Goal: Information Seeking & Learning: Learn about a topic

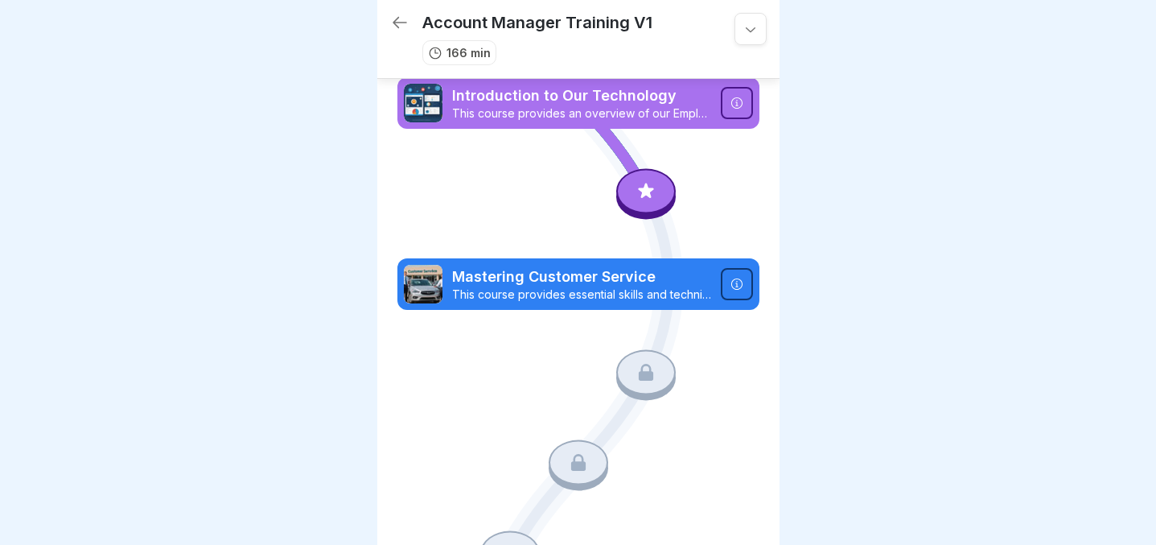
click at [693, 101] on p "Introduction to Our Technology" at bounding box center [581, 95] width 259 height 21
click at [636, 117] on p "This course provides an overview of our Employee Portal, Dealer Dispatch App, G…" at bounding box center [581, 113] width 259 height 14
click at [731, 102] on icon at bounding box center [737, 103] width 13 height 13
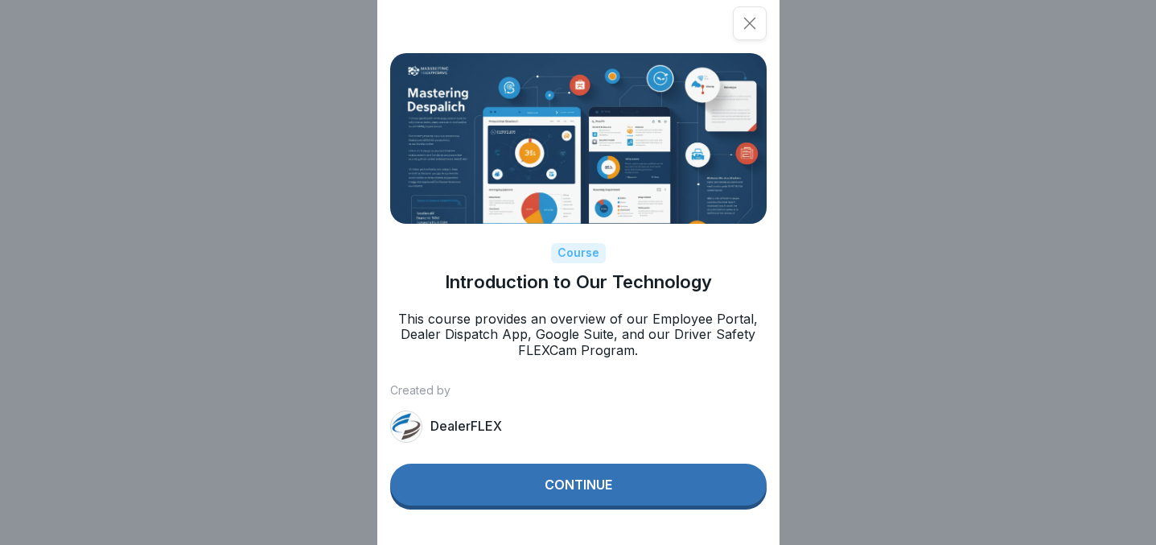
click at [573, 505] on button "Continue" at bounding box center [578, 484] width 377 height 42
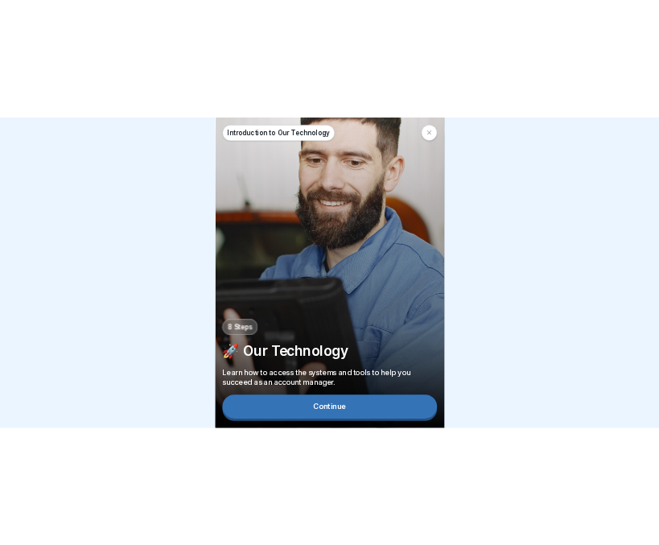
scroll to position [12, 0]
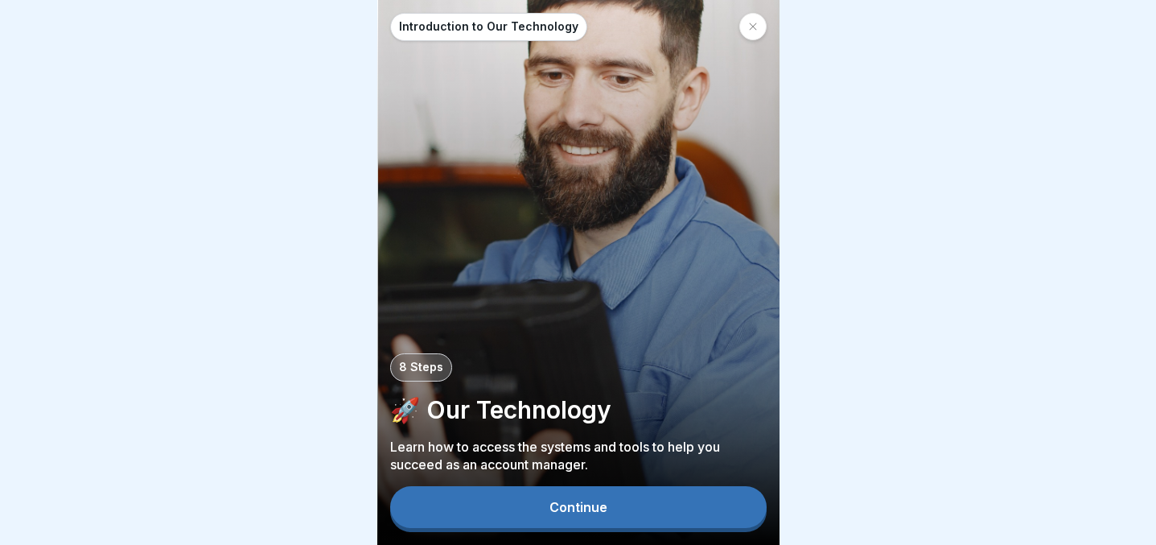
click at [573, 511] on div "Continue" at bounding box center [578, 507] width 58 height 14
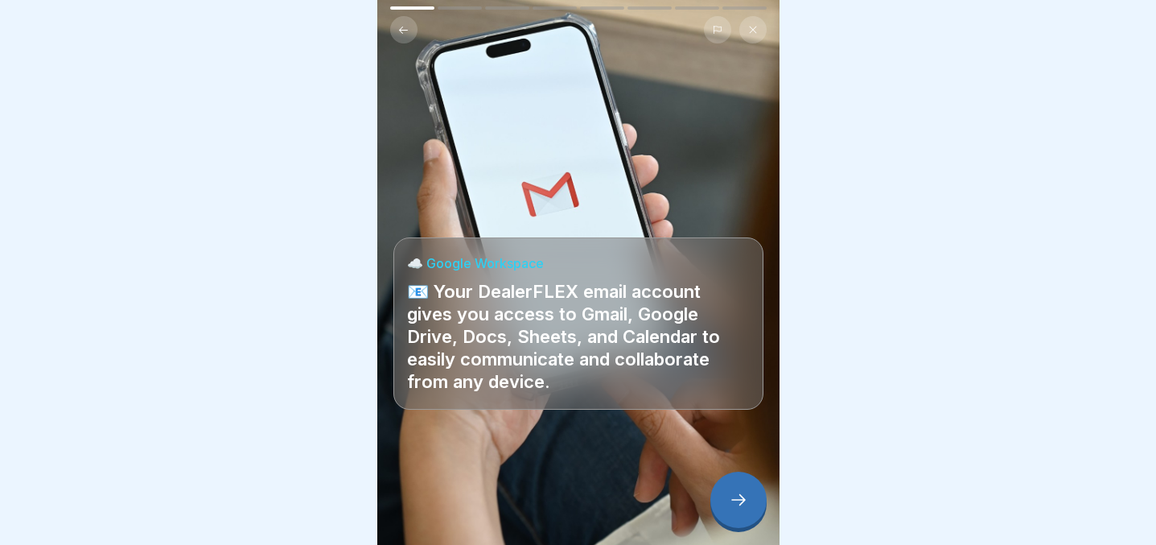
drag, startPoint x: 870, startPoint y: 145, endPoint x: 1130, endPoint y: 60, distance: 273.2
click at [1130, 60] on div at bounding box center [578, 272] width 1156 height 545
drag, startPoint x: 990, startPoint y: 45, endPoint x: 1089, endPoint y: 26, distance: 100.0
click at [1089, 26] on div at bounding box center [578, 272] width 1156 height 545
drag, startPoint x: 1133, startPoint y: 22, endPoint x: 1130, endPoint y: 2, distance: 19.5
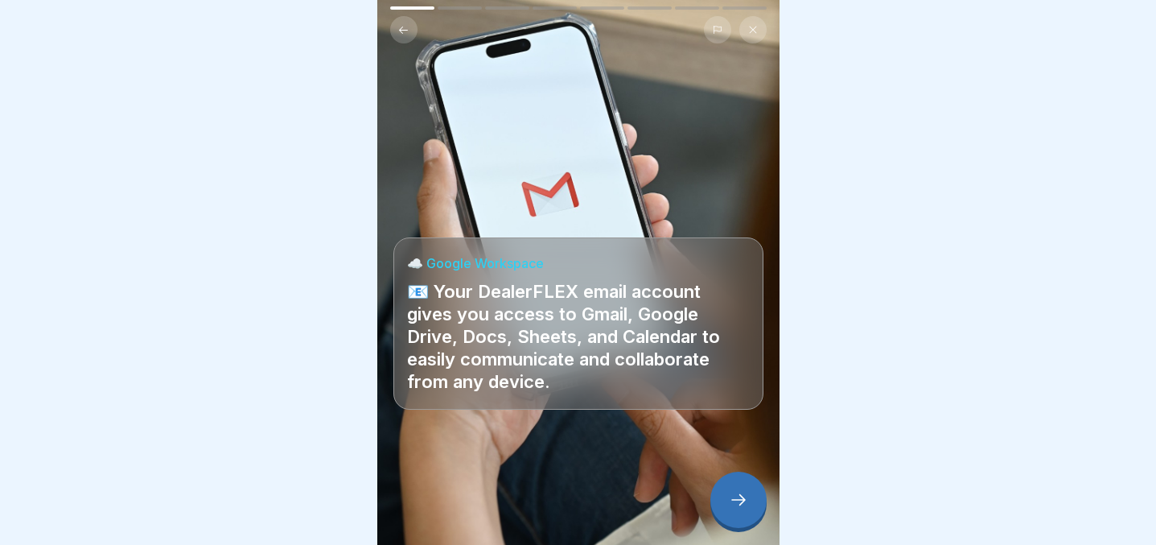
click at [1130, 2] on div at bounding box center [578, 272] width 1156 height 545
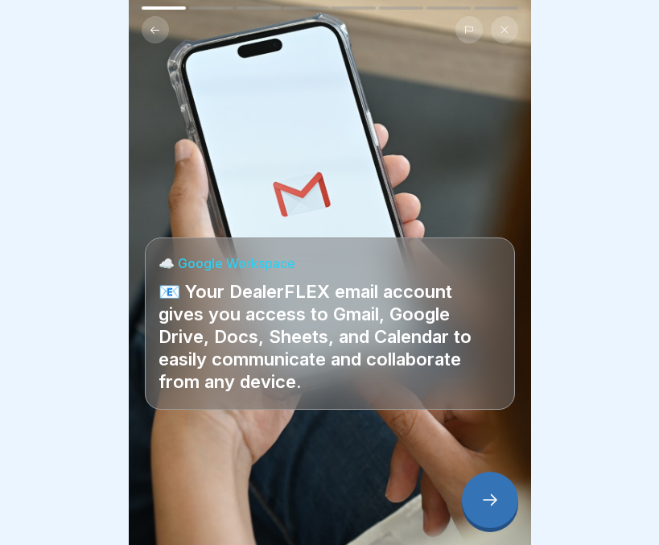
drag, startPoint x: 31, startPoint y: 39, endPoint x: -47, endPoint y: 35, distance: 78.2
click at [0, 35] on html "Introduction to Our Technology 8 Steps 🚀 Our Technology Learn how to access the…" at bounding box center [329, 272] width 659 height 545
click at [488, 512] on div at bounding box center [490, 499] width 56 height 56
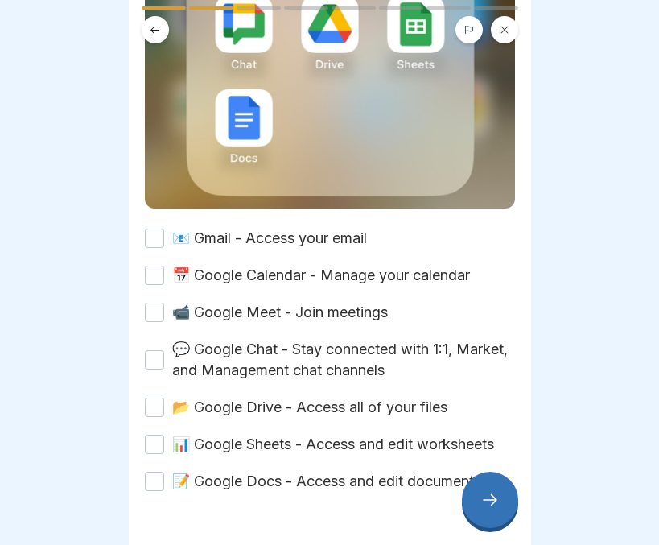
scroll to position [374, 0]
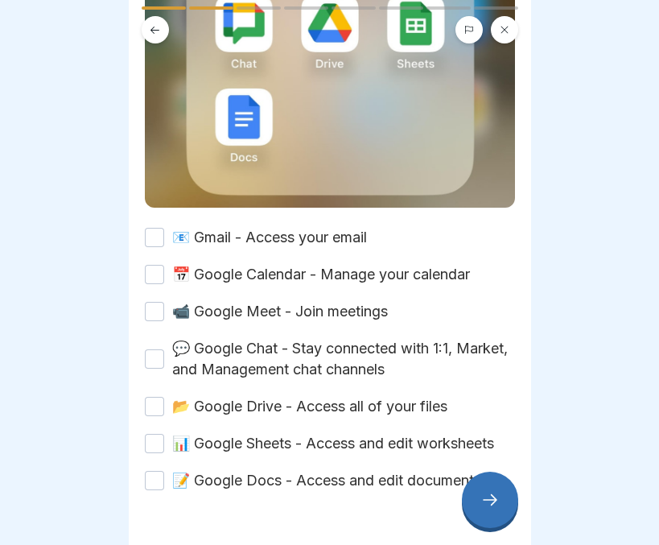
click at [150, 228] on button "📧 Gmail - Access your email" at bounding box center [154, 237] width 19 height 19
click at [153, 265] on button "📅 Google Calendar - Manage your calendar" at bounding box center [154, 274] width 19 height 19
click at [156, 302] on button "📹 Google Meet - Join meetings" at bounding box center [154, 311] width 19 height 19
click at [152, 349] on button "💬 Google Chat - Stay connected with 1:1, Market, and Management chat channels" at bounding box center [154, 358] width 19 height 19
click at [149, 397] on button "📂 Google Drive - Access all of your files" at bounding box center [154, 406] width 19 height 19
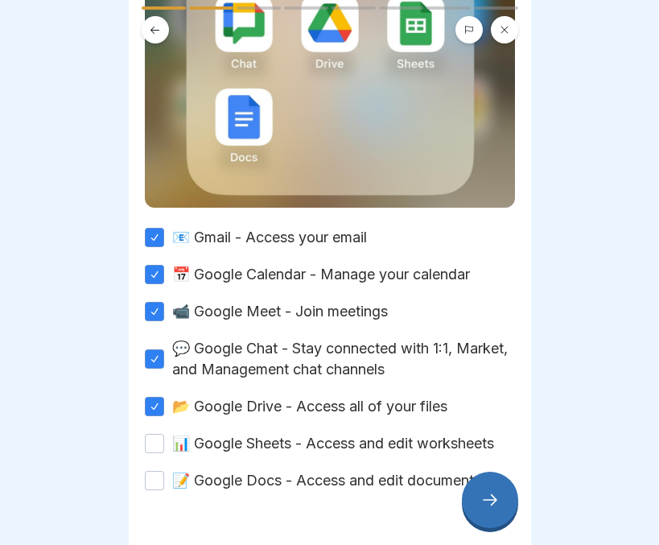
click at [150, 434] on button "📊 Google Sheets - Access and edit worksheets" at bounding box center [154, 443] width 19 height 19
click at [152, 475] on button "📝 Google Docs - Access and edit documents" at bounding box center [154, 480] width 19 height 19
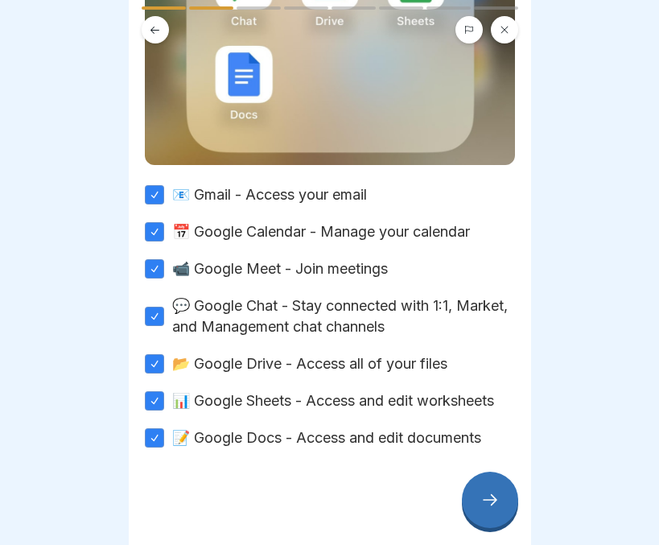
click at [492, 511] on div at bounding box center [490, 499] width 56 height 56
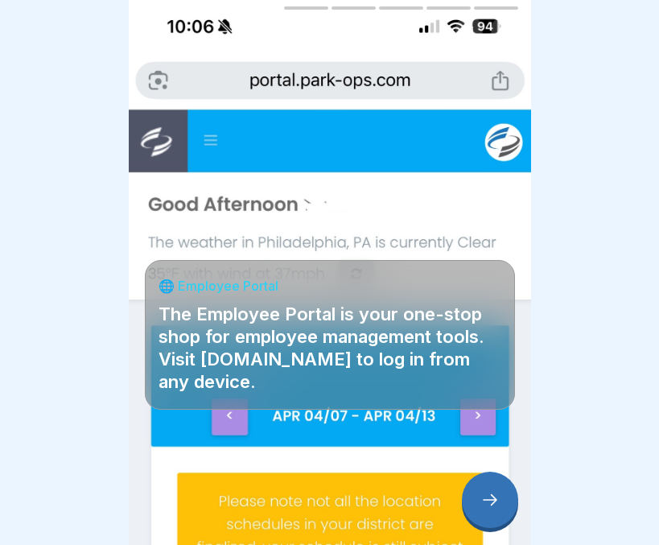
scroll to position [12, 0]
click at [485, 492] on div at bounding box center [490, 499] width 56 height 56
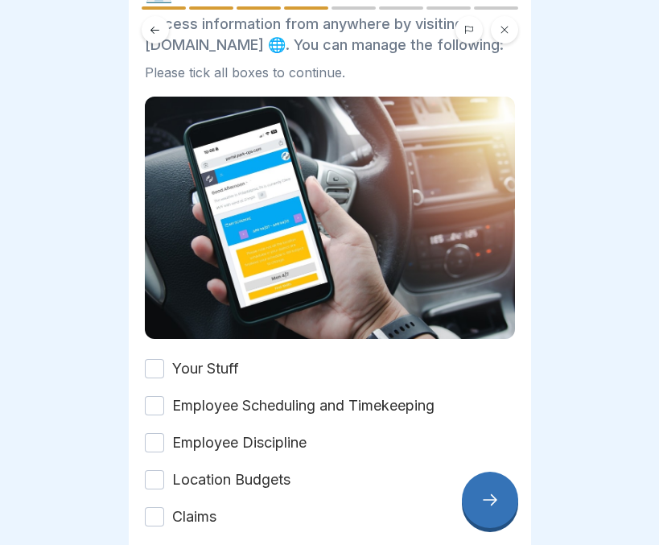
scroll to position [87, 0]
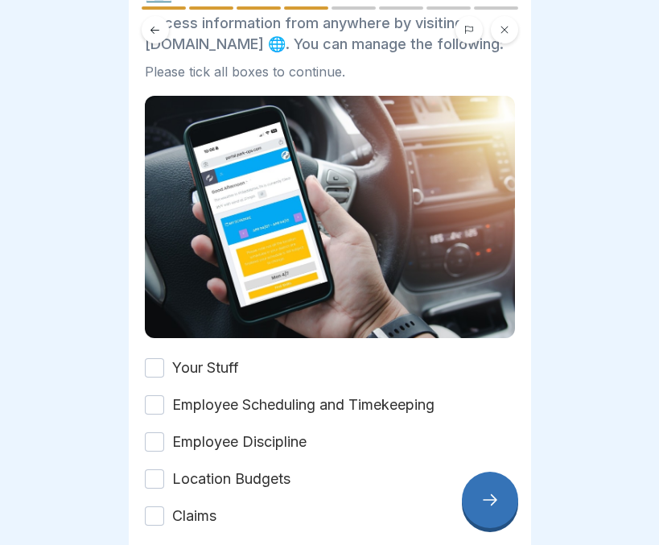
click at [161, 371] on button "Your Stuff" at bounding box center [154, 367] width 19 height 19
click at [147, 405] on button "Employee Scheduling and Timekeeping" at bounding box center [154, 404] width 19 height 19
click at [157, 444] on button "Employee Discipline" at bounding box center [154, 441] width 19 height 19
click at [158, 476] on button "Location Budgets" at bounding box center [154, 478] width 19 height 19
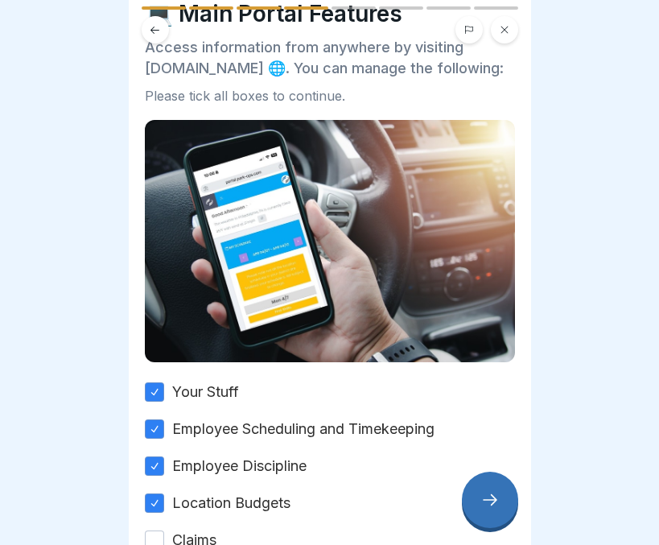
scroll to position [178, 0]
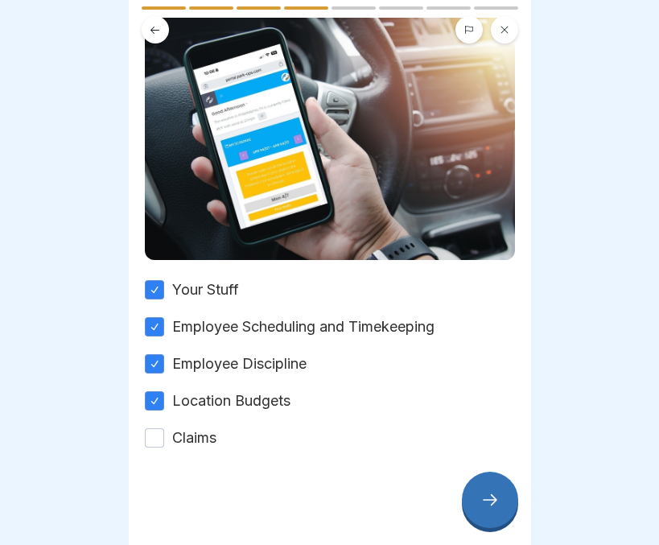
click at [149, 430] on button "Claims" at bounding box center [154, 437] width 19 height 19
click at [474, 498] on div at bounding box center [490, 499] width 56 height 56
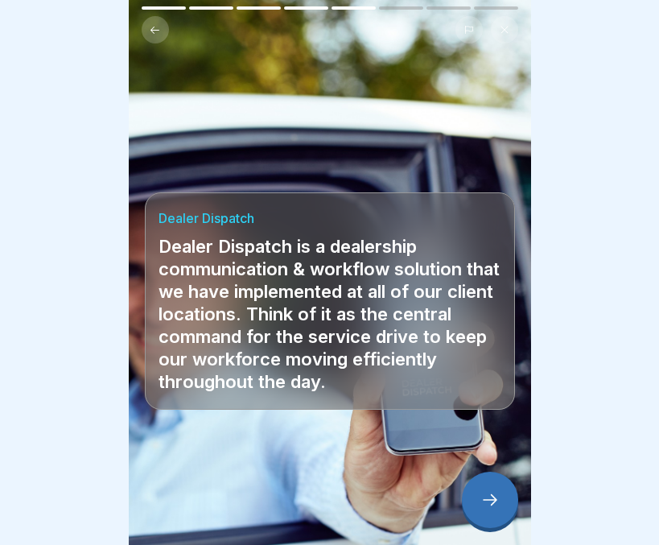
click at [489, 501] on icon at bounding box center [489, 499] width 19 height 19
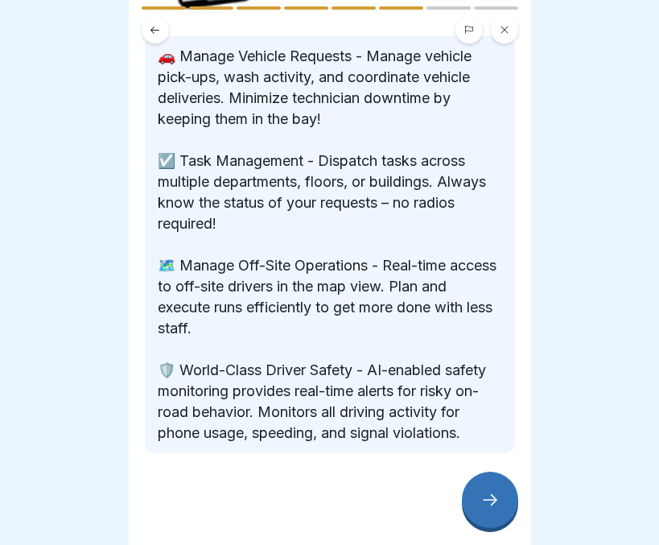
scroll to position [380, 0]
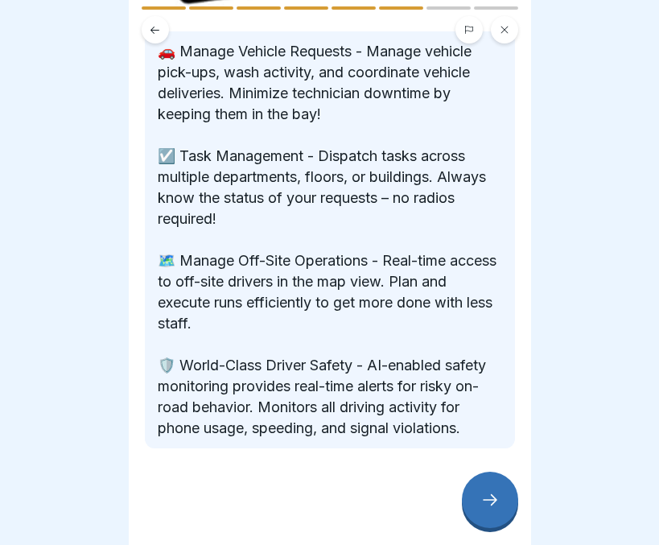
click at [477, 485] on div at bounding box center [490, 499] width 56 height 56
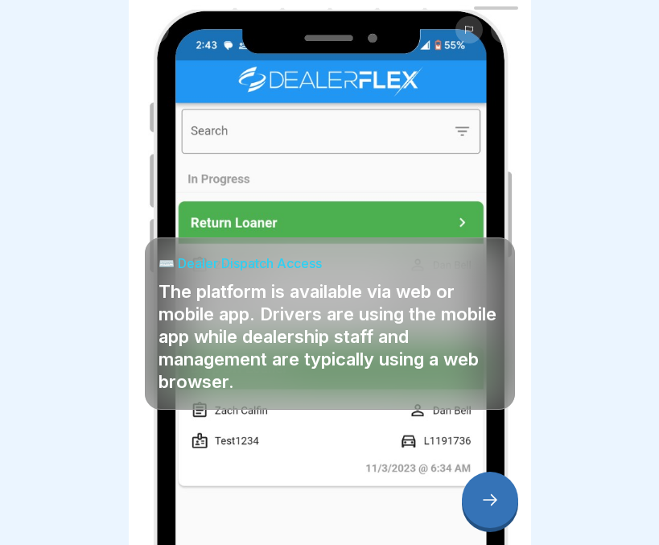
click at [477, 485] on div at bounding box center [490, 499] width 56 height 56
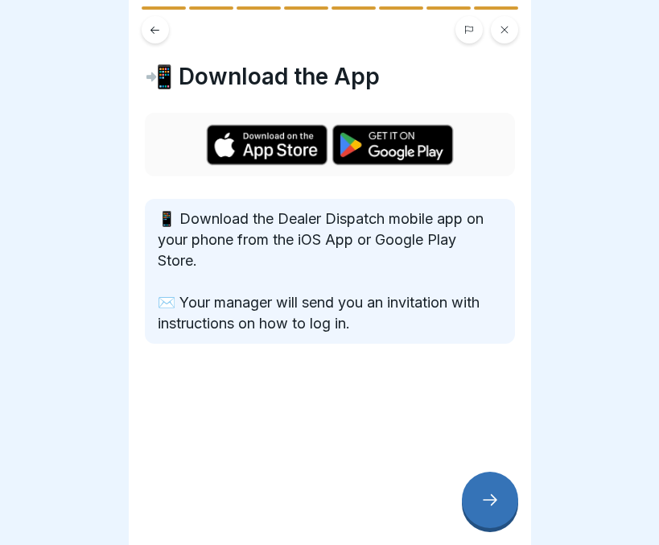
click at [477, 485] on div at bounding box center [490, 499] width 56 height 56
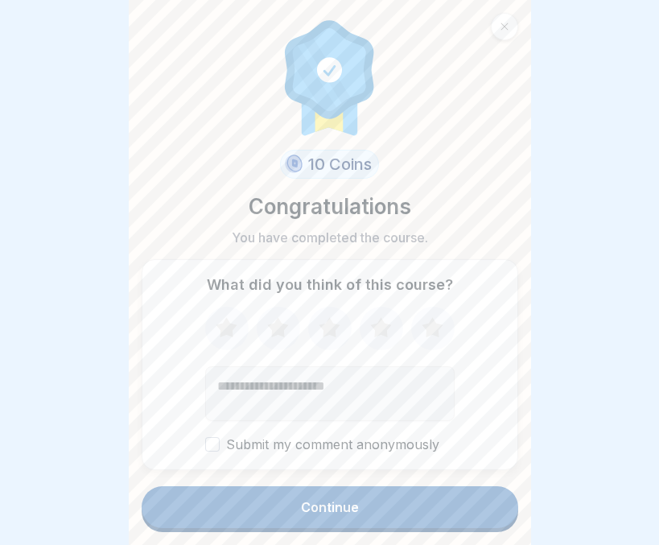
click at [432, 322] on icon at bounding box center [432, 327] width 21 height 20
click at [391, 517] on button "Continue" at bounding box center [330, 507] width 377 height 42
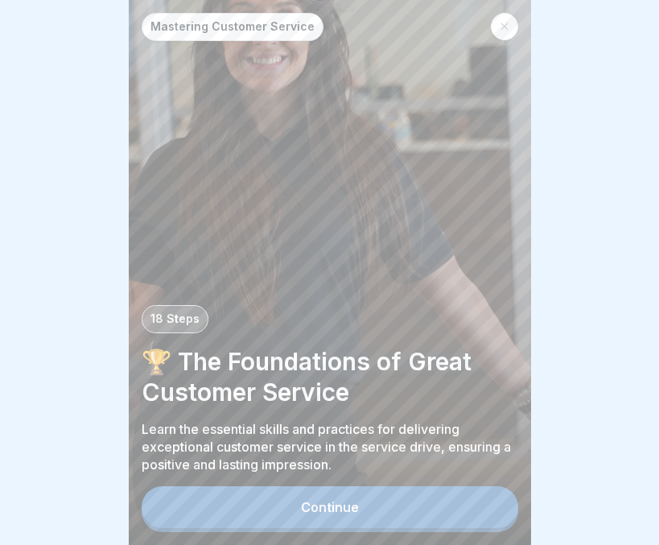
click at [390, 517] on button "Continue" at bounding box center [330, 507] width 377 height 42
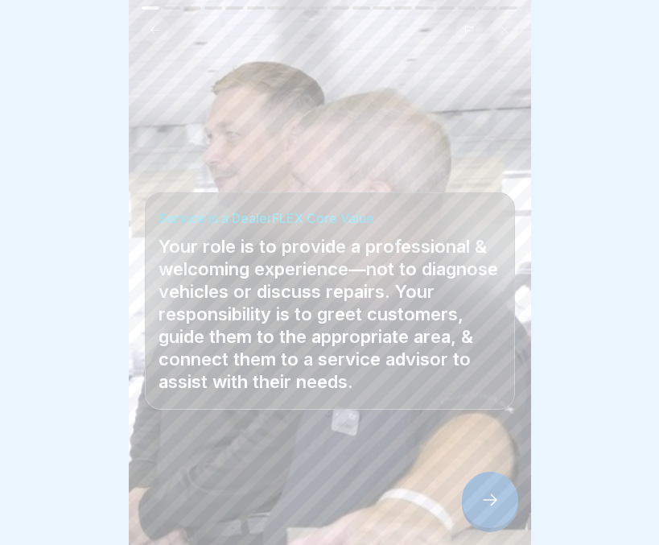
scroll to position [12, 0]
click at [488, 502] on icon at bounding box center [489, 499] width 19 height 19
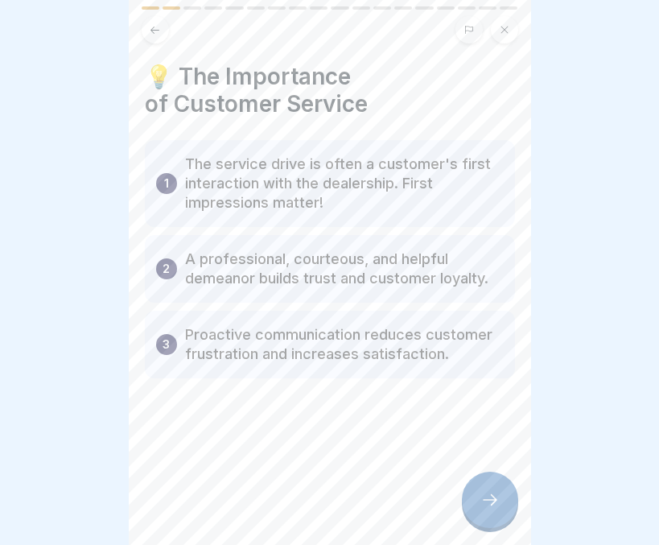
click at [498, 491] on div at bounding box center [490, 499] width 56 height 56
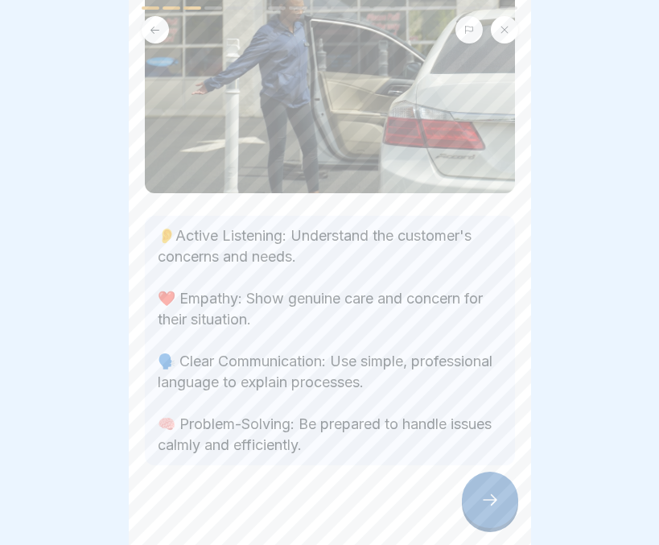
scroll to position [148, 0]
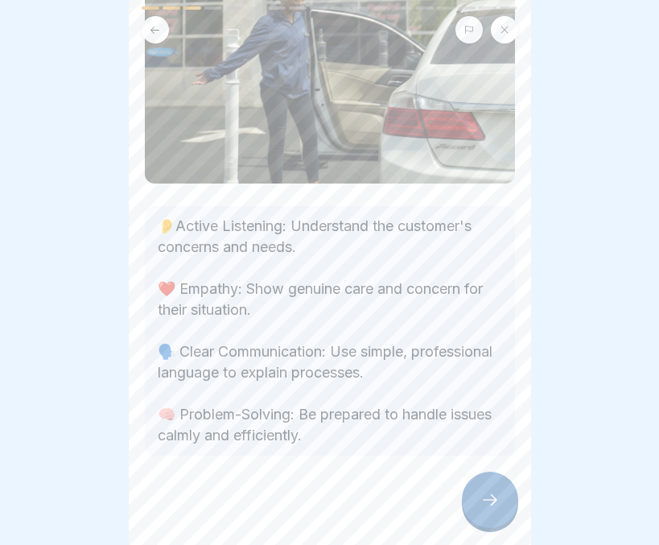
click at [483, 502] on icon at bounding box center [489, 499] width 19 height 19
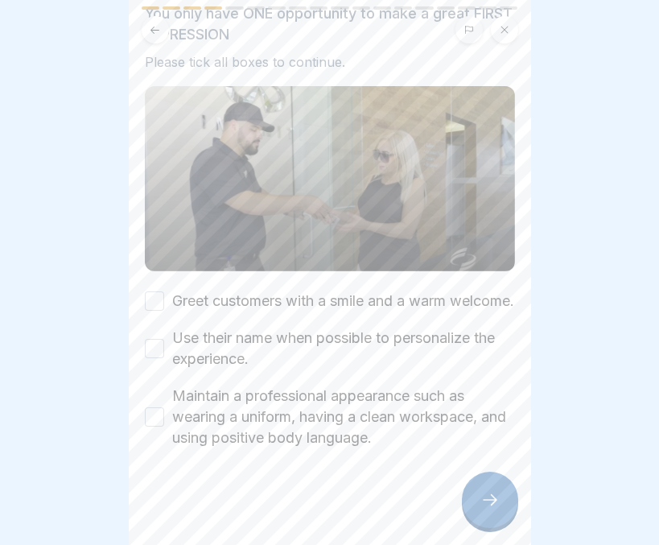
scroll to position [111, 0]
click at [152, 291] on button "Greet customers with a smile and a warm welcome." at bounding box center [154, 300] width 19 height 19
click at [152, 340] on button "Use their name when possible to personalize the experience." at bounding box center [154, 348] width 19 height 19
click at [153, 407] on button "Maintain a professional appearance such as wearing a uniform, having a clean wo…" at bounding box center [154, 416] width 19 height 19
click at [488, 490] on div at bounding box center [490, 499] width 56 height 56
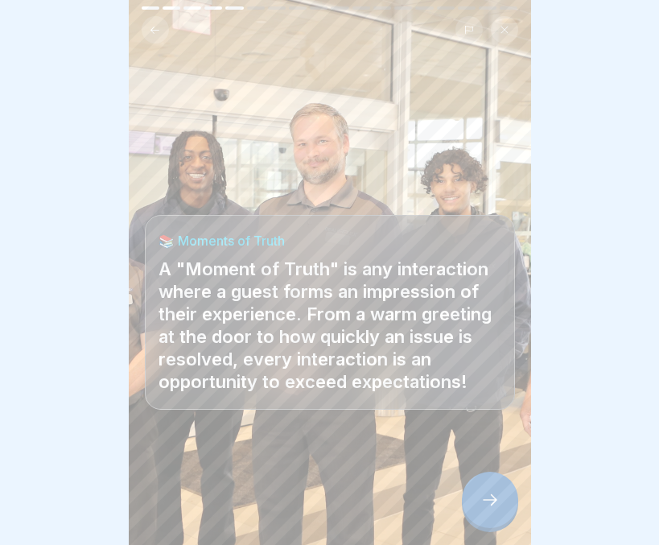
click at [486, 489] on div at bounding box center [490, 499] width 56 height 56
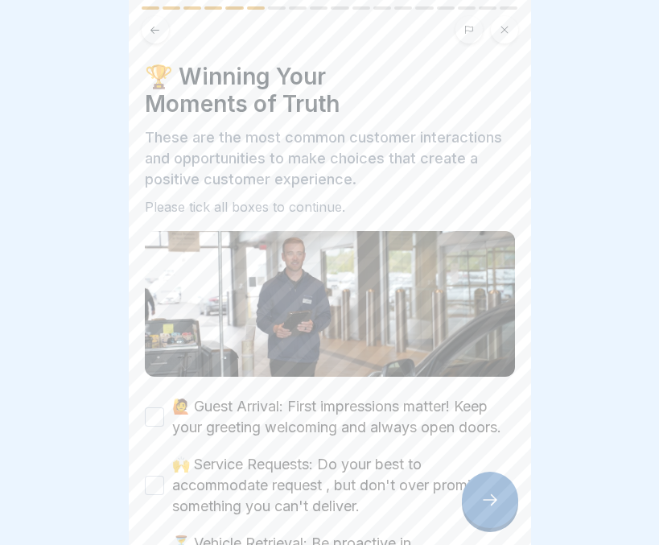
click at [150, 407] on button "🙋 Guest Arrival: First impressions matter! Keep your greeting welcoming and alw…" at bounding box center [154, 416] width 19 height 19
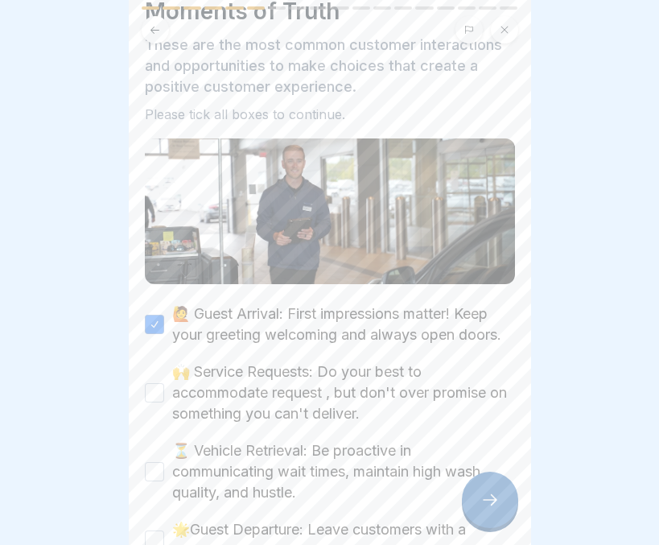
scroll to position [93, 0]
click at [157, 393] on button "🙌 Service Requests: Do your best to accommodate request , but don't over promis…" at bounding box center [154, 391] width 19 height 19
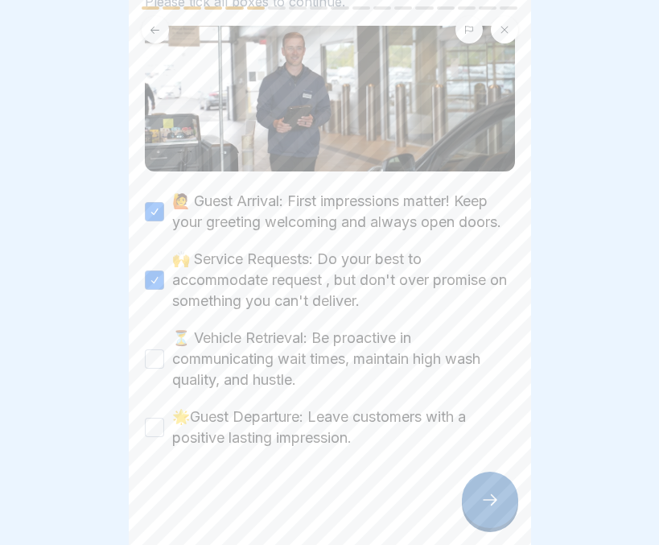
scroll to position [214, 0]
click at [151, 352] on button "⏳ Vehicle Retrieval: Be proactive in communicating wait times, maintain high wa…" at bounding box center [154, 358] width 19 height 19
click at [153, 424] on button "🌟Guest Departure: Leave customers with a positive lasting impression." at bounding box center [154, 427] width 19 height 19
click at [471, 498] on div at bounding box center [490, 499] width 56 height 56
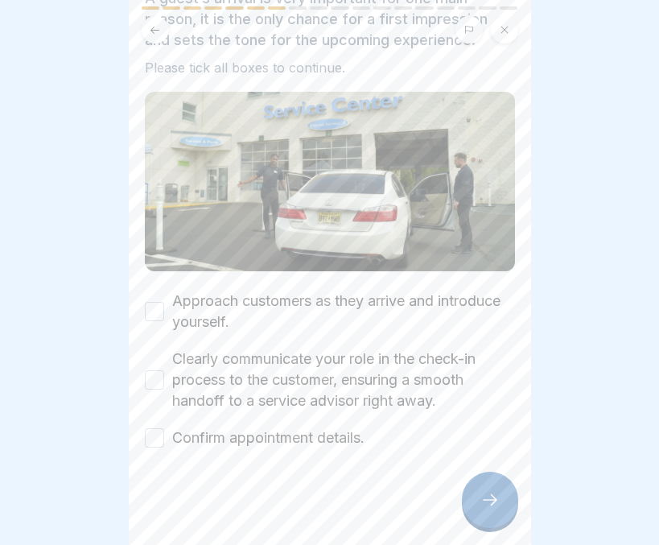
scroll to position [130, 0]
click at [151, 302] on button "Approach customers as they arrive and introduce yourself." at bounding box center [154, 311] width 19 height 19
click at [154, 370] on button "Clearly communicate your role in the check-in process to the customer, ensuring…" at bounding box center [154, 379] width 19 height 19
click at [154, 428] on button "Confirm appointment details." at bounding box center [154, 437] width 19 height 19
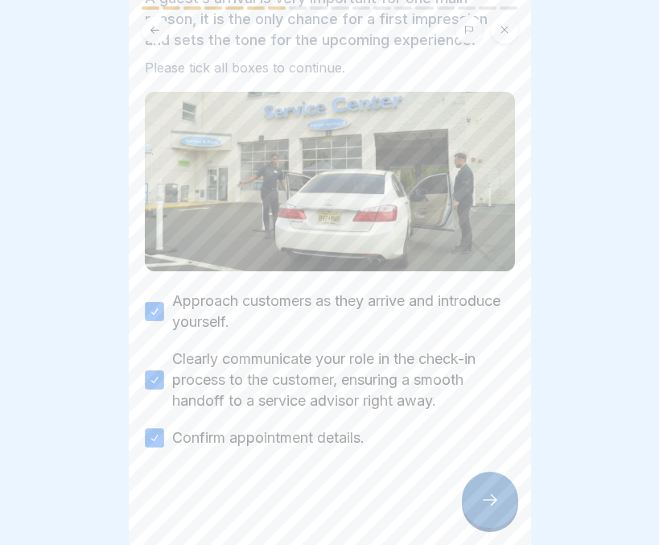
click at [474, 506] on div at bounding box center [490, 499] width 56 height 56
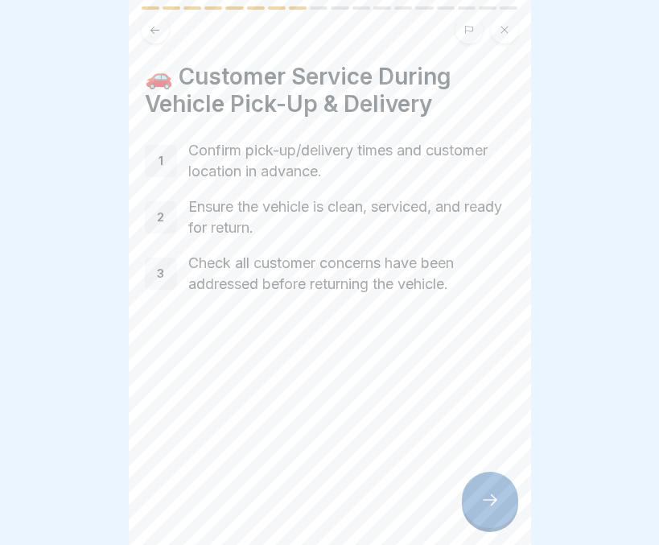
click at [488, 492] on div at bounding box center [490, 499] width 56 height 56
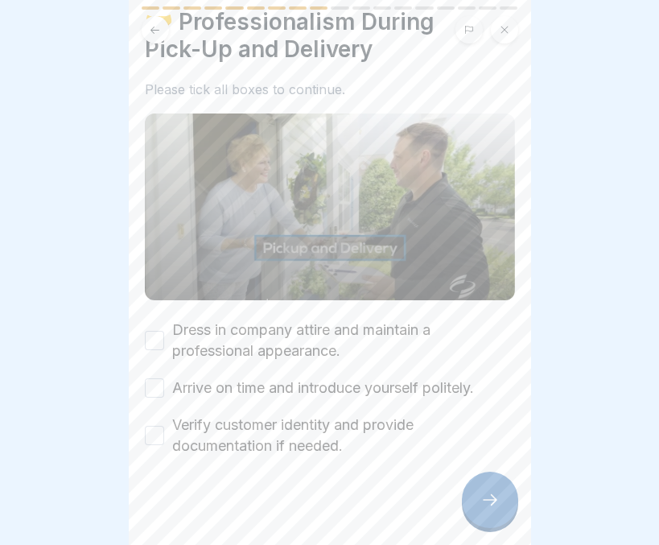
scroll to position [56, 0]
click at [152, 329] on button "Dress in company attire and maintain a professional appearance." at bounding box center [154, 338] width 19 height 19
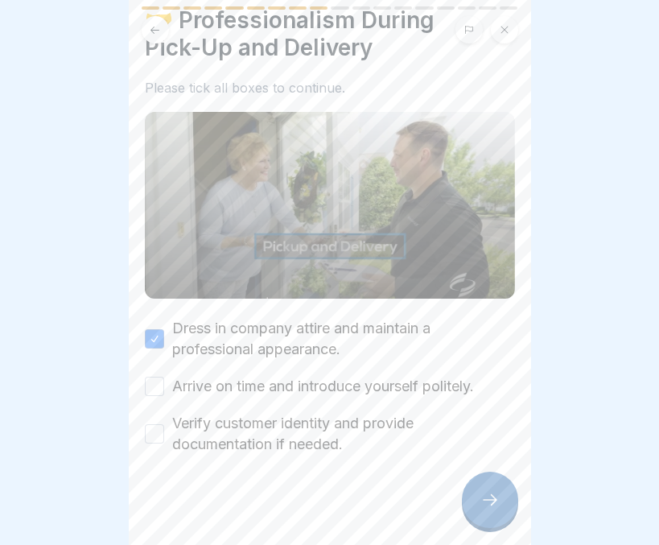
click at [154, 377] on button "Arrive on time and introduce yourself politely." at bounding box center [154, 386] width 19 height 19
click at [149, 424] on button "Verify customer identity and provide documentation if needed." at bounding box center [154, 433] width 19 height 19
click at [482, 492] on icon at bounding box center [489, 499] width 19 height 19
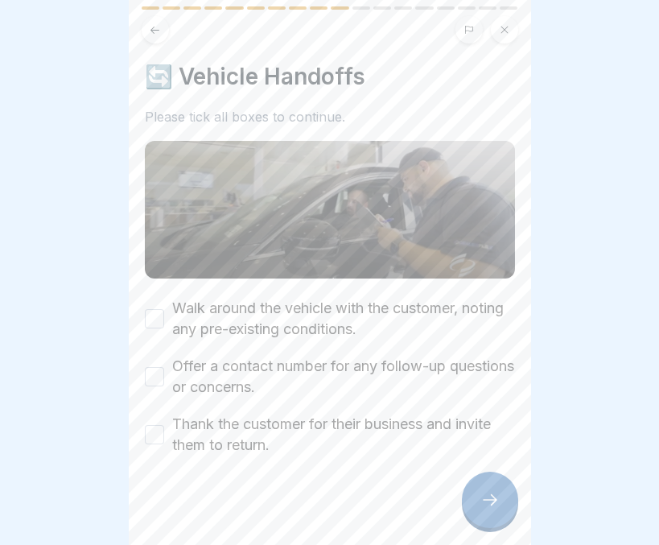
click at [151, 309] on button "Walk around the vehicle with the customer, noting any pre-existing conditions." at bounding box center [154, 318] width 19 height 19
click at [153, 367] on button "Offer a contact number for any follow-up questions or concerns." at bounding box center [154, 376] width 19 height 19
click at [149, 425] on button "Thank the customer for their business and invite them to return." at bounding box center [154, 434] width 19 height 19
click at [490, 509] on div at bounding box center [490, 499] width 56 height 56
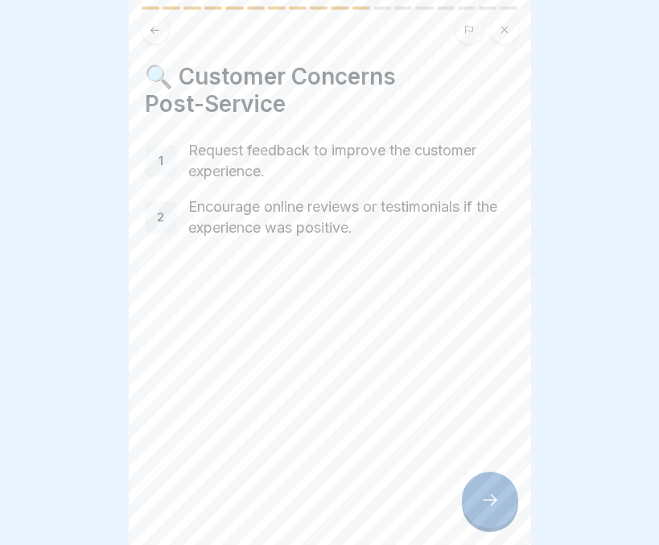
click at [492, 481] on div at bounding box center [490, 499] width 56 height 56
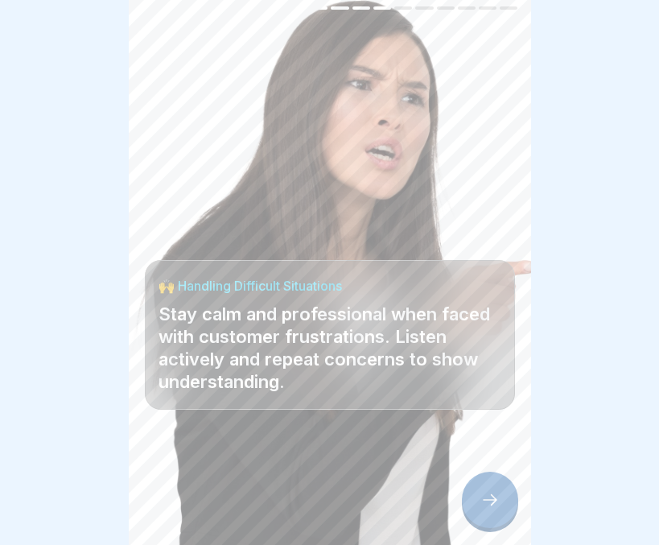
click at [505, 496] on div at bounding box center [490, 499] width 56 height 56
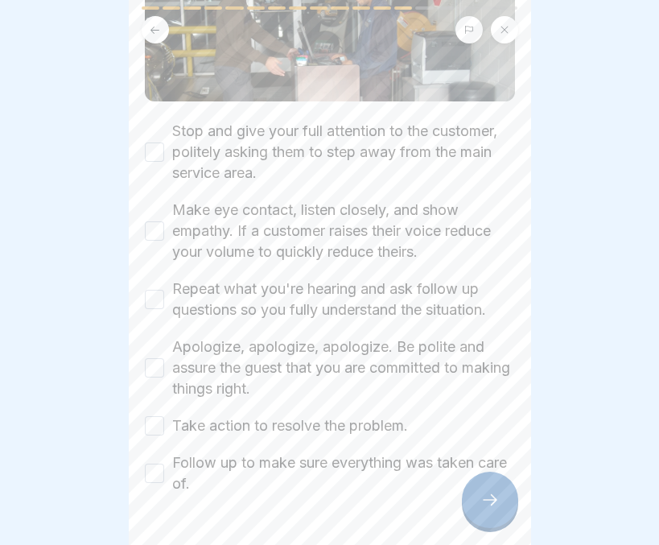
scroll to position [275, 0]
click at [150, 142] on button "Stop and give your full attention to the customer, politely asking them to step…" at bounding box center [154, 151] width 19 height 19
click at [154, 220] on button "Make eye contact, listen closely, and show empathy. If a customer raises their …" at bounding box center [154, 229] width 19 height 19
click at [153, 289] on button "Repeat what you're hearing and ask follow up questions so you fully understand …" at bounding box center [154, 298] width 19 height 19
click at [146, 357] on button "Apologize, apologize, apologize. Be polite and assure the guest that you are co…" at bounding box center [154, 366] width 19 height 19
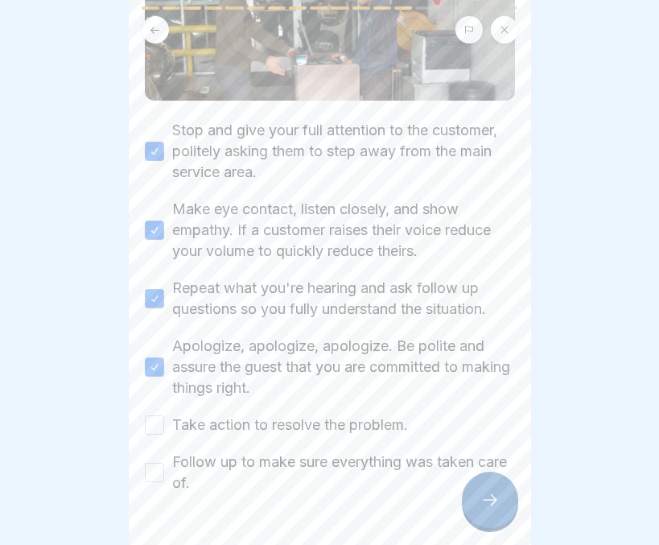
click at [152, 415] on button "Take action to resolve the problem." at bounding box center [154, 424] width 19 height 19
click at [152, 463] on button "Follow up to make sure everything was taken care of." at bounding box center [154, 472] width 19 height 19
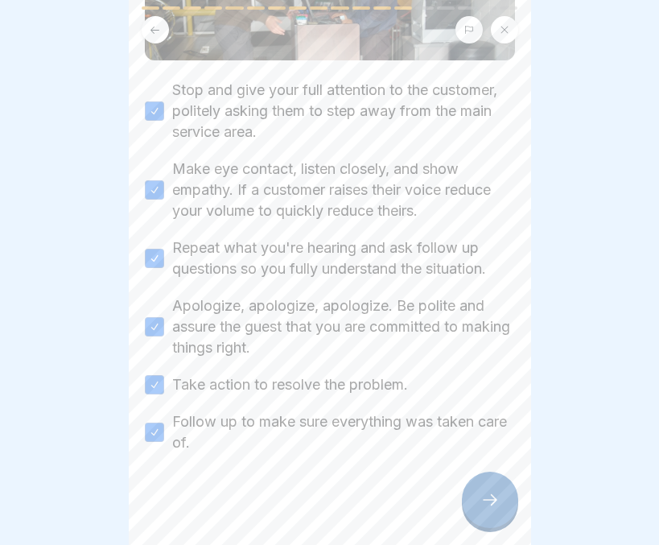
click at [485, 503] on icon at bounding box center [489, 499] width 19 height 19
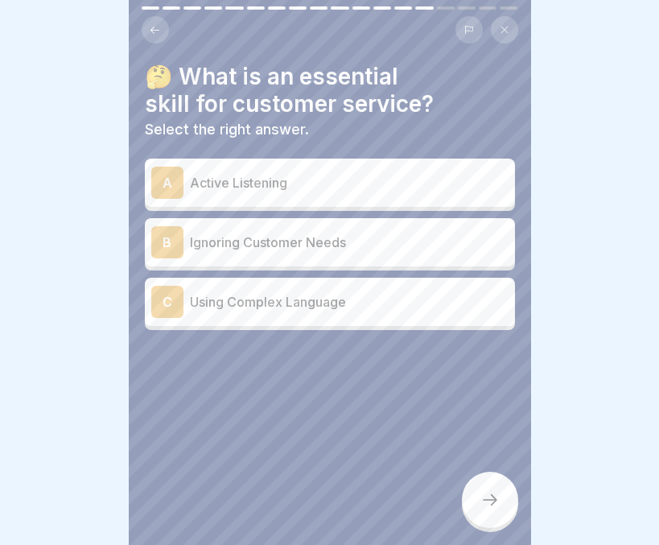
click at [202, 176] on p "Active Listening" at bounding box center [349, 182] width 319 height 19
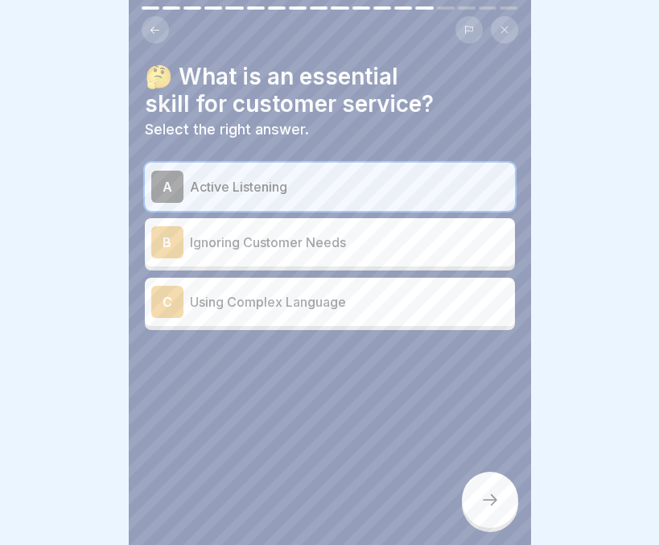
click at [487, 484] on div at bounding box center [490, 499] width 56 height 56
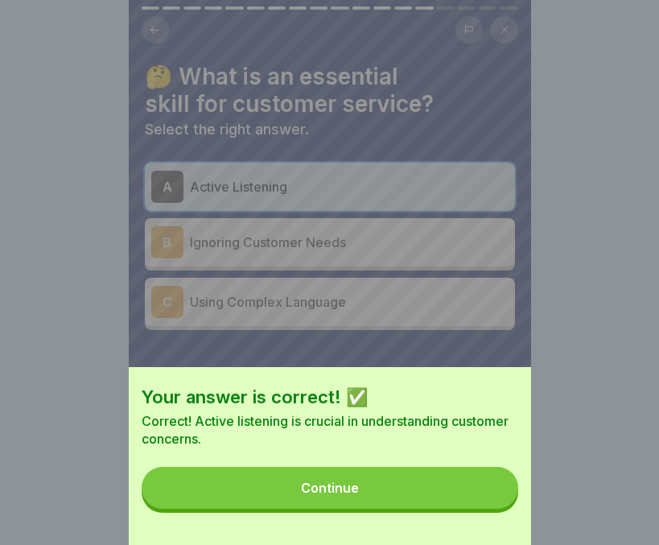
click at [382, 497] on button "Continue" at bounding box center [330, 488] width 377 height 42
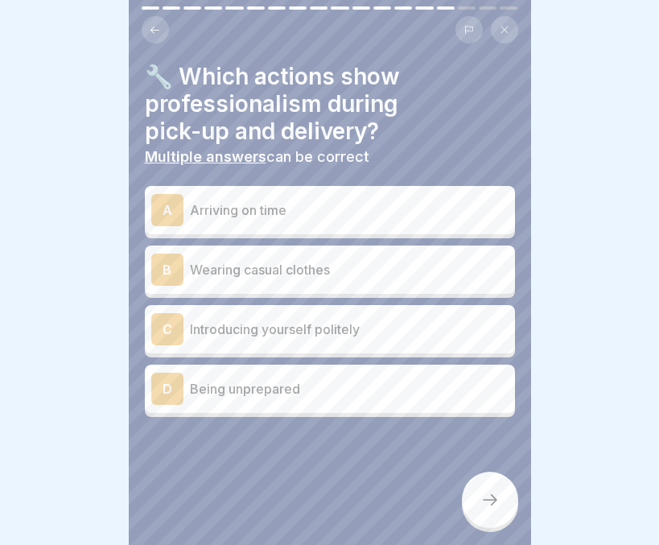
click at [307, 200] on p "Arriving on time" at bounding box center [349, 209] width 319 height 19
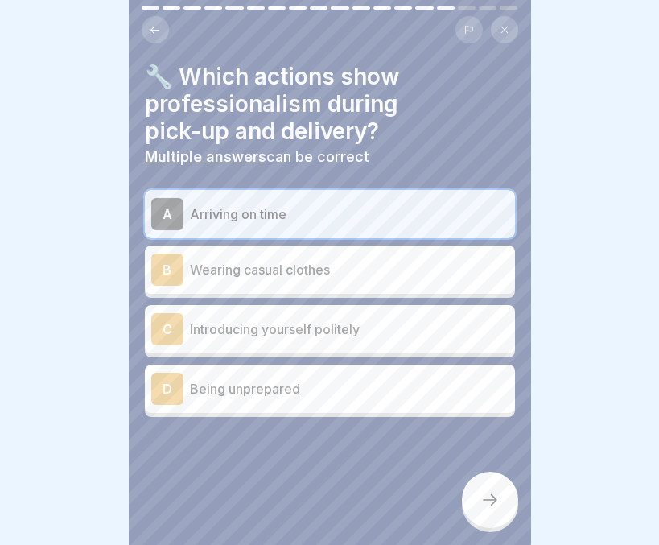
click at [321, 323] on p "Introducing yourself politely" at bounding box center [349, 328] width 319 height 19
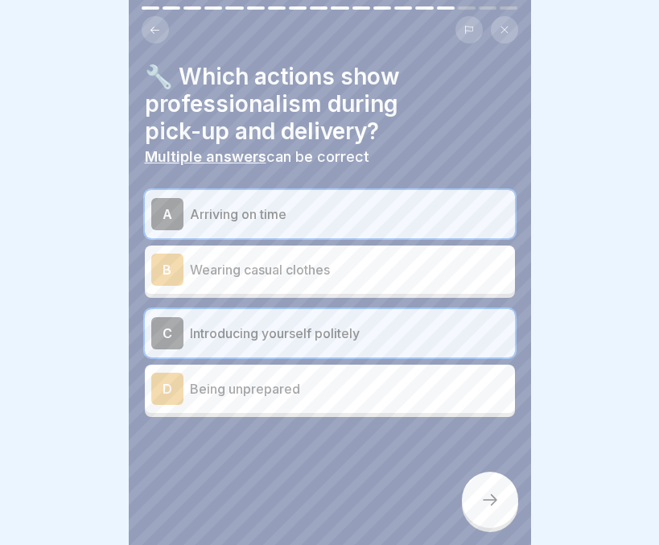
click at [472, 482] on div at bounding box center [490, 499] width 56 height 56
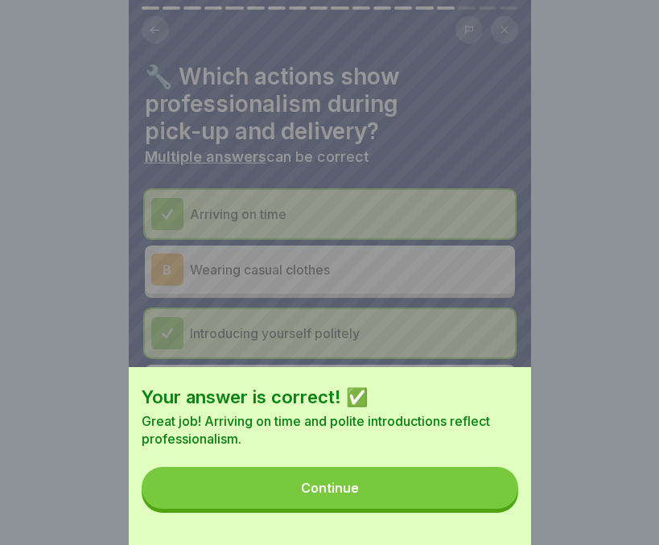
click at [426, 496] on button "Continue" at bounding box center [330, 488] width 377 height 42
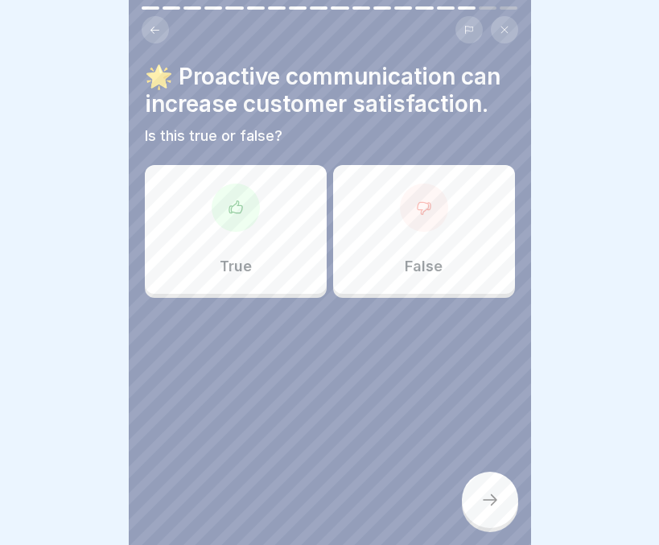
click at [246, 252] on div "True" at bounding box center [236, 229] width 182 height 129
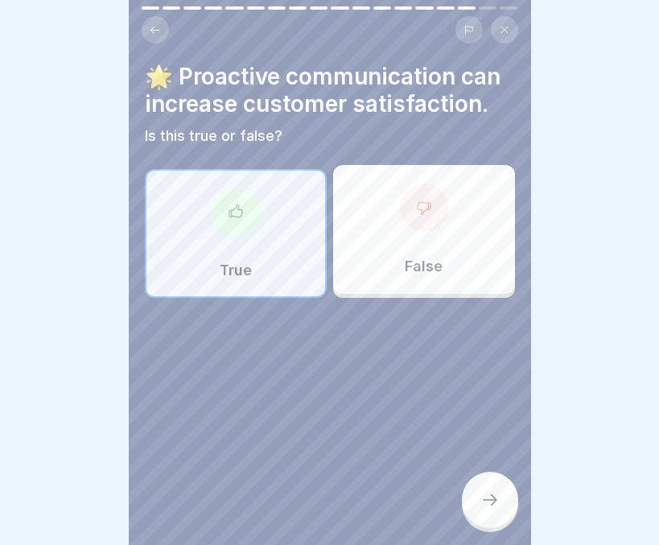
click at [483, 495] on icon at bounding box center [489, 499] width 19 height 19
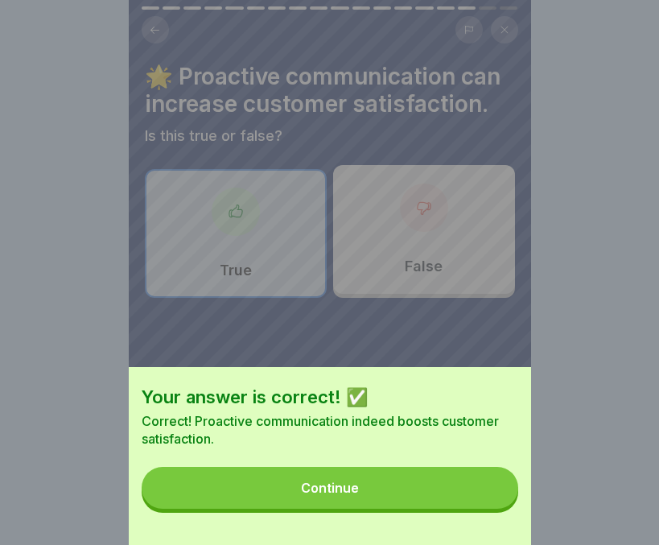
click at [430, 500] on button "Continue" at bounding box center [330, 488] width 377 height 42
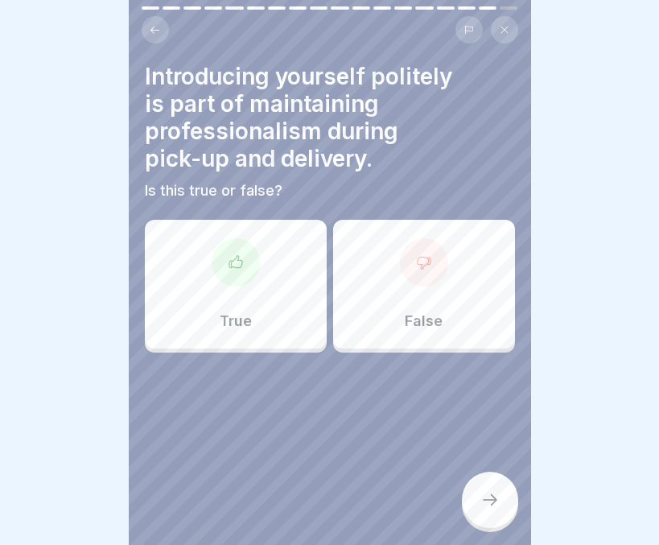
click at [265, 303] on div "True" at bounding box center [236, 284] width 182 height 129
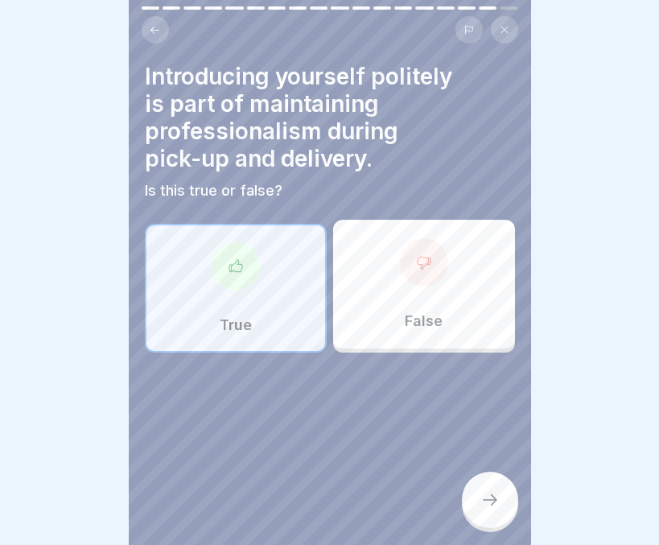
click at [501, 483] on div at bounding box center [490, 499] width 56 height 56
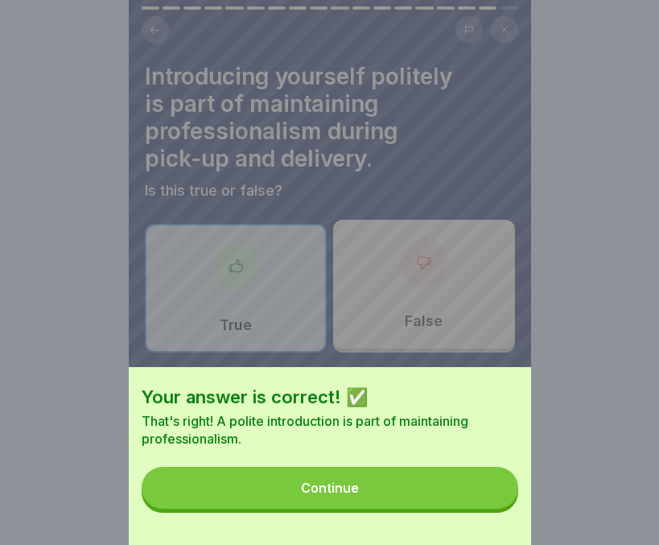
click at [455, 499] on button "Continue" at bounding box center [330, 488] width 377 height 42
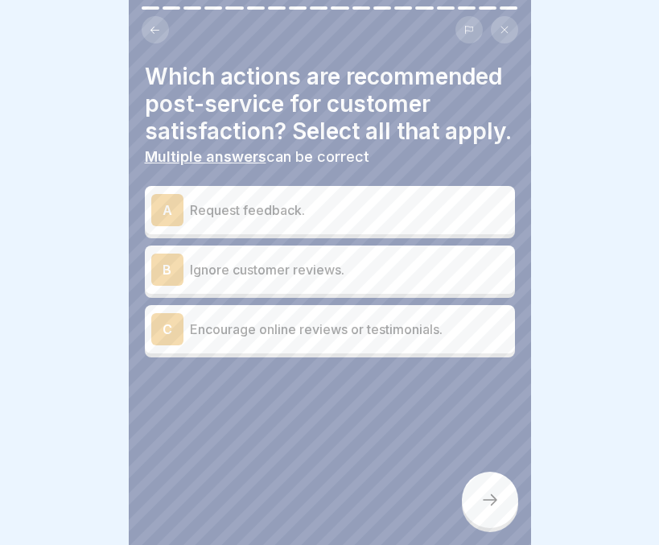
click at [326, 339] on p "Encourage online reviews or testimonials." at bounding box center [349, 328] width 319 height 19
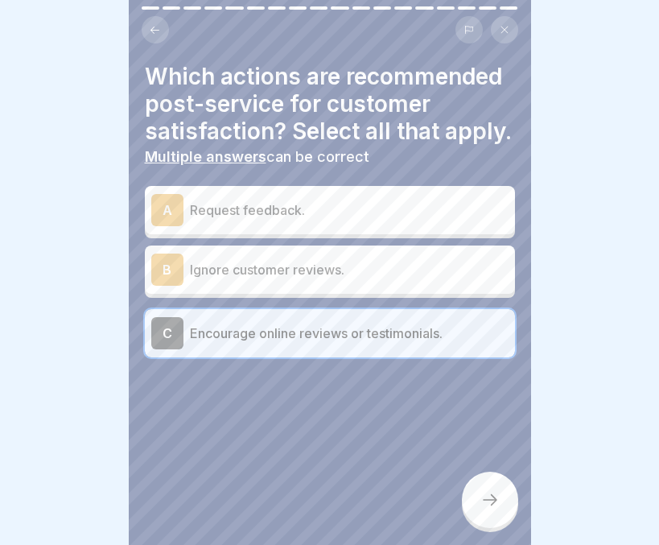
click at [334, 220] on p "Request feedback." at bounding box center [349, 209] width 319 height 19
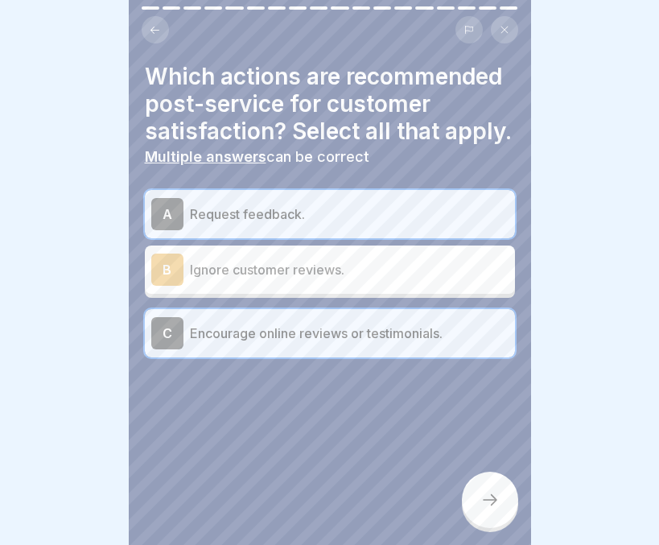
click at [475, 501] on div at bounding box center [490, 499] width 56 height 56
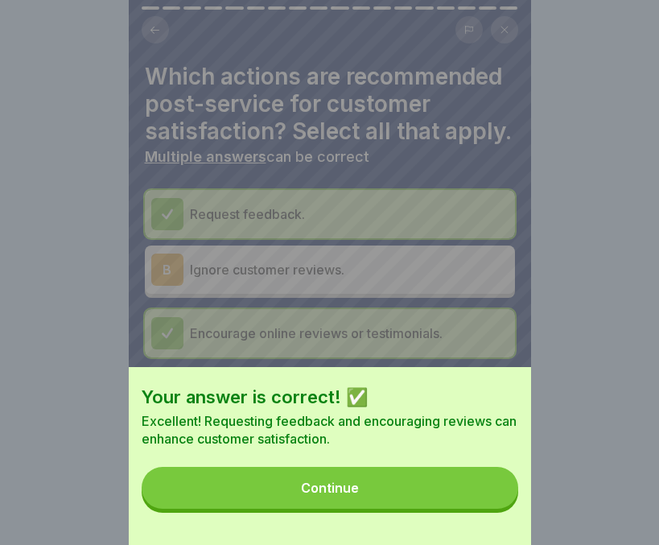
click at [420, 502] on button "Continue" at bounding box center [330, 488] width 377 height 42
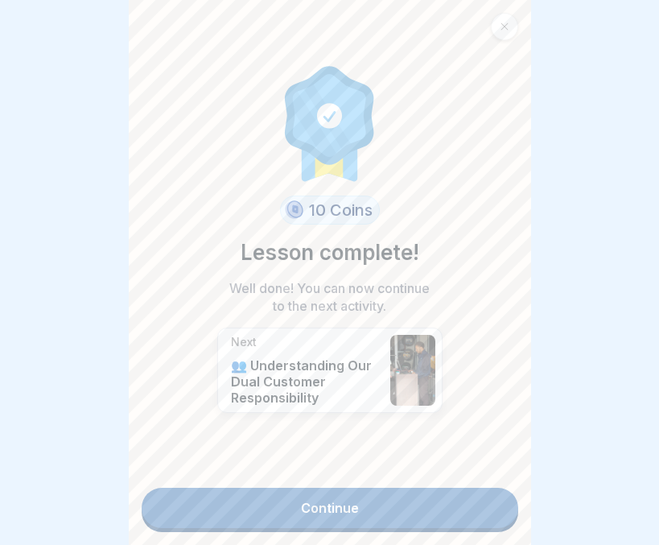
click at [327, 496] on link "Continue" at bounding box center [330, 508] width 377 height 40
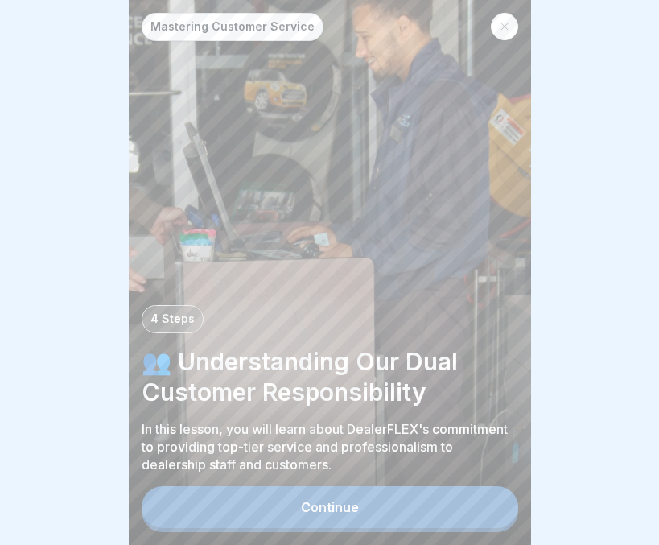
click at [327, 506] on div "Continue" at bounding box center [330, 507] width 58 height 14
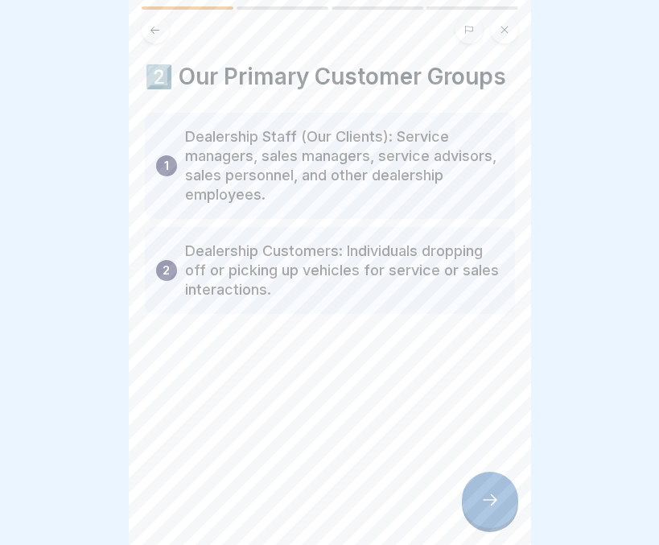
click at [485, 492] on div at bounding box center [490, 499] width 56 height 56
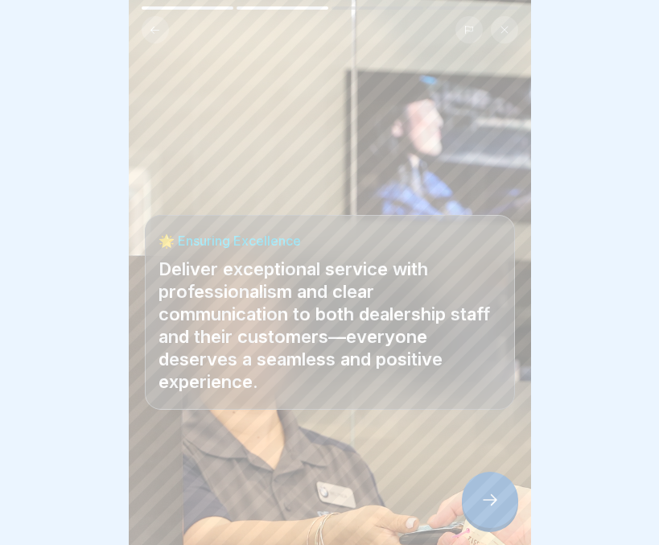
click at [492, 504] on icon at bounding box center [489, 499] width 19 height 19
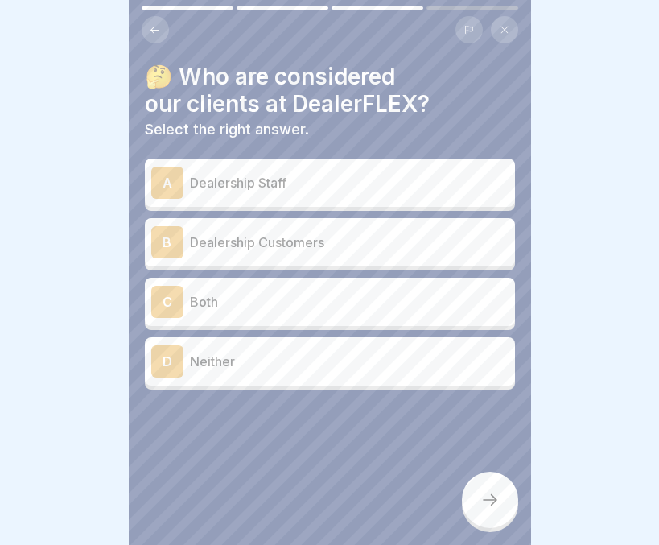
click at [314, 173] on p "Dealership Staff" at bounding box center [349, 182] width 319 height 19
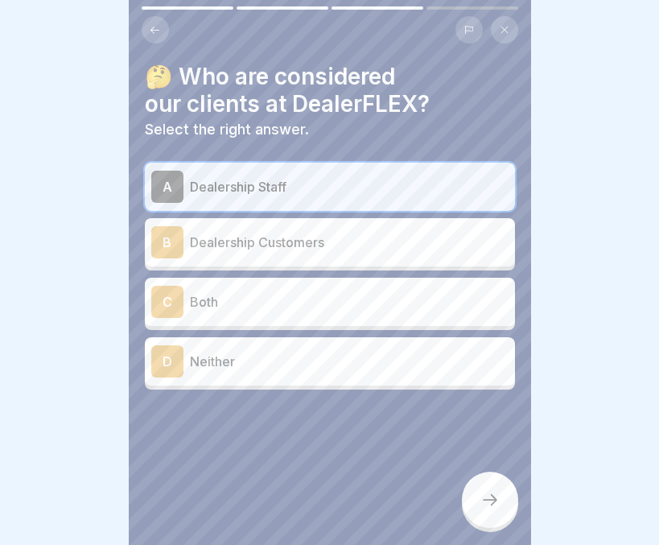
click at [218, 292] on p "Both" at bounding box center [349, 301] width 319 height 19
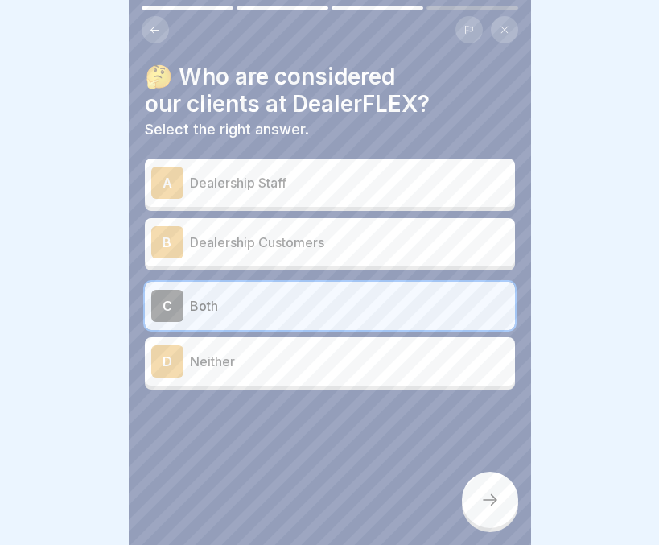
click at [484, 492] on div at bounding box center [490, 499] width 56 height 56
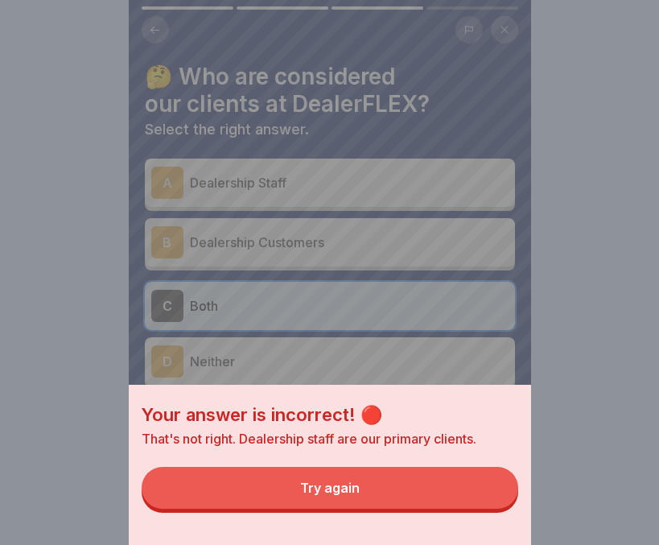
click at [412, 508] on button "Try again" at bounding box center [330, 488] width 377 height 42
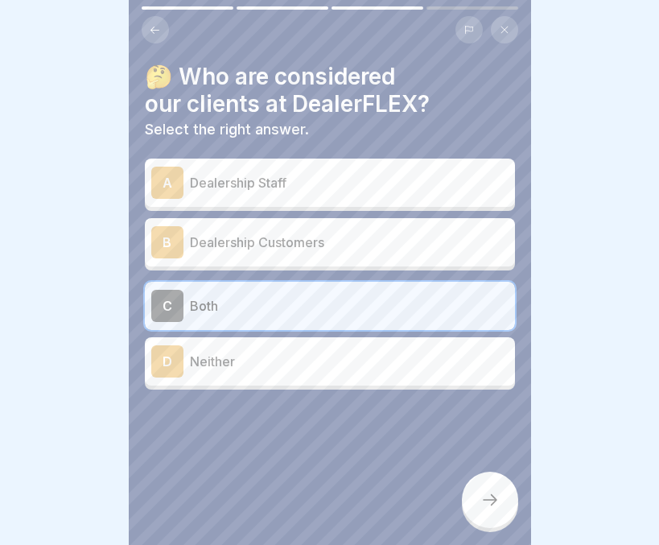
click at [277, 176] on p "Dealership Staff" at bounding box center [349, 182] width 319 height 19
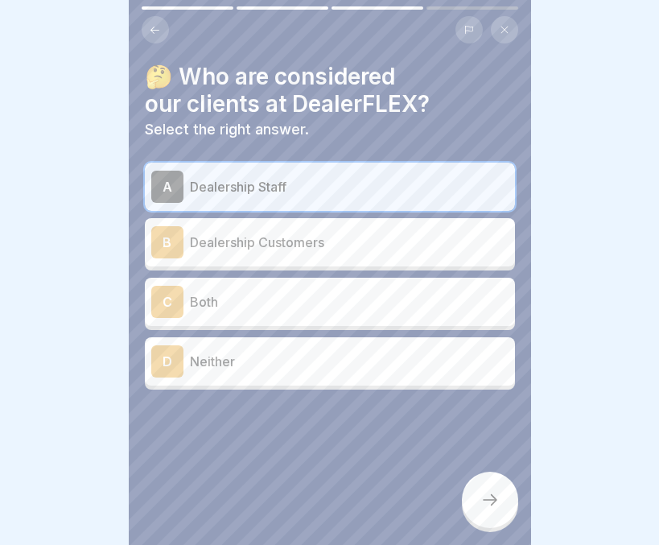
click at [478, 477] on div at bounding box center [490, 499] width 56 height 56
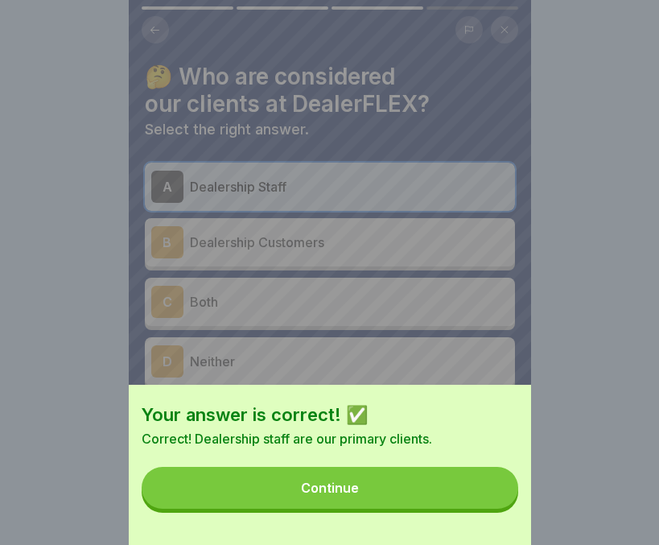
click at [414, 504] on button "Continue" at bounding box center [330, 488] width 377 height 42
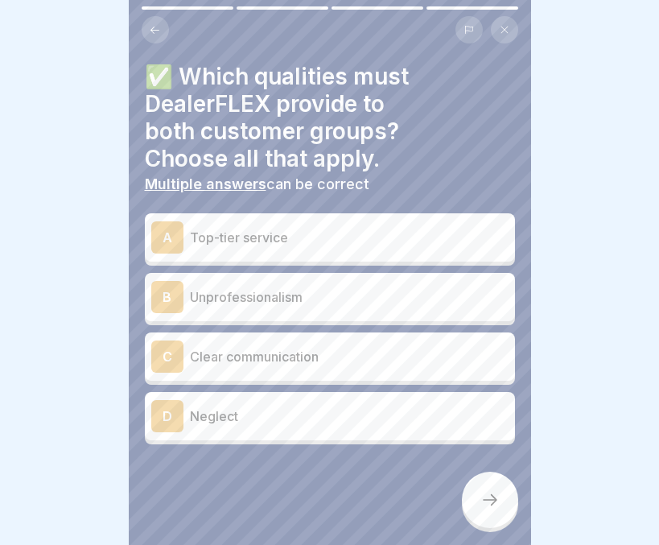
click at [340, 221] on div "A Top-tier service" at bounding box center [329, 237] width 357 height 32
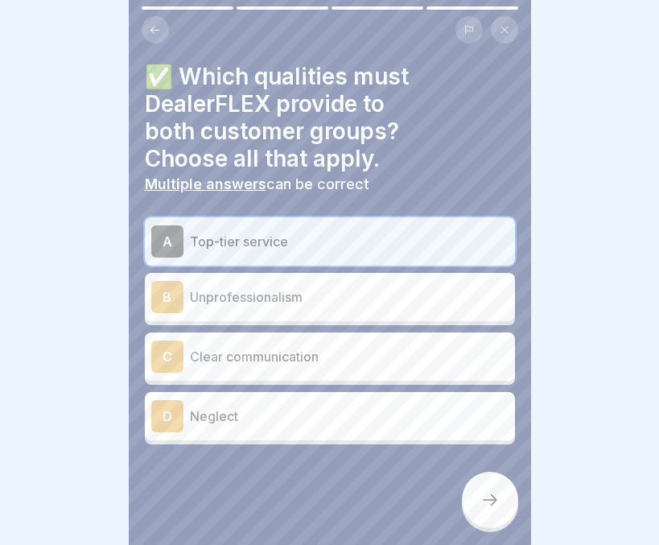
click at [330, 353] on p "Clear communication" at bounding box center [349, 356] width 319 height 19
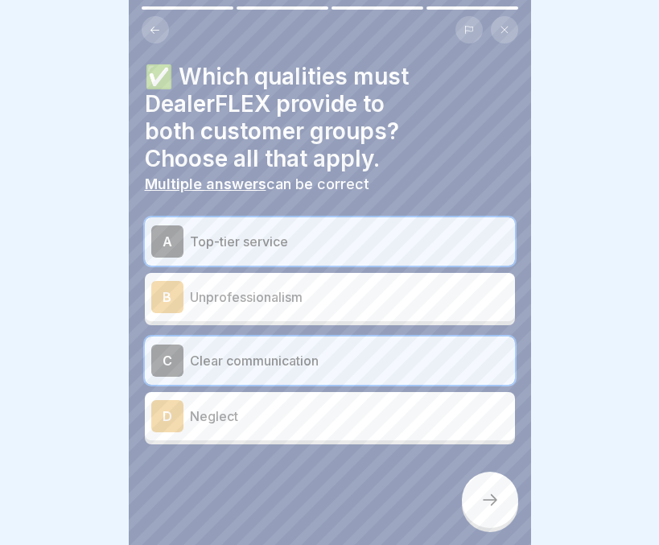
click at [483, 496] on icon at bounding box center [489, 499] width 19 height 19
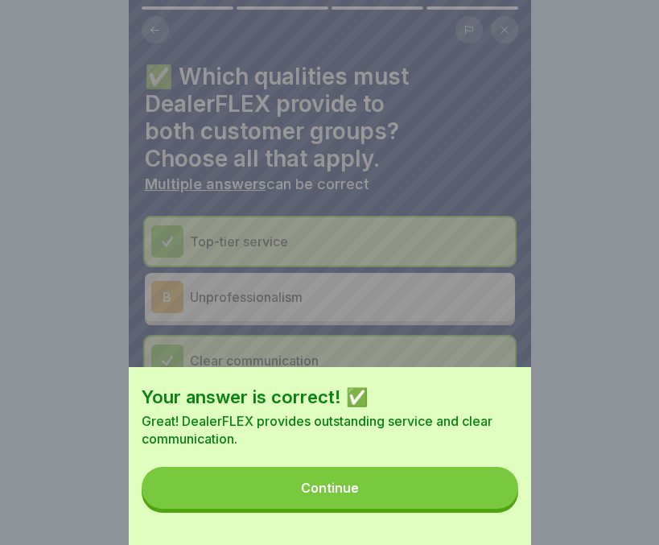
click at [411, 505] on button "Continue" at bounding box center [330, 488] width 377 height 42
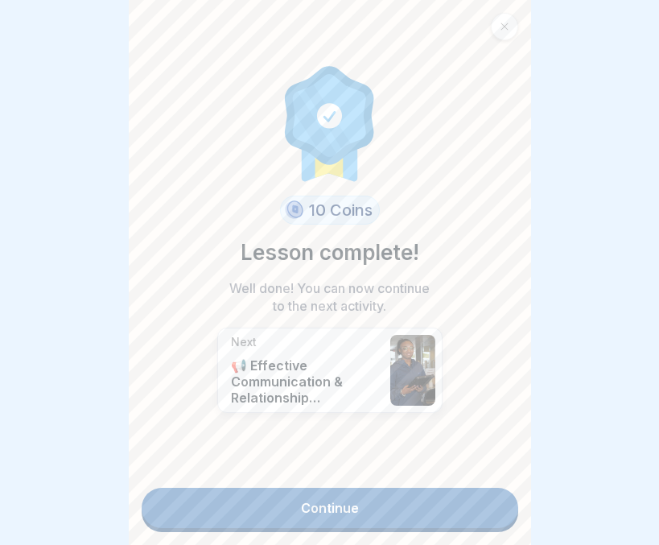
click at [411, 505] on link "Continue" at bounding box center [330, 508] width 377 height 40
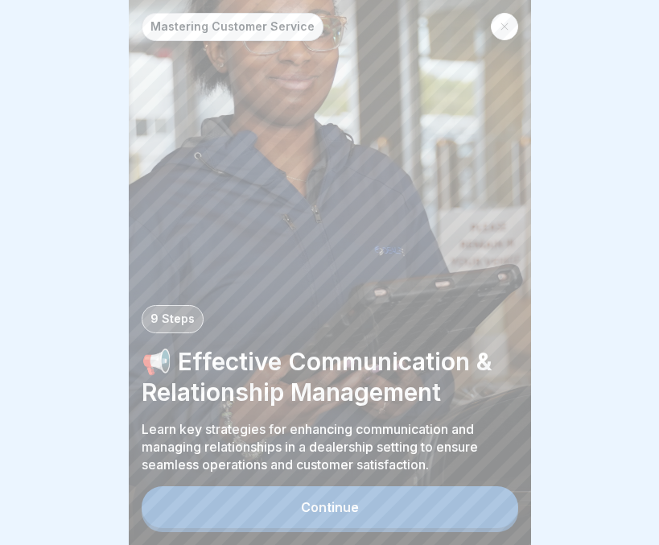
click at [429, 381] on p "📢 Effective Communication & Relationship Management" at bounding box center [330, 376] width 377 height 61
click at [270, 512] on button "Continue" at bounding box center [330, 507] width 377 height 42
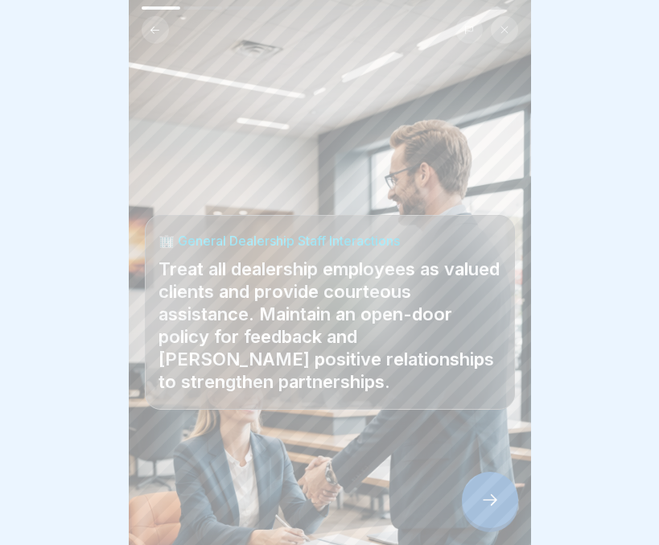
click at [489, 489] on div at bounding box center [490, 499] width 56 height 56
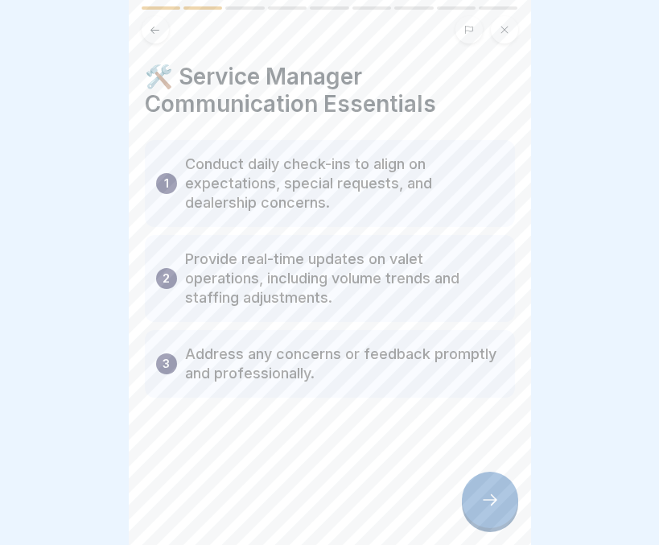
click at [504, 492] on div at bounding box center [490, 499] width 56 height 56
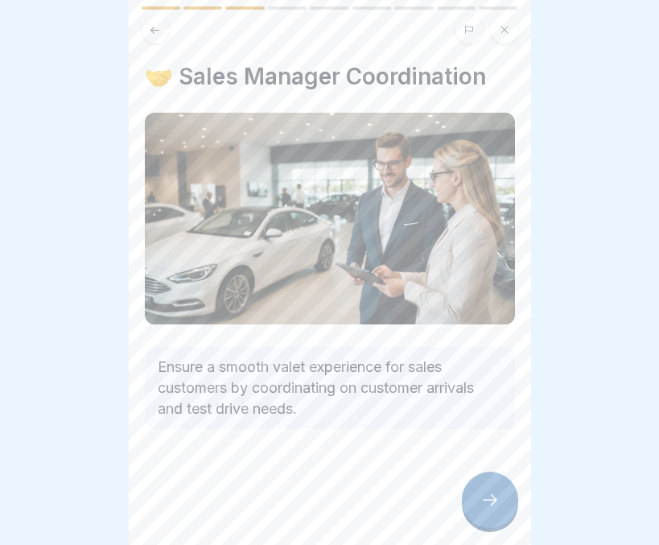
click at [479, 487] on div at bounding box center [490, 499] width 56 height 56
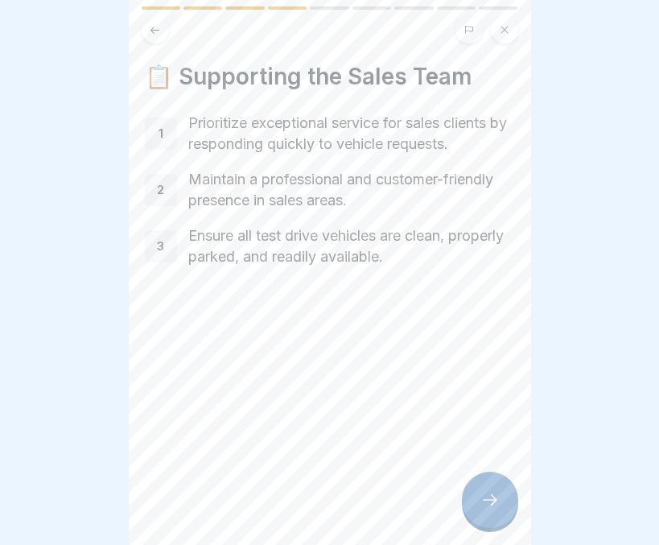
click at [496, 491] on div at bounding box center [490, 499] width 56 height 56
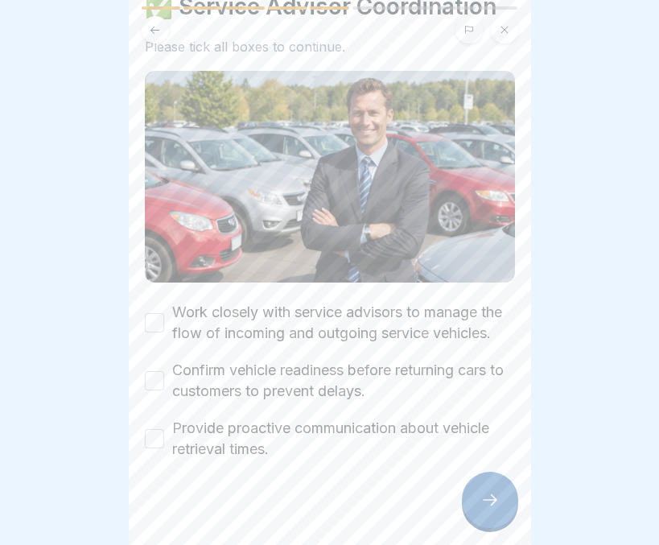
scroll to position [71, 0]
click at [153, 314] on button "Work closely with service advisors to manage the flow of incoming and outgoing …" at bounding box center [154, 321] width 19 height 19
click at [147, 382] on button "Confirm vehicle readiness before returning cars to customers to prevent delays." at bounding box center [154, 379] width 19 height 19
click at [154, 427] on div "Provide proactive communication about vehicle retrieval times." at bounding box center [330, 438] width 370 height 42
click at [154, 437] on button "Provide proactive communication about vehicle retrieval times." at bounding box center [154, 437] width 19 height 19
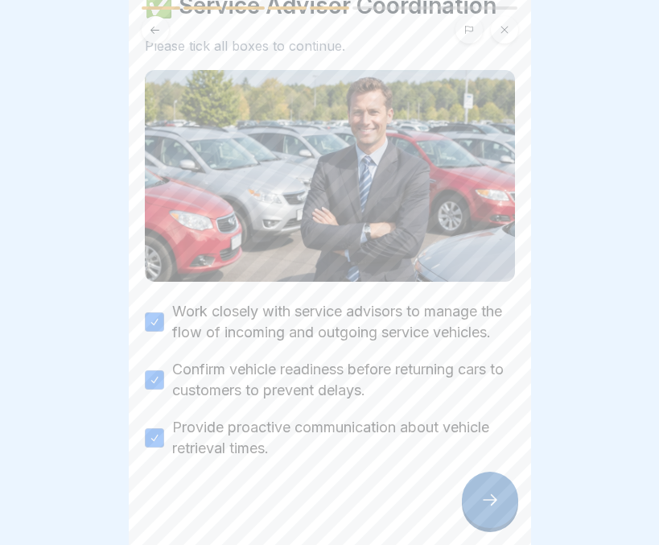
click at [477, 501] on div at bounding box center [490, 499] width 56 height 56
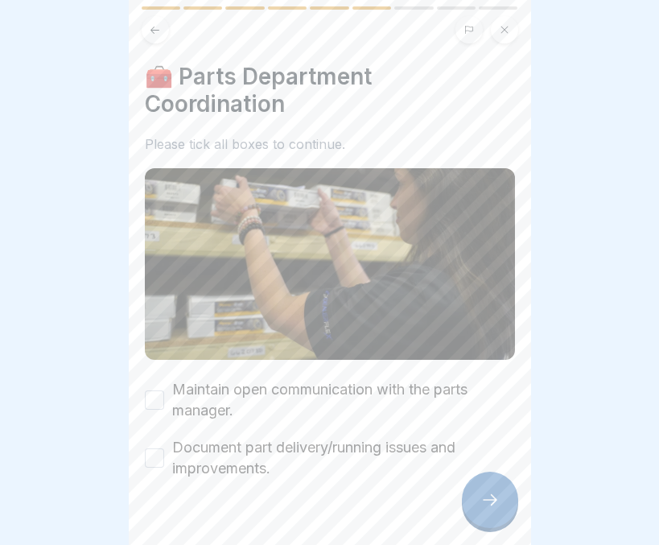
click at [157, 390] on button "Maintain open communication with the parts manager." at bounding box center [154, 399] width 19 height 19
click at [145, 448] on button "Document part delivery/running issues and improvements." at bounding box center [154, 457] width 19 height 19
click at [489, 500] on icon at bounding box center [489, 499] width 19 height 19
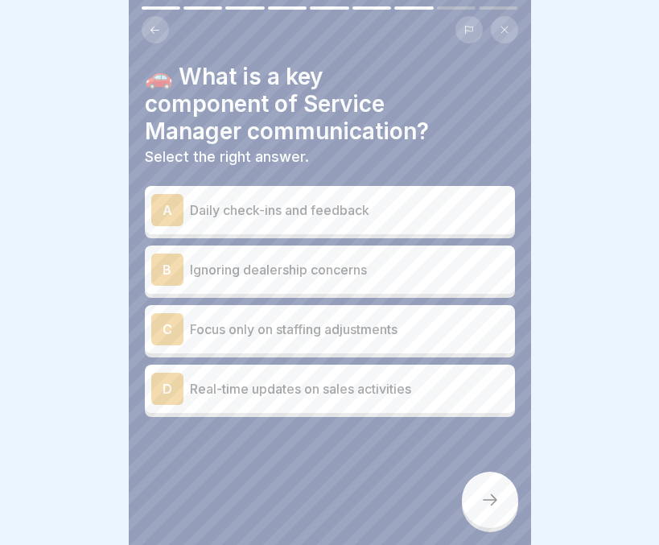
click at [348, 201] on p "Daily check-ins and feedback" at bounding box center [349, 209] width 319 height 19
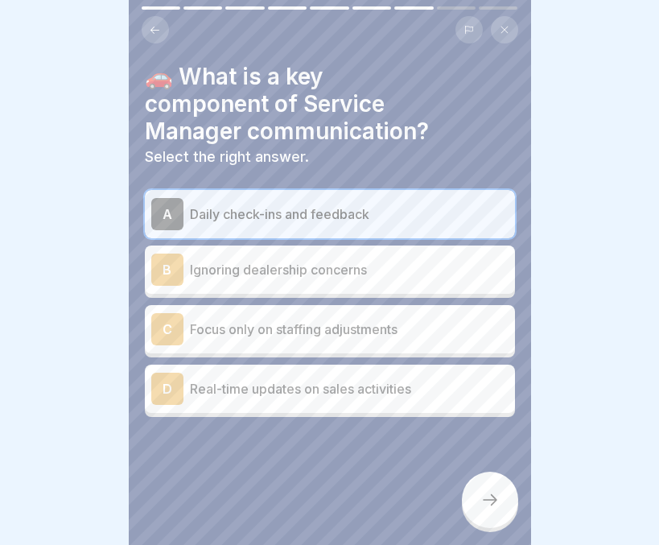
click at [496, 500] on icon at bounding box center [489, 499] width 19 height 19
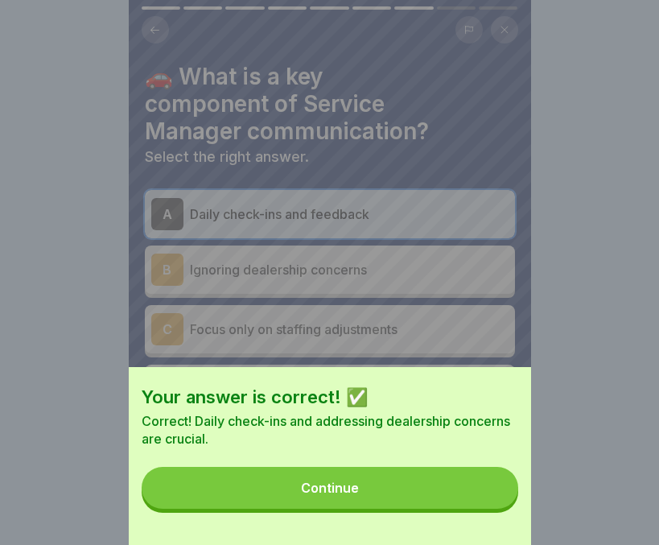
click at [417, 502] on button "Continue" at bounding box center [330, 488] width 377 height 42
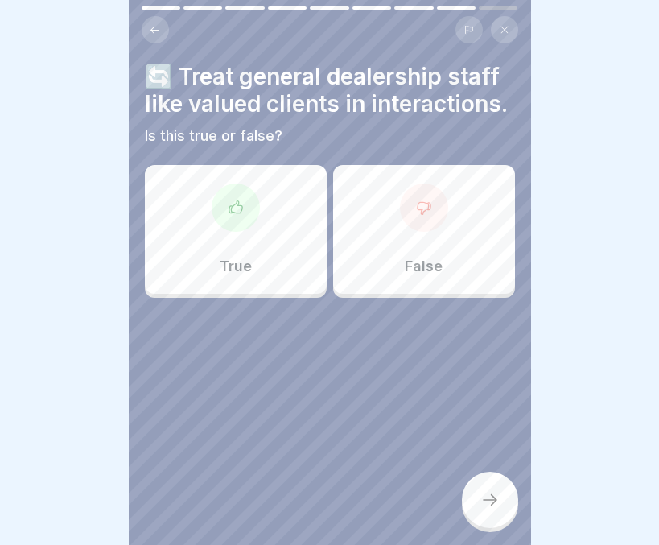
click at [247, 275] on p "True" at bounding box center [236, 266] width 32 height 18
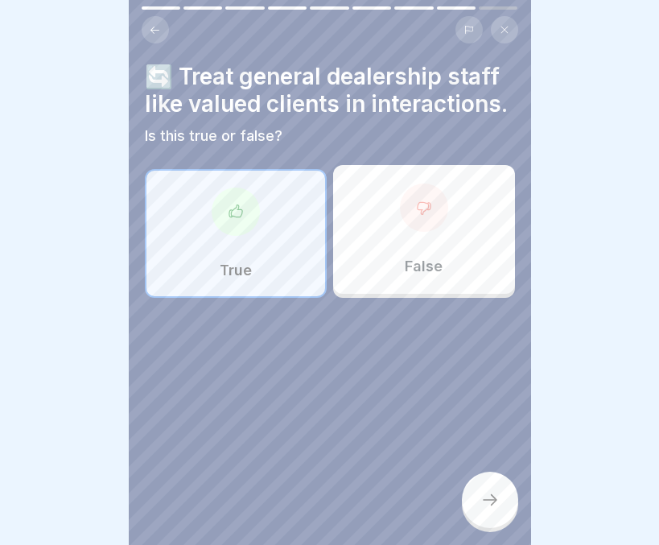
click at [490, 483] on div at bounding box center [490, 499] width 56 height 56
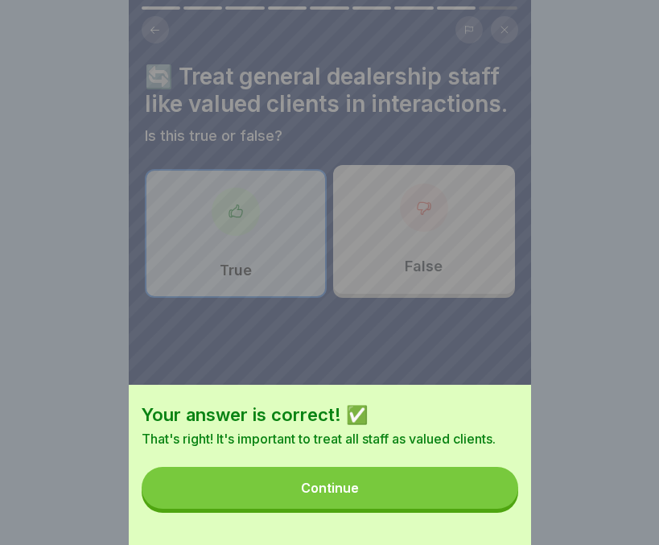
click at [448, 500] on button "Continue" at bounding box center [330, 488] width 377 height 42
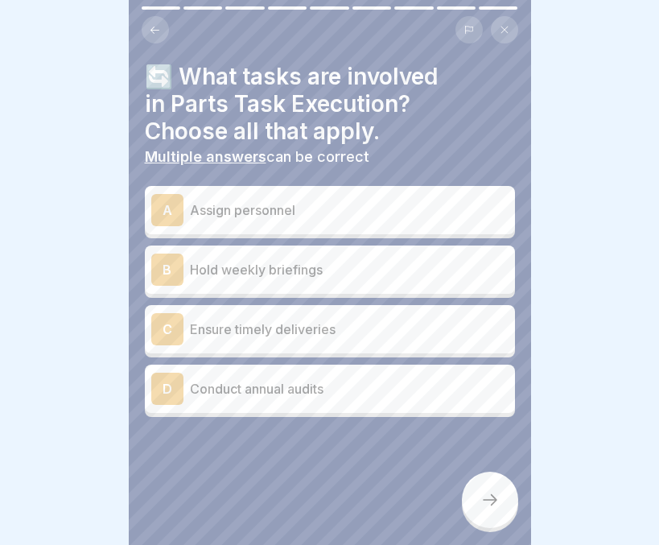
click at [325, 260] on p "Hold weekly briefings" at bounding box center [349, 269] width 319 height 19
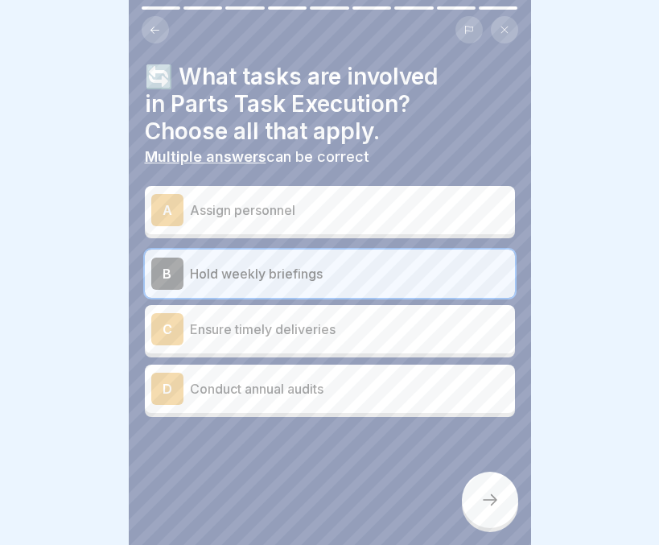
click at [307, 319] on p "Ensure timely deliveries" at bounding box center [349, 328] width 319 height 19
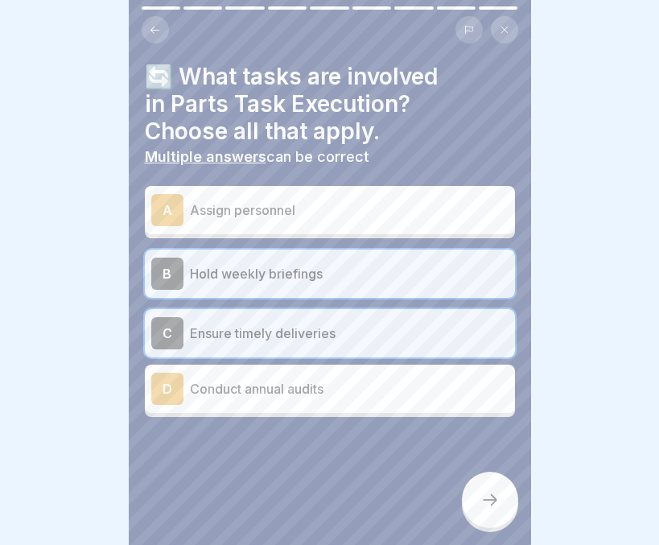
click at [479, 488] on div at bounding box center [490, 499] width 56 height 56
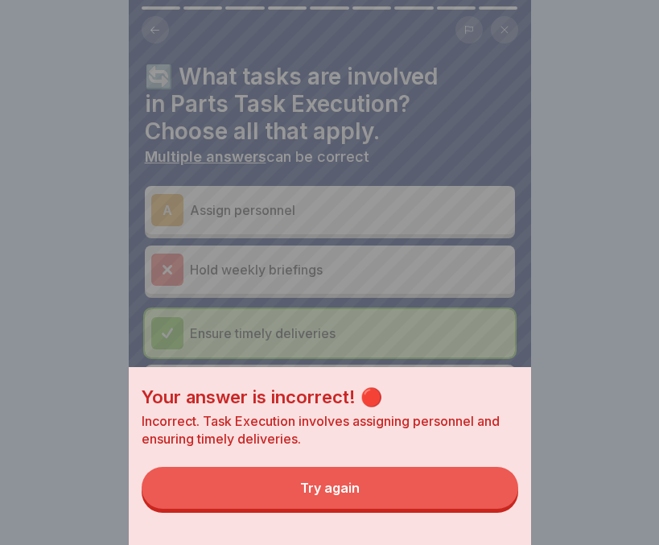
click at [447, 492] on button "Try again" at bounding box center [330, 488] width 377 height 42
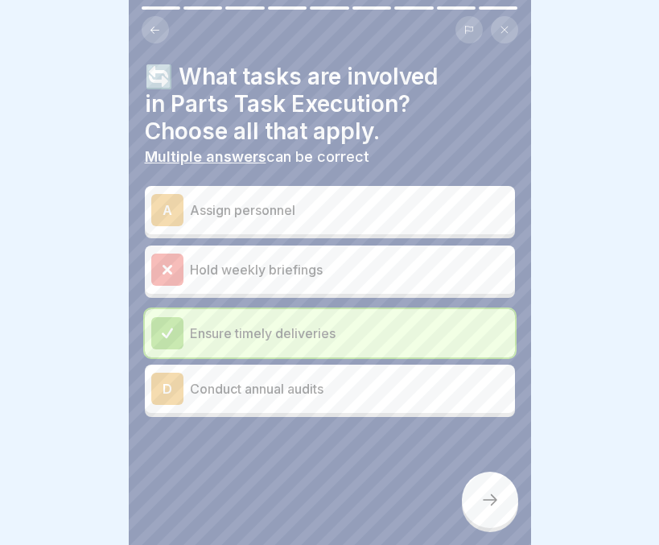
click at [344, 200] on p "Assign personnel" at bounding box center [349, 209] width 319 height 19
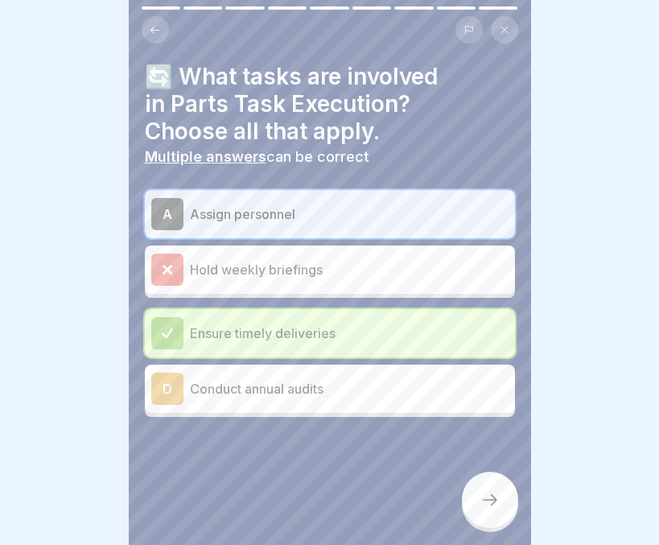
click at [484, 499] on icon at bounding box center [489, 499] width 19 height 19
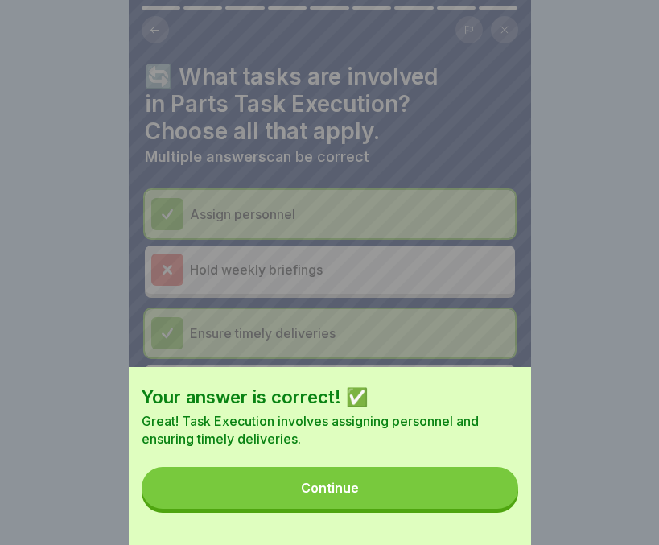
click at [419, 508] on button "Continue" at bounding box center [330, 488] width 377 height 42
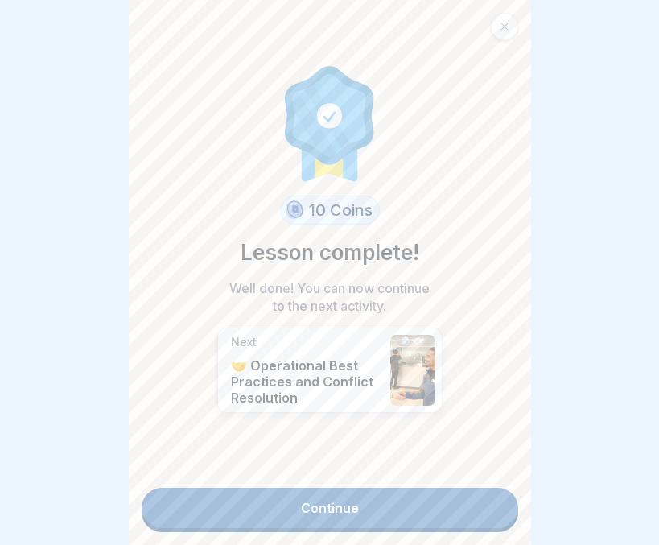
click at [327, 493] on link "Continue" at bounding box center [330, 508] width 377 height 40
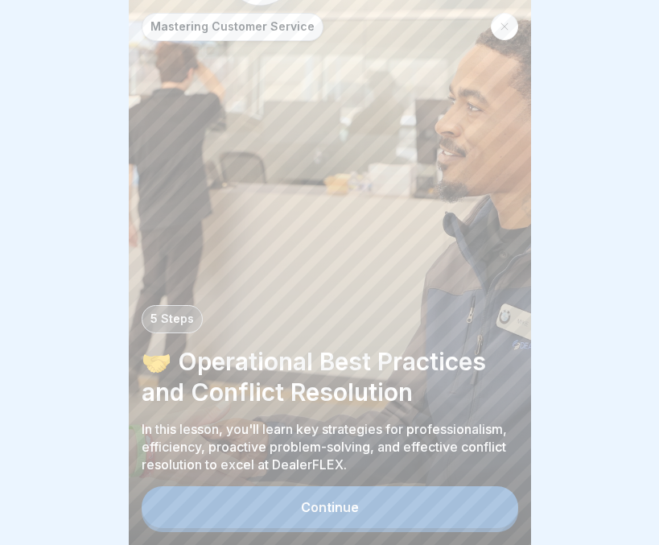
click at [306, 512] on div "Continue" at bounding box center [330, 507] width 58 height 14
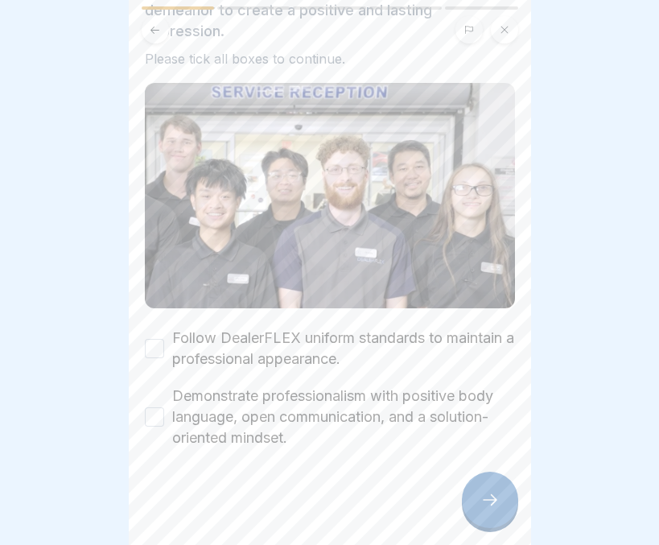
scroll to position [138, 0]
click at [154, 340] on button "Follow DealerFLEX uniform standards to maintain a professional appearance." at bounding box center [154, 348] width 19 height 19
click at [153, 410] on button "Demonstrate professionalism with positive body language, open communication, an…" at bounding box center [154, 416] width 19 height 19
click at [487, 513] on div at bounding box center [490, 499] width 56 height 56
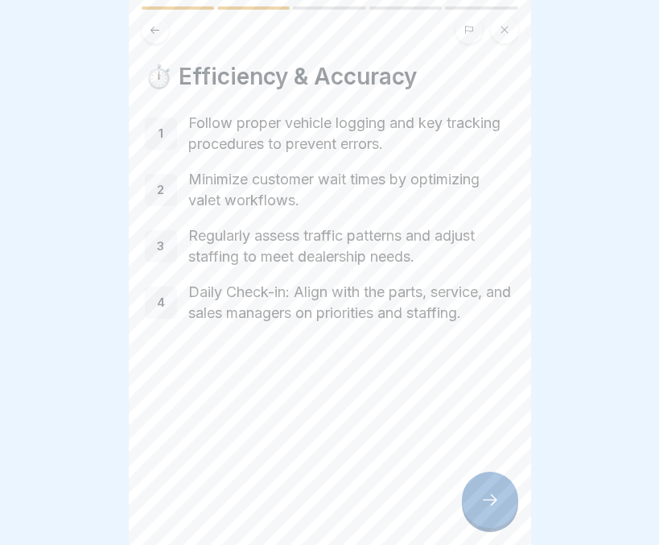
click at [496, 479] on div at bounding box center [490, 499] width 56 height 56
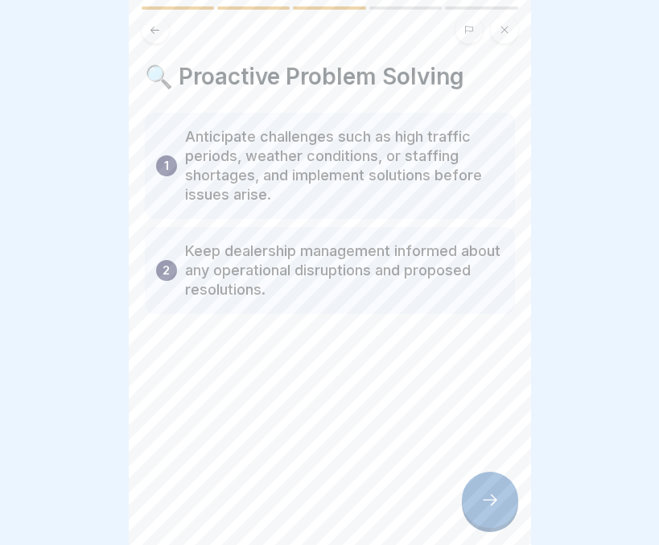
click at [493, 488] on div at bounding box center [490, 499] width 56 height 56
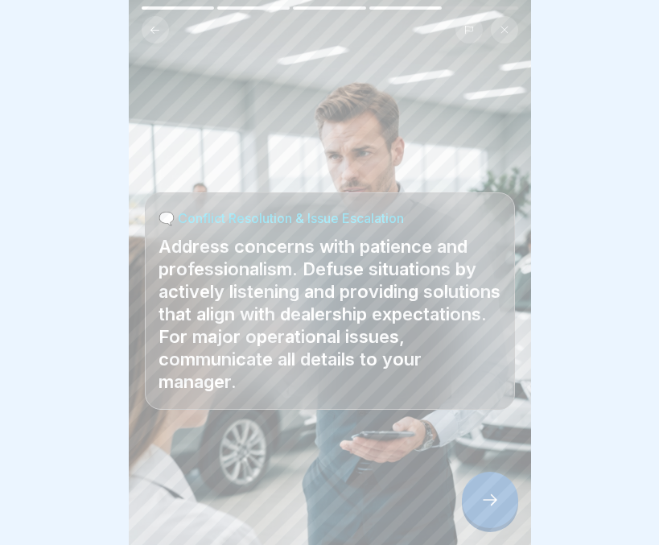
click at [479, 487] on div at bounding box center [490, 499] width 56 height 56
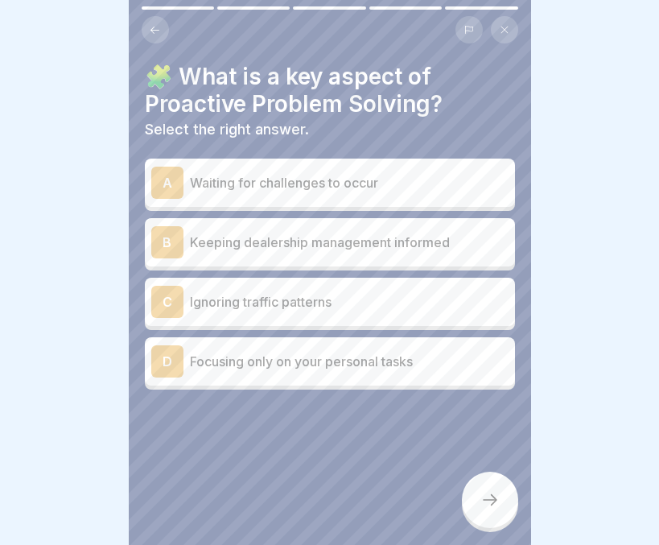
click at [344, 233] on p "Keeping dealership management informed" at bounding box center [349, 242] width 319 height 19
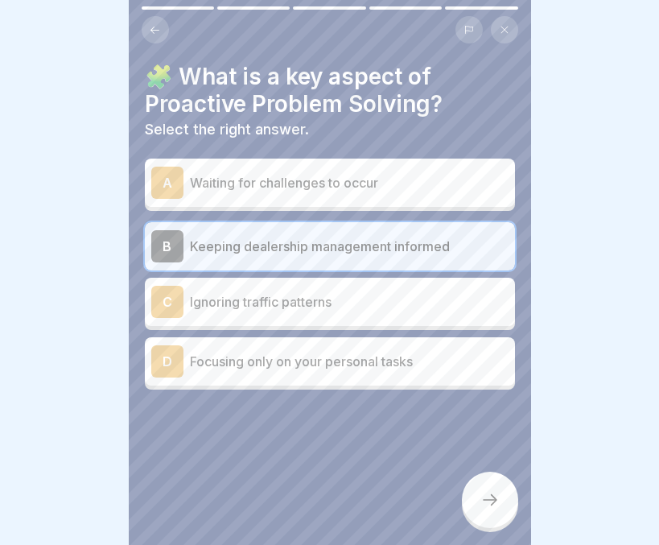
click at [488, 496] on icon at bounding box center [489, 499] width 19 height 19
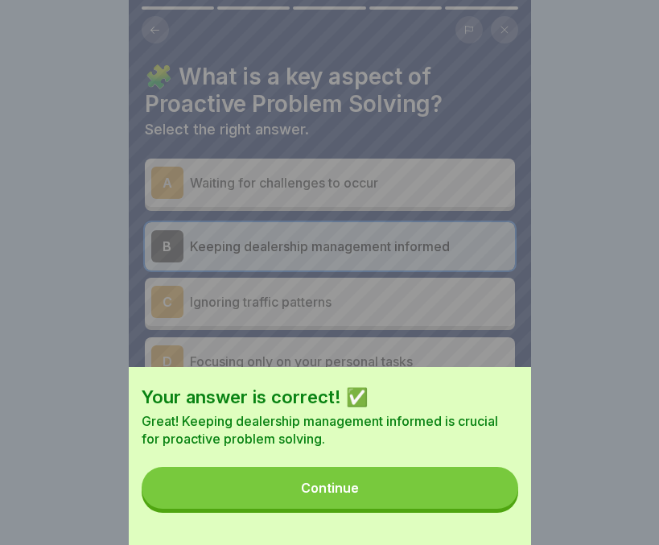
click at [403, 497] on button "Continue" at bounding box center [330, 488] width 377 height 42
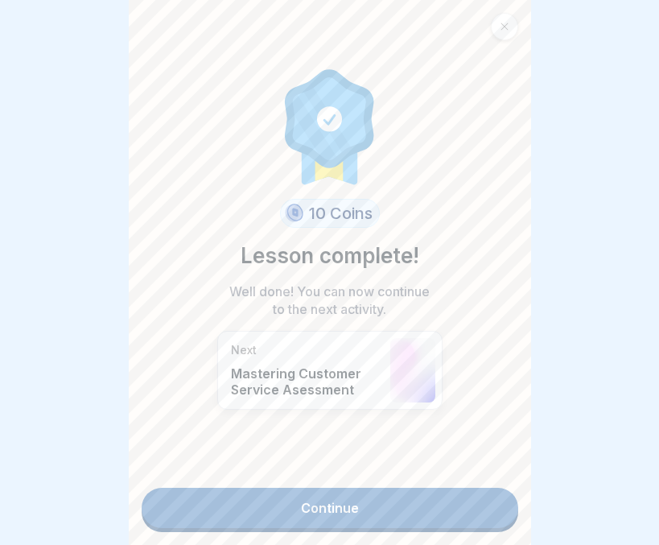
click at [291, 490] on link "Continue" at bounding box center [330, 508] width 377 height 40
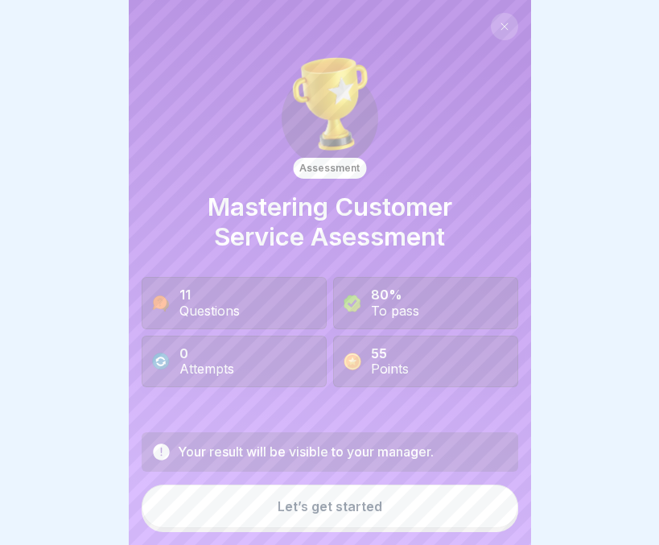
click at [303, 523] on button "Let’s get started" at bounding box center [330, 505] width 377 height 43
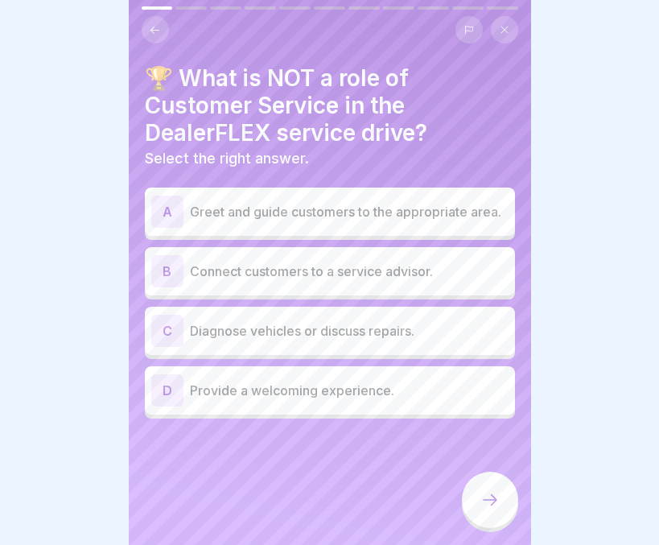
click at [206, 332] on p "Diagnose vehicles or discuss repairs." at bounding box center [349, 330] width 319 height 19
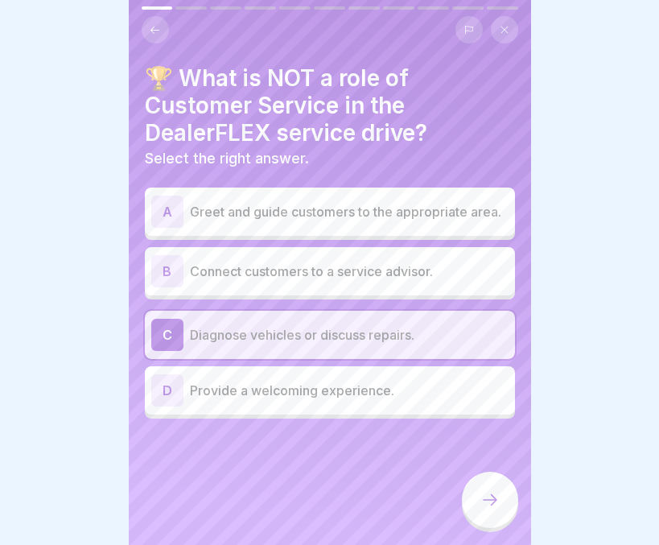
click at [483, 500] on icon at bounding box center [489, 499] width 19 height 19
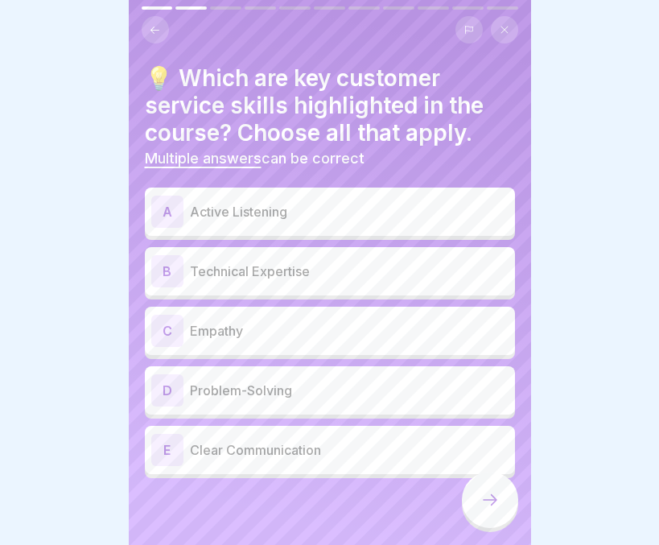
click at [345, 203] on p "Active Listening" at bounding box center [349, 211] width 319 height 19
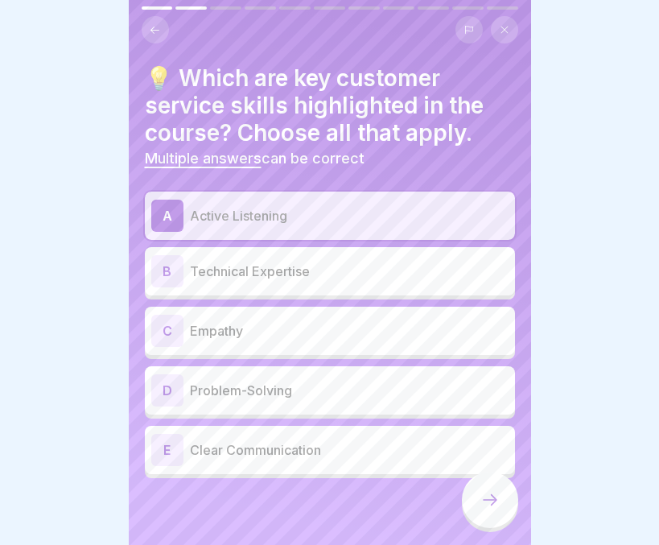
click at [296, 321] on p "Empathy" at bounding box center [349, 330] width 319 height 19
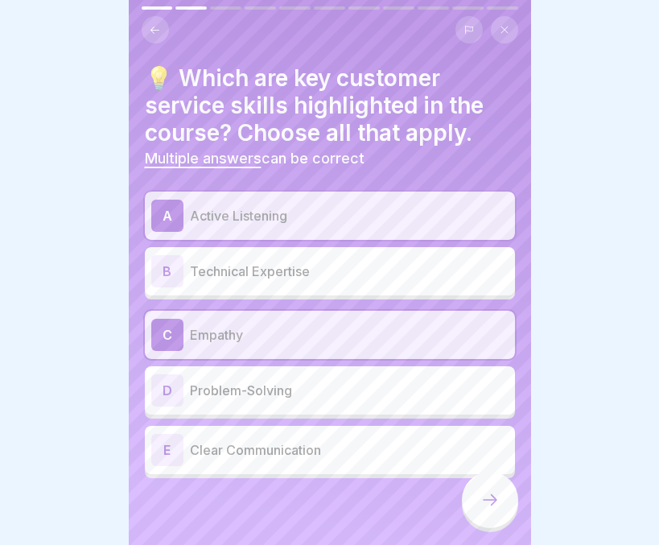
click at [275, 381] on p "Problem-Solving" at bounding box center [349, 390] width 319 height 19
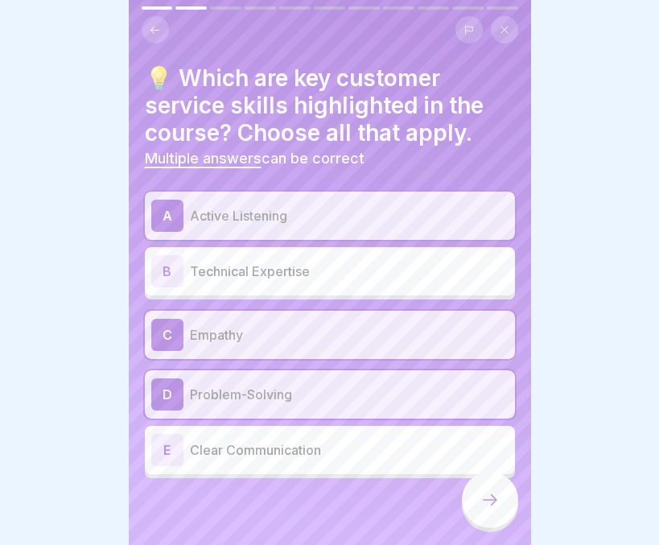
click at [241, 440] on p "Clear Communication" at bounding box center [349, 449] width 319 height 19
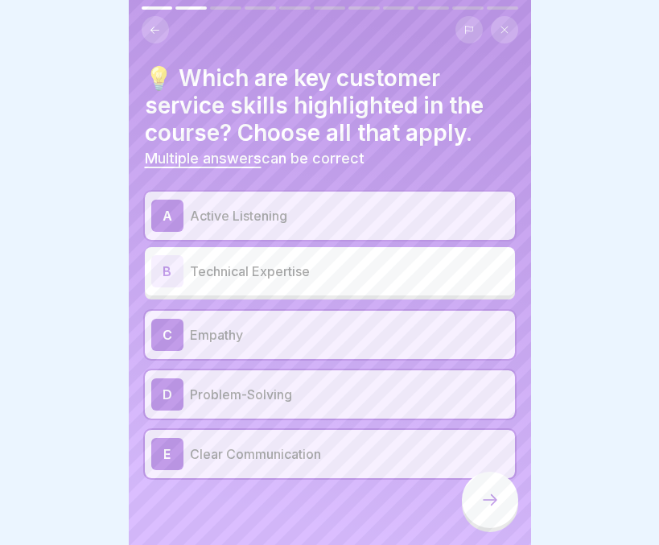
click at [480, 502] on icon at bounding box center [489, 499] width 19 height 19
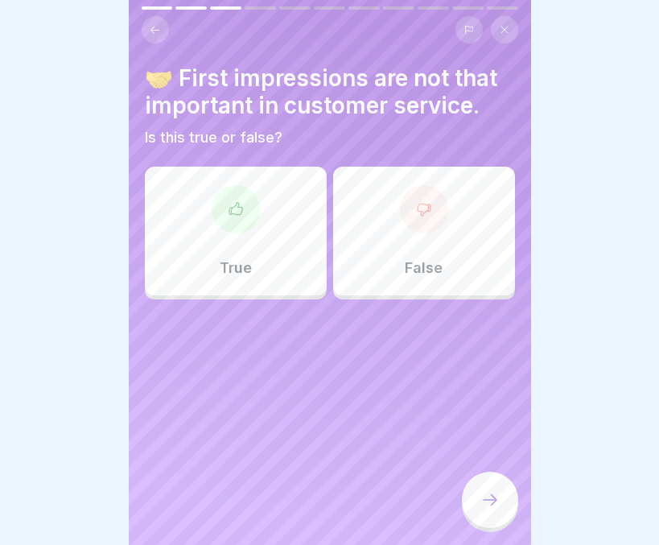
click at [425, 259] on p "False" at bounding box center [424, 268] width 38 height 18
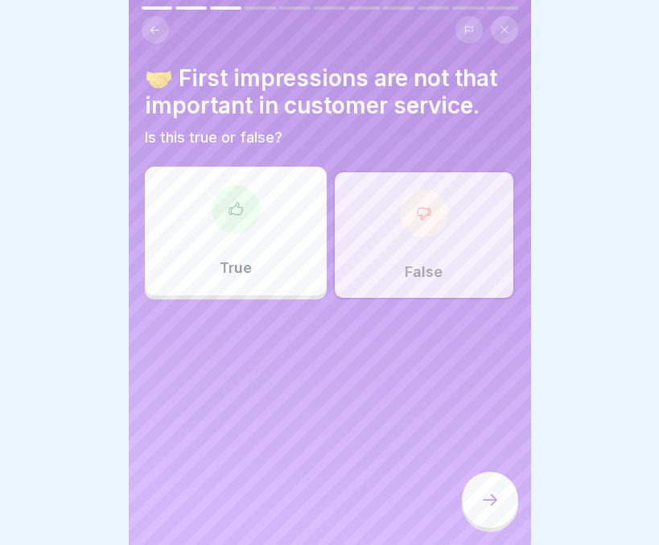
click at [480, 491] on div at bounding box center [490, 499] width 56 height 56
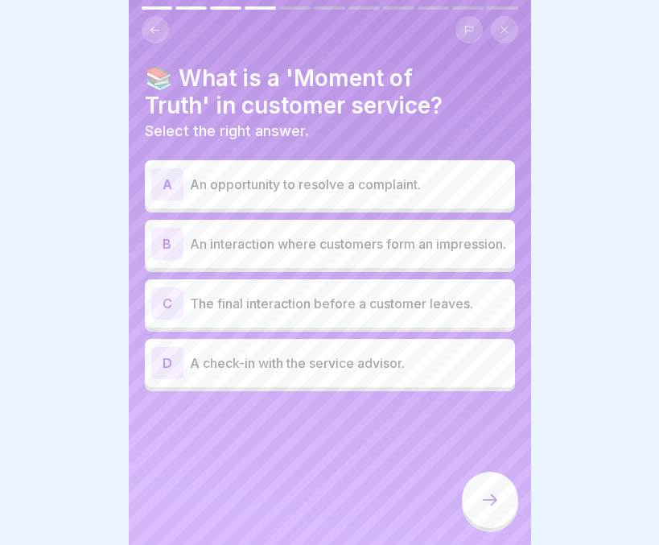
click at [297, 234] on p "An interaction where customers form an impression." at bounding box center [349, 243] width 319 height 19
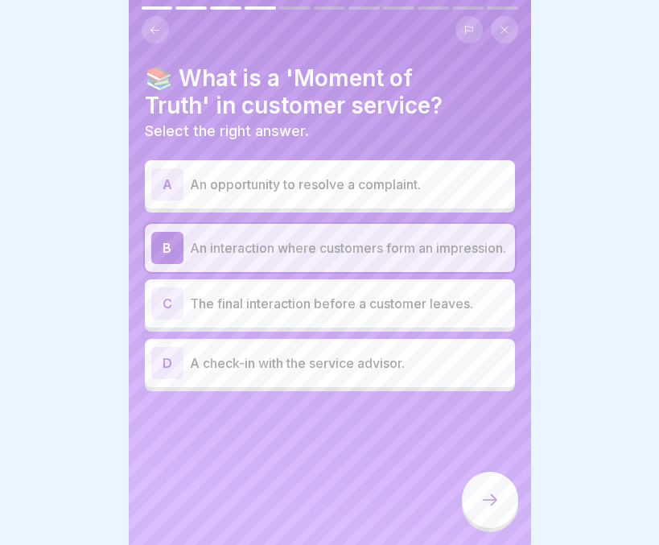
click at [490, 491] on div at bounding box center [490, 499] width 56 height 56
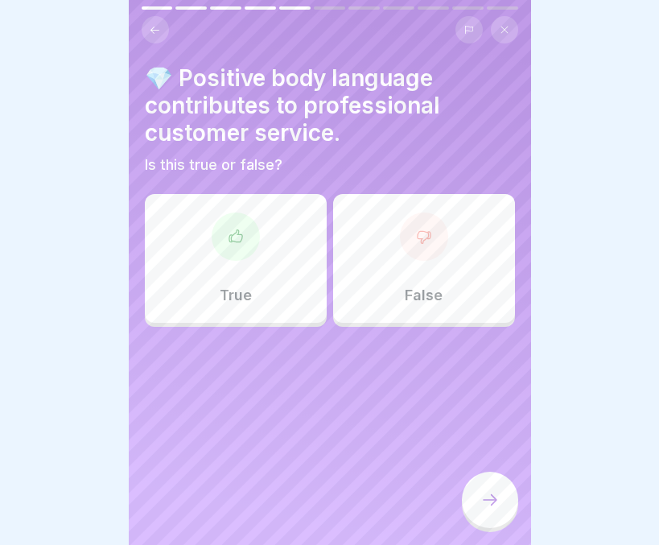
click at [195, 274] on div "True" at bounding box center [236, 258] width 182 height 129
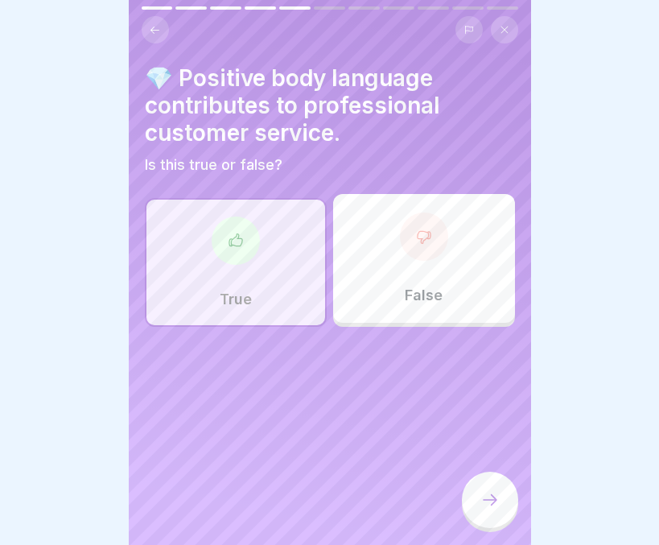
click at [484, 493] on icon at bounding box center [489, 499] width 19 height 19
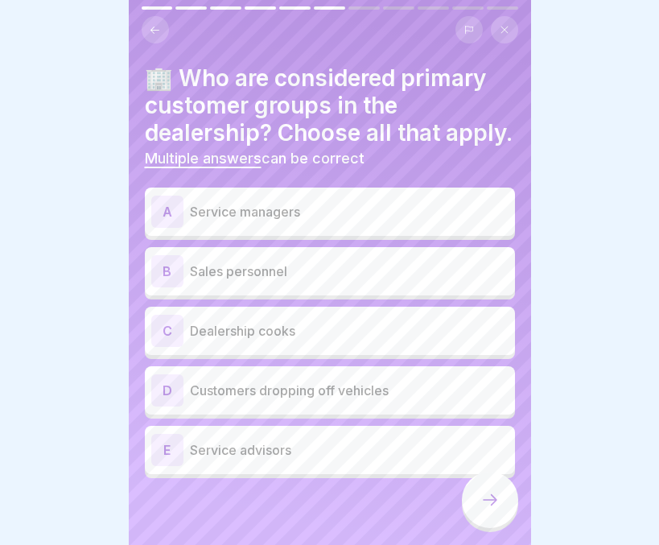
scroll to position [25, 0]
click at [327, 391] on div "D Customers dropping off vehicles" at bounding box center [329, 390] width 357 height 32
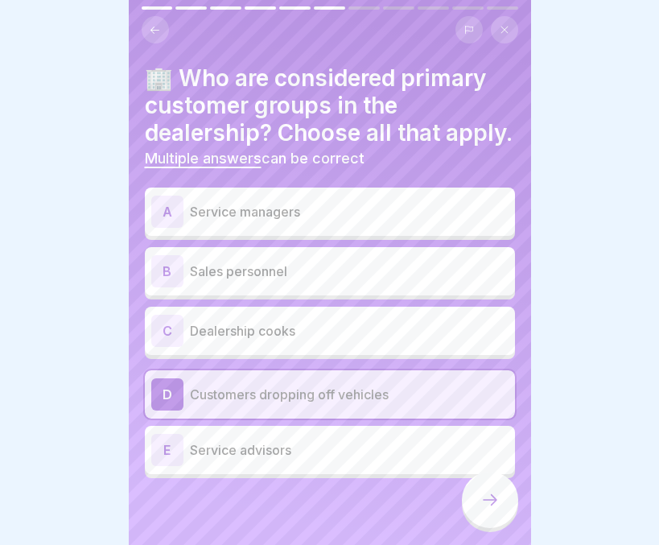
click at [262, 450] on div "E Service advisors" at bounding box center [329, 450] width 357 height 32
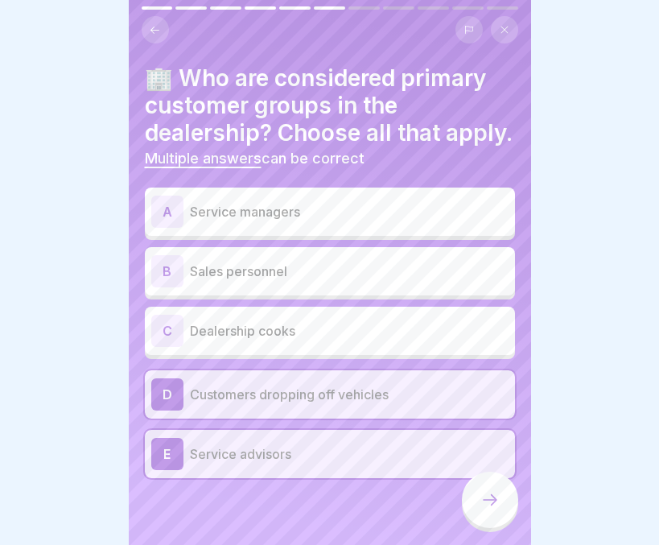
click at [499, 512] on div at bounding box center [490, 499] width 56 height 56
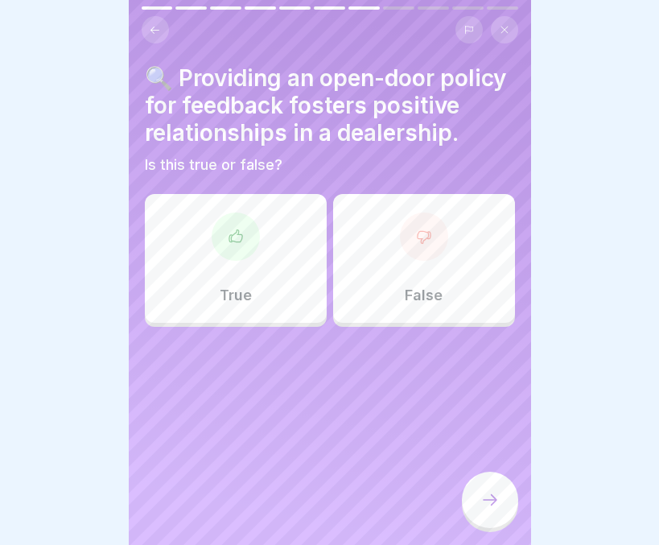
click at [222, 261] on div at bounding box center [236, 236] width 48 height 48
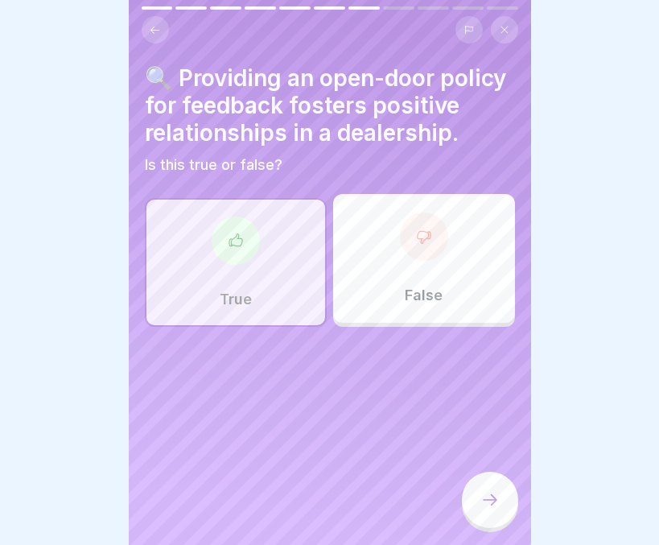
click at [483, 500] on icon at bounding box center [489, 499] width 19 height 19
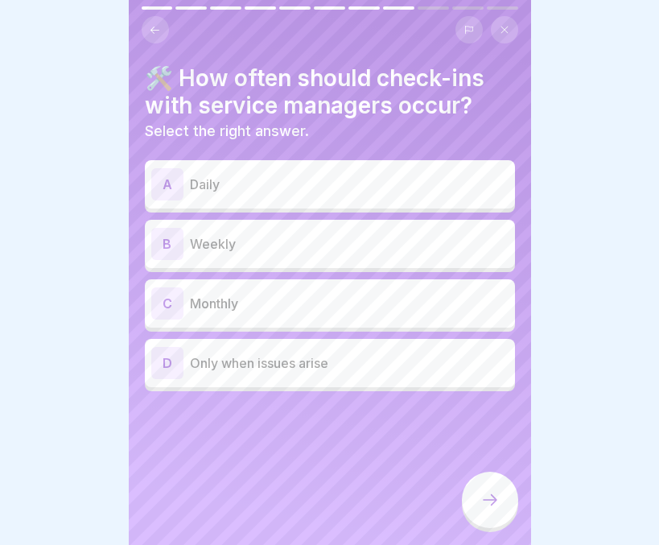
click at [338, 235] on p "Weekly" at bounding box center [349, 243] width 319 height 19
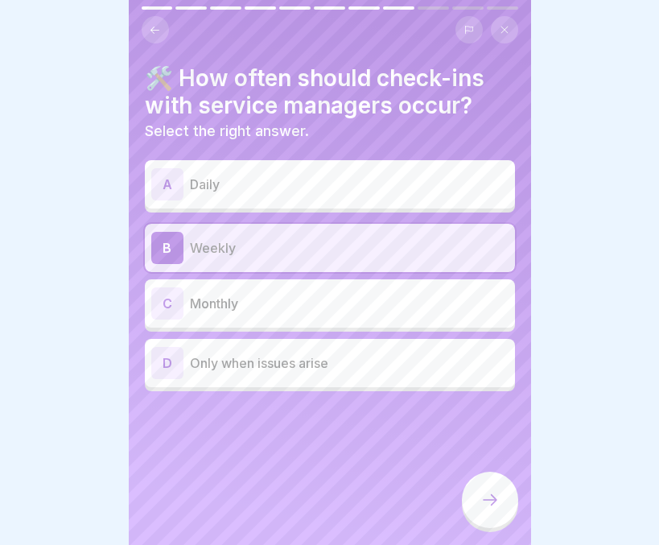
click at [494, 502] on icon at bounding box center [490, 499] width 14 height 11
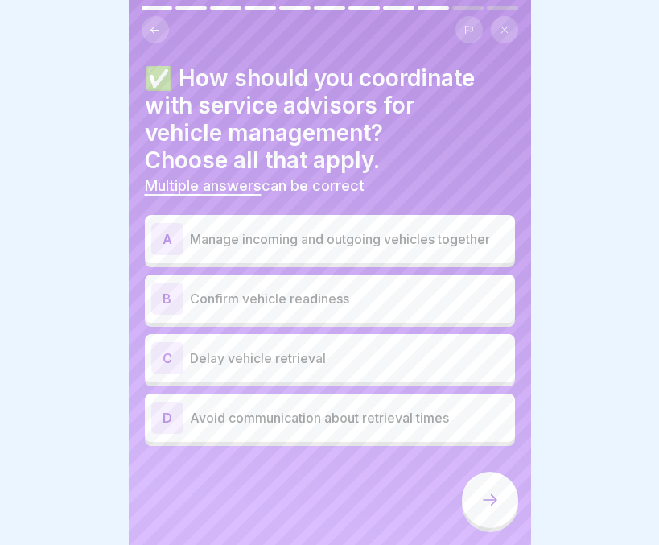
click at [276, 229] on p "Manage incoming and outgoing vehicles together" at bounding box center [349, 238] width 319 height 19
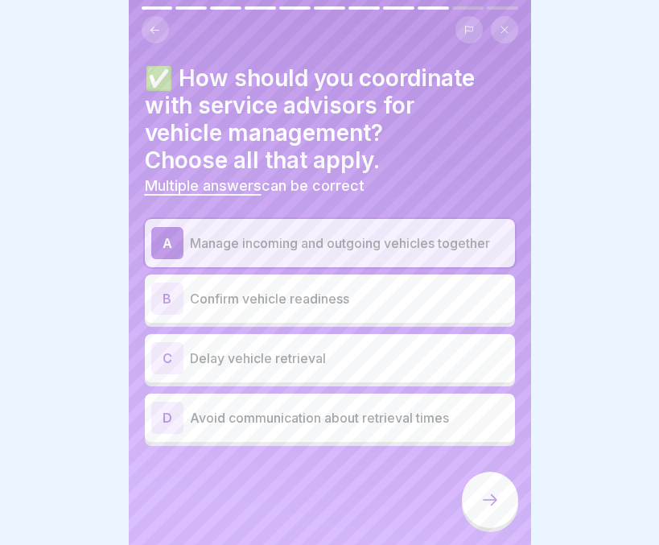
click at [257, 282] on div "B Confirm vehicle readiness" at bounding box center [329, 298] width 357 height 32
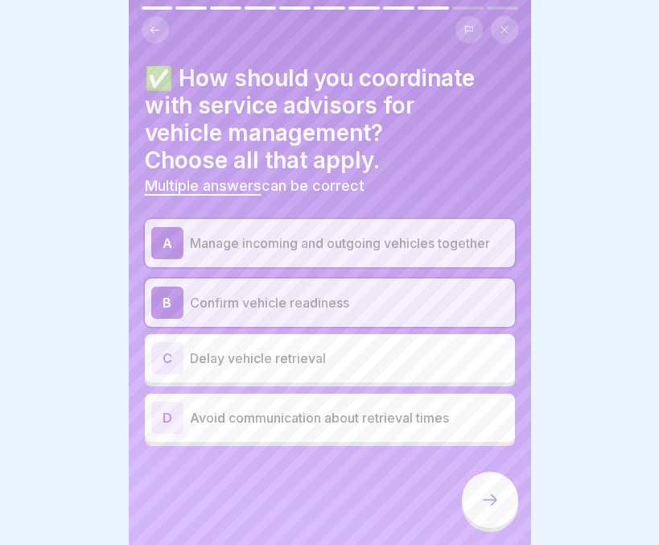
click at [487, 499] on icon at bounding box center [489, 499] width 19 height 19
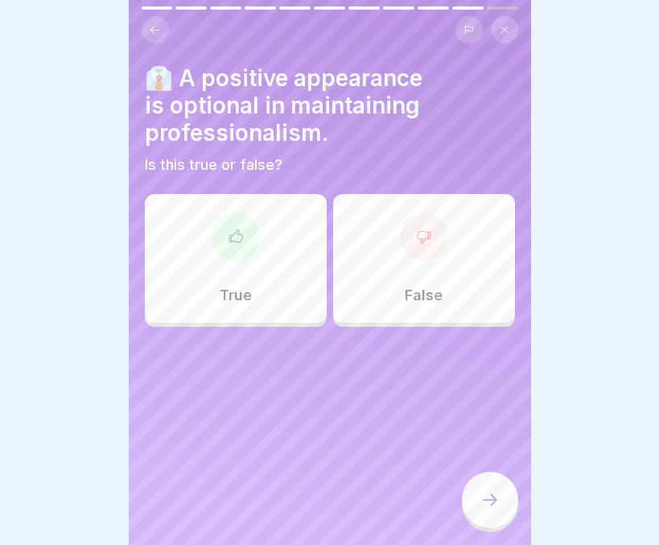
click at [430, 286] on p "False" at bounding box center [424, 295] width 38 height 18
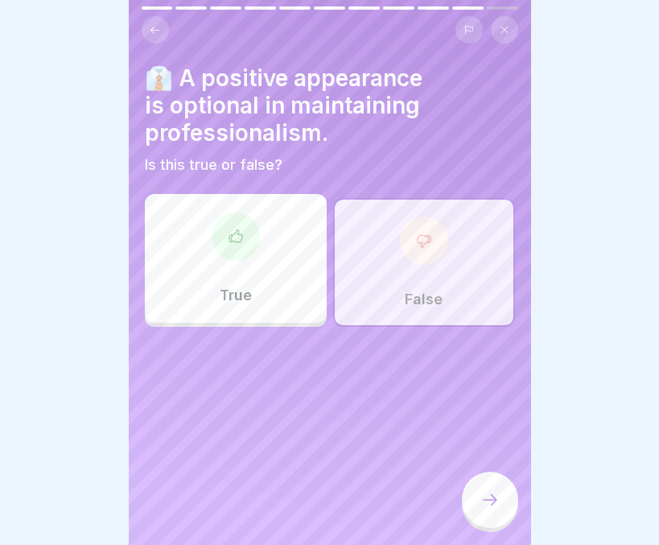
click at [482, 508] on icon at bounding box center [489, 499] width 19 height 19
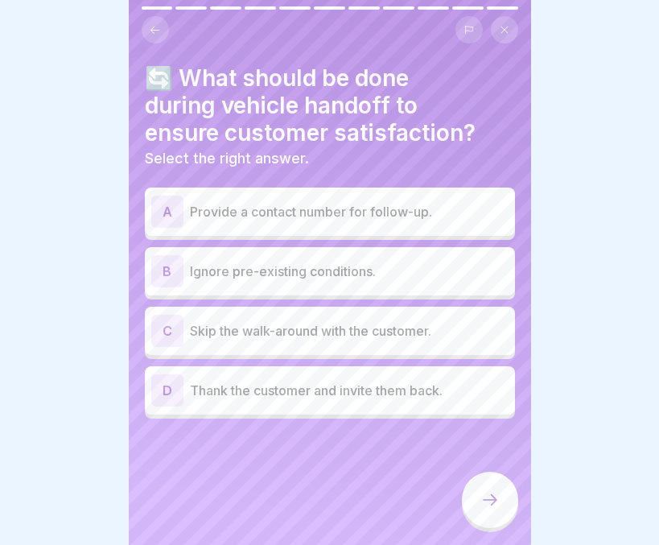
click at [305, 381] on p "Thank the customer and invite them back." at bounding box center [349, 390] width 319 height 19
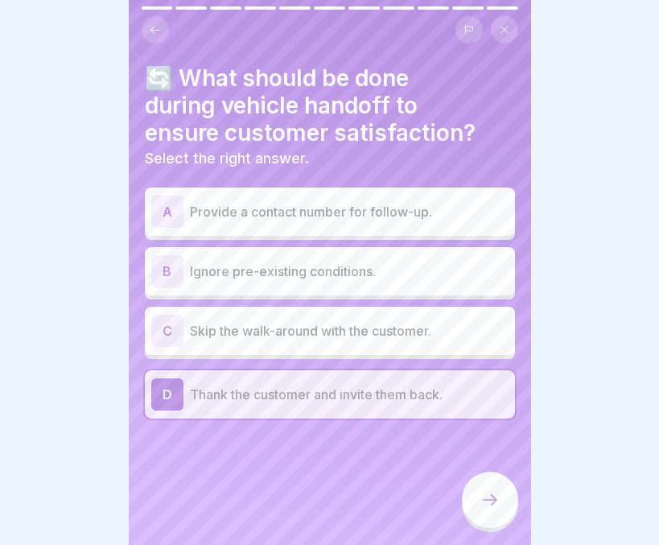
click at [474, 512] on div at bounding box center [490, 499] width 56 height 56
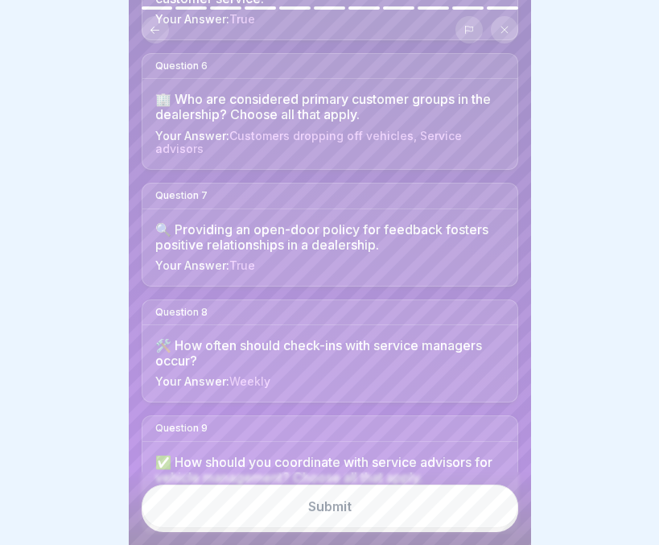
scroll to position [998, 0]
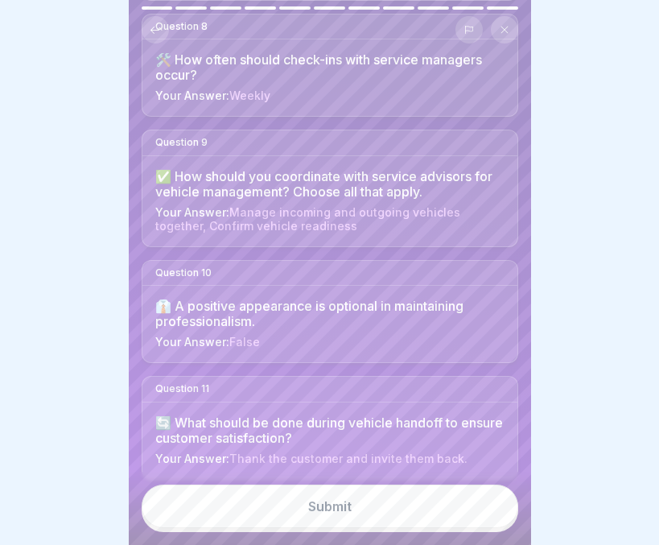
click at [356, 507] on button "Submit" at bounding box center [330, 505] width 377 height 43
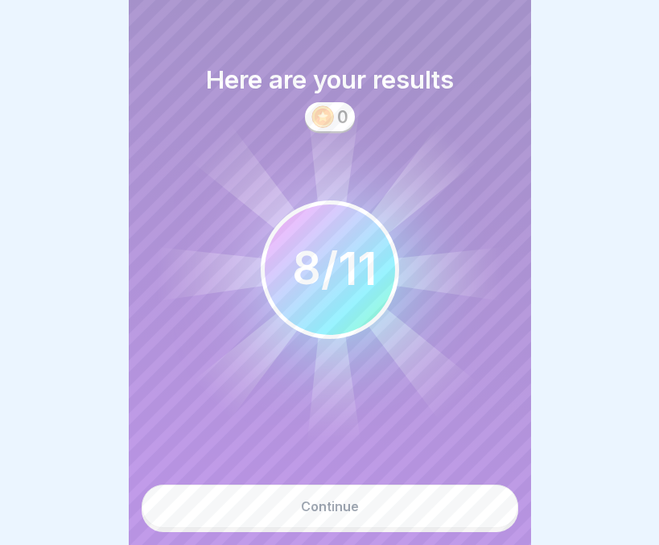
click at [356, 507] on div "Continue" at bounding box center [330, 506] width 58 height 14
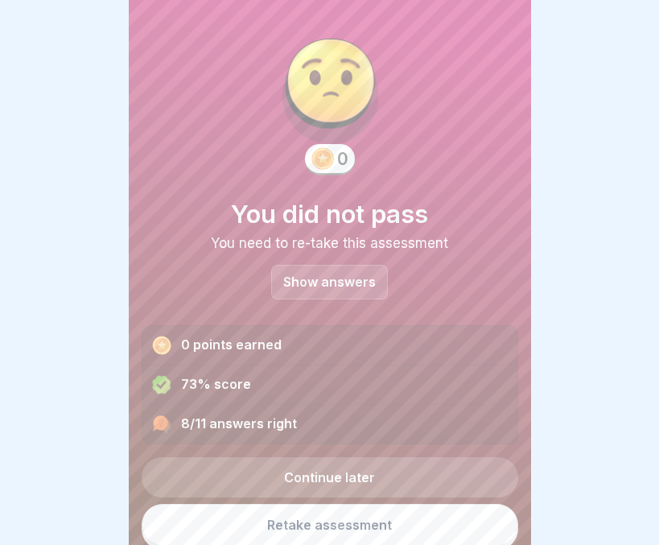
click at [338, 504] on link "Retake assessment" at bounding box center [330, 525] width 377 height 42
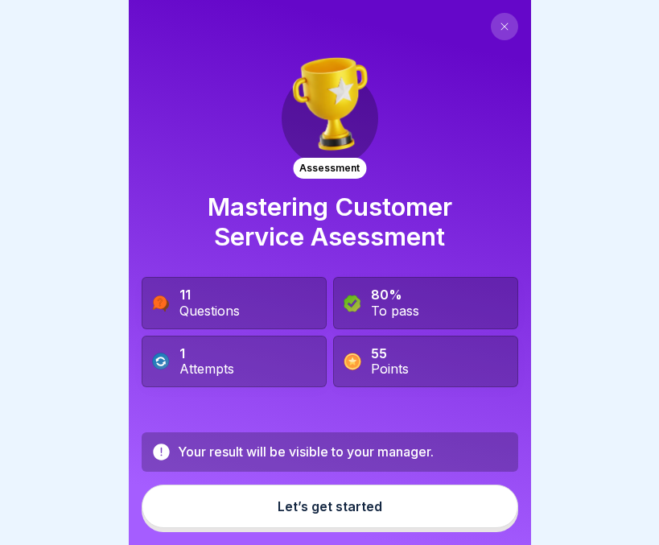
click at [329, 513] on div "Let’s get started" at bounding box center [330, 506] width 105 height 14
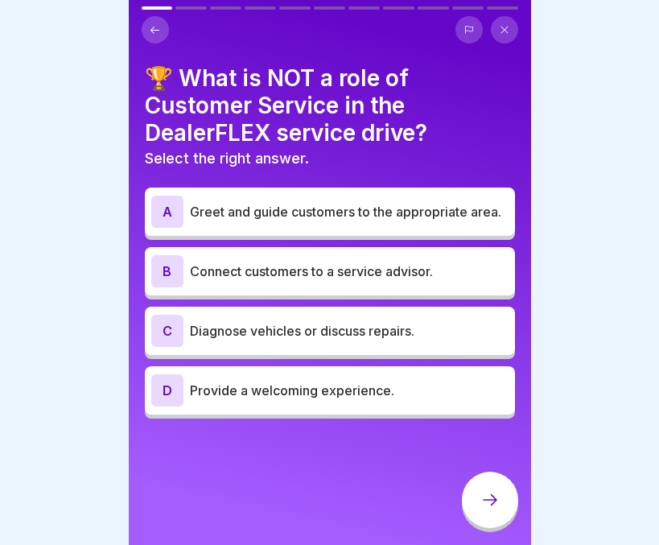
click at [232, 327] on p "Diagnose vehicles or discuss repairs." at bounding box center [349, 330] width 319 height 19
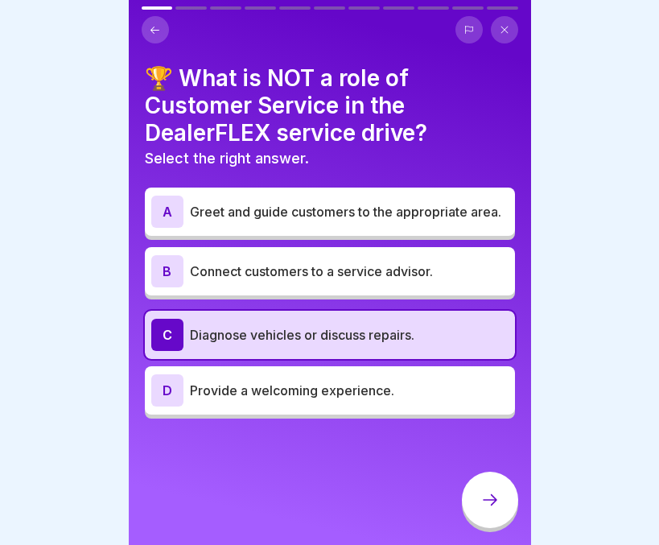
click at [499, 509] on icon at bounding box center [489, 499] width 19 height 19
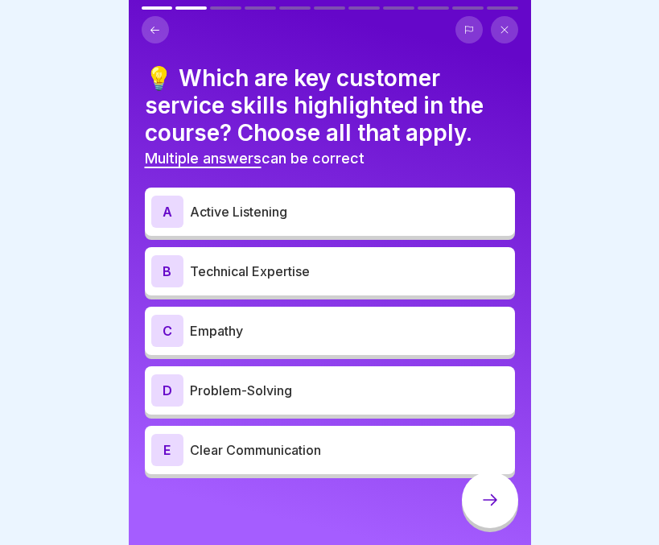
click at [294, 213] on p "Active Listening" at bounding box center [349, 211] width 319 height 19
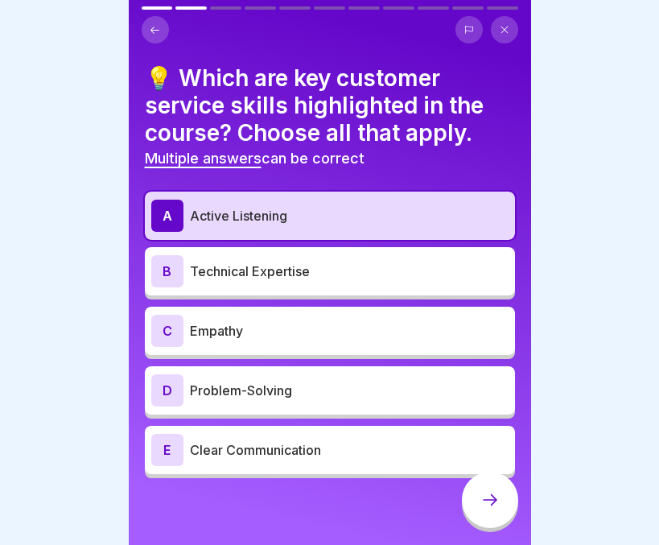
click at [237, 342] on div "C Empathy" at bounding box center [329, 331] width 357 height 32
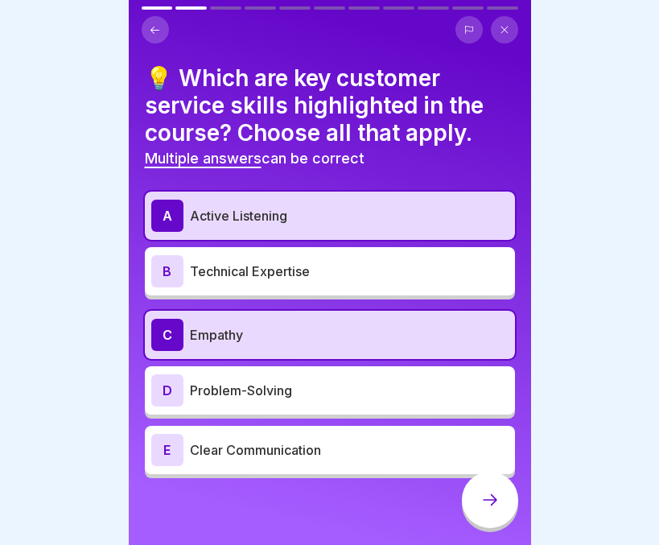
click at [220, 401] on div "D Problem-Solving" at bounding box center [329, 390] width 357 height 32
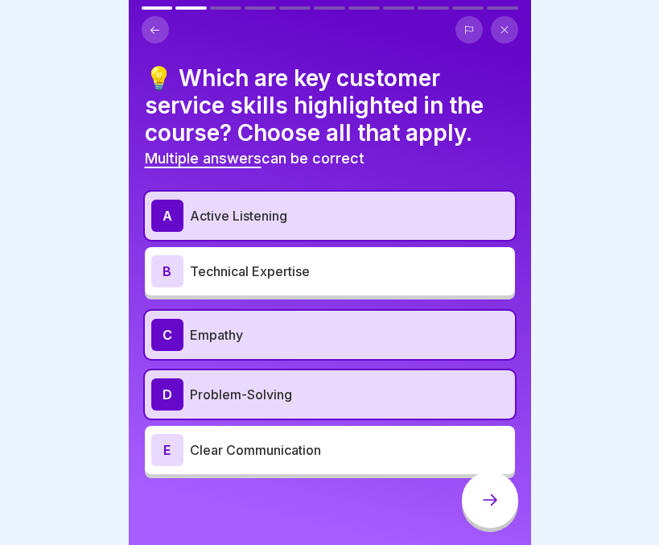
click at [209, 463] on div "E Clear Communication" at bounding box center [329, 450] width 357 height 32
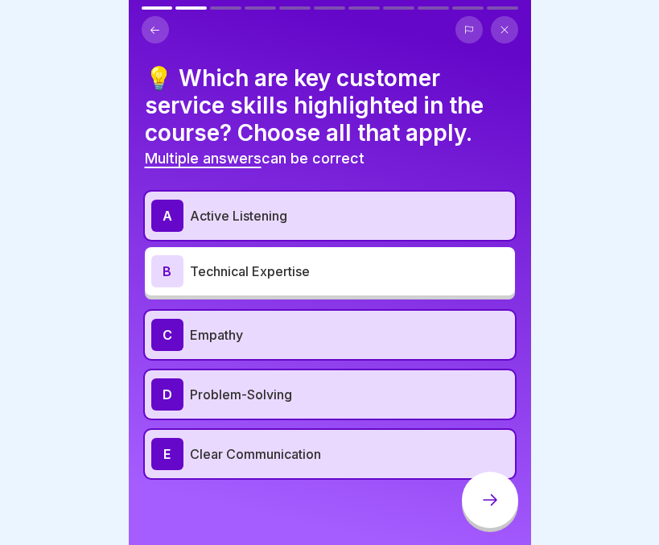
click at [154, 28] on icon at bounding box center [155, 30] width 12 height 12
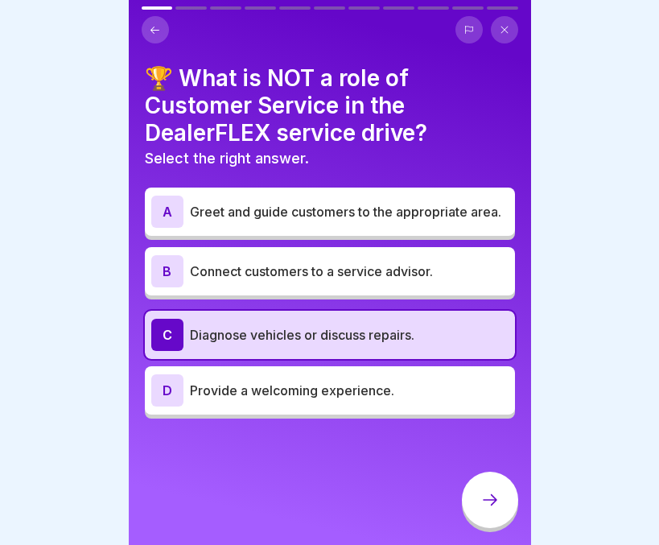
click at [496, 509] on icon at bounding box center [489, 499] width 19 height 19
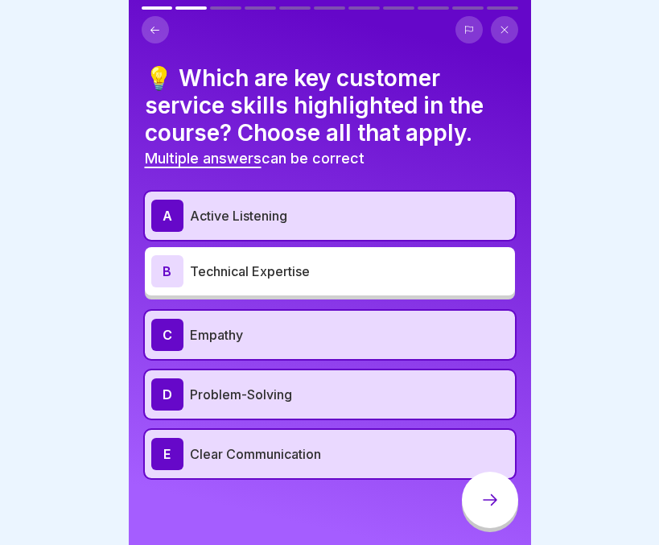
click at [496, 509] on icon at bounding box center [489, 499] width 19 height 19
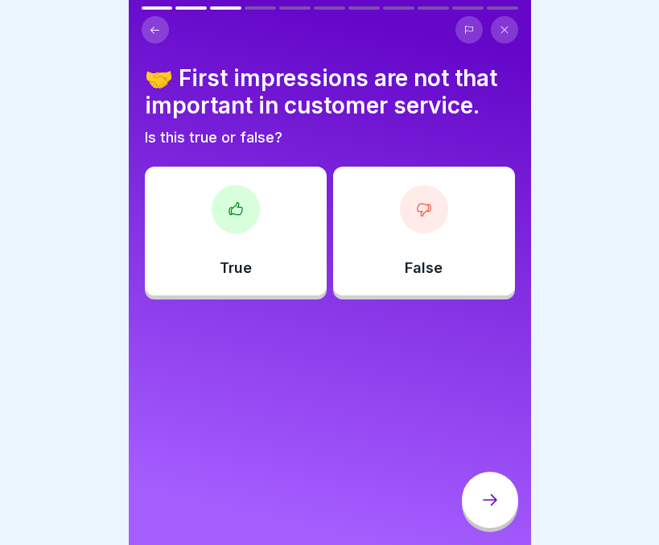
click at [394, 237] on div "False" at bounding box center [424, 231] width 182 height 129
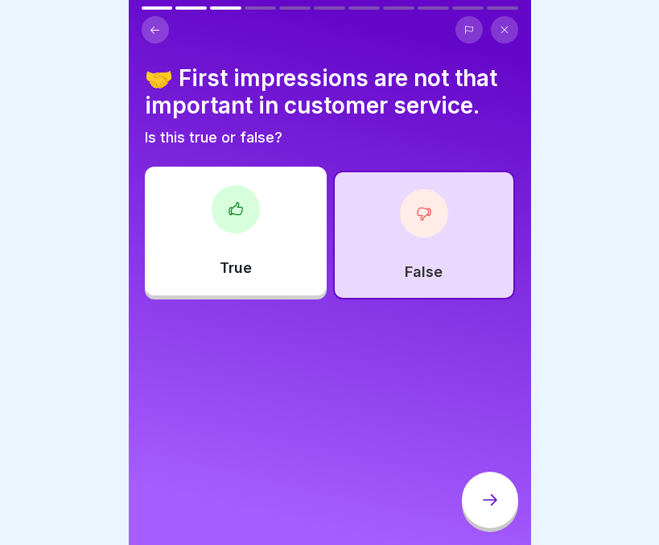
click at [480, 508] on icon at bounding box center [489, 499] width 19 height 19
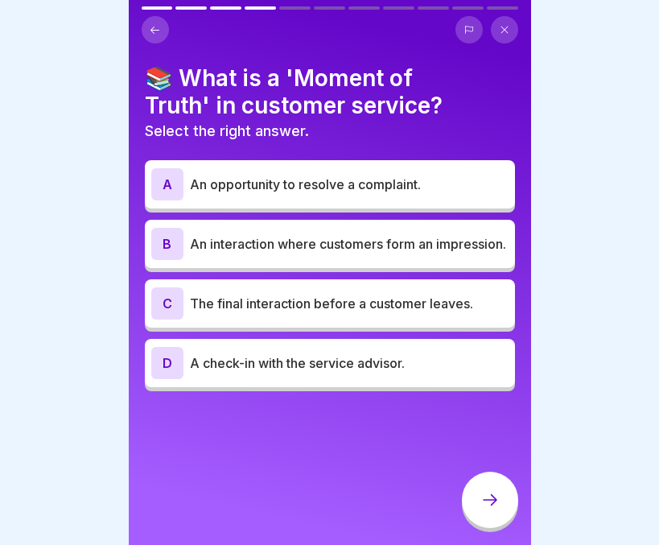
click at [282, 238] on p "An interaction where customers form an impression." at bounding box center [349, 243] width 319 height 19
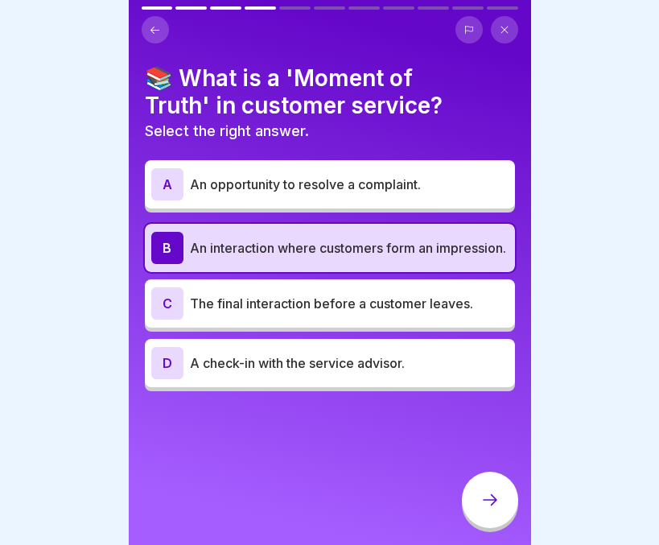
click at [482, 504] on div at bounding box center [490, 499] width 56 height 56
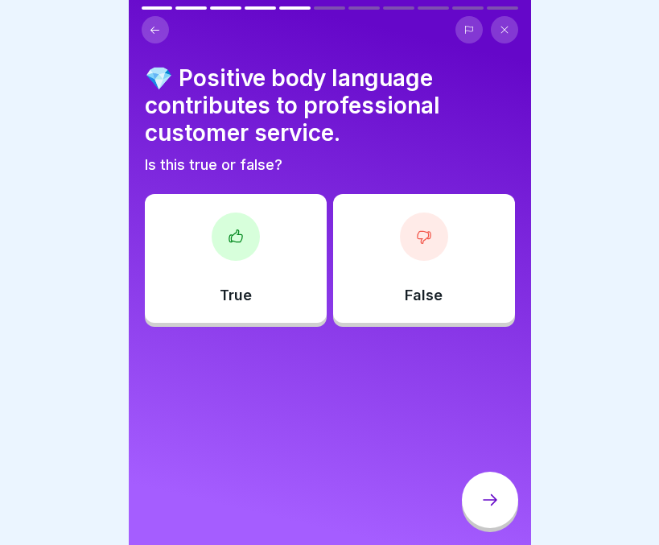
click at [221, 271] on div "True" at bounding box center [236, 258] width 182 height 129
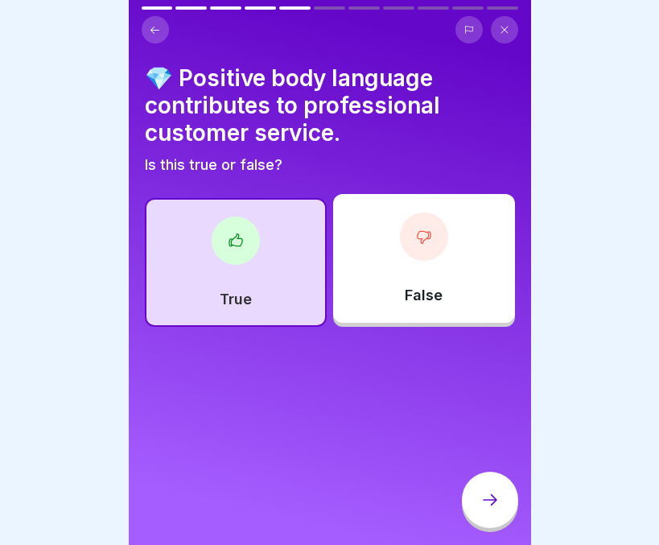
click at [483, 502] on div at bounding box center [490, 499] width 56 height 56
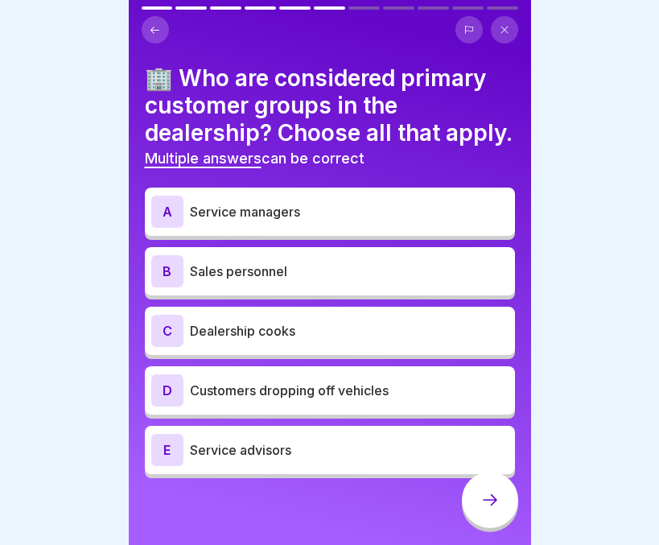
click at [373, 221] on p "Service managers" at bounding box center [349, 211] width 319 height 19
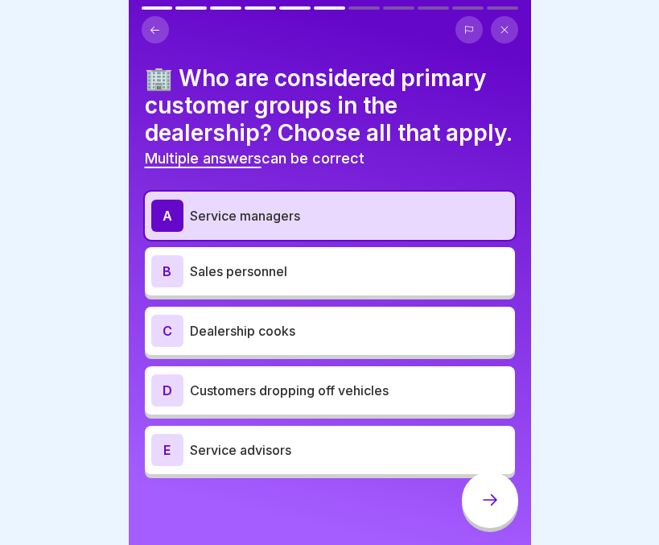
click at [340, 281] on p "Sales personnel" at bounding box center [349, 270] width 319 height 19
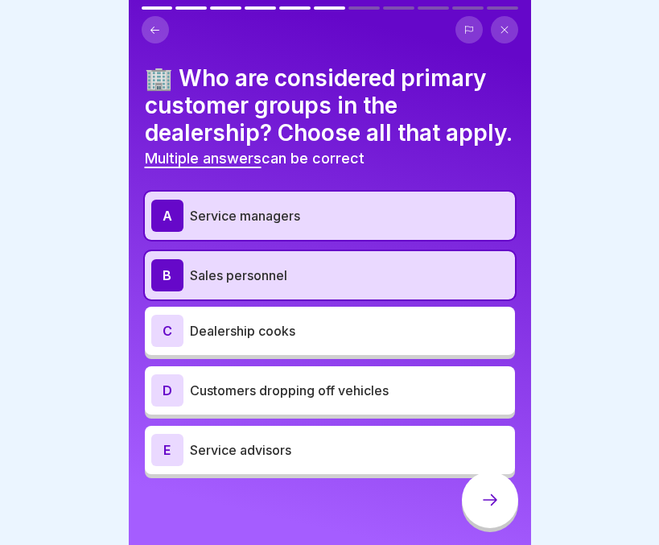
click at [319, 459] on p "Service advisors" at bounding box center [349, 449] width 319 height 19
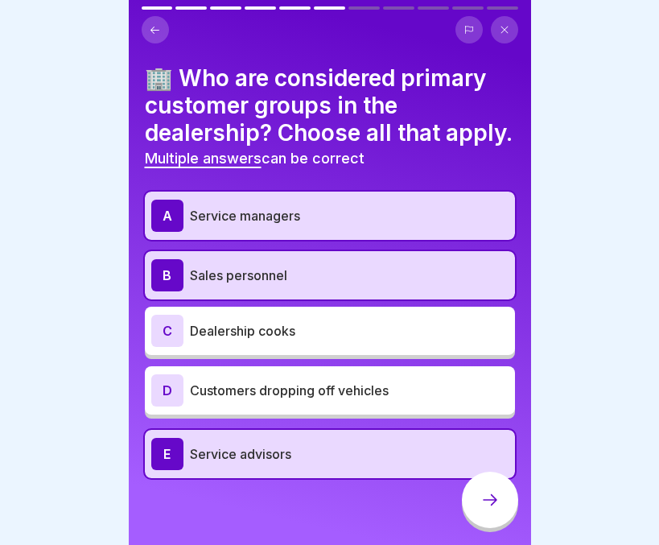
click at [473, 519] on div at bounding box center [490, 499] width 56 height 56
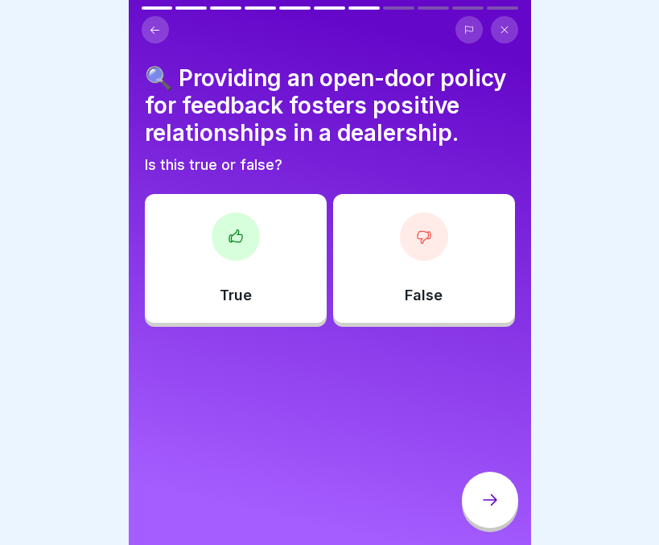
click at [214, 323] on div "True" at bounding box center [236, 258] width 182 height 129
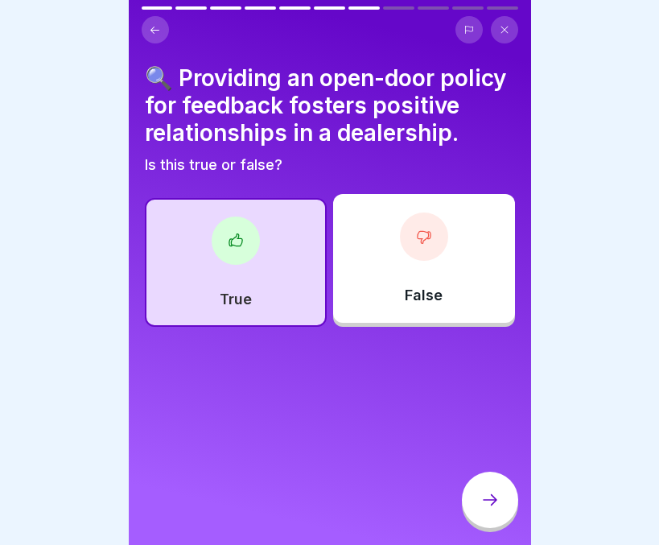
click at [488, 508] on icon at bounding box center [489, 499] width 19 height 19
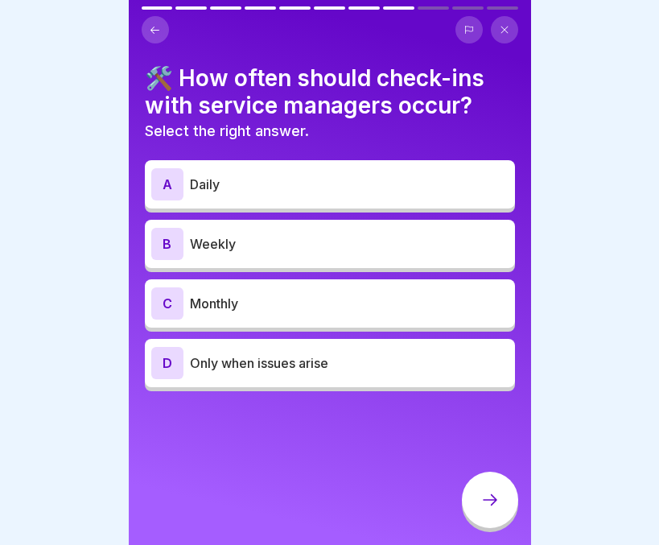
click at [384, 246] on p "Weekly" at bounding box center [349, 243] width 319 height 19
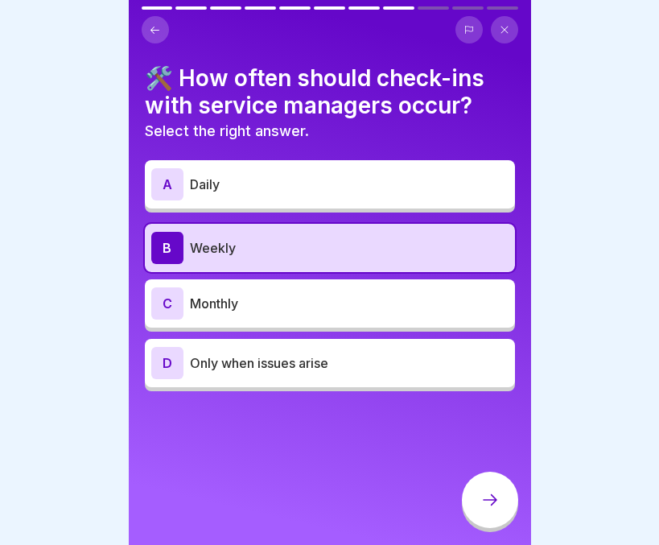
click at [495, 509] on icon at bounding box center [489, 499] width 19 height 19
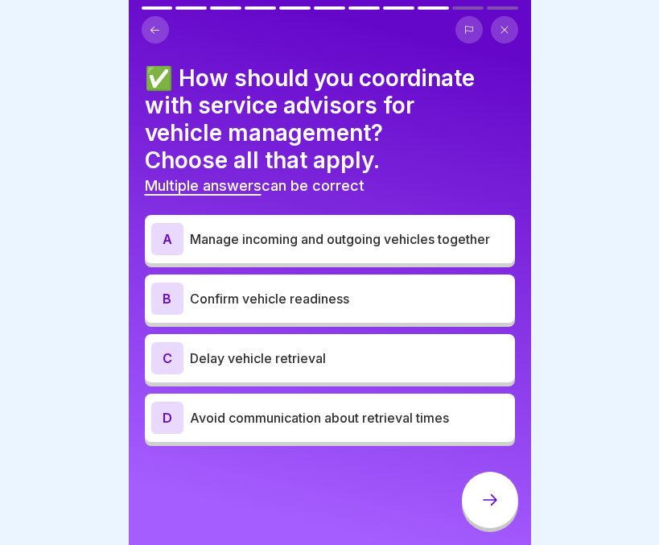
click at [378, 236] on p "Manage incoming and outgoing vehicles together" at bounding box center [349, 238] width 319 height 19
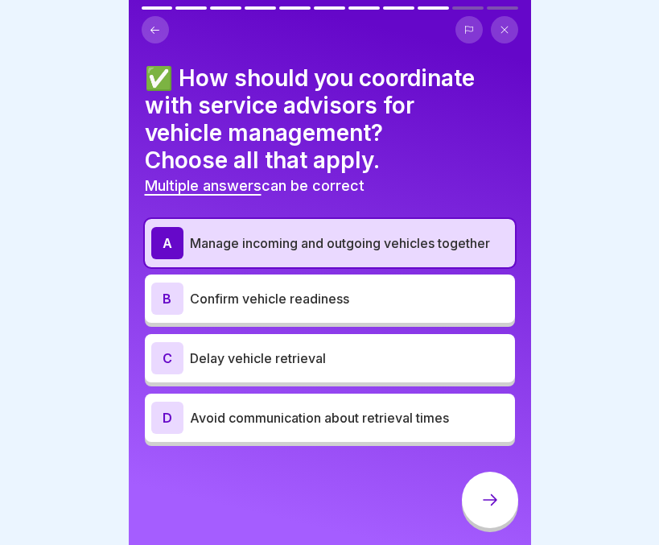
click at [369, 301] on p "Confirm vehicle readiness" at bounding box center [349, 298] width 319 height 19
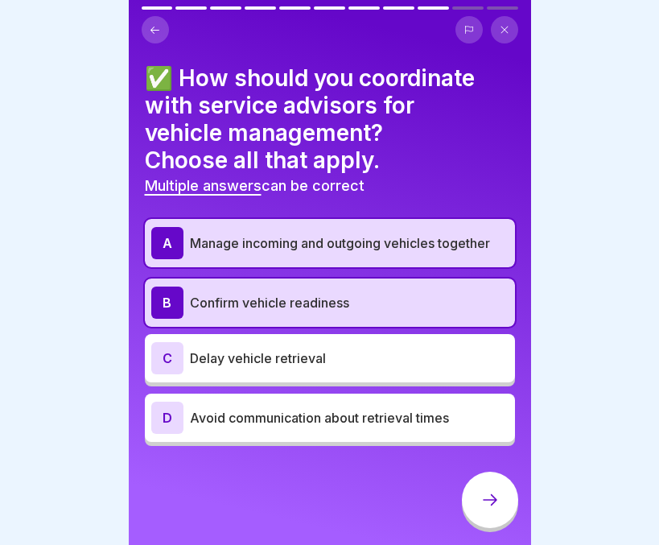
click at [496, 499] on div at bounding box center [490, 499] width 56 height 56
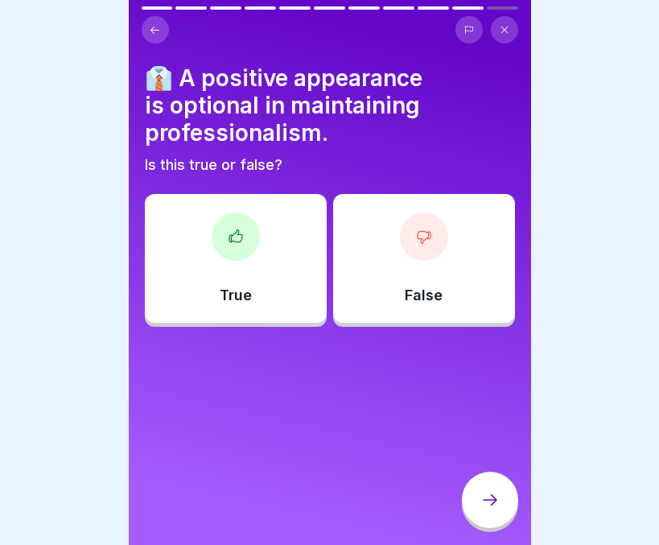
click at [448, 273] on div "False" at bounding box center [424, 258] width 182 height 129
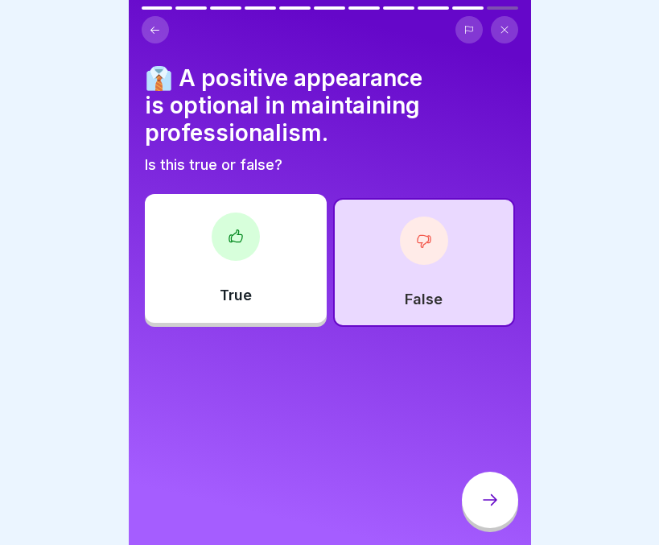
click at [488, 522] on div at bounding box center [490, 499] width 56 height 56
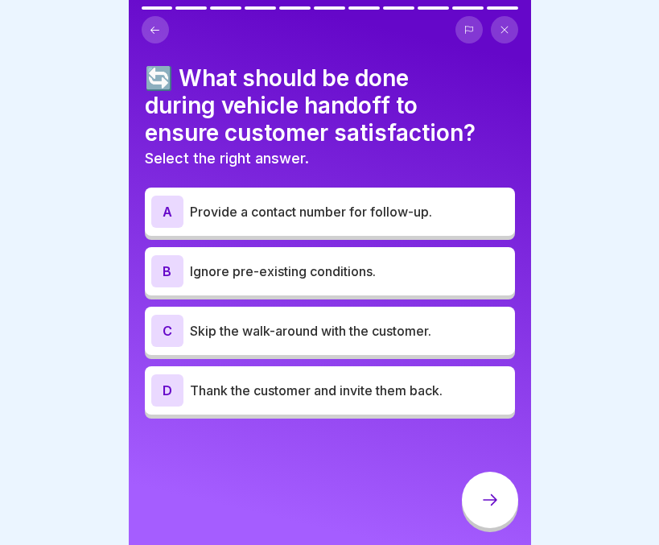
click at [335, 410] on div "D Thank the customer and invite them back." at bounding box center [330, 390] width 370 height 48
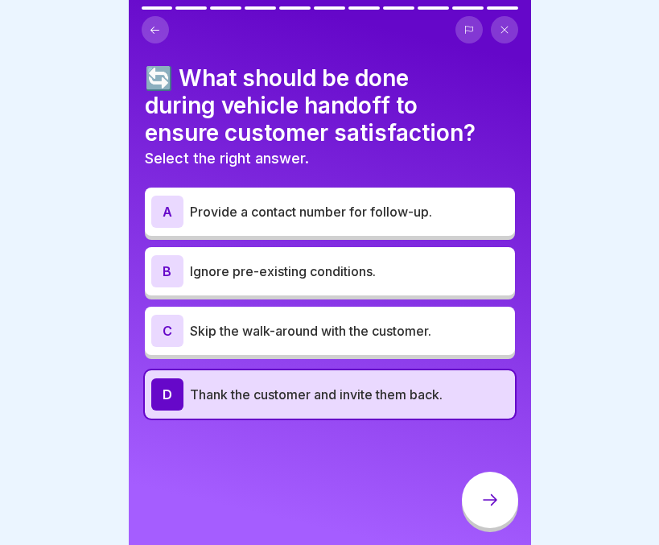
click at [486, 509] on icon at bounding box center [489, 499] width 19 height 19
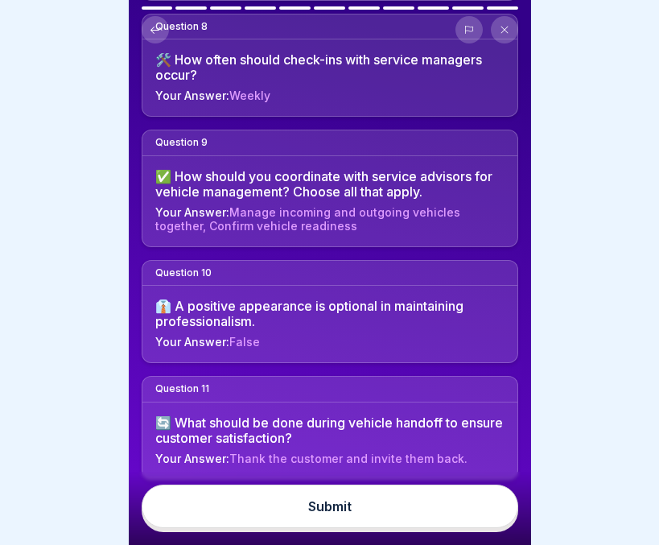
scroll to position [12, 0]
click at [331, 500] on div "Submit" at bounding box center [329, 506] width 43 height 14
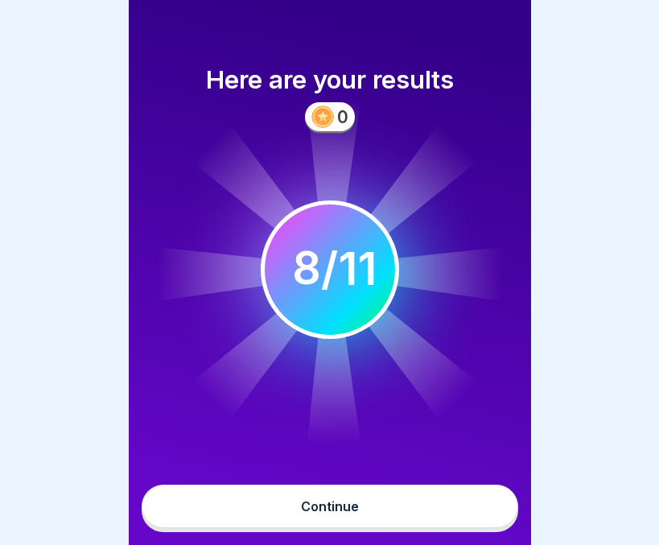
click at [330, 511] on div "Continue" at bounding box center [330, 506] width 58 height 14
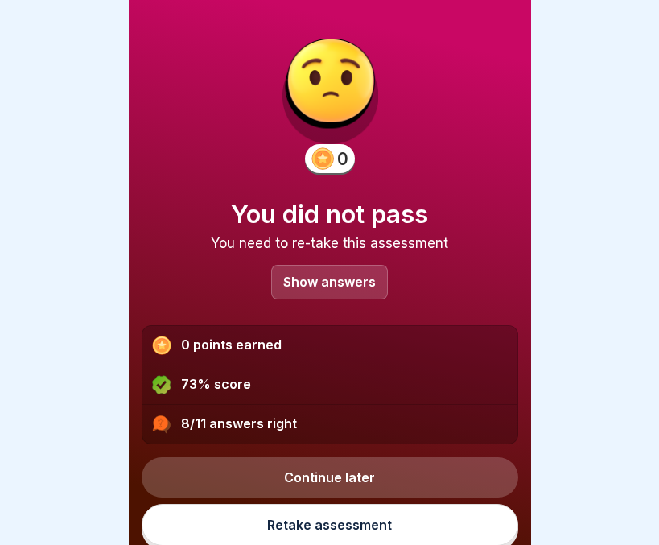
click at [314, 275] on p "Show answers" at bounding box center [329, 282] width 93 height 14
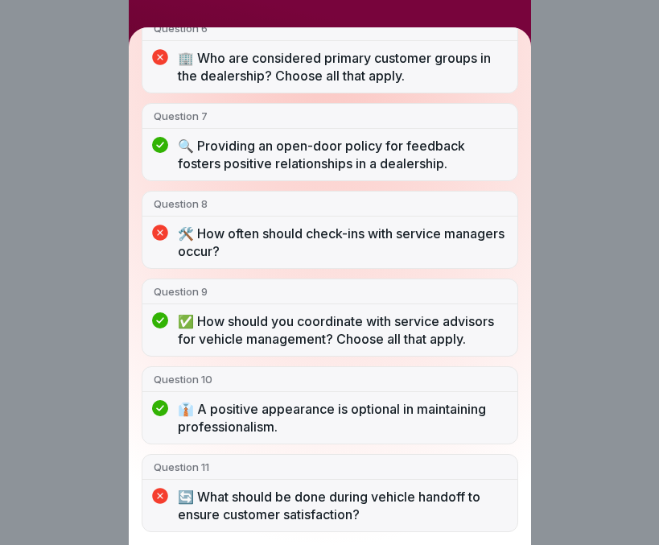
scroll to position [637, 0]
click at [537, 130] on div "You did not pass 8/11 answers right Question 1 🏆 What is NOT a role of Customer…" at bounding box center [329, 272] width 659 height 545
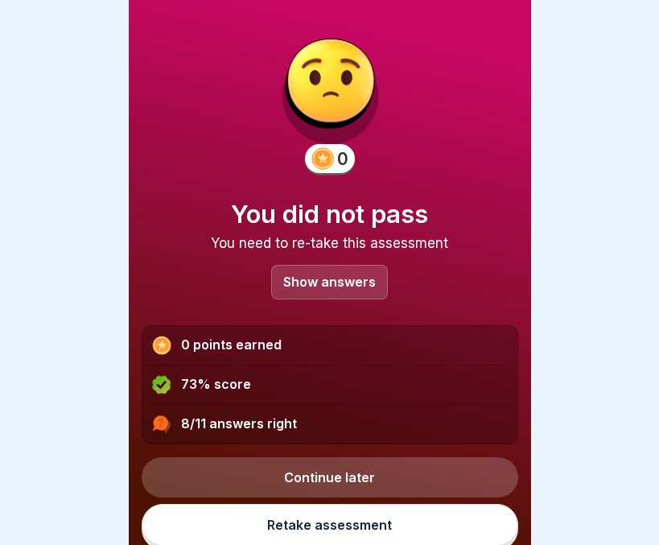
click at [336, 516] on link "Retake assessment" at bounding box center [330, 525] width 377 height 42
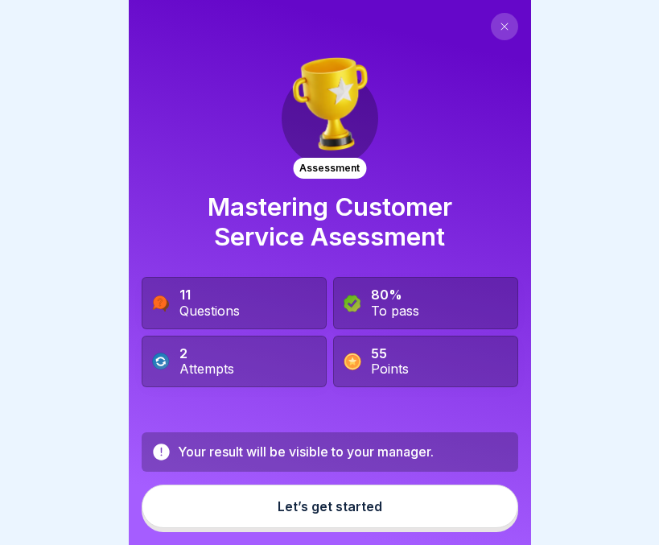
click at [305, 513] on div "Let’s get started" at bounding box center [330, 506] width 105 height 14
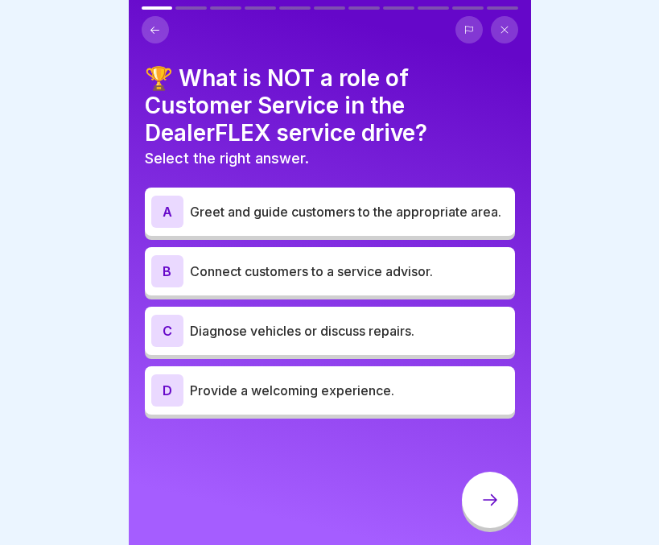
click at [321, 334] on p "Diagnose vehicles or discuss repairs." at bounding box center [349, 330] width 319 height 19
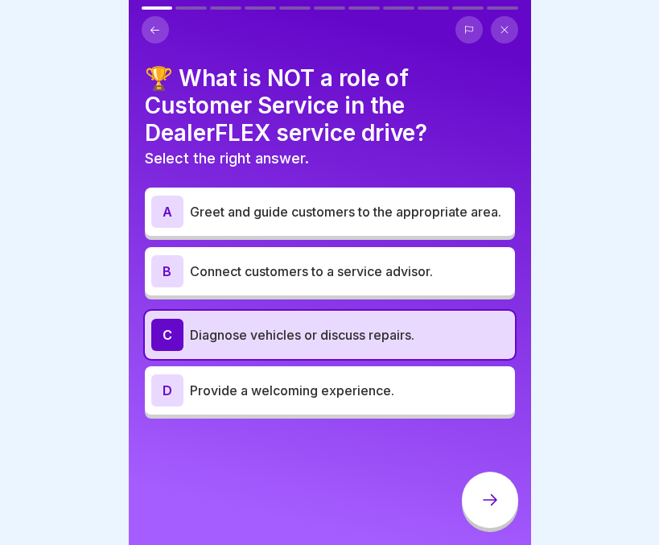
click at [487, 509] on icon at bounding box center [489, 499] width 19 height 19
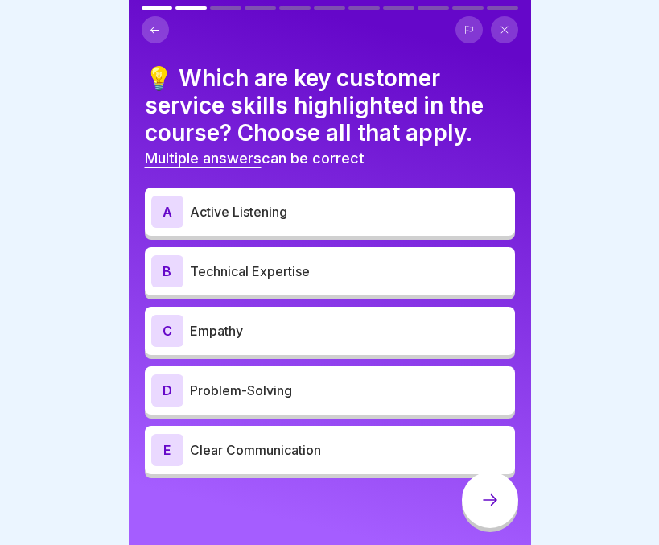
click at [356, 206] on p "Active Listening" at bounding box center [349, 211] width 319 height 19
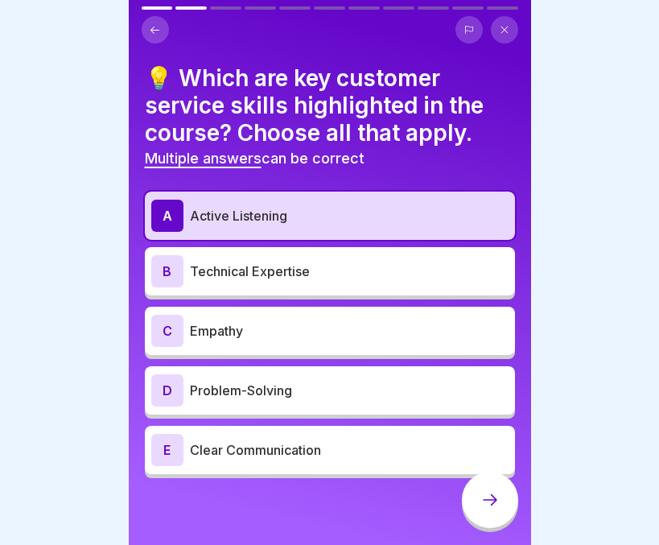
click at [309, 331] on p "Empathy" at bounding box center [349, 330] width 319 height 19
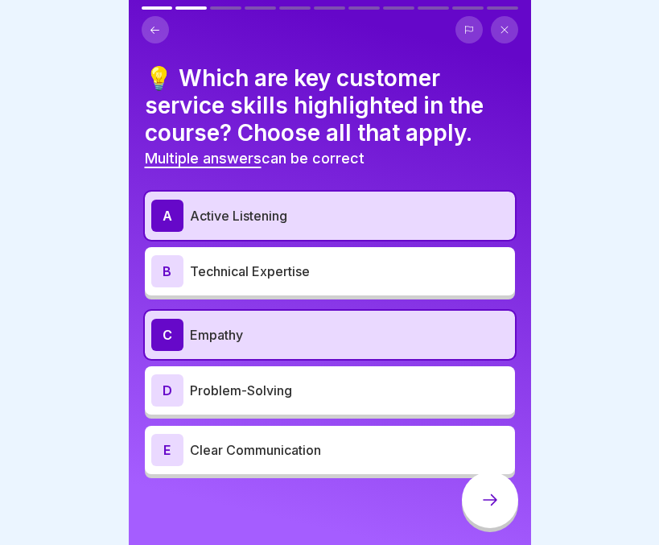
click at [293, 403] on div "D Problem-Solving" at bounding box center [329, 390] width 357 height 32
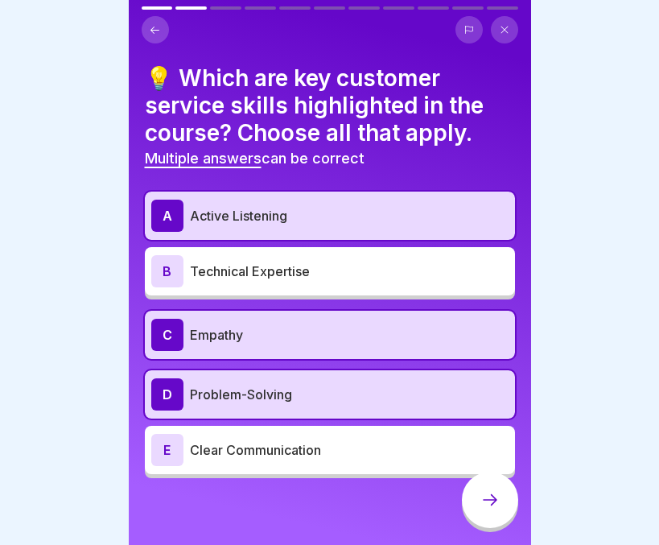
click at [281, 451] on p "Clear Communication" at bounding box center [349, 449] width 319 height 19
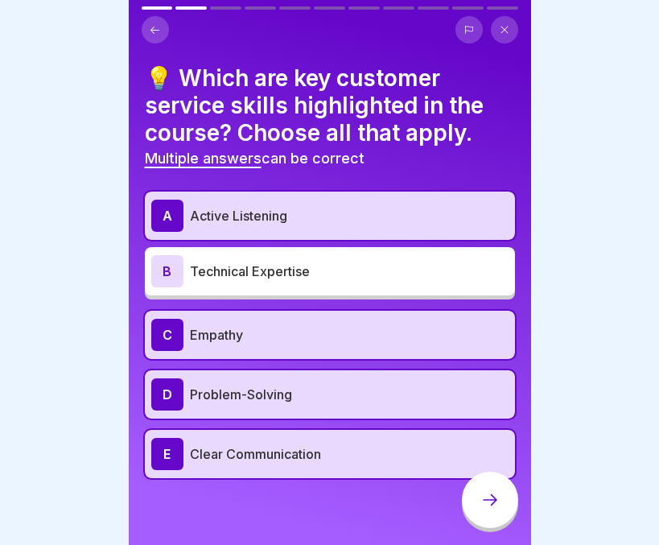
click at [477, 508] on div at bounding box center [490, 499] width 56 height 56
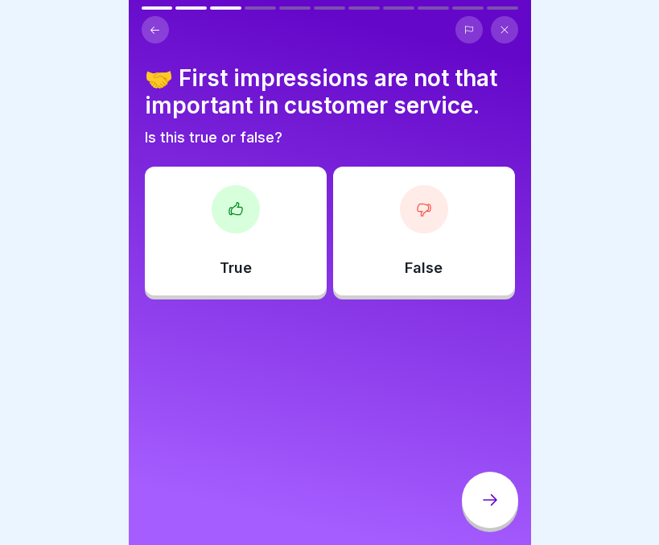
click at [397, 230] on div "False" at bounding box center [424, 231] width 182 height 129
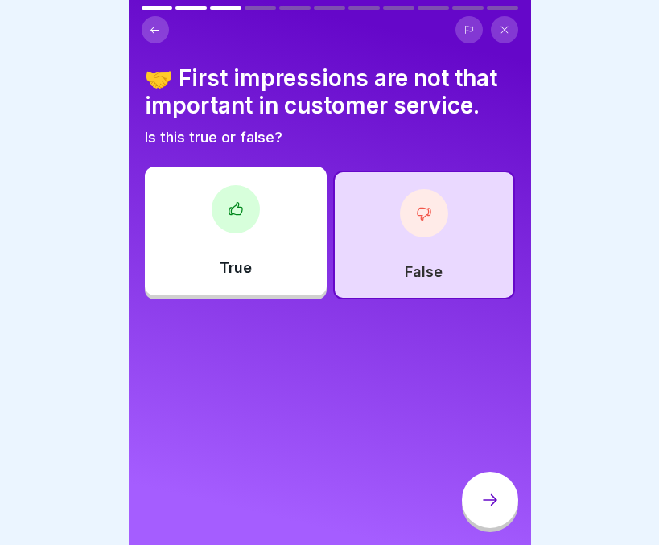
click at [492, 493] on div at bounding box center [490, 499] width 56 height 56
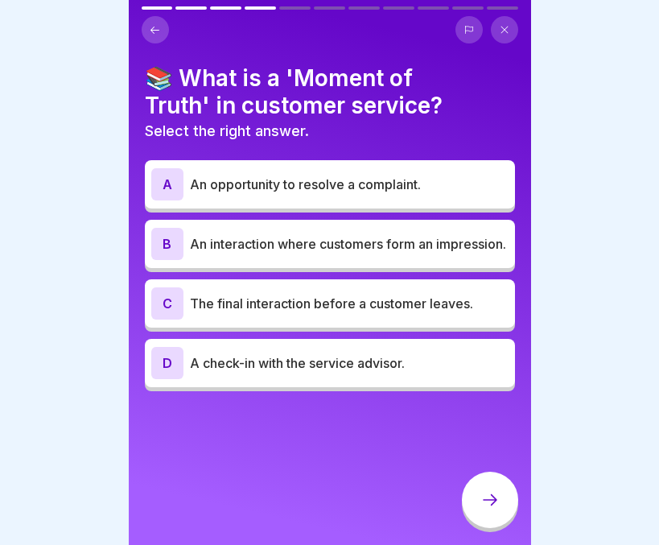
click at [449, 239] on p "An interaction where customers form an impression." at bounding box center [349, 243] width 319 height 19
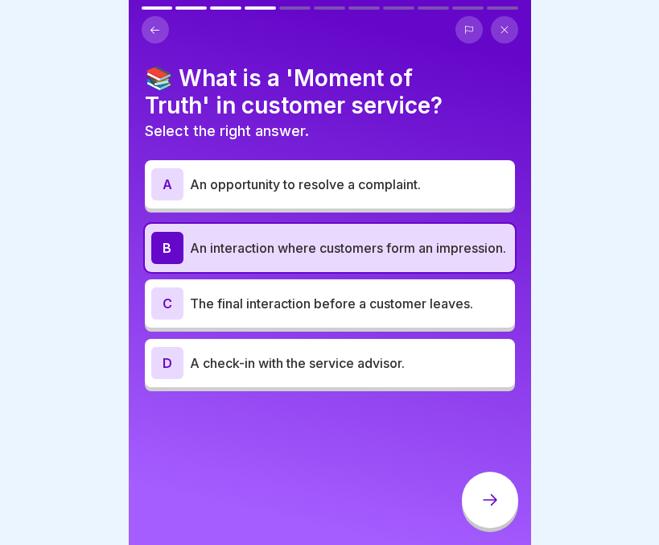
click at [474, 514] on div at bounding box center [490, 499] width 56 height 56
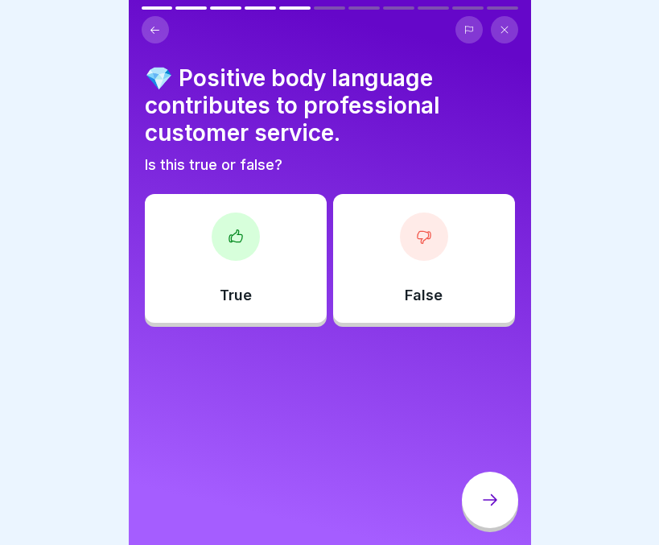
click at [275, 276] on div "True" at bounding box center [236, 258] width 182 height 129
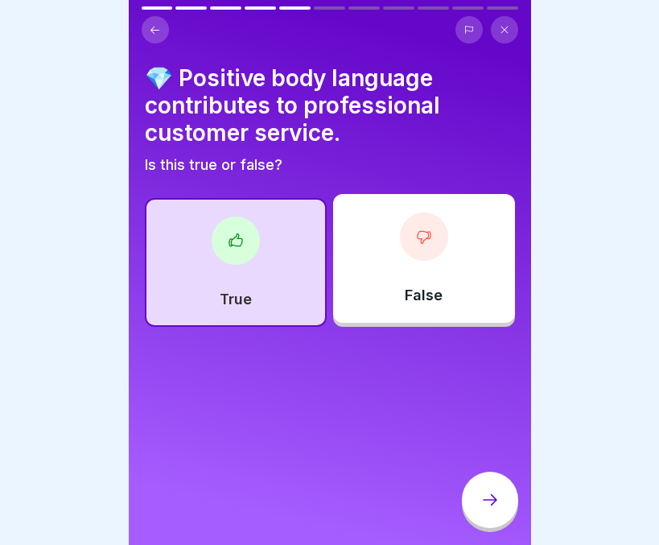
click at [504, 504] on div at bounding box center [490, 499] width 56 height 56
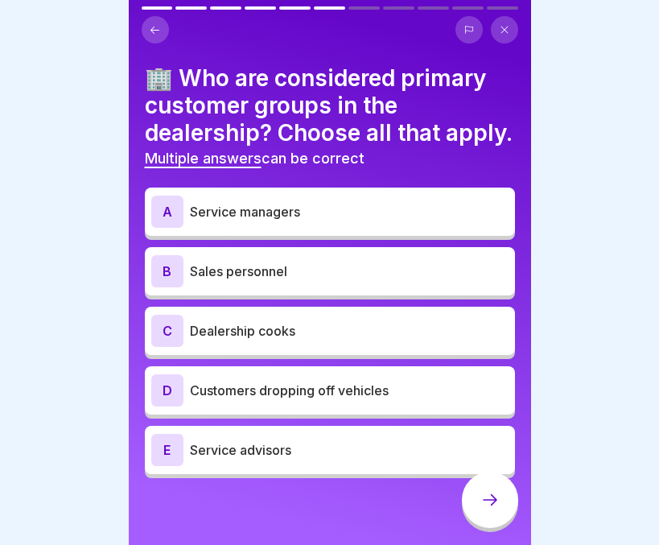
click at [383, 305] on div "A Service managers B Sales personnel C Dealership cooks D Customers dropping of…" at bounding box center [330, 334] width 370 height 286
click at [383, 281] on p "Sales personnel" at bounding box center [349, 270] width 319 height 19
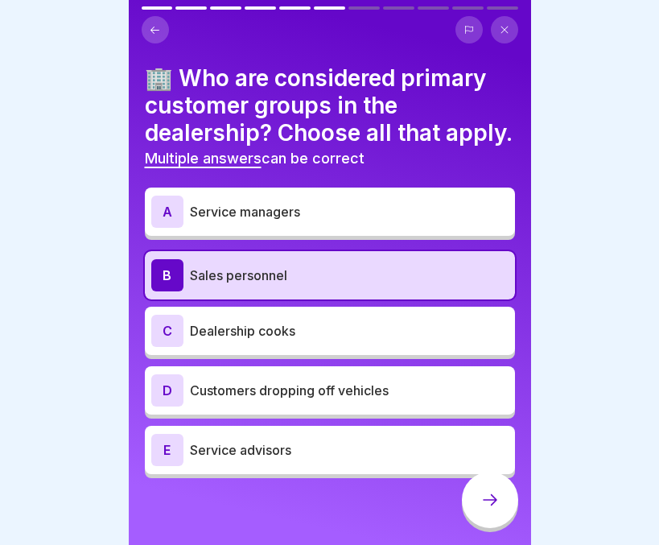
click at [368, 221] on p "Service managers" at bounding box center [349, 211] width 319 height 19
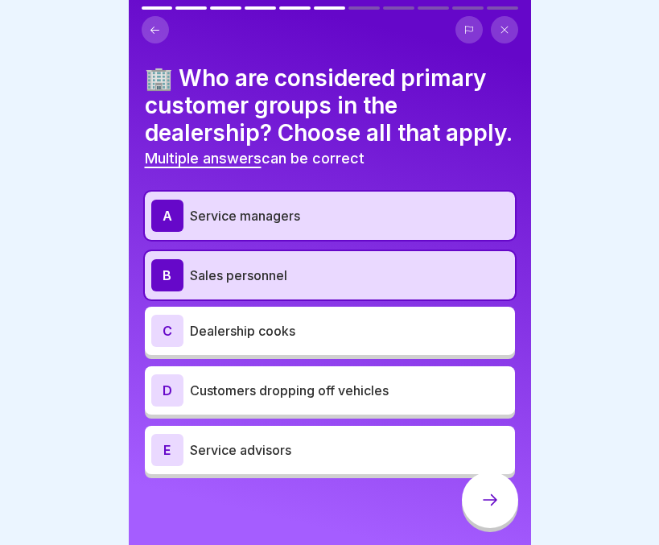
click at [358, 400] on p "Customers dropping off vehicles" at bounding box center [349, 390] width 319 height 19
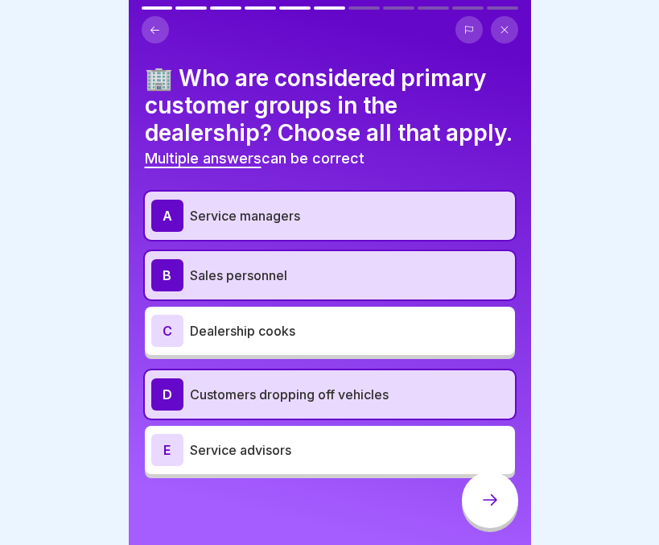
click at [340, 459] on p "Service advisors" at bounding box center [349, 449] width 319 height 19
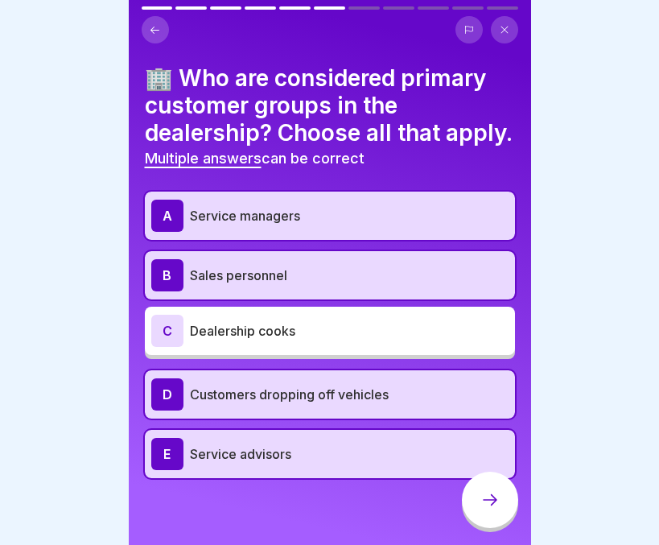
click at [487, 525] on div at bounding box center [490, 499] width 56 height 56
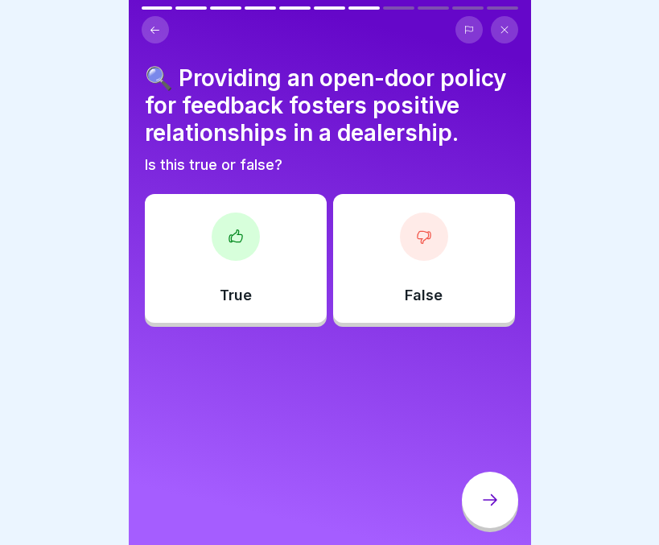
click at [260, 298] on div "True" at bounding box center [236, 258] width 182 height 129
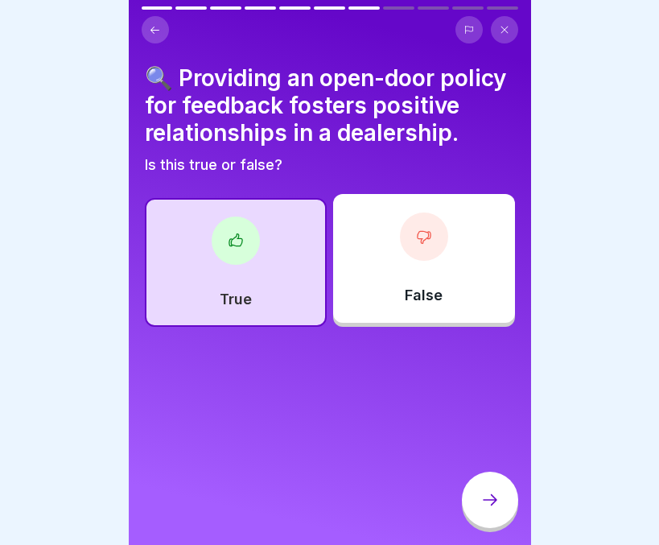
click at [483, 509] on icon at bounding box center [489, 499] width 19 height 19
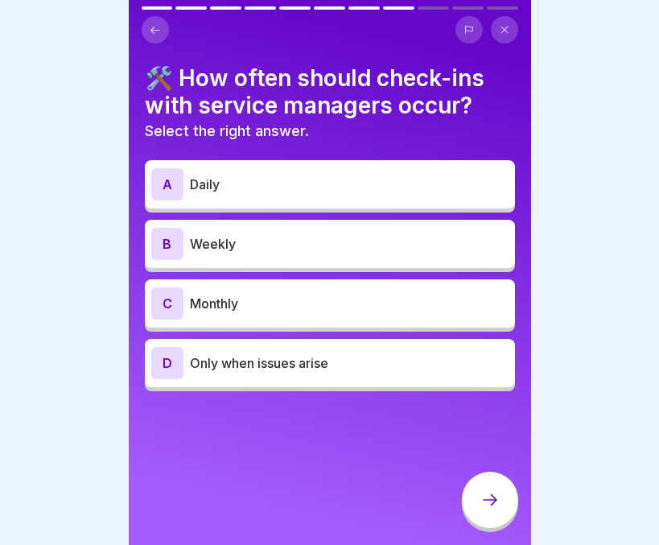
click at [299, 186] on p "Daily" at bounding box center [349, 184] width 319 height 19
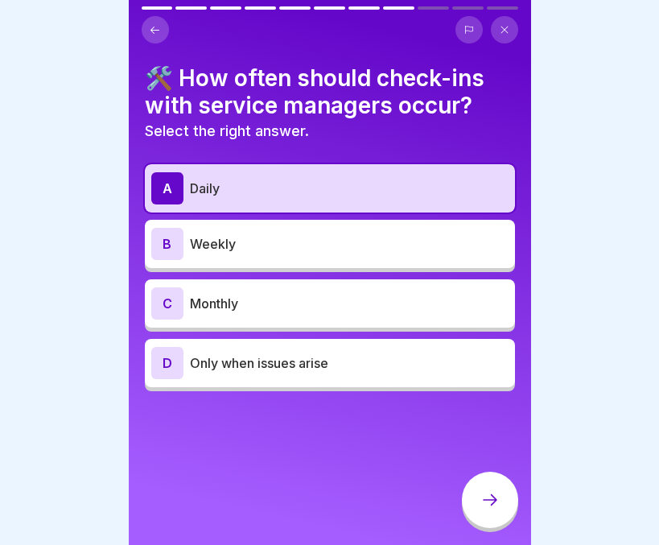
click at [472, 498] on div at bounding box center [490, 499] width 56 height 56
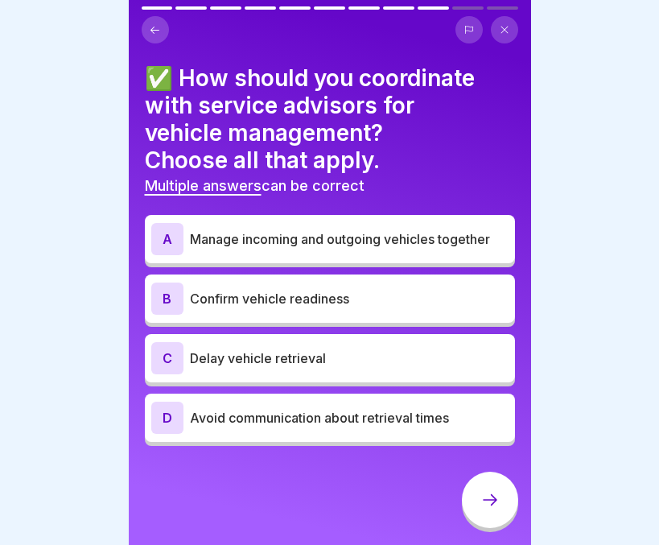
click at [427, 298] on p "Confirm vehicle readiness" at bounding box center [349, 298] width 319 height 19
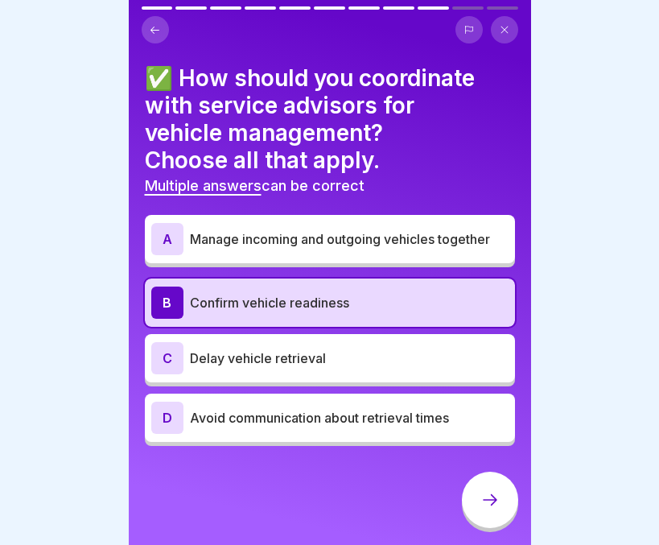
click at [416, 251] on div "A Manage incoming and outgoing vehicles together" at bounding box center [329, 239] width 357 height 32
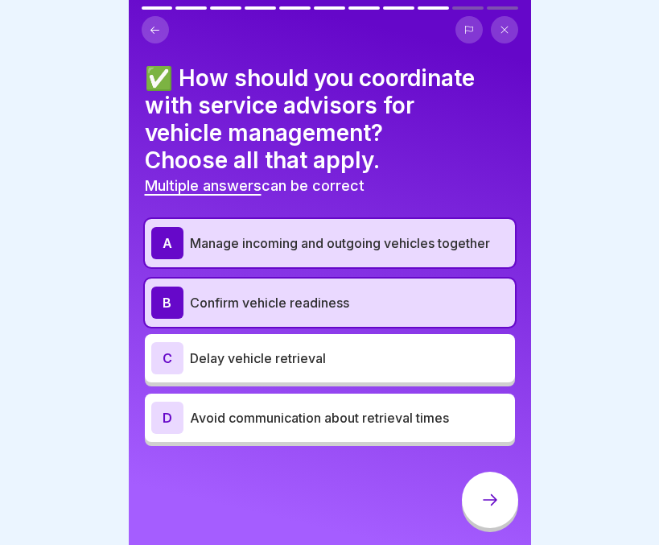
click at [492, 503] on div at bounding box center [490, 499] width 56 height 56
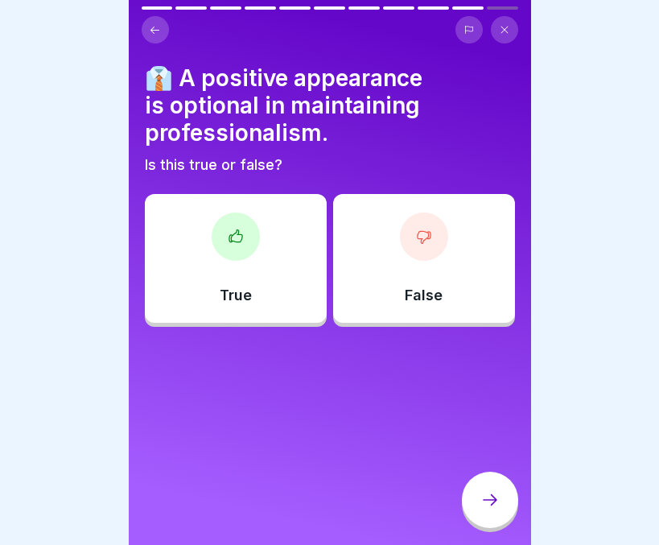
click at [416, 294] on p "False" at bounding box center [424, 295] width 38 height 18
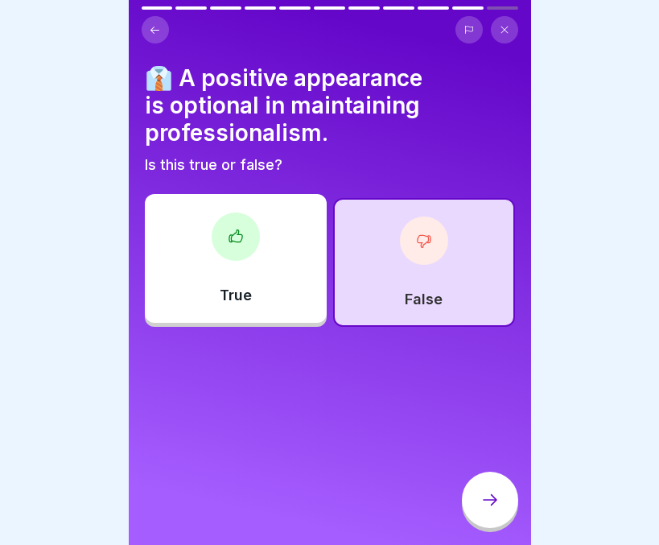
click at [475, 502] on div at bounding box center [490, 499] width 56 height 56
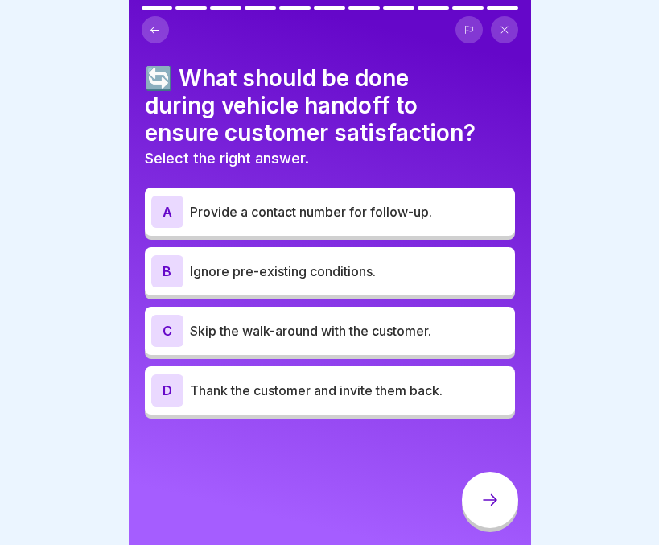
click at [389, 396] on p "Thank the customer and invite them back." at bounding box center [349, 390] width 319 height 19
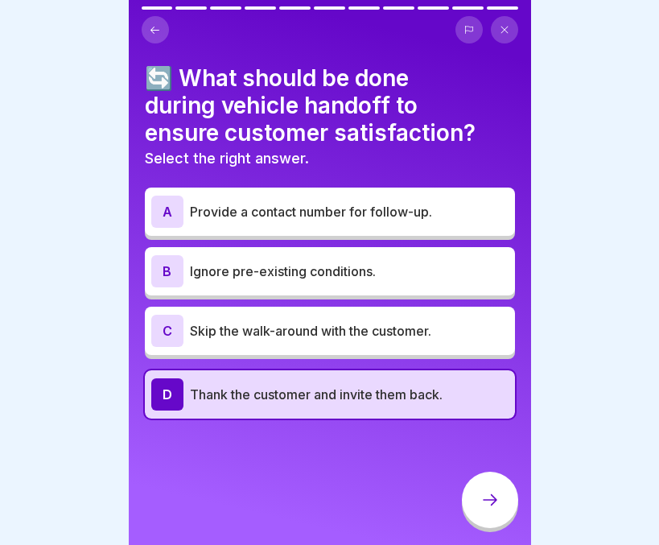
click at [484, 525] on div at bounding box center [490, 499] width 56 height 56
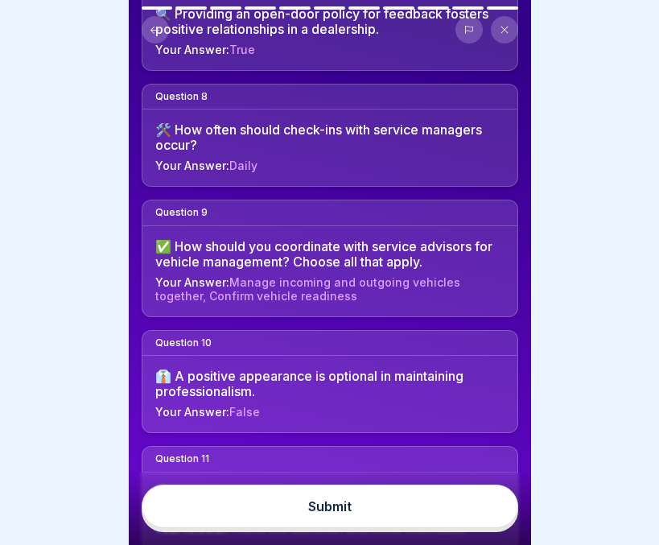
scroll to position [998, 0]
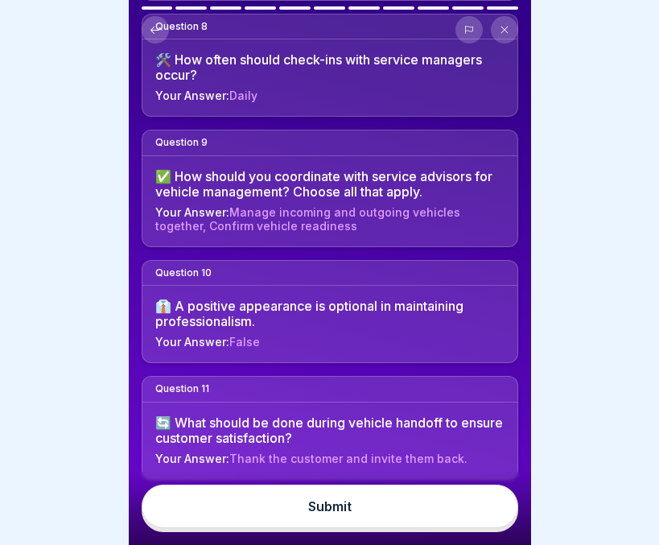
click at [364, 512] on button "Submit" at bounding box center [330, 505] width 377 height 43
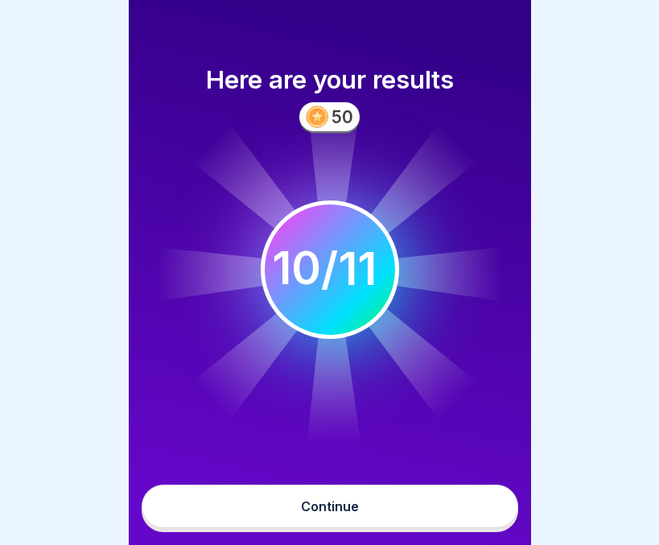
click at [364, 512] on button "Continue" at bounding box center [330, 505] width 377 height 43
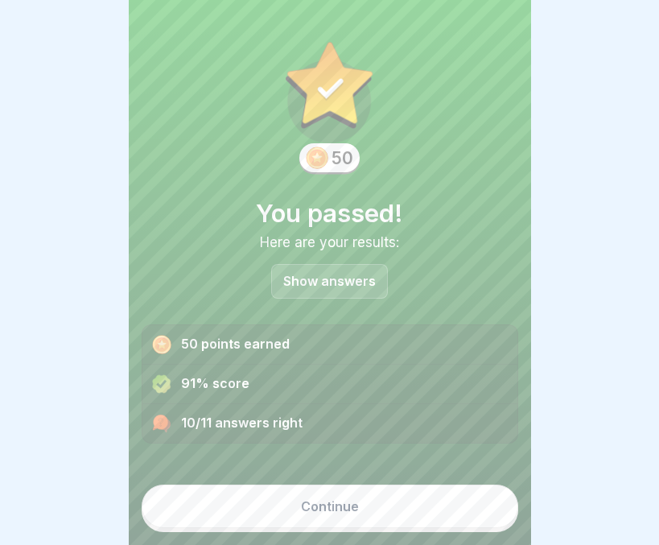
click at [312, 269] on div "Show answers" at bounding box center [329, 281] width 117 height 35
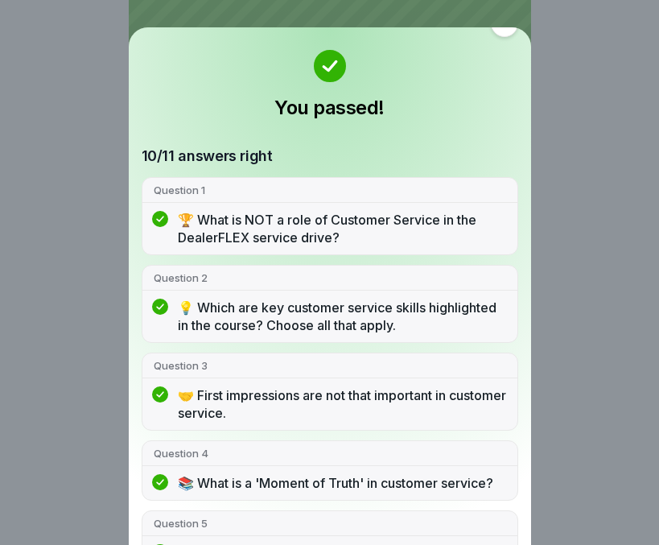
scroll to position [0, 0]
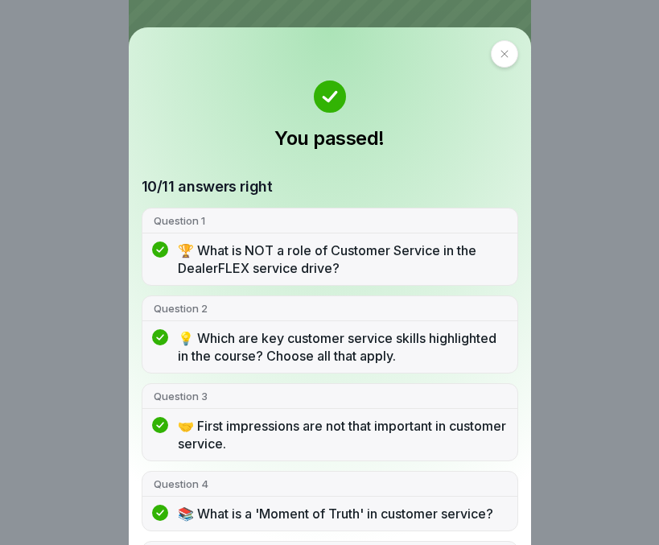
click at [500, 49] on icon at bounding box center [505, 54] width 10 height 10
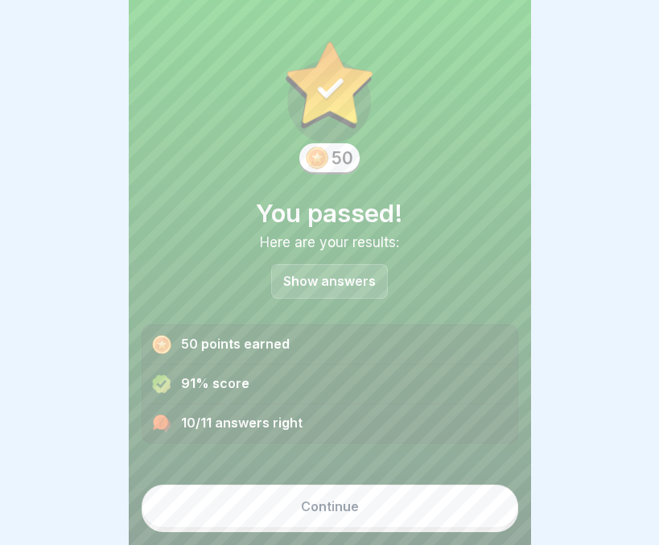
scroll to position [12, 0]
click at [330, 508] on div "Continue" at bounding box center [330, 506] width 58 height 14
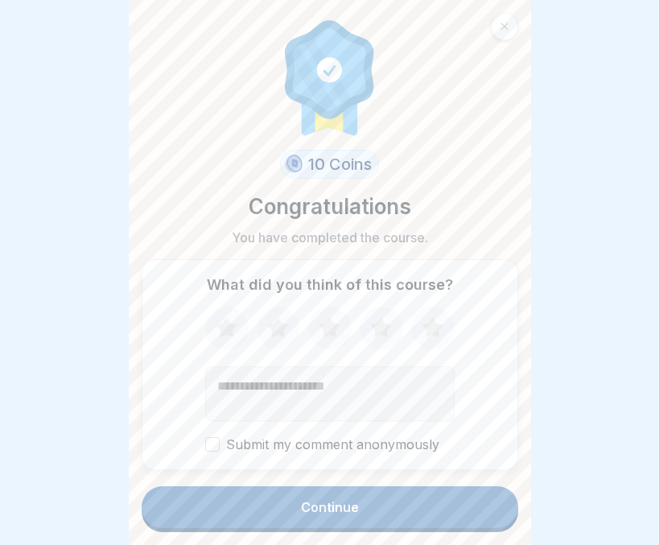
click at [283, 509] on button "Continue" at bounding box center [330, 507] width 377 height 42
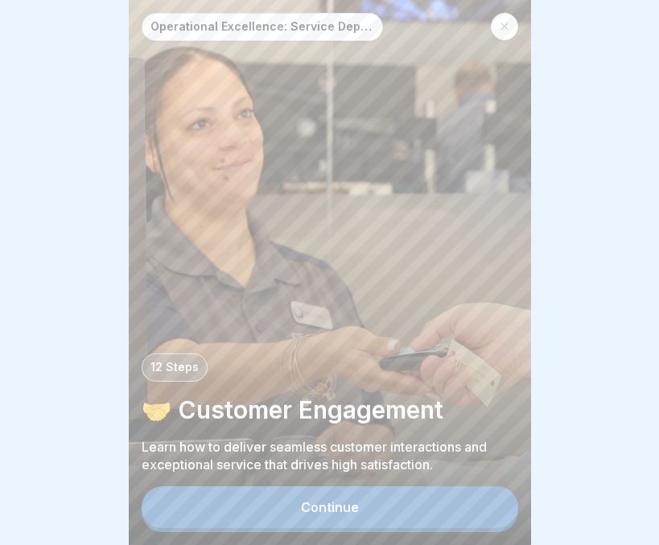
click at [313, 495] on button "Continue" at bounding box center [330, 507] width 377 height 42
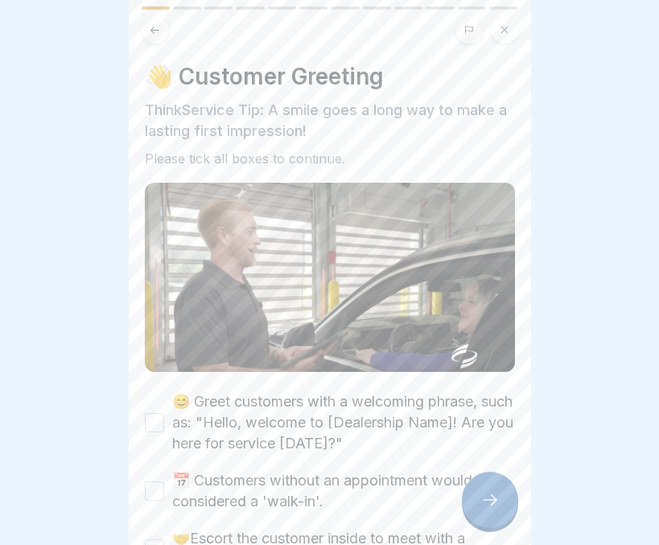
scroll to position [12, 0]
click at [152, 413] on button "😊 Greet customers with a welcoming phrase, such as: "Hello, welcome to [Dealers…" at bounding box center [154, 422] width 19 height 19
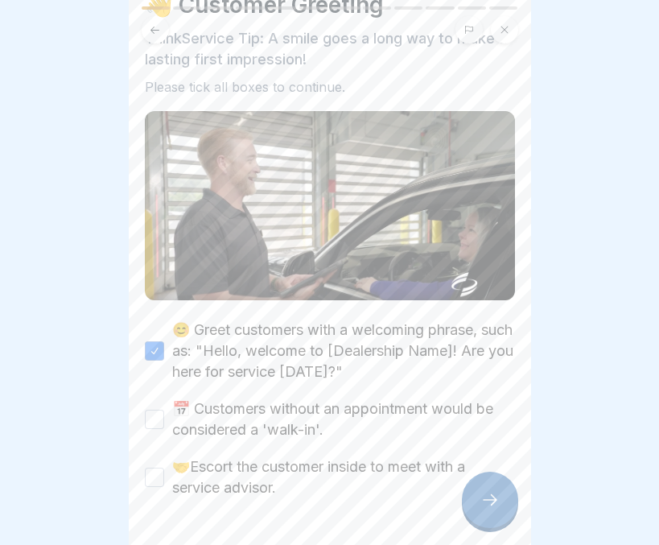
scroll to position [72, 0]
click at [154, 409] on button "📅 Customers without an appointment would be considered a 'walk-in'." at bounding box center [154, 418] width 19 height 19
click at [154, 467] on button "🤝Escort the customer inside to meet with a service advisor." at bounding box center [154, 476] width 19 height 19
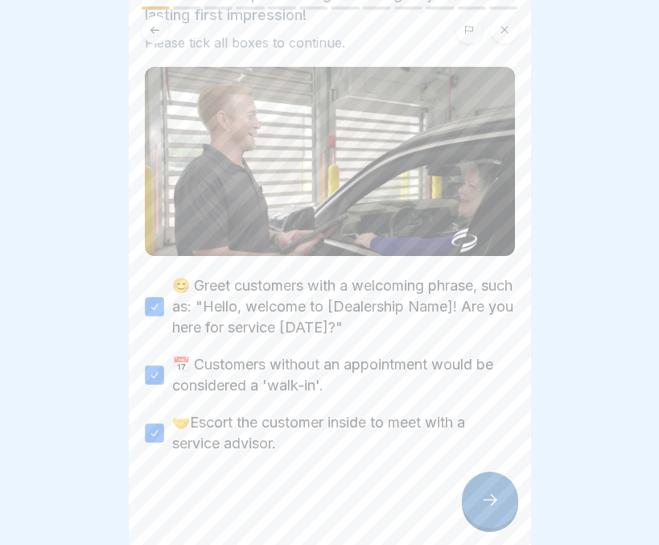
click at [490, 494] on icon at bounding box center [489, 499] width 19 height 19
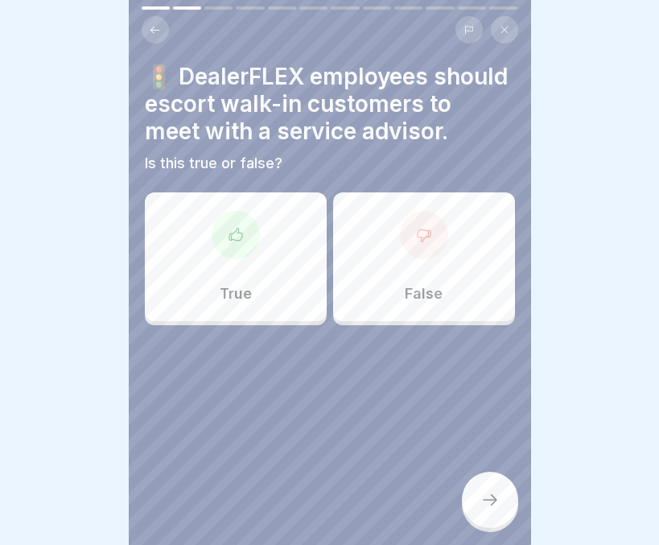
click at [270, 263] on div "True" at bounding box center [236, 256] width 182 height 129
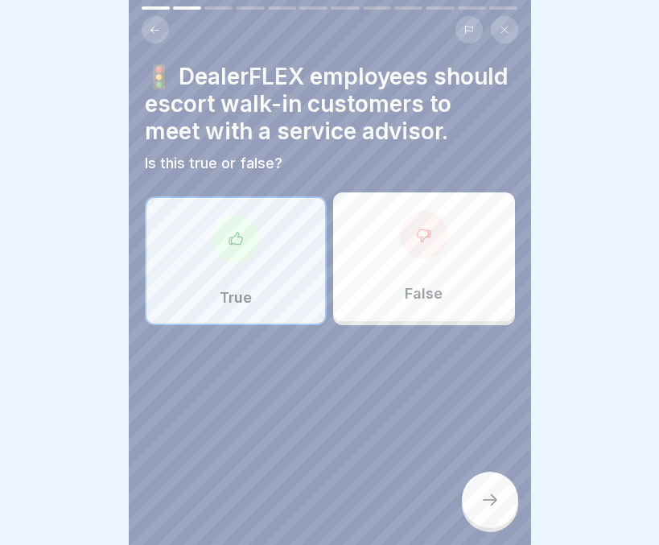
click at [480, 481] on div at bounding box center [490, 499] width 56 height 56
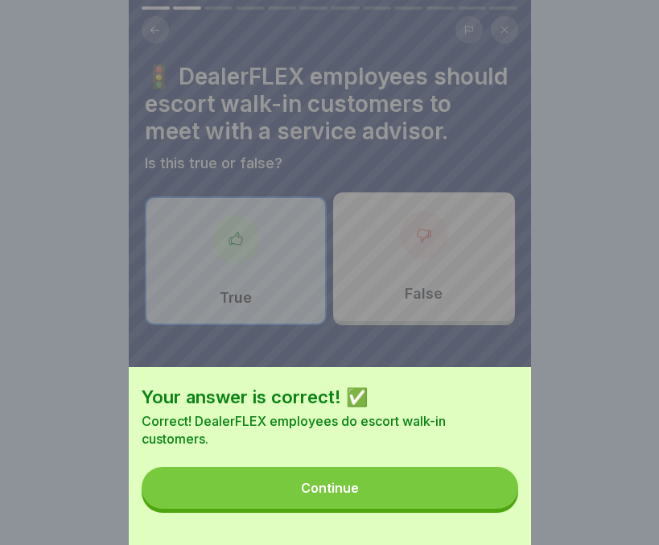
click at [419, 496] on button "Continue" at bounding box center [330, 488] width 377 height 42
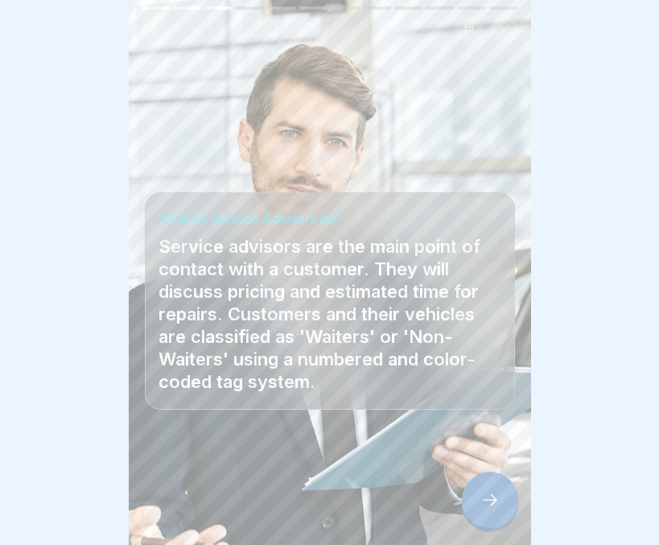
click at [495, 476] on div at bounding box center [490, 499] width 56 height 56
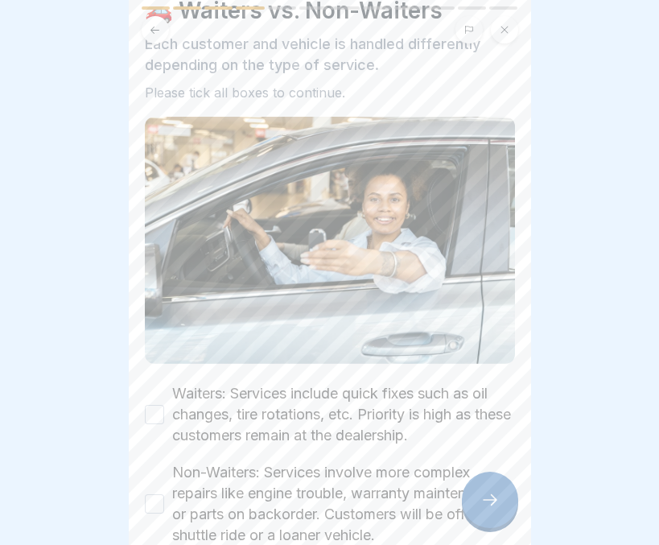
scroll to position [68, 0]
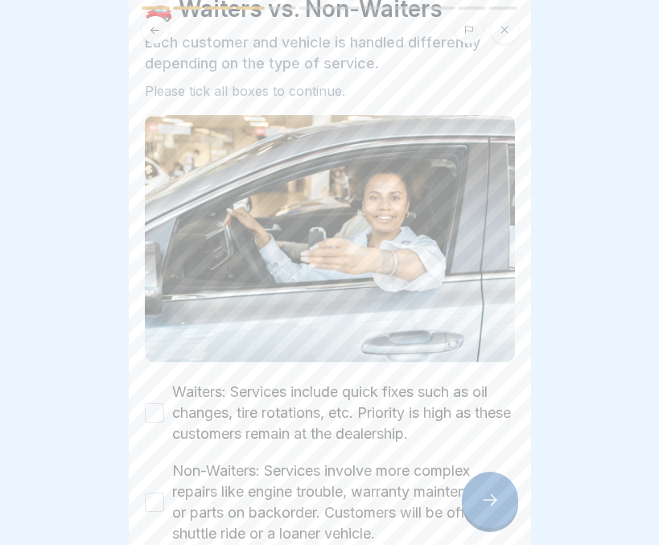
click at [152, 403] on button "Waiters: Services include quick fixes such as oil changes, tire rotations, etc.…" at bounding box center [154, 412] width 19 height 19
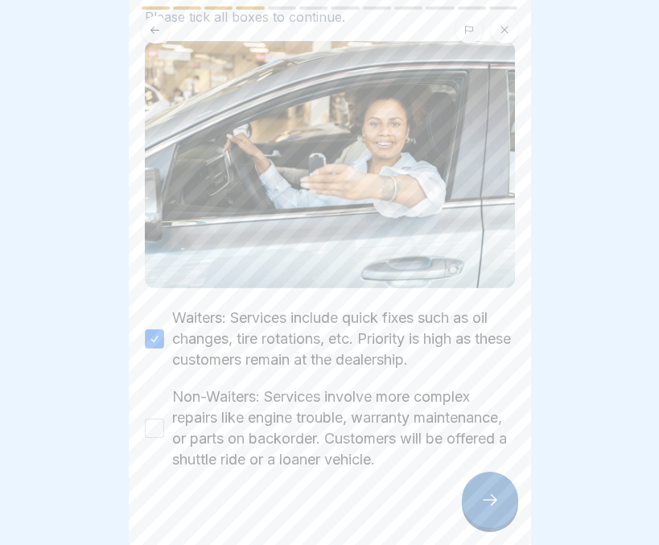
scroll to position [150, 0]
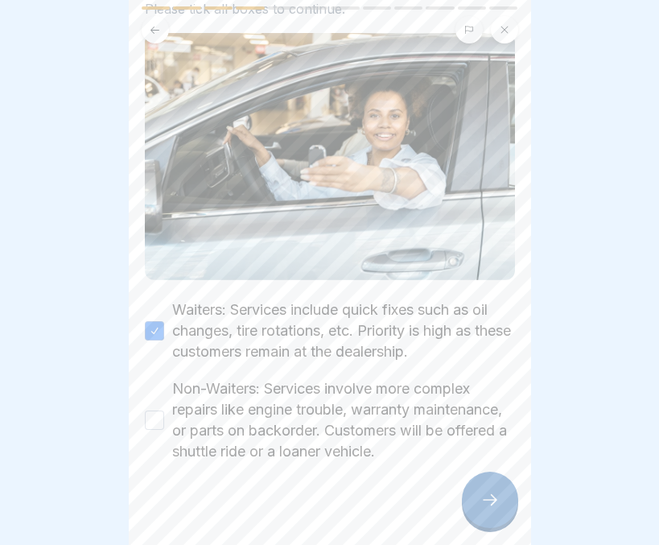
click at [147, 410] on button "Non-Waiters: Services involve more complex repairs like engine trouble, warrant…" at bounding box center [154, 419] width 19 height 19
click at [500, 489] on div at bounding box center [490, 499] width 56 height 56
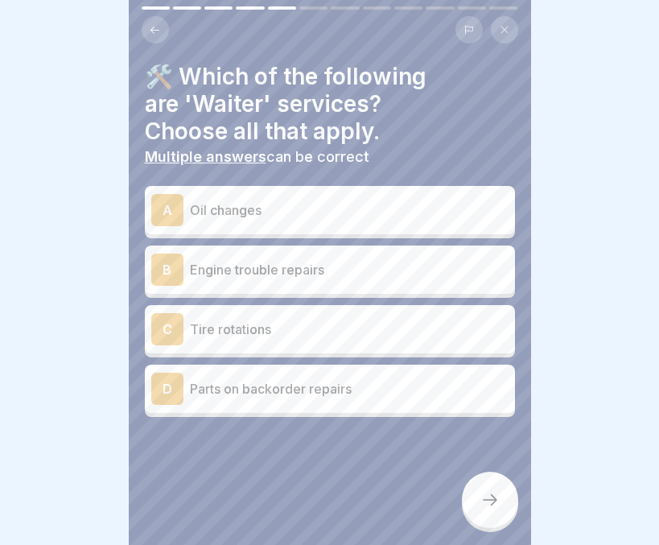
click at [390, 200] on p "Oil changes" at bounding box center [349, 209] width 319 height 19
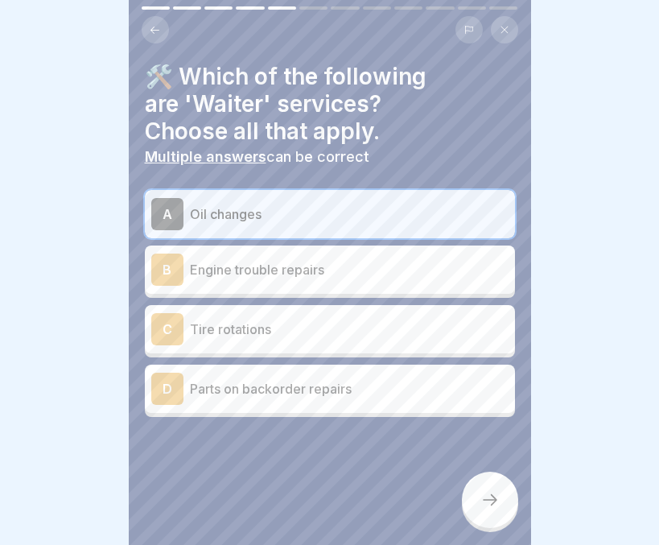
click at [360, 327] on div "C Tire rotations" at bounding box center [329, 329] width 357 height 32
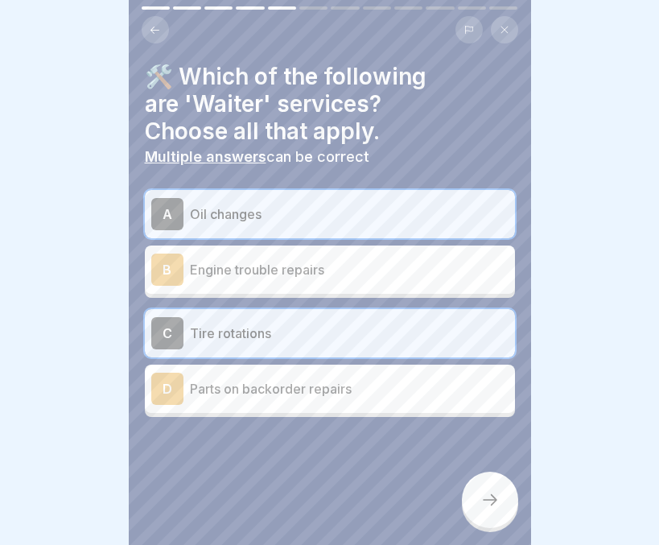
click at [465, 487] on div at bounding box center [490, 499] width 56 height 56
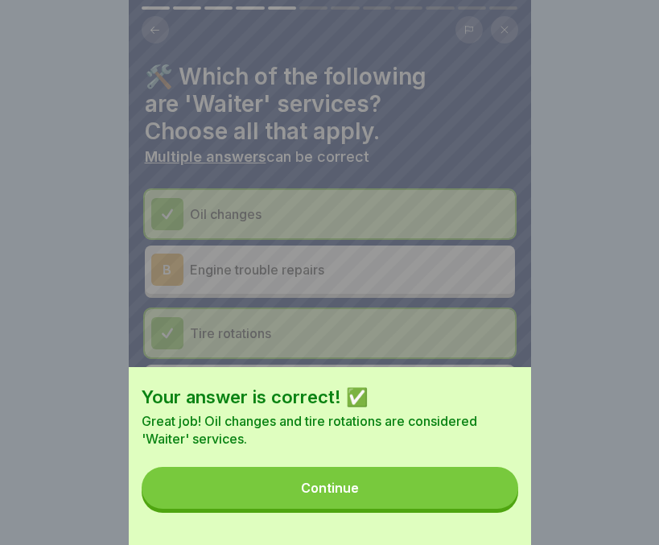
click at [450, 506] on button "Continue" at bounding box center [330, 488] width 377 height 42
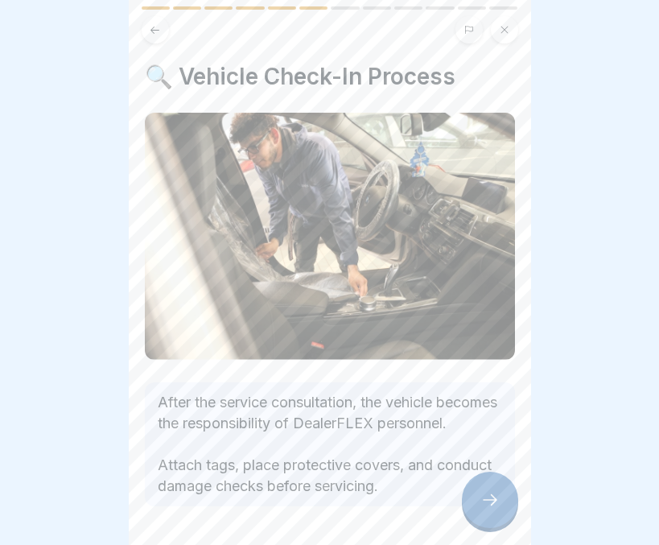
scroll to position [71, 0]
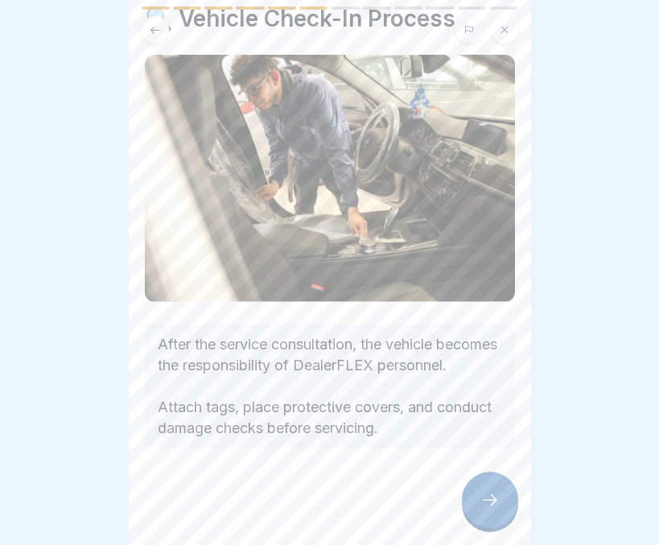
click at [475, 500] on div at bounding box center [490, 499] width 56 height 56
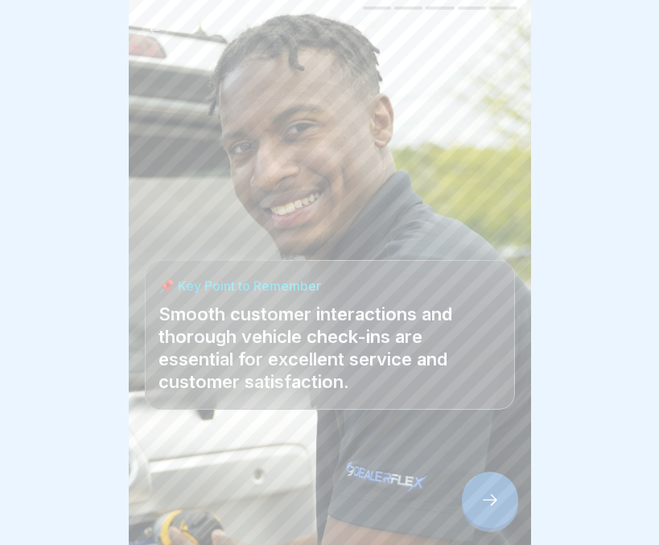
click at [492, 509] on div at bounding box center [490, 499] width 56 height 56
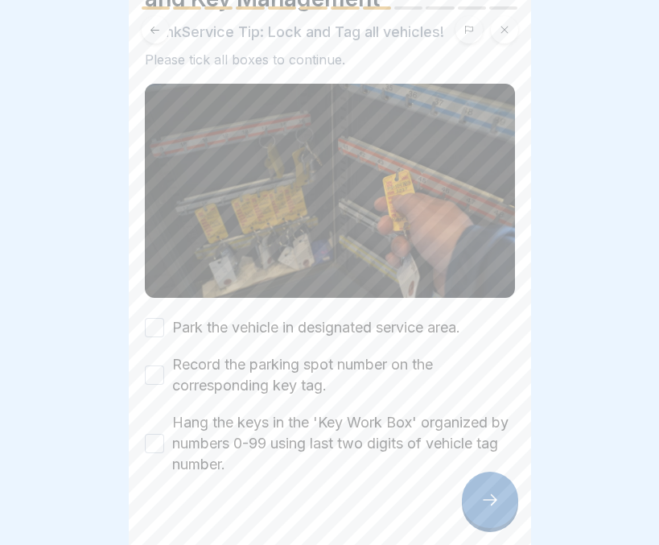
scroll to position [125, 0]
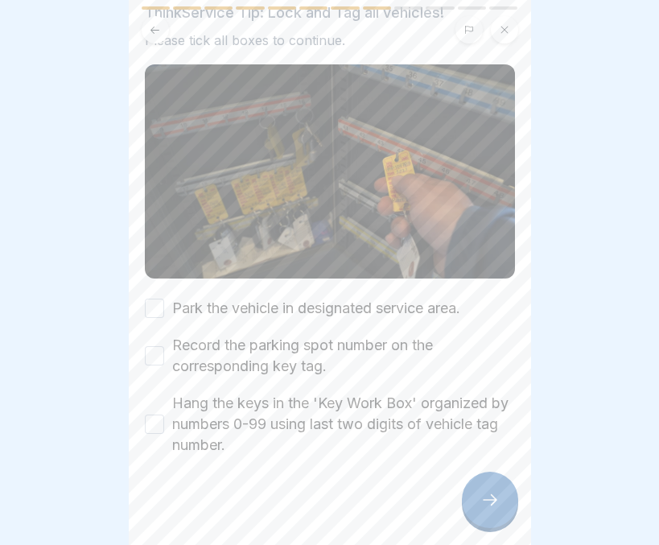
click at [162, 298] on button "Park the vehicle in designated service area." at bounding box center [154, 307] width 19 height 19
click at [161, 346] on button "Record the parking spot number on the corresponding key tag." at bounding box center [154, 355] width 19 height 19
click at [157, 414] on button "Hang the keys in the 'Key Work Box' organized by numbers 0-99 using last two di…" at bounding box center [154, 423] width 19 height 19
click at [489, 500] on icon at bounding box center [489, 499] width 19 height 19
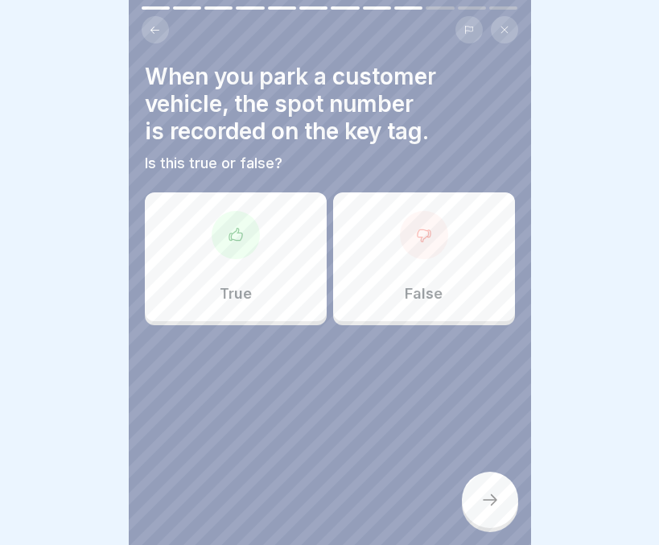
click at [235, 264] on div "True" at bounding box center [236, 256] width 182 height 129
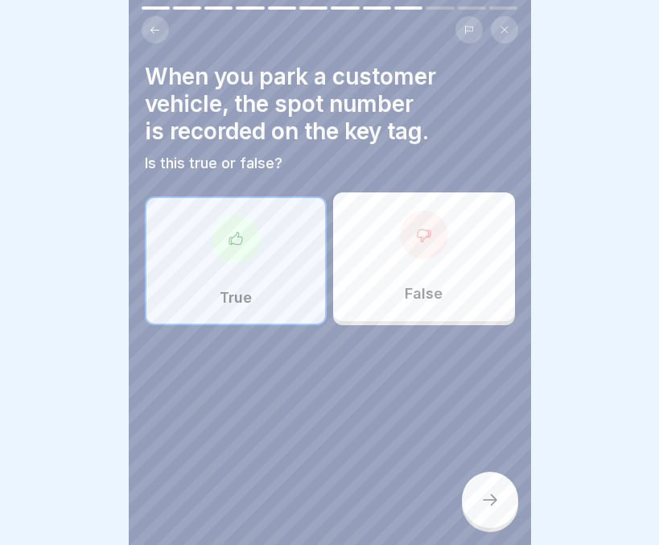
click at [500, 498] on div at bounding box center [490, 499] width 56 height 56
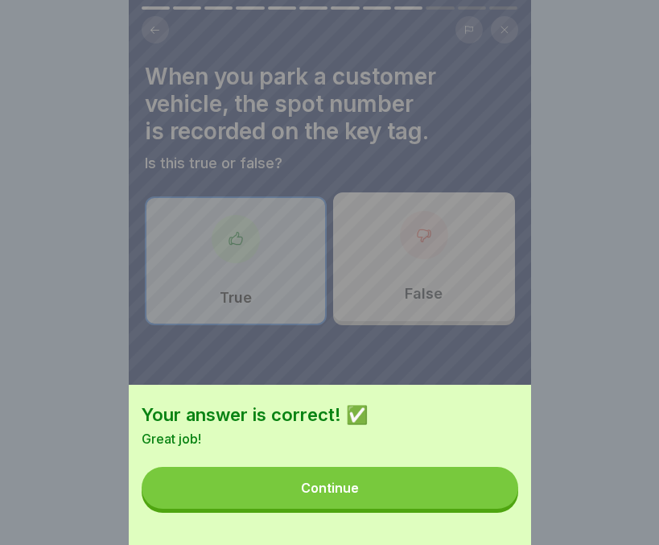
click at [455, 492] on button "Continue" at bounding box center [330, 488] width 377 height 42
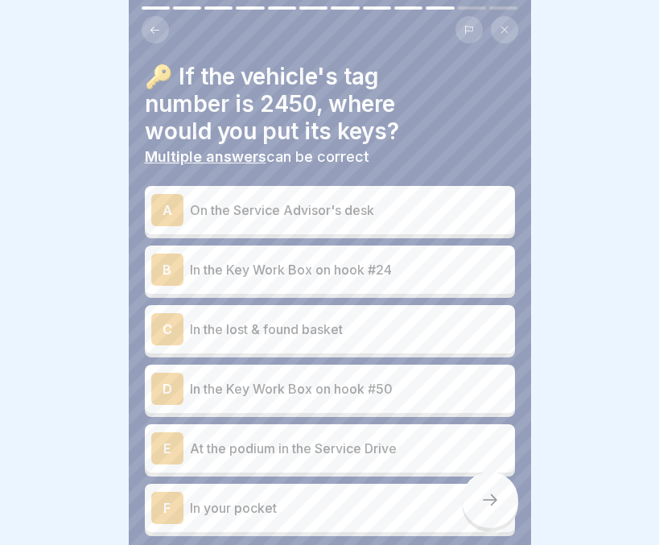
click at [286, 372] on div "D In the Key Work Box on hook #50" at bounding box center [329, 388] width 357 height 32
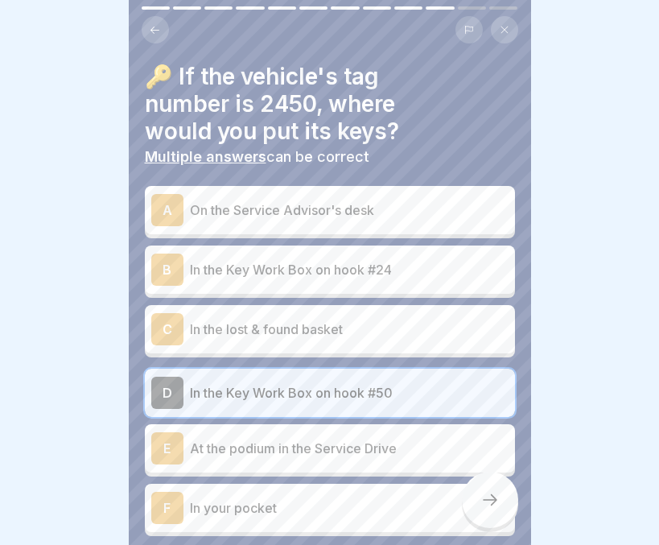
click at [490, 497] on icon at bounding box center [489, 499] width 19 height 19
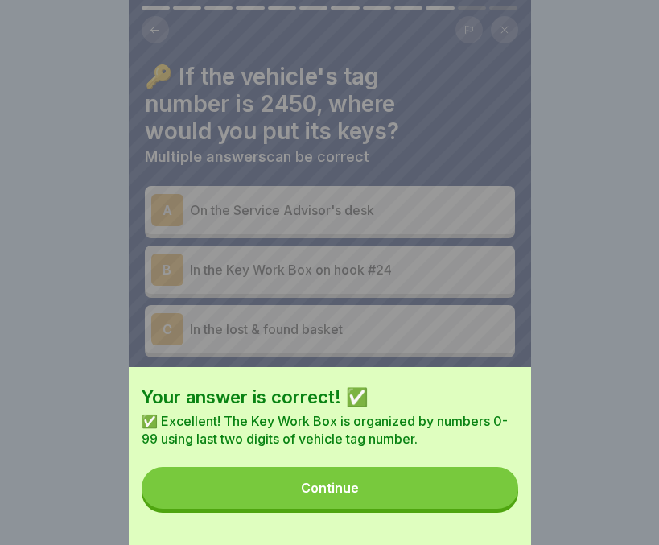
click at [441, 497] on button "Continue" at bounding box center [330, 488] width 377 height 42
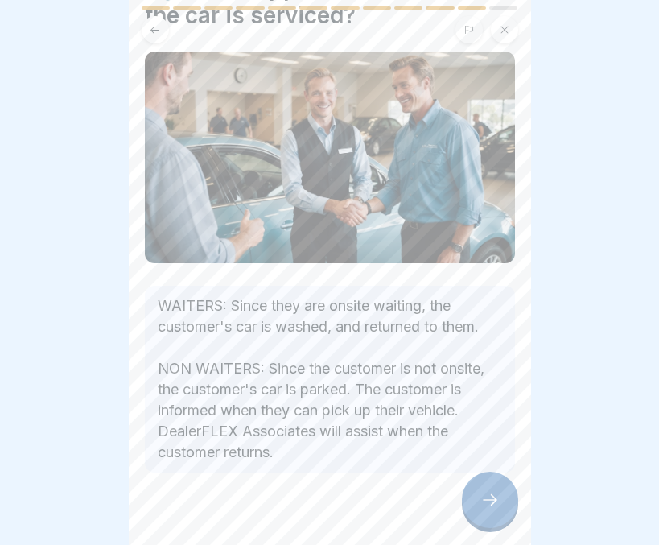
scroll to position [105, 0]
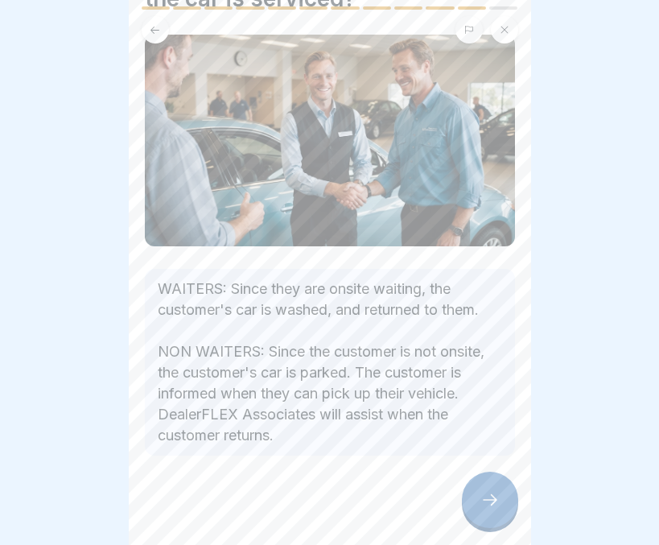
click at [471, 505] on div at bounding box center [490, 499] width 56 height 56
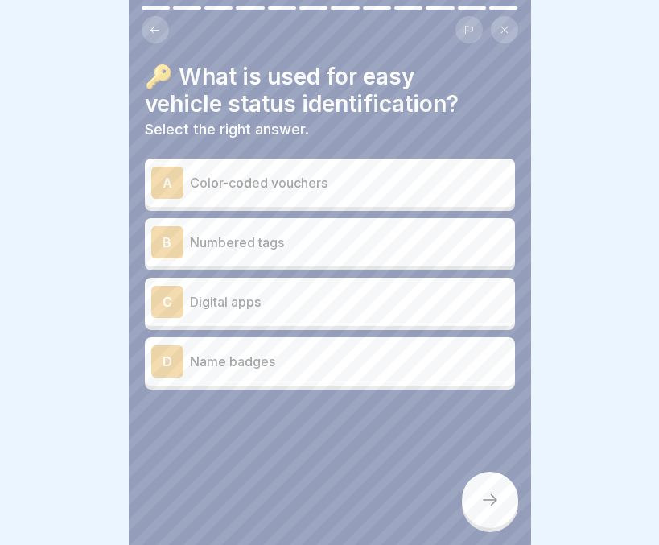
click at [323, 243] on div "B Numbered tags" at bounding box center [329, 242] width 357 height 32
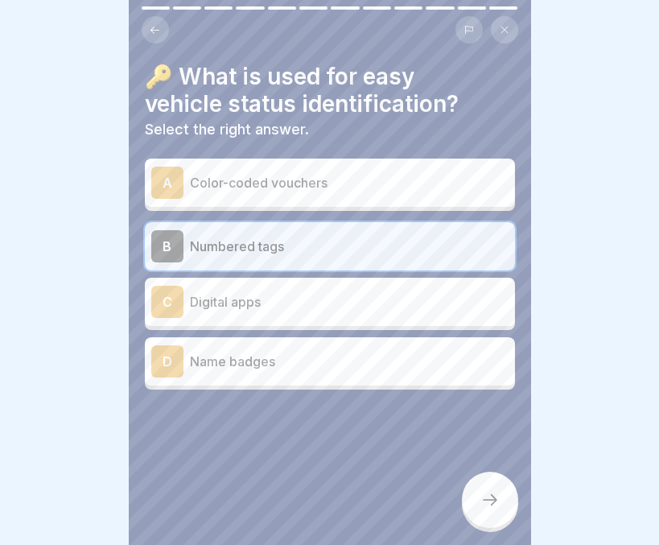
click at [485, 483] on div at bounding box center [490, 499] width 56 height 56
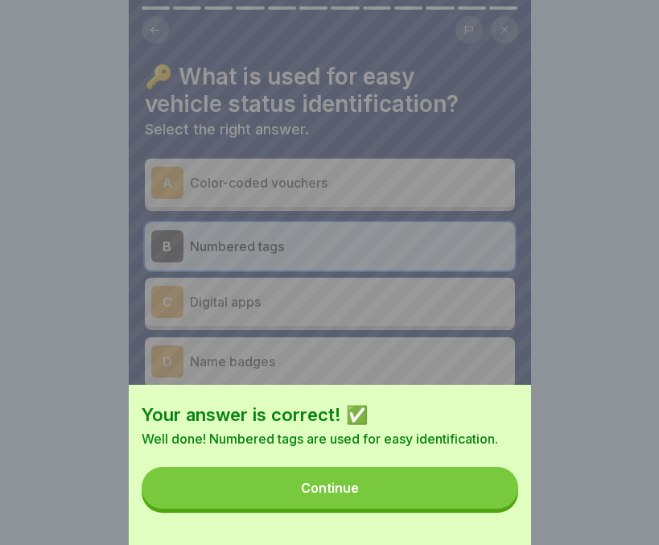
click at [459, 497] on button "Continue" at bounding box center [330, 488] width 377 height 42
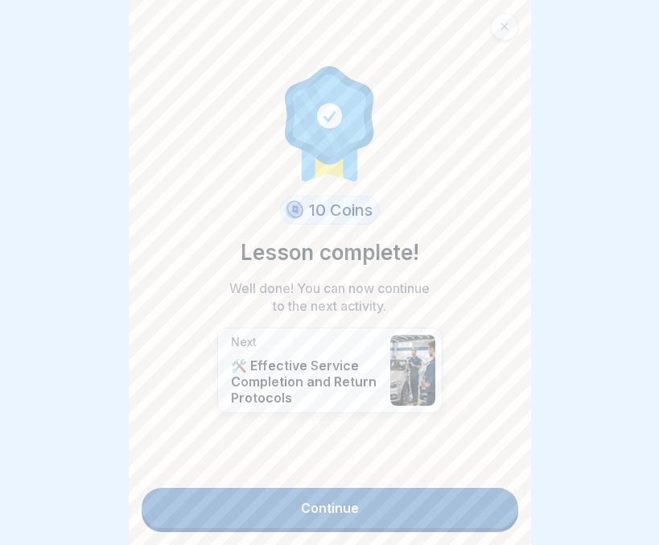
click at [373, 496] on link "Continue" at bounding box center [330, 508] width 377 height 40
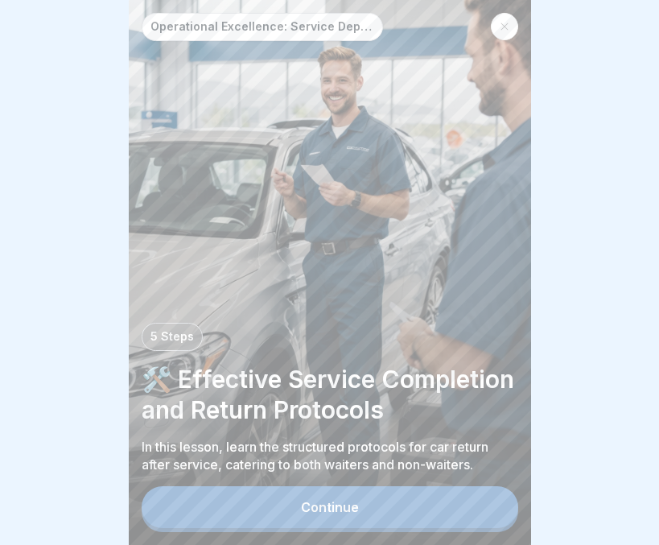
click at [322, 507] on div "Continue" at bounding box center [330, 507] width 58 height 14
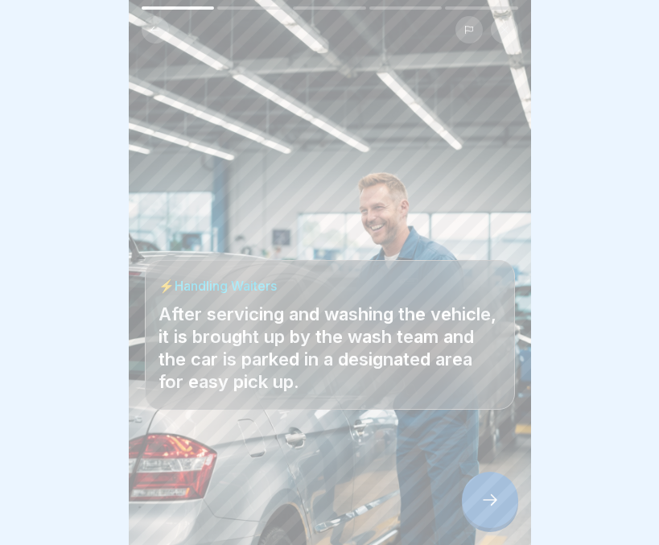
click at [476, 502] on div at bounding box center [490, 499] width 56 height 56
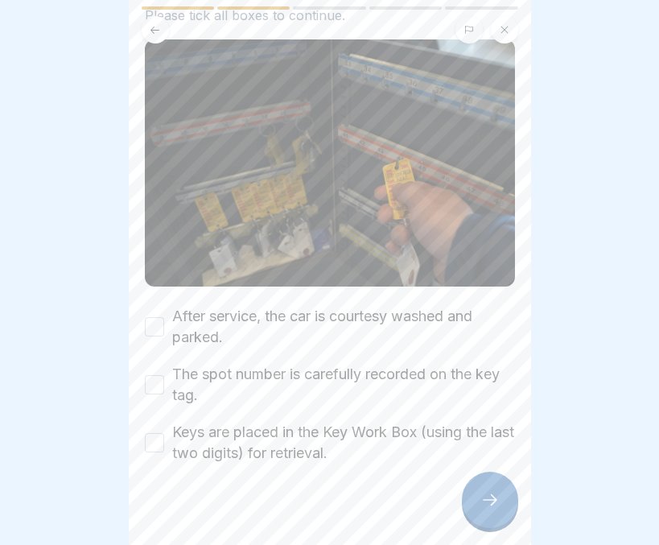
scroll to position [102, 0]
click at [159, 316] on button "After service, the car is courtesy washed and parked." at bounding box center [154, 325] width 19 height 19
click at [150, 374] on button "The spot number is carefully recorded on the key tag." at bounding box center [154, 383] width 19 height 19
click at [146, 432] on button "Keys are placed in the Key Work Box (using the last two digits) for retrieval." at bounding box center [154, 441] width 19 height 19
click at [492, 492] on div at bounding box center [490, 499] width 56 height 56
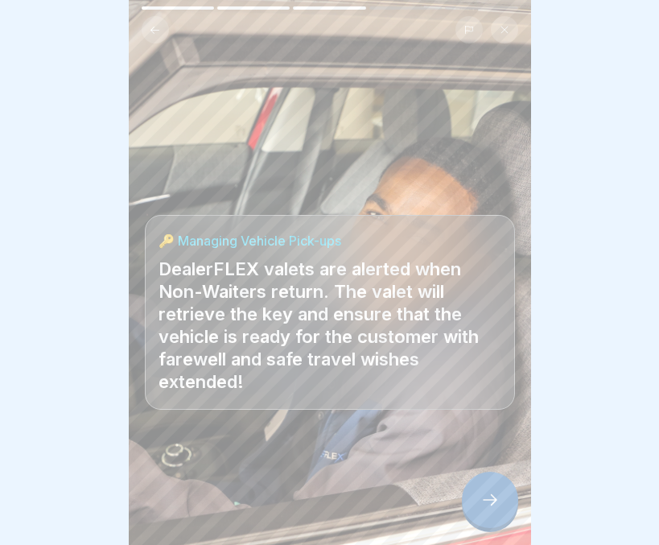
click at [484, 484] on div at bounding box center [490, 499] width 56 height 56
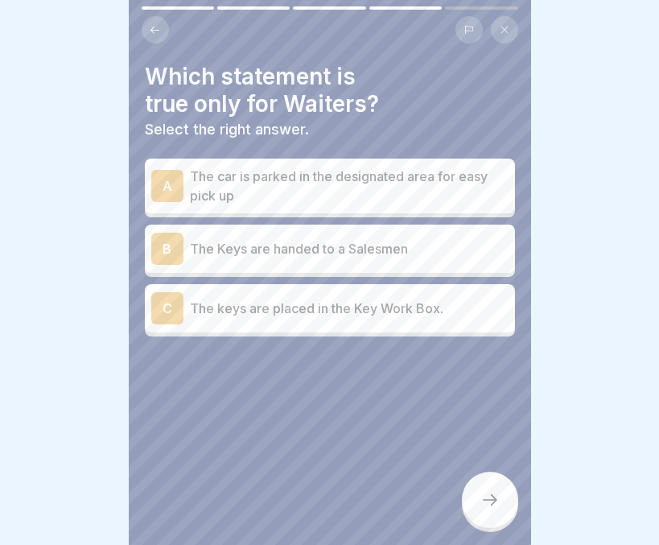
click at [235, 298] on p "The keys are placed in the Key Work Box." at bounding box center [349, 307] width 319 height 19
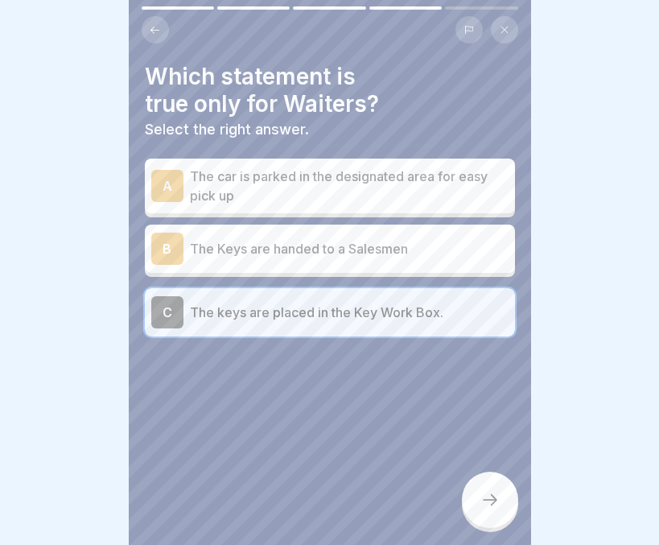
click at [488, 500] on icon at bounding box center [489, 499] width 19 height 19
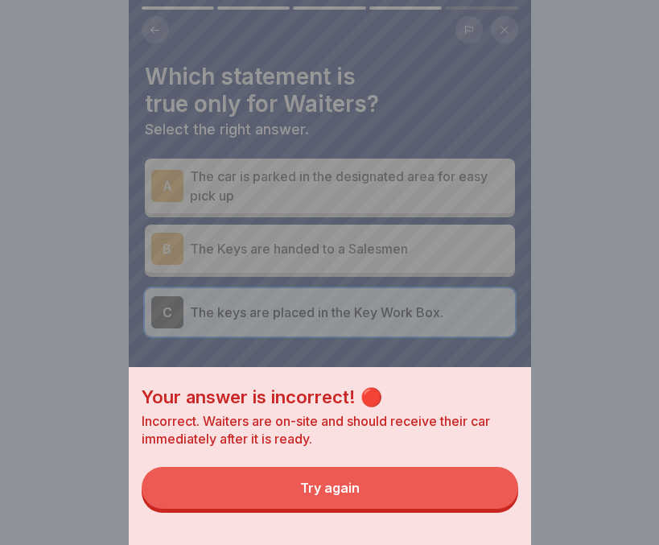
click at [439, 503] on button "Try again" at bounding box center [330, 488] width 377 height 42
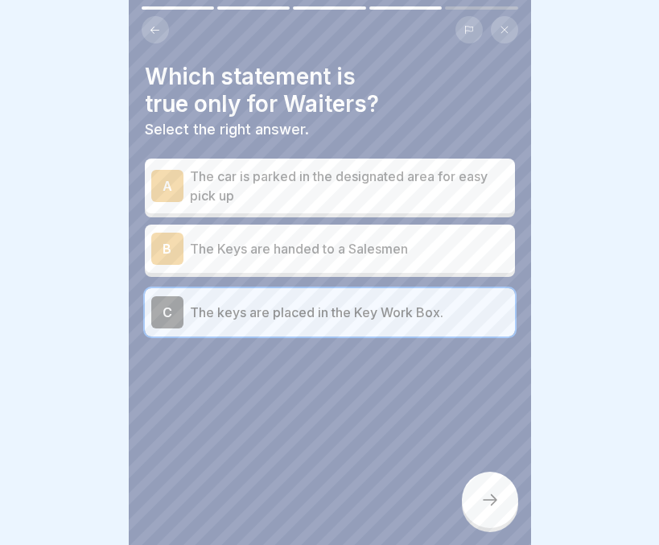
click at [385, 167] on p "The car is parked in the designated area for easy pick up" at bounding box center [349, 186] width 319 height 39
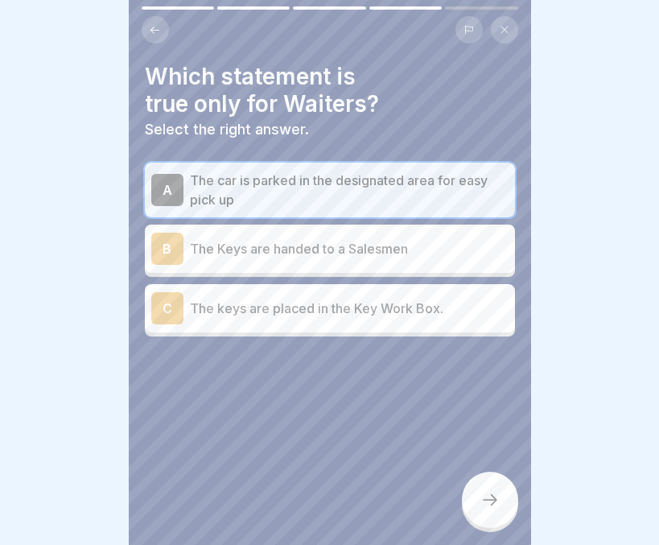
click at [492, 488] on div at bounding box center [490, 499] width 56 height 56
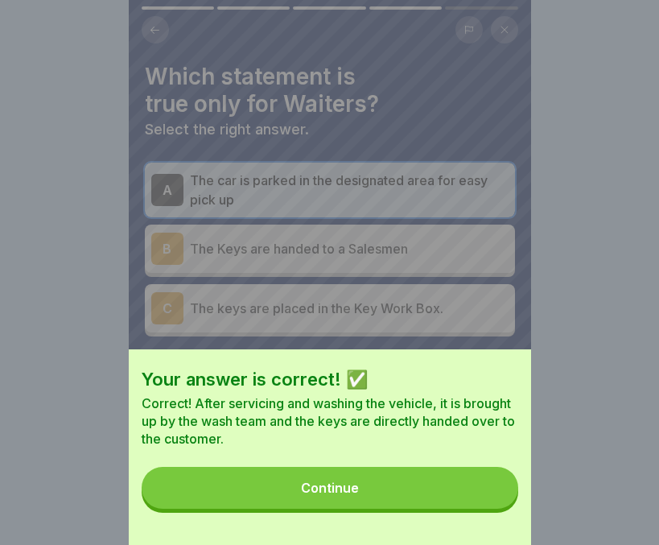
click at [437, 505] on button "Continue" at bounding box center [330, 488] width 377 height 42
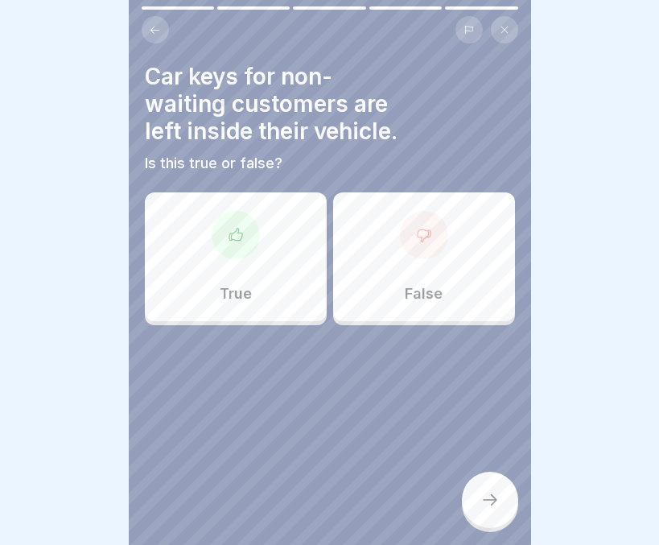
click at [396, 255] on div "False" at bounding box center [424, 256] width 182 height 129
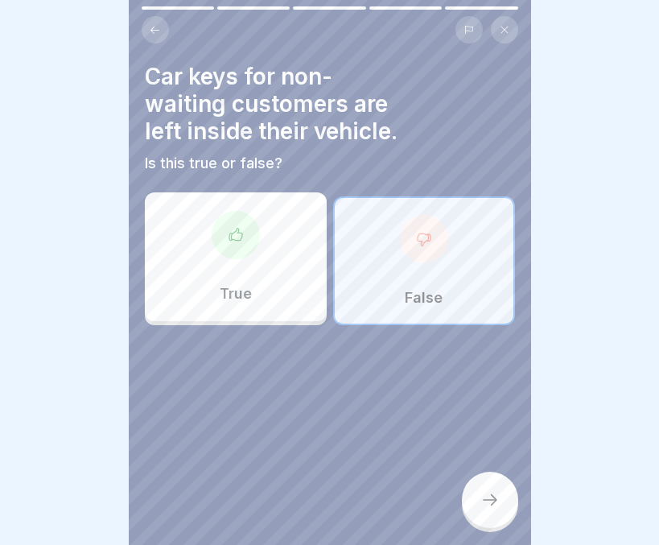
click at [476, 492] on div at bounding box center [490, 499] width 56 height 56
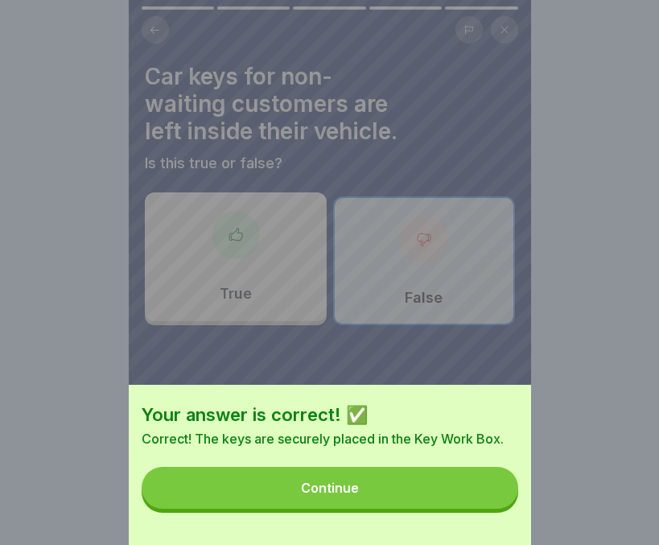
click at [440, 504] on button "Continue" at bounding box center [330, 488] width 377 height 42
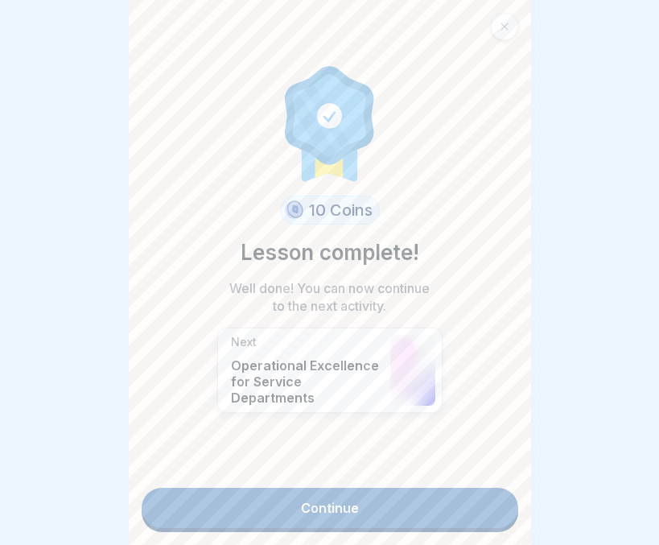
click at [375, 506] on link "Continue" at bounding box center [330, 508] width 377 height 40
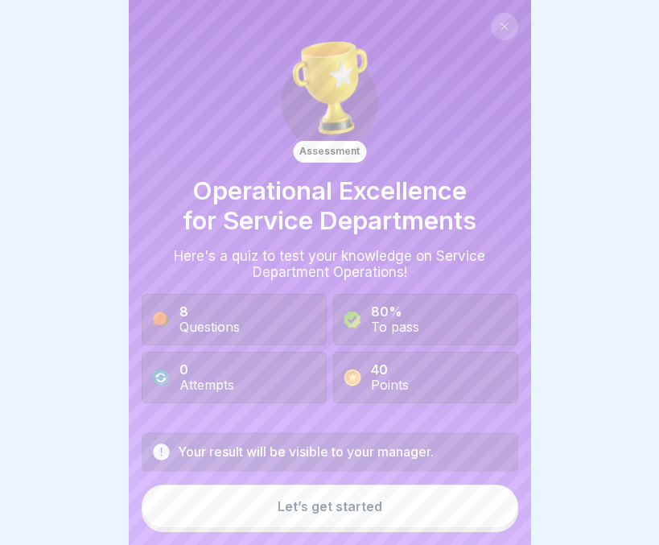
click at [375, 506] on button "Let’s get started" at bounding box center [330, 505] width 377 height 43
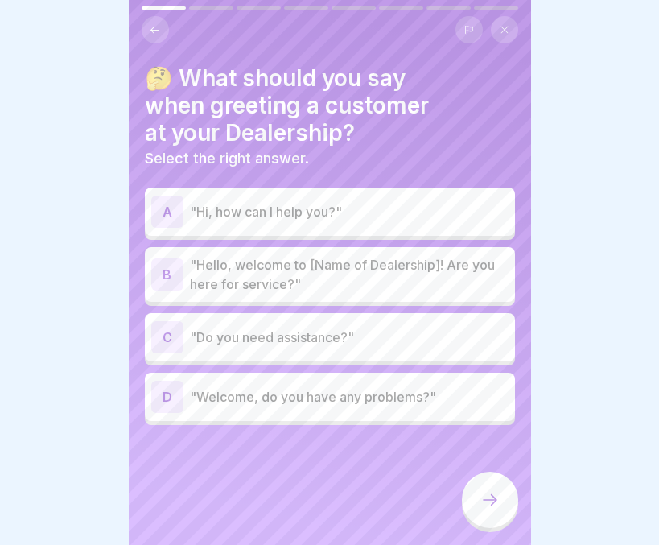
click at [247, 270] on p ""Hello, welcome to [Name of Dealership]! Are you here for service?"" at bounding box center [349, 274] width 319 height 39
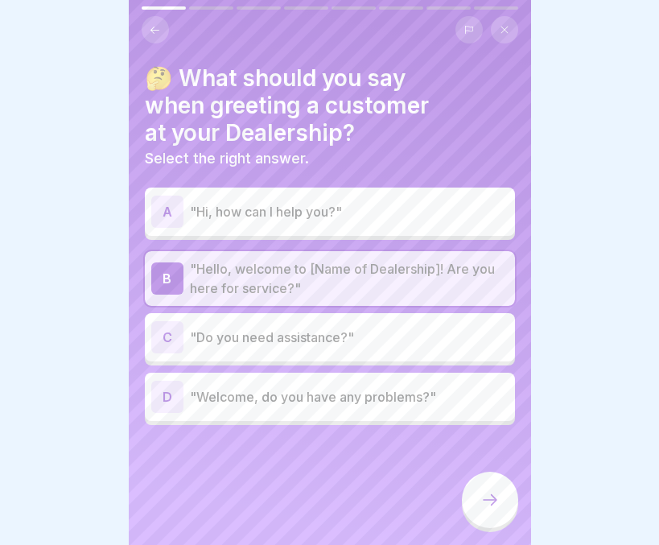
click at [480, 494] on icon at bounding box center [489, 499] width 19 height 19
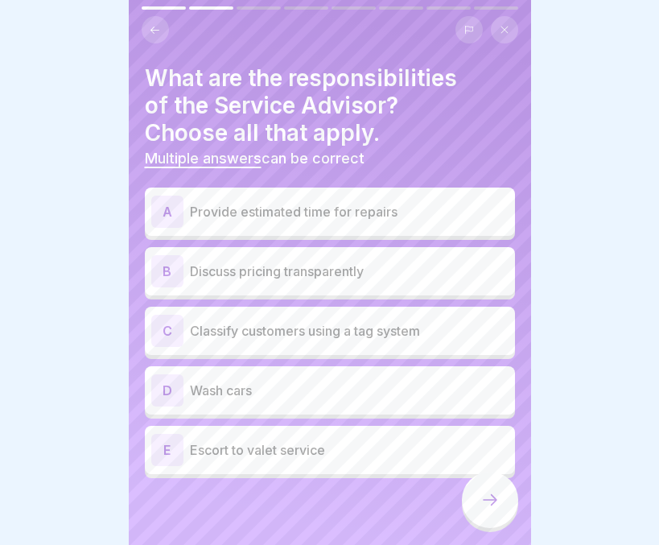
click at [402, 202] on p "Provide estimated time for repairs" at bounding box center [349, 211] width 319 height 19
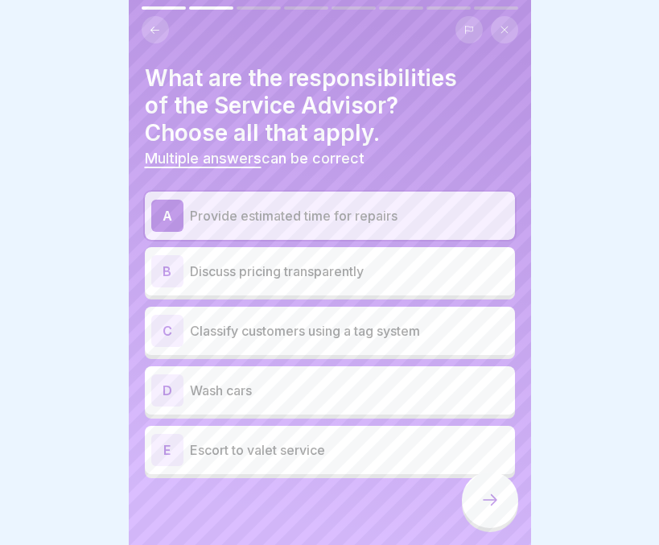
click at [371, 267] on p "Discuss pricing transparently" at bounding box center [349, 270] width 319 height 19
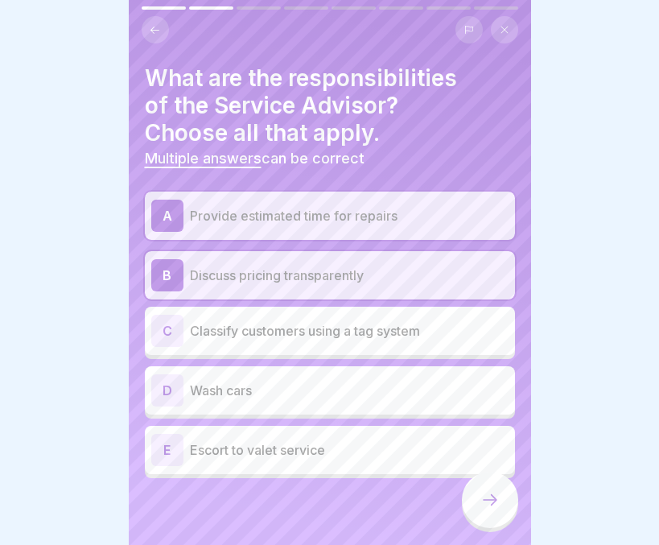
click at [364, 323] on p "Classify customers using a tag system" at bounding box center [349, 330] width 319 height 19
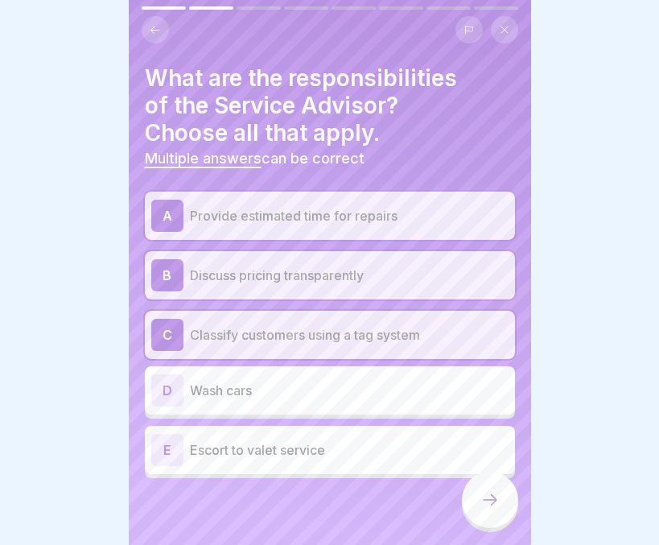
click at [477, 497] on div at bounding box center [490, 499] width 56 height 56
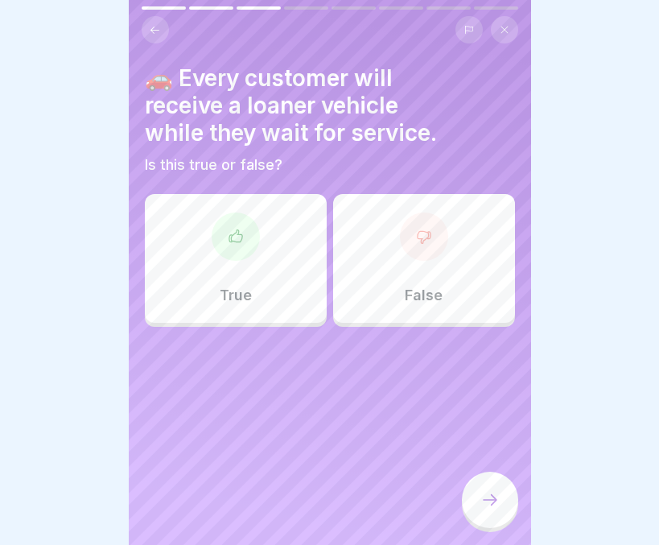
click at [402, 254] on div "False" at bounding box center [424, 258] width 182 height 129
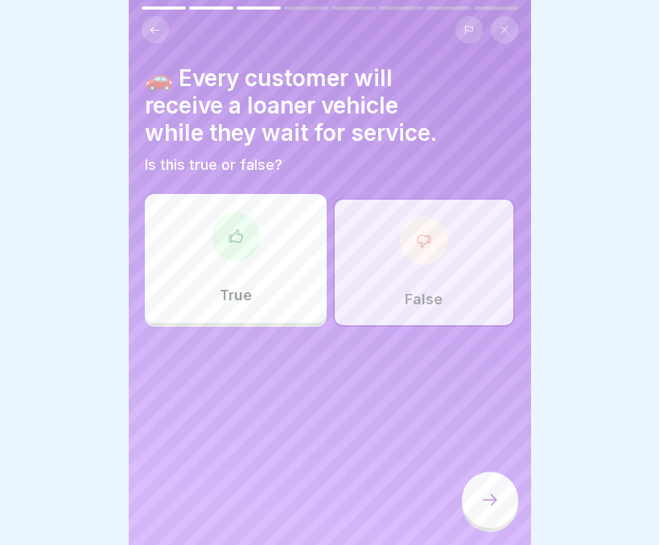
click at [483, 495] on icon at bounding box center [489, 499] width 19 height 19
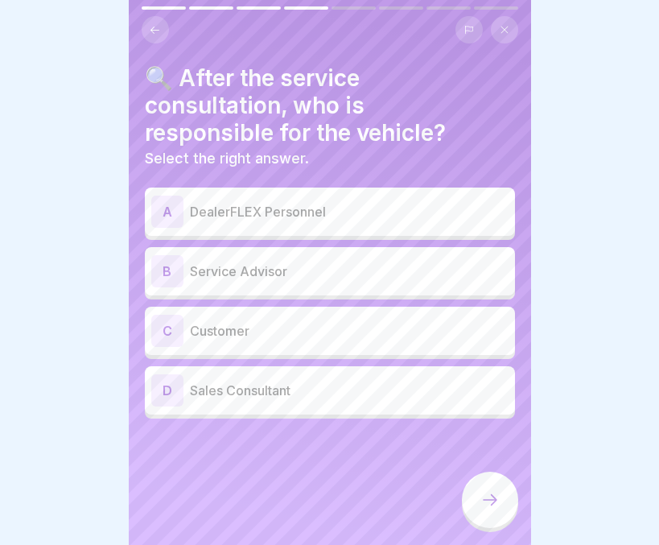
click at [312, 202] on p "DealerFLEX Personnel" at bounding box center [349, 211] width 319 height 19
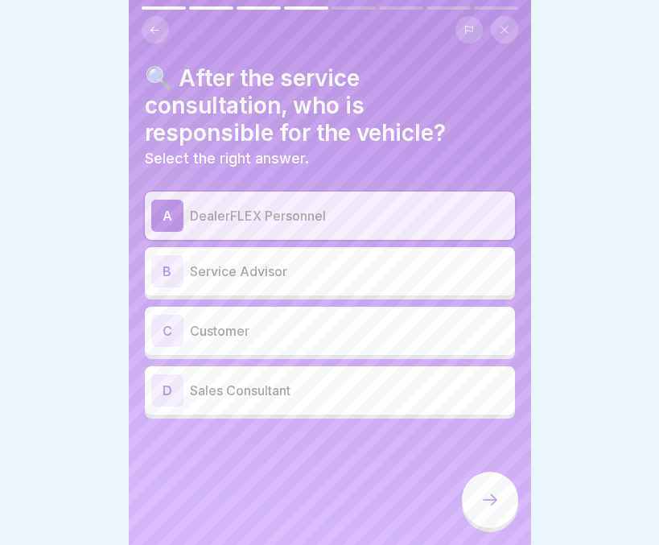
click at [478, 500] on div at bounding box center [490, 499] width 56 height 56
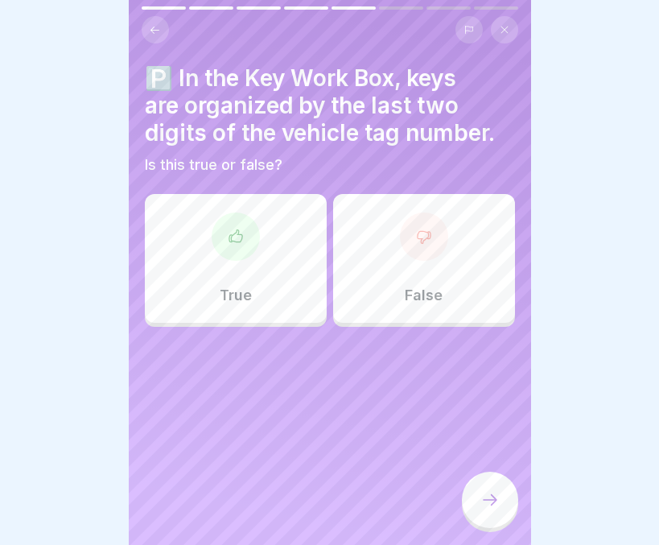
click at [240, 228] on icon at bounding box center [236, 236] width 16 height 16
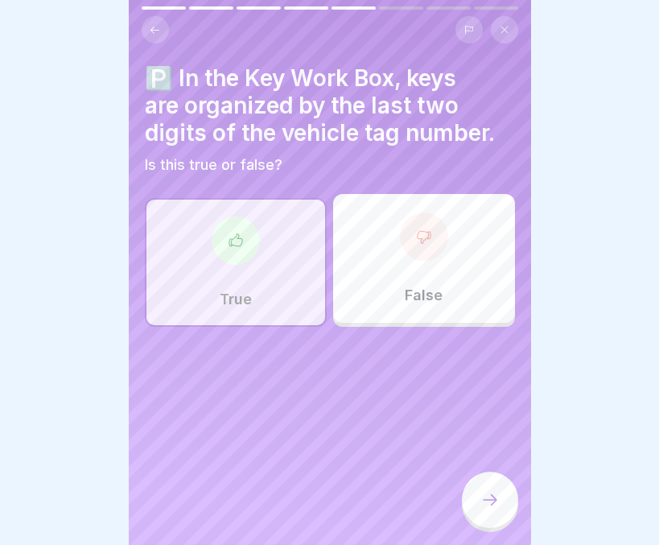
click at [480, 501] on icon at bounding box center [489, 499] width 19 height 19
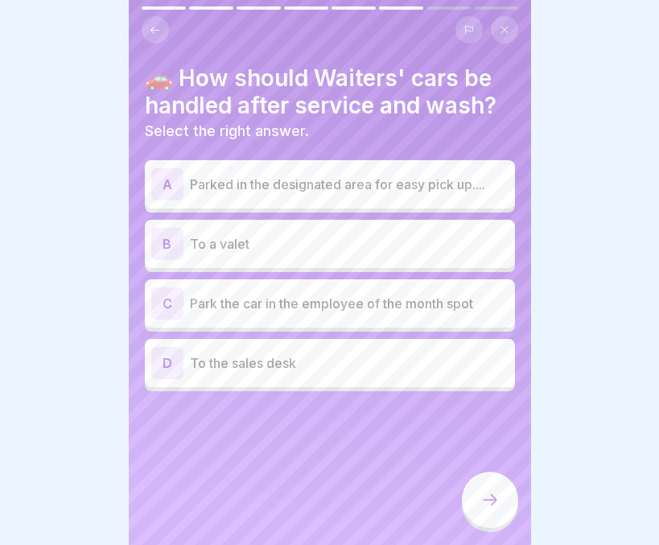
click at [404, 179] on p "Parked in the designated area for easy pick up...." at bounding box center [349, 184] width 319 height 19
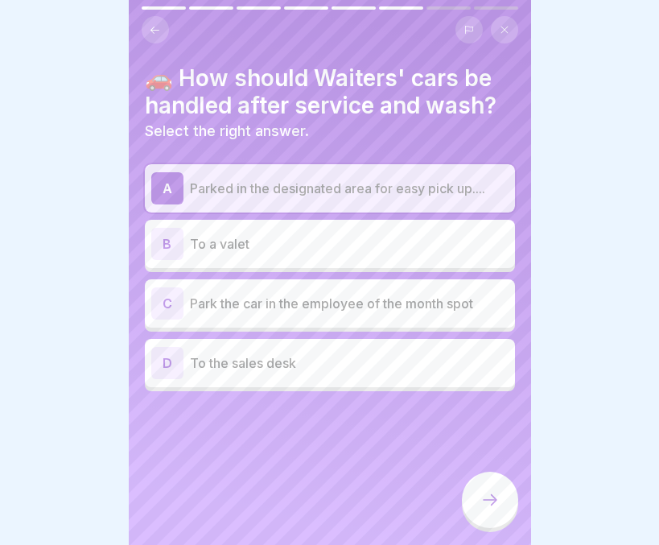
click at [474, 499] on div at bounding box center [490, 499] width 56 height 56
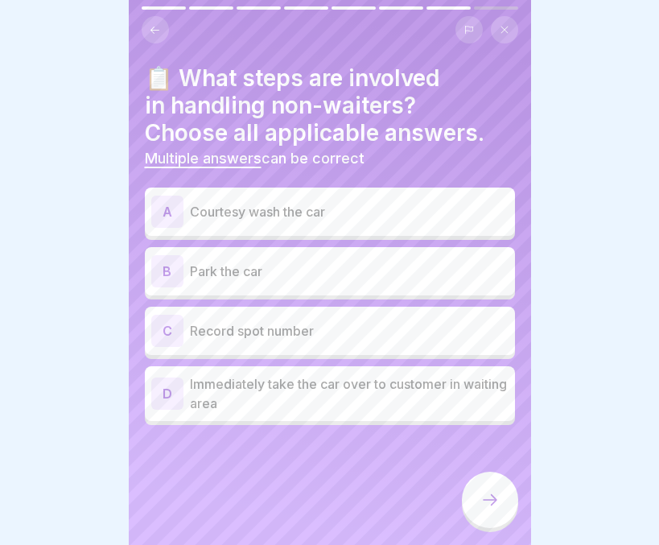
click at [225, 261] on p "Park the car" at bounding box center [349, 270] width 319 height 19
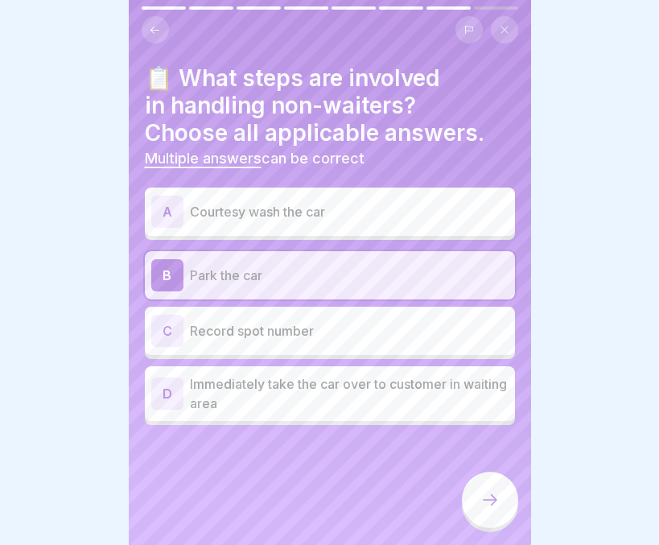
click at [198, 326] on p "Record spot number" at bounding box center [349, 330] width 319 height 19
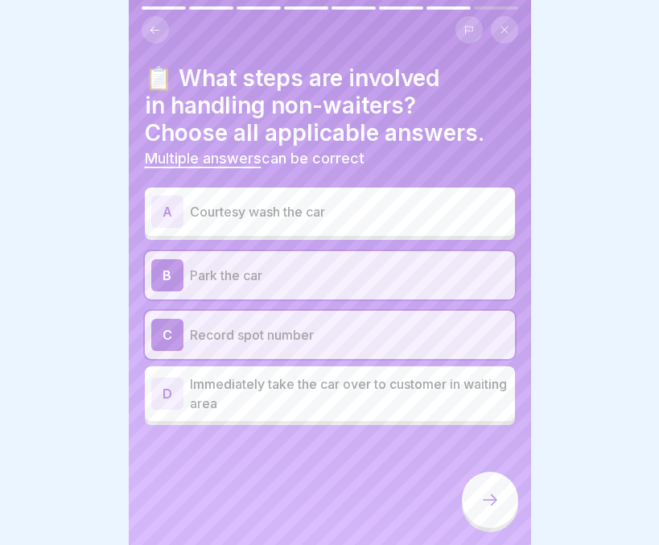
click at [488, 494] on icon at bounding box center [489, 499] width 19 height 19
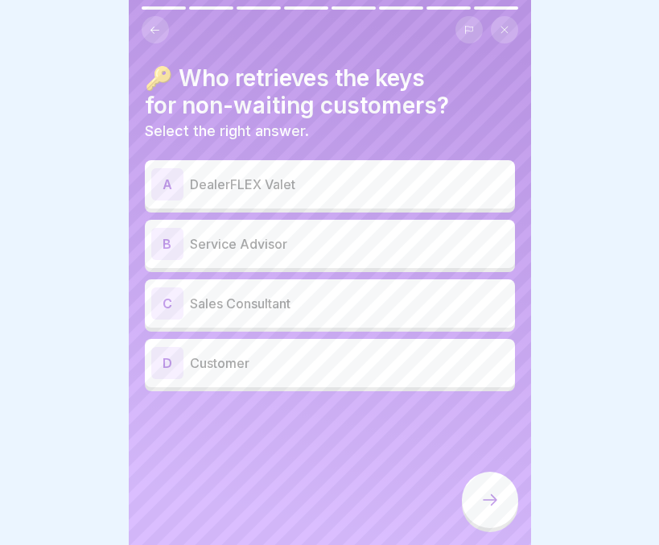
click at [300, 175] on p "DealerFLEX Valet" at bounding box center [349, 184] width 319 height 19
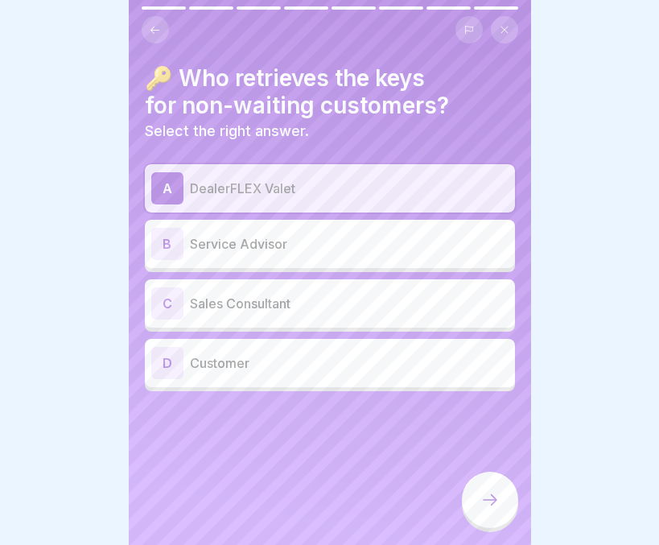
click at [485, 500] on icon at bounding box center [489, 499] width 19 height 19
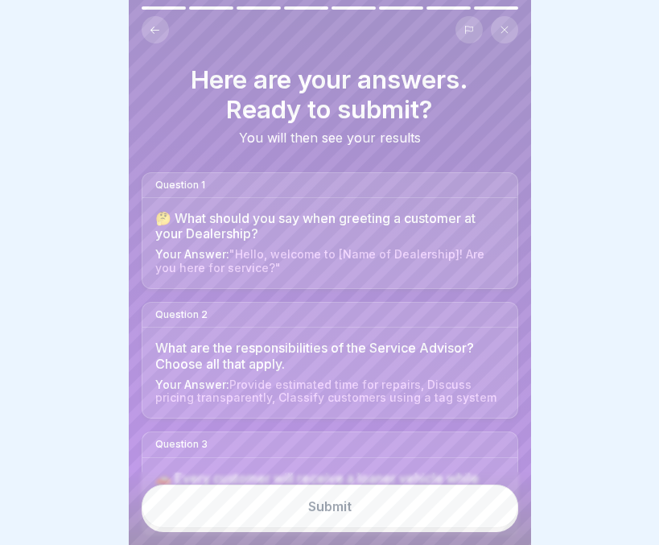
click at [360, 507] on button "Submit" at bounding box center [330, 505] width 377 height 43
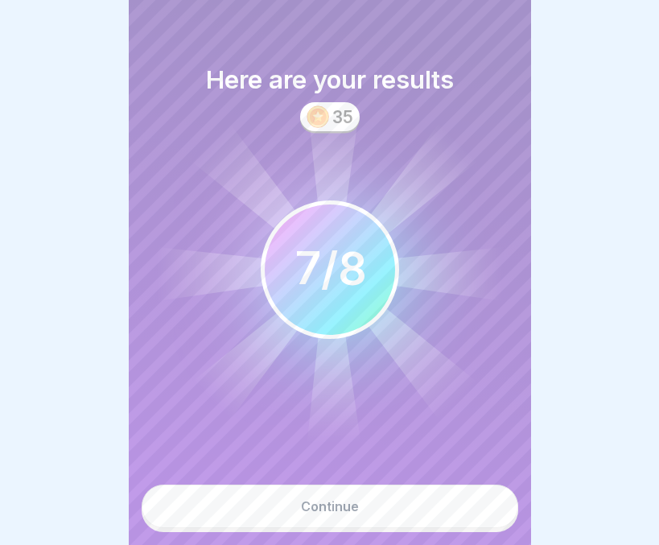
click at [360, 507] on button "Continue" at bounding box center [330, 505] width 377 height 43
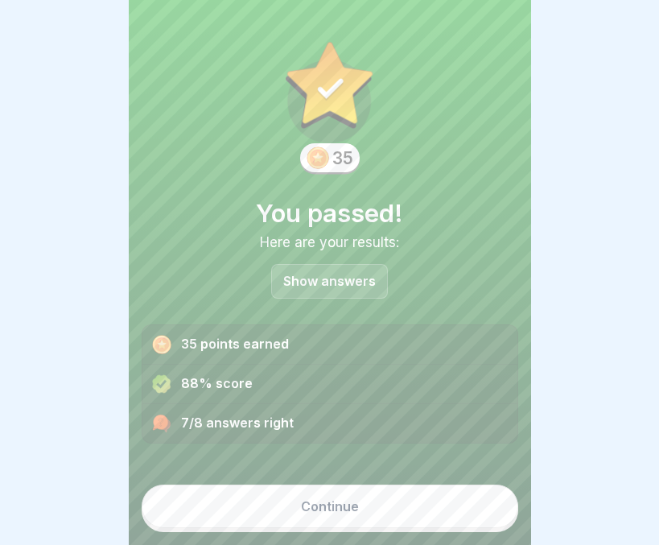
click at [316, 275] on p "Show answers" at bounding box center [329, 281] width 93 height 14
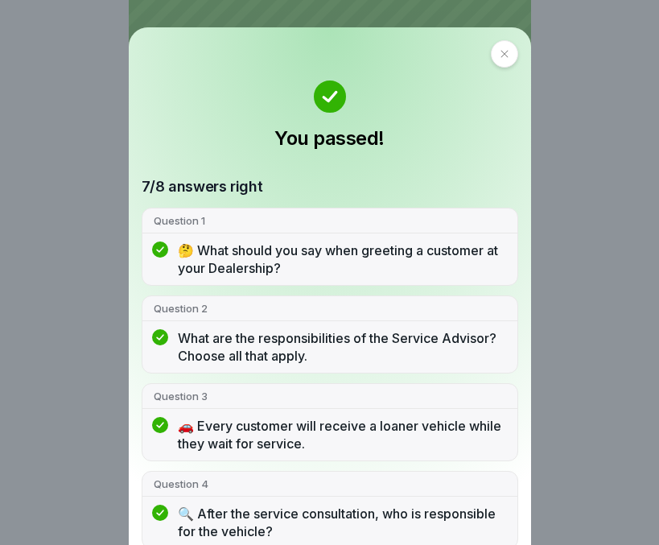
click at [500, 57] on icon at bounding box center [503, 53] width 7 height 7
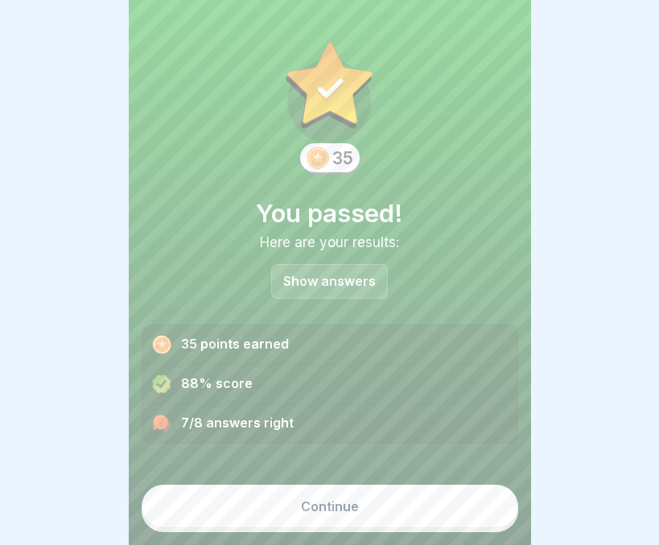
click at [345, 507] on div "Continue" at bounding box center [330, 506] width 58 height 14
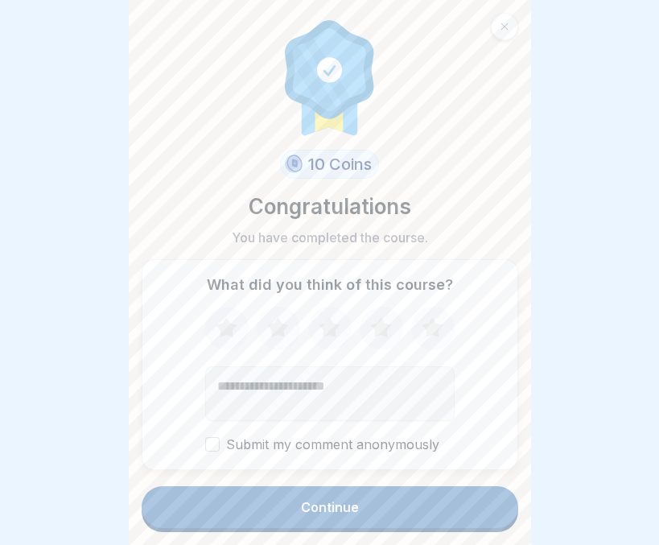
click at [345, 507] on div "Continue" at bounding box center [330, 507] width 58 height 14
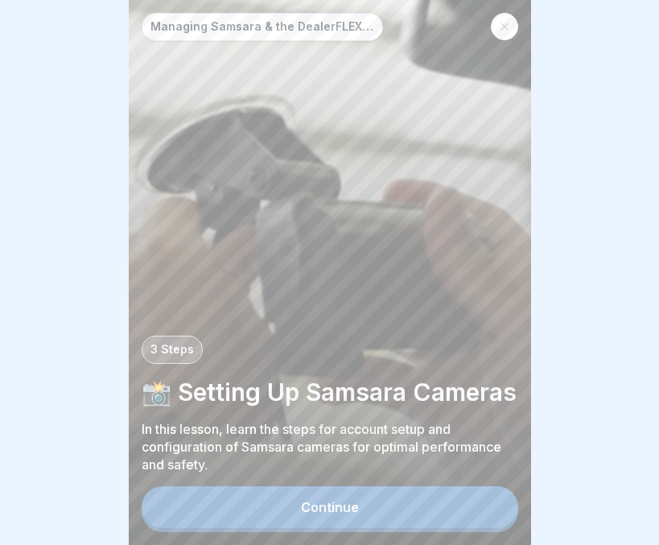
click at [345, 507] on div "Continue" at bounding box center [330, 507] width 58 height 14
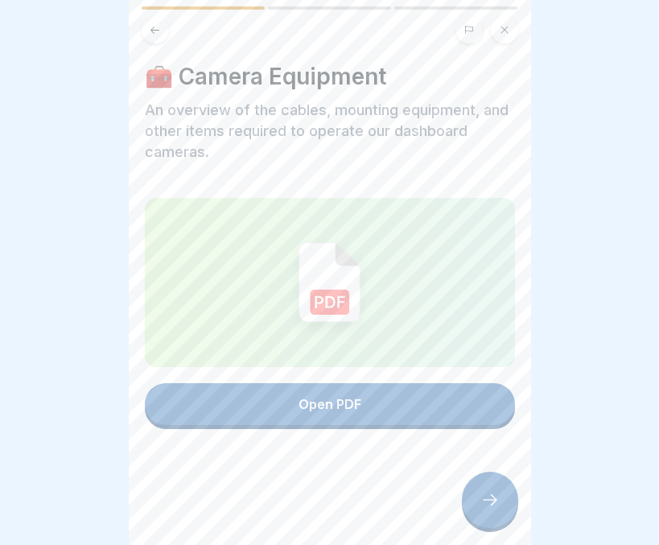
click at [309, 397] on div "Open PDF" at bounding box center [329, 404] width 63 height 14
click at [482, 504] on icon at bounding box center [489, 499] width 19 height 19
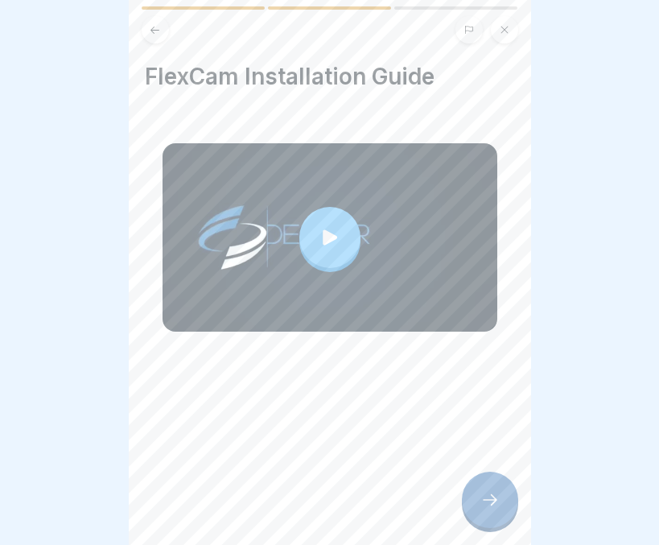
click at [482, 504] on icon at bounding box center [489, 499] width 19 height 19
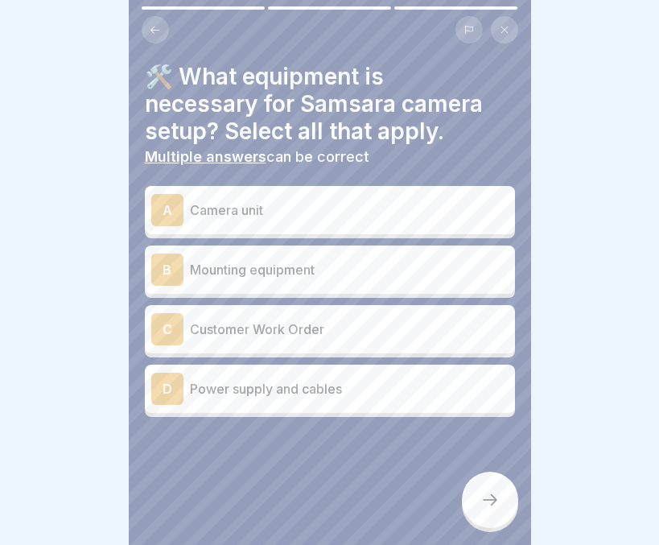
click at [249, 203] on p "Camera unit" at bounding box center [349, 209] width 319 height 19
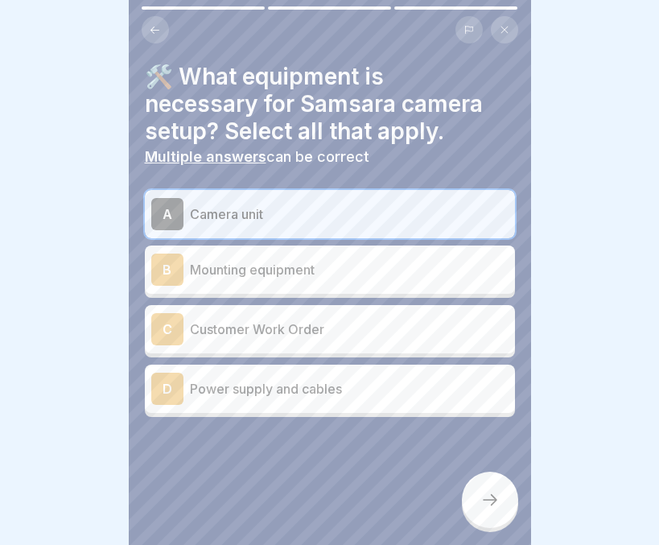
click at [249, 260] on p "Mounting equipment" at bounding box center [349, 269] width 319 height 19
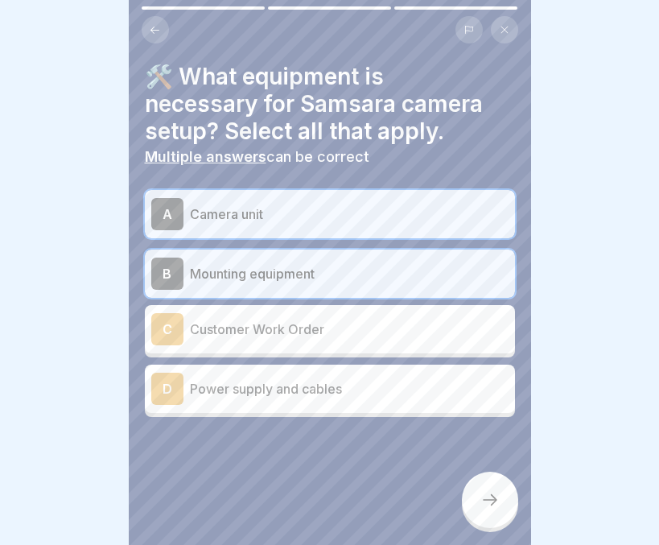
click at [249, 379] on p "Power supply and cables" at bounding box center [349, 388] width 319 height 19
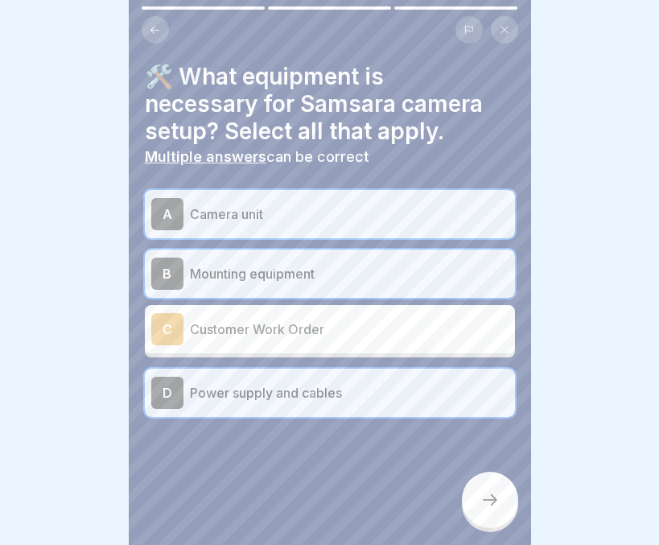
click at [496, 491] on div at bounding box center [490, 499] width 56 height 56
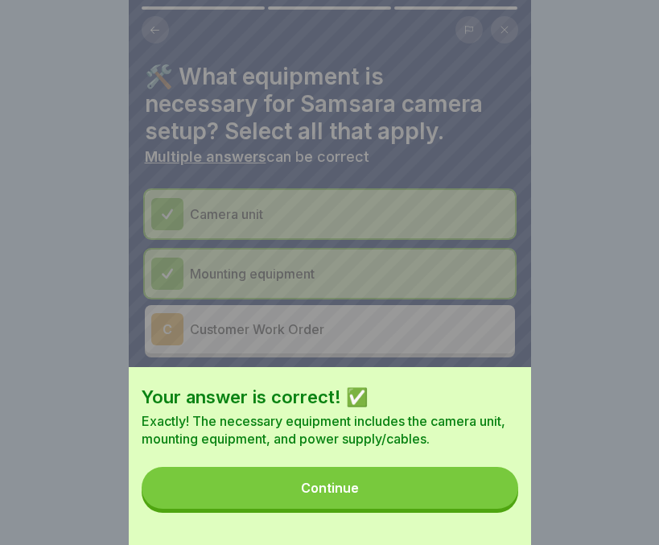
click at [496, 491] on button "Continue" at bounding box center [330, 488] width 377 height 42
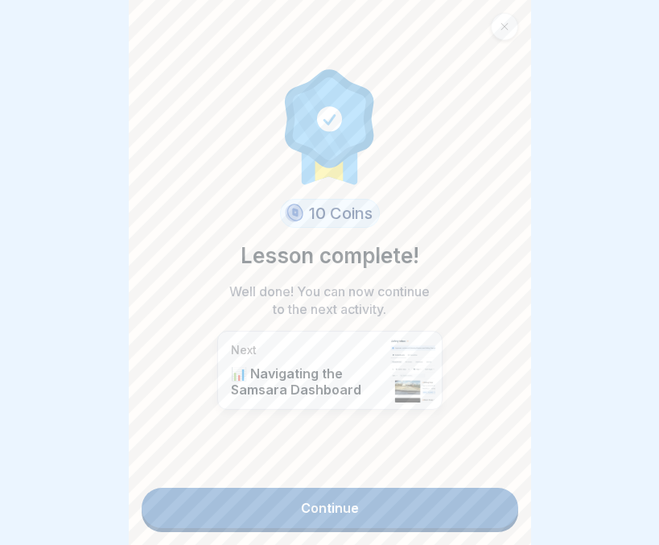
click at [440, 488] on link "Continue" at bounding box center [330, 508] width 377 height 40
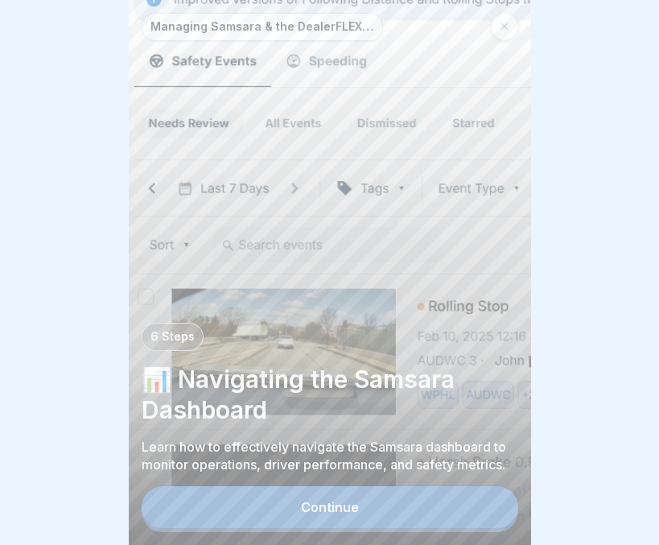
click at [343, 500] on button "Continue" at bounding box center [330, 507] width 377 height 42
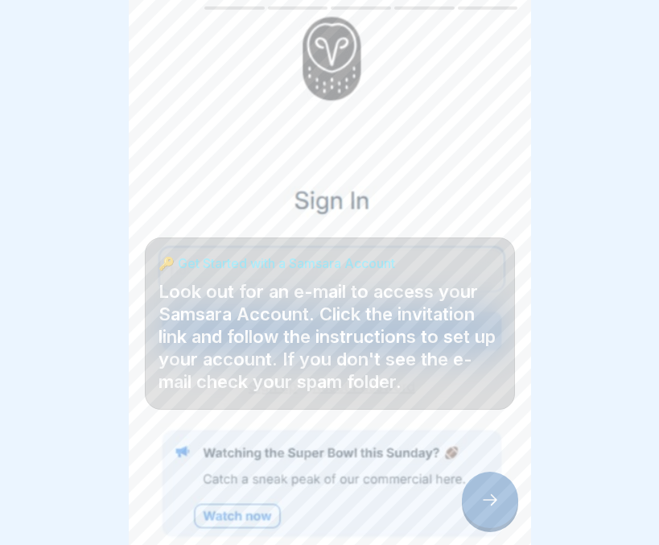
scroll to position [12, 0]
click at [486, 510] on div at bounding box center [490, 499] width 56 height 56
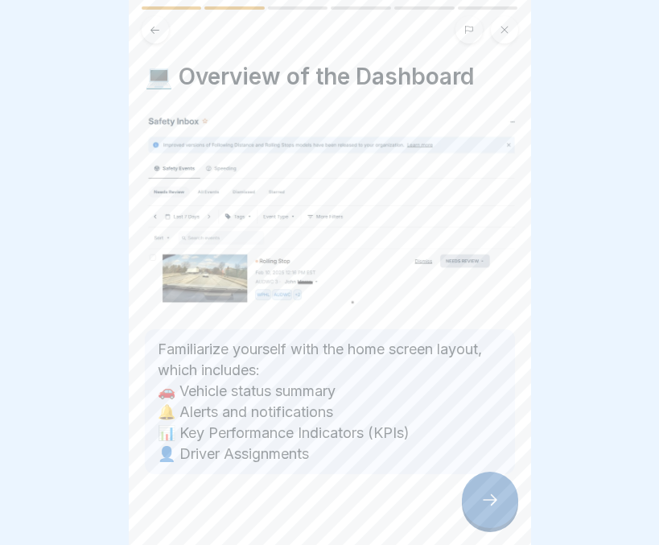
click at [486, 510] on div at bounding box center [490, 499] width 56 height 56
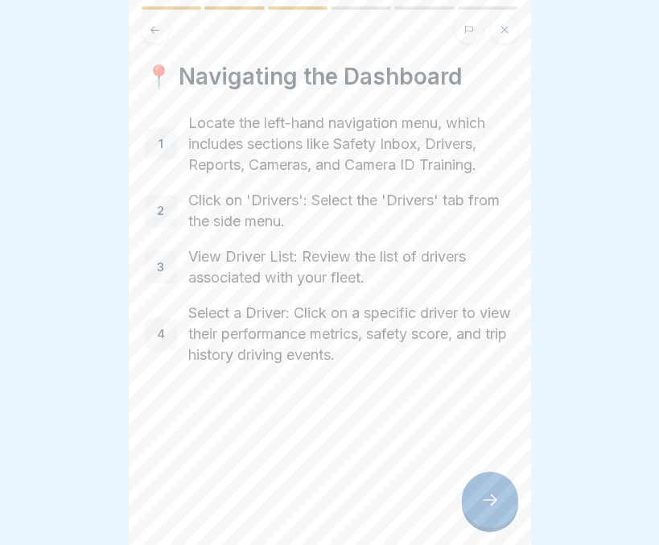
click at [486, 510] on div at bounding box center [490, 499] width 56 height 56
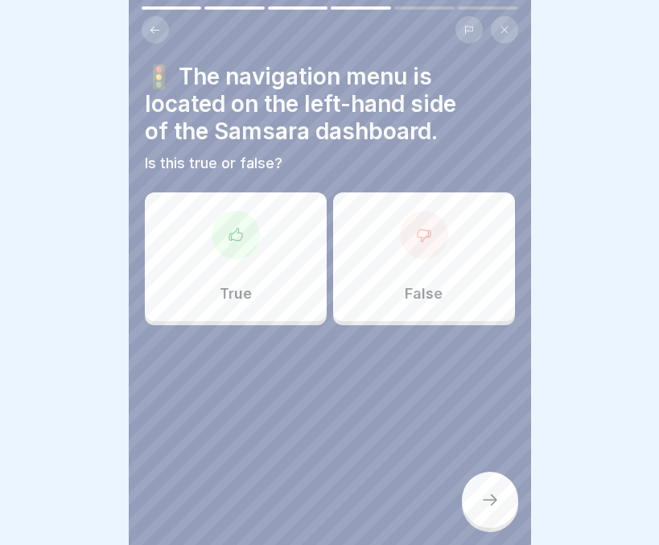
click at [220, 286] on p "True" at bounding box center [236, 294] width 32 height 18
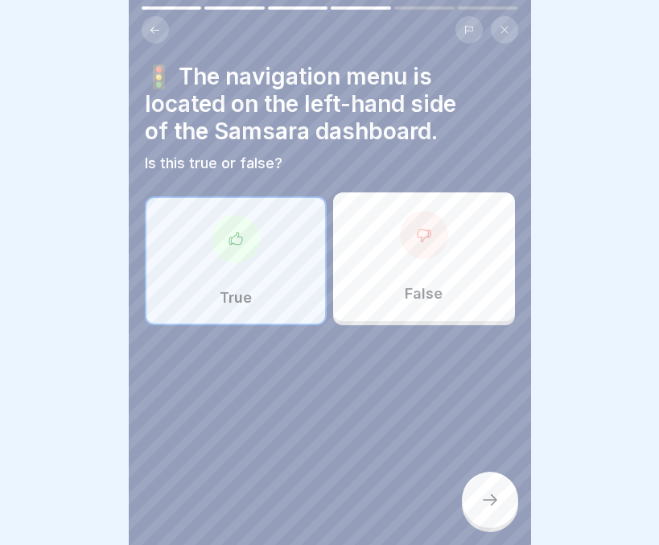
click at [484, 498] on icon at bounding box center [489, 499] width 19 height 19
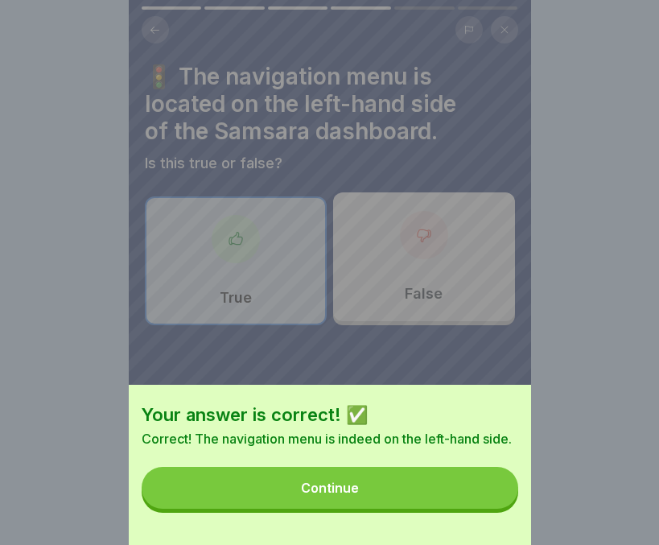
click at [436, 490] on button "Continue" at bounding box center [330, 488] width 377 height 42
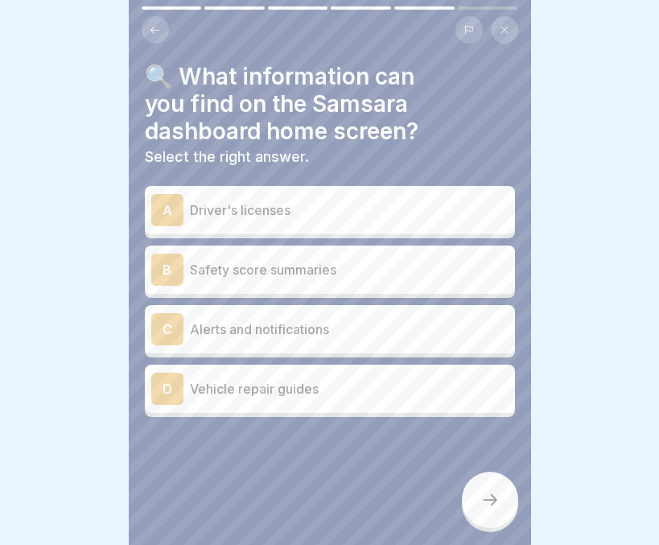
click at [320, 319] on p "Alerts and notifications" at bounding box center [349, 328] width 319 height 19
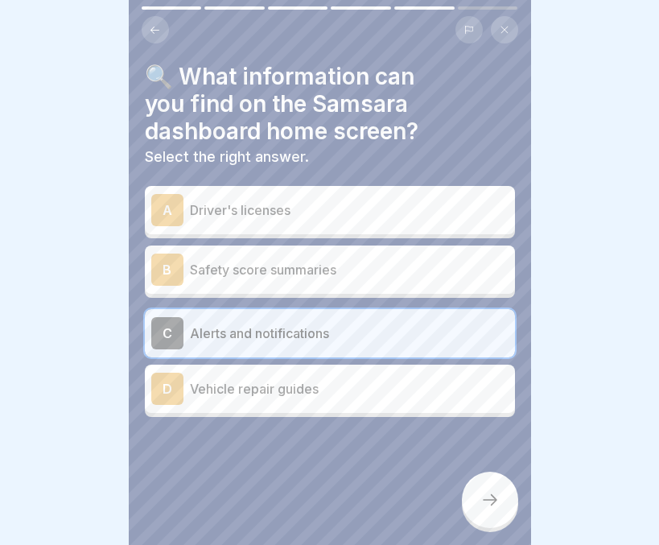
click at [510, 492] on div at bounding box center [490, 499] width 56 height 56
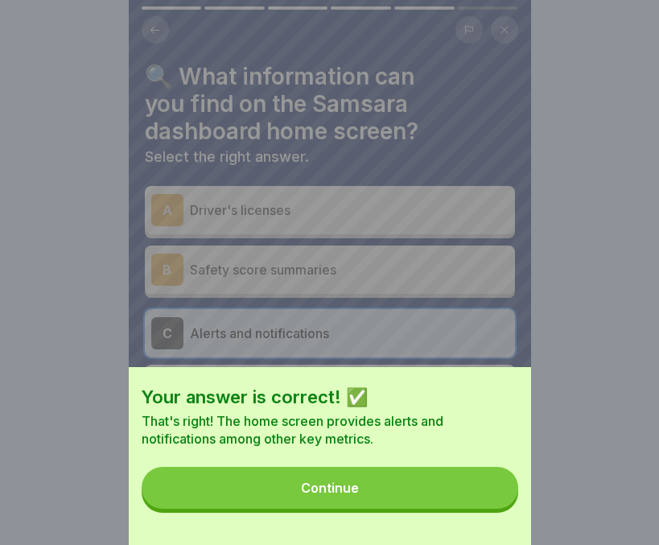
click at [446, 496] on button "Continue" at bounding box center [330, 488] width 377 height 42
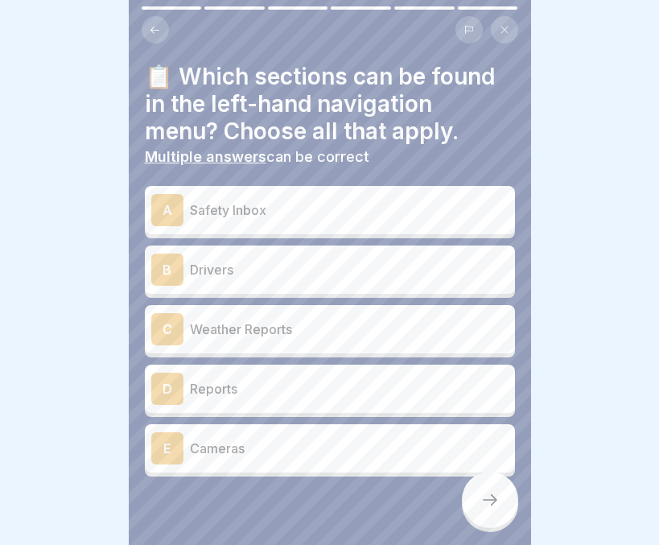
click at [244, 265] on p "Drivers" at bounding box center [349, 269] width 319 height 19
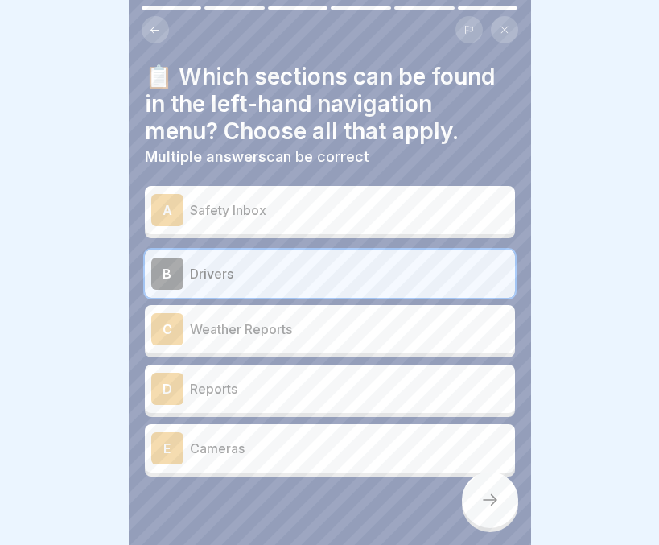
click at [262, 438] on p "Cameras" at bounding box center [349, 447] width 319 height 19
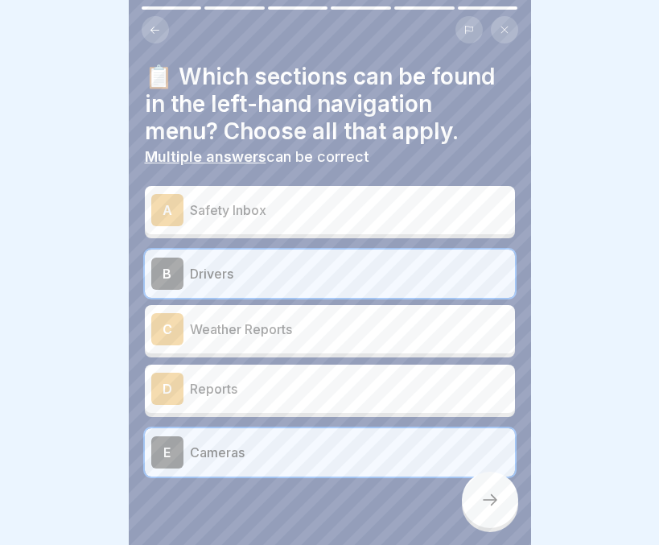
click at [259, 395] on div "D Reports" at bounding box center [330, 388] width 370 height 48
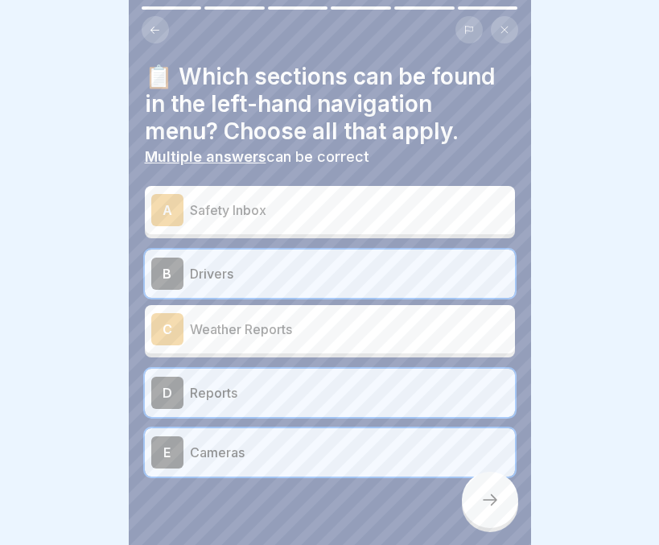
click at [465, 500] on div at bounding box center [490, 499] width 56 height 56
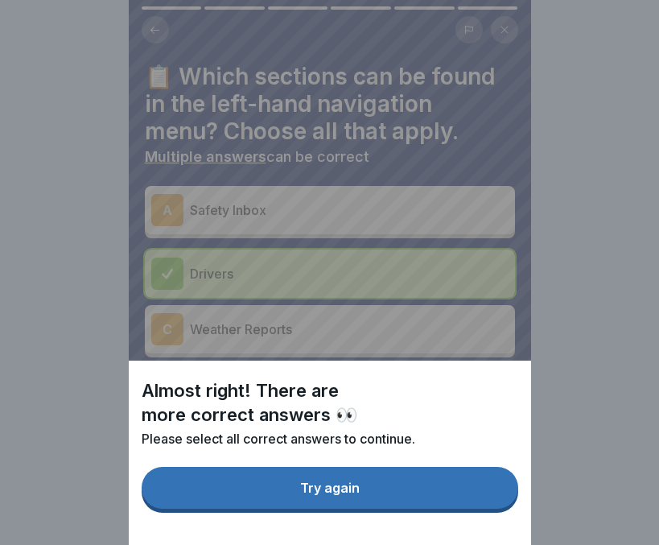
click at [442, 508] on button "Try again" at bounding box center [330, 488] width 377 height 42
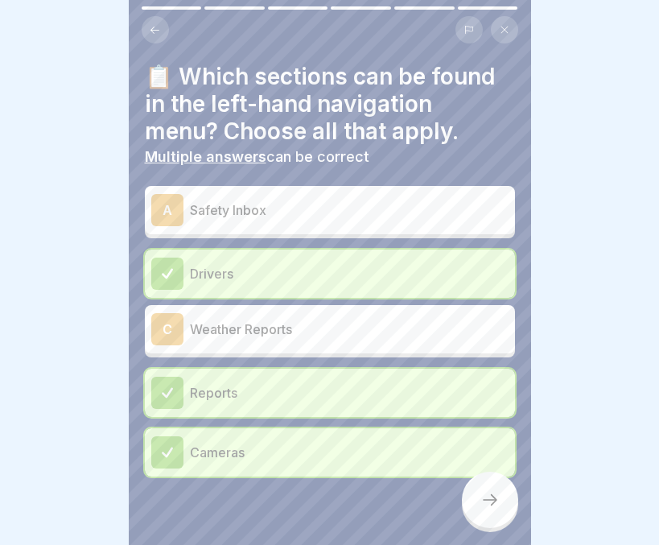
click at [274, 207] on p "Safety Inbox" at bounding box center [349, 209] width 319 height 19
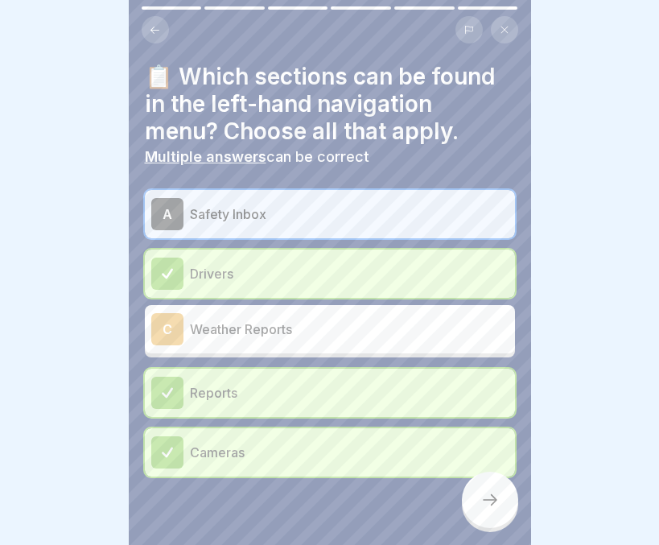
click at [484, 492] on div at bounding box center [490, 499] width 56 height 56
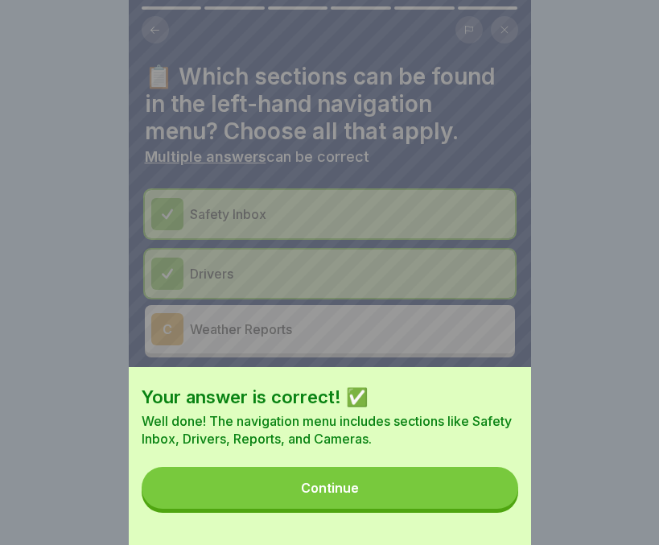
click at [459, 507] on button "Continue" at bounding box center [330, 488] width 377 height 42
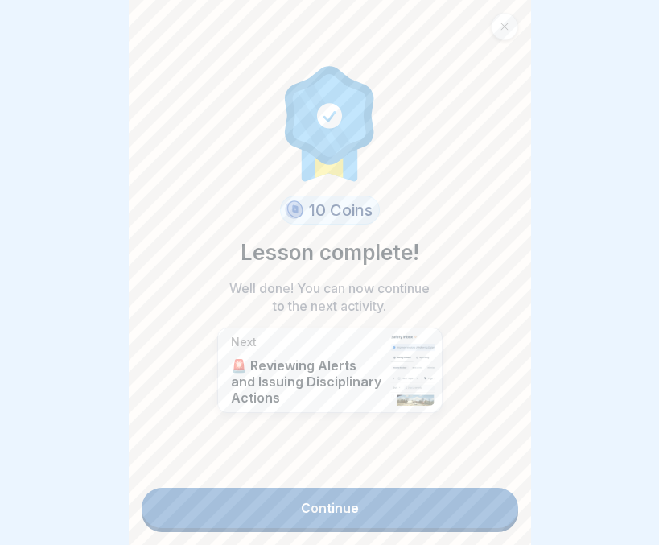
click at [416, 488] on link "Continue" at bounding box center [330, 508] width 377 height 40
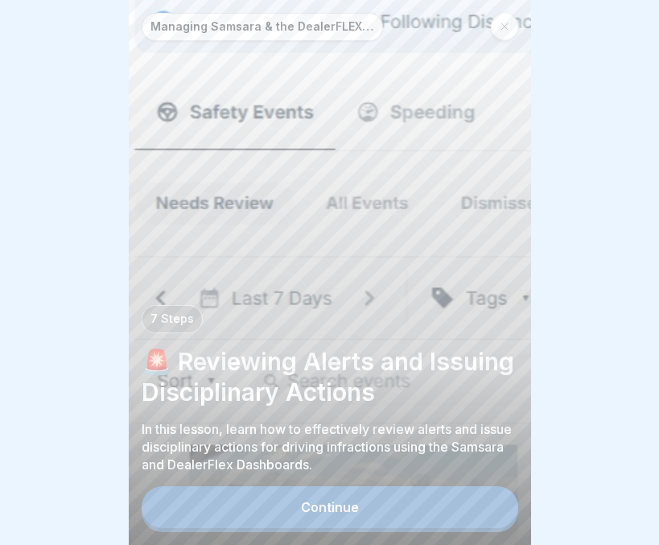
click at [348, 504] on div "Continue" at bounding box center [330, 507] width 58 height 14
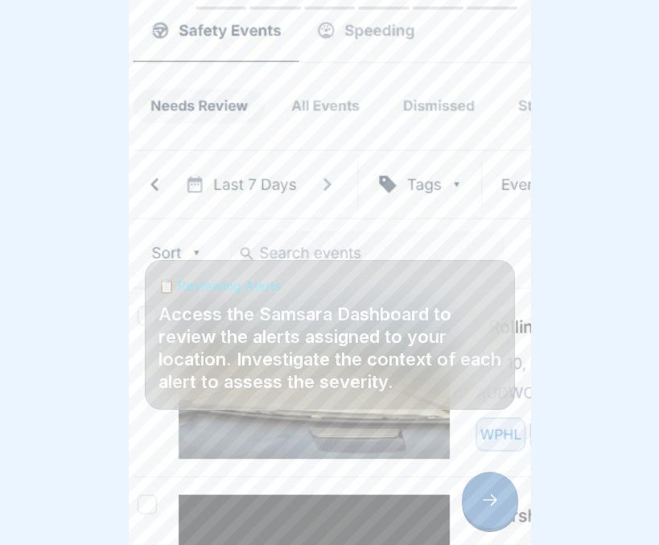
click at [488, 496] on icon at bounding box center [489, 499] width 19 height 19
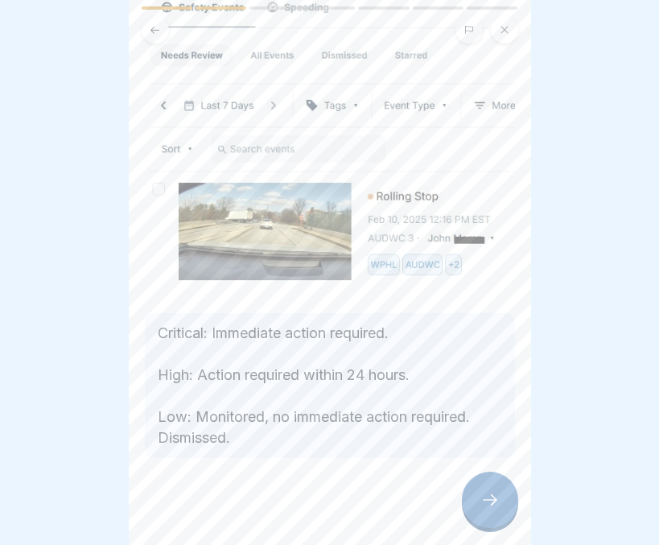
click at [488, 509] on icon at bounding box center [489, 499] width 19 height 19
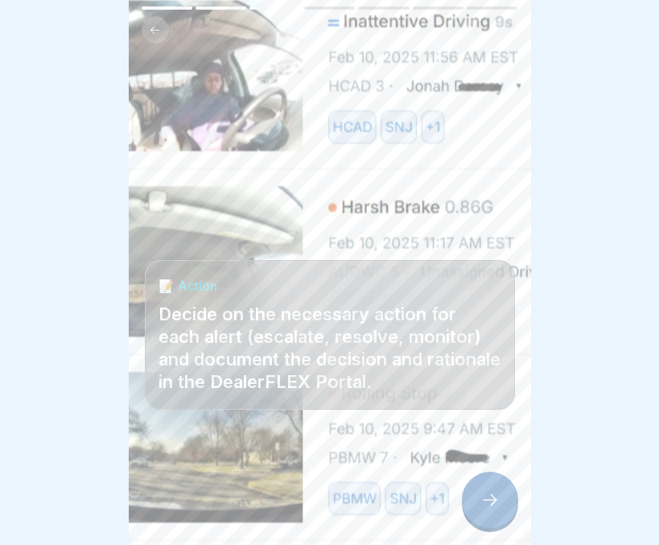
click at [488, 509] on icon at bounding box center [489, 499] width 19 height 19
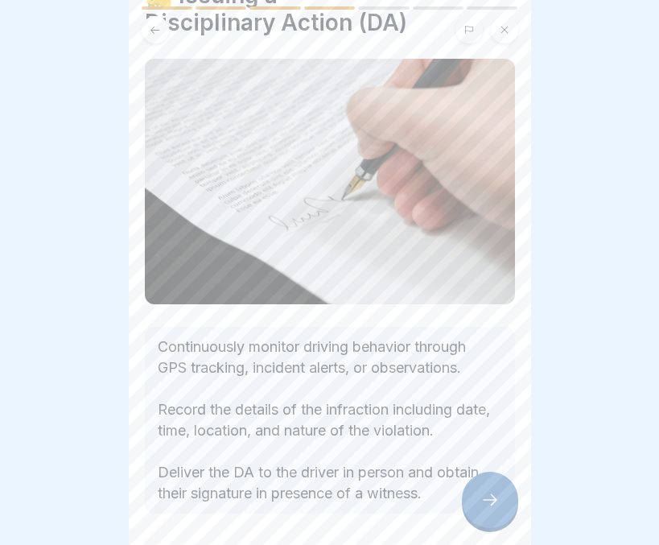
scroll to position [138, 0]
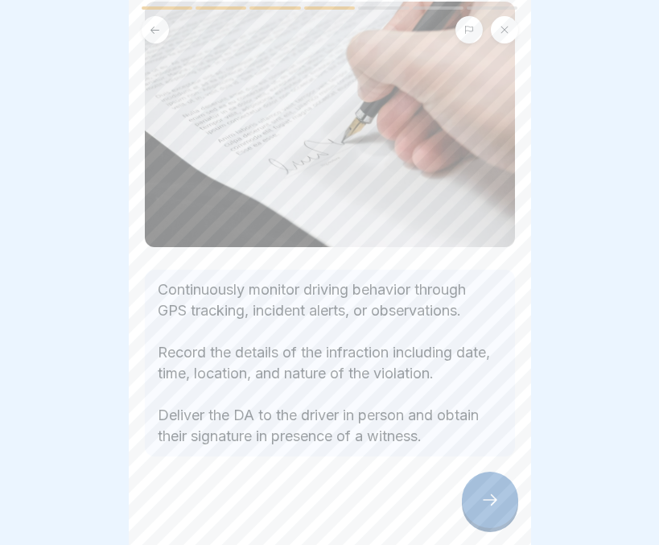
click at [492, 521] on div at bounding box center [490, 499] width 56 height 56
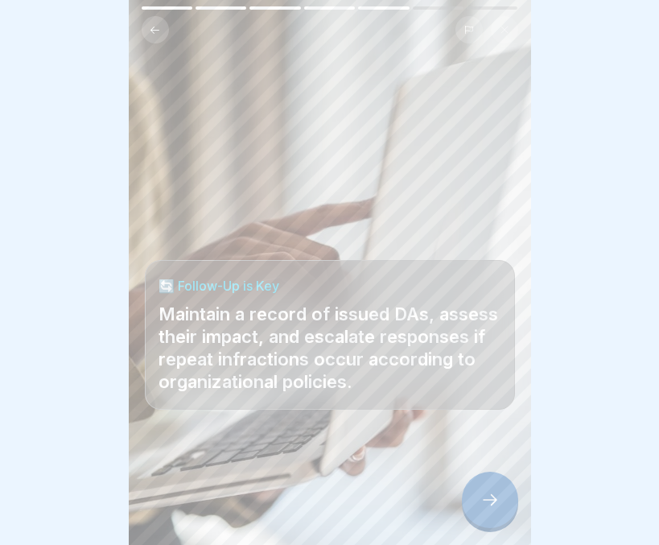
click at [492, 521] on div at bounding box center [490, 499] width 56 height 56
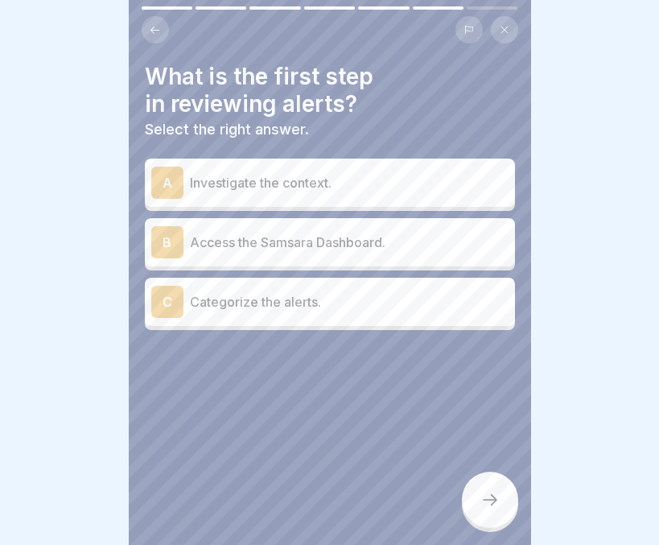
click at [303, 241] on p "Access the Samsara Dashboard." at bounding box center [349, 242] width 319 height 19
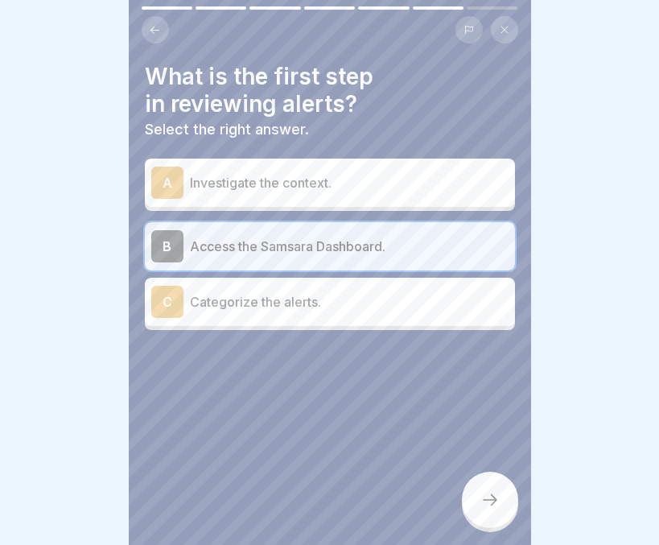
click at [492, 496] on div at bounding box center [490, 499] width 56 height 56
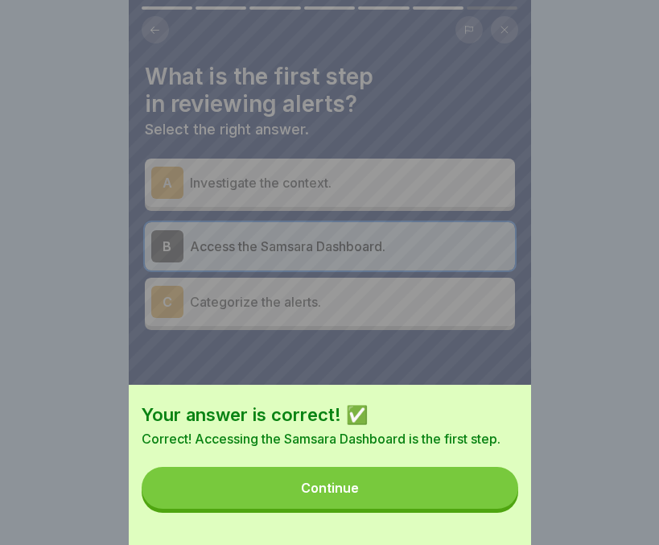
click at [450, 508] on button "Continue" at bounding box center [330, 488] width 377 height 42
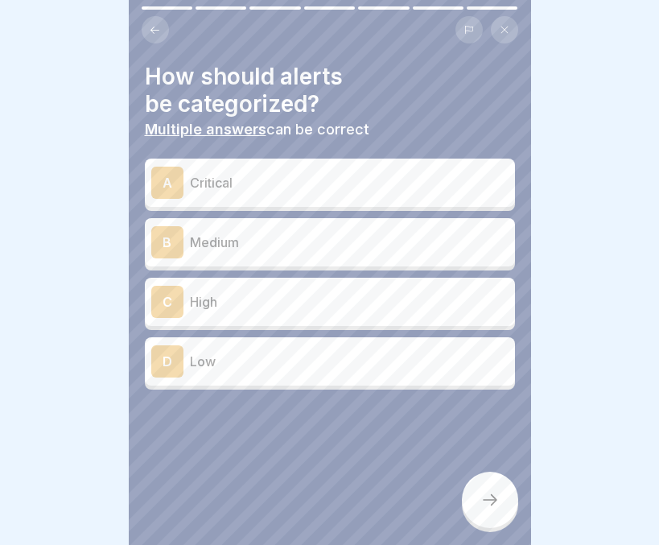
click at [211, 183] on p "Critical" at bounding box center [349, 182] width 319 height 19
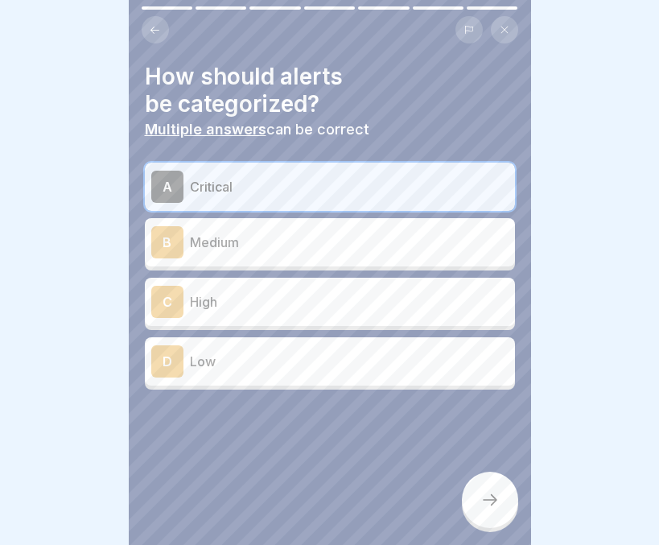
click at [212, 300] on p "High" at bounding box center [349, 301] width 319 height 19
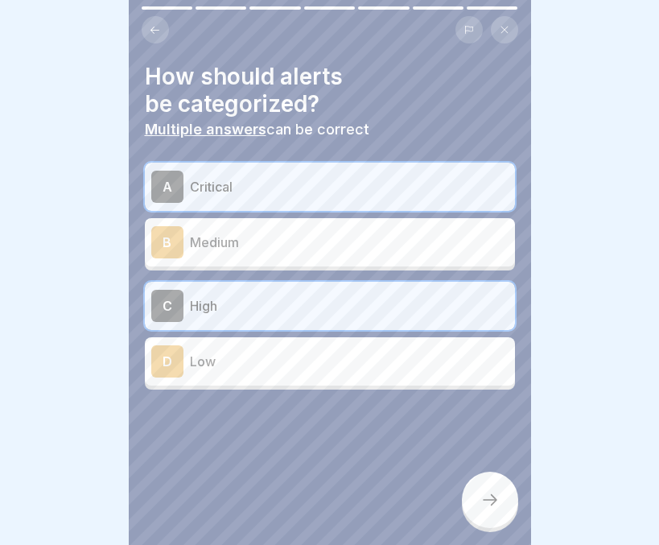
click at [211, 364] on p "Low" at bounding box center [349, 361] width 319 height 19
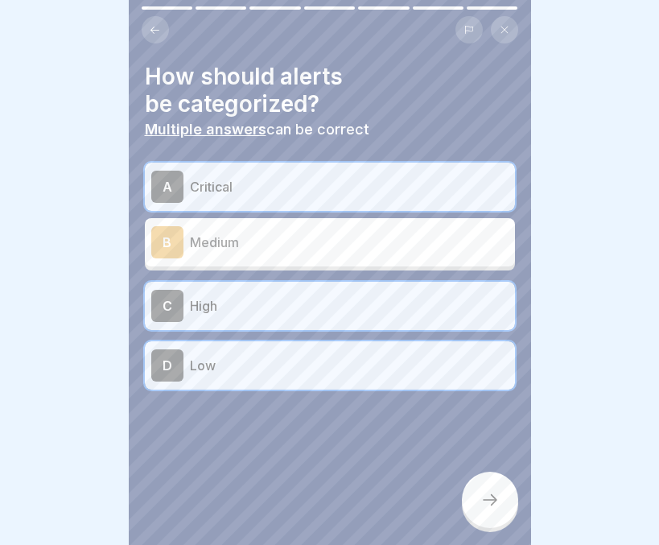
click at [476, 515] on div at bounding box center [490, 499] width 56 height 56
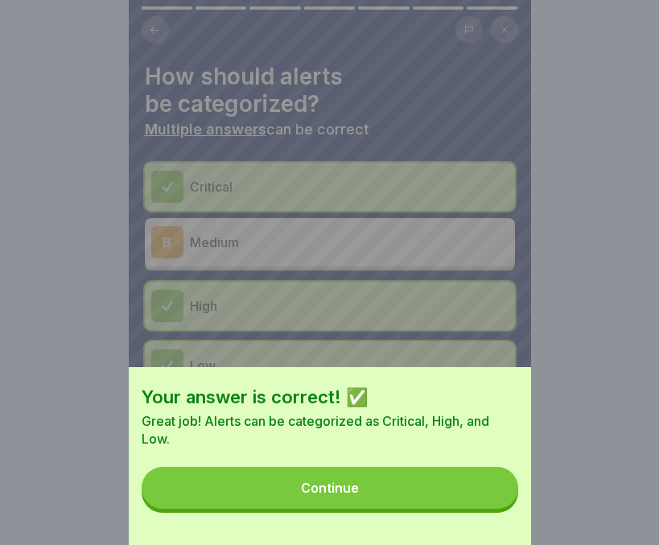
click at [442, 495] on button "Continue" at bounding box center [330, 488] width 377 height 42
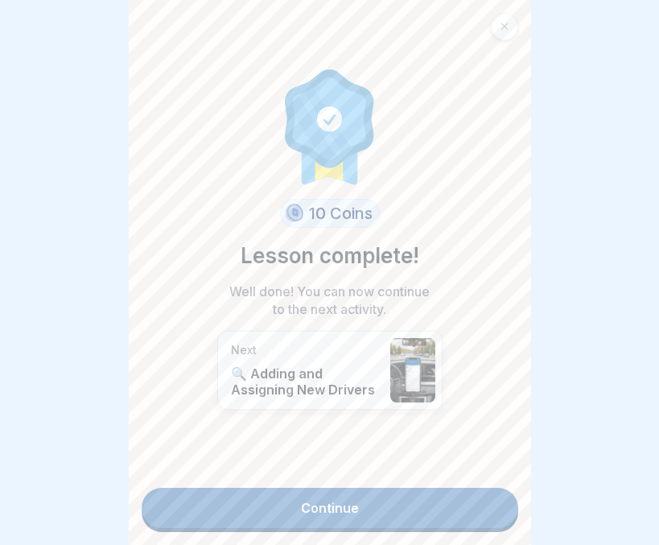
click at [401, 512] on link "Continue" at bounding box center [330, 508] width 377 height 40
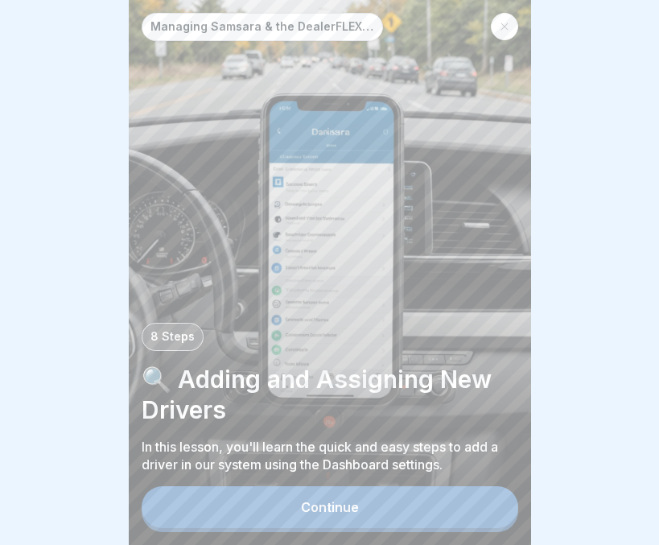
scroll to position [12, 0]
click at [381, 510] on button "Continue" at bounding box center [330, 507] width 377 height 42
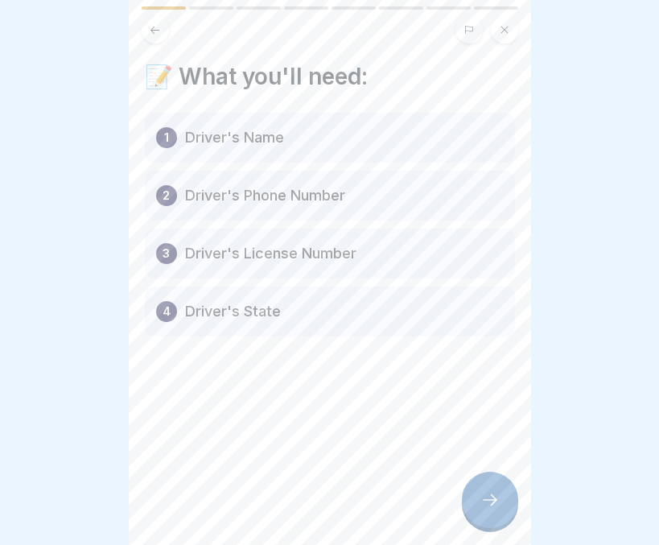
click at [502, 504] on div at bounding box center [490, 499] width 56 height 56
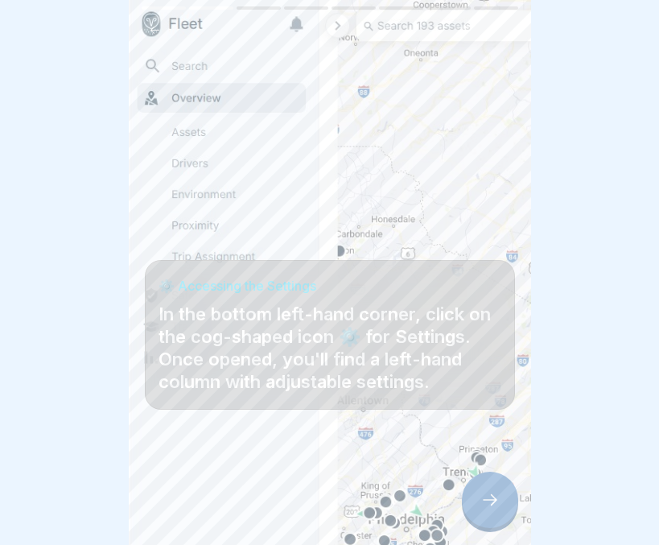
click at [490, 491] on div at bounding box center [490, 499] width 56 height 56
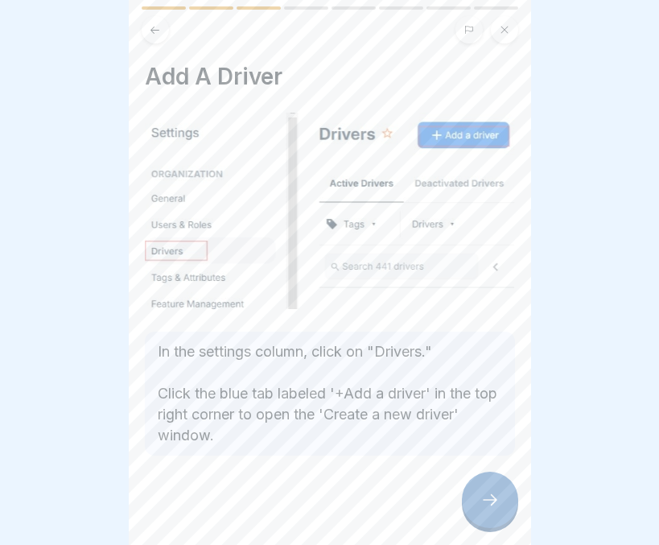
click at [475, 509] on div at bounding box center [490, 499] width 56 height 56
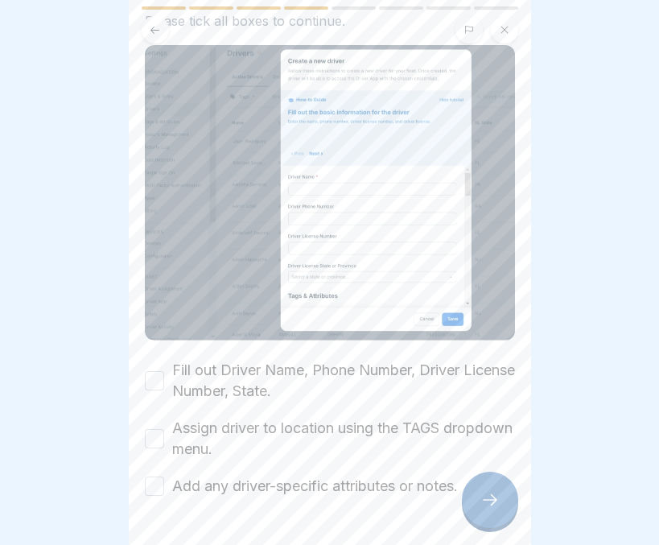
scroll to position [97, 0]
click at [154, 370] on button "Fill out Driver Name, Phone Number, Driver License Number, State." at bounding box center [154, 379] width 19 height 19
click at [153, 428] on button "Assign driver to location using the TAGS dropdown menu." at bounding box center [154, 437] width 19 height 19
click at [151, 475] on button "Add any driver-specific attributes or notes." at bounding box center [154, 484] width 19 height 19
click at [478, 513] on div at bounding box center [490, 499] width 56 height 56
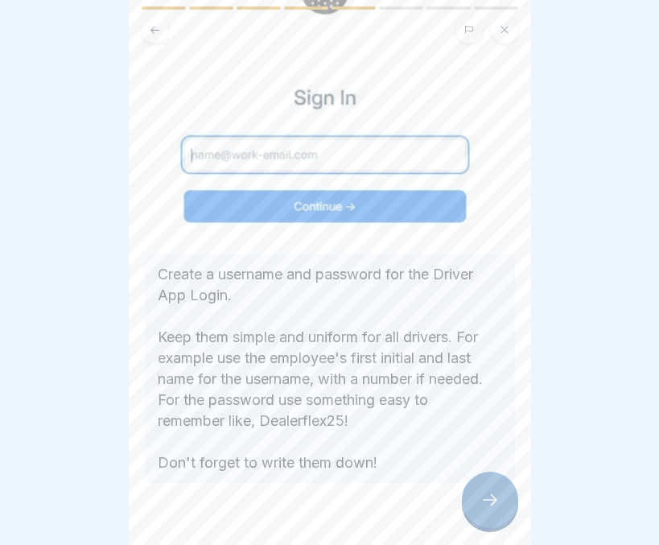
scroll to position [200, 0]
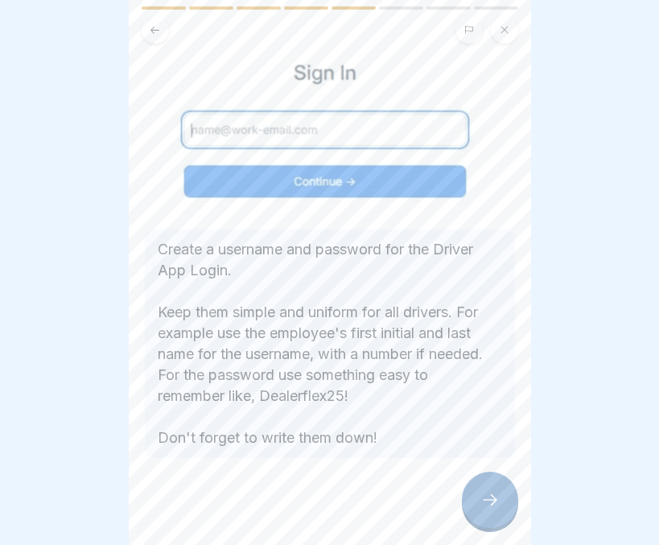
click at [479, 488] on div at bounding box center [490, 499] width 56 height 56
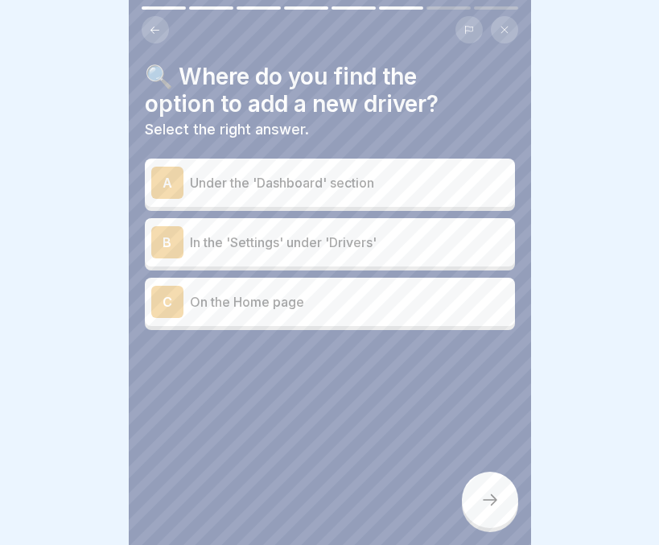
click at [328, 233] on p "In the 'Settings' under 'Drivers'" at bounding box center [349, 242] width 319 height 19
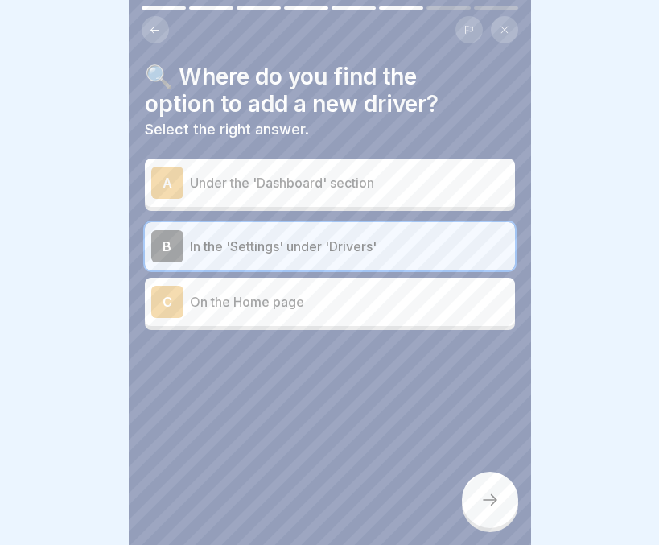
click at [486, 482] on div at bounding box center [490, 499] width 56 height 56
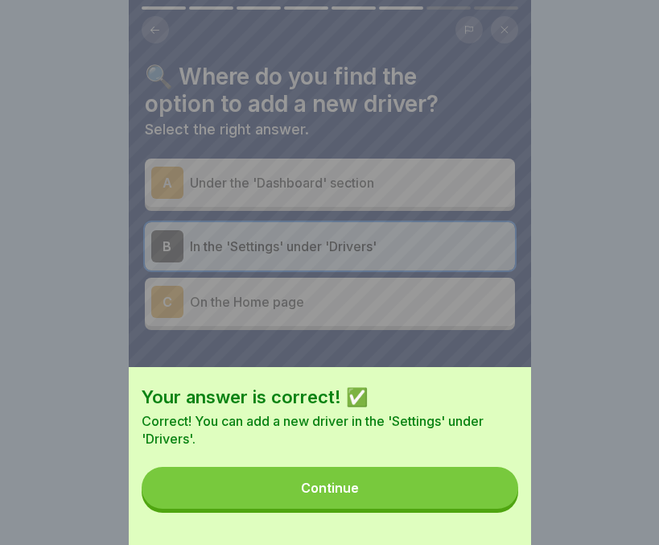
click at [426, 495] on button "Continue" at bounding box center [330, 488] width 377 height 42
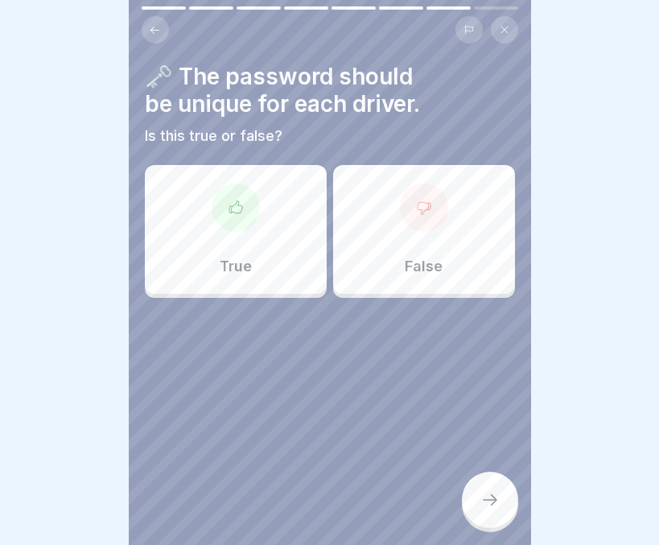
click at [416, 240] on div "False" at bounding box center [424, 229] width 182 height 129
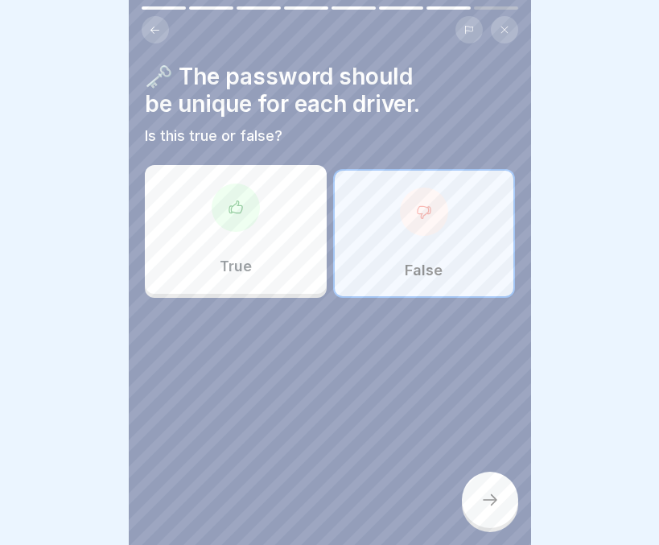
click at [484, 500] on icon at bounding box center [489, 499] width 19 height 19
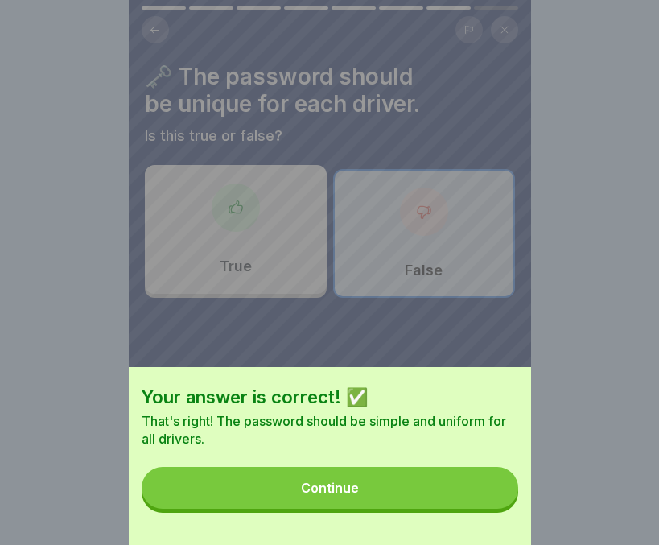
click at [428, 508] on button "Continue" at bounding box center [330, 488] width 377 height 42
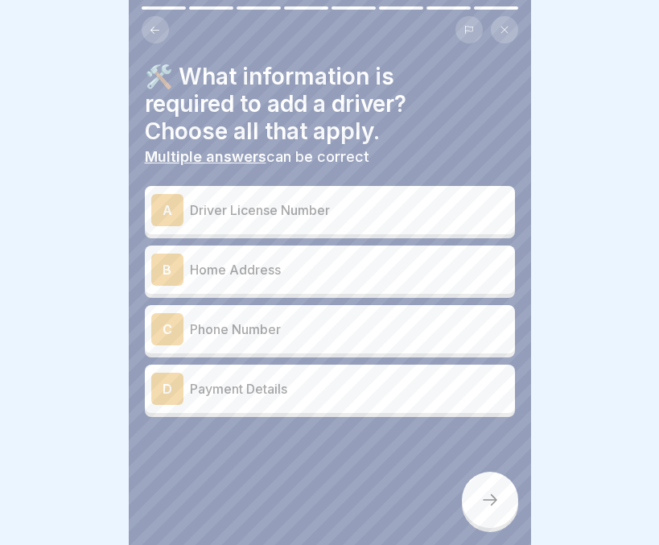
click at [272, 200] on p "Driver License Number" at bounding box center [349, 209] width 319 height 19
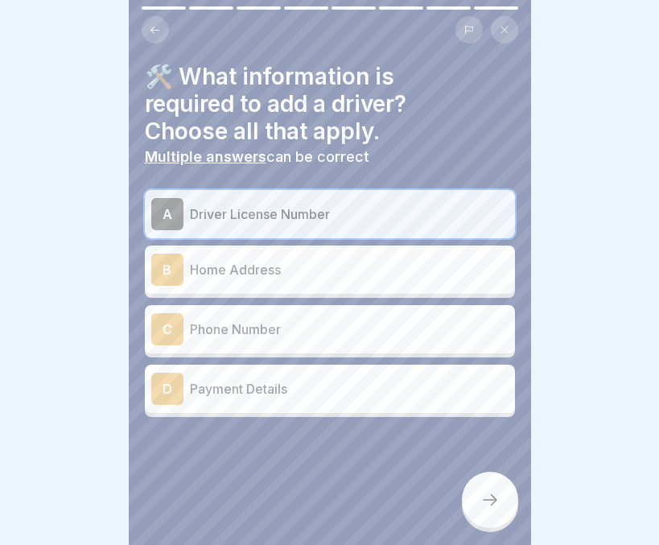
click at [254, 319] on p "Phone Number" at bounding box center [349, 328] width 319 height 19
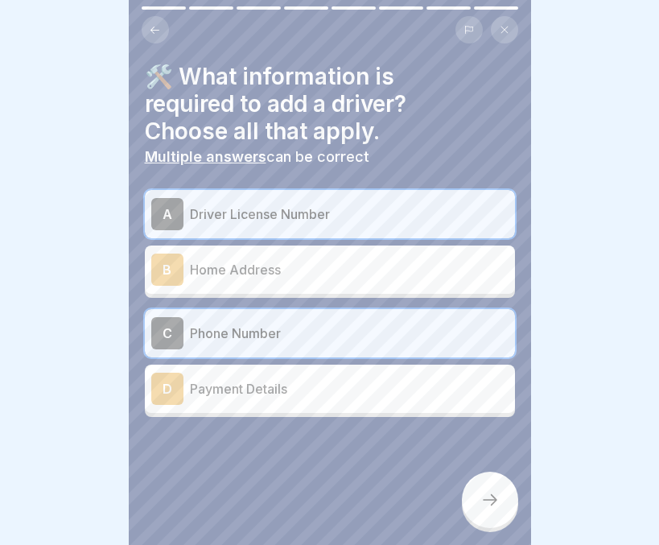
click at [484, 492] on icon at bounding box center [489, 499] width 19 height 19
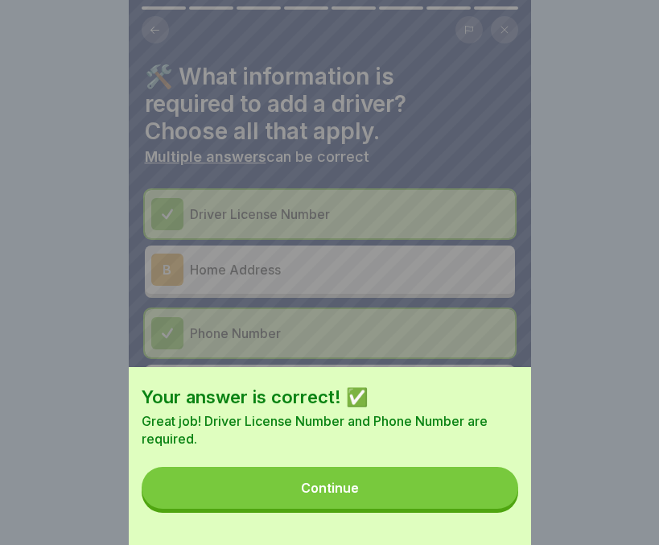
click at [411, 504] on button "Continue" at bounding box center [330, 488] width 377 height 42
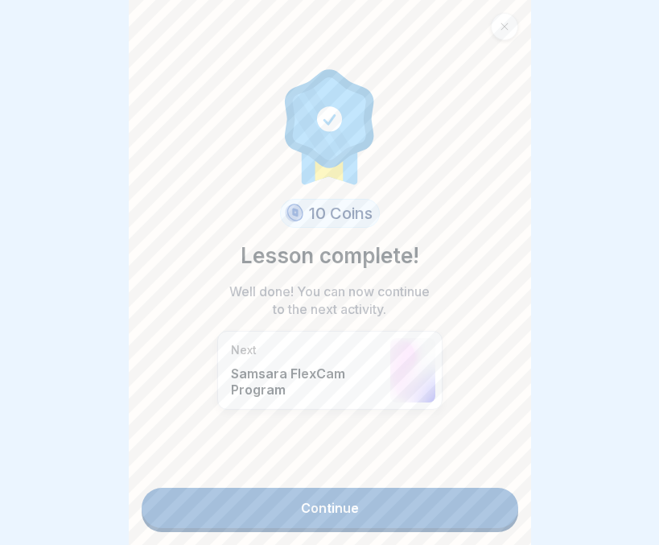
click at [349, 488] on link "Continue" at bounding box center [330, 508] width 377 height 40
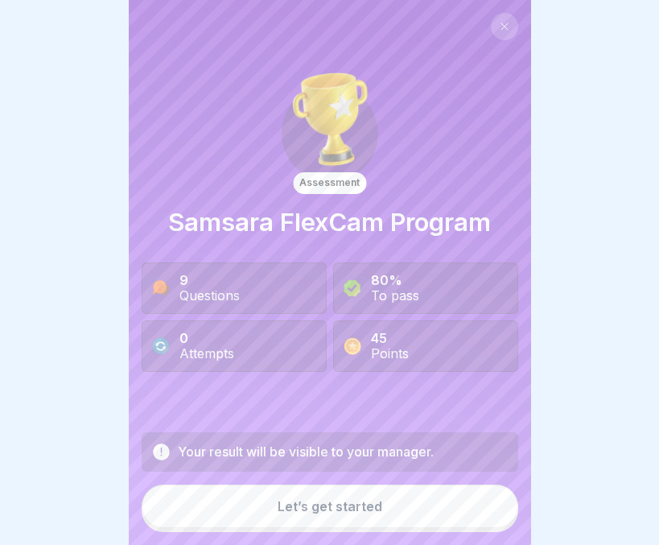
click at [280, 512] on div "Let’s get started" at bounding box center [330, 506] width 105 height 14
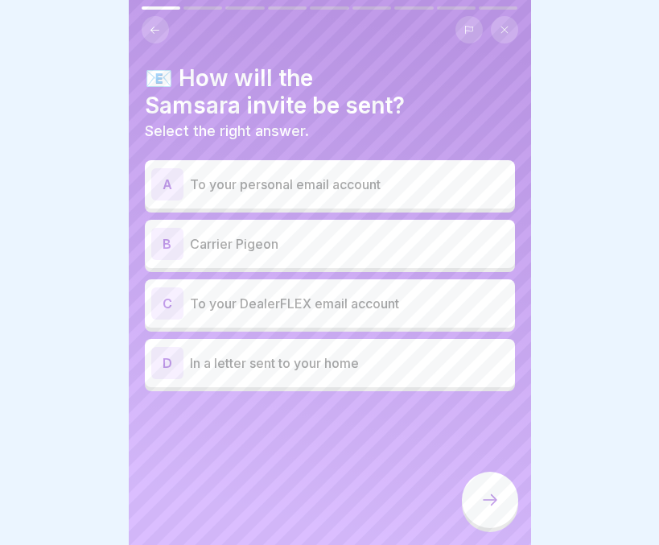
click at [348, 294] on p "To your DealerFLEX email account" at bounding box center [349, 303] width 319 height 19
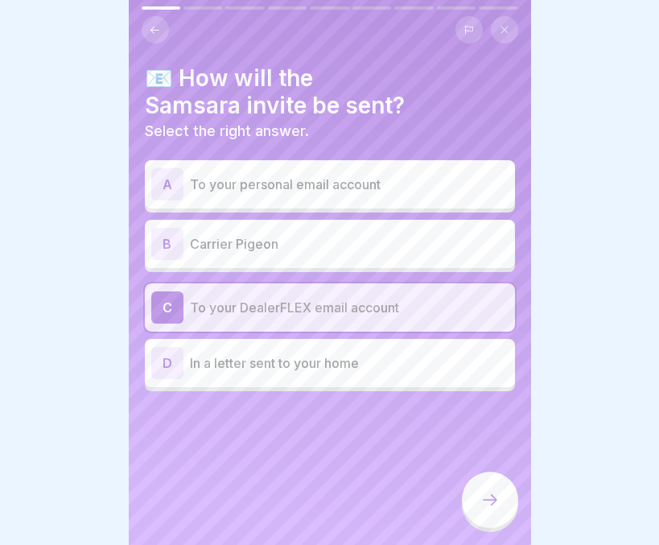
click at [477, 497] on div at bounding box center [490, 499] width 56 height 56
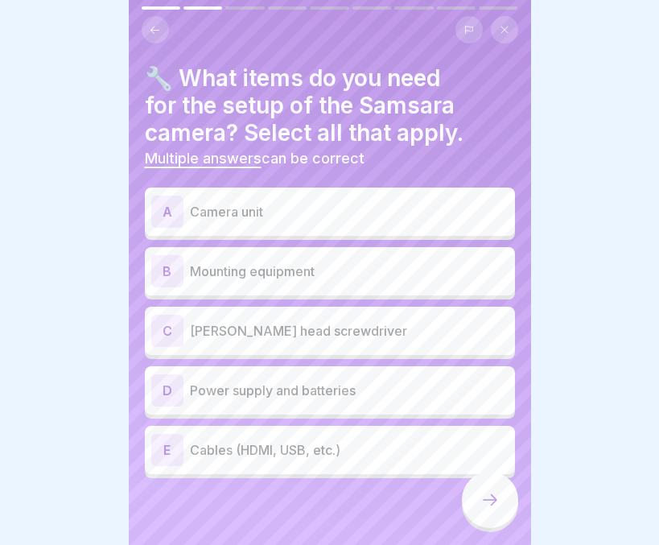
click at [288, 202] on p "Camera unit" at bounding box center [349, 211] width 319 height 19
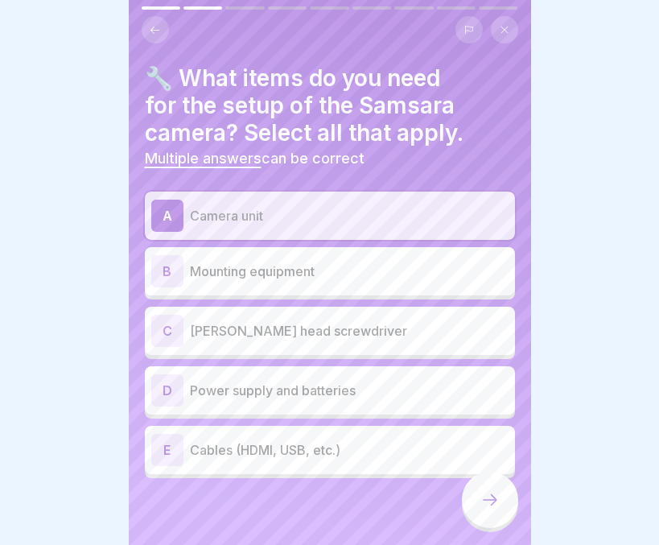
click at [265, 261] on p "Mounting equipment" at bounding box center [349, 270] width 319 height 19
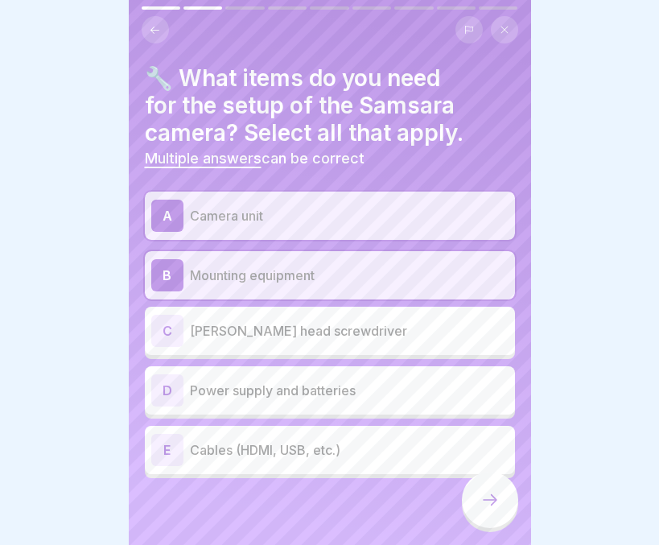
click at [248, 381] on p "Power supply and batteries" at bounding box center [349, 390] width 319 height 19
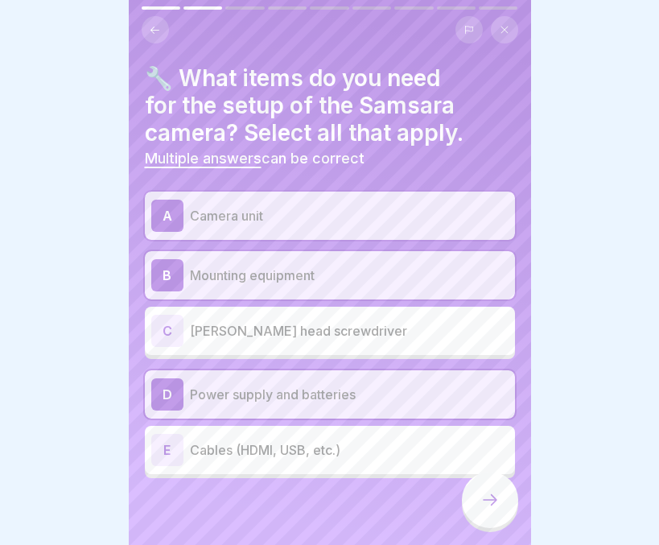
click at [233, 440] on p "Cables (HDMI, USB, etc.)" at bounding box center [349, 449] width 319 height 19
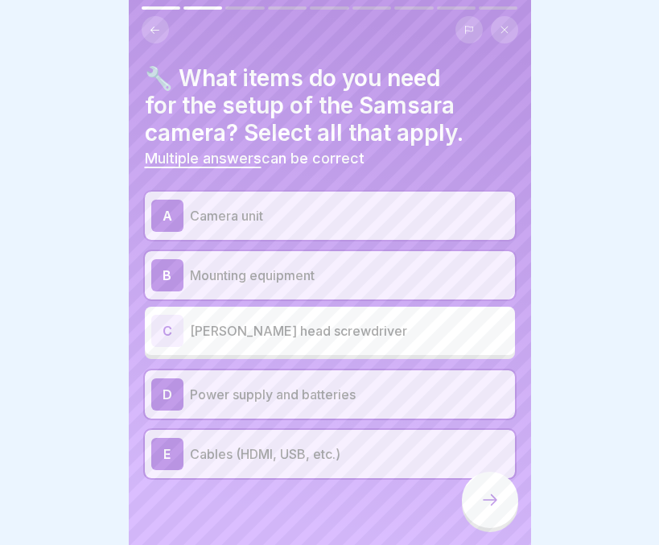
click at [480, 501] on icon at bounding box center [489, 499] width 19 height 19
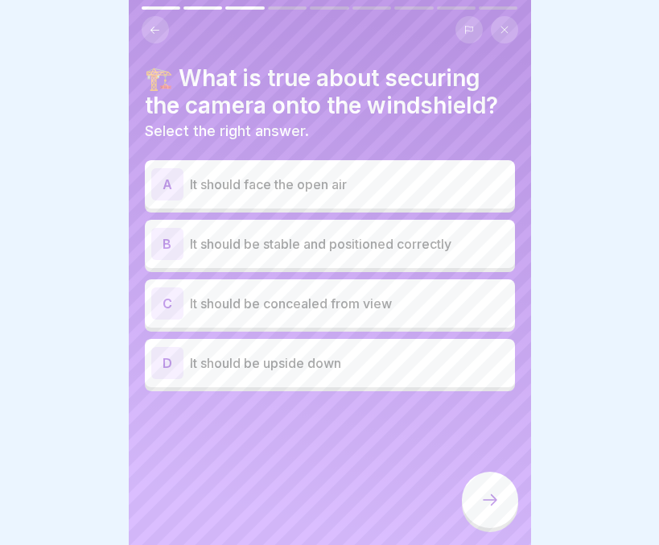
click at [353, 241] on p "It should be stable and positioned correctly" at bounding box center [349, 243] width 319 height 19
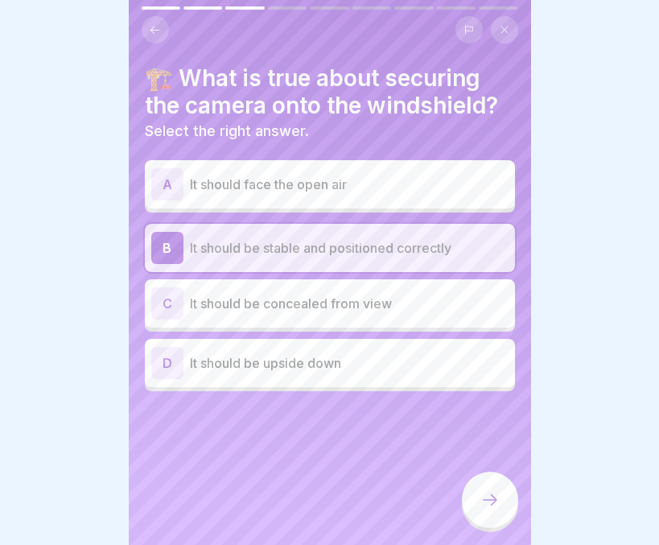
click at [477, 491] on div at bounding box center [490, 499] width 56 height 56
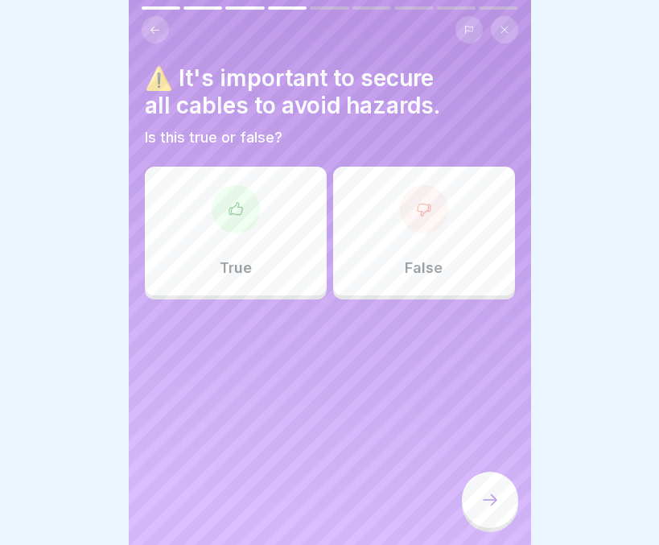
click at [283, 247] on div "True" at bounding box center [236, 231] width 182 height 129
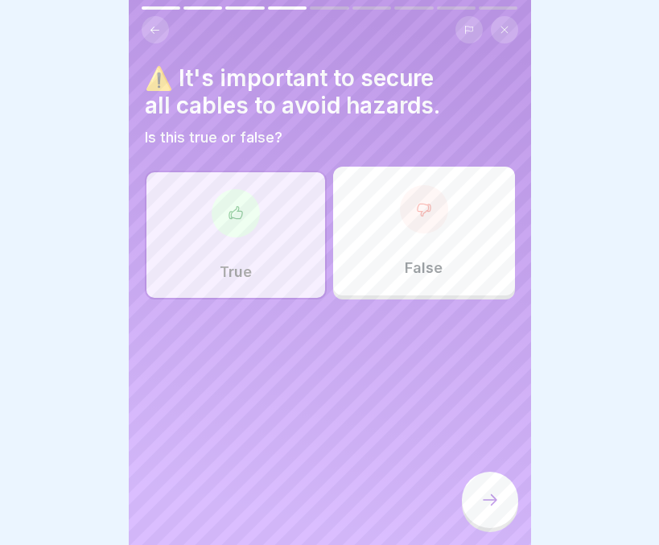
click at [496, 508] on icon at bounding box center [489, 499] width 19 height 19
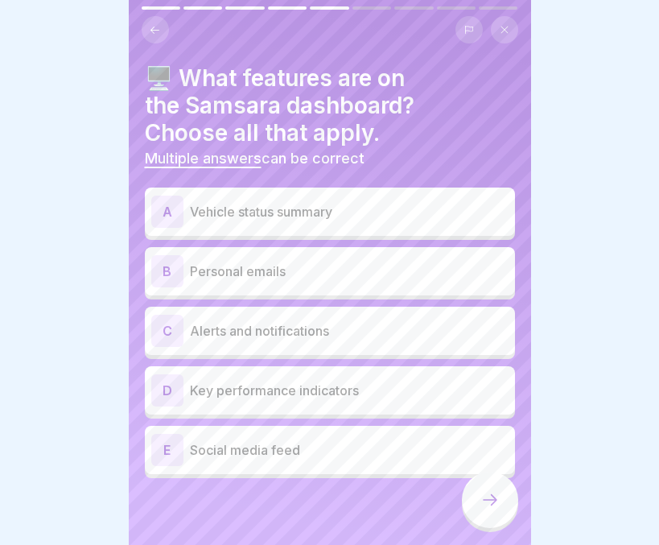
click at [358, 321] on p "Alerts and notifications" at bounding box center [349, 330] width 319 height 19
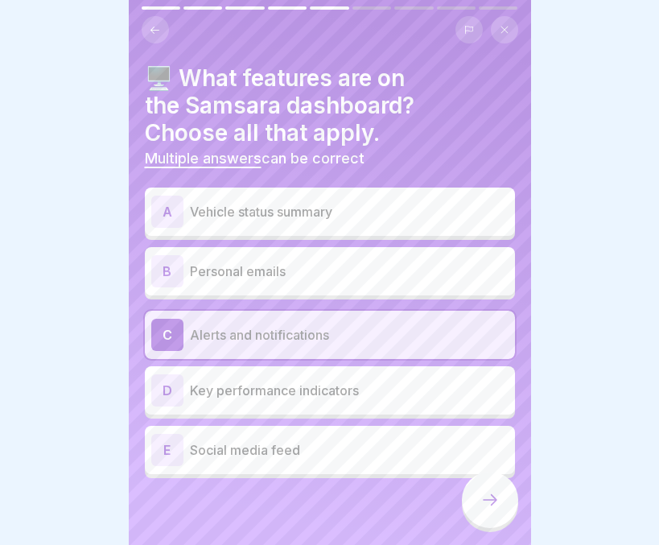
click at [332, 381] on p "Key performance indicators" at bounding box center [349, 390] width 319 height 19
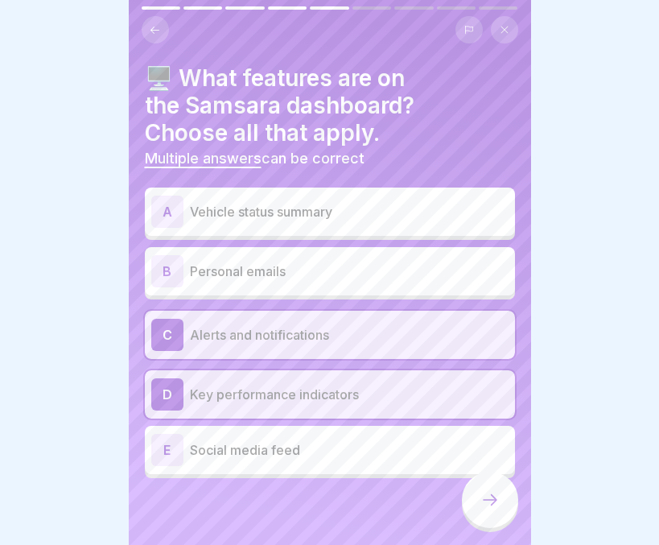
click at [485, 483] on div at bounding box center [490, 499] width 56 height 56
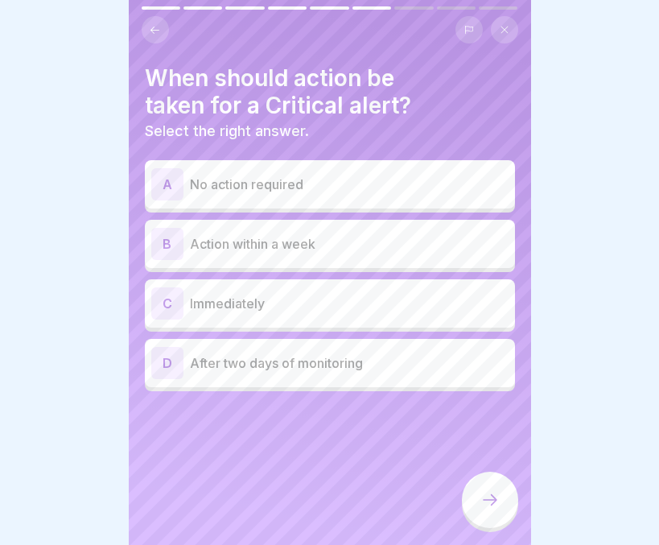
click at [258, 294] on p "Immediately" at bounding box center [349, 303] width 319 height 19
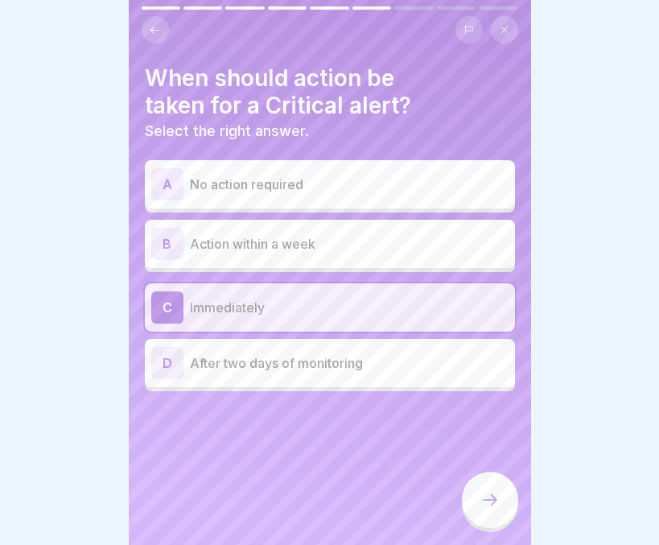
click at [480, 494] on icon at bounding box center [489, 499] width 19 height 19
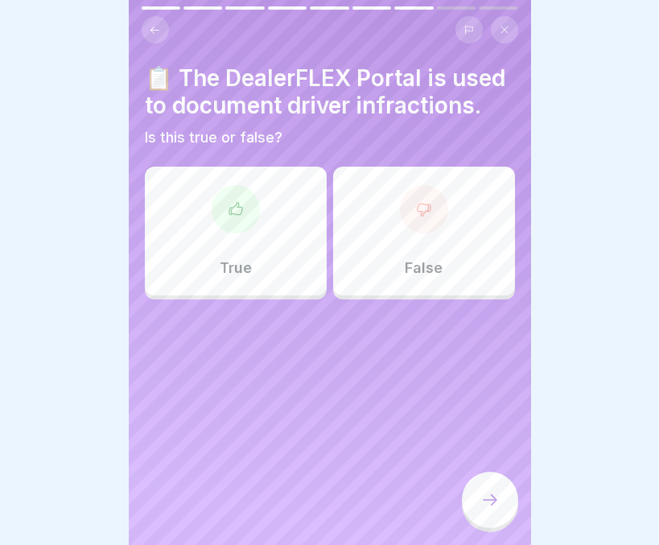
click at [252, 293] on div "True" at bounding box center [236, 231] width 182 height 129
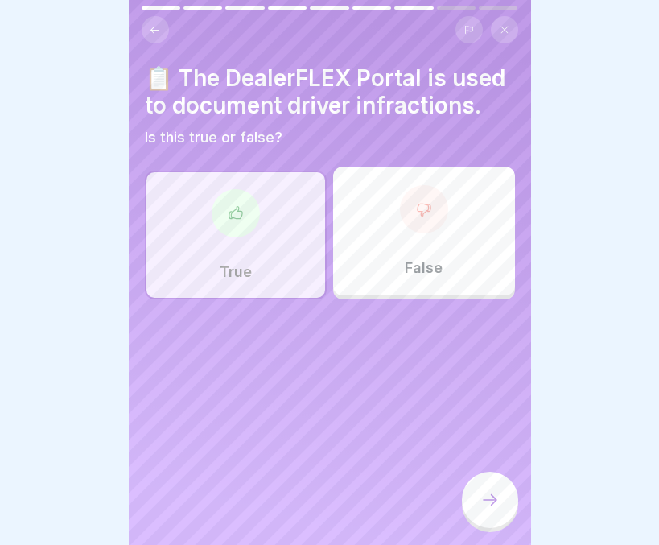
click at [488, 501] on icon at bounding box center [489, 499] width 19 height 19
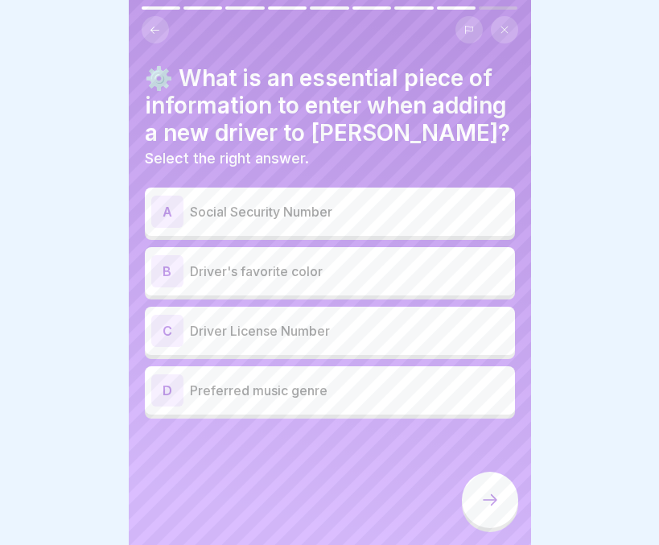
click at [346, 326] on p "Driver License Number" at bounding box center [349, 330] width 319 height 19
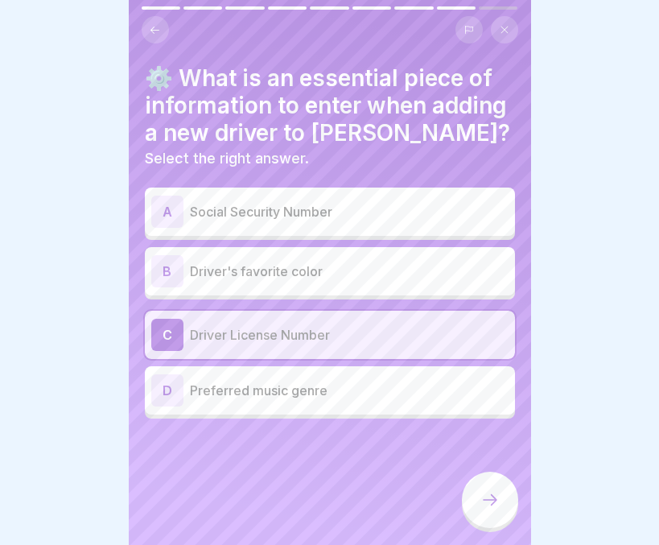
click at [509, 514] on div at bounding box center [490, 499] width 56 height 56
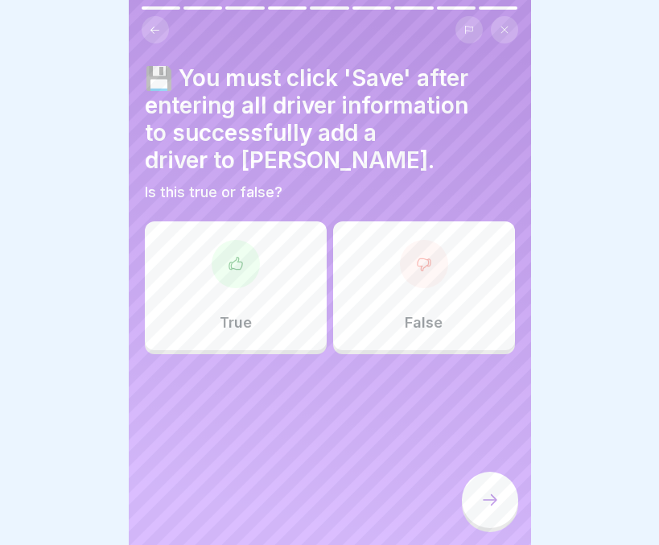
click at [232, 314] on p "True" at bounding box center [236, 323] width 32 height 18
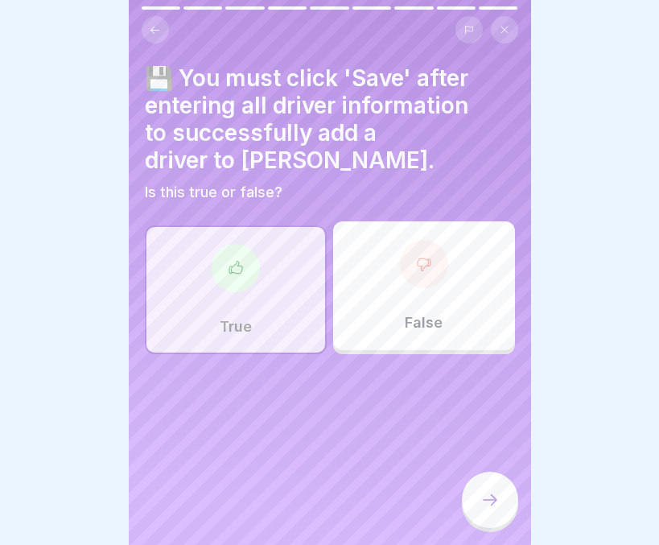
click at [478, 490] on div at bounding box center [490, 499] width 56 height 56
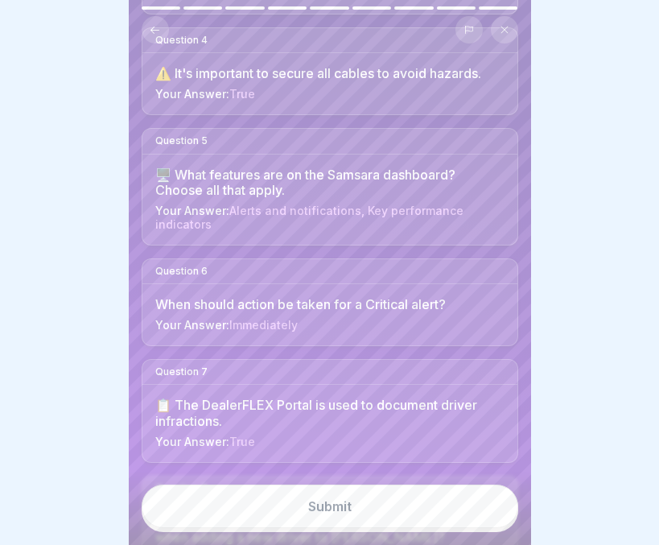
scroll to position [493, 0]
click at [332, 507] on div "Submit" at bounding box center [329, 506] width 43 height 14
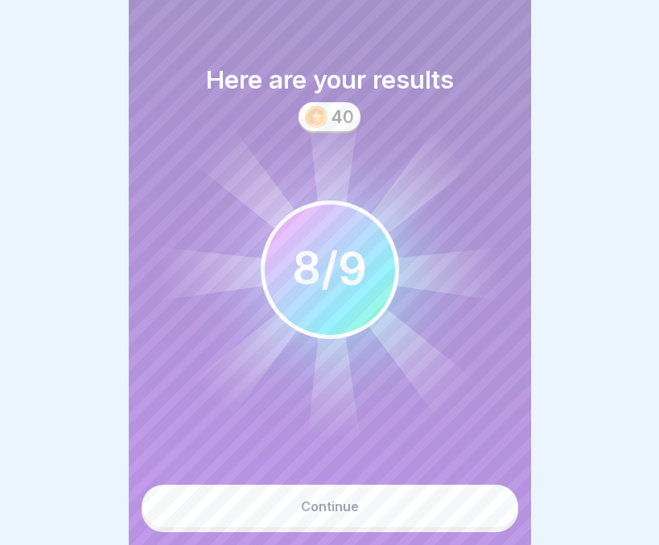
click at [332, 507] on div "Continue" at bounding box center [330, 506] width 58 height 14
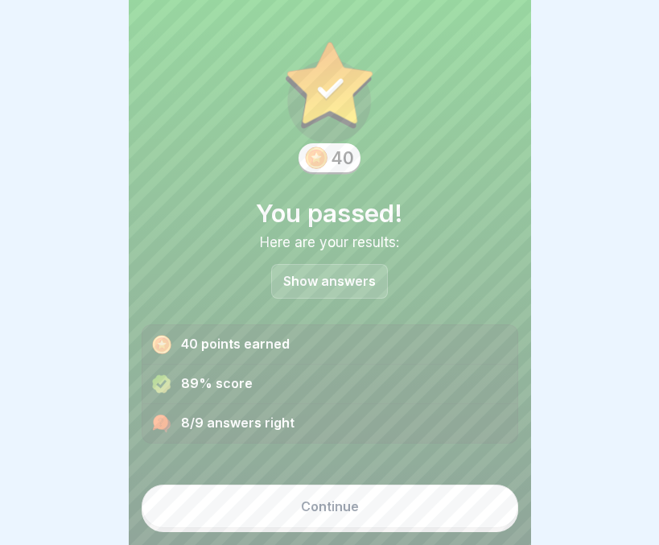
click at [357, 277] on div "Show answers" at bounding box center [329, 281] width 117 height 35
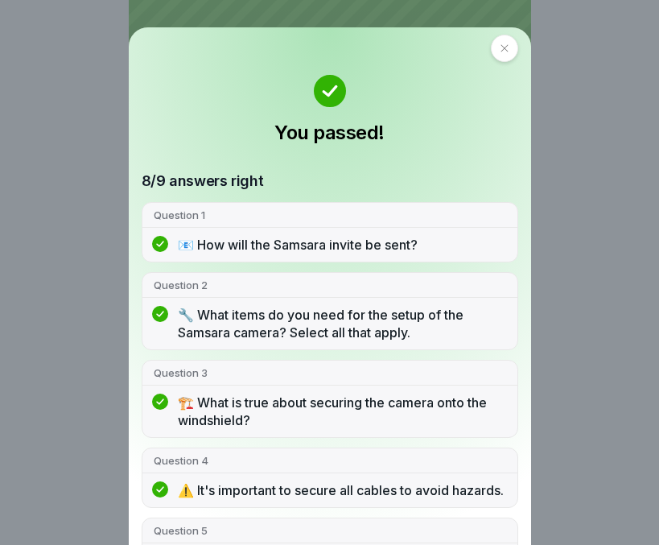
scroll to position [0, 0]
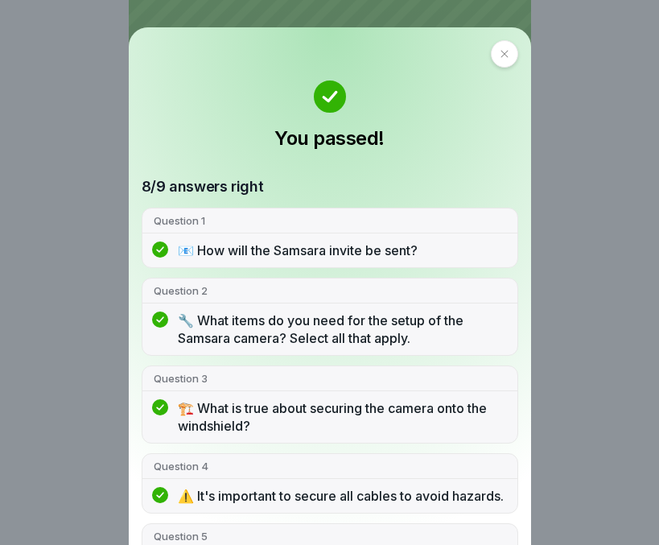
click at [498, 61] on div at bounding box center [504, 53] width 27 height 27
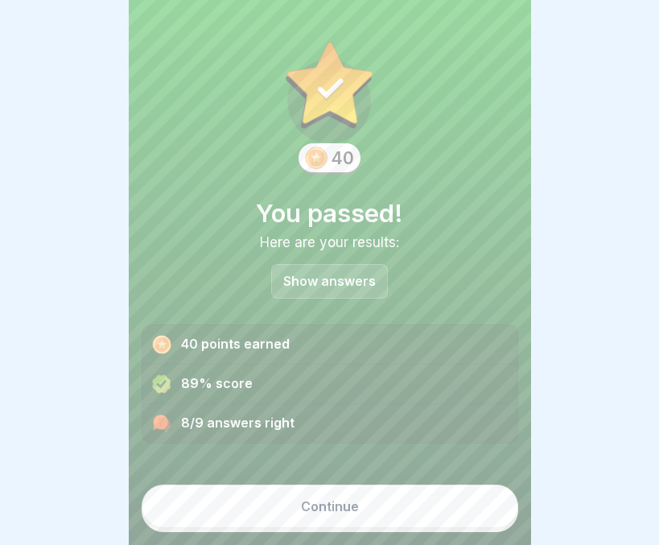
click at [315, 500] on div "Continue" at bounding box center [330, 506] width 58 height 14
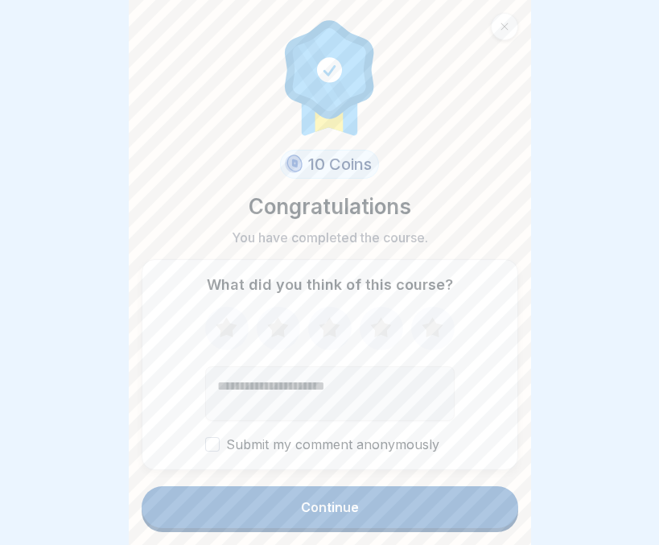
click at [315, 500] on button "Continue" at bounding box center [330, 507] width 377 height 42
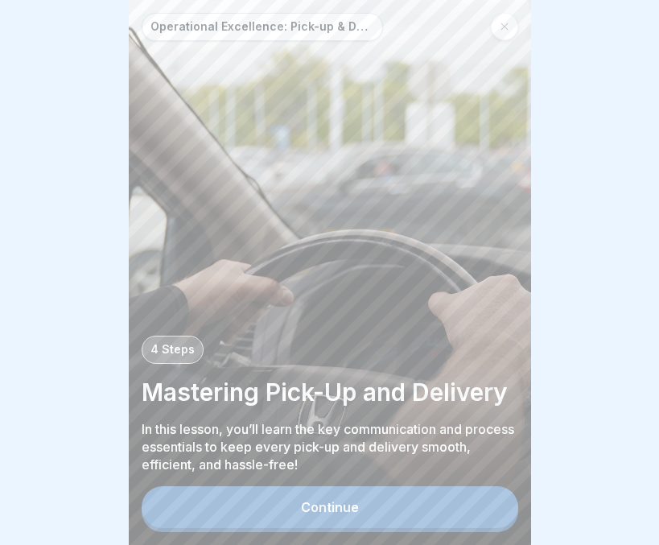
click at [412, 504] on button "Continue" at bounding box center [330, 507] width 377 height 42
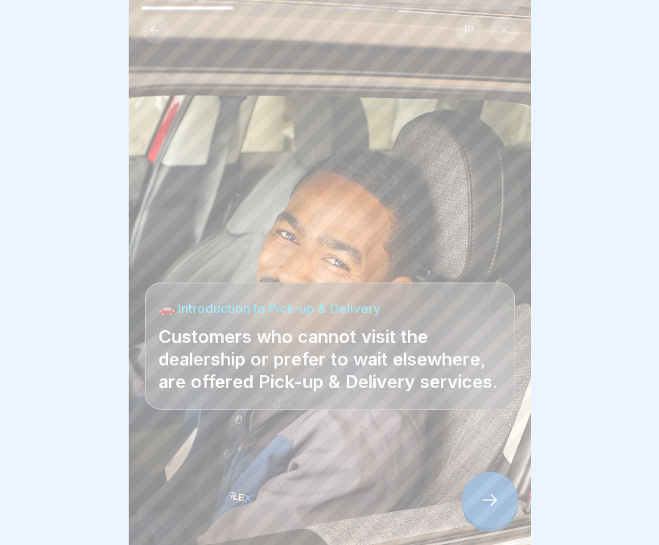
click at [491, 508] on icon at bounding box center [489, 499] width 19 height 19
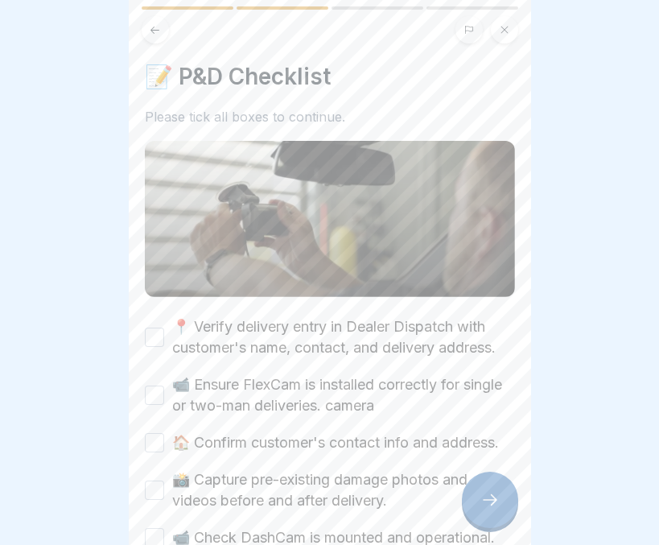
click at [153, 335] on button "📍 Verify delivery entry in Dealer Dispatch with customer's name, contact, and d…" at bounding box center [154, 336] width 19 height 19
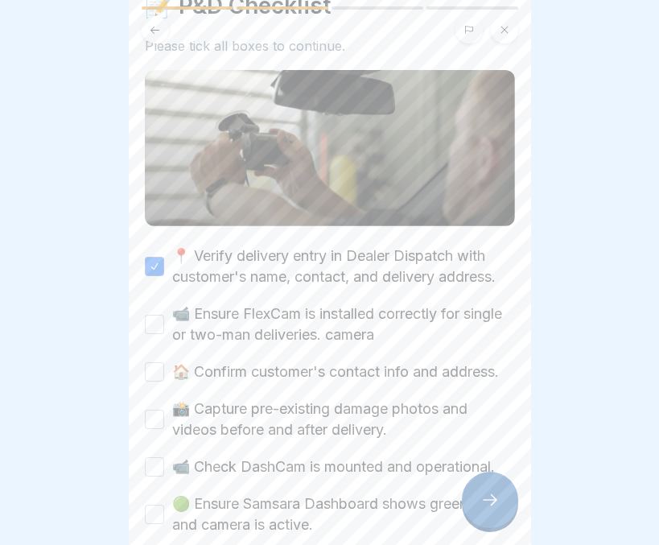
scroll to position [72, 0]
click at [151, 326] on button "📹 Ensure FlexCam is installed correctly for single or two-man deliveries. camera" at bounding box center [154, 323] width 19 height 19
click at [151, 381] on button "🏠 Confirm customer's contact info and address." at bounding box center [154, 370] width 19 height 19
click at [160, 428] on button "📸 Capture pre-existing damage photos and videos before and after delivery." at bounding box center [154, 418] width 19 height 19
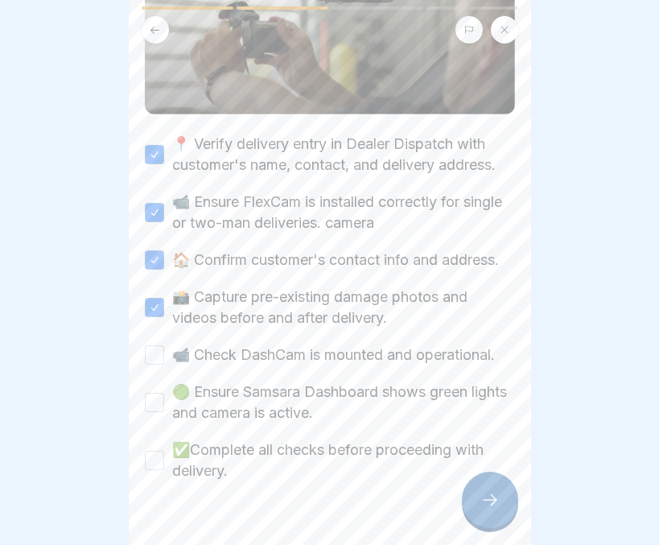
scroll to position [183, 0]
click at [154, 364] on button "📹 Check DashCam is mounted and operational." at bounding box center [154, 353] width 19 height 19
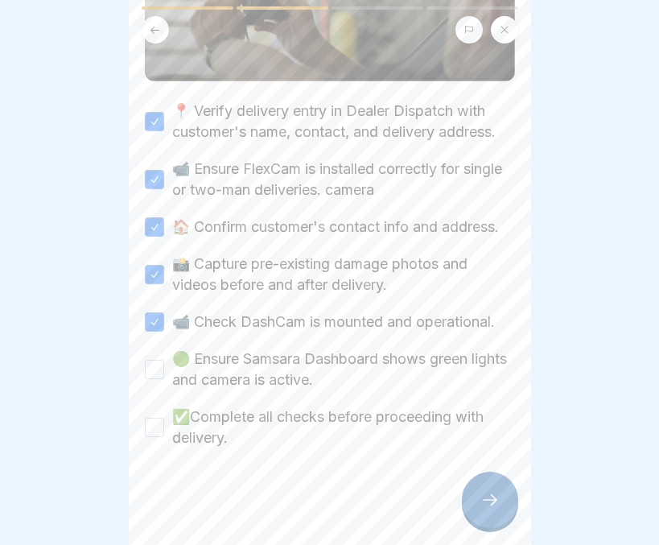
scroll to position [273, 0]
click at [154, 361] on button "🟢 Ensure Samsara Dashboard shows green lights and camera is active." at bounding box center [154, 369] width 19 height 19
click at [153, 421] on button "✅Complete all checks before proceeding with delivery." at bounding box center [154, 427] width 19 height 19
click at [477, 500] on div at bounding box center [490, 499] width 56 height 56
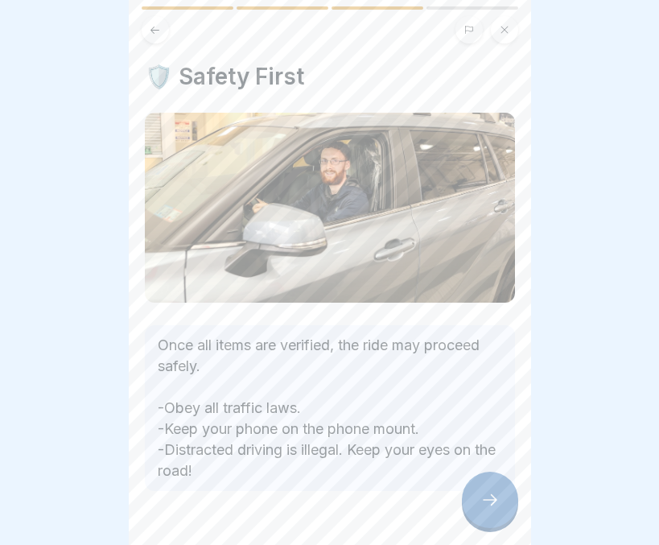
click at [484, 517] on div at bounding box center [490, 499] width 56 height 56
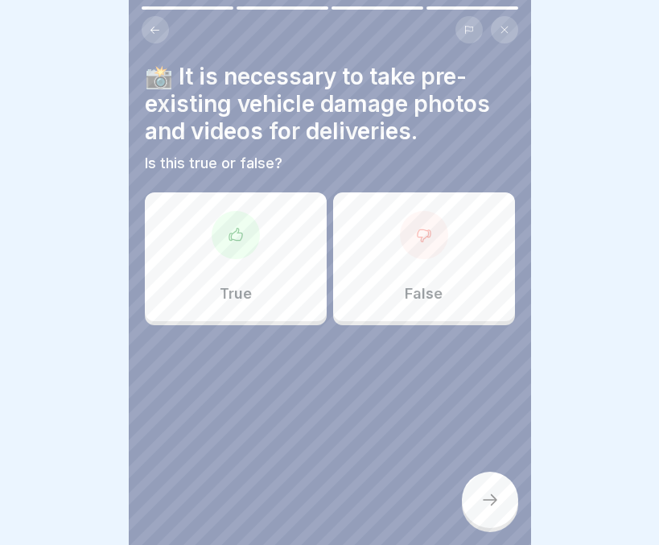
click at [216, 252] on div "True" at bounding box center [236, 256] width 182 height 129
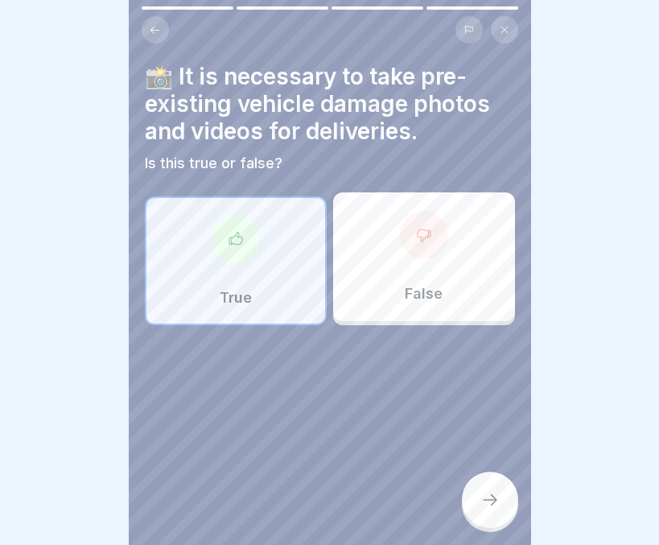
click at [480, 496] on icon at bounding box center [489, 499] width 19 height 19
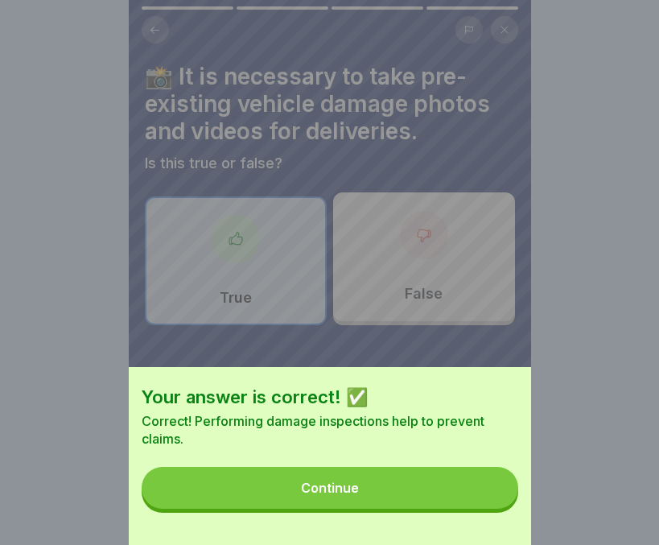
click at [420, 490] on button "Continue" at bounding box center [330, 488] width 377 height 42
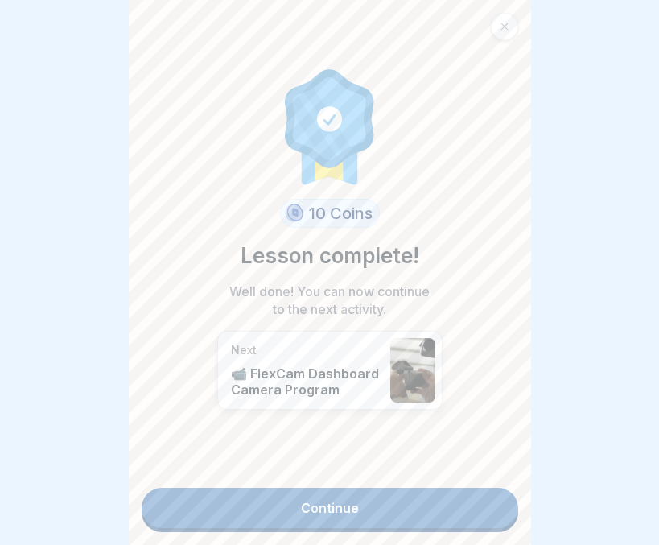
click at [352, 492] on link "Continue" at bounding box center [330, 508] width 377 height 40
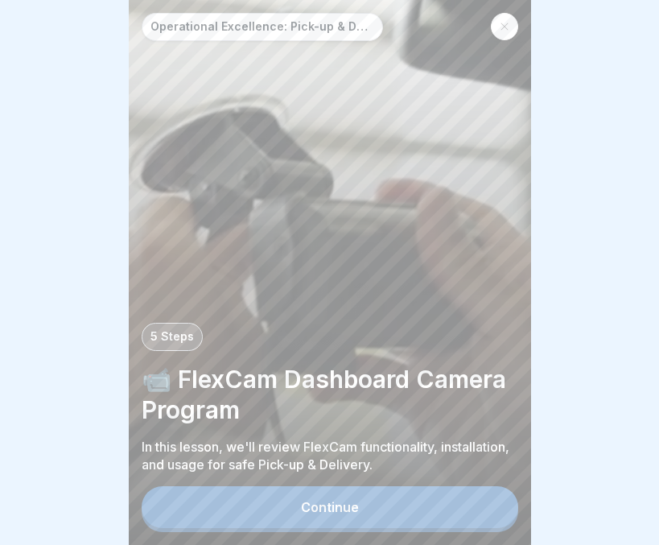
click at [349, 508] on div "Continue" at bounding box center [330, 507] width 58 height 14
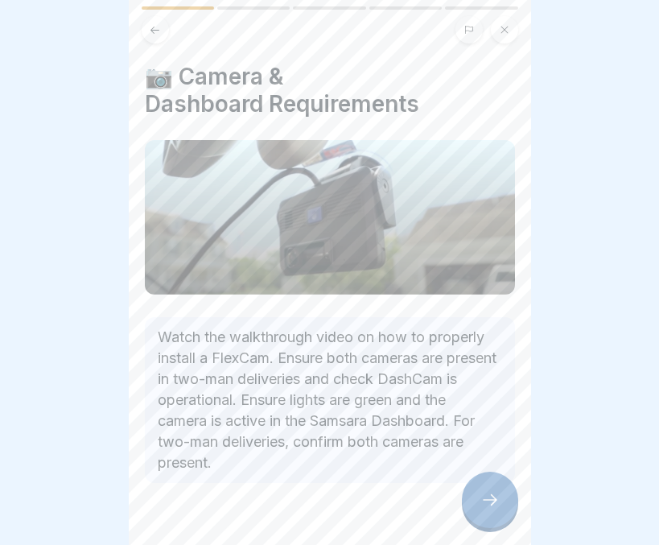
scroll to position [30, 0]
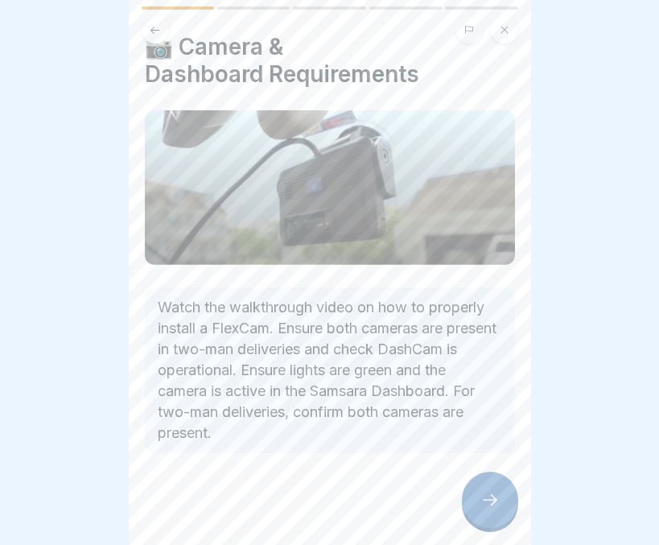
click at [480, 493] on icon at bounding box center [489, 499] width 19 height 19
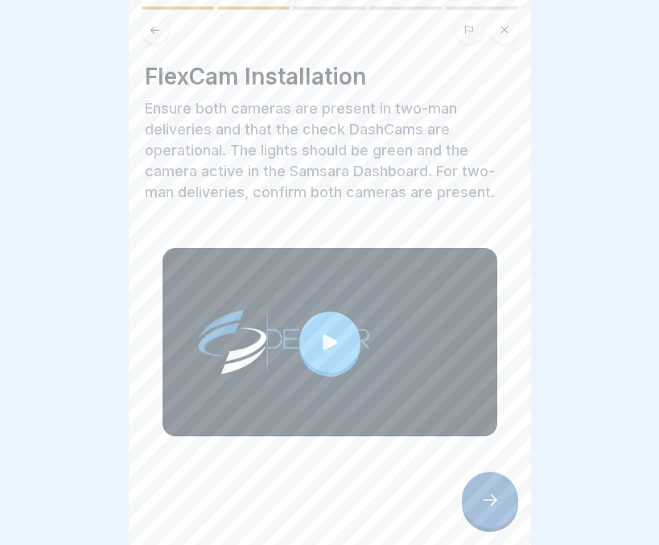
click at [480, 493] on icon at bounding box center [489, 499] width 19 height 19
click at [481, 488] on div at bounding box center [490, 499] width 56 height 56
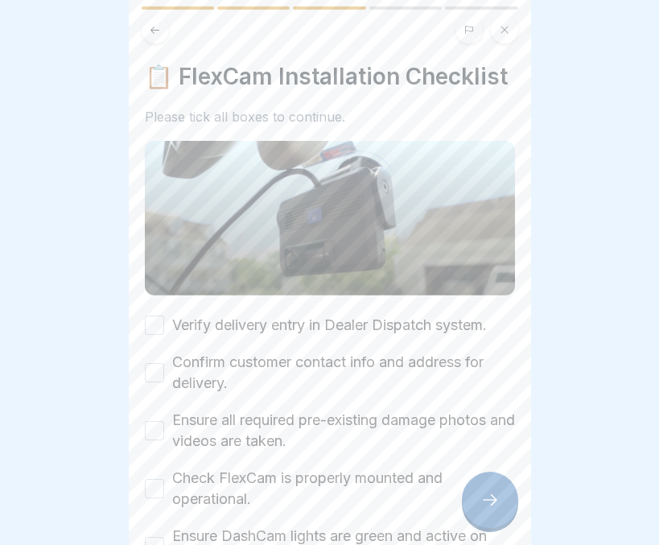
click at [500, 427] on label "Ensure all required pre-existing damage photos and videos are taken." at bounding box center [343, 431] width 343 height 42
click at [164, 427] on button "Ensure all required pre-existing damage photos and videos are taken." at bounding box center [154, 430] width 19 height 19
click at [158, 335] on button "Verify delivery entry in Dealer Dispatch system." at bounding box center [154, 324] width 19 height 19
click at [151, 382] on button "Confirm customer contact info and address for delivery." at bounding box center [154, 372] width 19 height 19
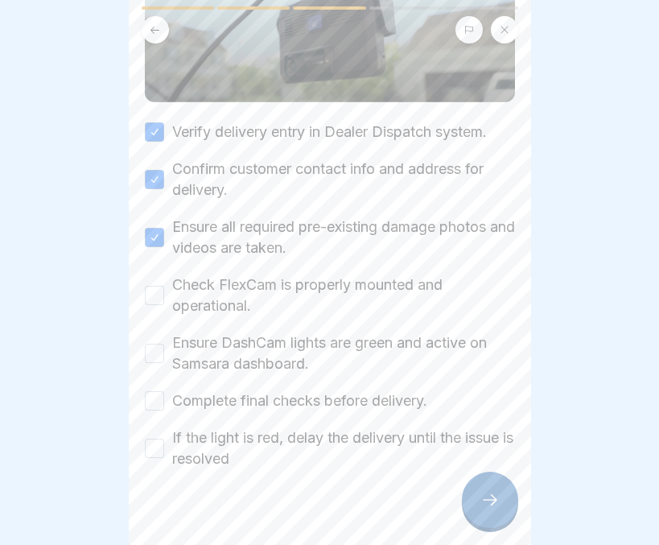
scroll to position [195, 0]
click at [161, 303] on button "Check FlexCam is properly mounted and operational." at bounding box center [154, 293] width 19 height 19
click at [150, 361] on button "Ensure DashCam lights are green and active on Samsara dashboard." at bounding box center [154, 351] width 19 height 19
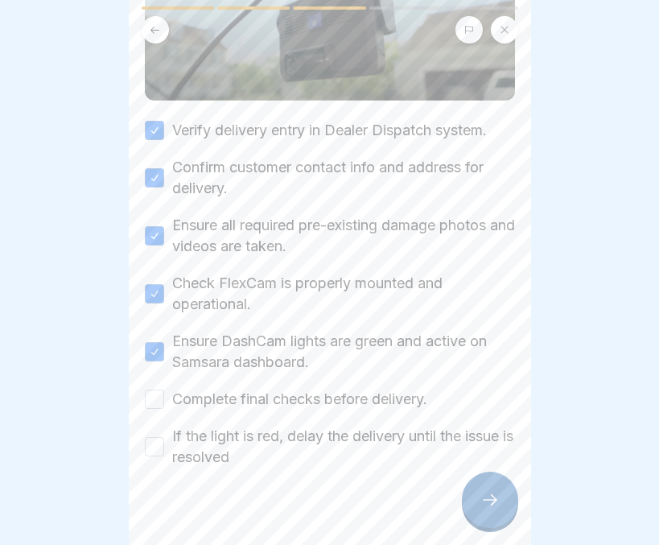
click at [155, 409] on button "Complete final checks before delivery." at bounding box center [154, 398] width 19 height 19
click at [146, 455] on button "If the light is red, delay the delivery until the issue is resolved" at bounding box center [154, 446] width 19 height 19
click at [484, 490] on div at bounding box center [490, 499] width 56 height 56
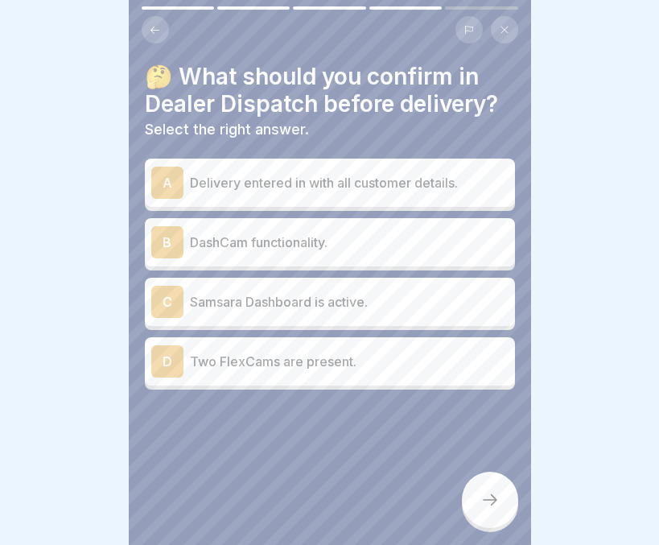
click at [313, 173] on p "Delivery entered in with all customer details." at bounding box center [349, 182] width 319 height 19
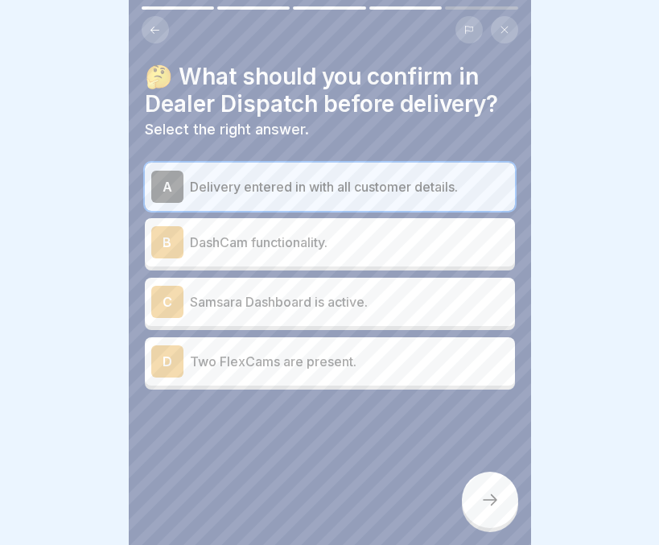
click at [490, 496] on icon at bounding box center [489, 499] width 19 height 19
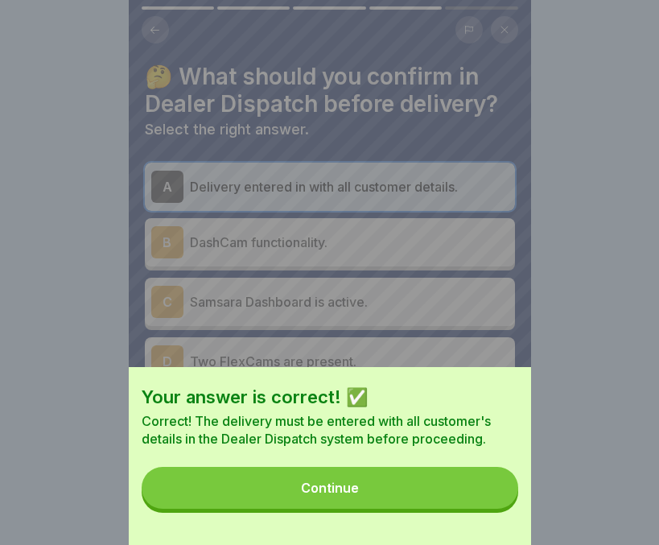
click at [401, 507] on button "Continue" at bounding box center [330, 488] width 377 height 42
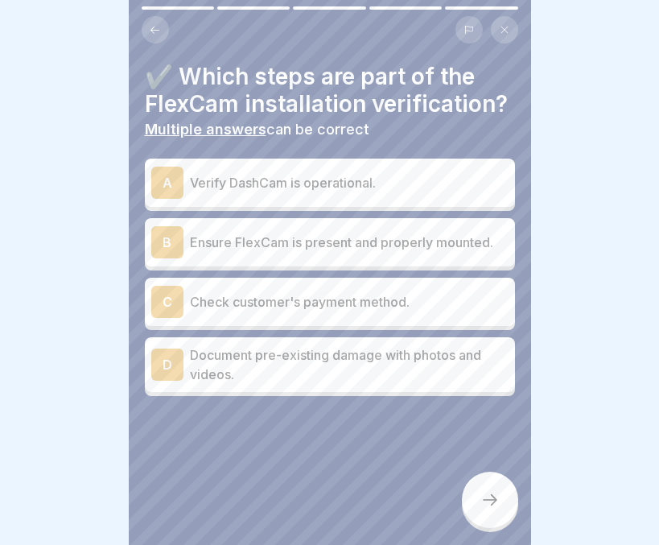
click at [332, 199] on div "A Verify DashCam is operational." at bounding box center [329, 183] width 357 height 32
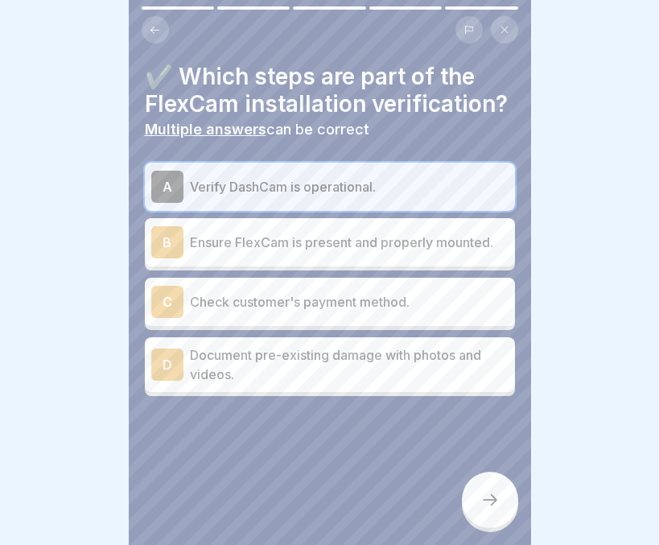
click at [324, 252] on p "Ensure FlexCam is present and properly mounted." at bounding box center [349, 242] width 319 height 19
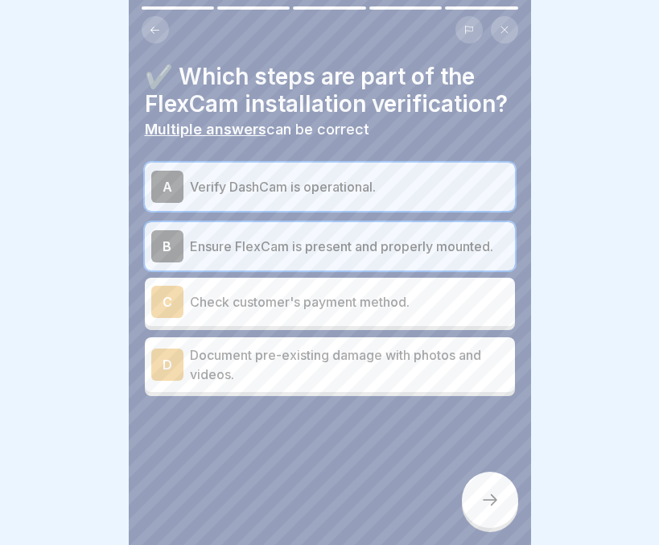
click at [266, 384] on p "Document pre-existing damage with photos and videos." at bounding box center [349, 364] width 319 height 39
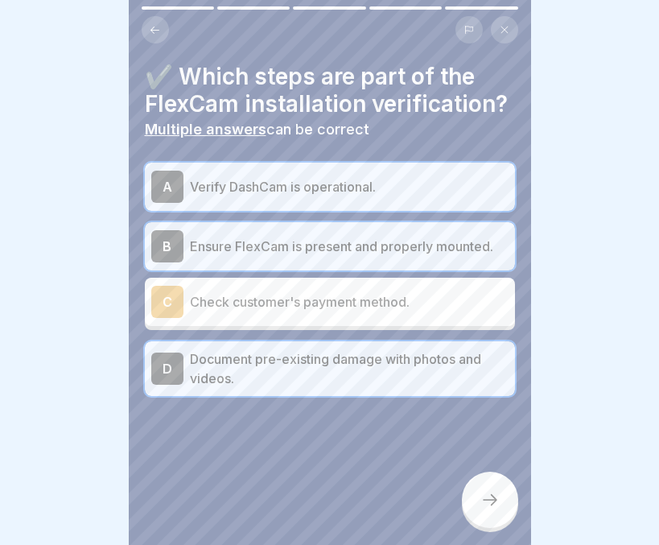
click at [326, 388] on p "Document pre-existing damage with photos and videos." at bounding box center [349, 368] width 319 height 39
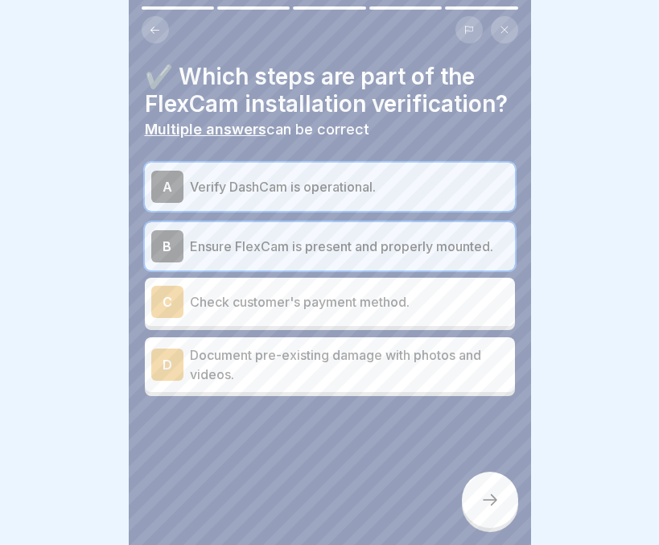
click at [483, 513] on div at bounding box center [490, 499] width 56 height 56
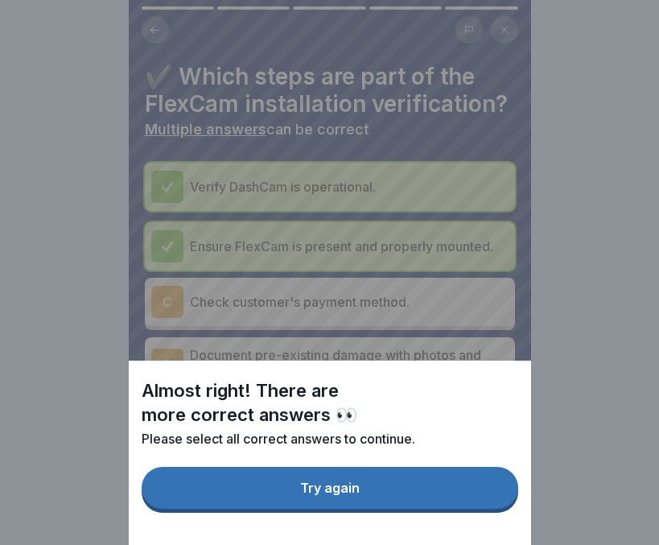
click at [460, 508] on button "Try again" at bounding box center [330, 488] width 377 height 42
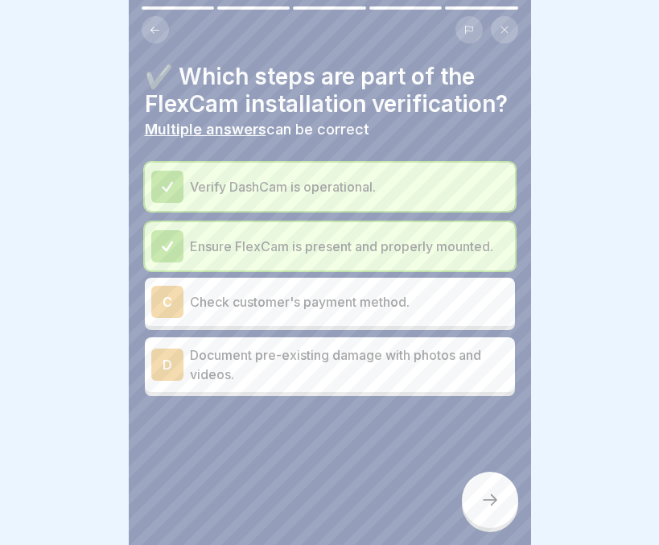
click at [395, 384] on p "Document pre-existing damage with photos and videos." at bounding box center [349, 364] width 319 height 39
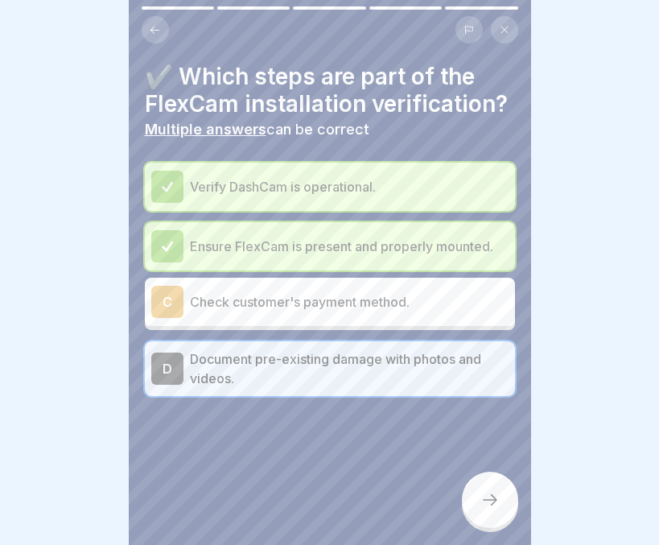
click at [483, 501] on icon at bounding box center [489, 499] width 19 height 19
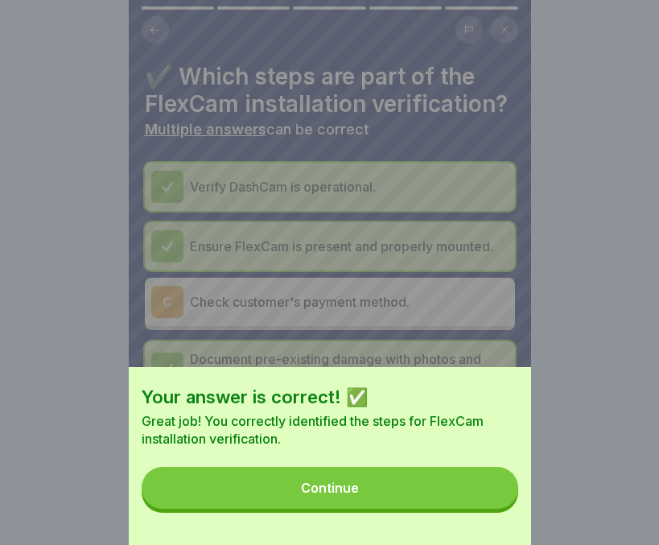
click at [453, 499] on button "Continue" at bounding box center [330, 488] width 377 height 42
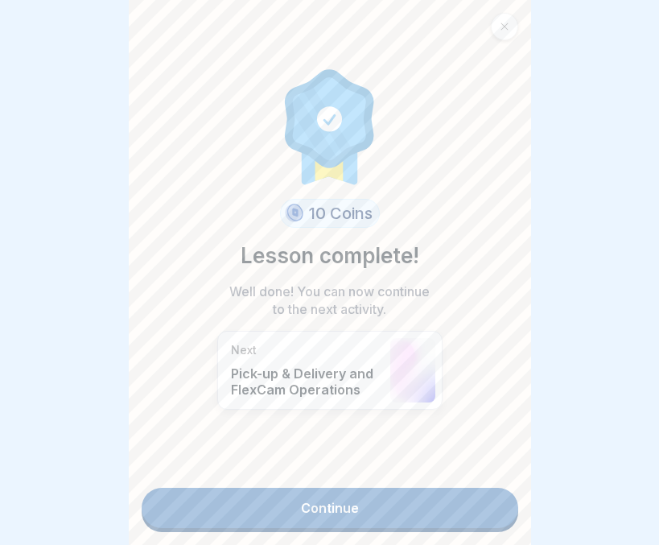
click at [347, 499] on link "Continue" at bounding box center [330, 508] width 377 height 40
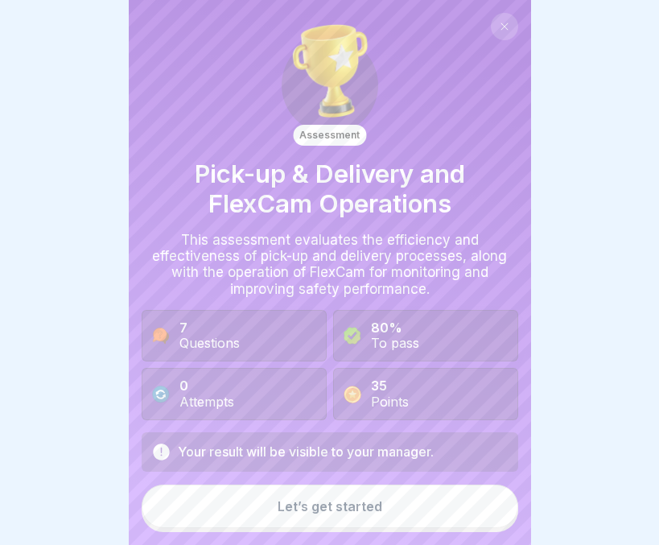
click at [347, 499] on button "Let’s get started" at bounding box center [330, 505] width 377 height 43
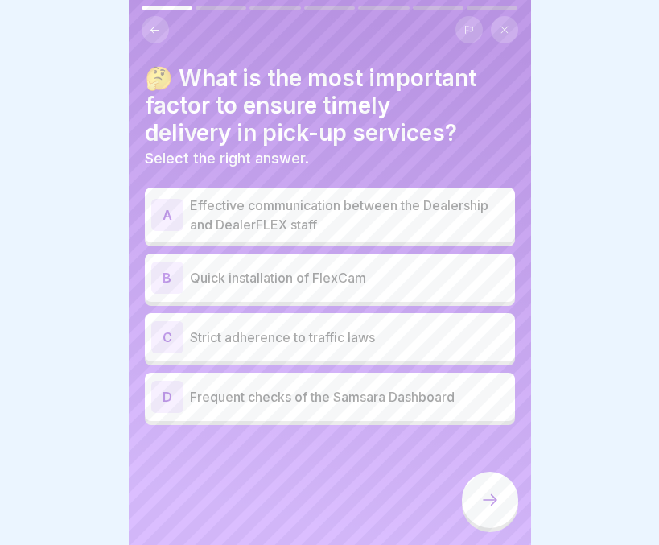
click at [347, 499] on div "🤔 What is the most important factor to ensure timely delivery in pick-up servic…" at bounding box center [330, 272] width 402 height 545
click at [319, 195] on p "Effective communication between the Dealership and DealerFLEX staff" at bounding box center [349, 214] width 319 height 39
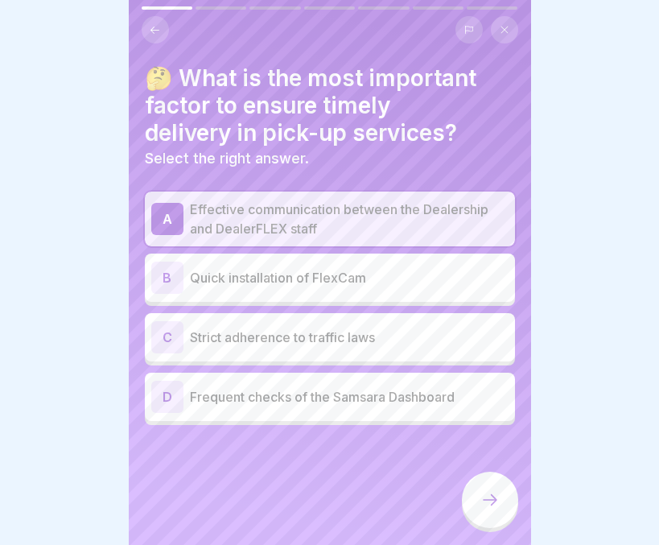
click at [493, 492] on div at bounding box center [490, 499] width 56 height 56
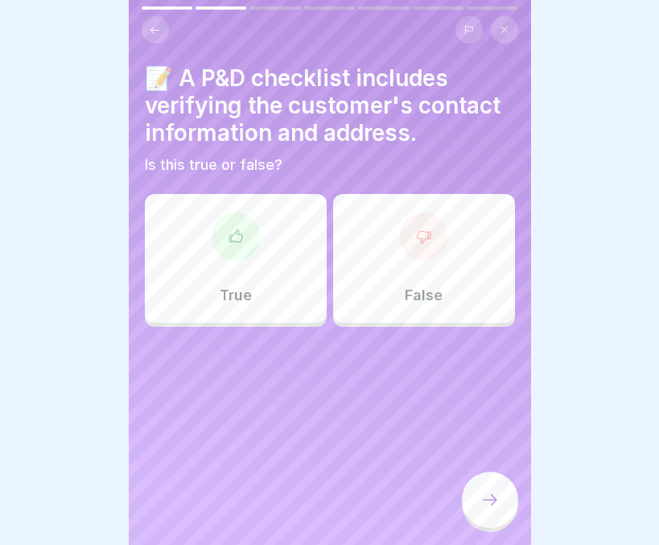
click at [253, 289] on div "True" at bounding box center [236, 258] width 182 height 129
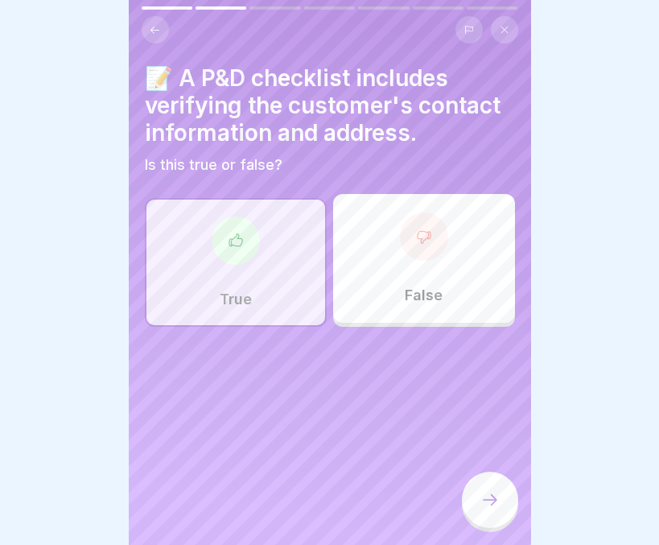
click at [495, 488] on div at bounding box center [490, 499] width 56 height 56
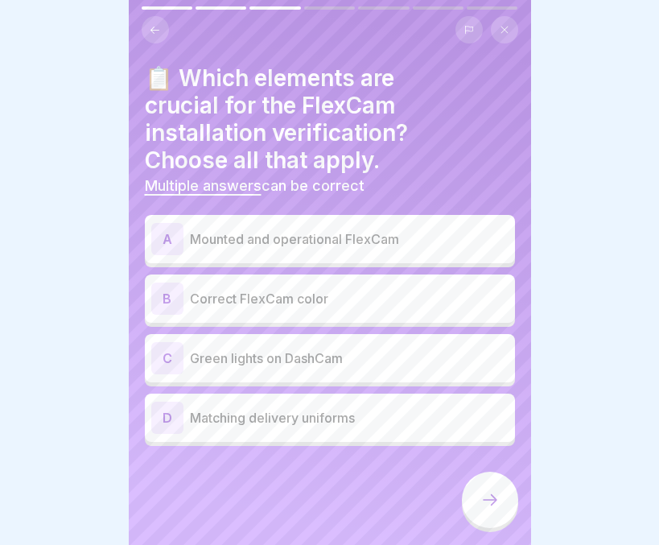
click at [423, 223] on div "A Mounted and operational FlexCam" at bounding box center [329, 239] width 357 height 32
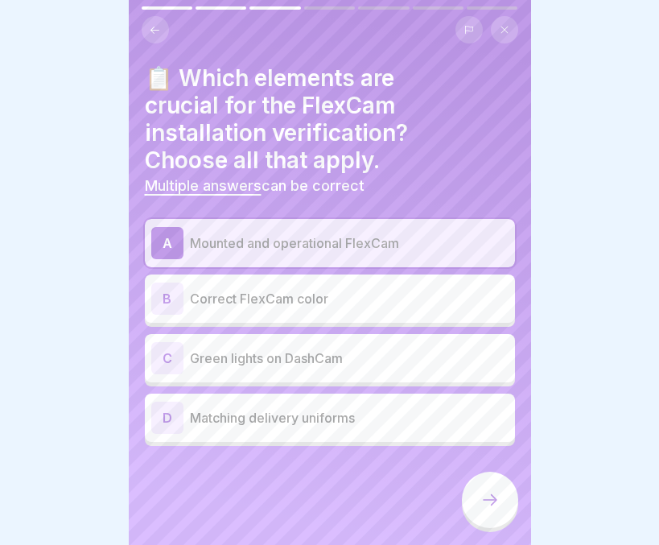
click at [314, 348] on p "Green lights on DashCam" at bounding box center [349, 357] width 319 height 19
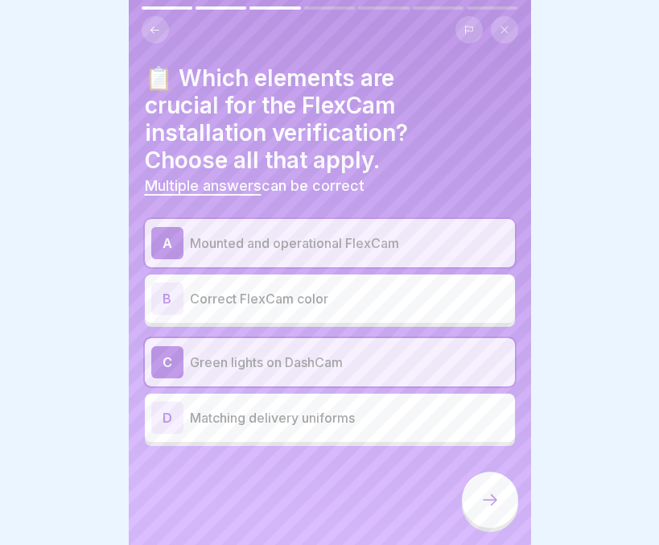
click at [490, 500] on icon at bounding box center [489, 499] width 19 height 19
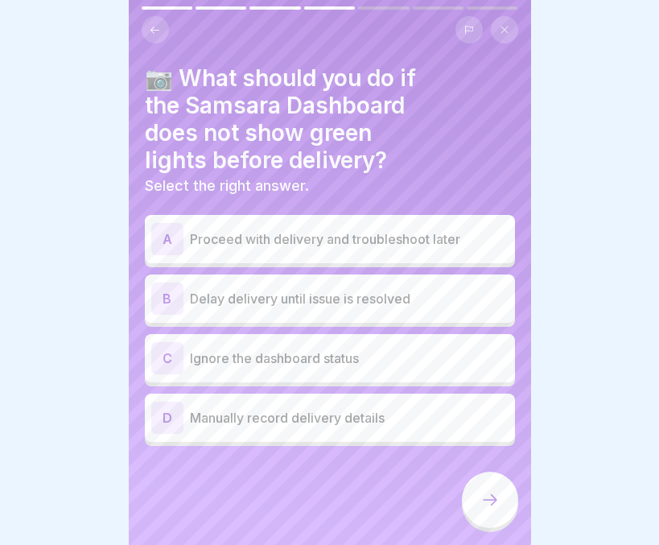
click at [445, 290] on p "Delay delivery until issue is resolved" at bounding box center [349, 298] width 319 height 19
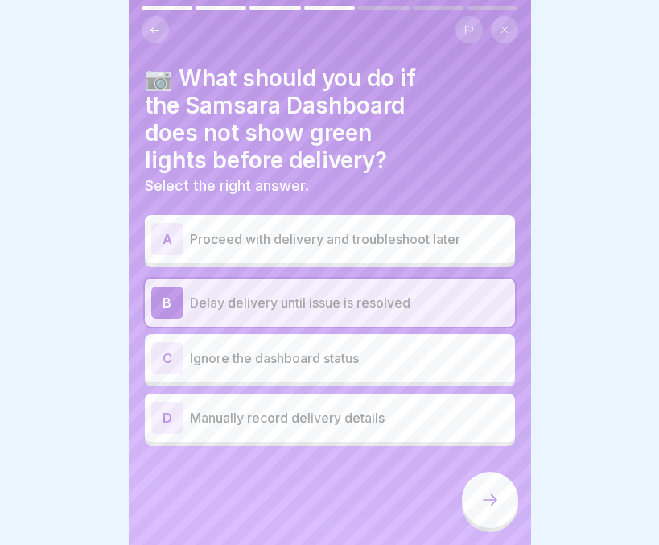
click at [488, 498] on icon at bounding box center [489, 499] width 19 height 19
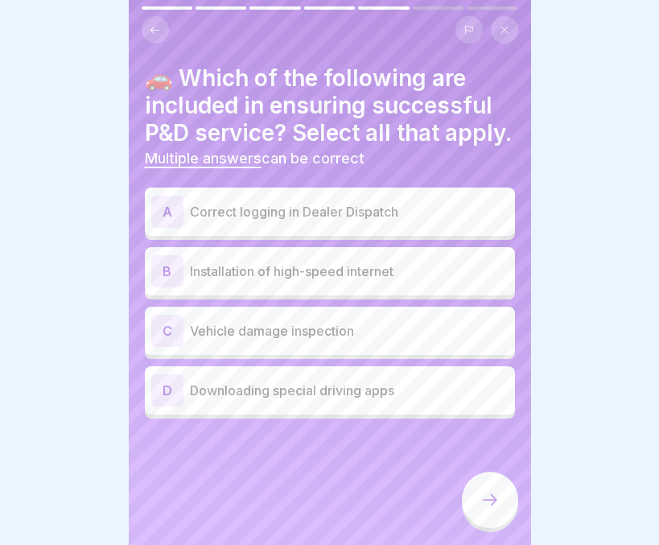
click at [450, 221] on p "Correct logging in Dealer Dispatch" at bounding box center [349, 211] width 319 height 19
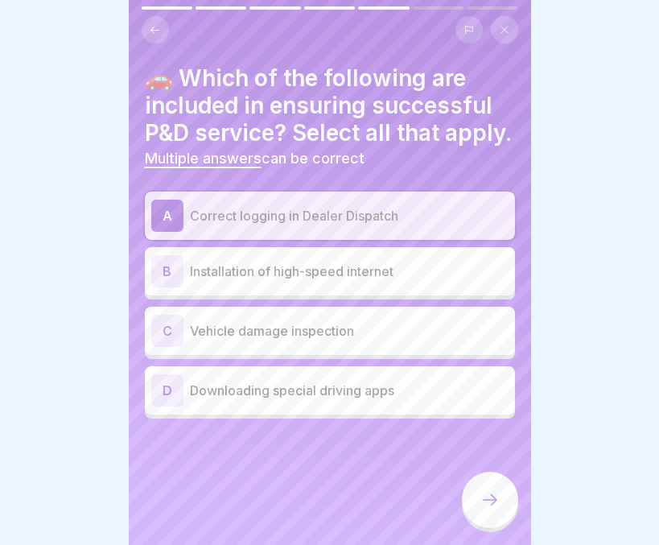
click at [394, 340] on p "Vehicle damage inspection" at bounding box center [349, 330] width 319 height 19
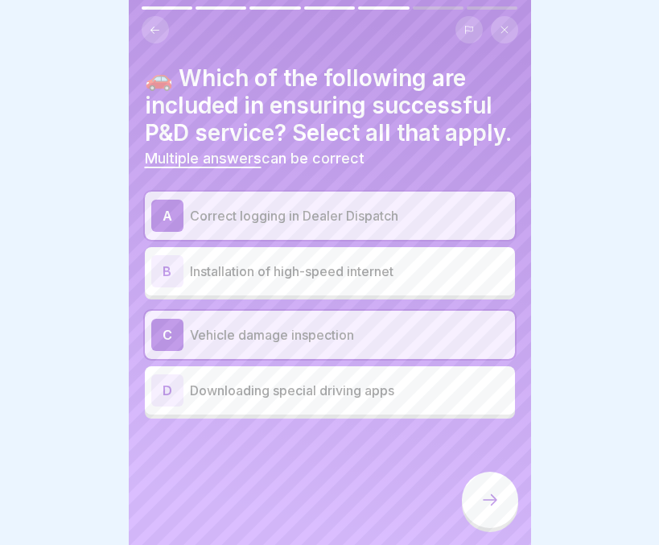
click at [482, 486] on div at bounding box center [490, 499] width 56 height 56
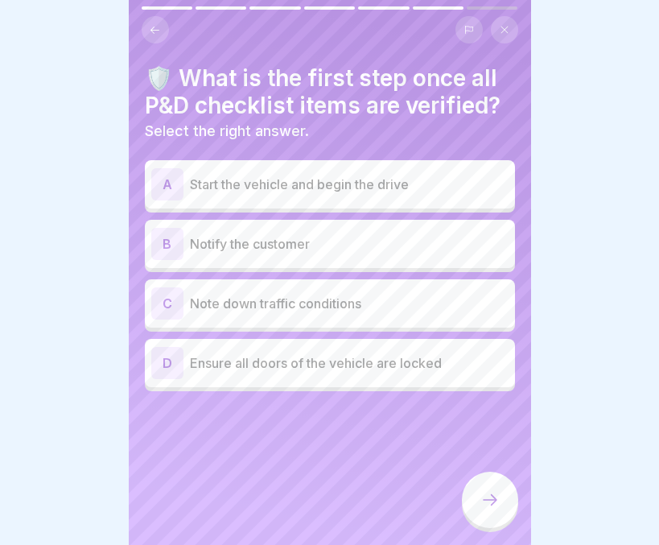
click at [268, 168] on div "A Start the vehicle and begin the drive" at bounding box center [329, 184] width 357 height 32
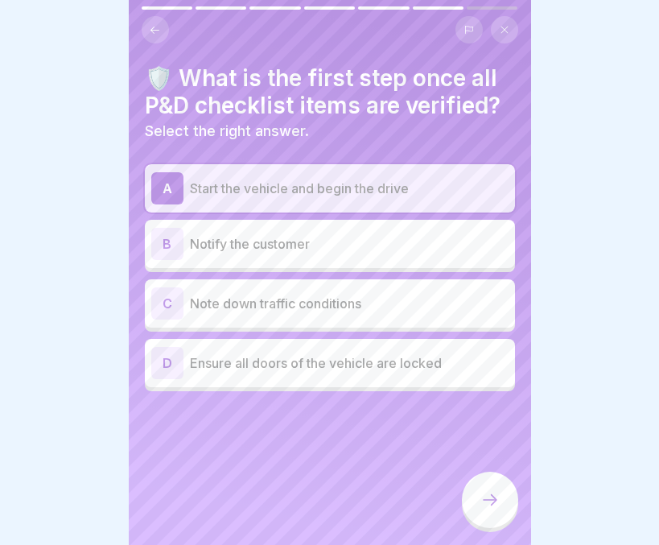
click at [479, 491] on div at bounding box center [490, 499] width 56 height 56
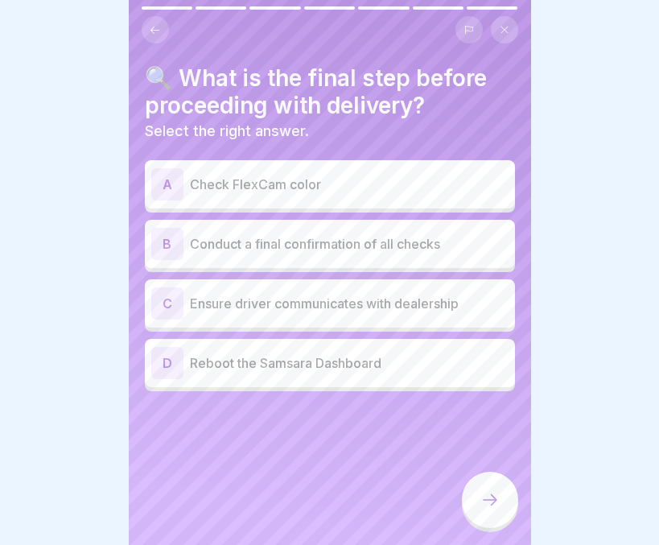
click at [408, 234] on p "Conduct a final confirmation of all checks" at bounding box center [349, 243] width 319 height 19
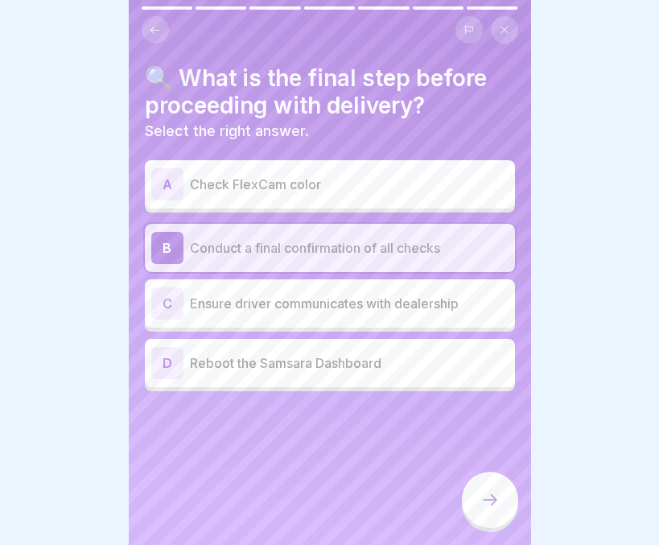
click at [492, 494] on icon at bounding box center [489, 499] width 19 height 19
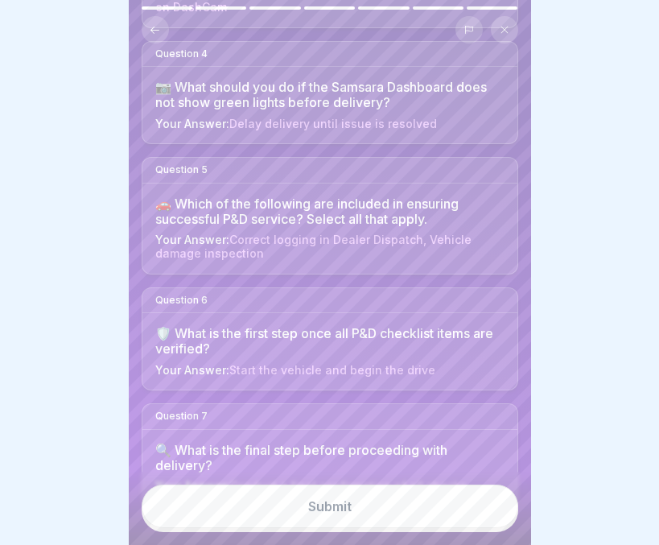
scroll to position [534, 0]
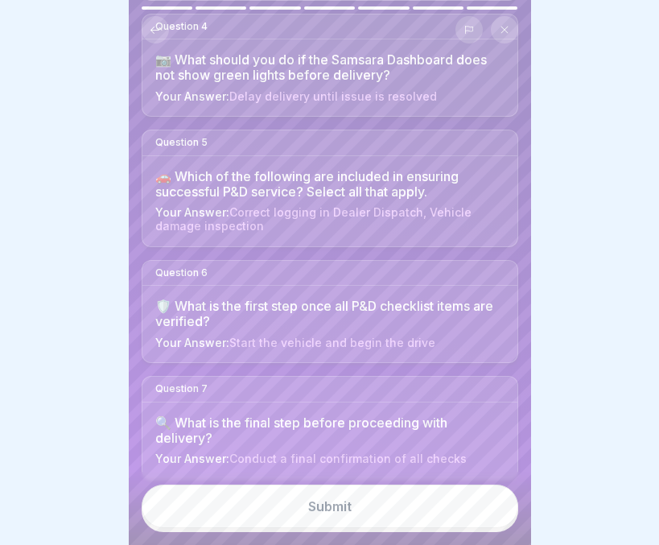
click at [335, 503] on div "Submit" at bounding box center [329, 506] width 43 height 14
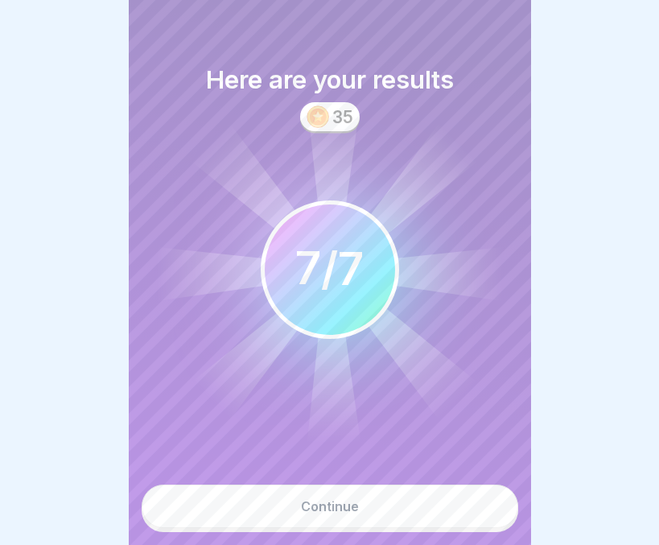
click at [331, 508] on div "Continue" at bounding box center [330, 506] width 58 height 14
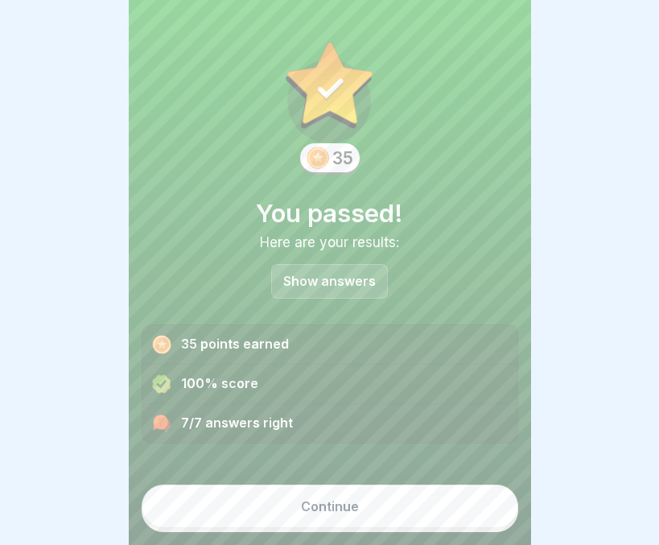
click at [330, 506] on div "Continue" at bounding box center [330, 506] width 58 height 14
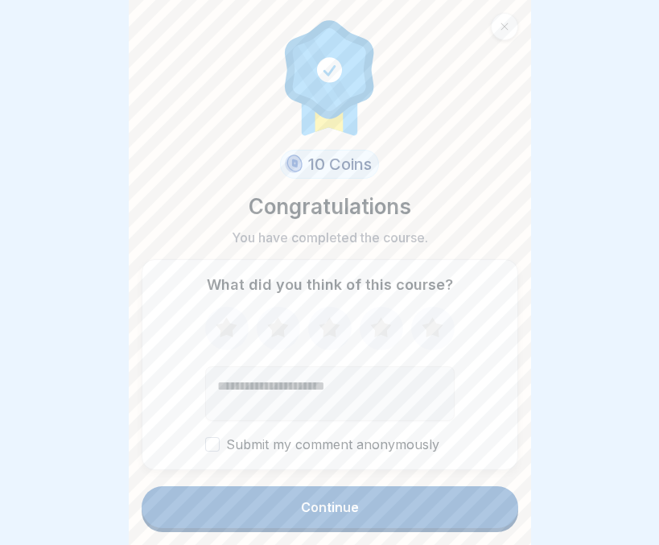
click at [330, 506] on div "Continue" at bounding box center [330, 507] width 58 height 14
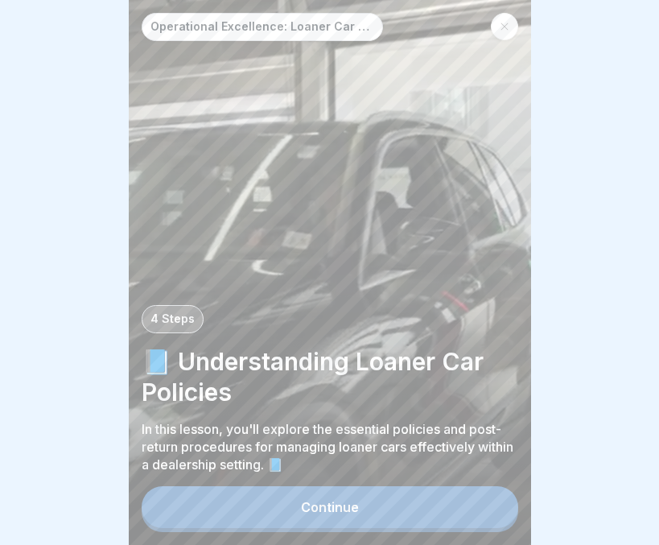
click at [330, 506] on div "Continue" at bounding box center [330, 507] width 58 height 14
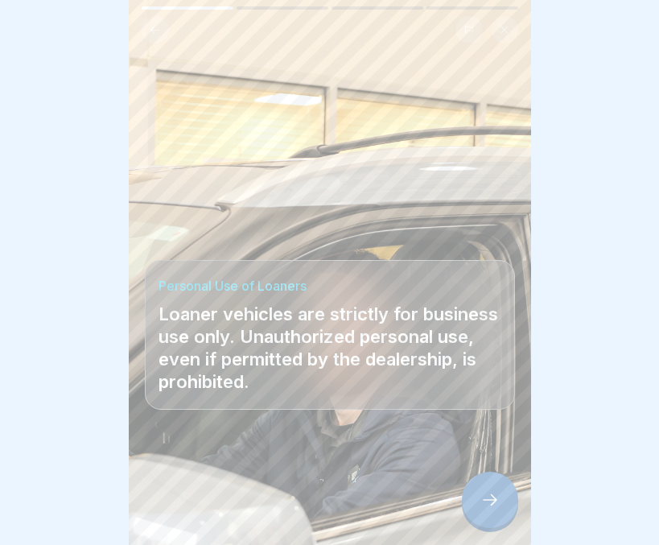
click at [475, 496] on div at bounding box center [490, 499] width 56 height 56
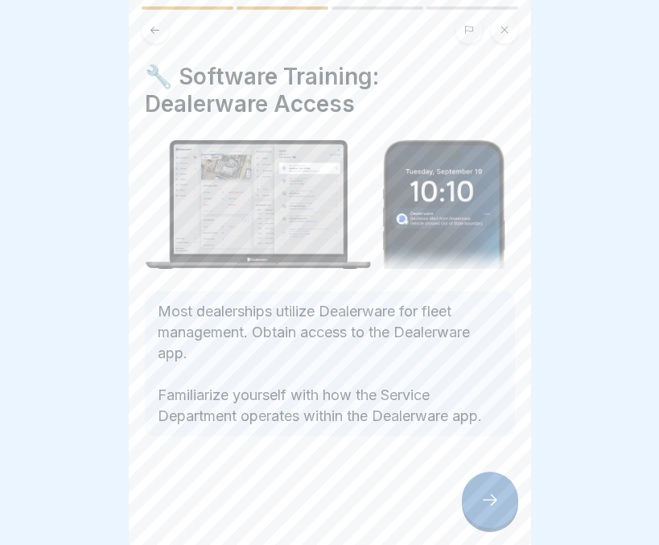
scroll to position [5, 0]
click at [483, 490] on div at bounding box center [490, 499] width 56 height 56
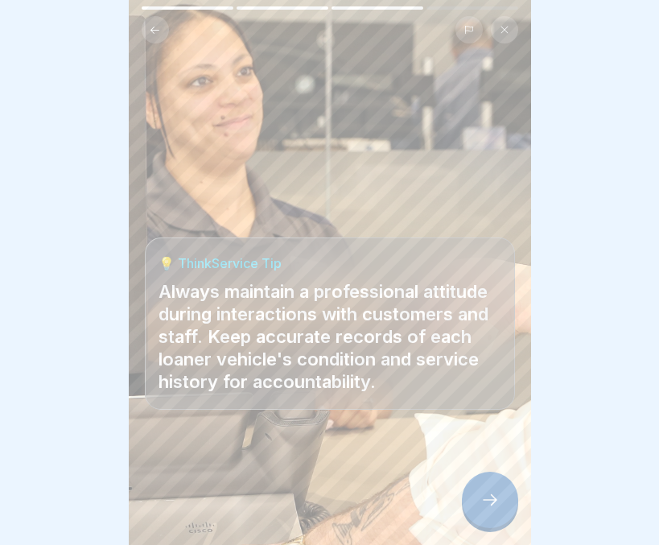
click at [483, 487] on div at bounding box center [490, 499] width 56 height 56
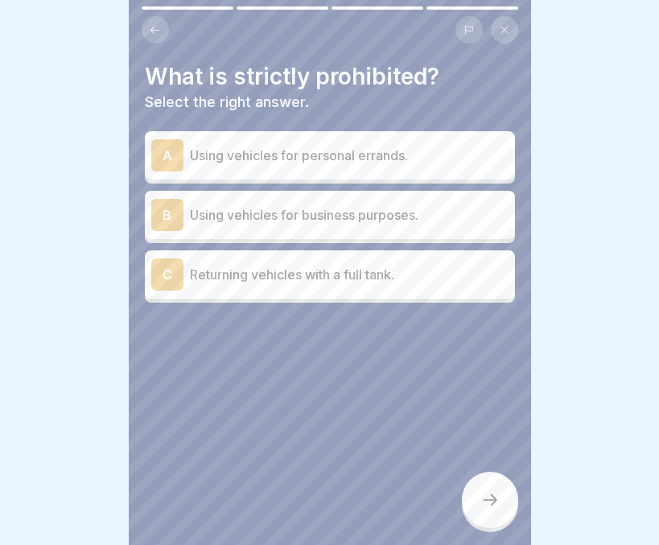
click at [418, 154] on div "A Using vehicles for personal errands." at bounding box center [329, 155] width 357 height 32
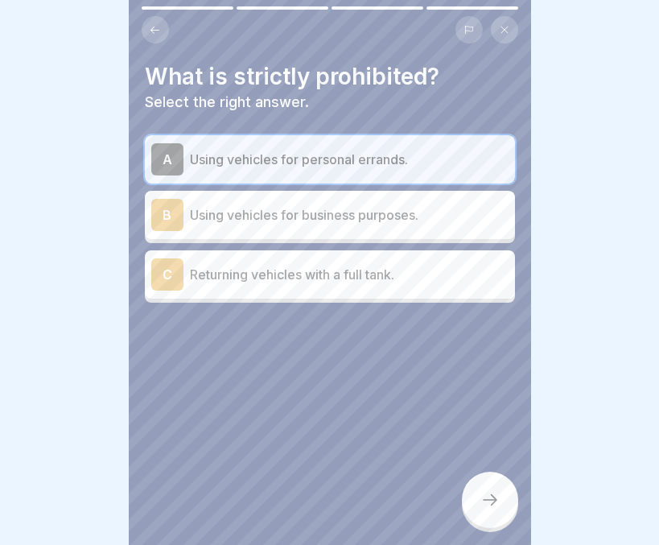
click at [492, 484] on div at bounding box center [490, 499] width 56 height 56
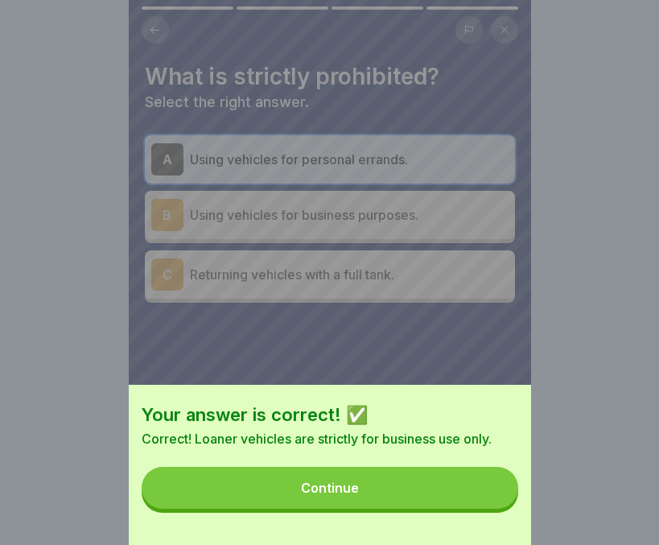
click at [473, 500] on button "Continue" at bounding box center [330, 488] width 377 height 42
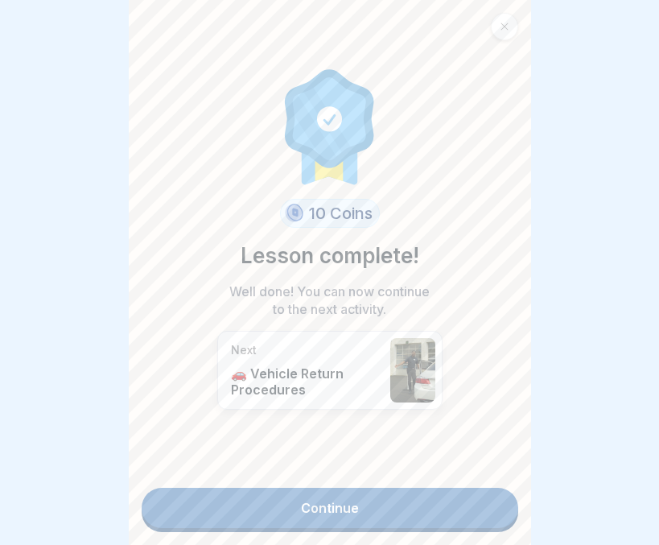
click at [465, 505] on link "Continue" at bounding box center [330, 508] width 377 height 40
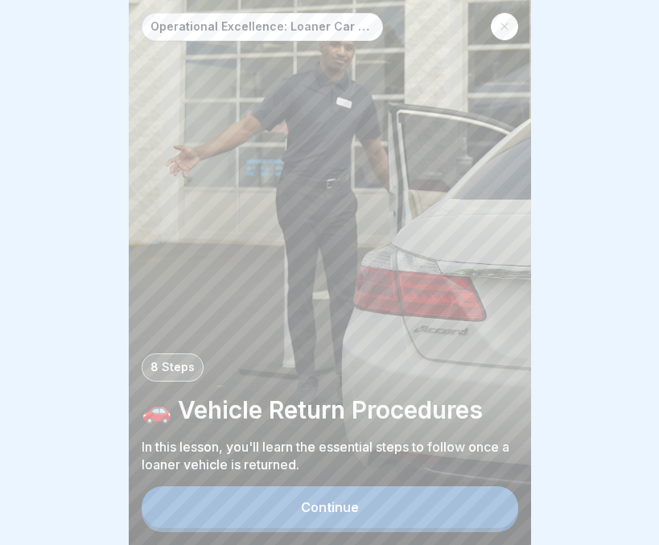
click at [465, 505] on button "Continue" at bounding box center [330, 507] width 377 height 42
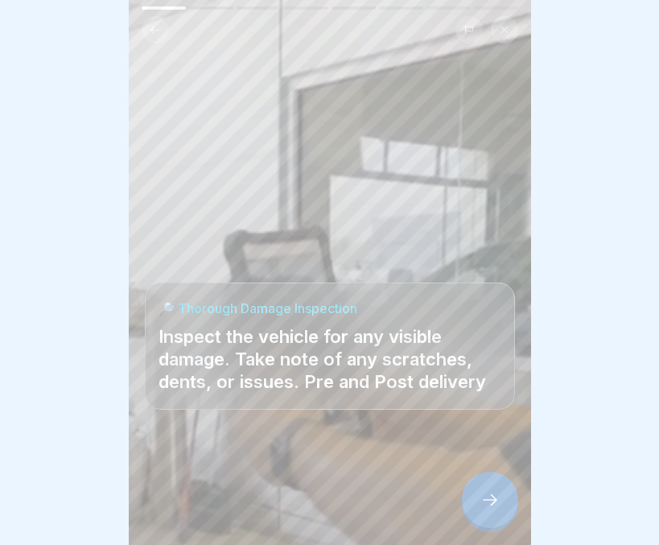
click at [480, 501] on icon at bounding box center [489, 499] width 19 height 19
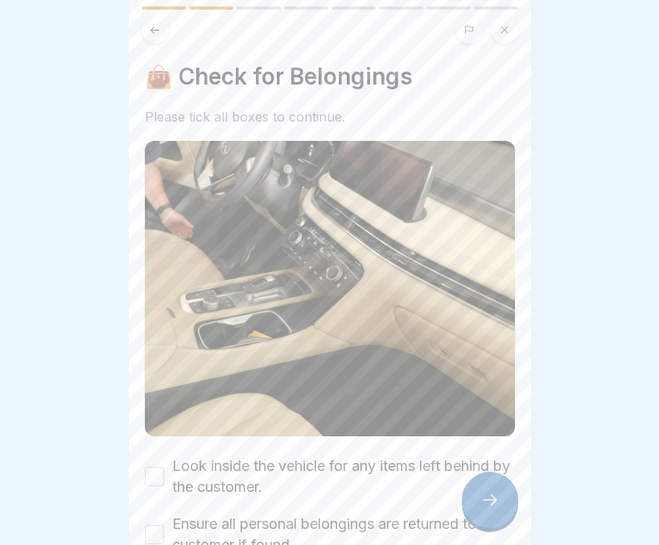
scroll to position [97, 0]
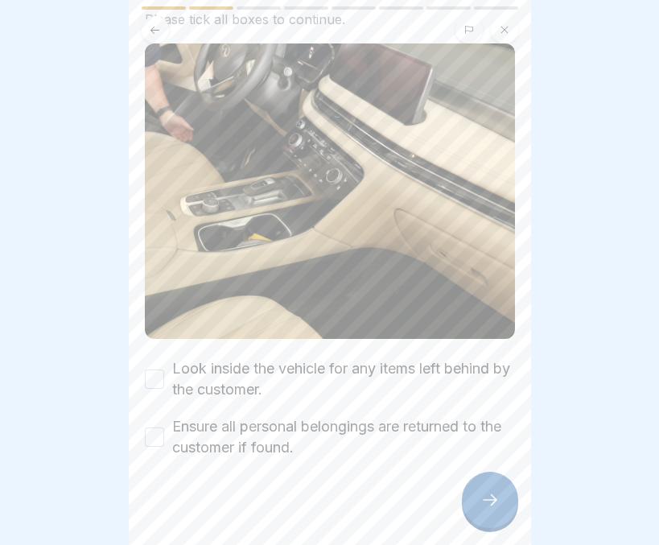
click at [156, 369] on button "Look inside the vehicle for any items left behind by the customer." at bounding box center [154, 378] width 19 height 19
click at [150, 427] on button "Ensure all personal belongings are returned to the customer if found." at bounding box center [154, 436] width 19 height 19
click at [480, 500] on icon at bounding box center [489, 499] width 19 height 19
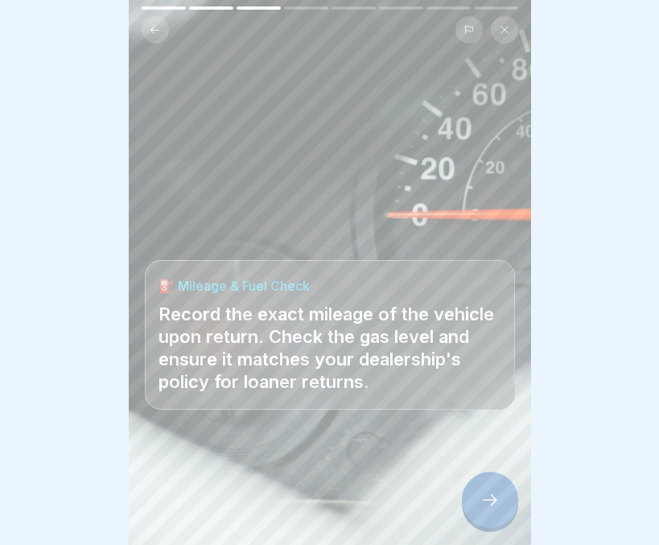
click at [480, 500] on icon at bounding box center [489, 499] width 19 height 19
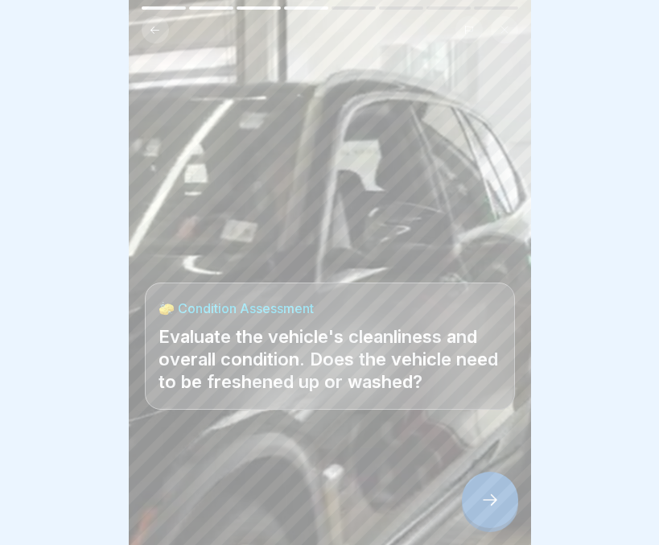
click at [480, 500] on icon at bounding box center [489, 499] width 19 height 19
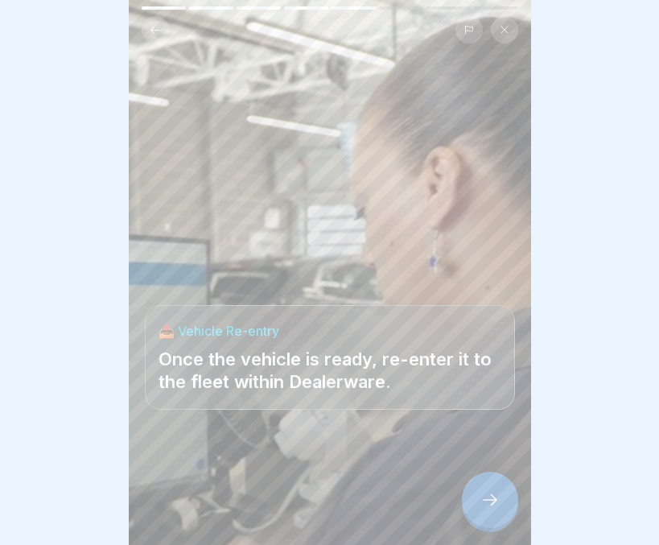
click at [480, 500] on icon at bounding box center [489, 499] width 19 height 19
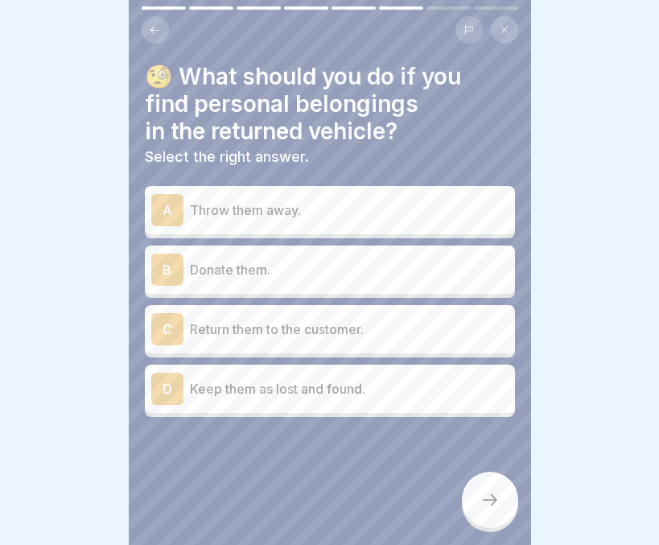
click at [323, 319] on p "Return them to the customer." at bounding box center [349, 328] width 319 height 19
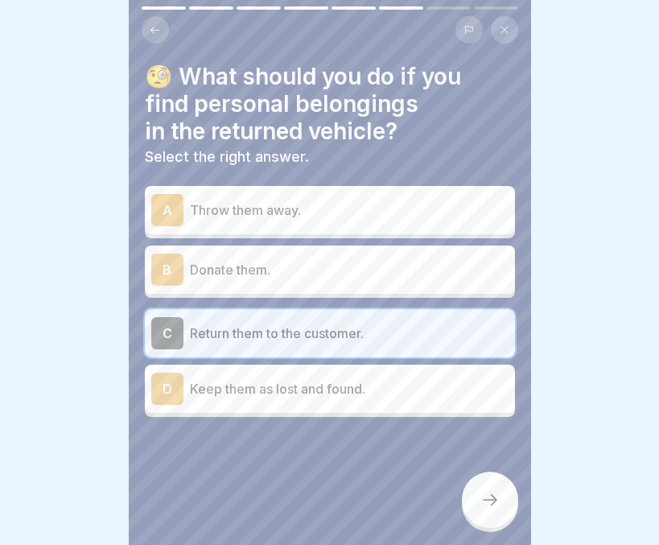
click at [482, 501] on icon at bounding box center [489, 499] width 19 height 19
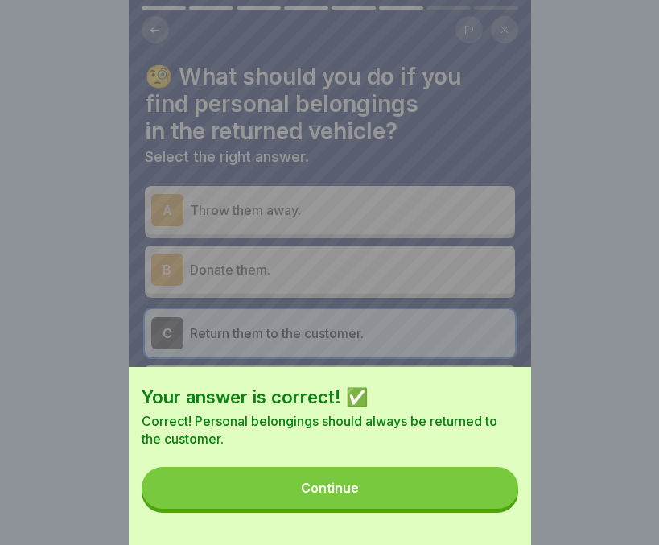
click at [454, 508] on button "Continue" at bounding box center [330, 488] width 377 height 42
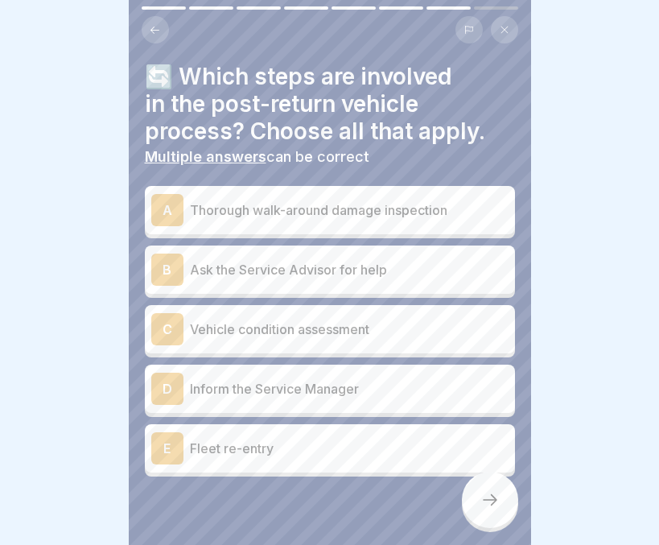
click at [375, 211] on div "A Thorough walk-around damage inspection" at bounding box center [329, 210] width 357 height 32
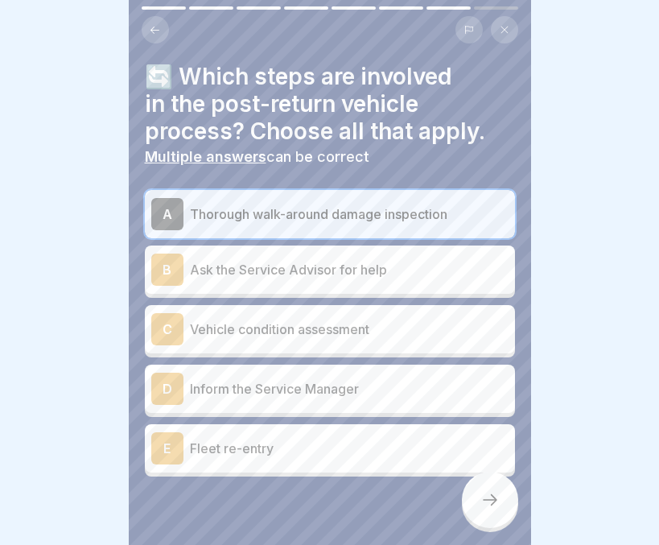
click at [361, 324] on p "Vehicle condition assessment" at bounding box center [349, 328] width 319 height 19
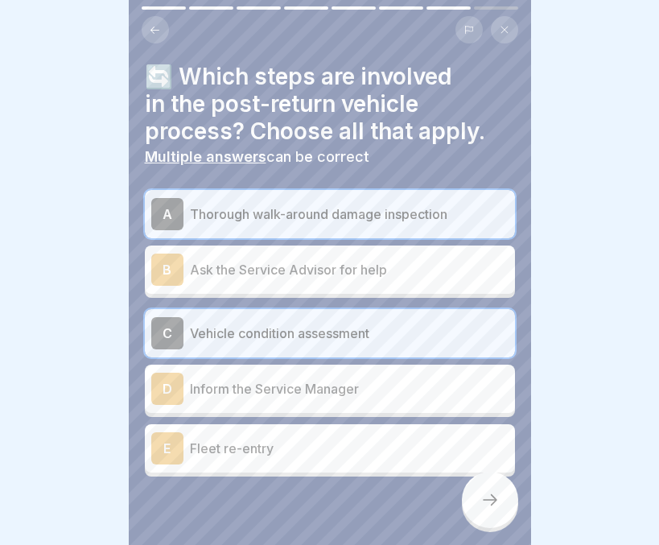
click at [344, 441] on p "Fleet re-entry" at bounding box center [349, 447] width 319 height 19
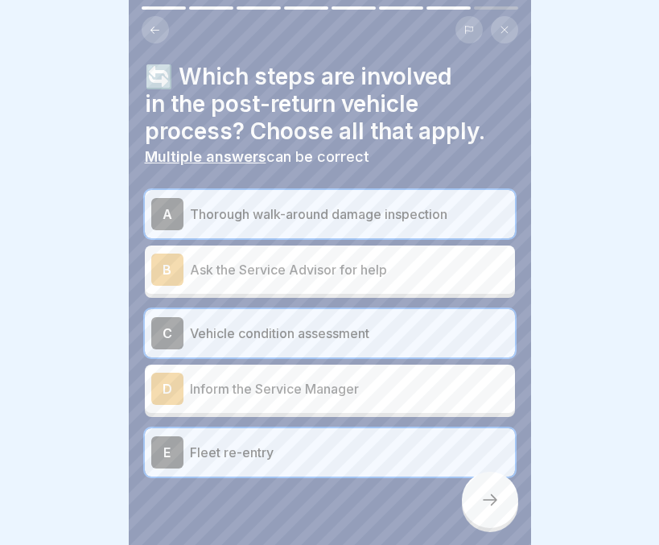
click at [478, 500] on div at bounding box center [490, 499] width 56 height 56
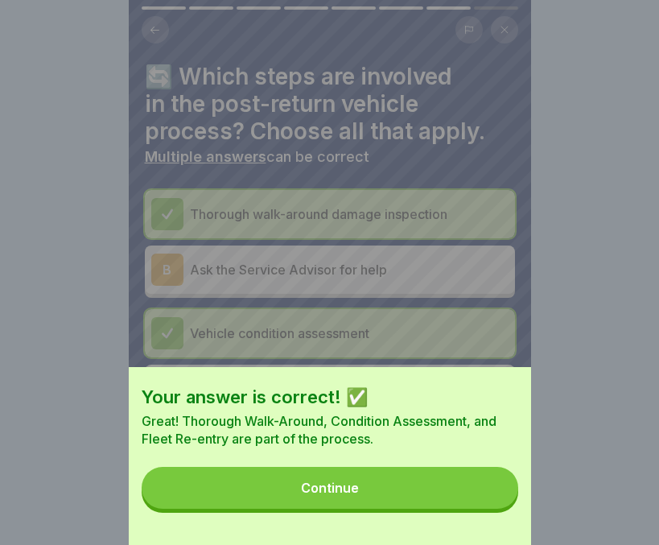
click at [465, 488] on button "Continue" at bounding box center [330, 488] width 377 height 42
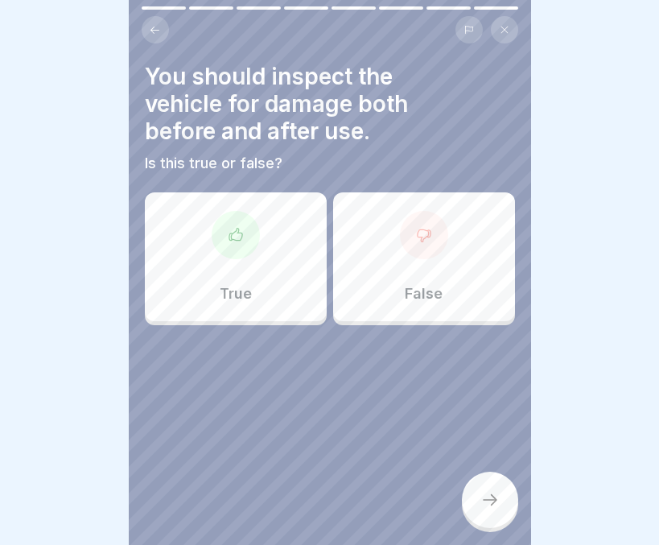
click at [295, 286] on div "True" at bounding box center [236, 256] width 182 height 129
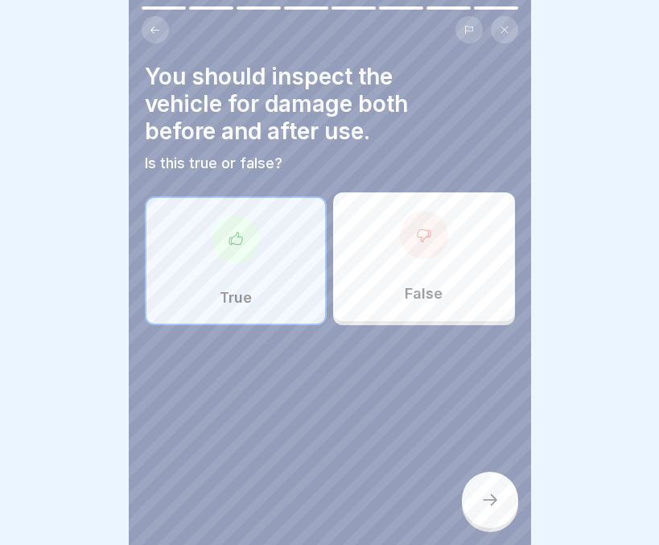
click at [480, 493] on icon at bounding box center [489, 499] width 19 height 19
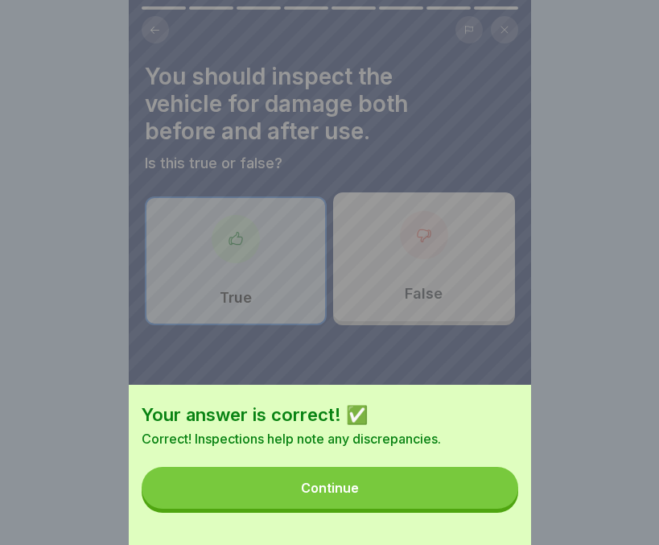
click at [430, 493] on button "Continue" at bounding box center [330, 488] width 377 height 42
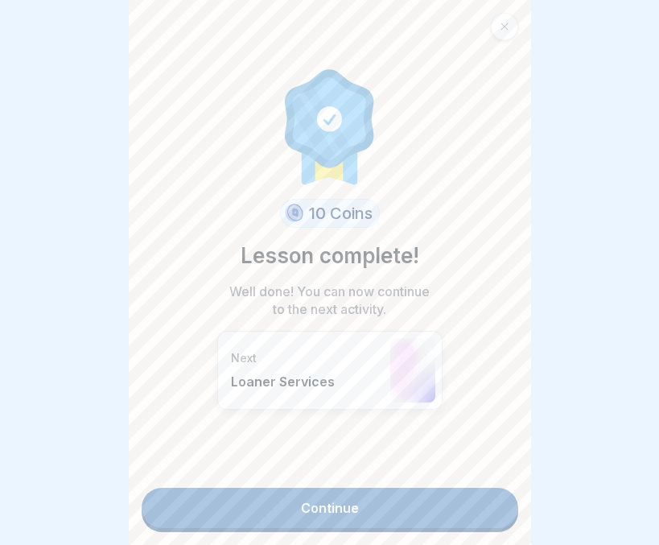
click at [430, 493] on link "Continue" at bounding box center [330, 508] width 377 height 40
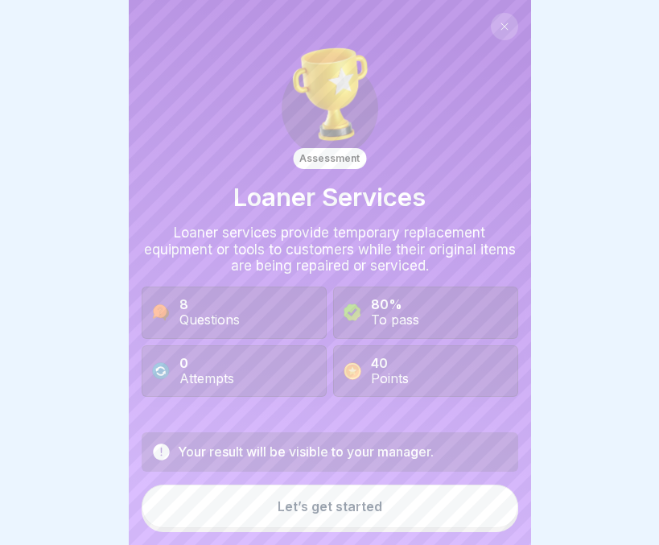
click at [430, 493] on button "Let’s get started" at bounding box center [330, 505] width 377 height 43
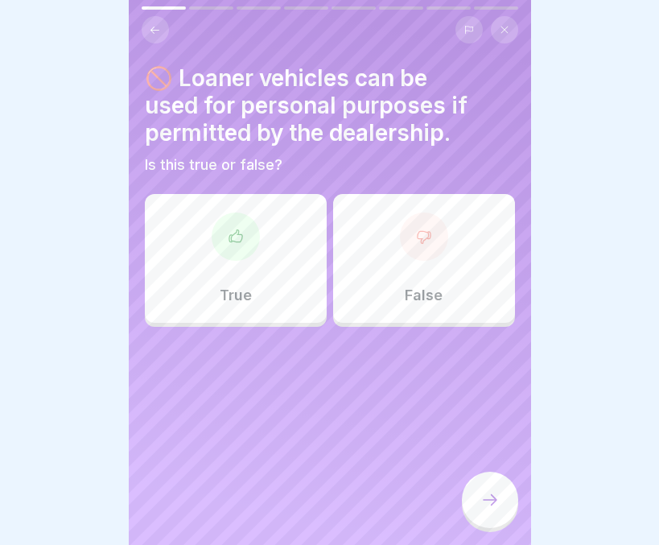
click at [429, 286] on p "False" at bounding box center [424, 295] width 38 height 18
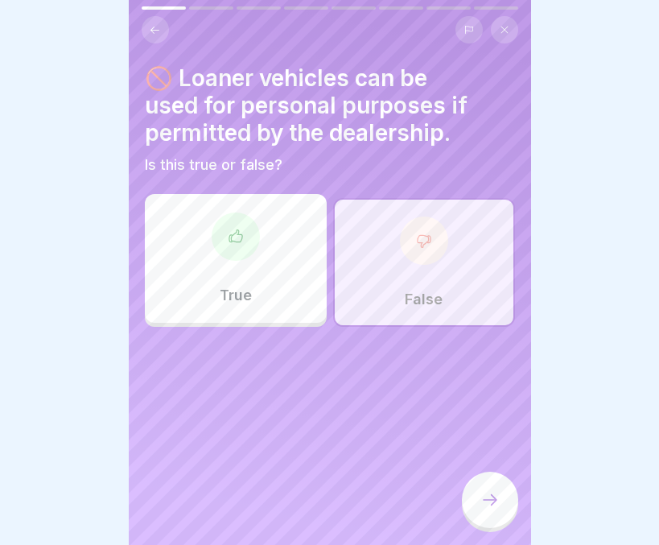
click at [481, 500] on icon at bounding box center [489, 499] width 19 height 19
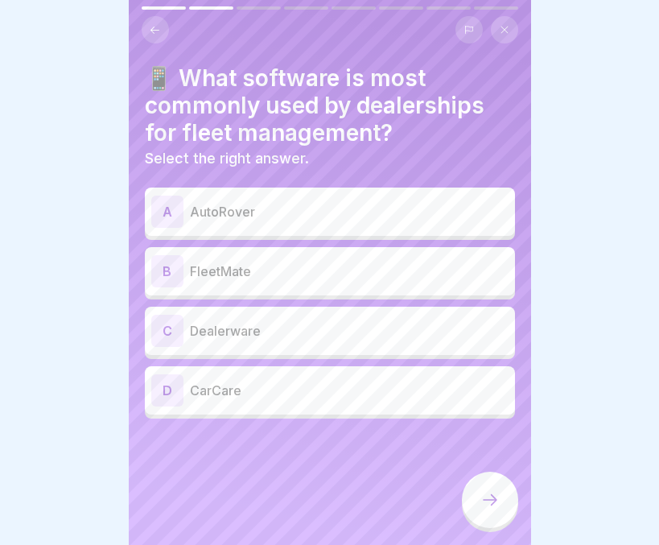
click at [481, 500] on icon at bounding box center [489, 499] width 19 height 19
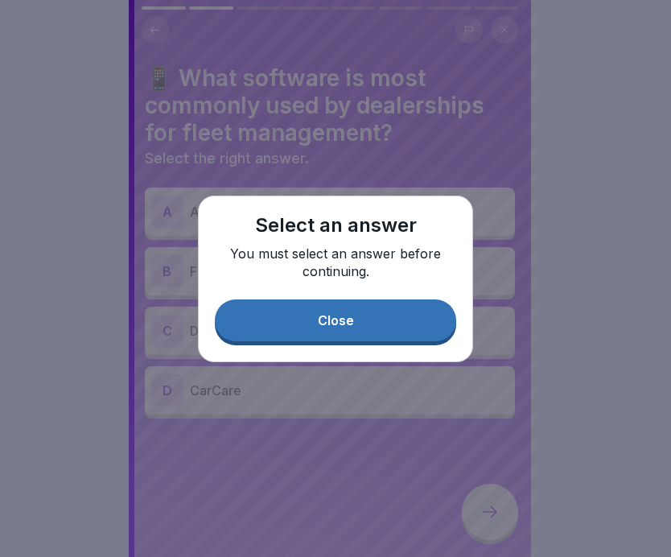
click at [375, 315] on button "Close" at bounding box center [335, 320] width 241 height 42
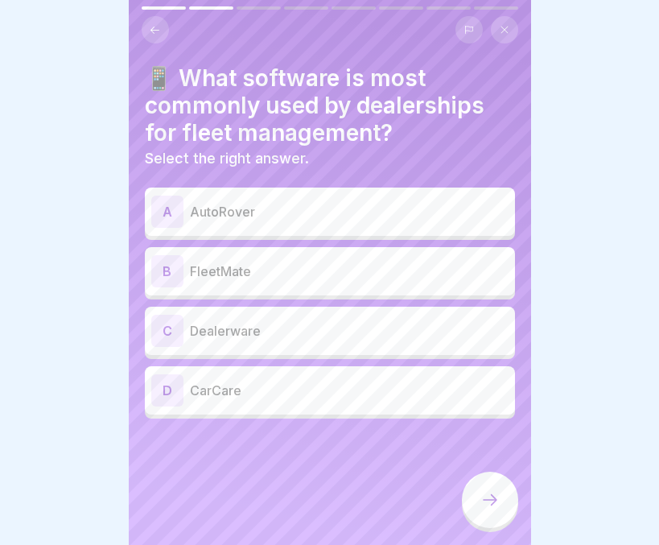
click at [375, 315] on div "C Dealerware" at bounding box center [329, 331] width 357 height 32
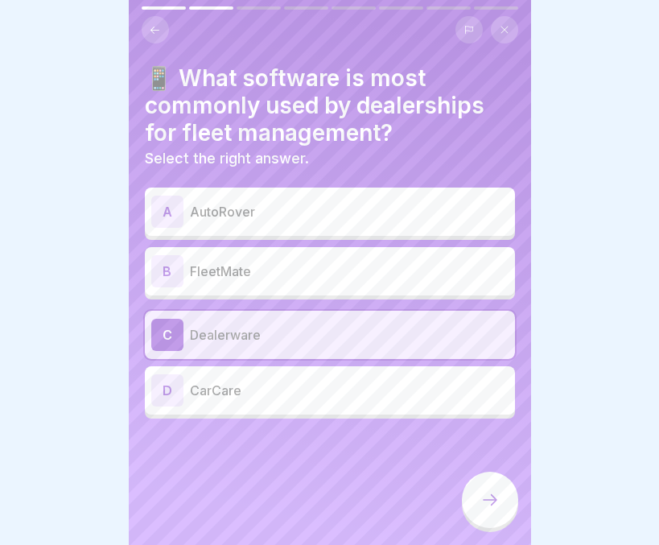
click at [475, 500] on div at bounding box center [490, 499] width 56 height 56
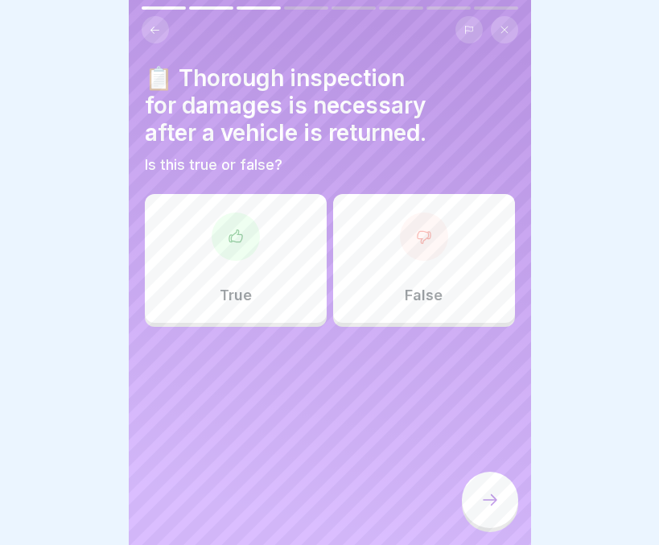
click at [248, 309] on div "True" at bounding box center [236, 258] width 182 height 129
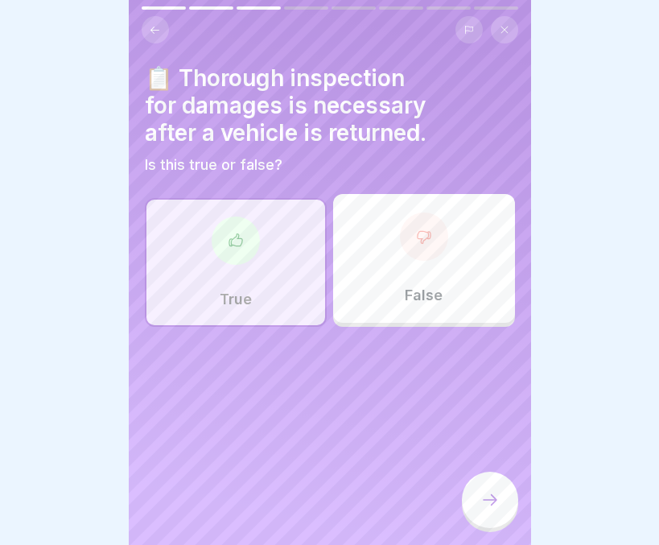
click at [316, 389] on div "📋 Thorough inspection for damages is necessary after a vehicle is returned. Is …" at bounding box center [330, 272] width 402 height 545
click at [484, 509] on icon at bounding box center [489, 499] width 19 height 19
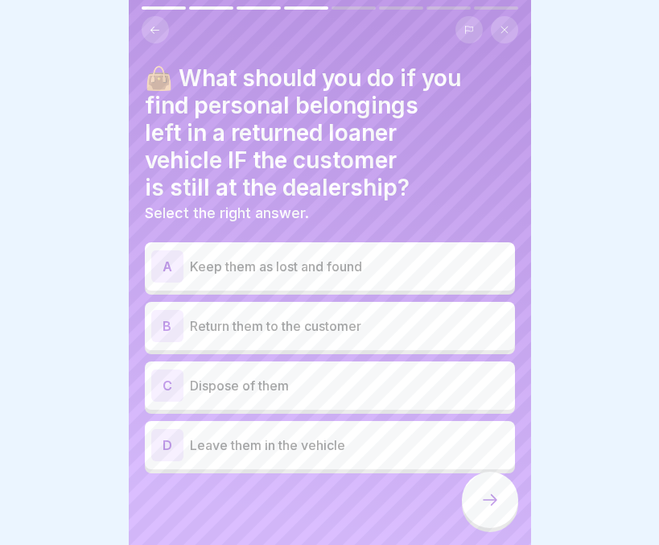
click at [320, 333] on p "Return them to the customer" at bounding box center [349, 325] width 319 height 19
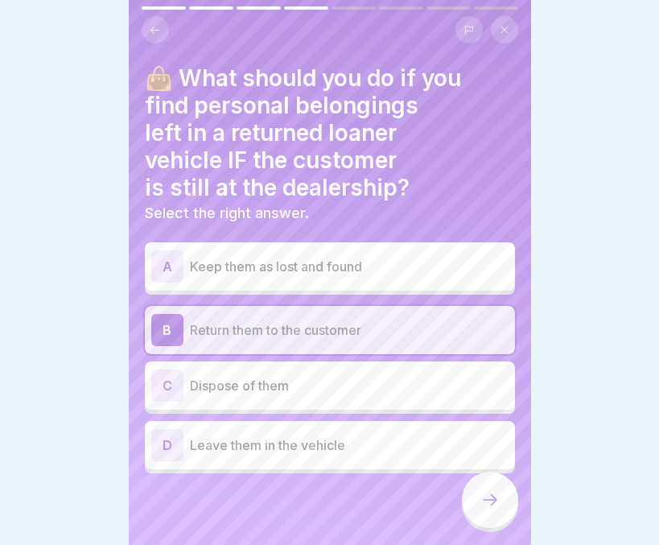
click at [483, 509] on icon at bounding box center [489, 499] width 19 height 19
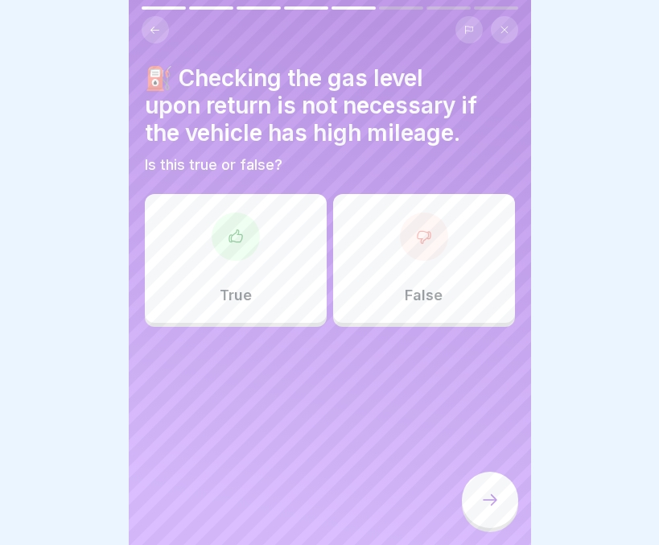
click at [454, 288] on div "False" at bounding box center [424, 258] width 182 height 129
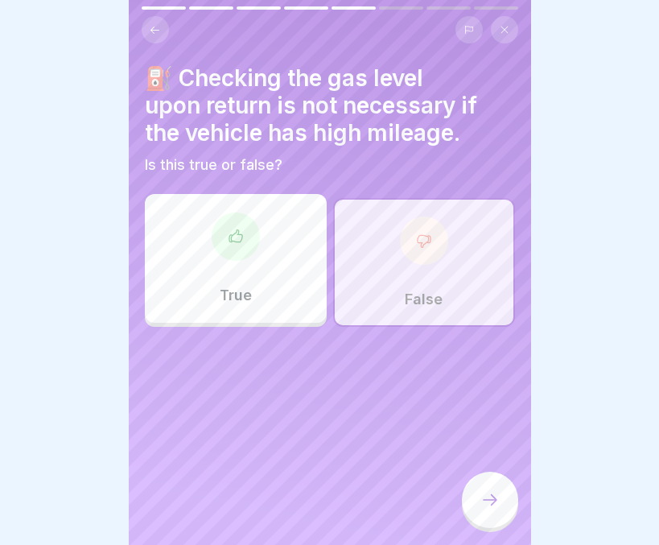
click at [485, 509] on icon at bounding box center [489, 499] width 19 height 19
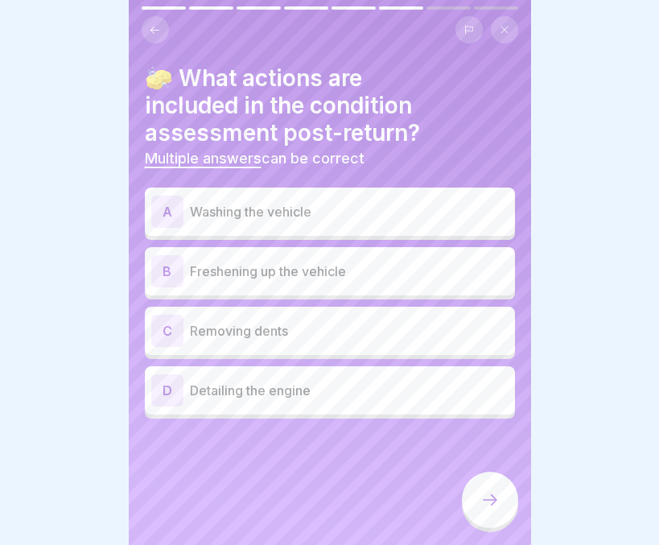
click at [309, 285] on div "B Freshening up the vehicle" at bounding box center [329, 271] width 357 height 32
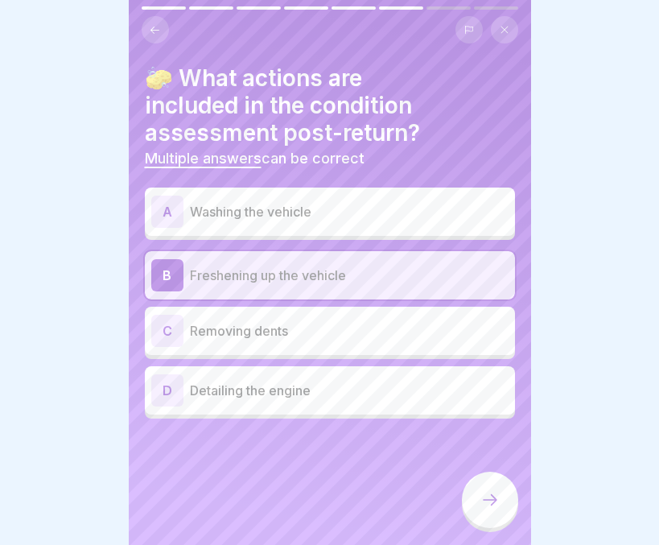
click at [308, 227] on div "A Washing the vehicle" at bounding box center [329, 211] width 357 height 32
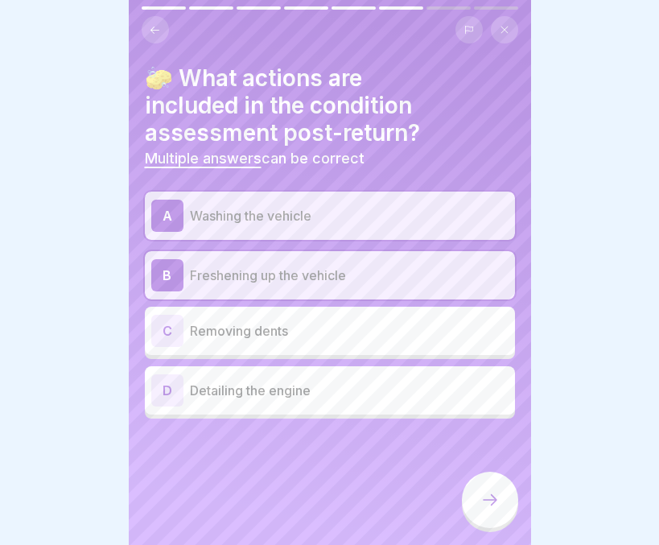
click at [480, 509] on icon at bounding box center [489, 499] width 19 height 19
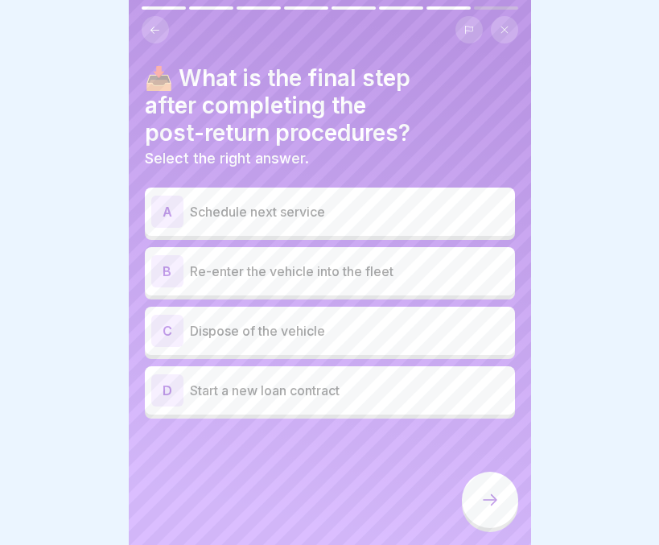
click at [367, 269] on p "Re-enter the vehicle into the fleet" at bounding box center [349, 270] width 319 height 19
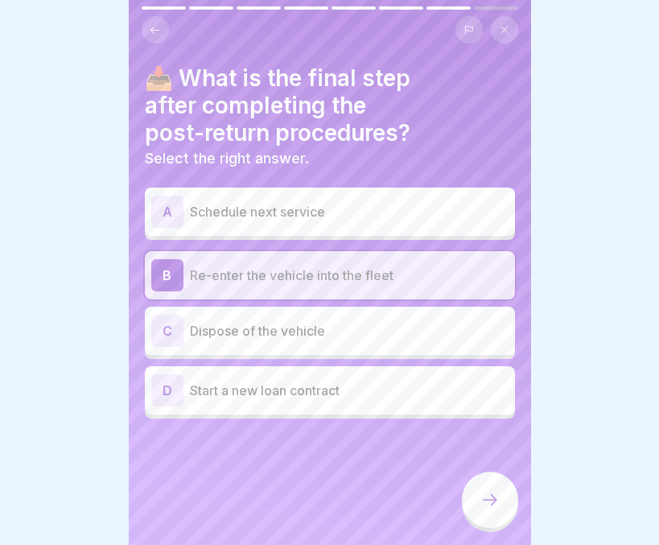
click at [481, 504] on icon at bounding box center [489, 499] width 19 height 19
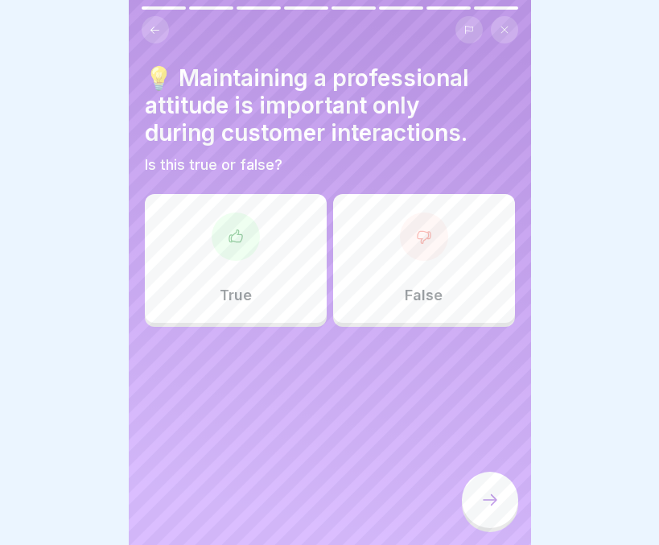
click at [458, 298] on div "False" at bounding box center [424, 258] width 182 height 129
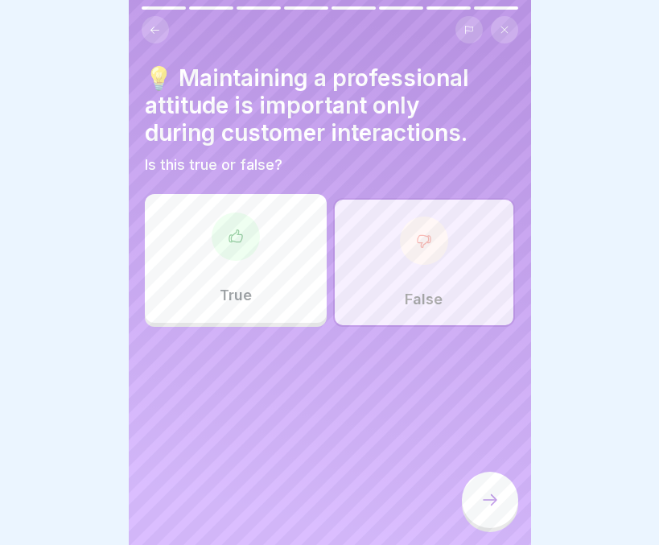
click at [479, 526] on div at bounding box center [490, 499] width 56 height 56
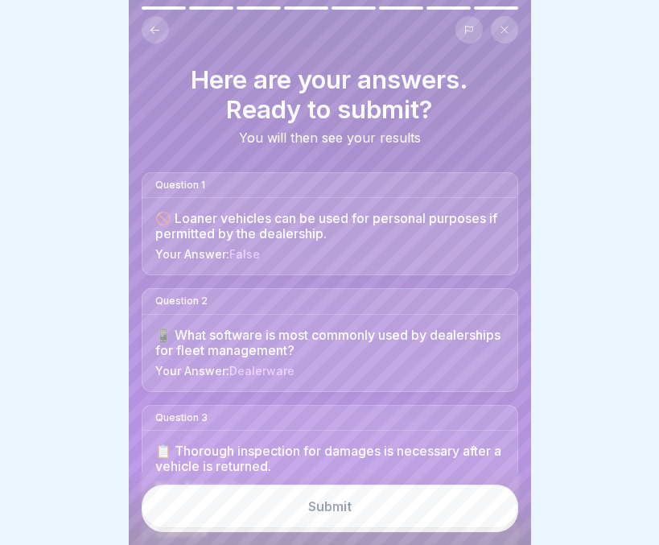
click at [420, 528] on button "Submit" at bounding box center [330, 505] width 377 height 43
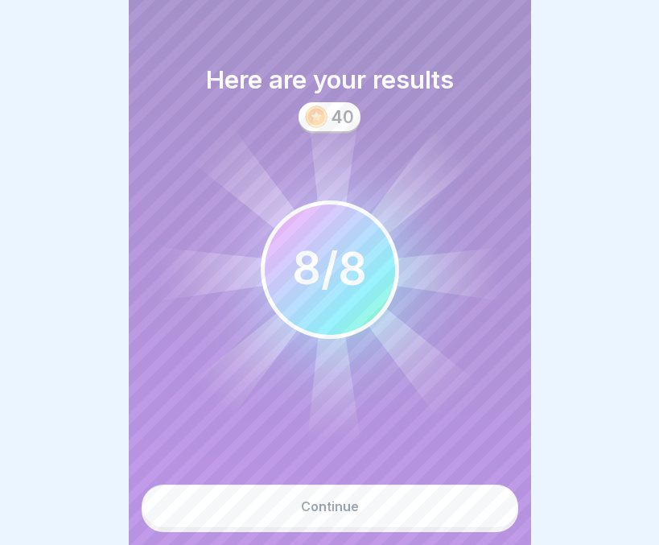
click at [414, 526] on button "Continue" at bounding box center [330, 505] width 377 height 43
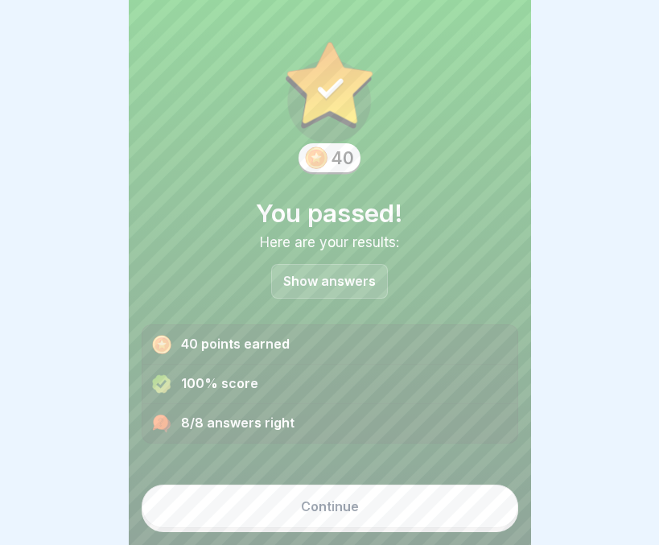
click at [414, 526] on button "Continue" at bounding box center [330, 505] width 377 height 43
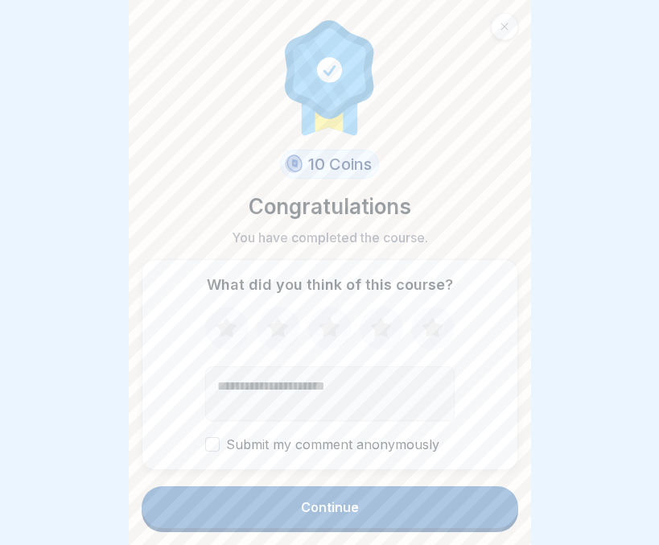
click at [414, 526] on button "Continue" at bounding box center [330, 507] width 377 height 42
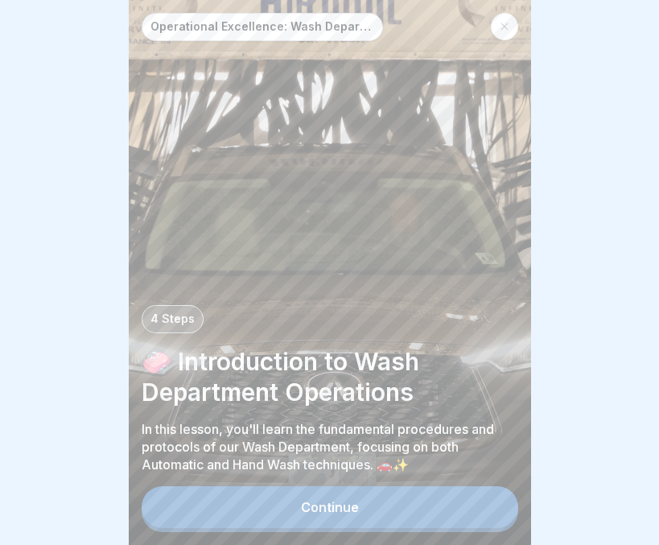
click at [572, 13] on div at bounding box center [329, 272] width 659 height 545
click at [410, 502] on button "Continue" at bounding box center [330, 507] width 377 height 42
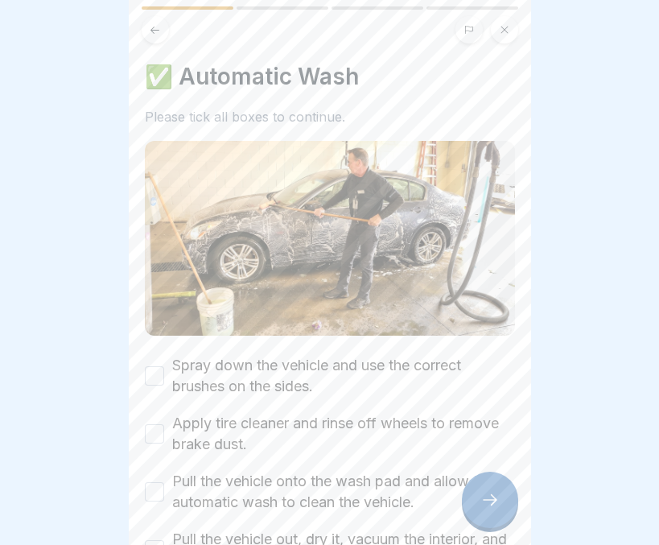
click at [158, 366] on button "Spray down the vehicle and use the correct brushes on the sides." at bounding box center [154, 375] width 19 height 19
click at [149, 424] on button "Apply tire cleaner and rinse off wheels to remove brake dust." at bounding box center [154, 433] width 19 height 19
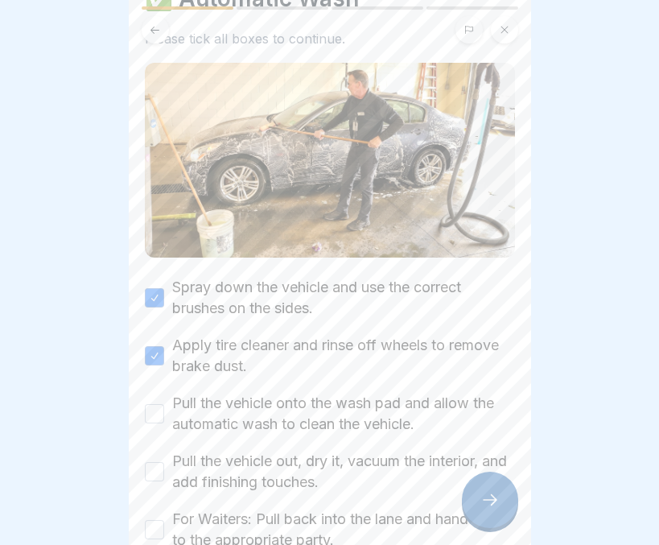
scroll to position [83, 0]
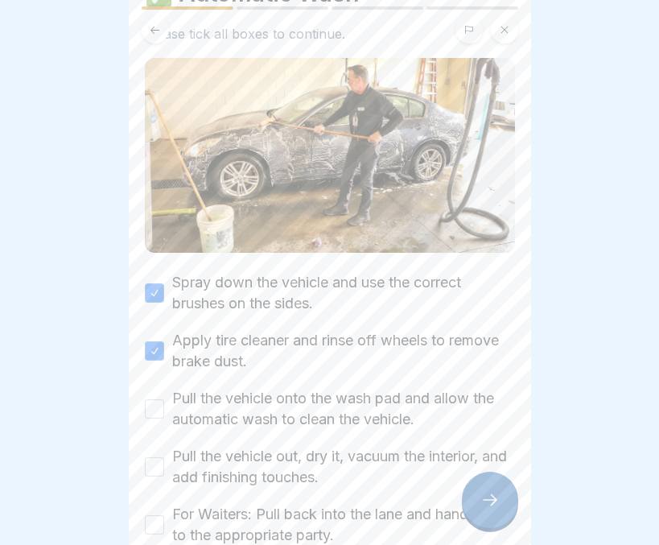
click at [156, 399] on button "Pull the vehicle onto the wash pad and allow the automatic wash to clean the ve…" at bounding box center [154, 408] width 19 height 19
click at [163, 457] on button "Pull the vehicle out, dry it, vacuum the interior, and add finishing touches." at bounding box center [154, 466] width 19 height 19
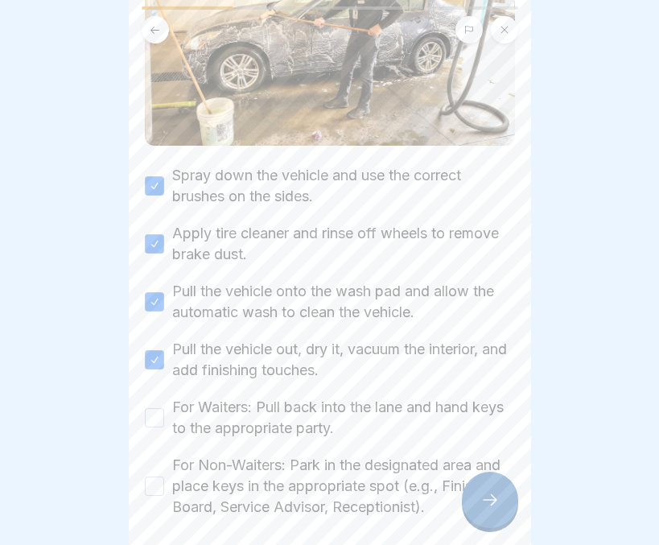
scroll to position [191, 0]
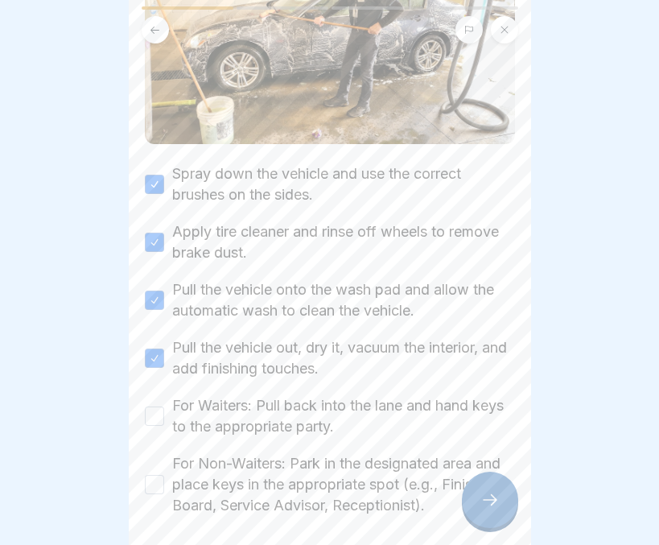
click at [150, 406] on button "For Waiters: Pull back into the lane and hand keys to the appropriate party." at bounding box center [154, 415] width 19 height 19
click at [153, 475] on button "For Non-Waiters: Park in the designated area and place keys in the appropriate …" at bounding box center [154, 484] width 19 height 19
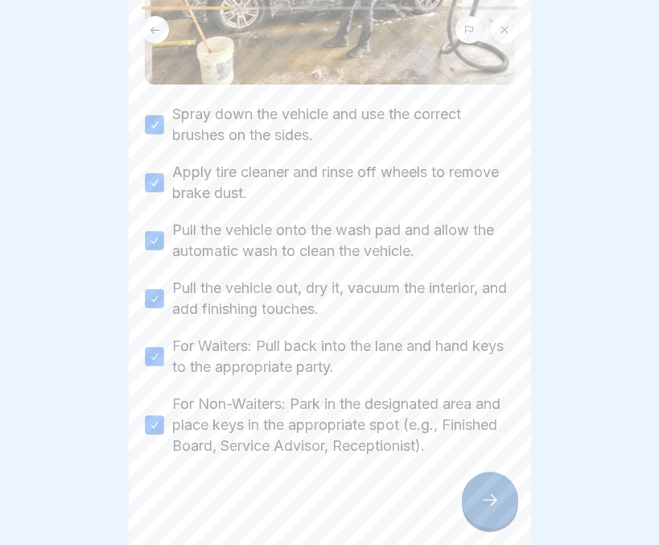
scroll to position [253, 0]
click at [501, 502] on div at bounding box center [490, 499] width 56 height 56
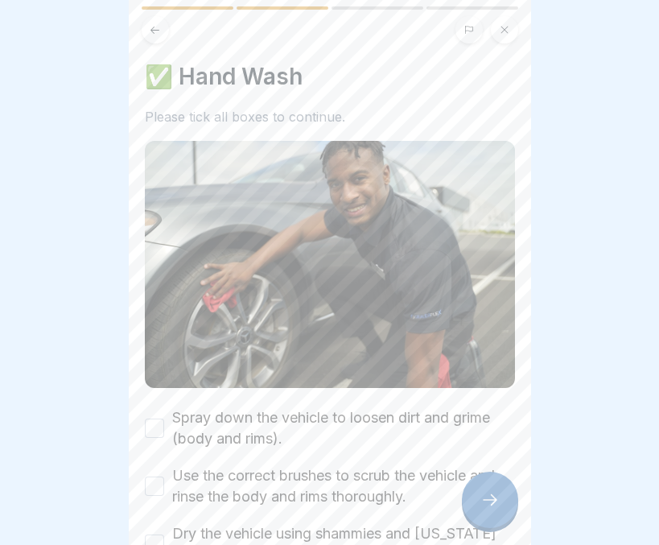
click at [153, 418] on button "Spray down the vehicle to loosen dirt and grime (body and rims)." at bounding box center [154, 427] width 19 height 19
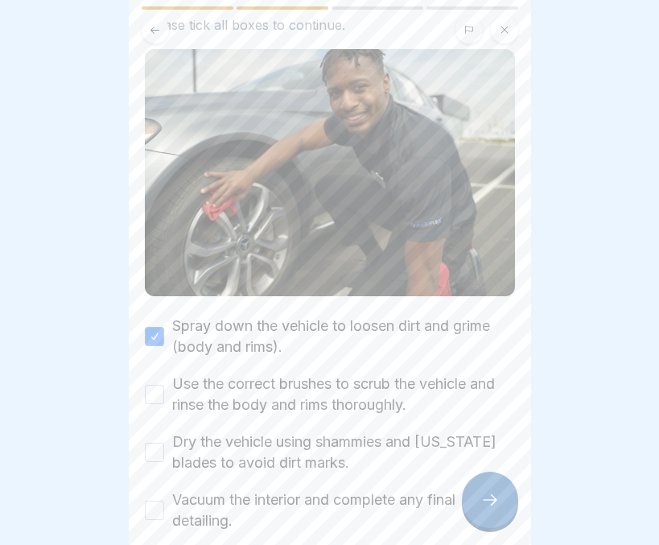
scroll to position [110, 0]
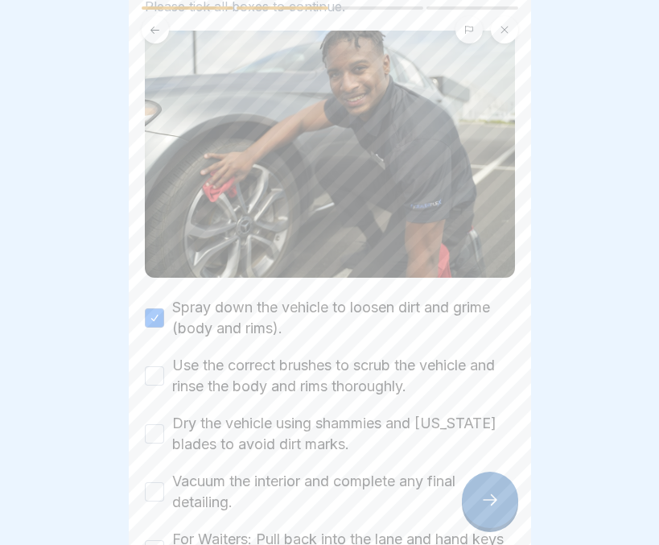
click at [158, 366] on button "Use the correct brushes to scrub the vehicle and rinse the body and rims thorou…" at bounding box center [154, 375] width 19 height 19
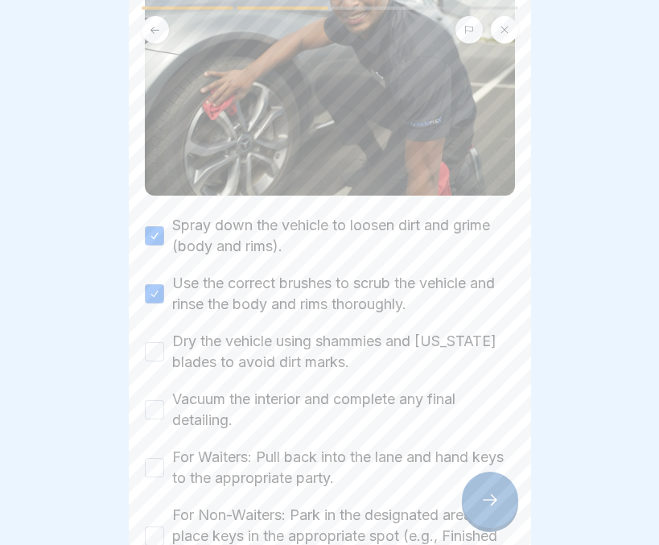
scroll to position [193, 0]
click at [153, 341] on button "Dry the vehicle using shammies and California blades to avoid dirt marks." at bounding box center [154, 350] width 19 height 19
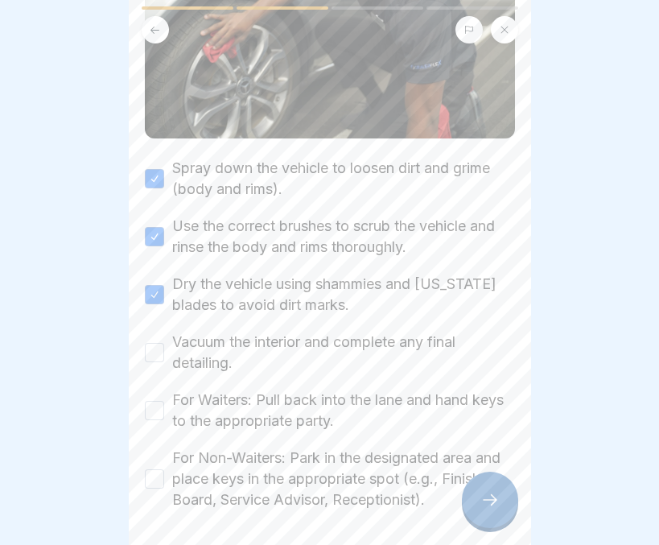
scroll to position [252, 0]
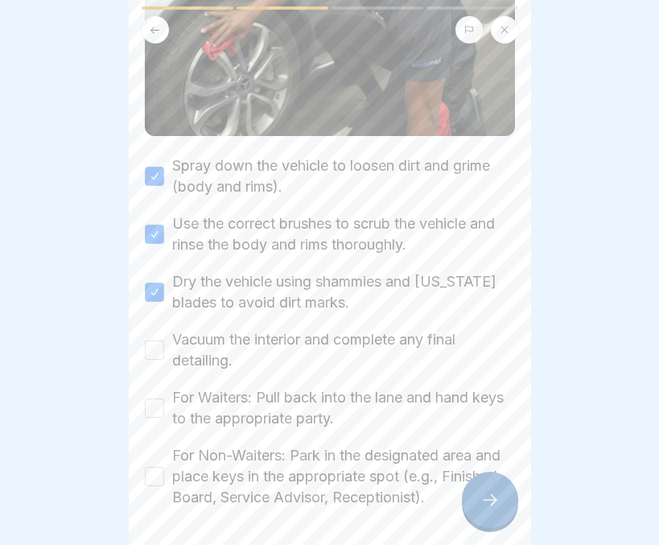
click at [152, 340] on button "Vacuum the interior and complete any final detailing." at bounding box center [154, 349] width 19 height 19
click at [156, 398] on button "For Waiters: Pull back into the lane and hand keys to the appropriate party." at bounding box center [154, 407] width 19 height 19
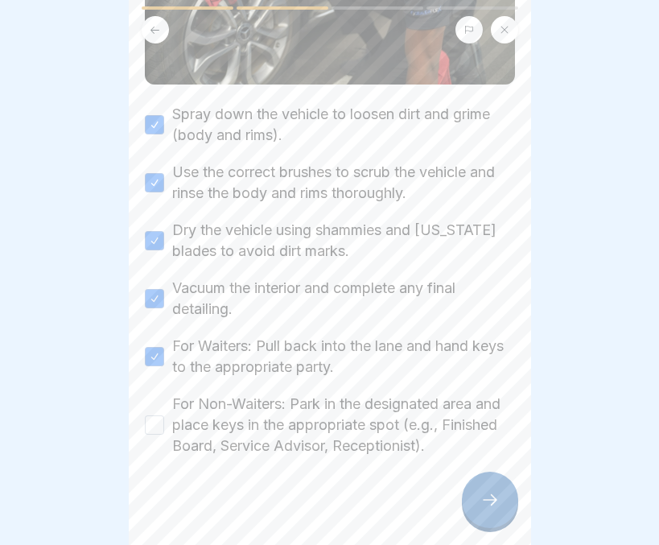
click at [154, 415] on button "For Non-Waiters: Park in the designated area and place keys in the appropriate …" at bounding box center [154, 424] width 19 height 19
click at [479, 497] on div at bounding box center [490, 499] width 56 height 56
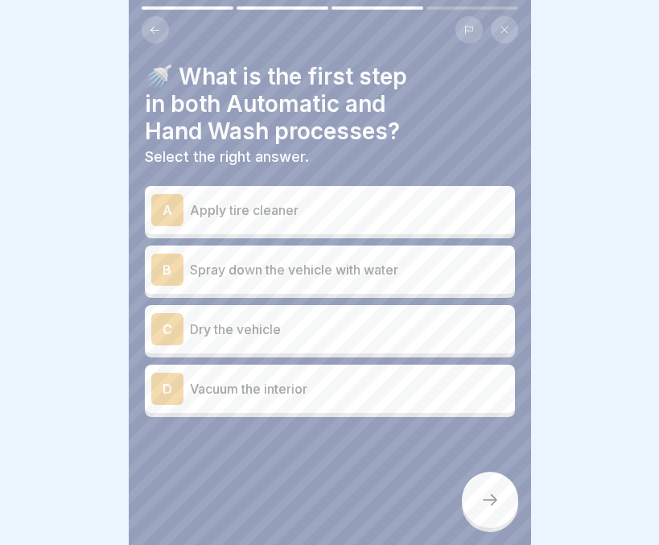
click at [275, 264] on p "Spray down the vehicle with water" at bounding box center [349, 269] width 319 height 19
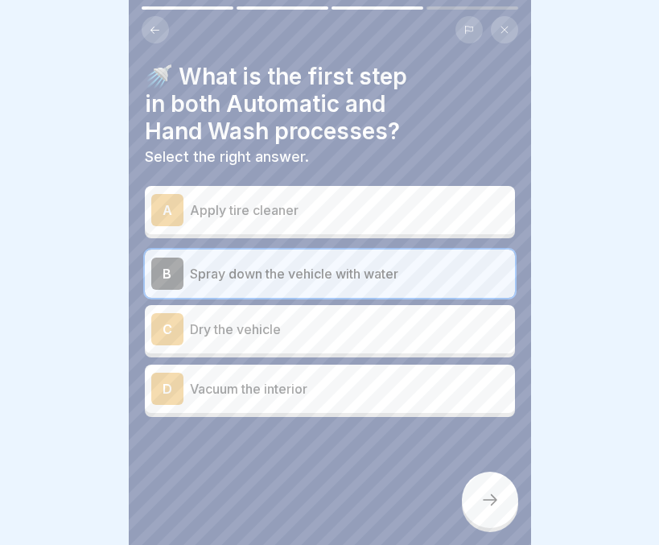
click at [496, 489] on div at bounding box center [490, 499] width 56 height 56
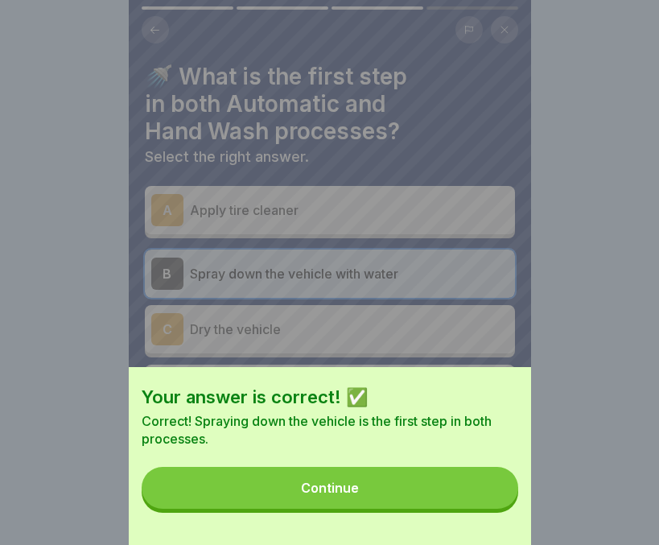
click at [406, 499] on button "Continue" at bounding box center [330, 488] width 377 height 42
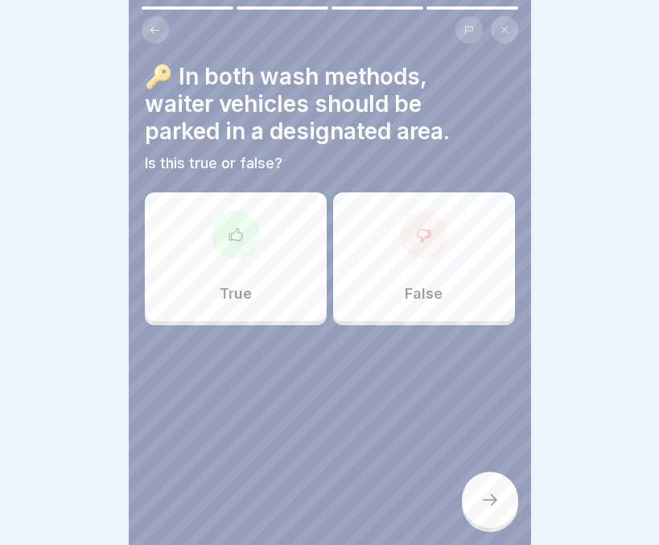
click at [352, 282] on div "False" at bounding box center [424, 256] width 182 height 129
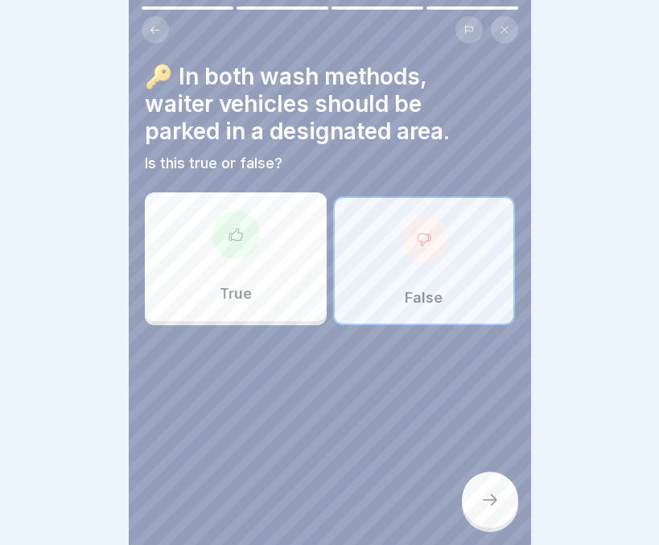
click at [475, 490] on div at bounding box center [490, 499] width 56 height 56
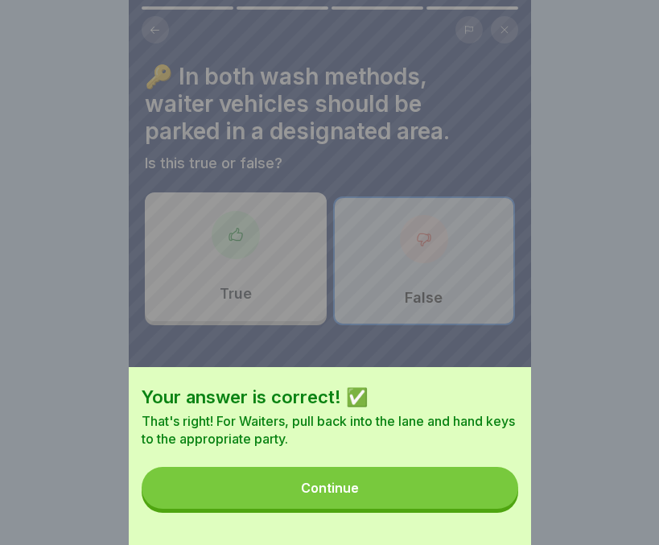
click at [414, 498] on button "Continue" at bounding box center [330, 488] width 377 height 42
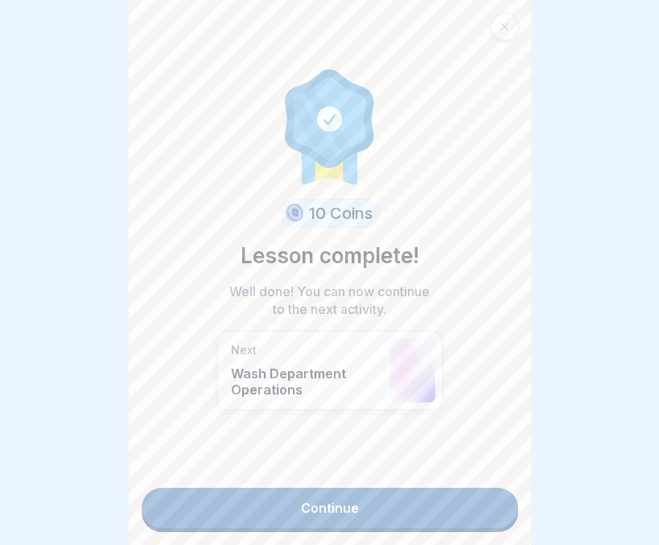
click at [382, 493] on link "Continue" at bounding box center [330, 508] width 377 height 40
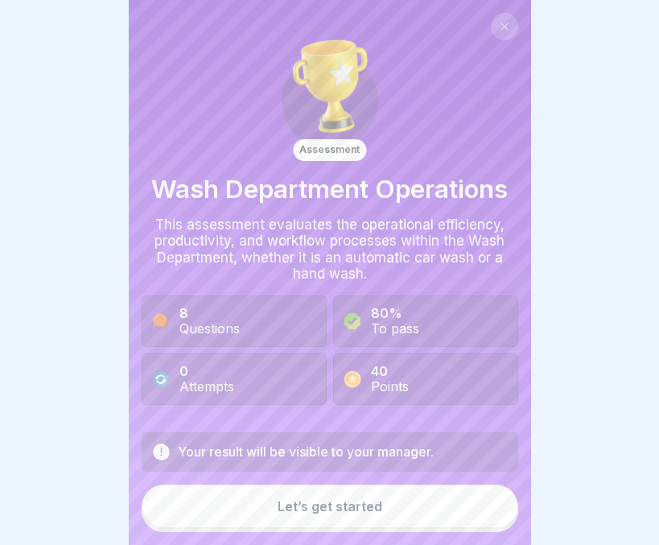
click at [382, 493] on button "Let’s get started" at bounding box center [330, 505] width 377 height 43
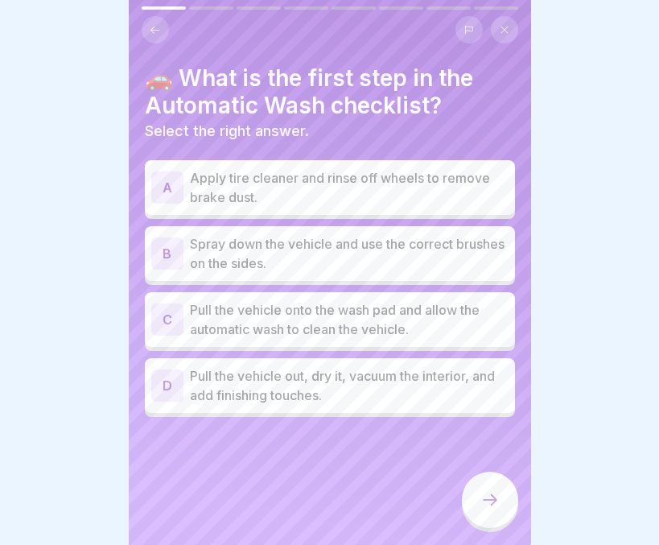
click at [360, 235] on p "Spray down the vehicle and use the correct brushes on the sides." at bounding box center [349, 253] width 319 height 39
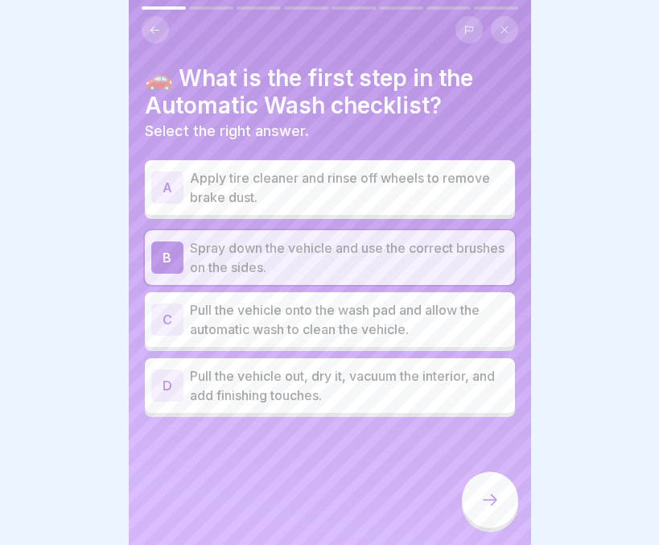
click at [475, 505] on div at bounding box center [490, 499] width 56 height 56
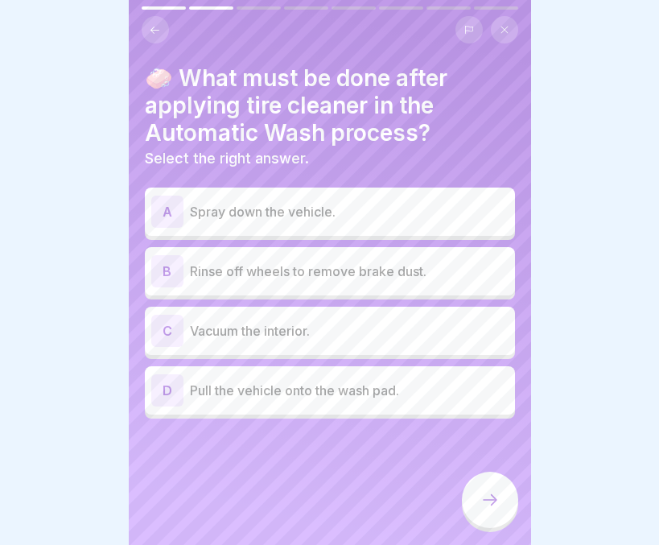
click at [327, 273] on div "B Rinse off wheels to remove brake dust." at bounding box center [329, 271] width 357 height 32
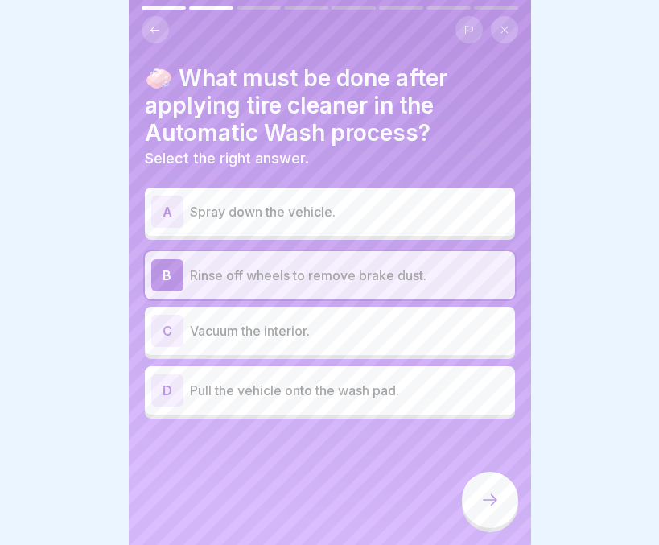
click at [480, 493] on icon at bounding box center [489, 499] width 19 height 19
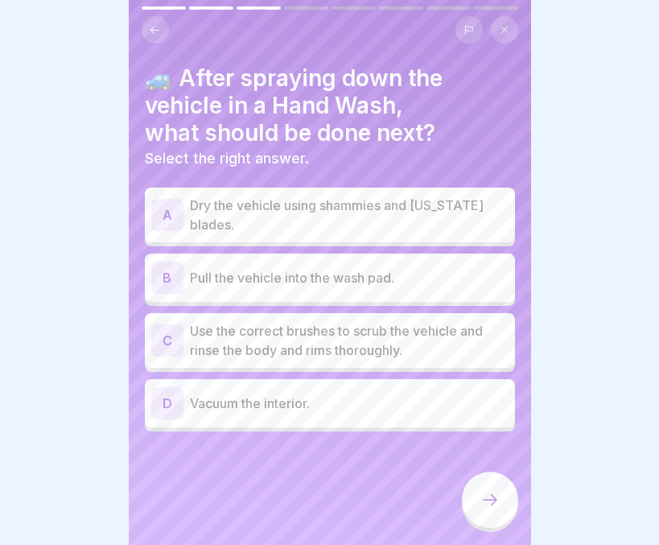
click at [410, 214] on p "Dry the vehicle using shammies and California blades." at bounding box center [349, 214] width 319 height 39
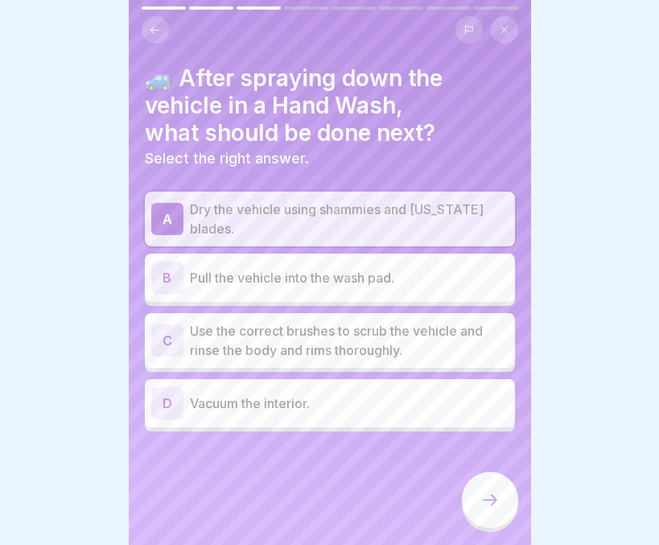
click at [479, 508] on div at bounding box center [490, 499] width 56 height 56
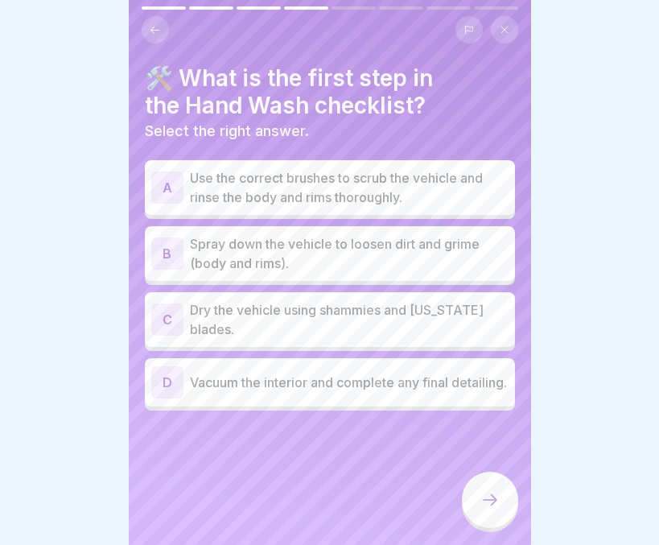
click at [431, 245] on p "Spray down the vehicle to loosen dirt and grime (body and rims)." at bounding box center [349, 253] width 319 height 39
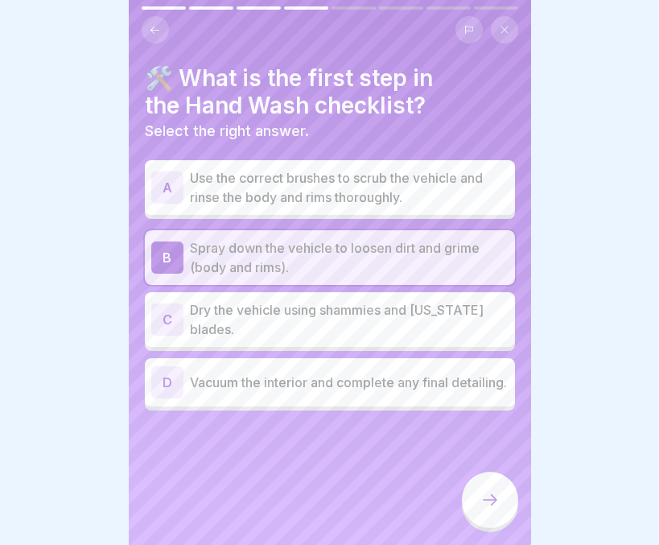
click at [490, 506] on icon at bounding box center [489, 499] width 19 height 19
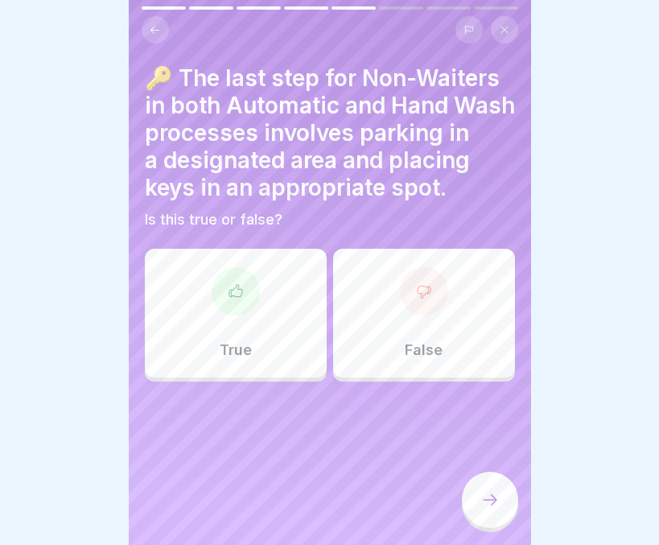
click at [286, 316] on div "True" at bounding box center [236, 313] width 182 height 129
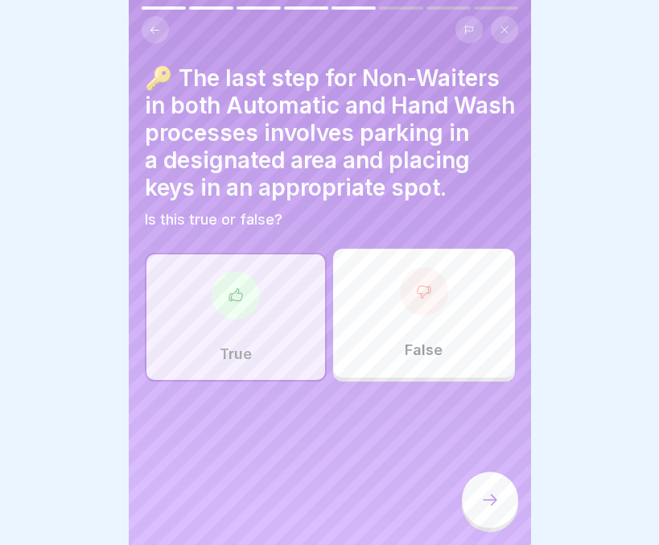
click at [488, 504] on icon at bounding box center [489, 499] width 19 height 19
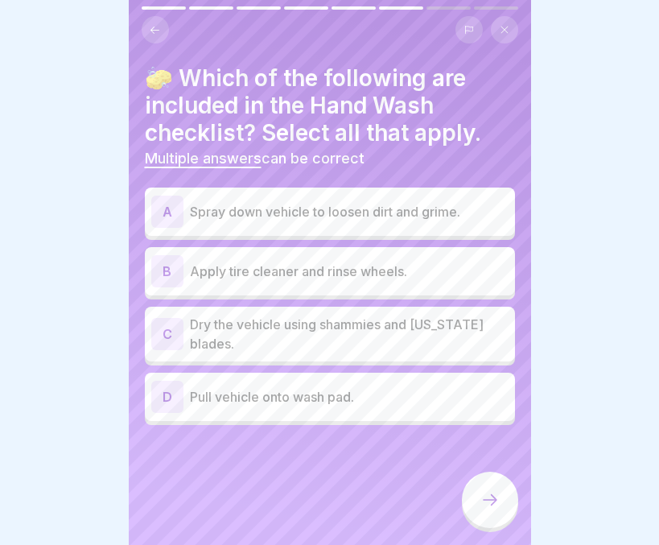
click at [356, 202] on p "Spray down vehicle to loosen dirt and grime." at bounding box center [349, 211] width 319 height 19
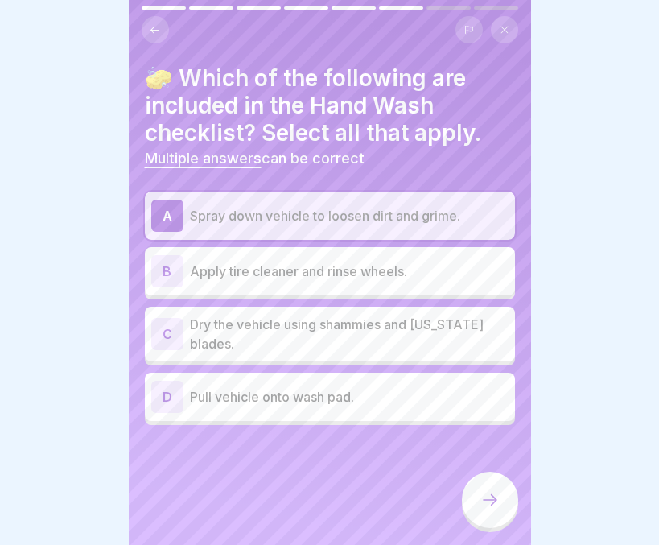
click at [328, 261] on p "Apply tire cleaner and rinse wheels." at bounding box center [349, 270] width 319 height 19
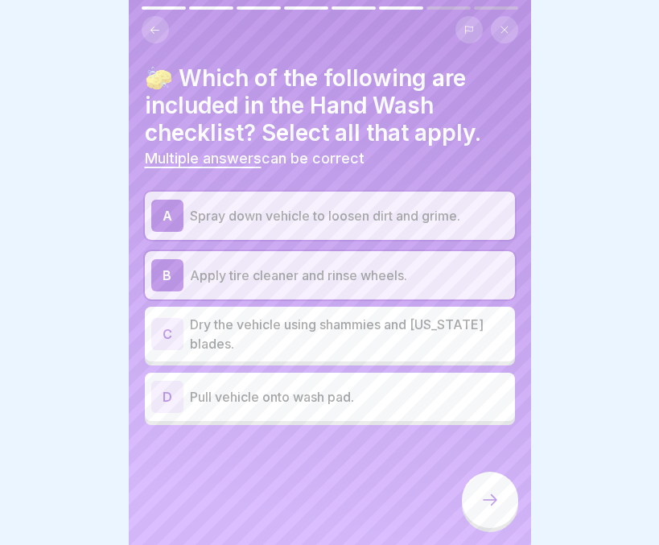
click at [332, 316] on p "Dry the vehicle using shammies and California blades." at bounding box center [349, 334] width 319 height 39
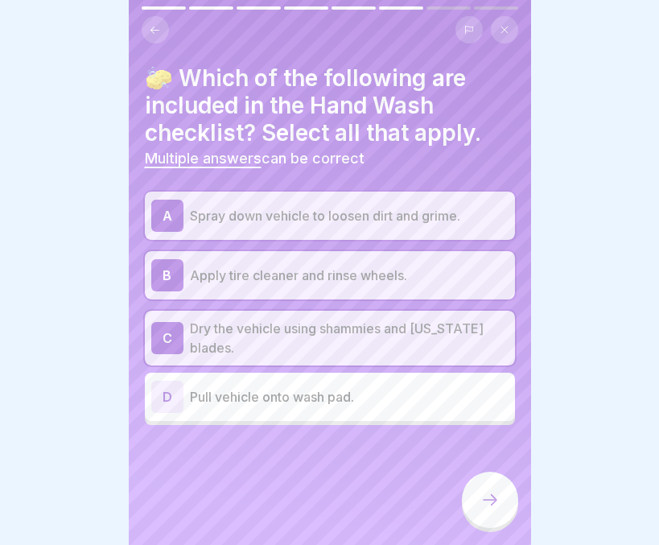
click at [483, 501] on icon at bounding box center [489, 499] width 19 height 19
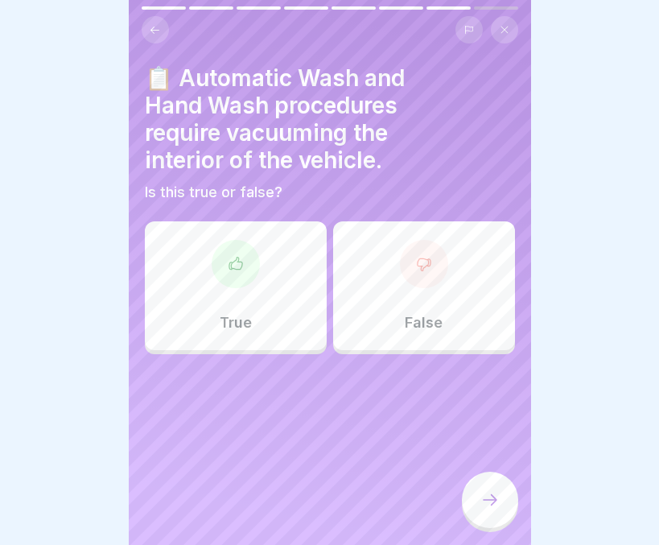
click at [283, 319] on div "True" at bounding box center [236, 285] width 182 height 129
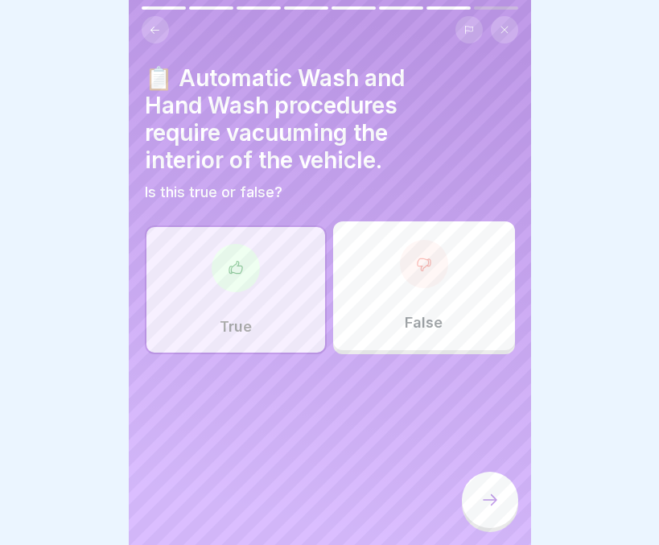
click at [478, 508] on div at bounding box center [490, 499] width 56 height 56
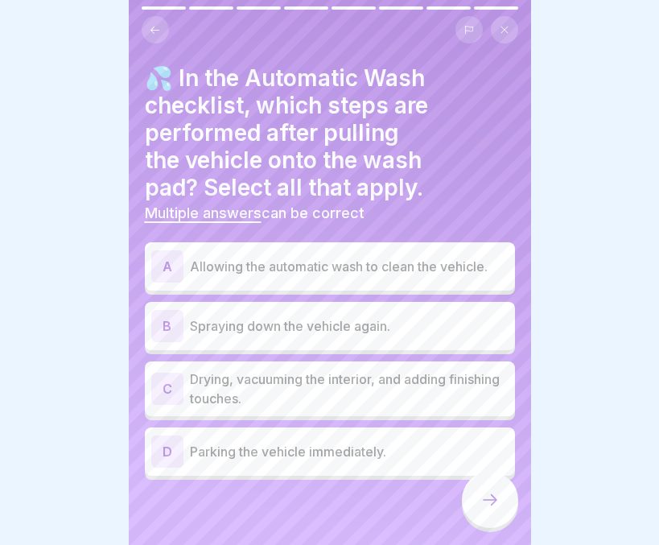
click at [396, 257] on p "Allowing the automatic wash to clean the vehicle." at bounding box center [349, 266] width 319 height 19
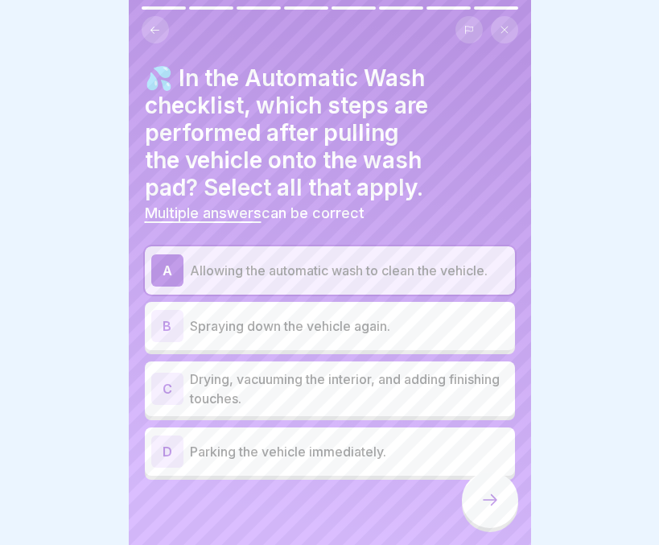
click at [364, 374] on p "Drying, vacuuming the interior, and adding finishing touches." at bounding box center [349, 388] width 319 height 39
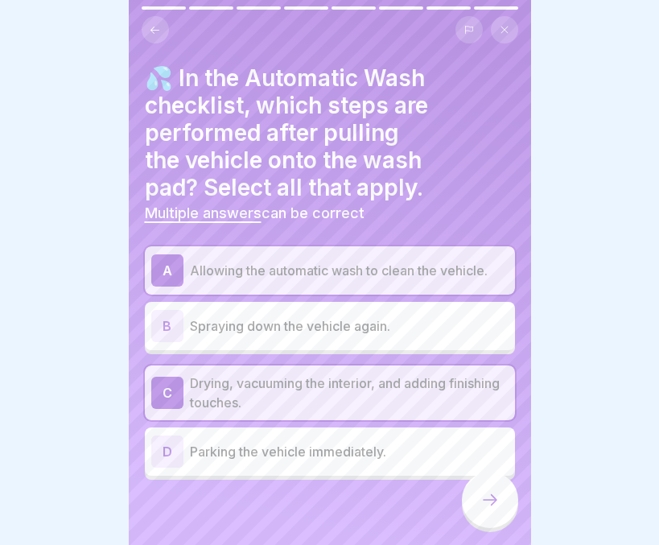
click at [479, 492] on div at bounding box center [490, 499] width 56 height 56
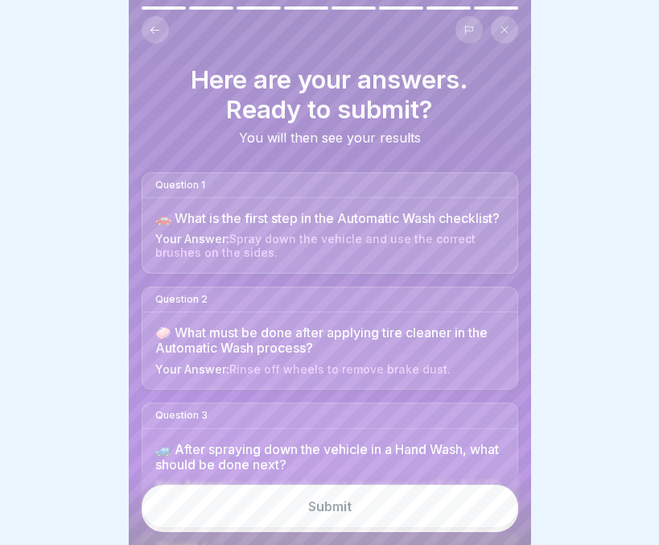
click at [471, 513] on button "Submit" at bounding box center [330, 505] width 377 height 43
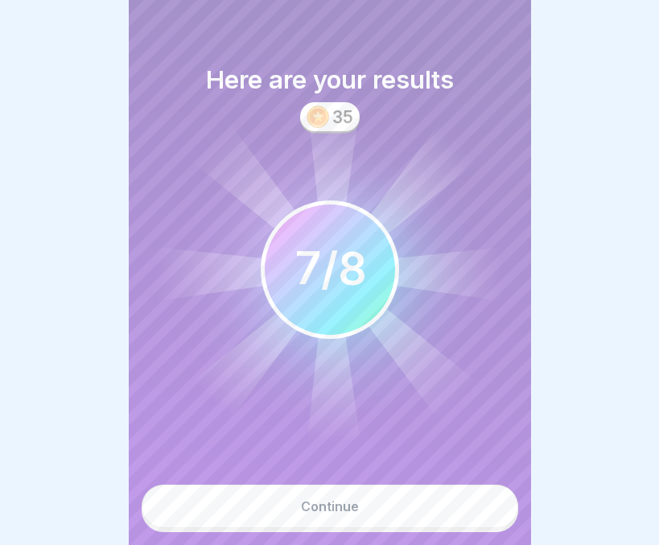
click at [369, 515] on button "Continue" at bounding box center [330, 505] width 377 height 43
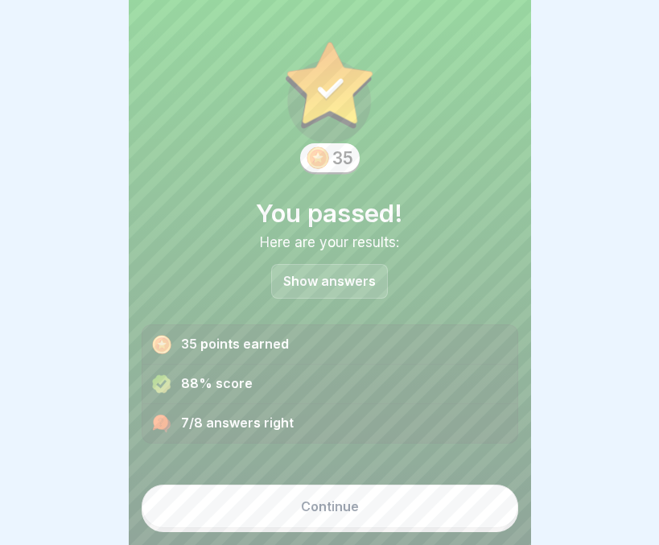
click at [344, 274] on p "Show answers" at bounding box center [329, 281] width 93 height 14
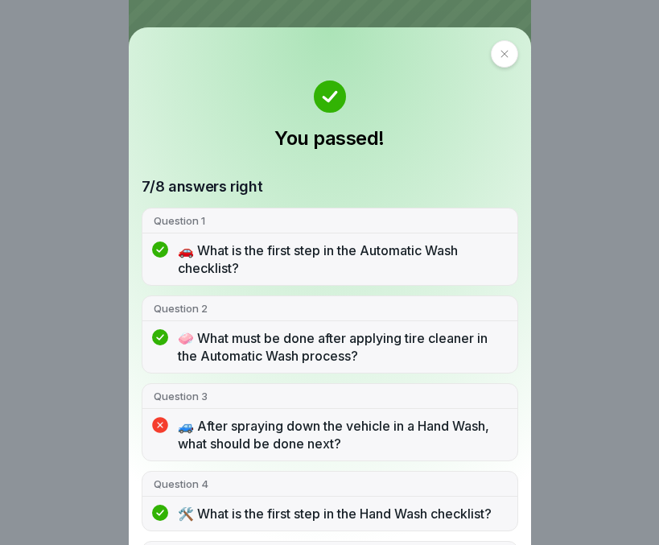
click at [344, 268] on p "🚗 What is the first step in the Automatic Wash checklist?" at bounding box center [342, 258] width 328 height 35
click at [500, 58] on icon at bounding box center [505, 54] width 10 height 10
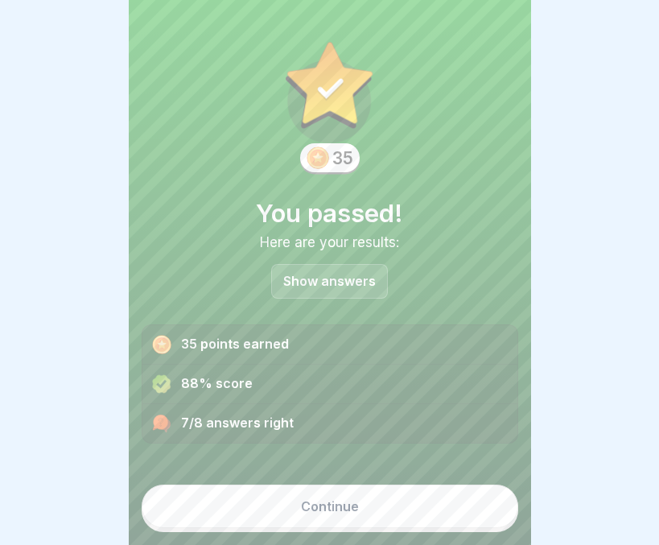
click at [317, 510] on div "Continue" at bounding box center [330, 506] width 58 height 14
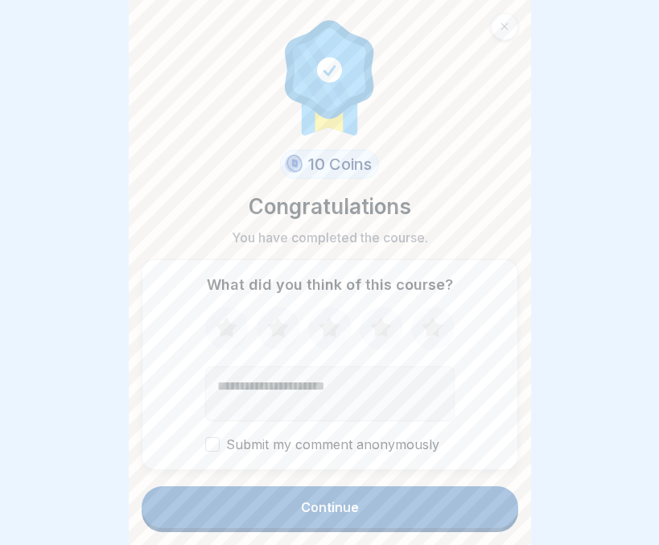
click at [317, 510] on div "Continue" at bounding box center [330, 507] width 58 height 14
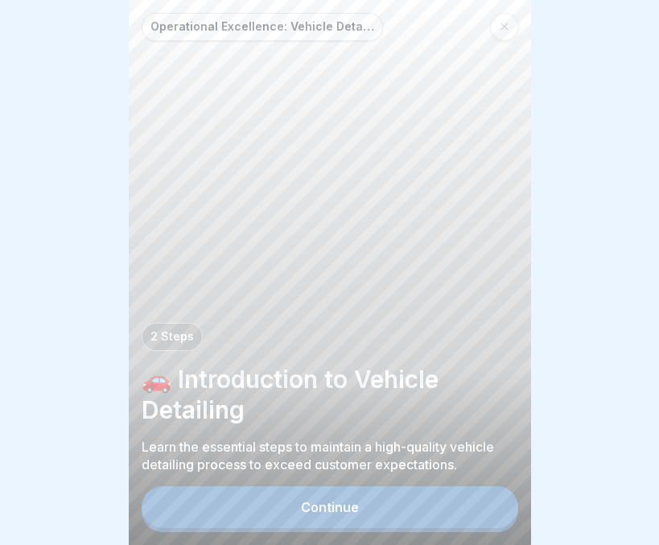
click at [317, 510] on div "Continue" at bounding box center [330, 507] width 58 height 14
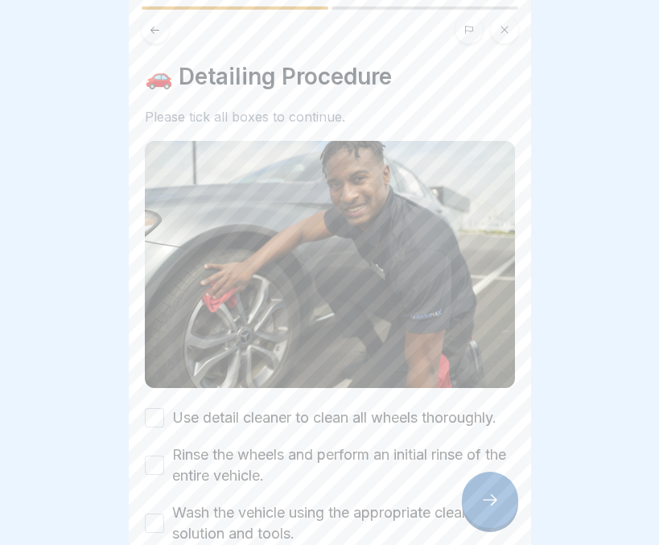
click at [152, 414] on button "Use detail cleaner to clean all wheels thoroughly." at bounding box center [154, 417] width 19 height 19
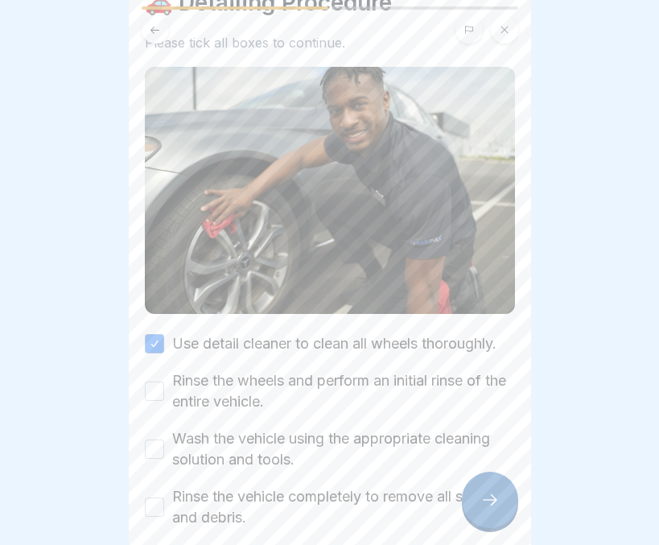
scroll to position [76, 0]
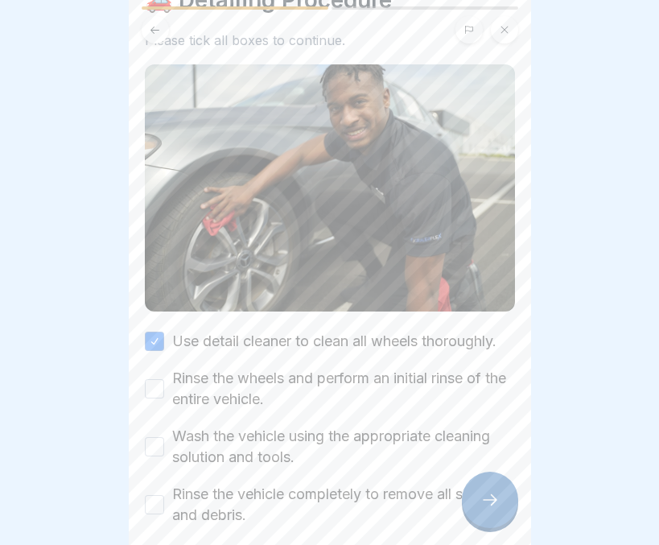
click at [152, 387] on button "Rinse the wheels and perform an initial rinse of the entire vehicle." at bounding box center [154, 388] width 19 height 19
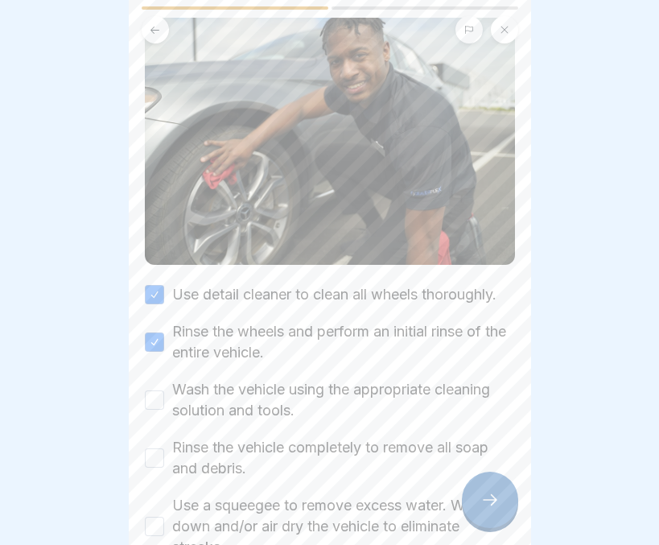
scroll to position [125, 0]
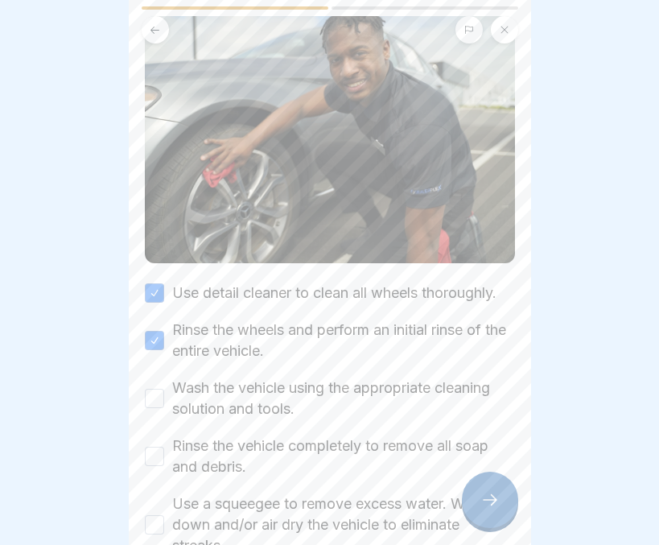
click at [150, 397] on button "Wash the vehicle using the appropriate cleaning solution and tools." at bounding box center [154, 398] width 19 height 19
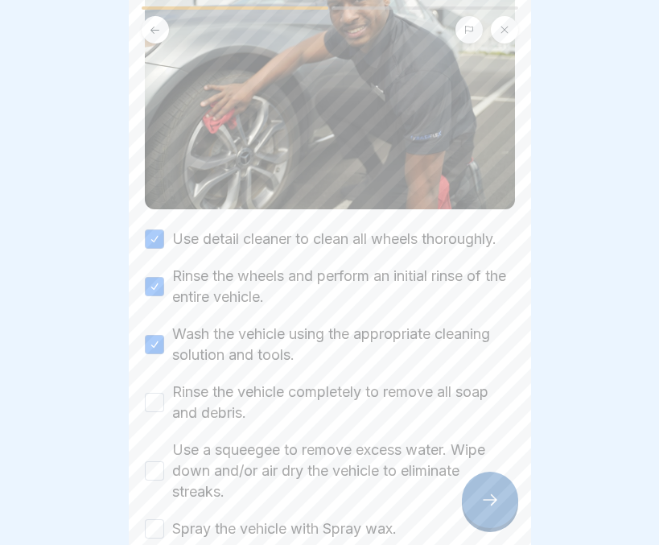
scroll to position [182, 0]
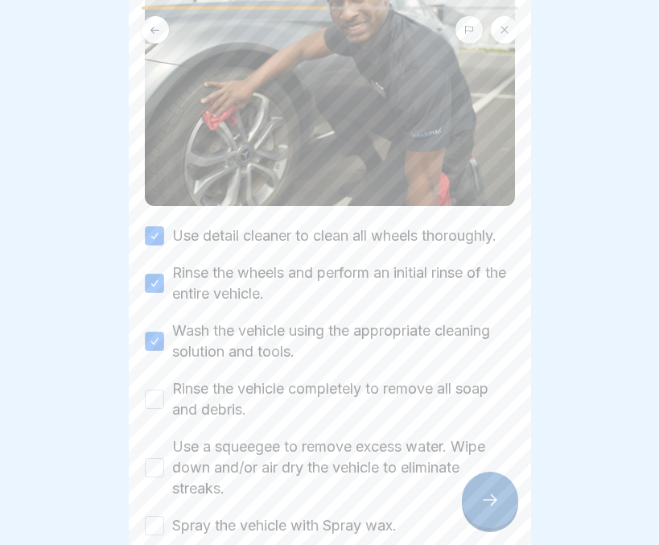
click at [150, 397] on button "Rinse the vehicle completely to remove all soap and debris." at bounding box center [154, 398] width 19 height 19
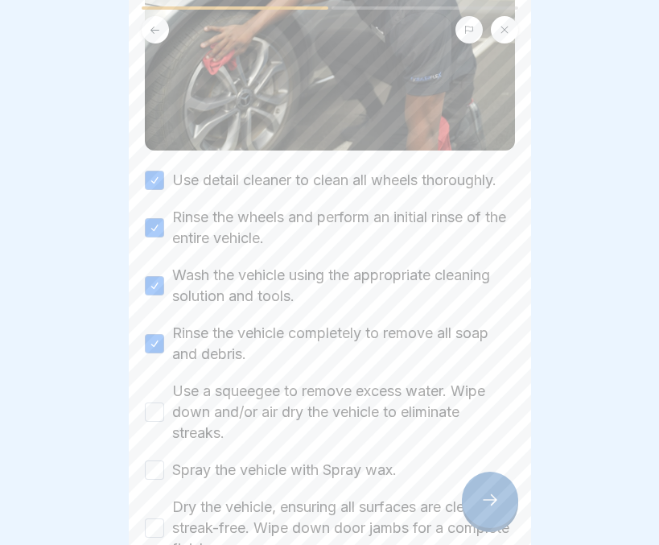
scroll to position [245, 0]
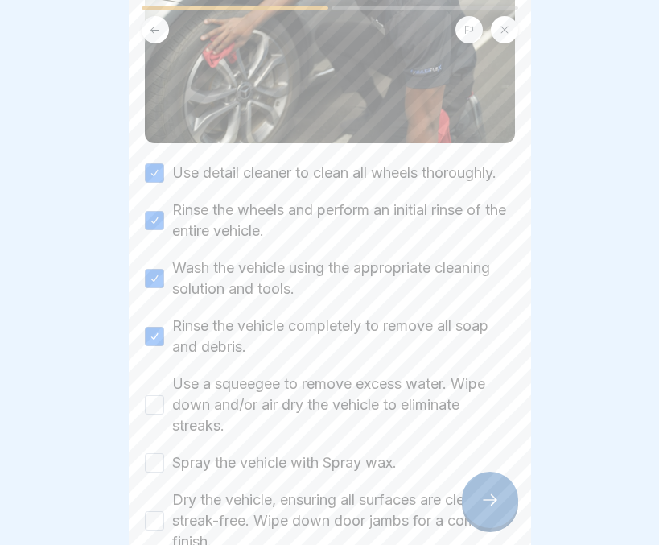
click at [150, 397] on button "Use a squeegee to remove excess water. Wipe down and/or air dry the vehicle to …" at bounding box center [154, 404] width 19 height 19
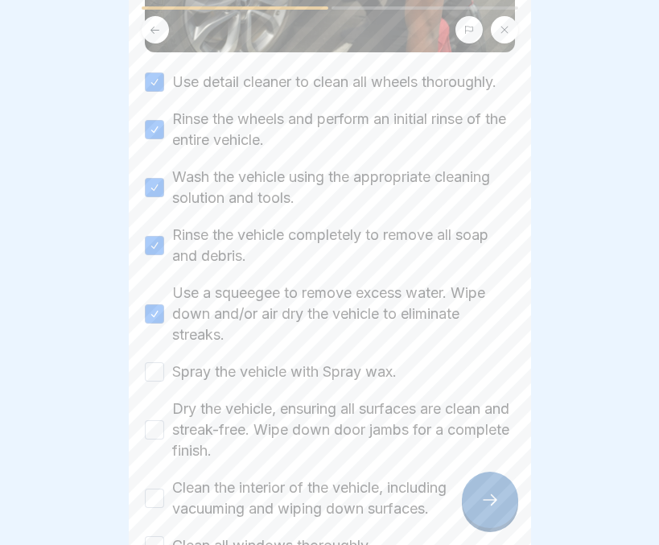
scroll to position [338, 0]
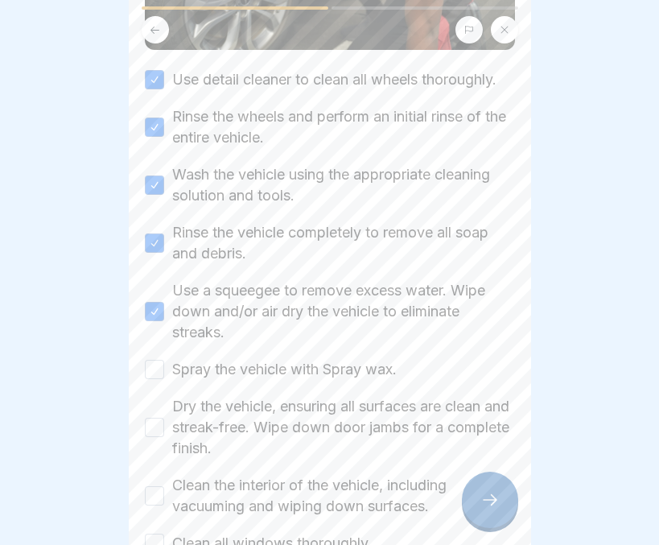
click at [163, 368] on button "Spray the vehicle with Spray wax." at bounding box center [154, 369] width 19 height 19
click at [149, 428] on button "Dry the vehicle, ensuring all surfaces are clean and streak-free. Wipe down doo…" at bounding box center [154, 427] width 19 height 19
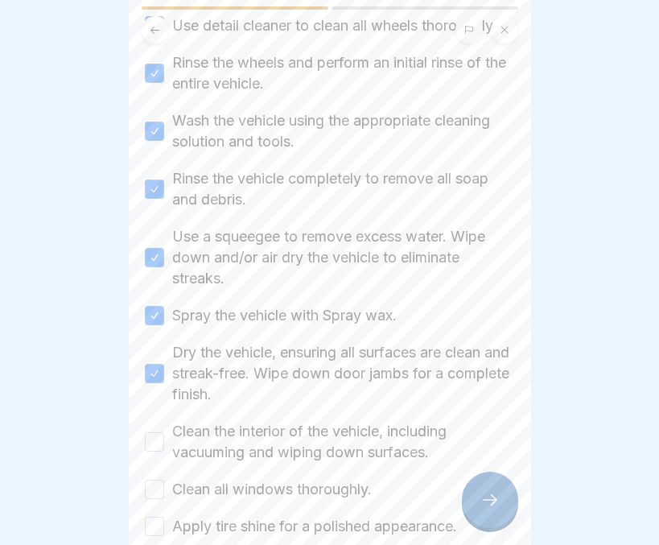
scroll to position [393, 0]
click at [154, 439] on button "Clean the interior of the vehicle, including vacuuming and wiping down surfaces." at bounding box center [154, 440] width 19 height 19
click at [150, 489] on button "Clean all windows thoroughly." at bounding box center [154, 488] width 19 height 19
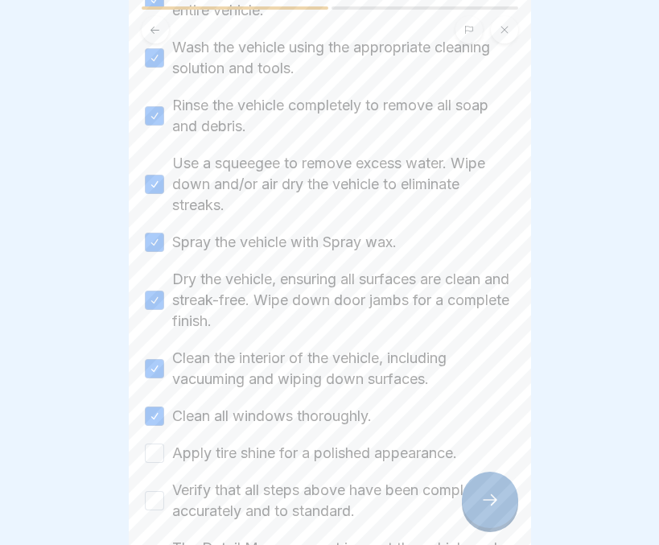
scroll to position [479, 0]
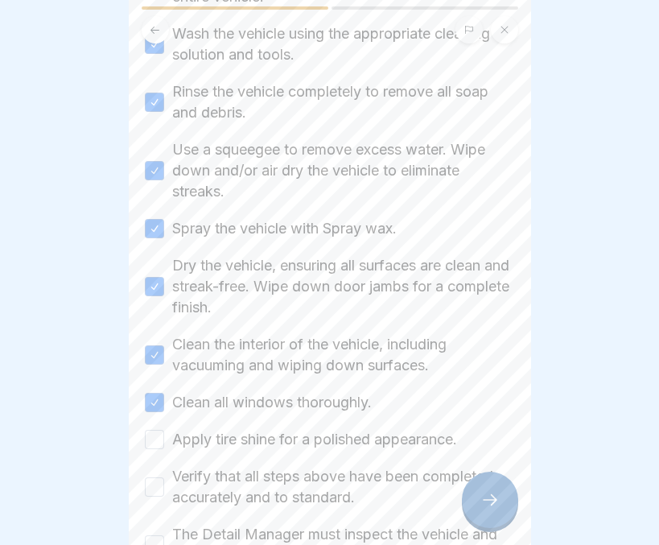
click at [160, 441] on button "Apply tire shine for a polished appearance." at bounding box center [154, 439] width 19 height 19
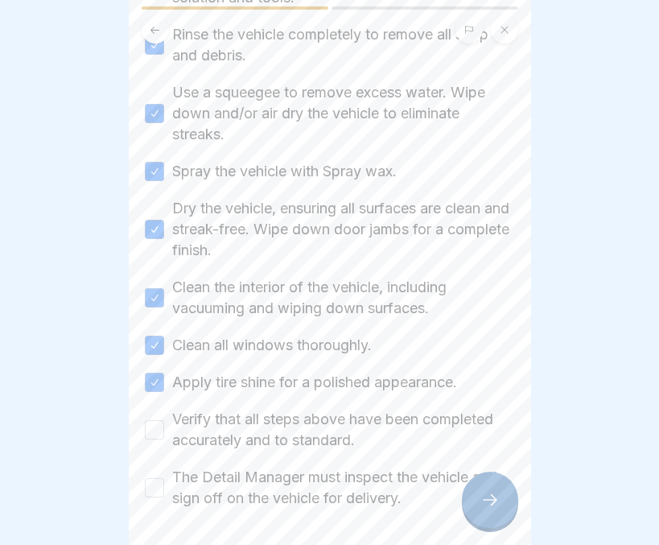
scroll to position [545, 0]
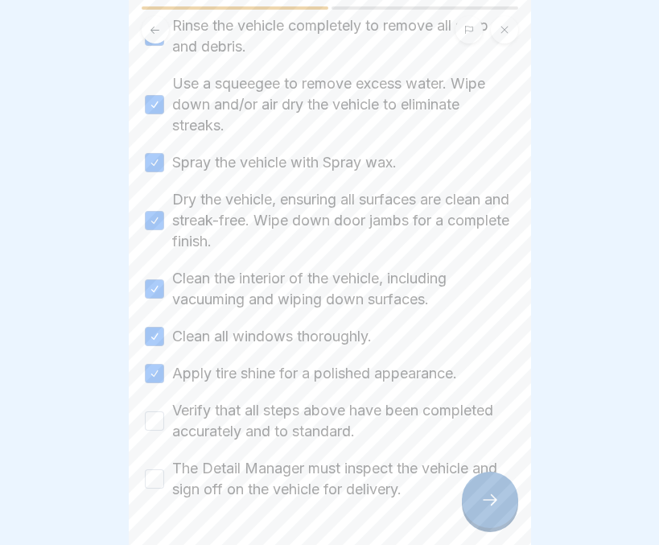
click at [154, 419] on button "Verify that all steps above have been completed accurately and to standard." at bounding box center [154, 420] width 19 height 19
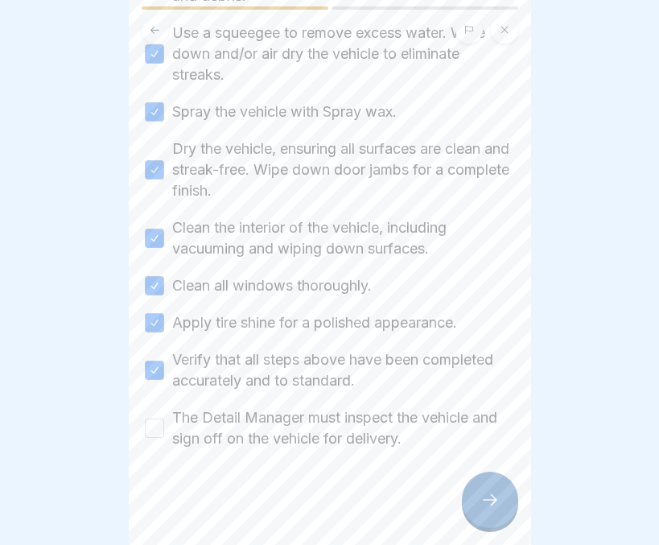
scroll to position [596, 0]
click at [154, 419] on button "The Detail Manager must inspect the vehicle and sign off on the vehicle for del…" at bounding box center [154, 427] width 19 height 19
click at [496, 499] on icon at bounding box center [489, 499] width 19 height 19
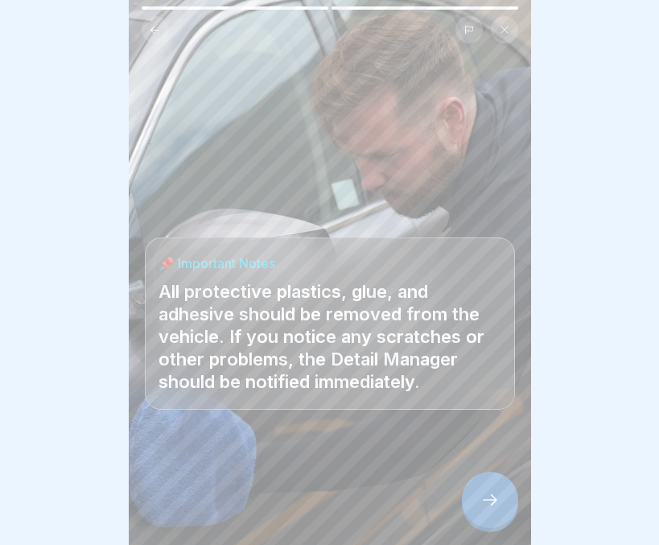
click at [478, 506] on div at bounding box center [490, 499] width 56 height 56
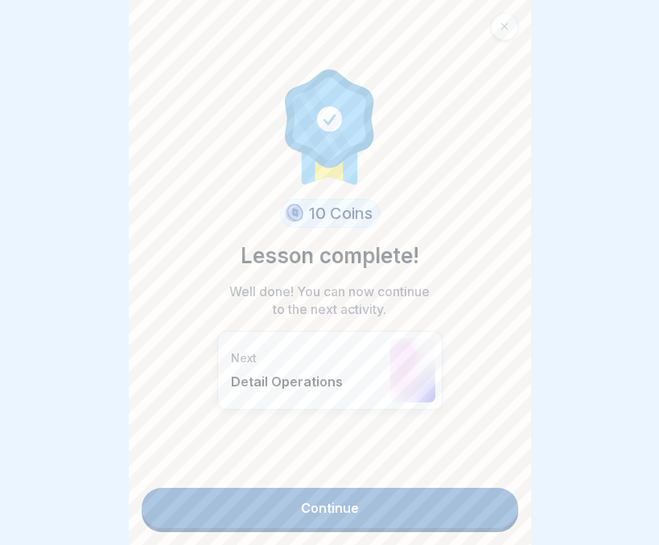
click at [390, 488] on link "Continue" at bounding box center [330, 508] width 377 height 40
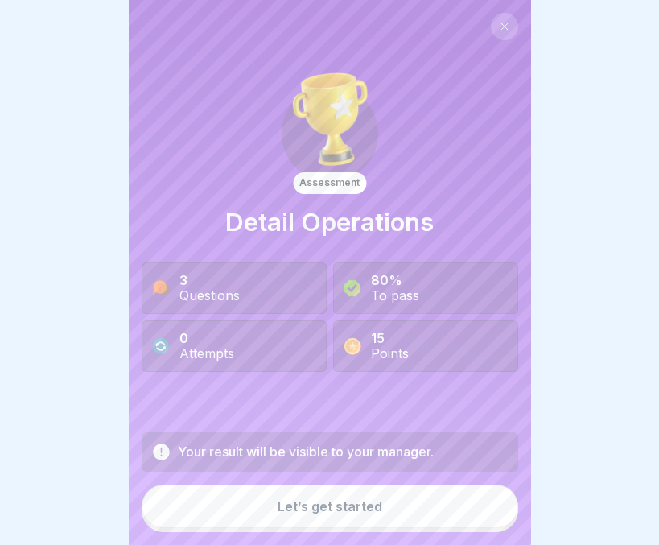
click at [370, 513] on div "Let’s get started" at bounding box center [330, 506] width 105 height 14
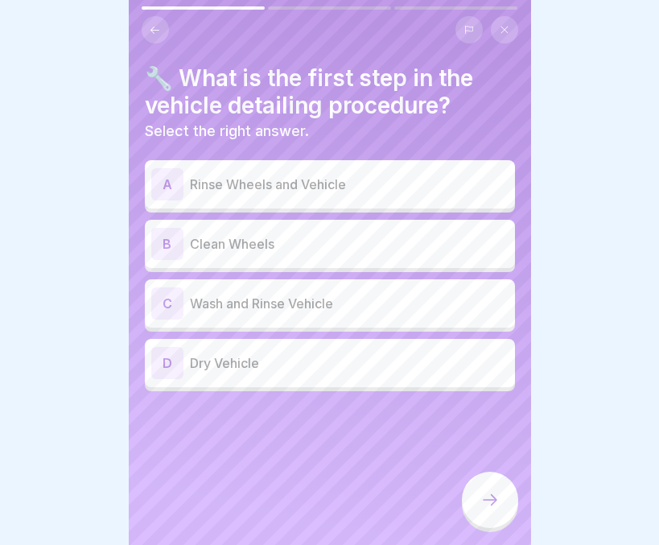
click at [267, 234] on p "Clean Wheels" at bounding box center [349, 243] width 319 height 19
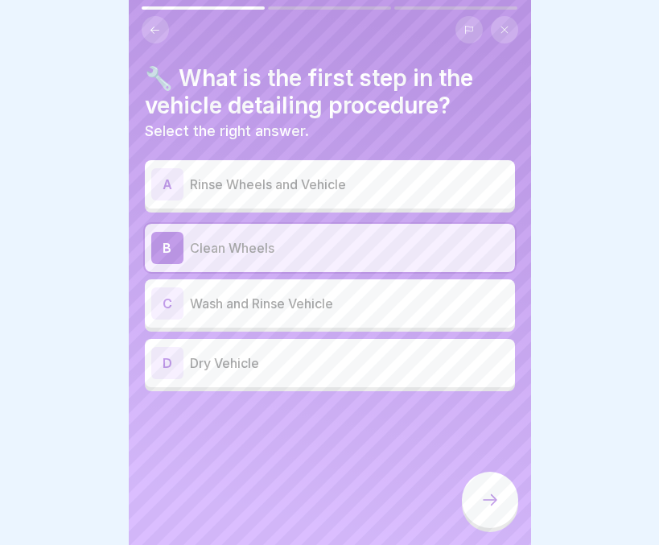
click at [480, 501] on icon at bounding box center [489, 499] width 19 height 19
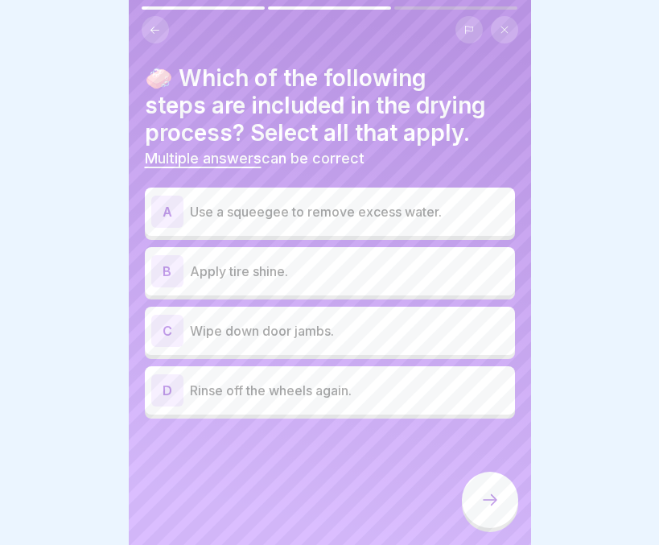
click at [321, 214] on div "A Use a squeegee to remove excess water." at bounding box center [329, 211] width 357 height 32
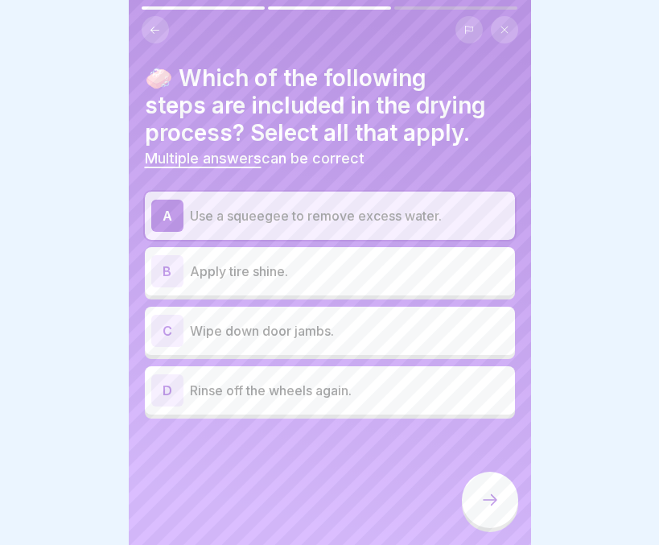
click at [321, 261] on p "Apply tire shine." at bounding box center [349, 270] width 319 height 19
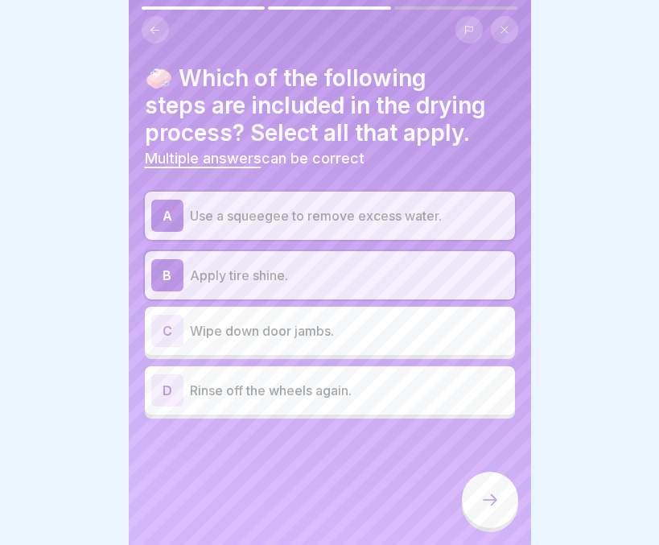
click at [309, 321] on p "Wipe down door jambs." at bounding box center [349, 330] width 319 height 19
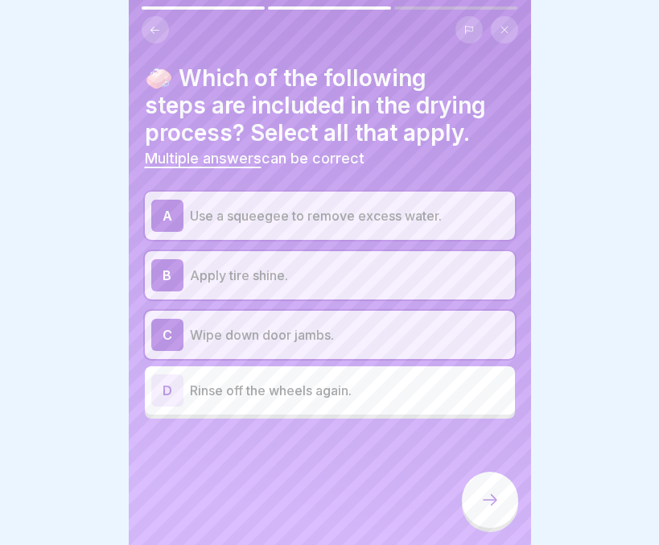
click at [489, 500] on icon at bounding box center [489, 499] width 19 height 19
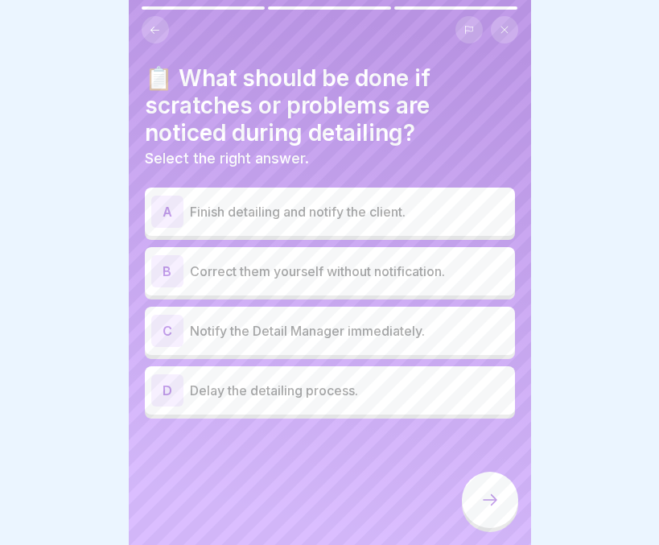
click at [307, 331] on div "C Notify the Detail Manager immediately." at bounding box center [329, 331] width 357 height 32
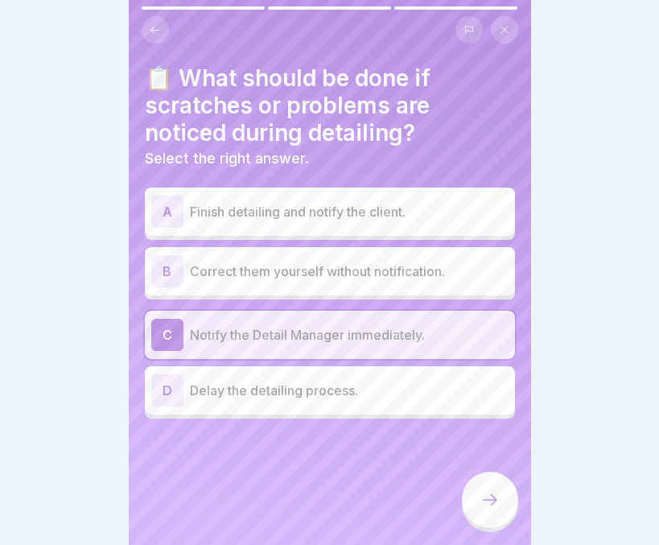
click at [471, 496] on div at bounding box center [490, 499] width 56 height 56
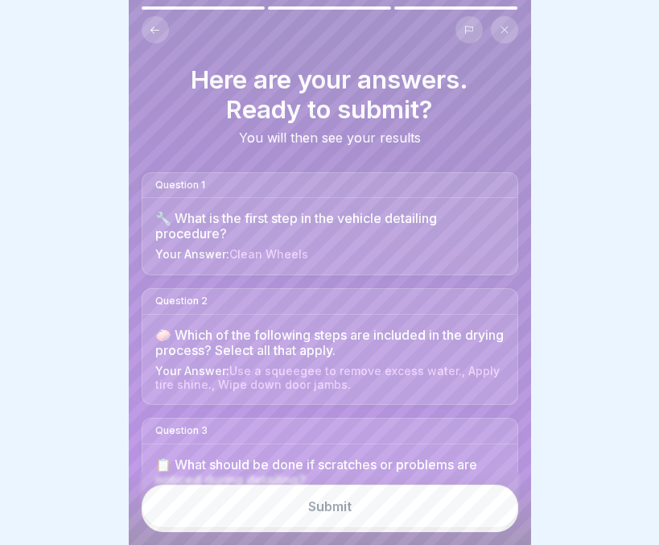
click at [412, 517] on button "Submit" at bounding box center [330, 505] width 377 height 43
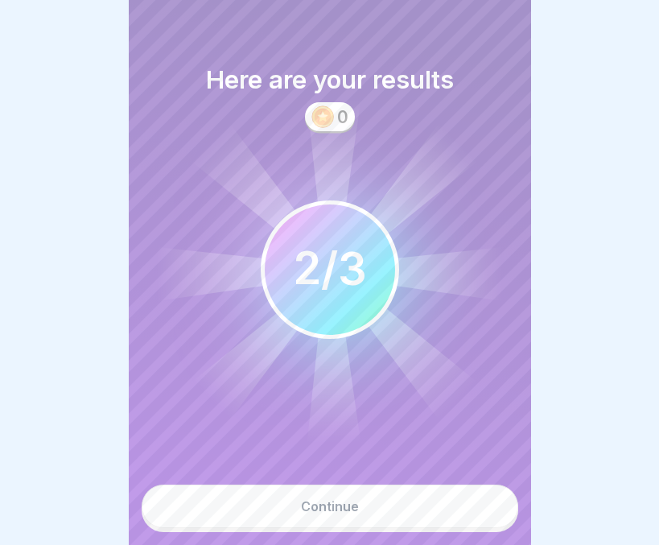
click at [412, 517] on button "Continue" at bounding box center [330, 505] width 377 height 43
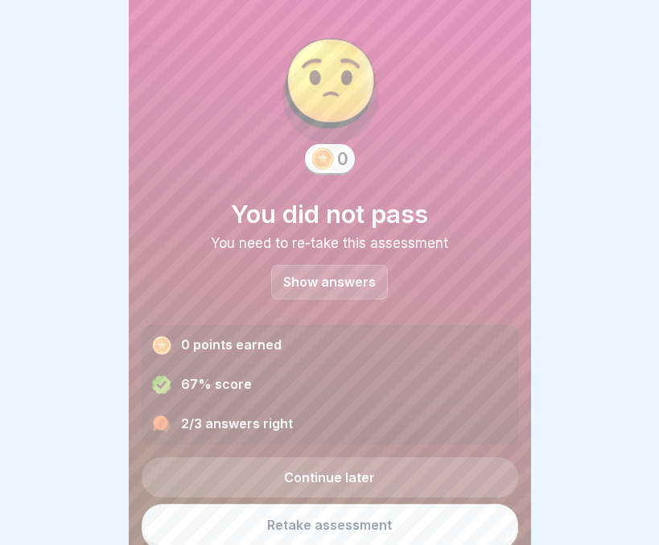
click at [368, 504] on link "Retake assessment" at bounding box center [330, 525] width 377 height 42
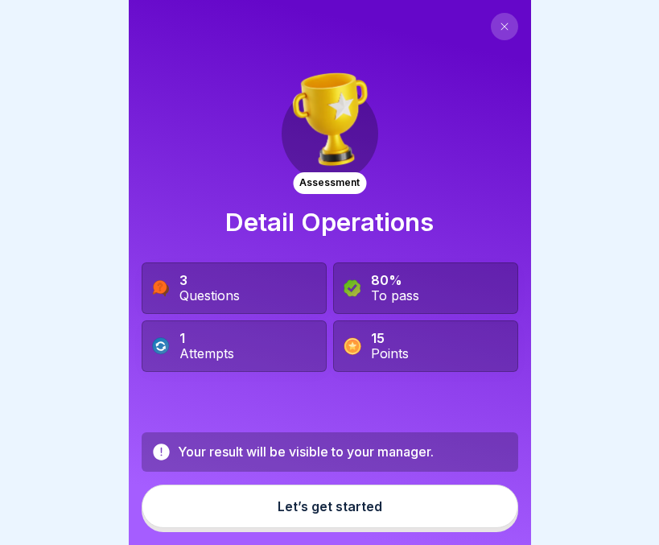
click at [340, 528] on button "Let’s get started" at bounding box center [330, 505] width 377 height 43
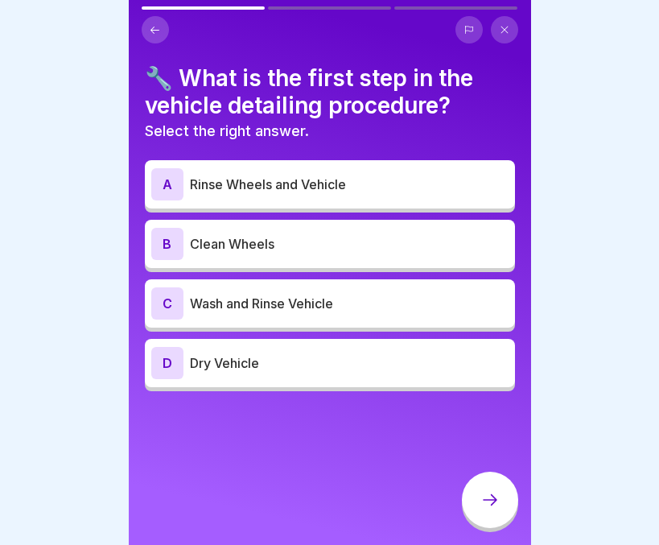
click at [262, 187] on p "Rinse Wheels and Vehicle" at bounding box center [349, 184] width 319 height 19
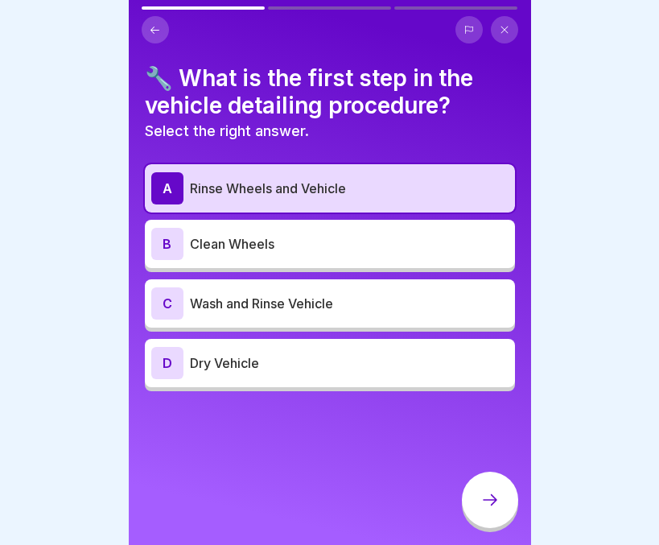
click at [489, 505] on icon at bounding box center [489, 499] width 19 height 19
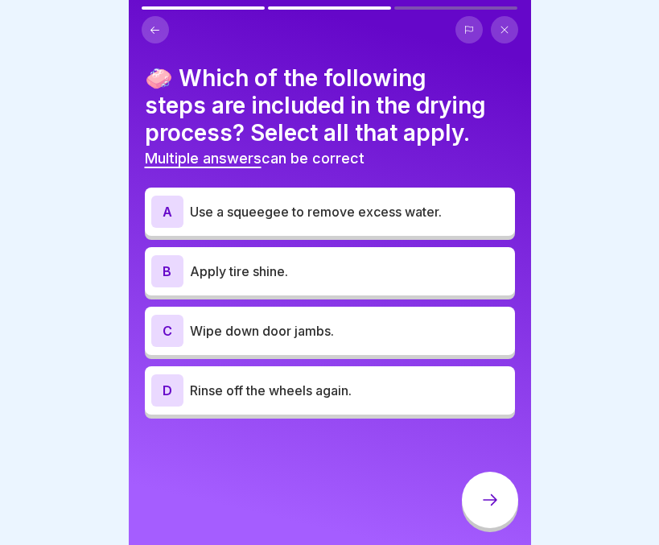
click at [253, 228] on div "A Use a squeegee to remove excess water." at bounding box center [330, 211] width 370 height 48
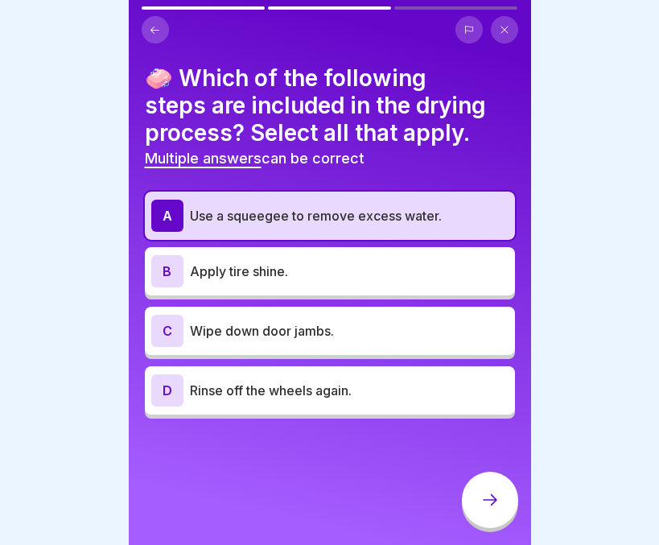
click at [258, 266] on p "Apply tire shine." at bounding box center [349, 270] width 319 height 19
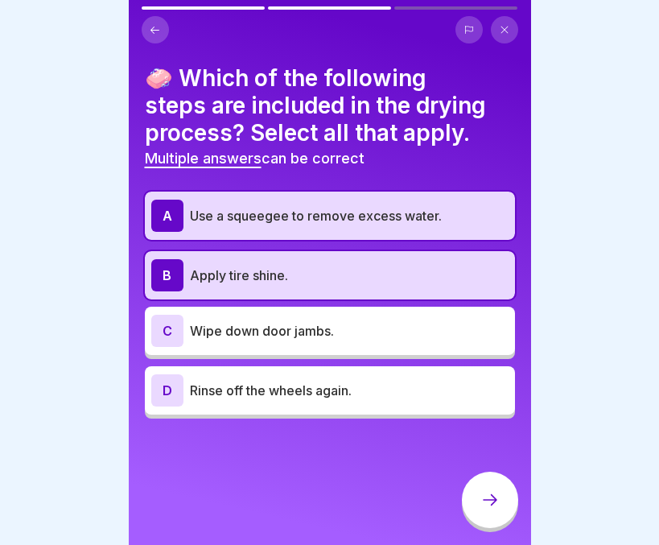
click at [492, 496] on div at bounding box center [490, 499] width 56 height 56
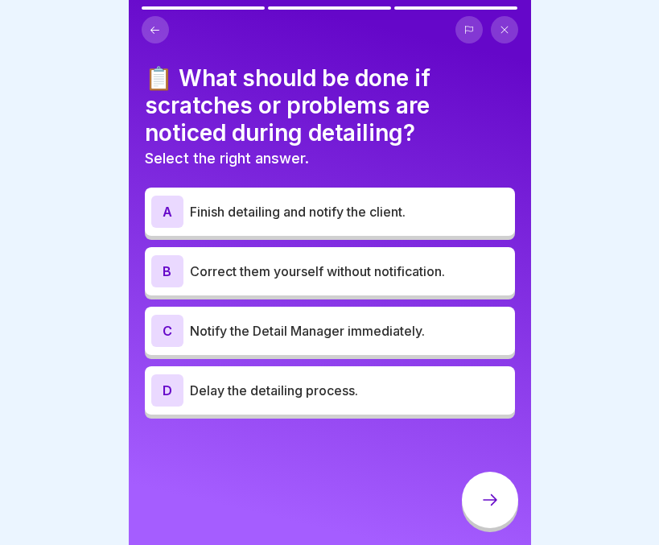
click at [327, 317] on div "C Notify the Detail Manager immediately." at bounding box center [329, 331] width 357 height 32
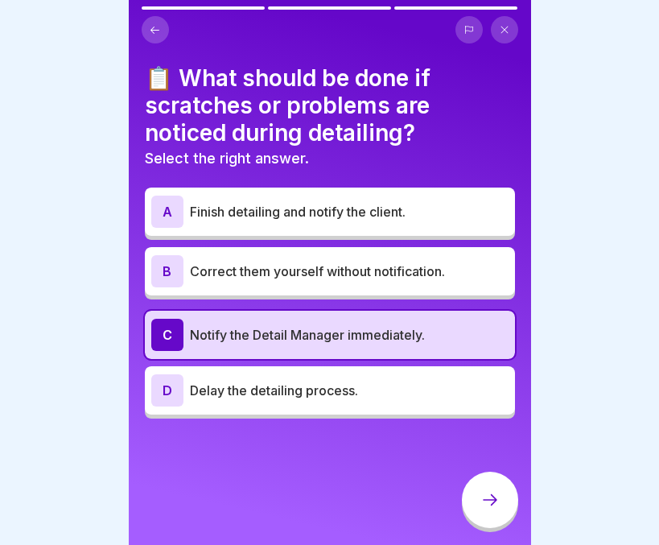
click at [488, 501] on div at bounding box center [490, 499] width 56 height 56
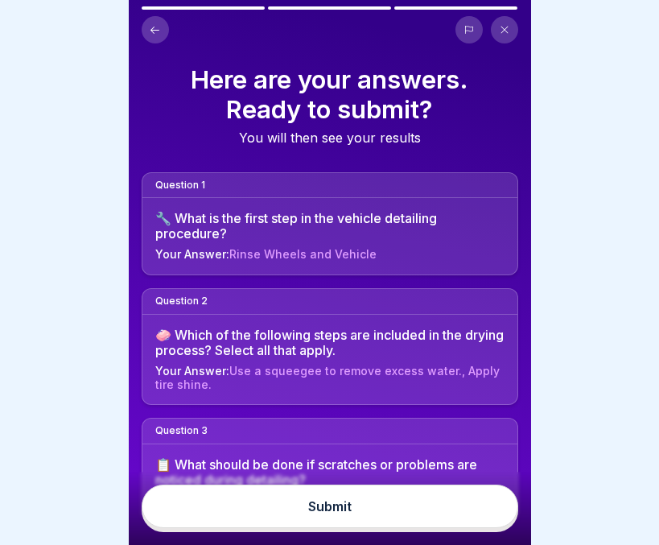
click at [370, 511] on button "Submit" at bounding box center [330, 505] width 377 height 43
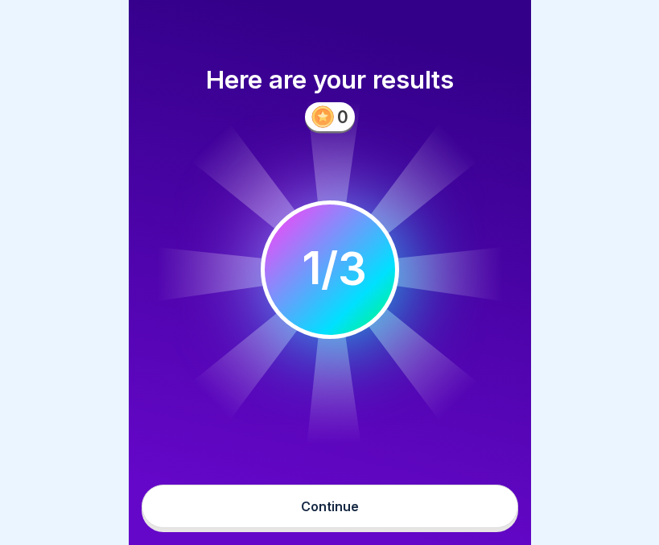
click at [370, 511] on button "Continue" at bounding box center [330, 505] width 377 height 43
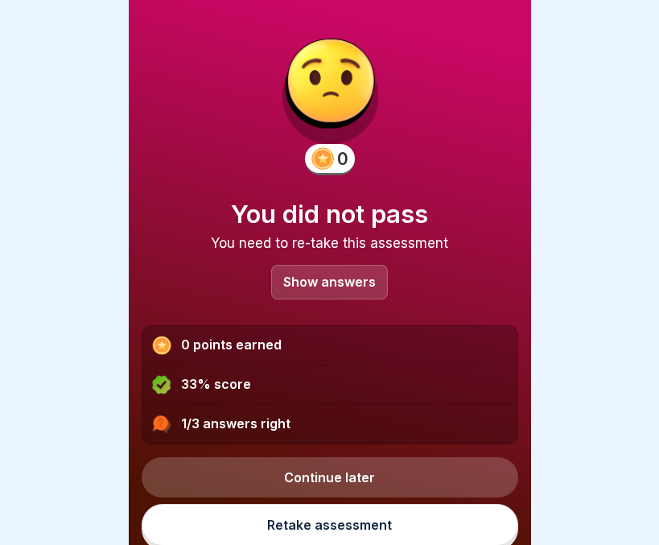
click at [323, 280] on p "Show answers" at bounding box center [329, 282] width 93 height 14
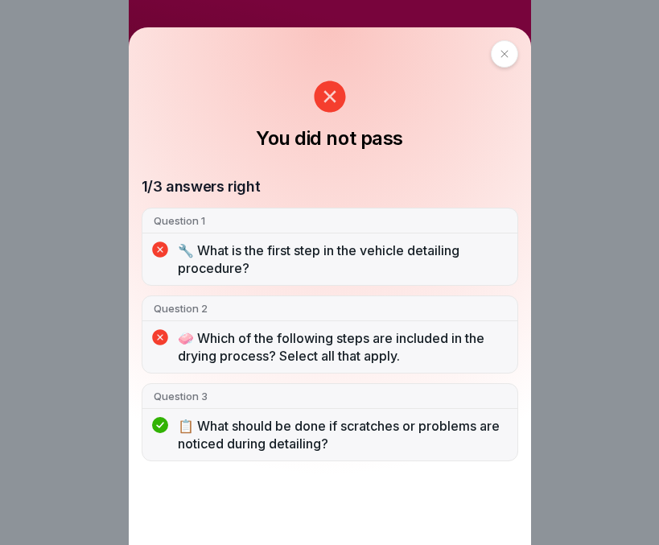
click at [515, 58] on div at bounding box center [504, 53] width 27 height 27
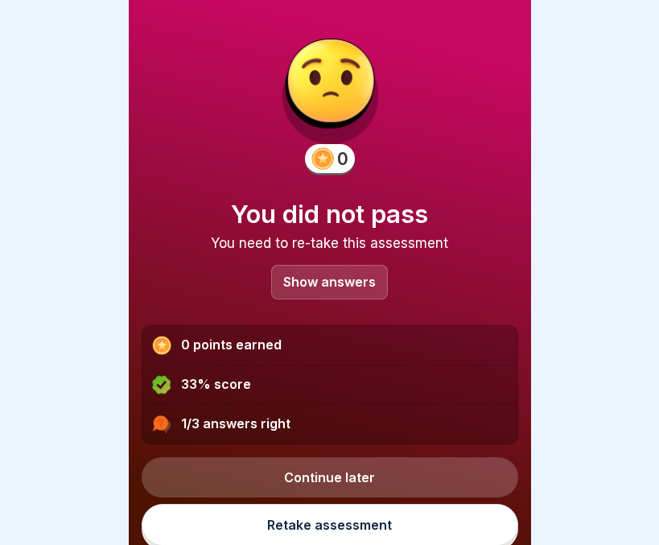
click at [324, 518] on link "Retake assessment" at bounding box center [330, 525] width 377 height 42
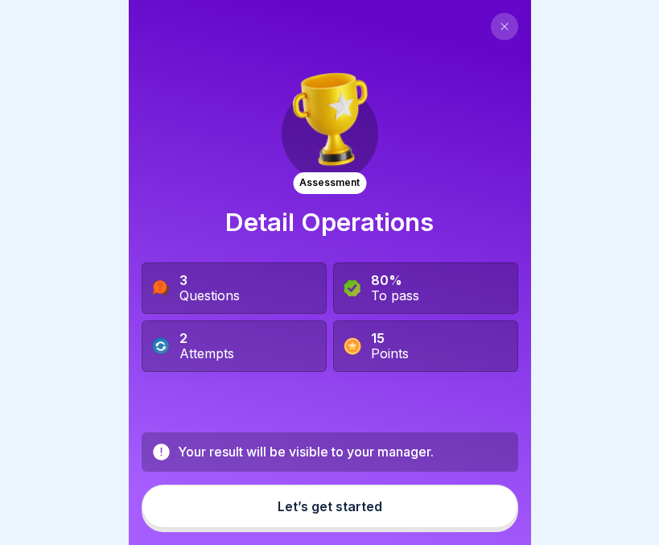
click at [324, 513] on div "Let’s get started" at bounding box center [330, 506] width 105 height 14
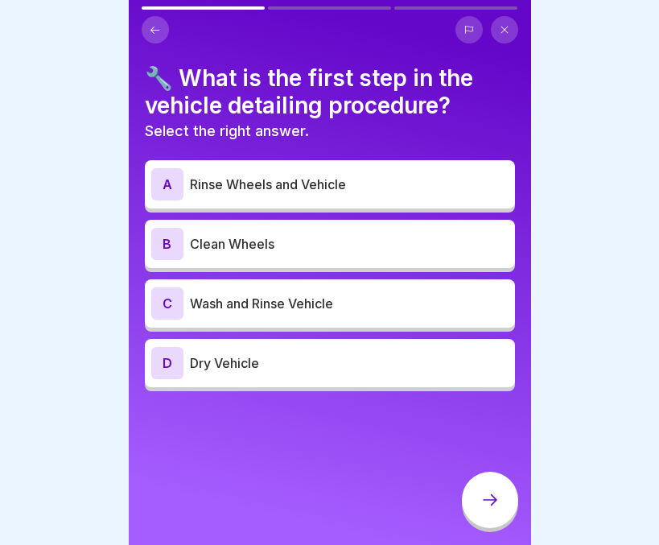
click at [244, 244] on p "Clean Wheels" at bounding box center [349, 243] width 319 height 19
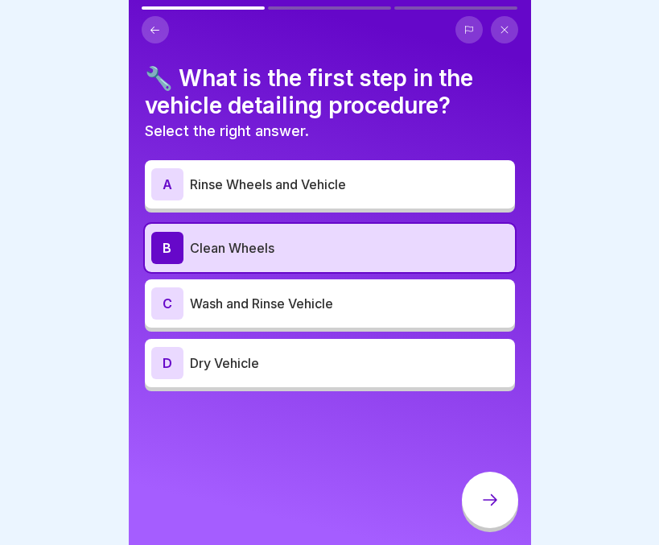
click at [492, 509] on icon at bounding box center [489, 499] width 19 height 19
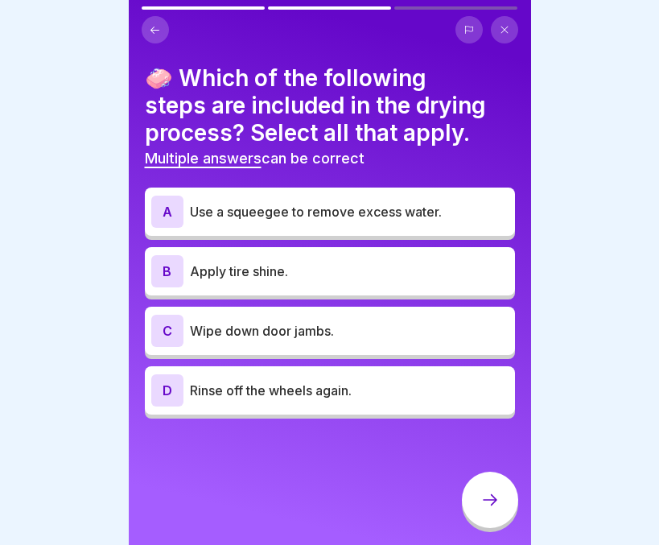
click at [253, 390] on div "D Rinse off the wheels again." at bounding box center [329, 390] width 357 height 32
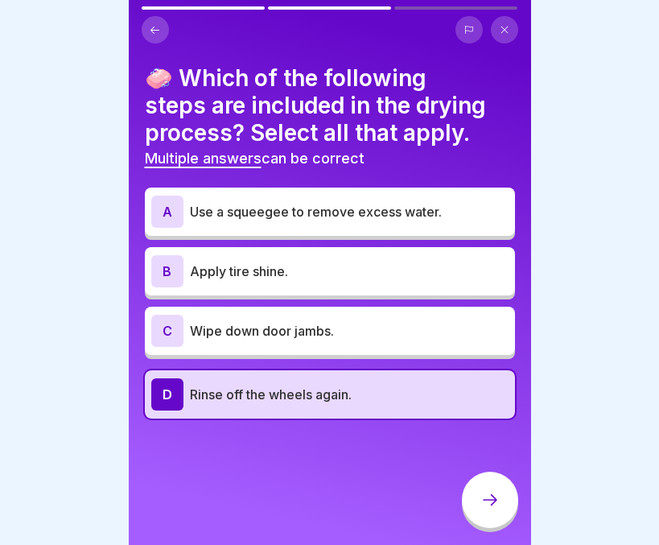
click at [253, 390] on p "Rinse off the wheels again." at bounding box center [349, 394] width 319 height 19
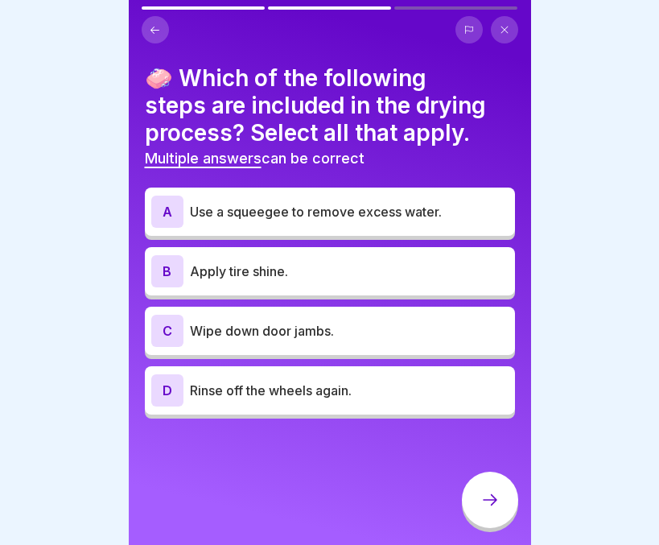
click at [253, 390] on p "Rinse off the wheels again." at bounding box center [349, 390] width 319 height 19
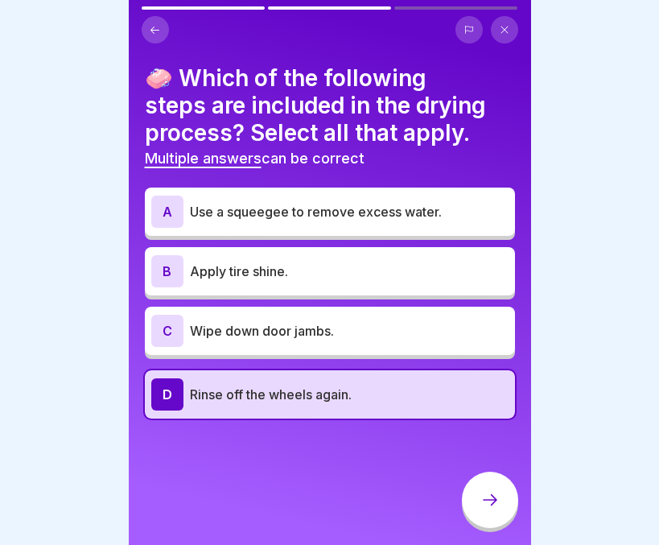
click at [241, 270] on p "Apply tire shine." at bounding box center [349, 270] width 319 height 19
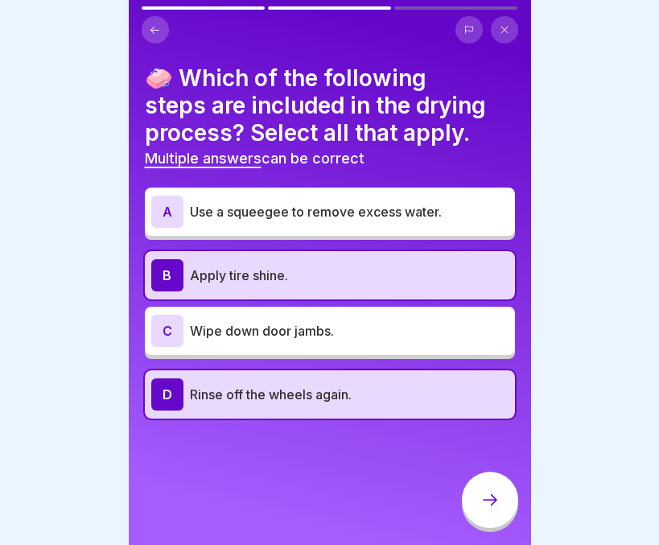
click at [485, 509] on icon at bounding box center [489, 499] width 19 height 19
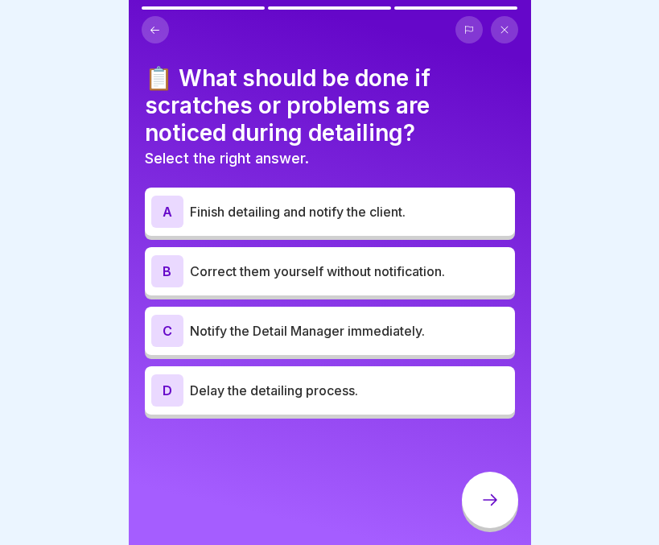
click at [374, 340] on p "Notify the Detail Manager immediately." at bounding box center [349, 330] width 319 height 19
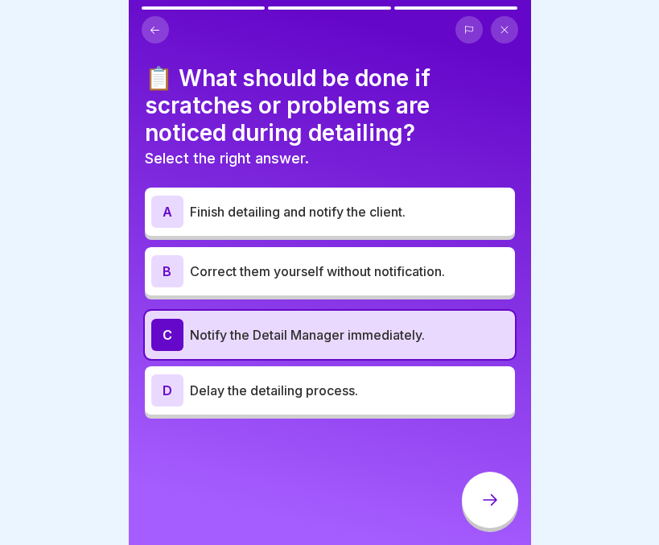
click at [474, 508] on div at bounding box center [490, 499] width 56 height 56
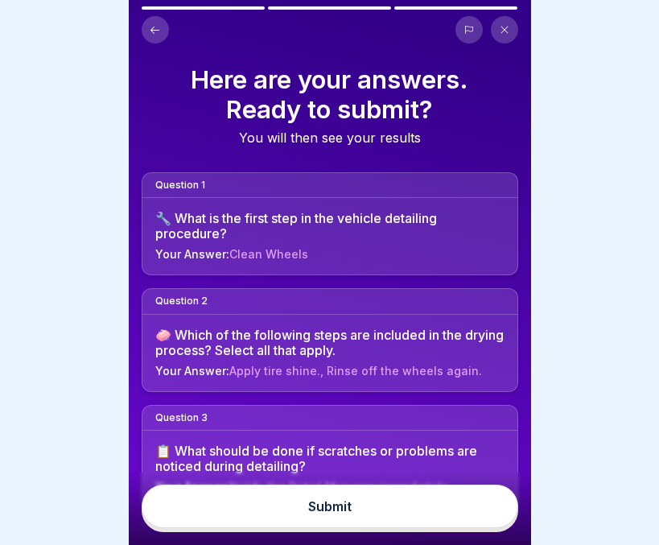
click at [377, 510] on button "Submit" at bounding box center [330, 505] width 377 height 43
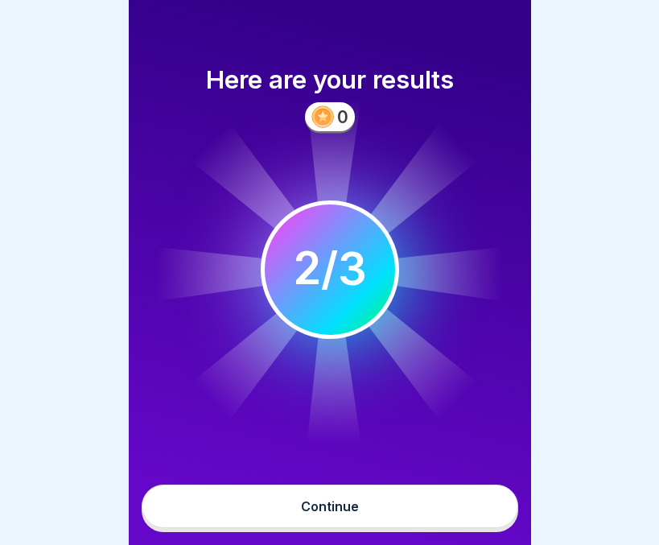
click at [377, 510] on button "Continue" at bounding box center [330, 505] width 377 height 43
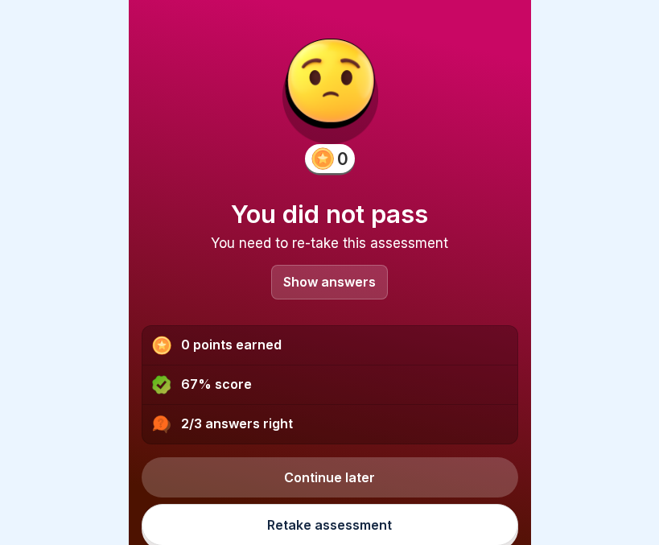
click at [327, 291] on div "Show answers" at bounding box center [329, 282] width 117 height 35
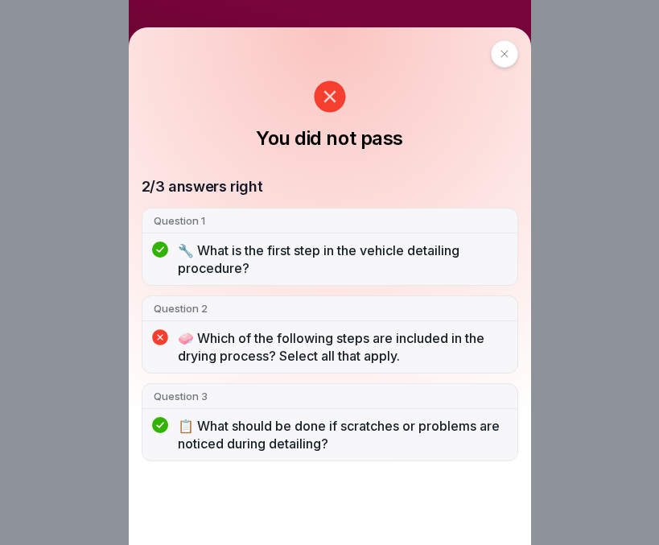
click at [508, 63] on div at bounding box center [504, 53] width 27 height 27
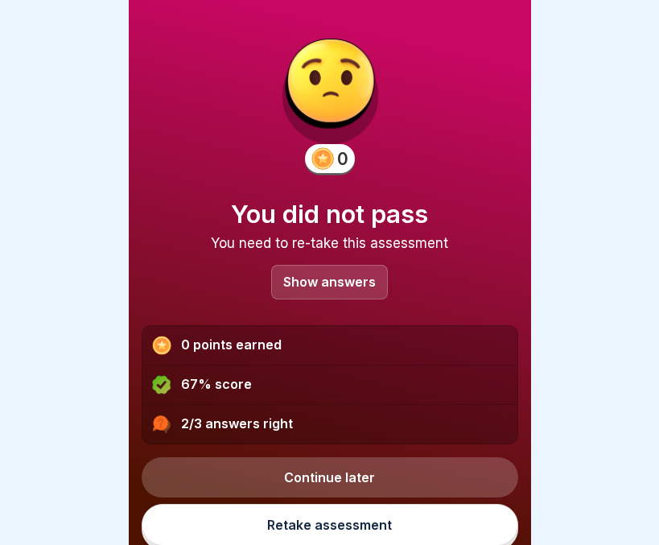
click at [348, 512] on link "Retake assessment" at bounding box center [330, 525] width 377 height 42
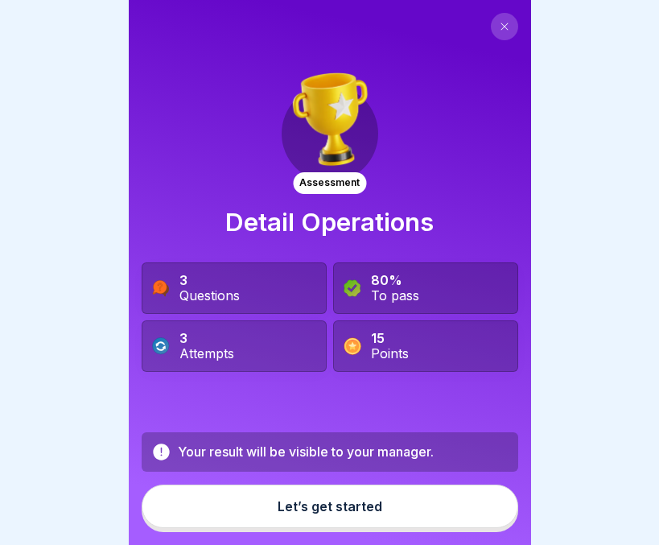
click at [333, 512] on div "Let’s get started" at bounding box center [330, 506] width 105 height 14
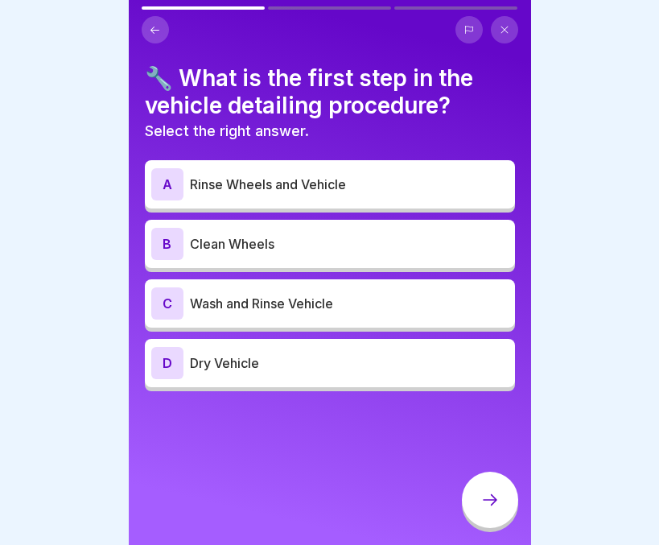
click at [248, 238] on p "Clean Wheels" at bounding box center [349, 243] width 319 height 19
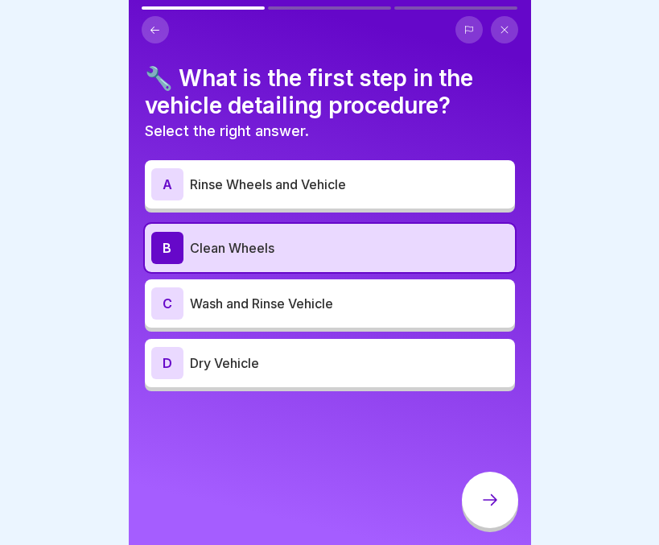
click at [490, 509] on icon at bounding box center [489, 499] width 19 height 19
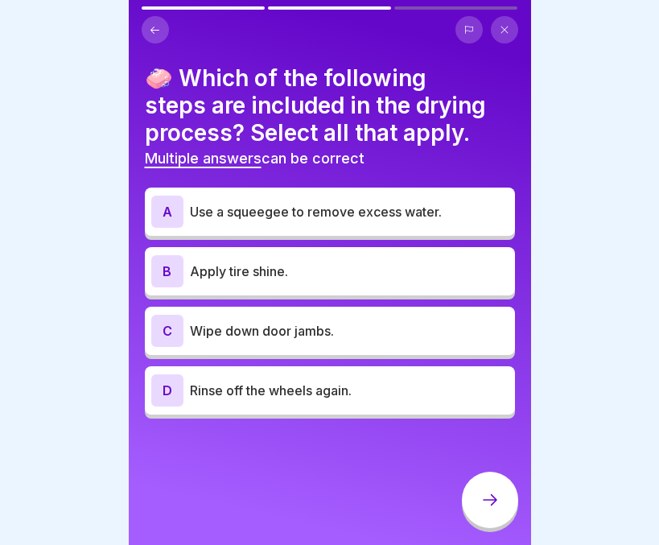
click at [184, 210] on div "A Use a squeegee to remove excess water." at bounding box center [329, 211] width 357 height 32
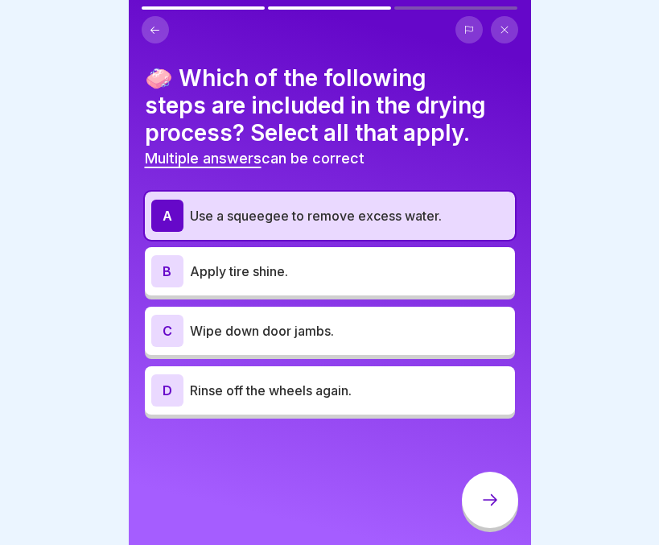
click at [191, 335] on p "Wipe down door jambs." at bounding box center [349, 330] width 319 height 19
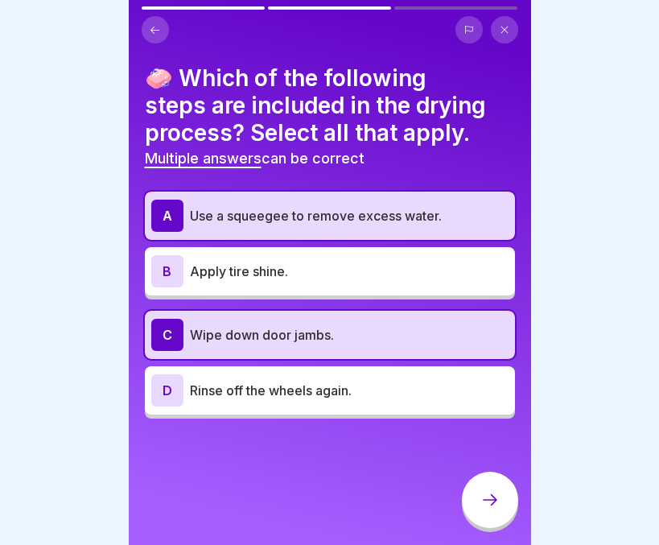
click at [498, 509] on icon at bounding box center [489, 499] width 19 height 19
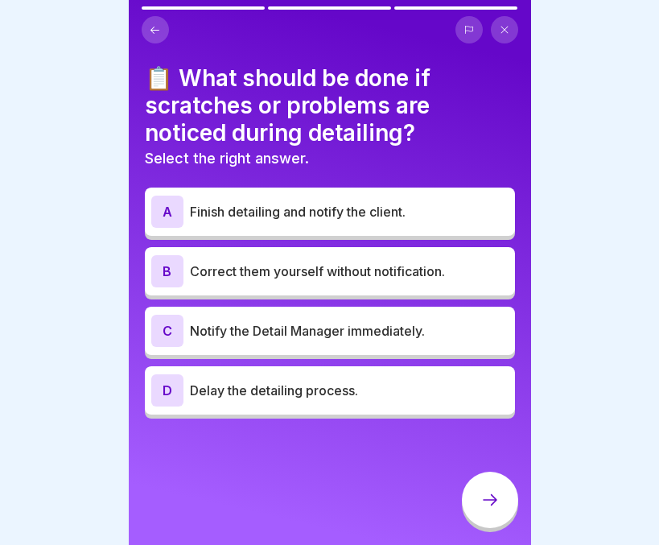
click at [381, 330] on p "Notify the Detail Manager immediately." at bounding box center [349, 330] width 319 height 19
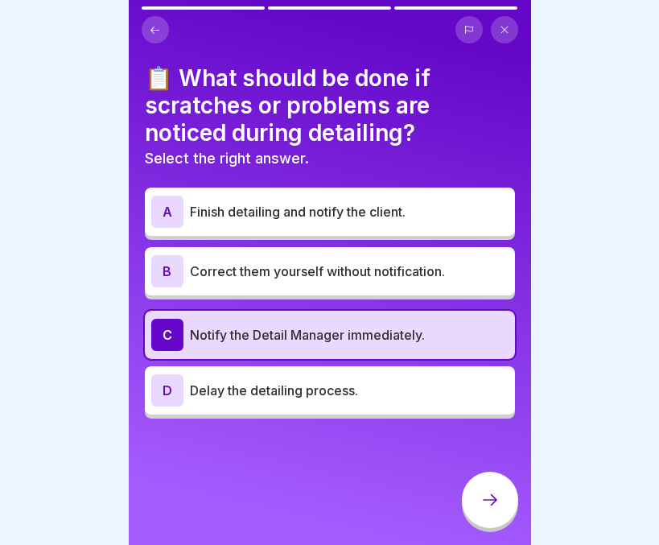
click at [473, 508] on div at bounding box center [490, 499] width 56 height 56
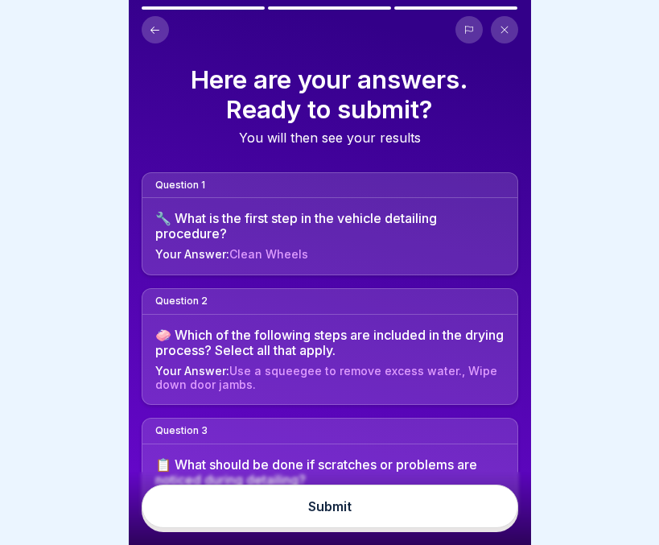
click at [349, 526] on button "Submit" at bounding box center [330, 505] width 377 height 43
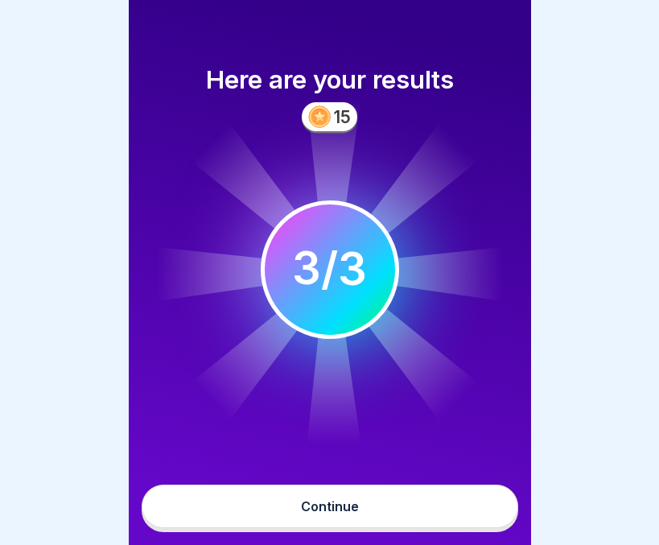
click at [349, 526] on button "Continue" at bounding box center [330, 505] width 377 height 43
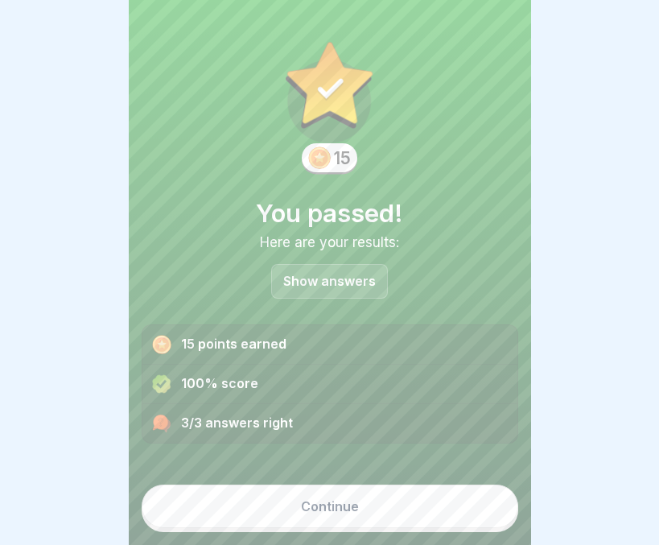
click at [349, 526] on button "Continue" at bounding box center [330, 505] width 377 height 43
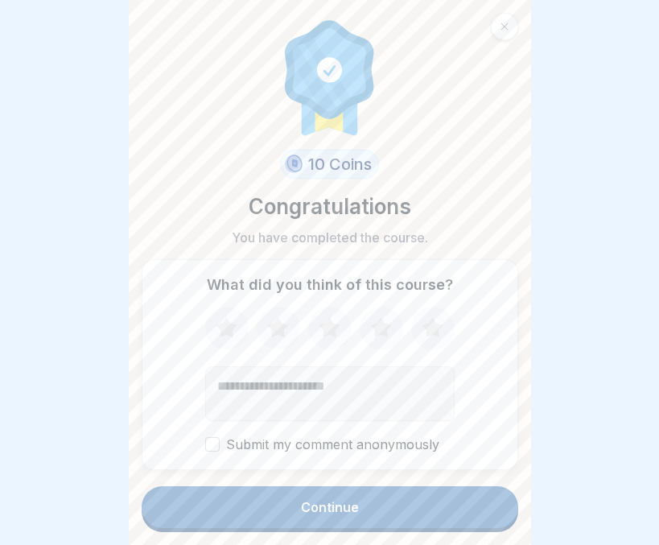
click at [349, 514] on div "Continue" at bounding box center [330, 507] width 58 height 14
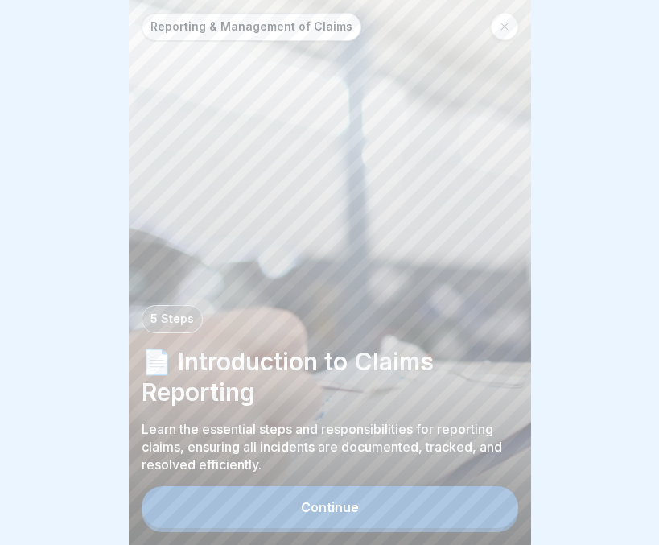
click at [421, 517] on button "Continue" at bounding box center [330, 507] width 377 height 42
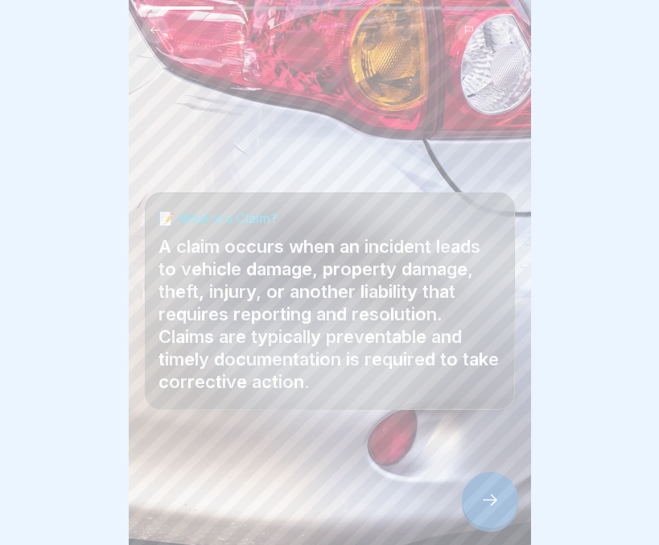
scroll to position [12, 0]
click at [496, 508] on icon at bounding box center [489, 499] width 19 height 19
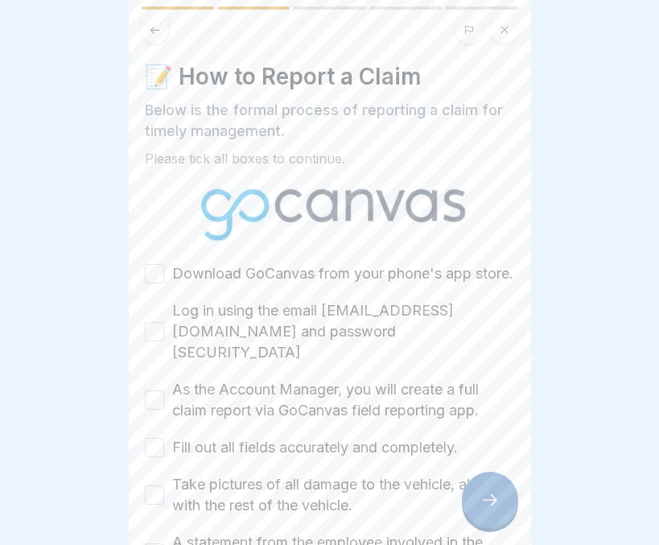
click at [320, 281] on label "Download GoCanvas from your phone's app store." at bounding box center [342, 273] width 341 height 21
click at [164, 281] on button "Download GoCanvas from your phone's app store." at bounding box center [154, 273] width 19 height 19
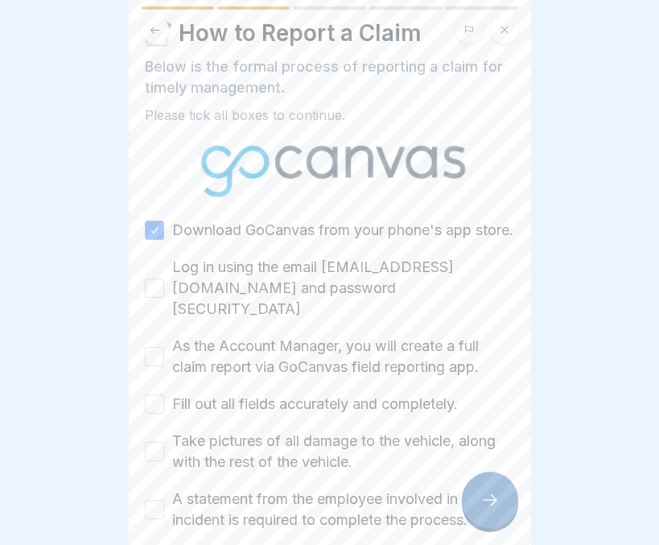
scroll to position [44, 0]
click at [156, 286] on button "Log in using the email Claims@parkops.net and password parkops2020" at bounding box center [154, 287] width 19 height 19
click at [163, 346] on button "As the Account Manager, you will create a full claim report via GoCanvas field …" at bounding box center [154, 355] width 19 height 19
click at [150, 393] on button "Fill out all fields accurately and completely." at bounding box center [154, 402] width 19 height 19
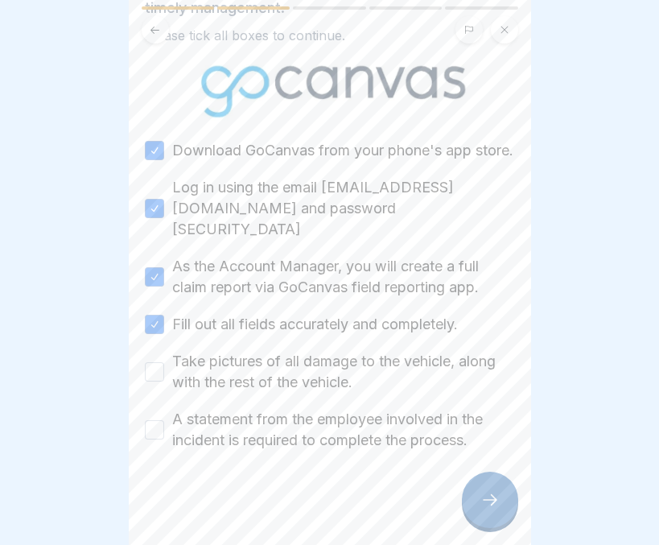
click at [159, 362] on button "Take pictures of all damage to the vehicle, along with the rest of the vehicle." at bounding box center [154, 371] width 19 height 19
click at [153, 420] on button "A statement from the employee involved in the incident is required to complete …" at bounding box center [154, 429] width 19 height 19
click at [482, 487] on div at bounding box center [490, 499] width 56 height 56
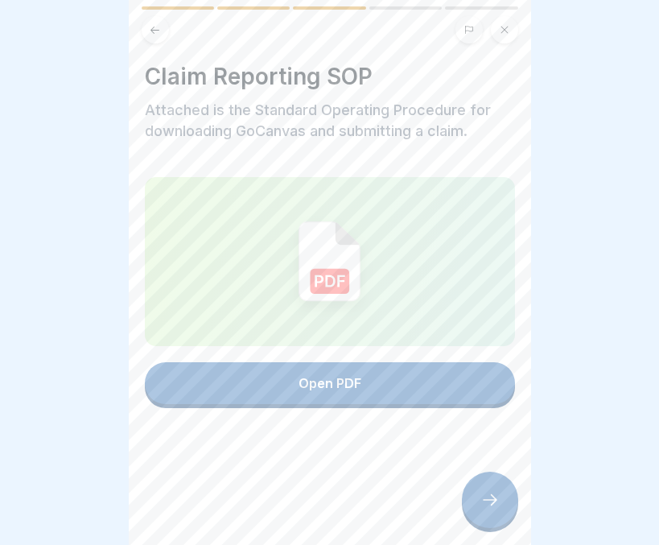
click at [438, 372] on button "Open PDF" at bounding box center [330, 383] width 370 height 42
click at [485, 493] on icon at bounding box center [489, 499] width 19 height 19
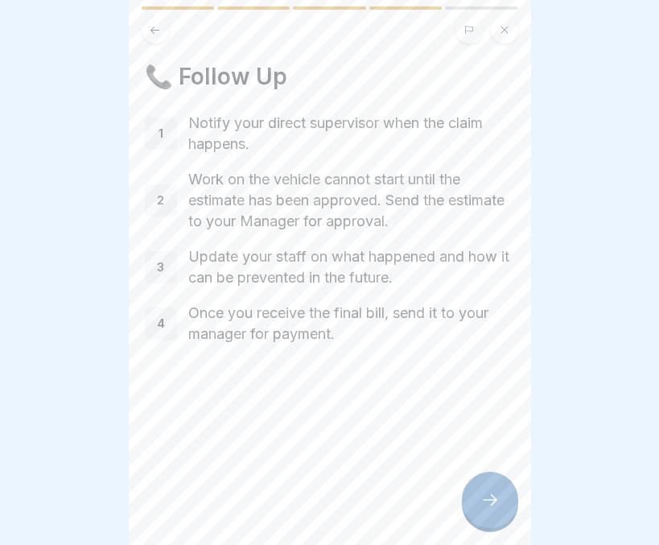
click at [487, 500] on icon at bounding box center [489, 499] width 19 height 19
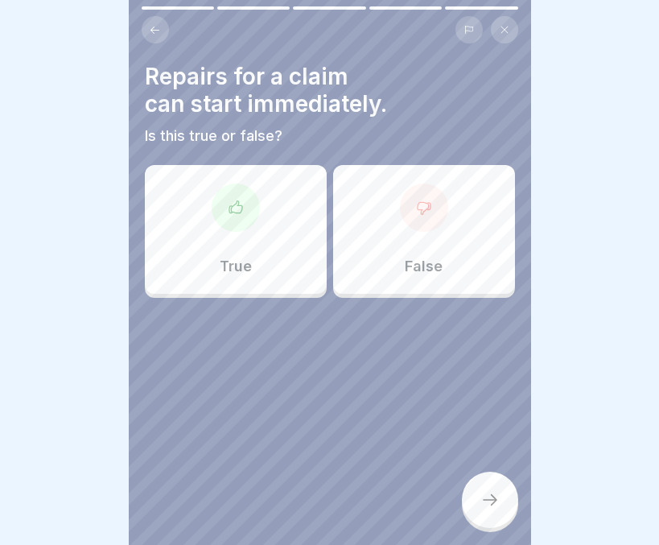
click at [430, 269] on div "False" at bounding box center [424, 229] width 182 height 129
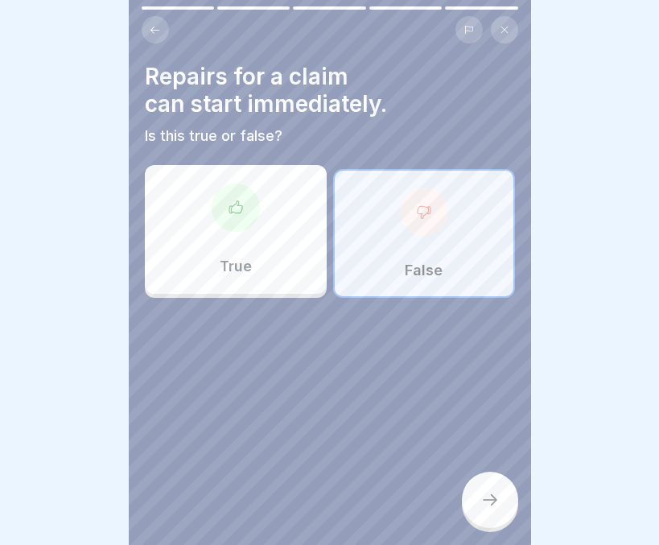
click at [480, 496] on icon at bounding box center [489, 499] width 19 height 19
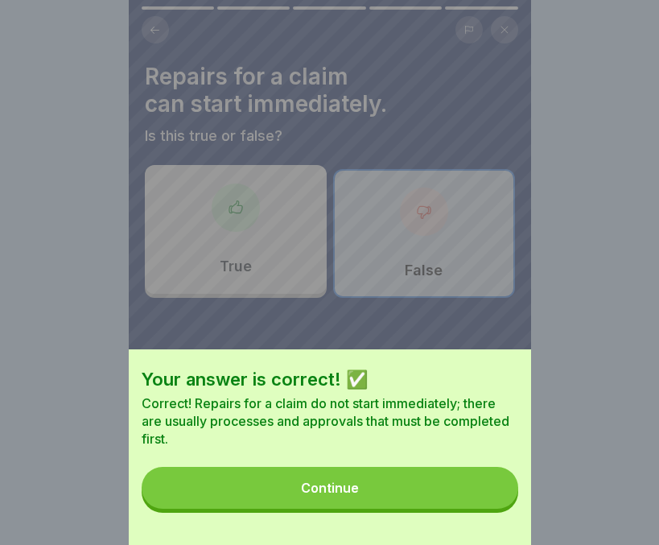
click at [451, 499] on button "Continue" at bounding box center [330, 488] width 377 height 42
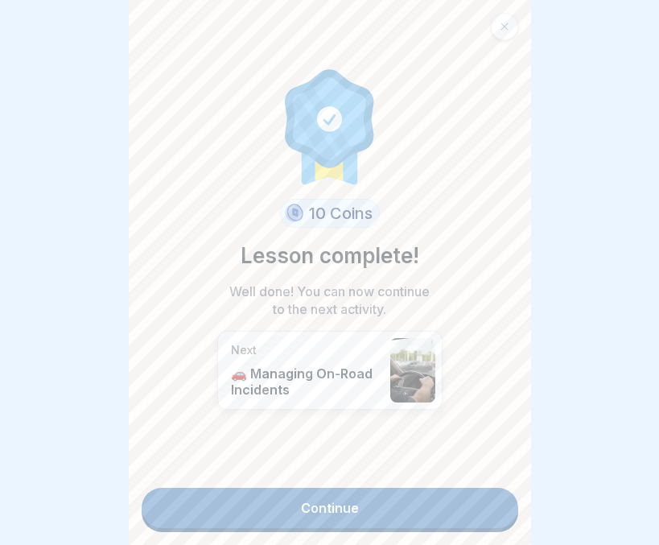
click at [418, 509] on link "Continue" at bounding box center [330, 508] width 377 height 40
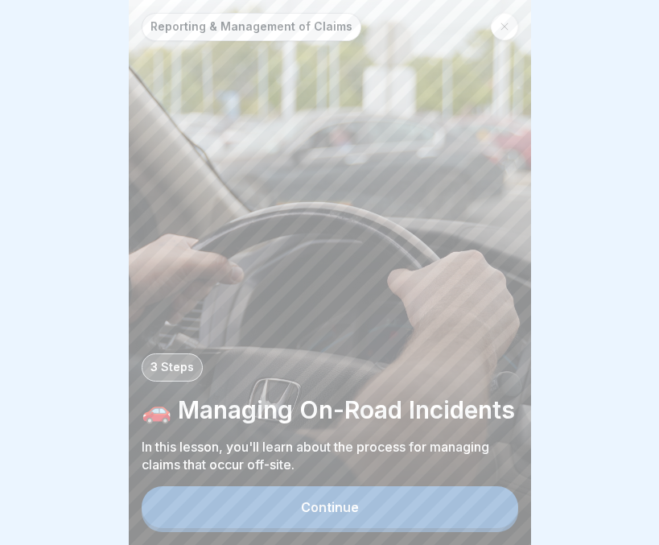
click at [418, 509] on button "Continue" at bounding box center [330, 507] width 377 height 42
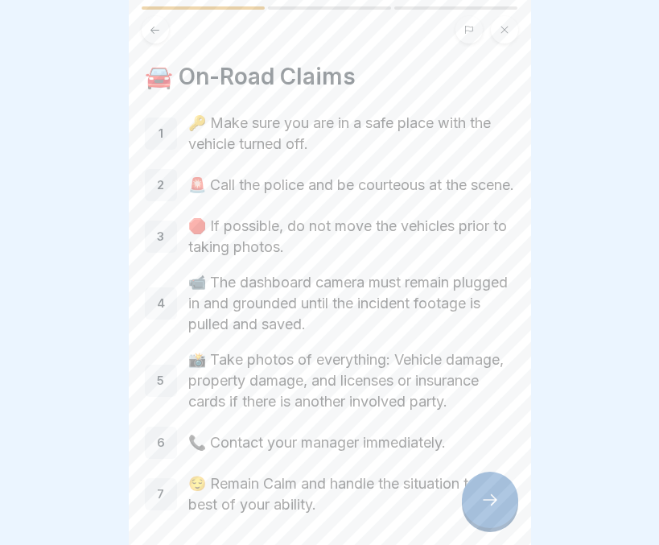
scroll to position [97, 0]
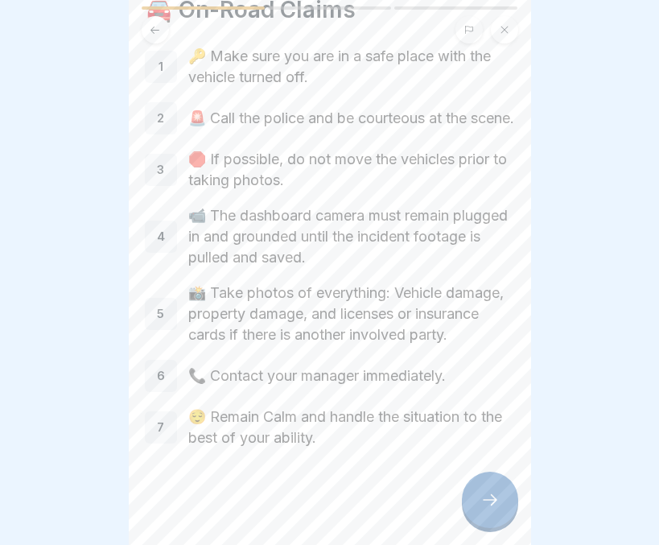
click at [504, 508] on div at bounding box center [490, 499] width 56 height 56
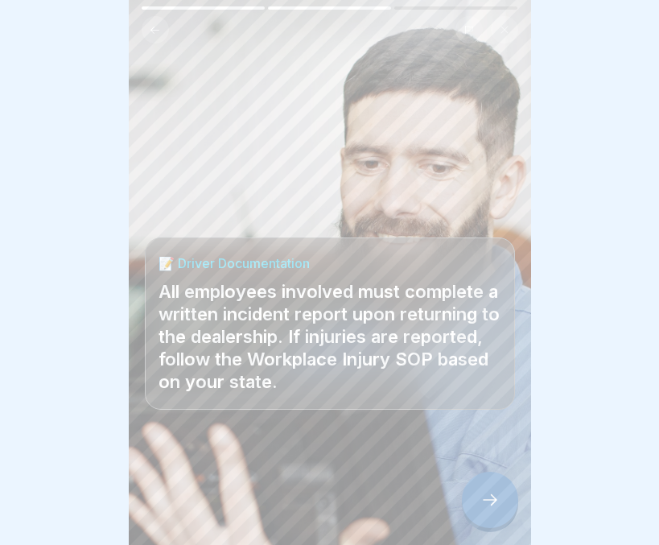
click at [480, 512] on div at bounding box center [490, 499] width 56 height 56
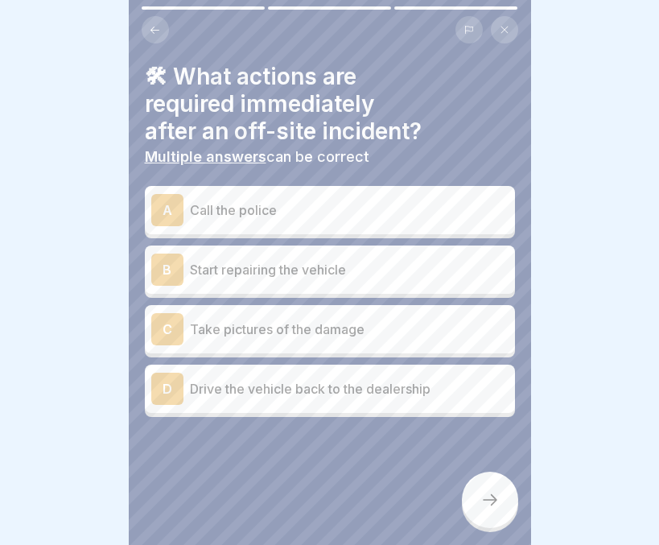
click at [389, 200] on p "Call the police" at bounding box center [349, 209] width 319 height 19
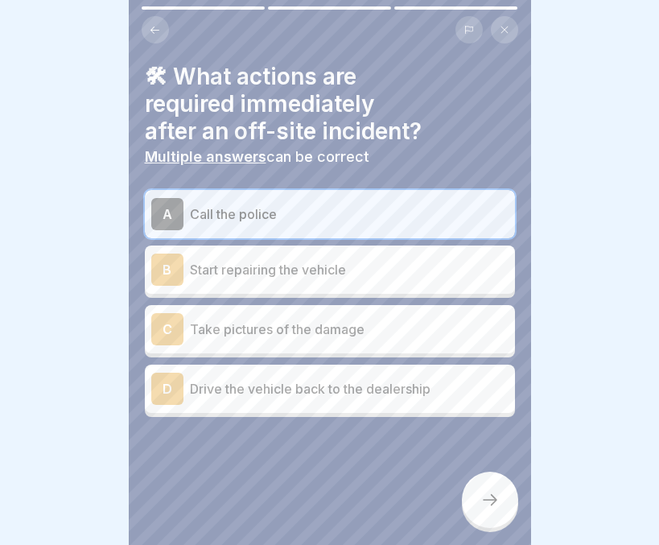
click at [332, 321] on p "Take pictures of the damage" at bounding box center [349, 328] width 319 height 19
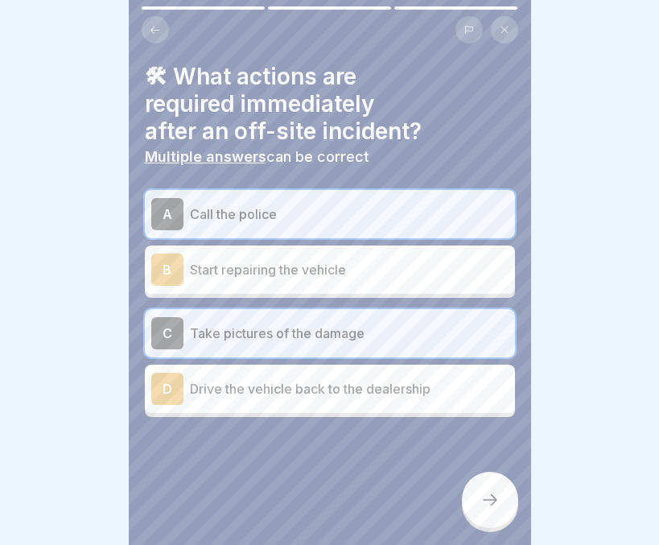
click at [486, 504] on icon at bounding box center [489, 499] width 19 height 19
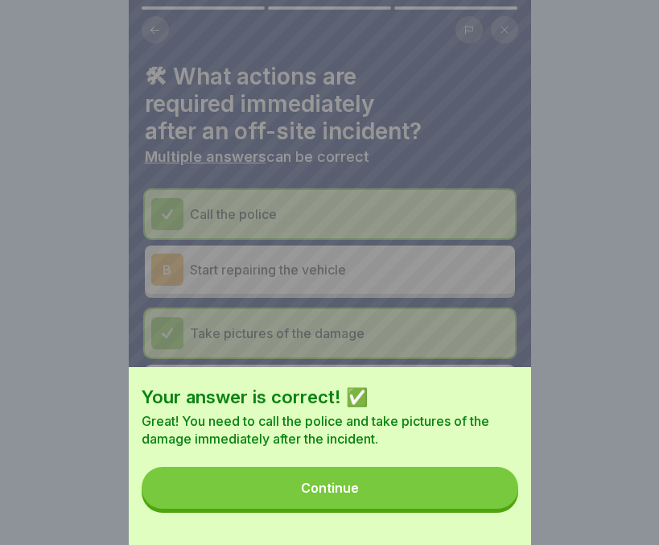
click at [439, 508] on button "Continue" at bounding box center [330, 488] width 377 height 42
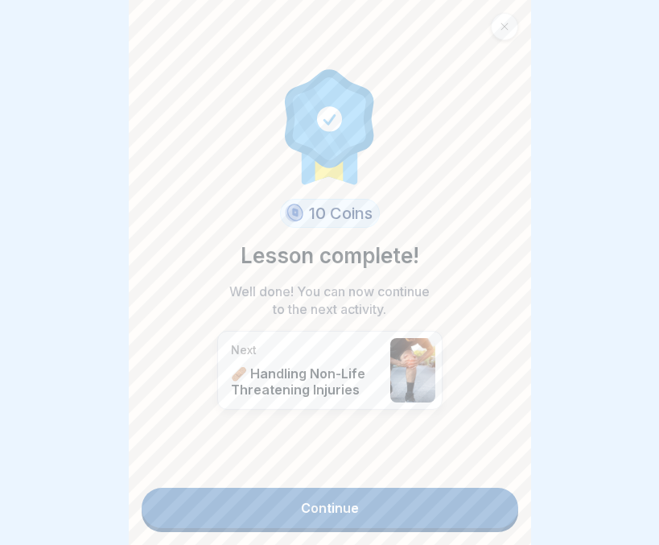
click at [379, 499] on link "Continue" at bounding box center [330, 508] width 377 height 40
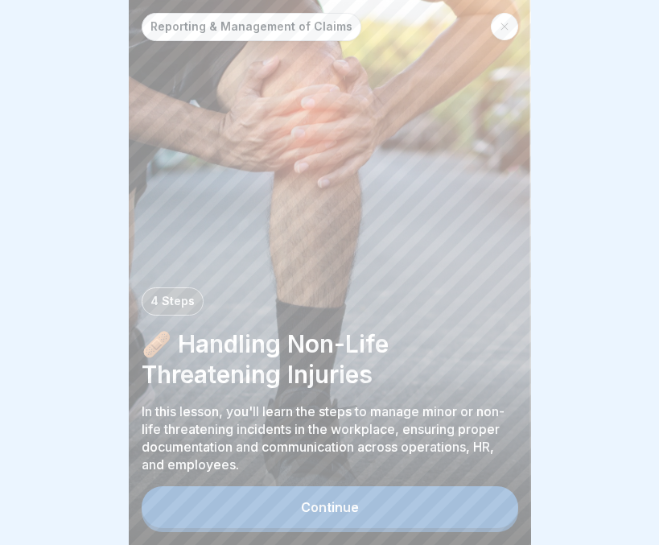
click at [379, 499] on button "Continue" at bounding box center [330, 507] width 377 height 42
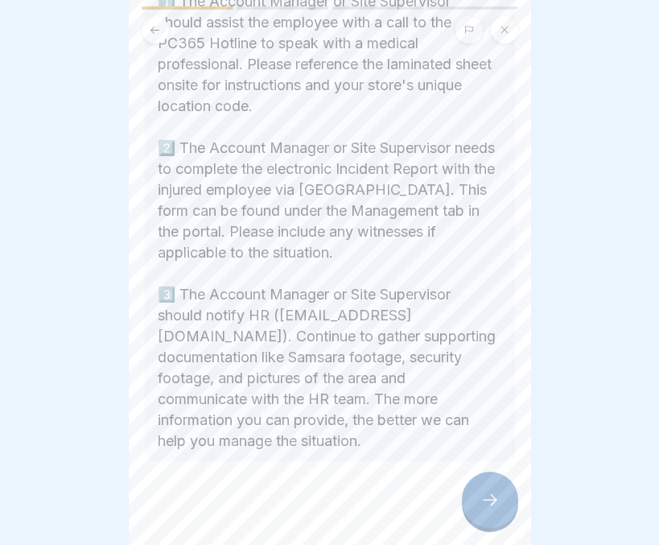
scroll to position [395, 0]
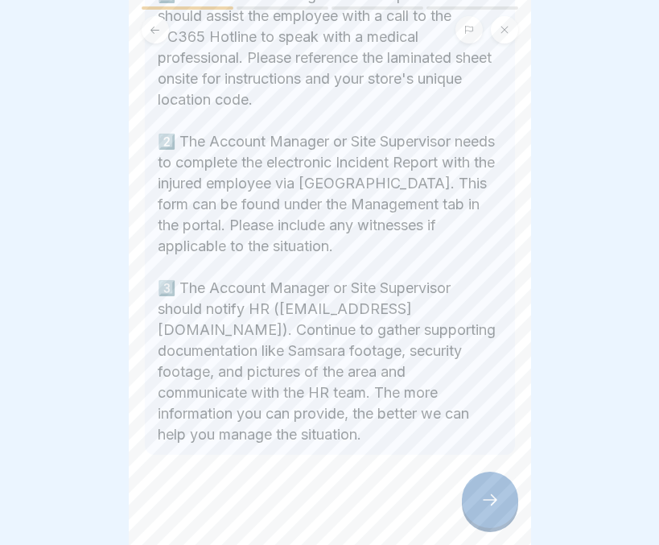
click at [477, 491] on div at bounding box center [490, 499] width 56 height 56
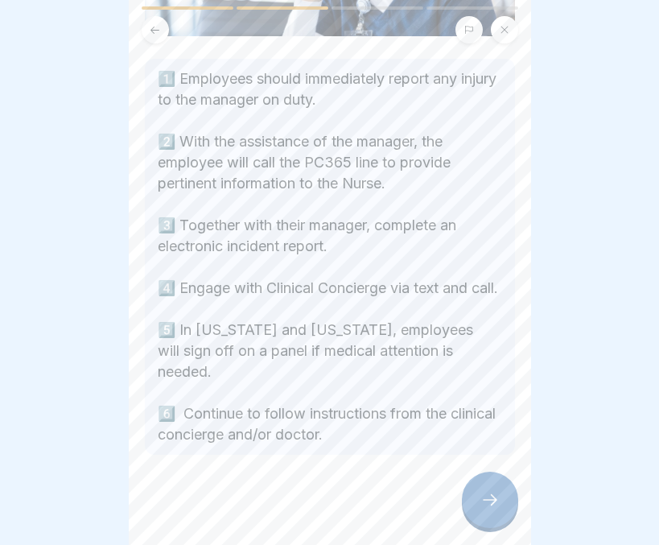
scroll to position [316, 0]
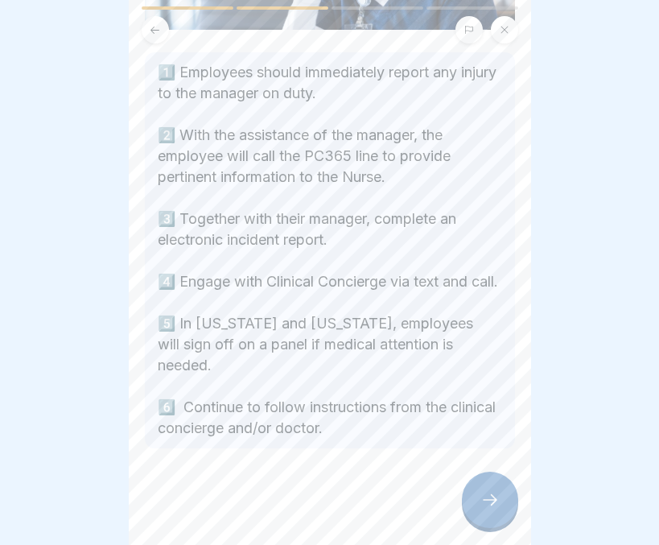
click at [485, 489] on div at bounding box center [490, 499] width 56 height 56
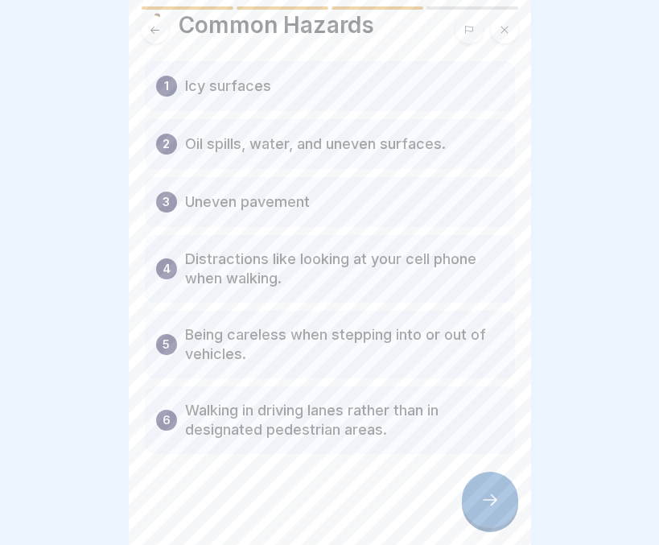
scroll to position [51, 0]
click at [485, 489] on div at bounding box center [490, 499] width 56 height 56
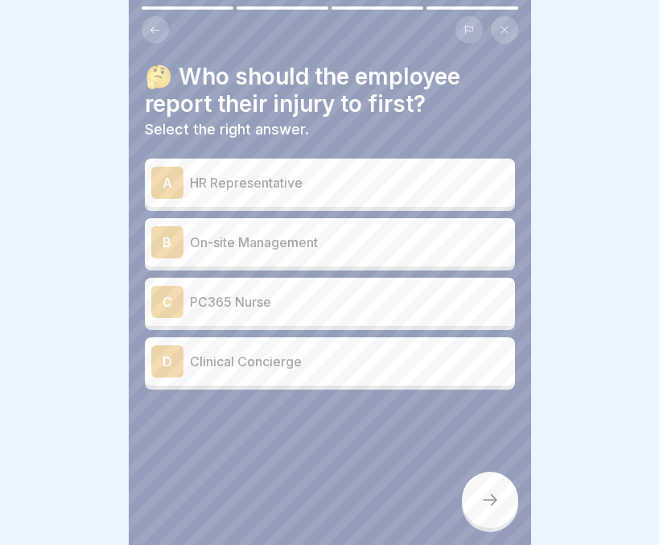
click at [313, 233] on p "On-site Management" at bounding box center [349, 242] width 319 height 19
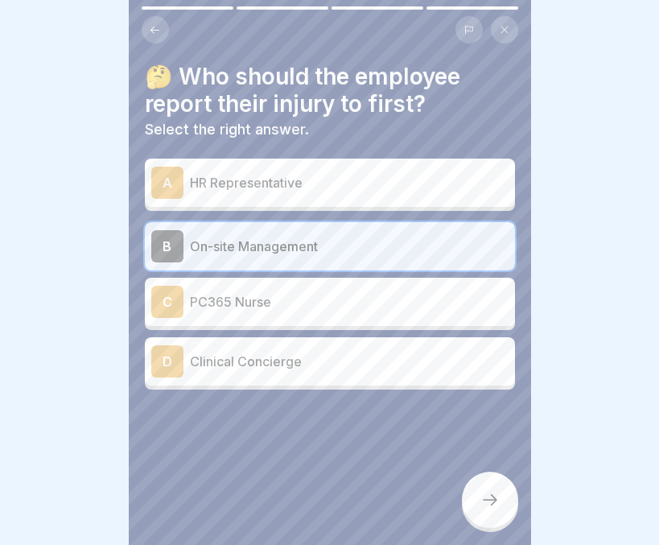
click at [480, 499] on icon at bounding box center [489, 499] width 19 height 19
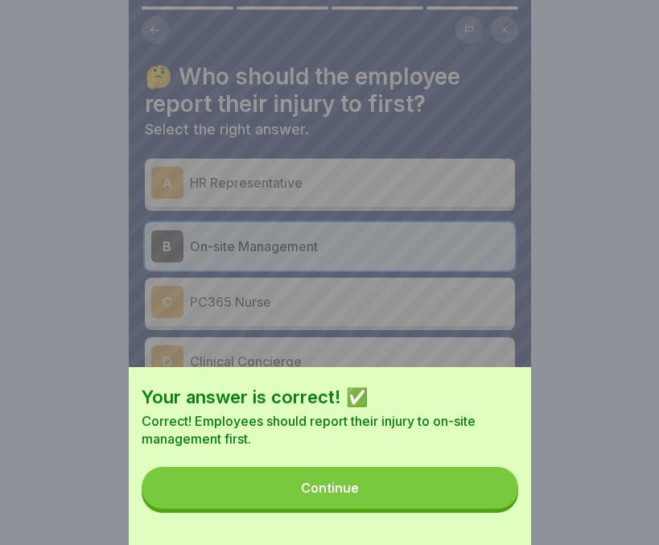
click at [434, 499] on button "Continue" at bounding box center [330, 488] width 377 height 42
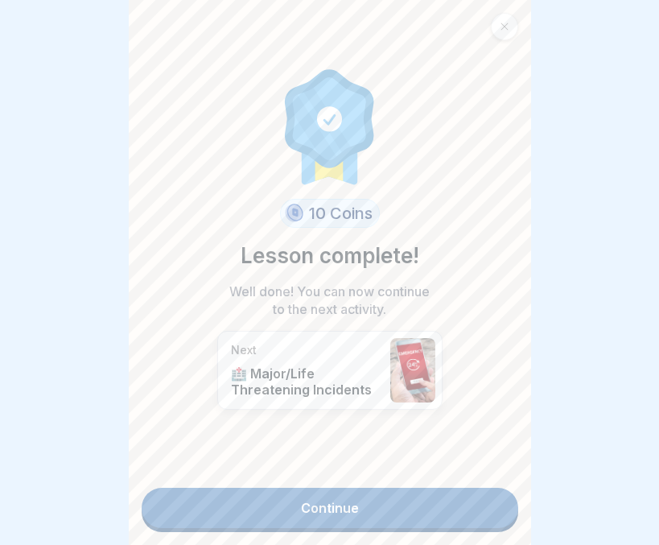
click at [359, 489] on link "Continue" at bounding box center [330, 508] width 377 height 40
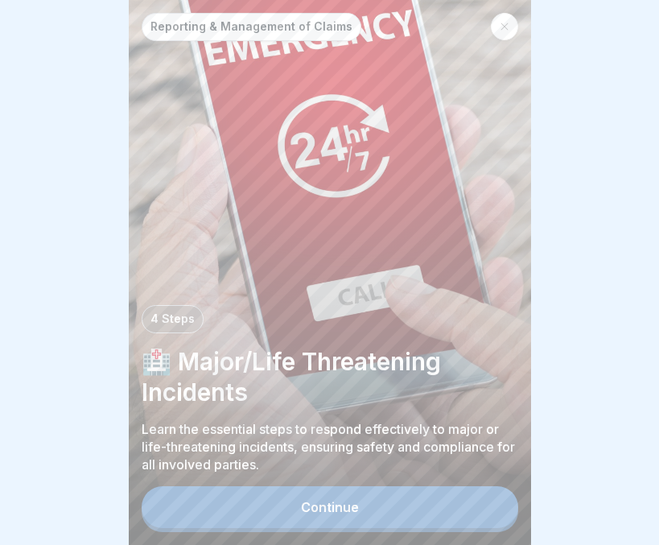
click at [352, 500] on button "Continue" at bounding box center [330, 507] width 377 height 42
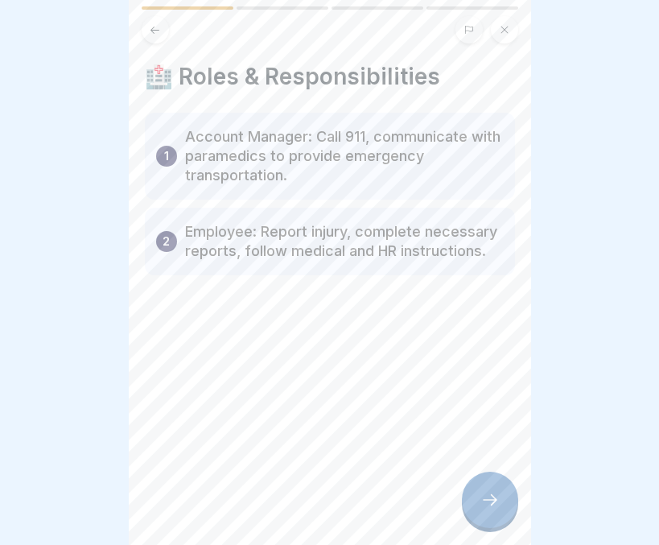
click at [488, 494] on icon at bounding box center [489, 499] width 19 height 19
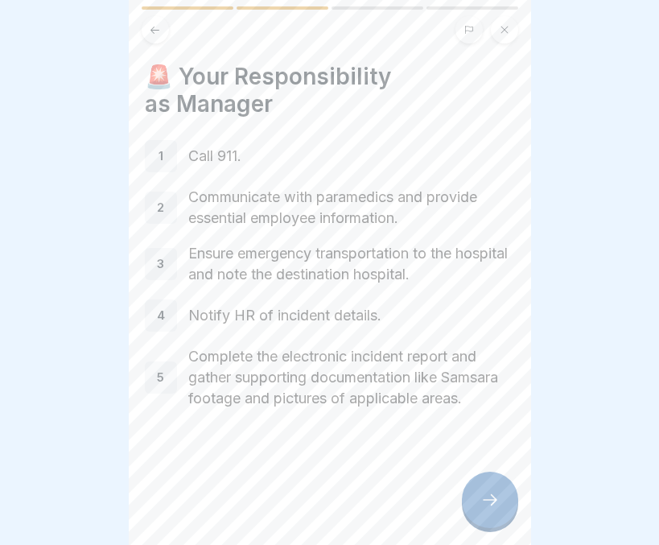
click at [488, 494] on icon at bounding box center [489, 499] width 19 height 19
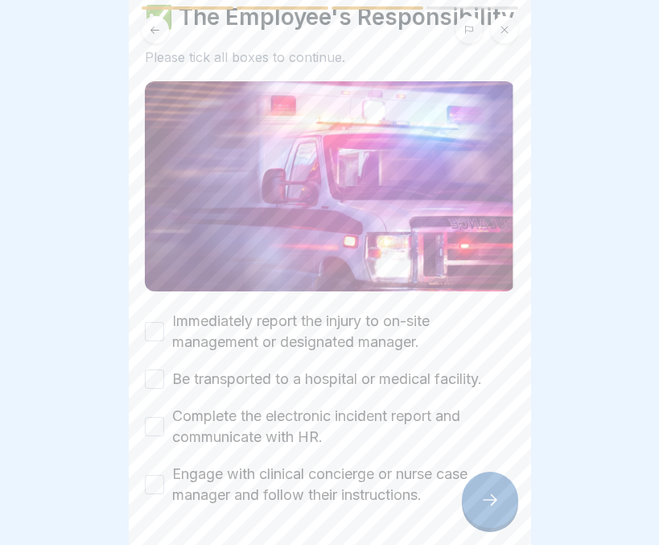
scroll to position [60, 0]
click at [488, 497] on icon at bounding box center [489, 499] width 19 height 19
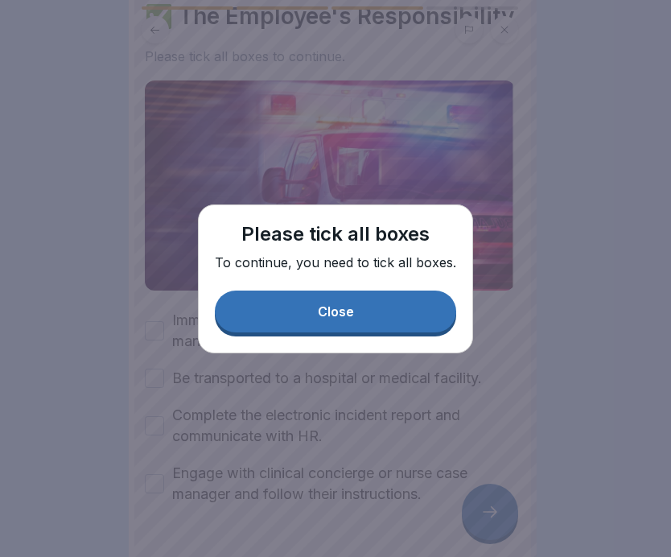
click at [319, 310] on div "Close" at bounding box center [336, 311] width 36 height 14
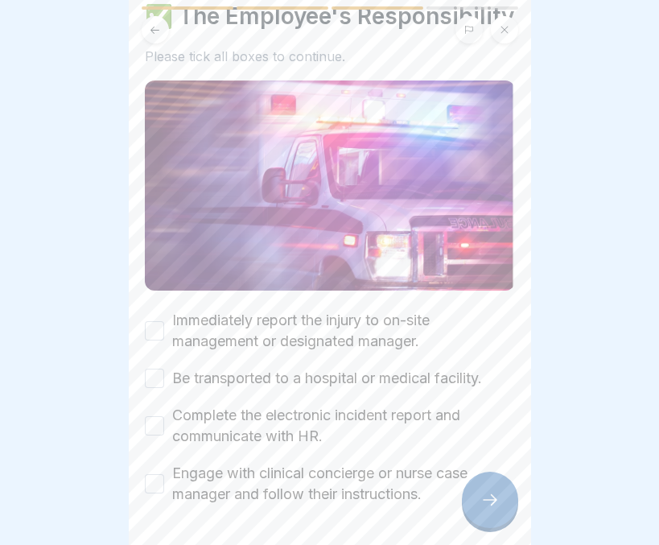
click at [153, 340] on button "Immediately report the injury to on-site management or designated manager." at bounding box center [154, 330] width 19 height 19
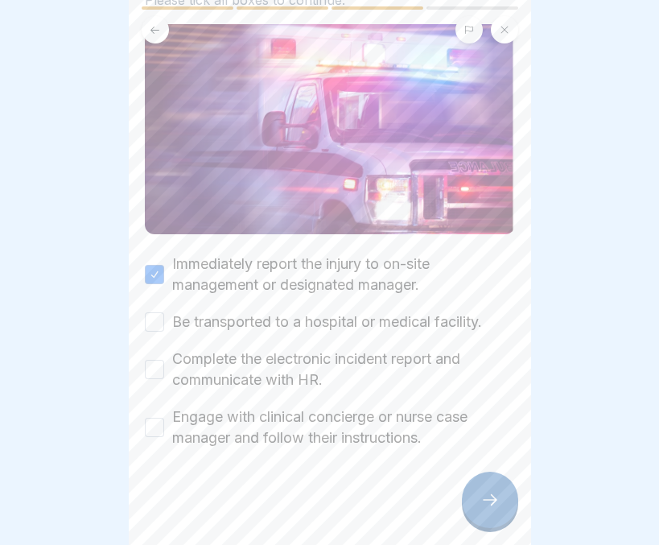
scroll to position [121, 0]
click at [157, 331] on button "Be transported to a hospital or medical facility." at bounding box center [154, 321] width 19 height 19
click at [154, 379] on button "Complete the electronic incident report and communicate with HR." at bounding box center [154, 369] width 19 height 19
click at [156, 430] on button "Engage with clinical concierge or nurse case manager and follow their instructi…" at bounding box center [154, 427] width 19 height 19
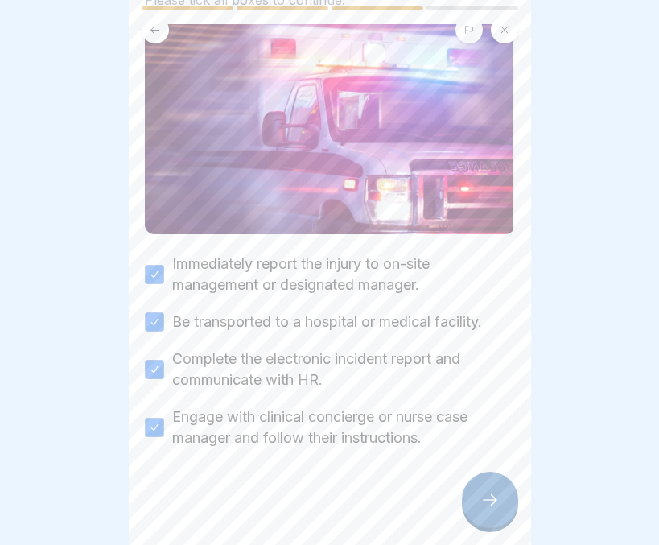
click at [496, 509] on icon at bounding box center [489, 499] width 19 height 19
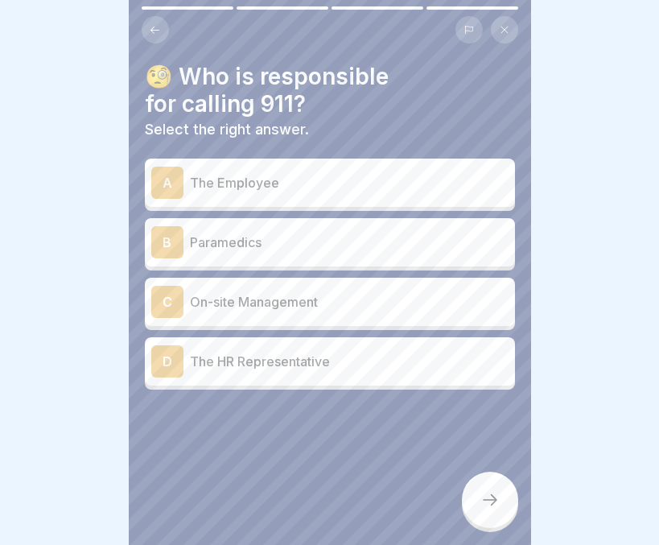
click at [272, 303] on p "On-site Management" at bounding box center [349, 301] width 319 height 19
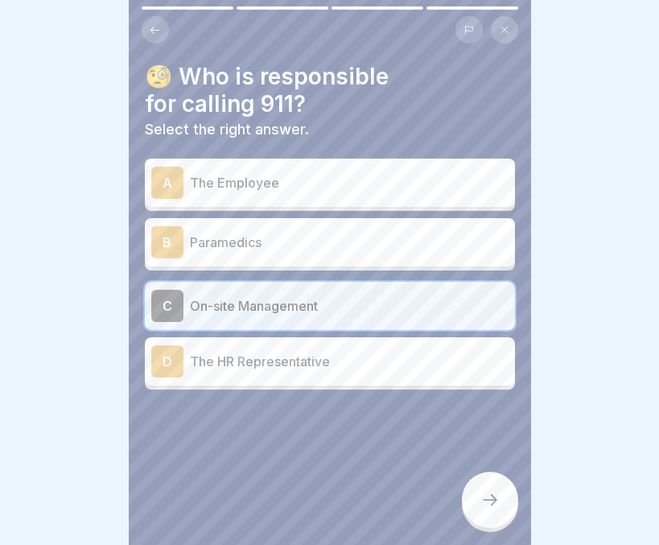
click at [482, 509] on icon at bounding box center [489, 499] width 19 height 19
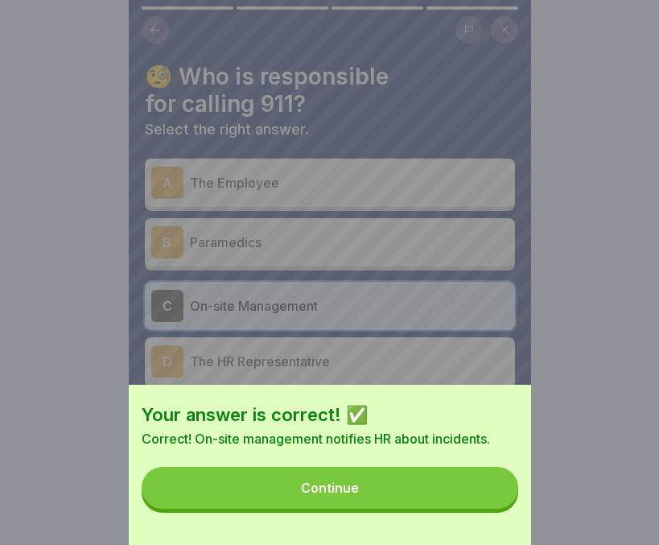
click at [413, 500] on button "Continue" at bounding box center [330, 488] width 377 height 42
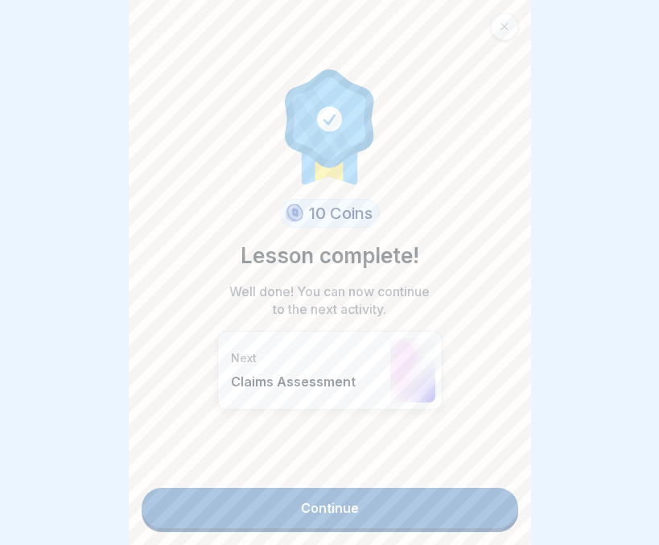
click at [348, 511] on link "Continue" at bounding box center [330, 508] width 377 height 40
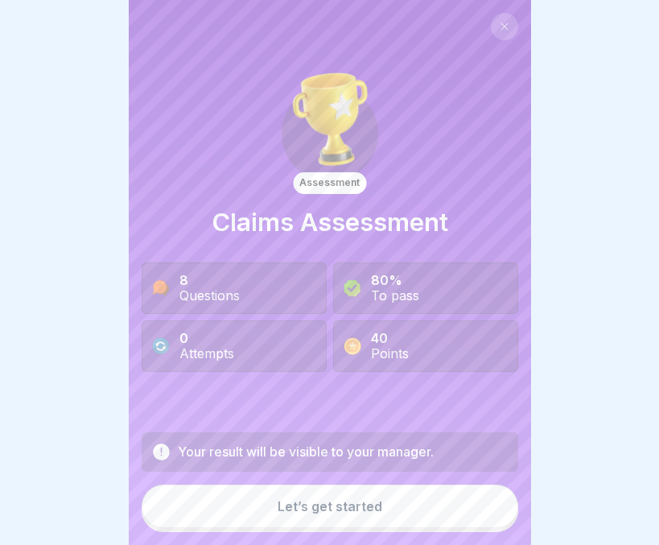
click at [342, 513] on div "Let’s get started" at bounding box center [330, 506] width 105 height 14
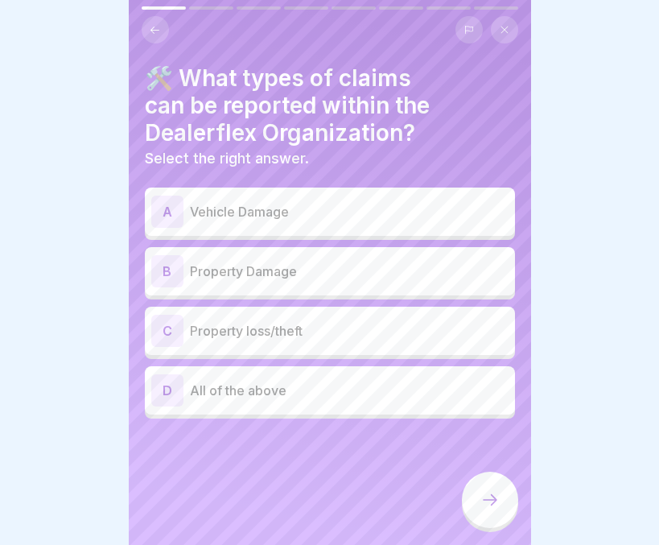
click at [250, 400] on div "D All of the above" at bounding box center [329, 390] width 357 height 32
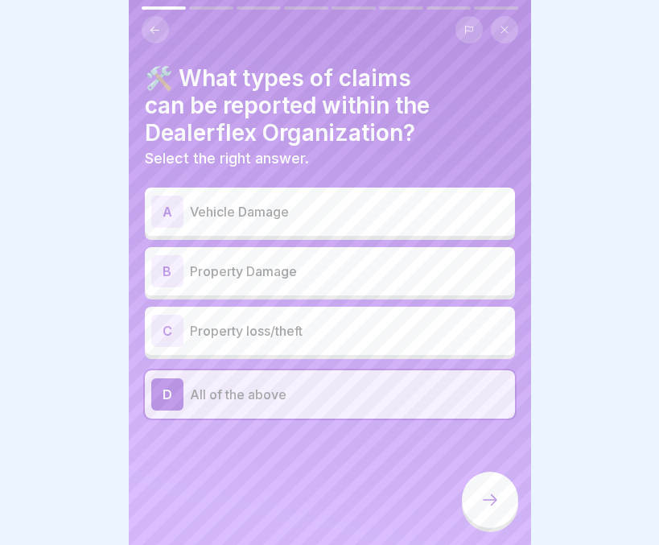
click at [479, 517] on div at bounding box center [490, 499] width 56 height 56
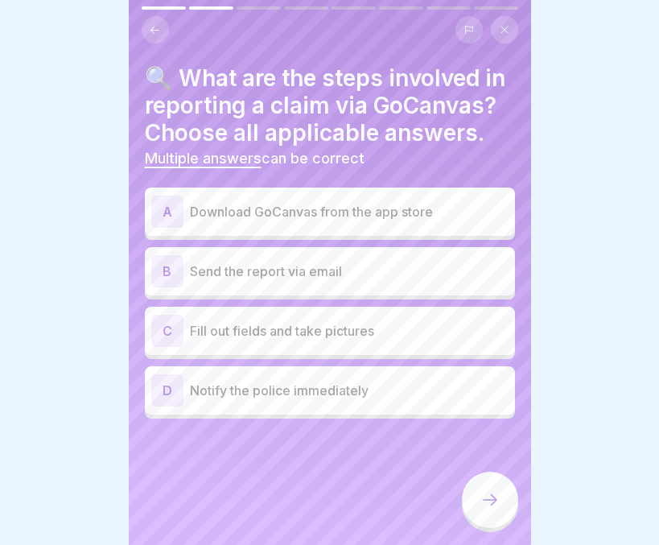
click at [374, 221] on p "Download GoCanvas from the app store" at bounding box center [349, 211] width 319 height 19
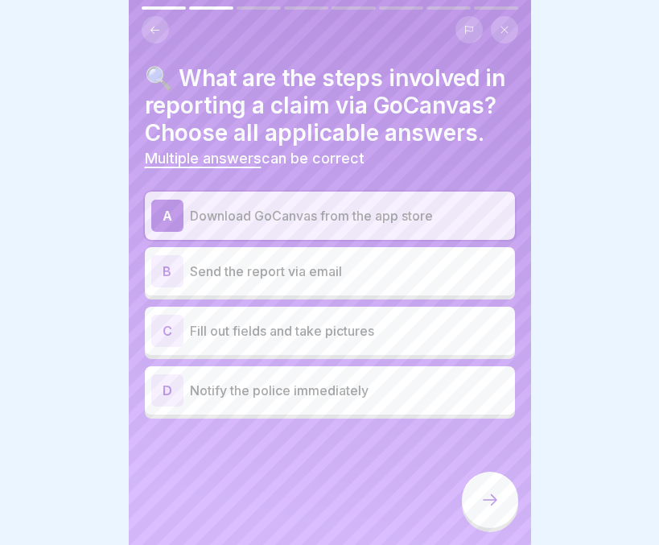
click at [338, 340] on p "Fill out fields and take pictures" at bounding box center [349, 330] width 319 height 19
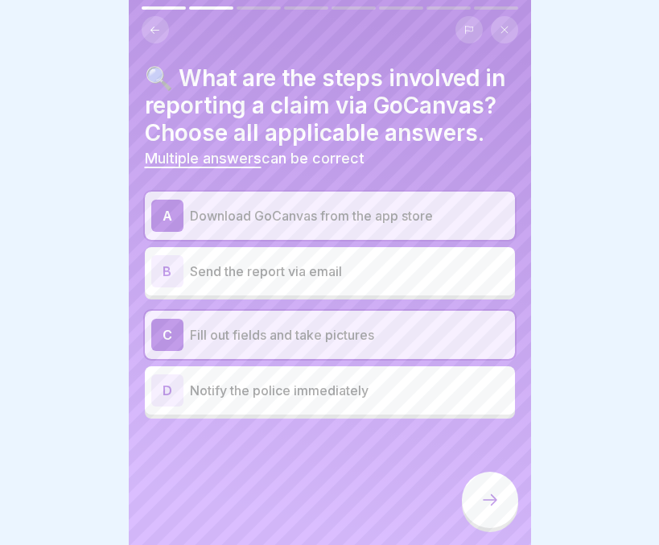
click at [327, 400] on p "Notify the police immediately" at bounding box center [349, 390] width 319 height 19
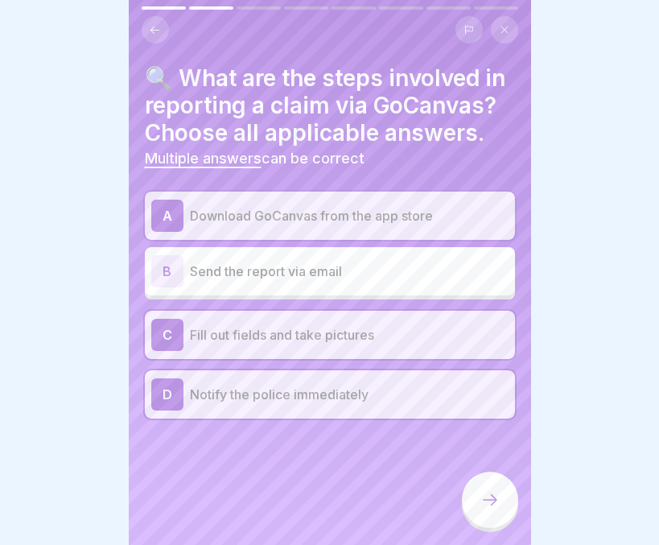
click at [482, 509] on icon at bounding box center [489, 499] width 19 height 19
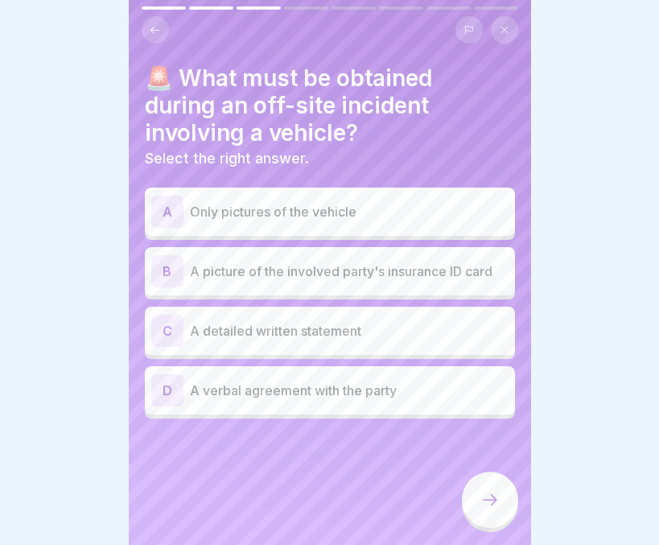
click at [363, 220] on p "Only pictures of the vehicle" at bounding box center [349, 211] width 319 height 19
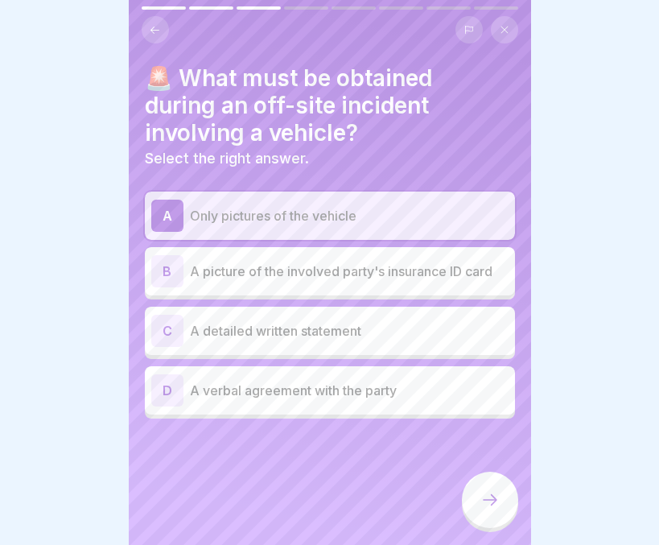
click at [484, 509] on icon at bounding box center [489, 499] width 19 height 19
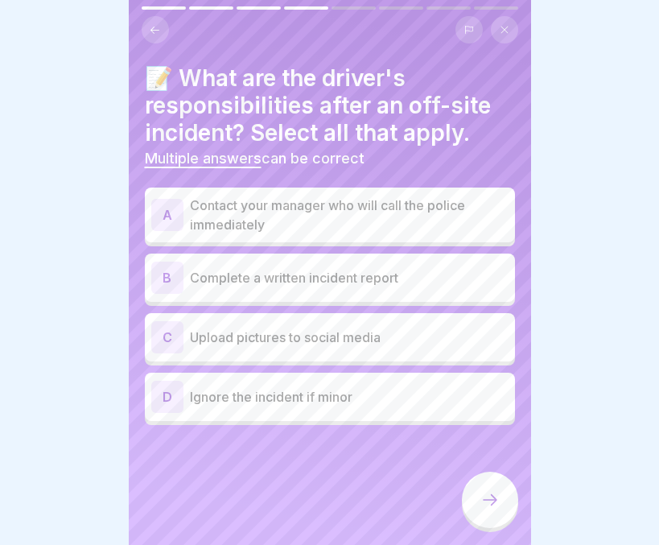
click at [371, 204] on p "Contact your manager who will call the police immediately" at bounding box center [349, 214] width 319 height 39
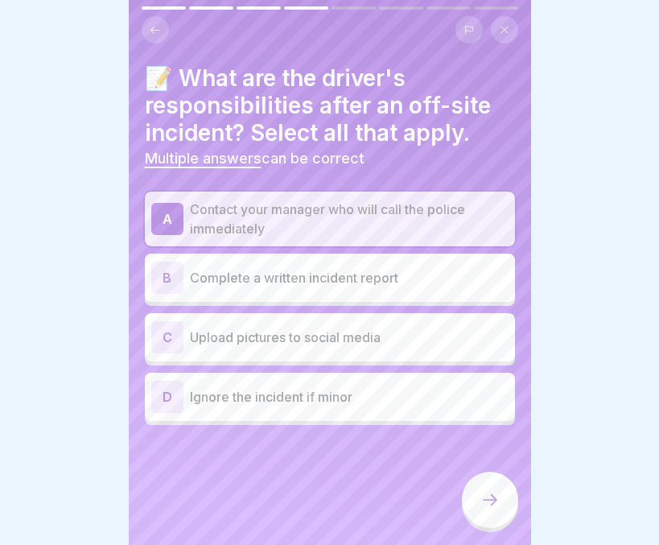
click at [352, 263] on div "B Complete a written incident report" at bounding box center [329, 277] width 357 height 32
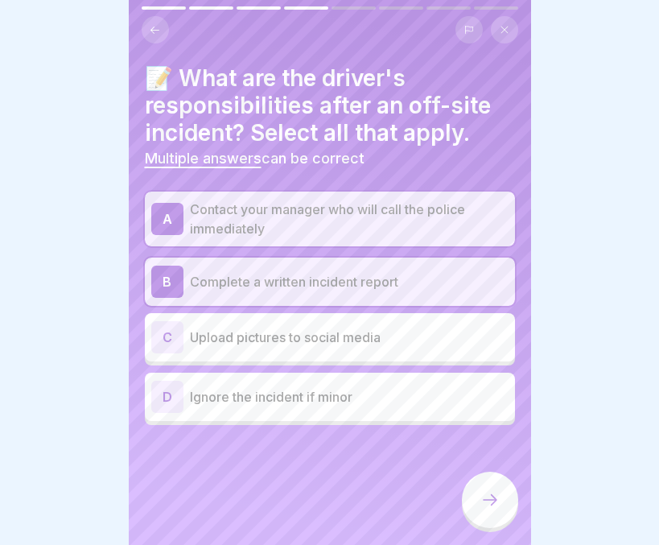
click at [482, 497] on div at bounding box center [490, 499] width 56 height 56
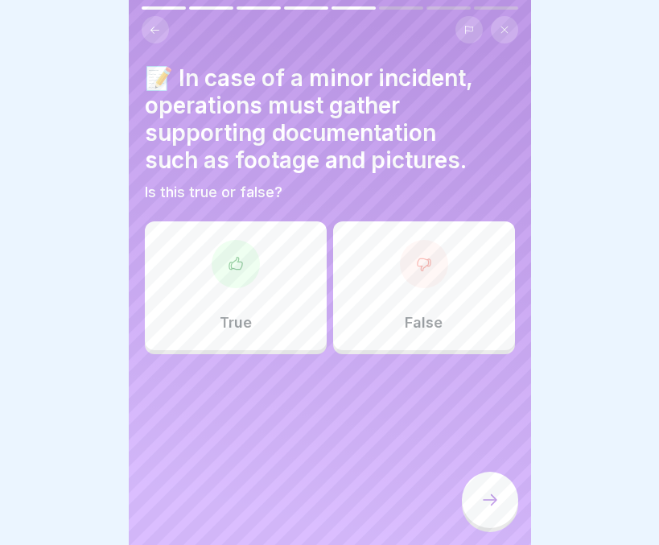
click at [266, 319] on div "True" at bounding box center [236, 285] width 182 height 129
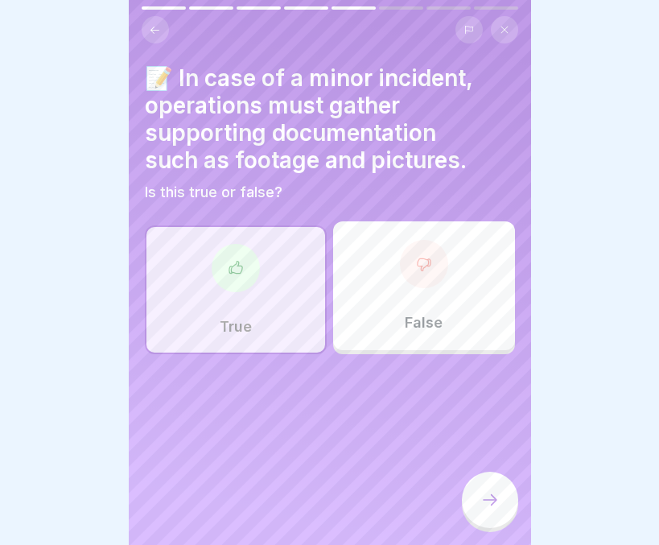
click at [480, 509] on icon at bounding box center [489, 499] width 19 height 19
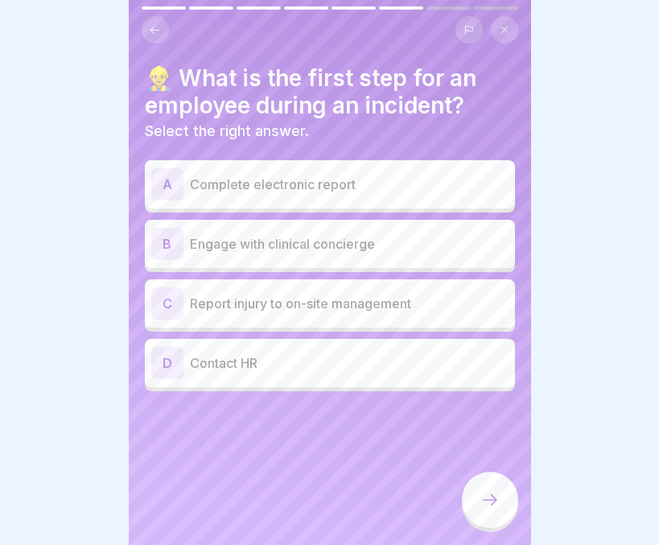
click at [349, 308] on p "Report injury to on-site management" at bounding box center [349, 303] width 319 height 19
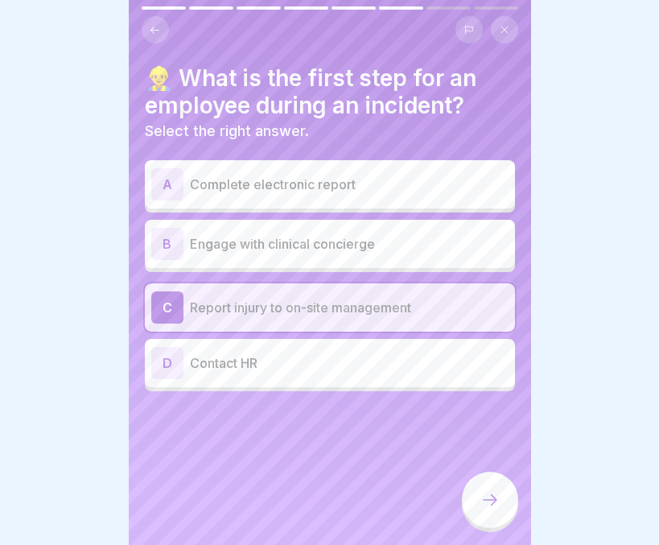
click at [471, 504] on div at bounding box center [490, 499] width 56 height 56
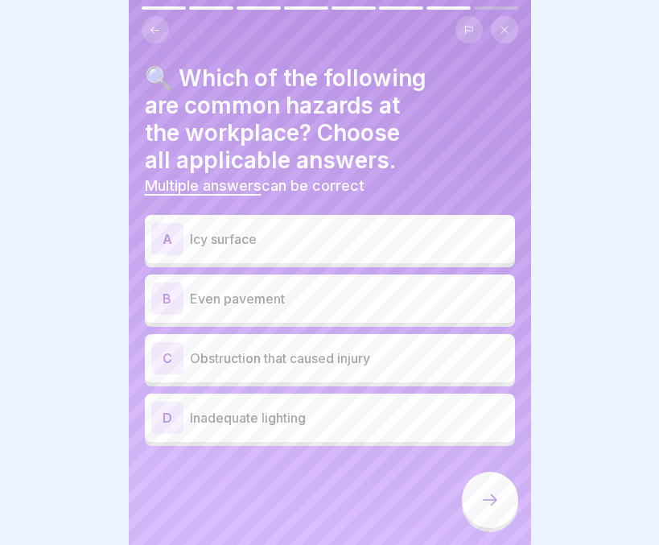
click at [303, 238] on p "Icy surface" at bounding box center [349, 238] width 319 height 19
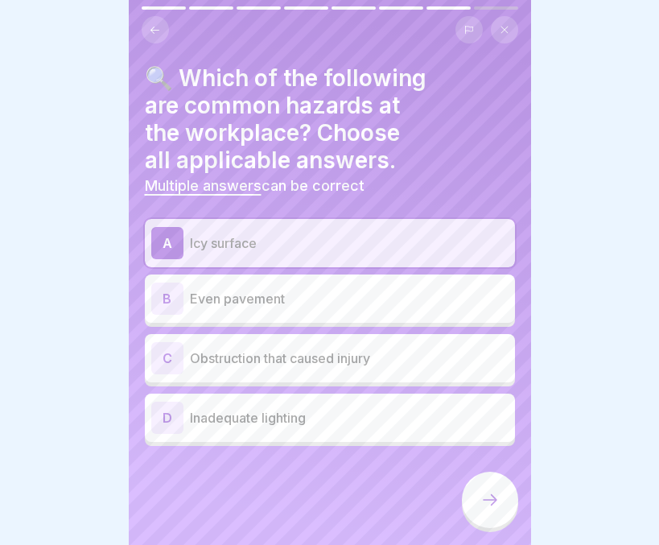
click at [496, 504] on div at bounding box center [490, 499] width 56 height 56
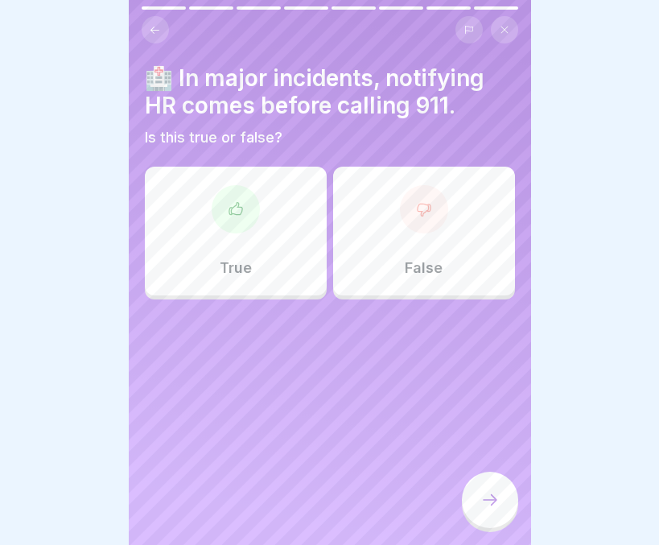
click at [414, 230] on div at bounding box center [424, 209] width 48 height 48
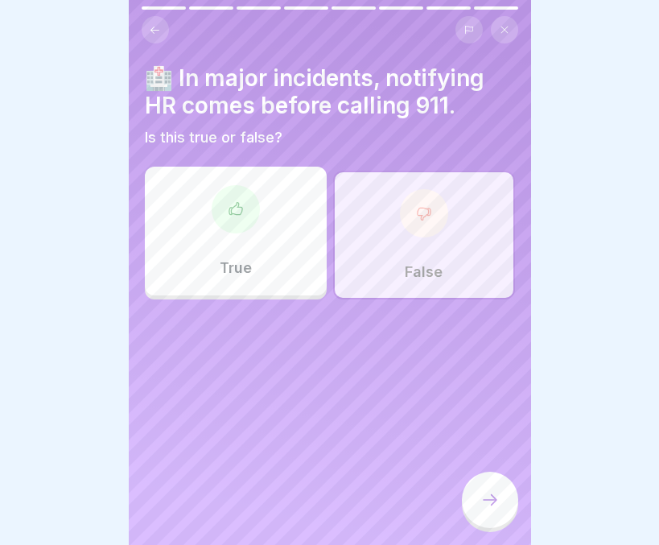
click at [488, 509] on icon at bounding box center [489, 499] width 19 height 19
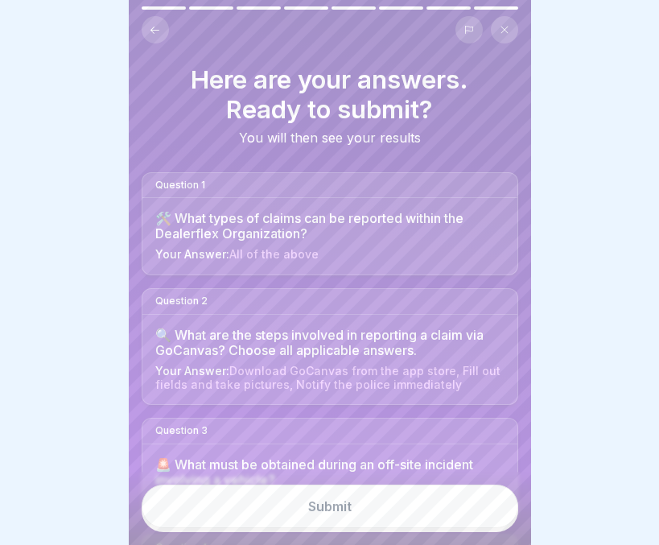
click at [367, 516] on button "Submit" at bounding box center [330, 505] width 377 height 43
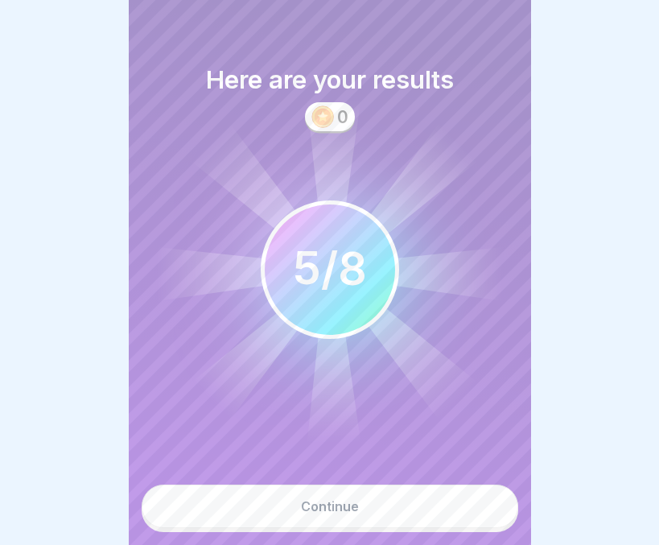
scroll to position [12, 0]
click at [367, 516] on button "Continue" at bounding box center [330, 505] width 377 height 43
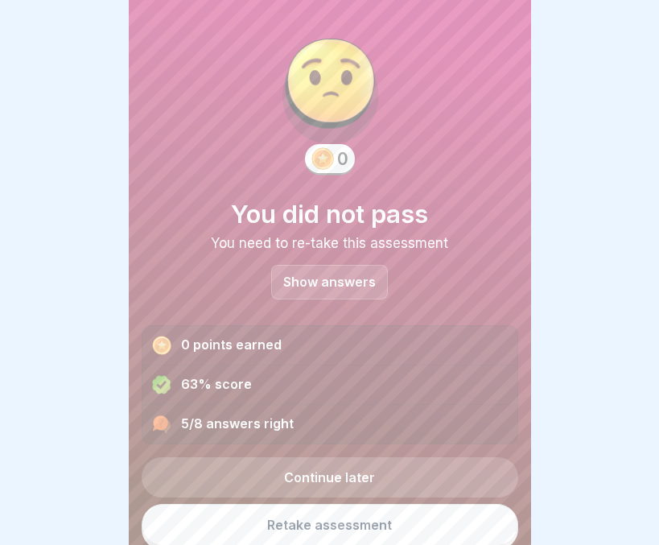
click at [330, 275] on p "Show answers" at bounding box center [329, 282] width 93 height 14
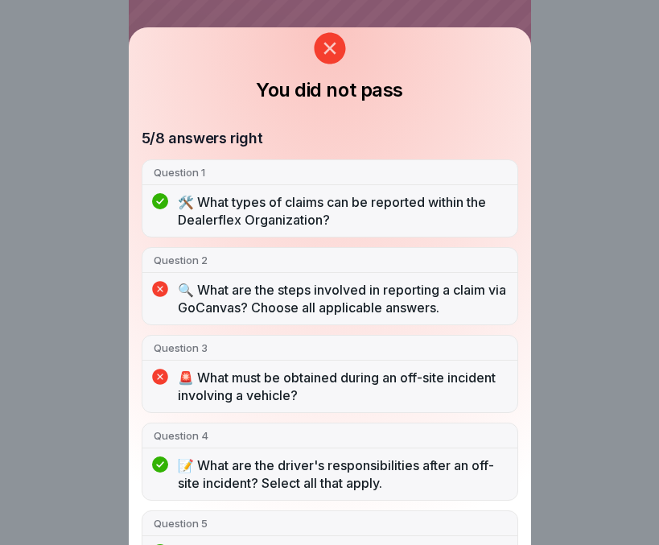
scroll to position [0, 0]
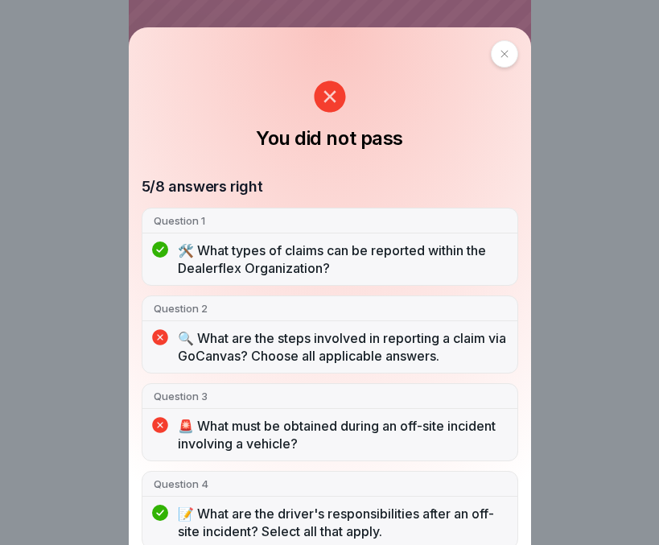
click at [500, 59] on icon at bounding box center [505, 54] width 10 height 10
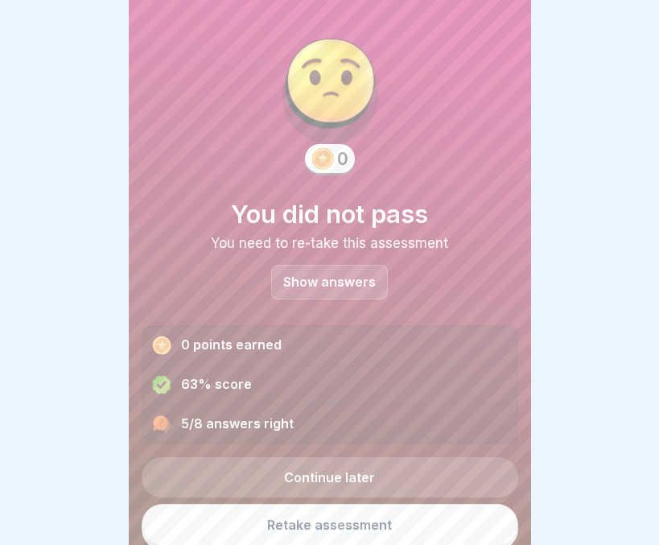
click at [342, 512] on link "Retake assessment" at bounding box center [330, 525] width 377 height 42
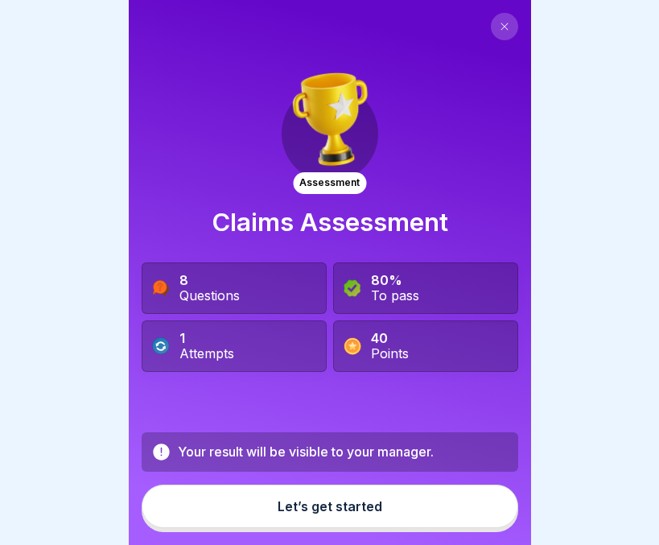
click at [331, 528] on button "Let’s get started" at bounding box center [330, 505] width 377 height 43
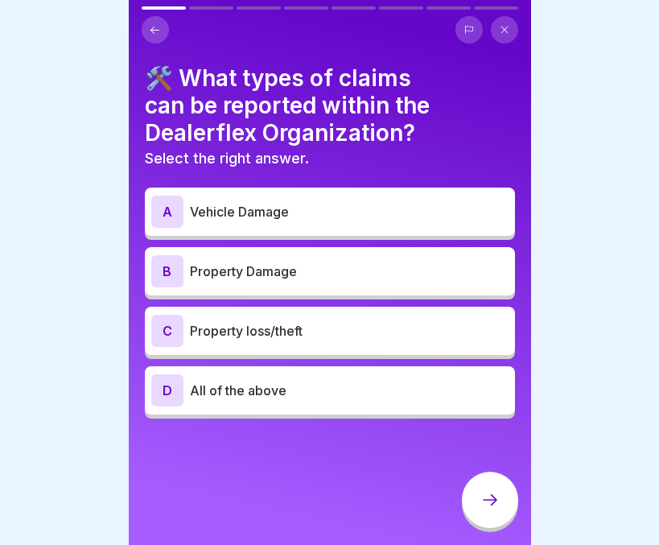
click at [270, 398] on p "All of the above" at bounding box center [349, 390] width 319 height 19
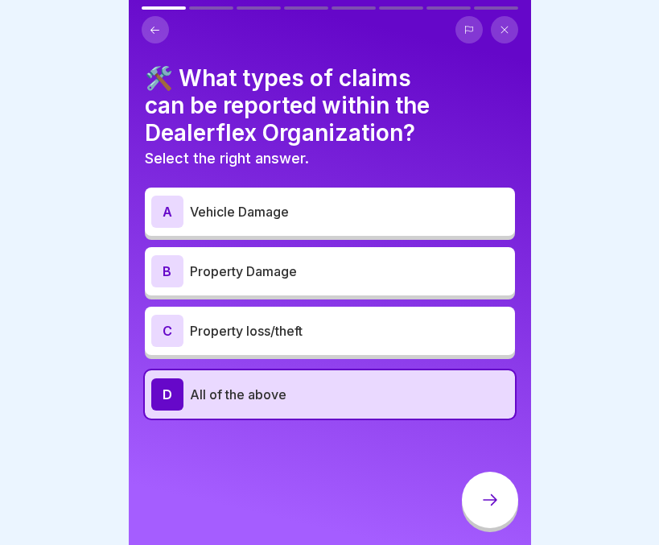
click at [468, 507] on div at bounding box center [490, 499] width 56 height 56
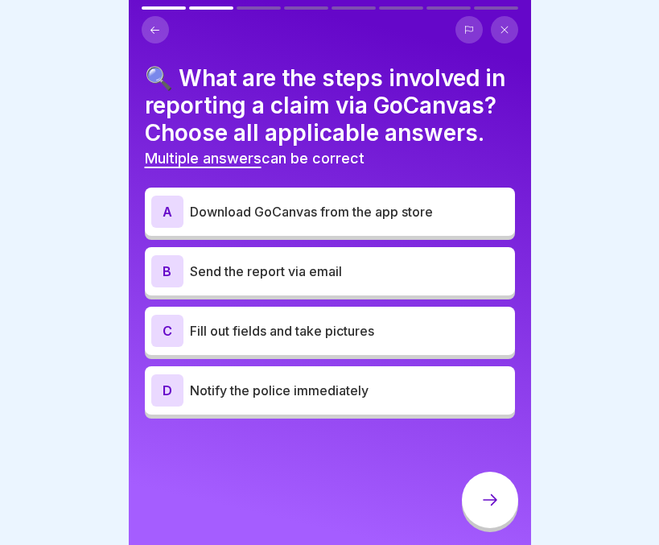
click at [271, 221] on p "Download GoCanvas from the app store" at bounding box center [349, 211] width 319 height 19
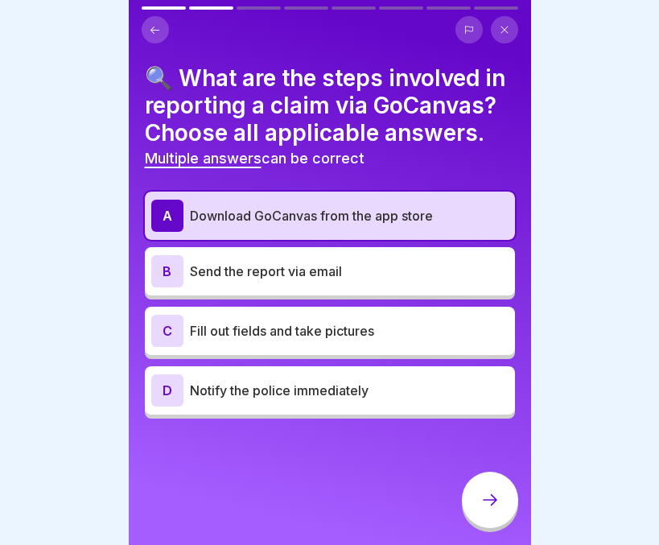
click at [271, 340] on p "Fill out fields and take pictures" at bounding box center [349, 330] width 319 height 19
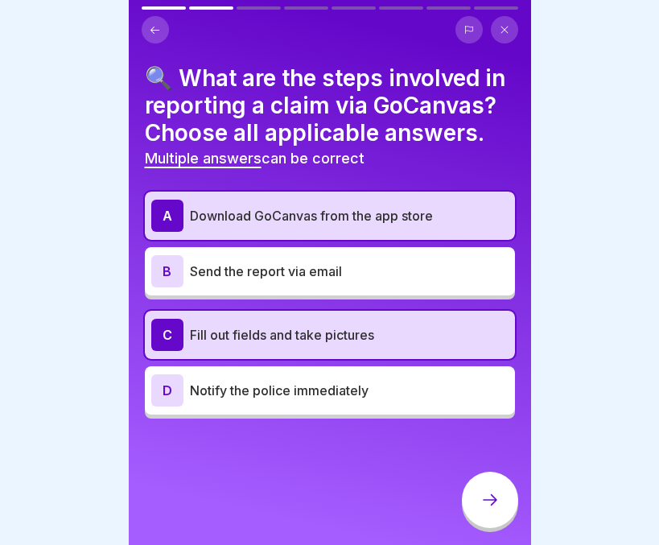
click at [485, 509] on icon at bounding box center [489, 499] width 19 height 19
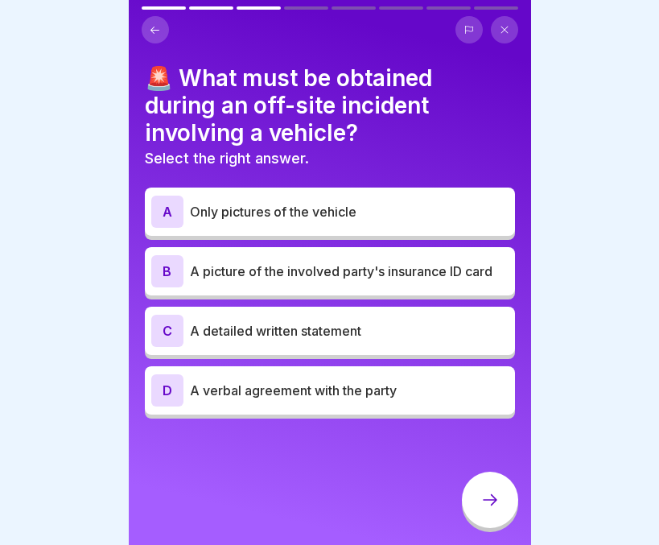
click at [344, 265] on p "A picture of the involved party's insurance ID card" at bounding box center [349, 270] width 319 height 19
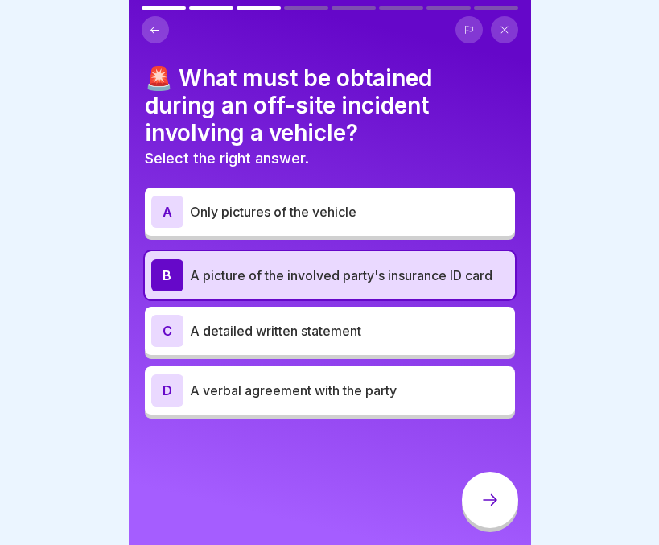
click at [488, 505] on icon at bounding box center [489, 499] width 19 height 19
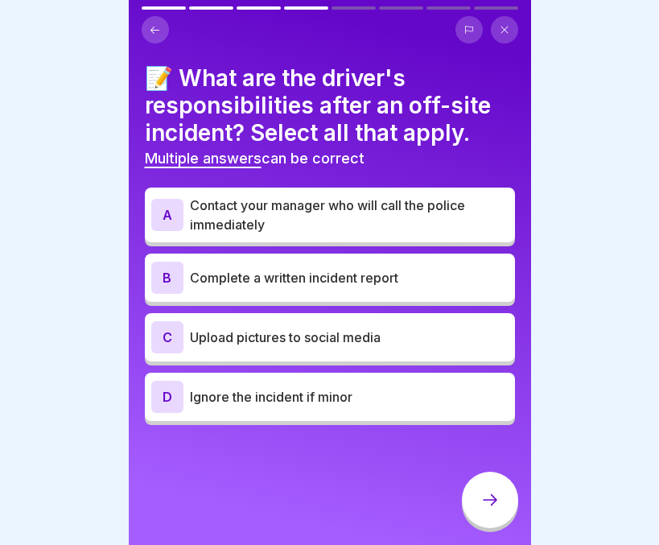
click at [328, 216] on p "Contact your manager who will call the police immediately" at bounding box center [349, 214] width 319 height 39
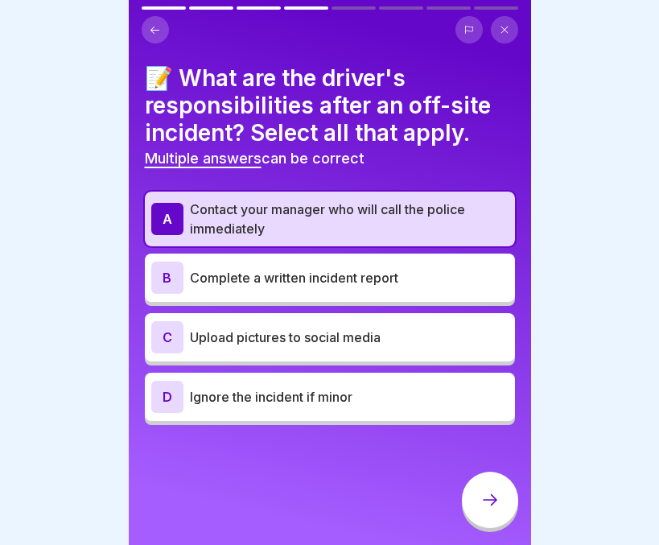
click at [325, 278] on p "Complete a written incident report" at bounding box center [349, 277] width 319 height 19
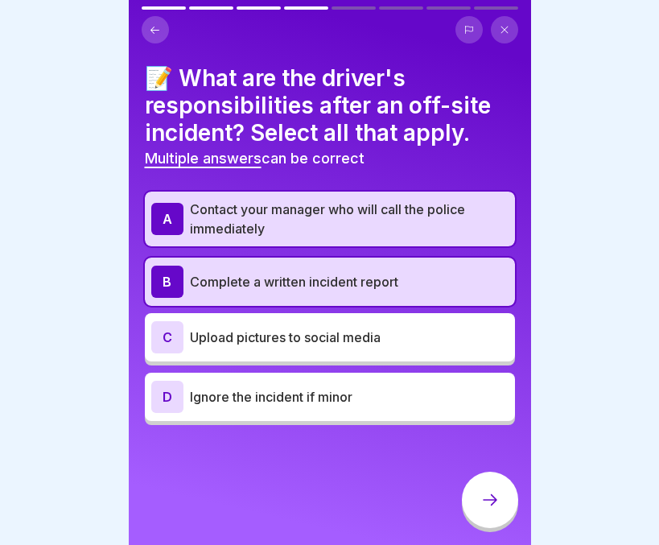
click at [479, 510] on div at bounding box center [490, 499] width 56 height 56
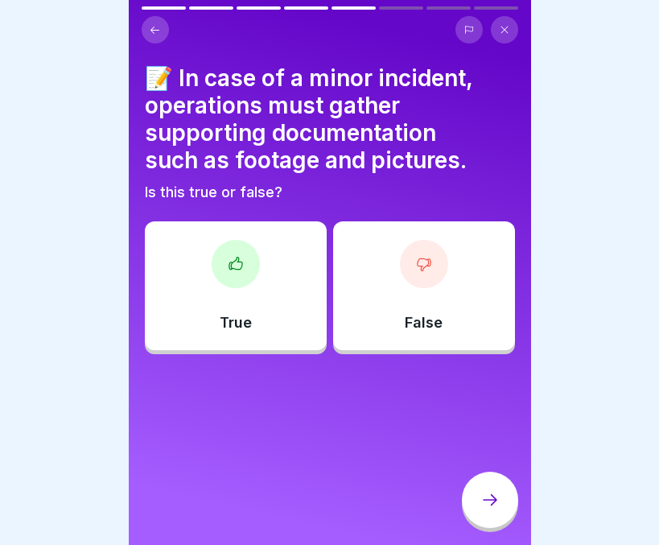
click at [222, 257] on div at bounding box center [236, 264] width 48 height 48
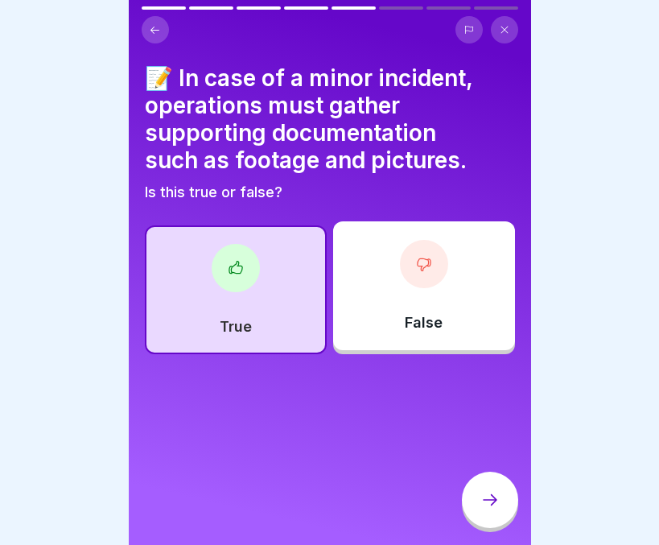
click at [485, 506] on icon at bounding box center [489, 499] width 19 height 19
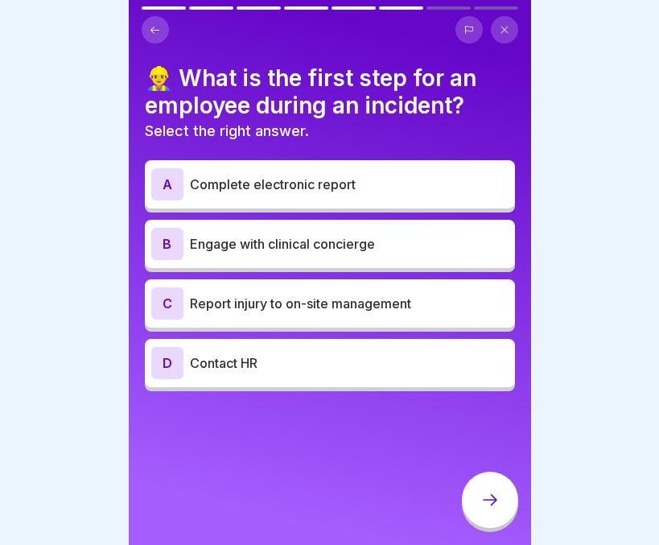
click at [342, 311] on p "Report injury to on-site management" at bounding box center [349, 303] width 319 height 19
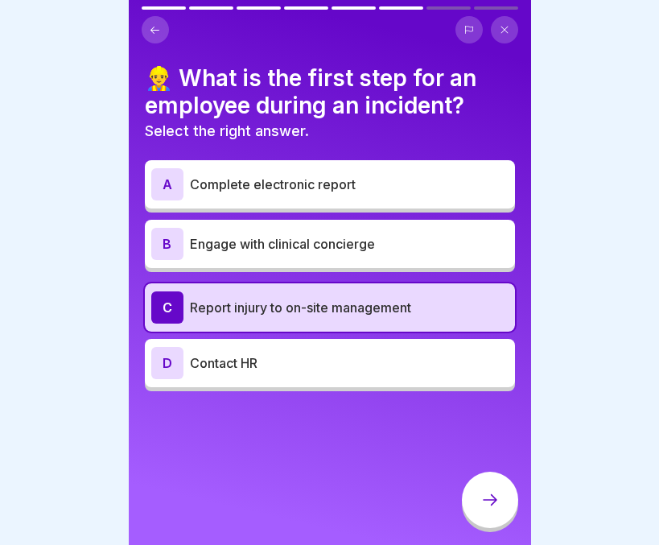
click at [487, 509] on icon at bounding box center [489, 499] width 19 height 19
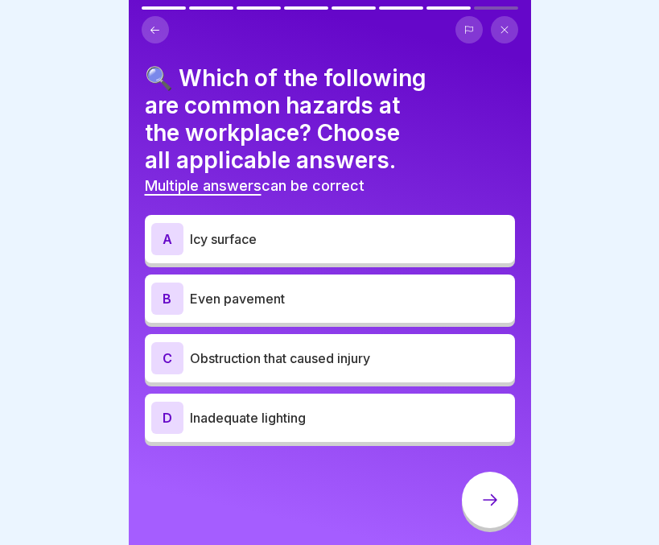
click at [220, 245] on p "Icy surface" at bounding box center [349, 238] width 319 height 19
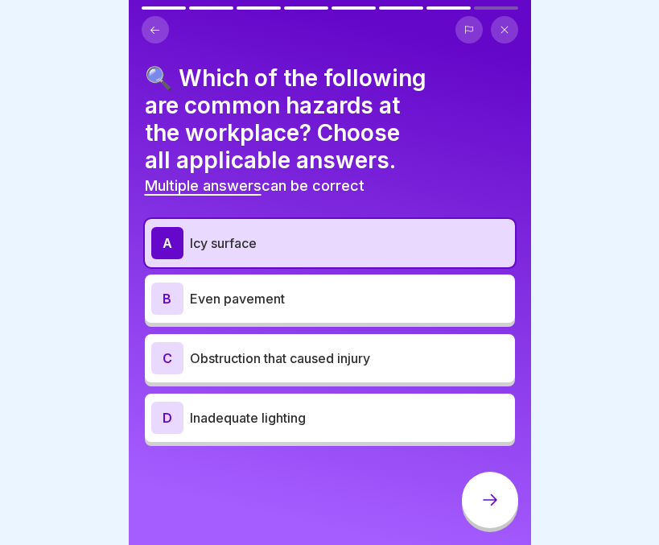
click at [243, 365] on p "Obstruction that caused injury" at bounding box center [349, 357] width 319 height 19
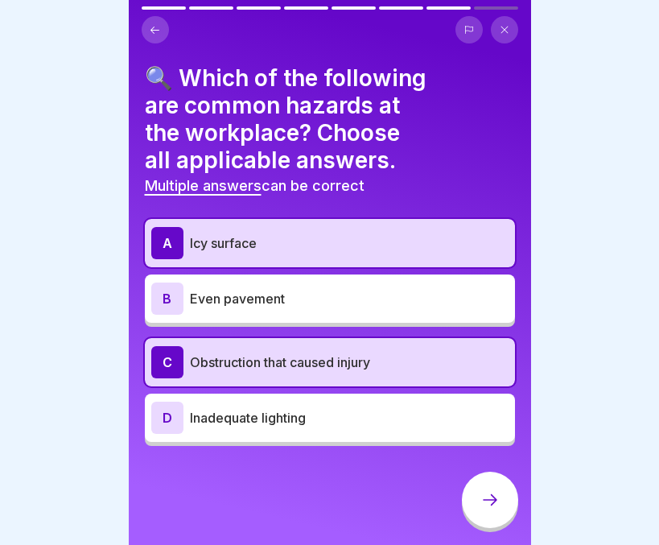
click at [250, 413] on p "Inadequate lighting" at bounding box center [349, 417] width 319 height 19
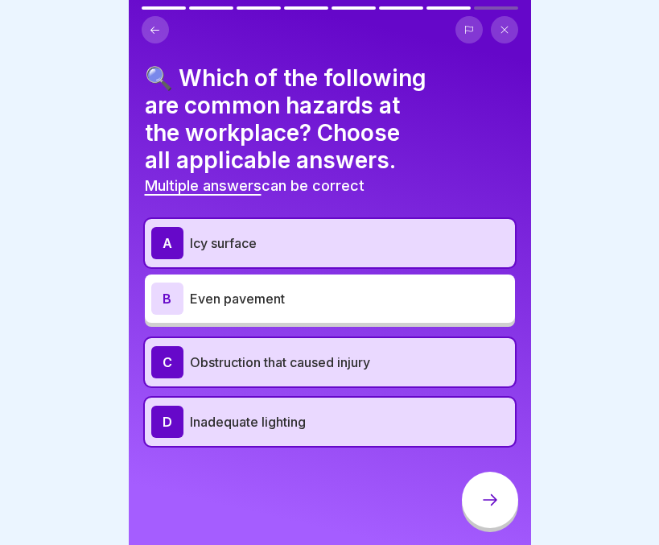
click at [484, 494] on div at bounding box center [490, 499] width 56 height 56
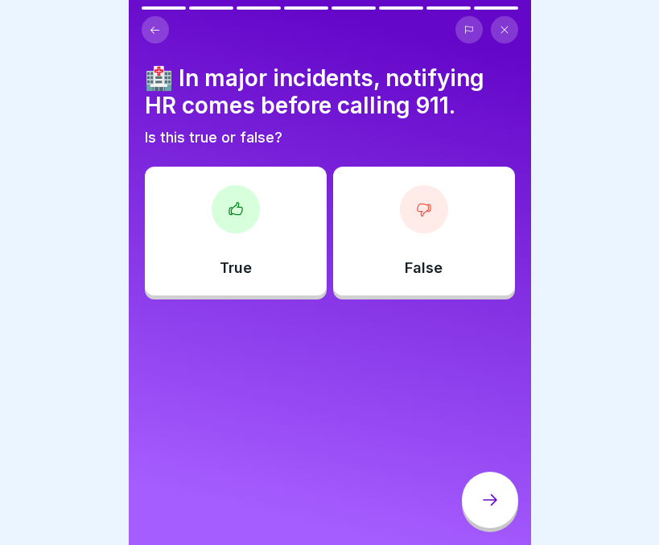
click at [408, 250] on div "False" at bounding box center [424, 231] width 182 height 129
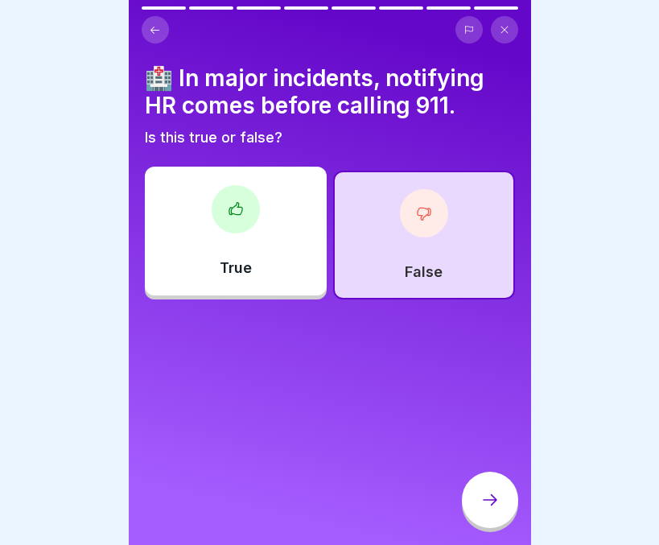
click at [485, 509] on icon at bounding box center [489, 499] width 19 height 19
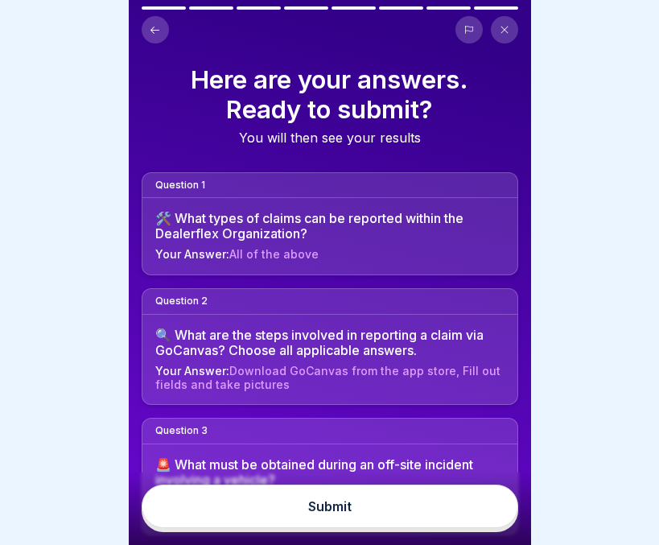
click at [362, 517] on button "Submit" at bounding box center [330, 505] width 377 height 43
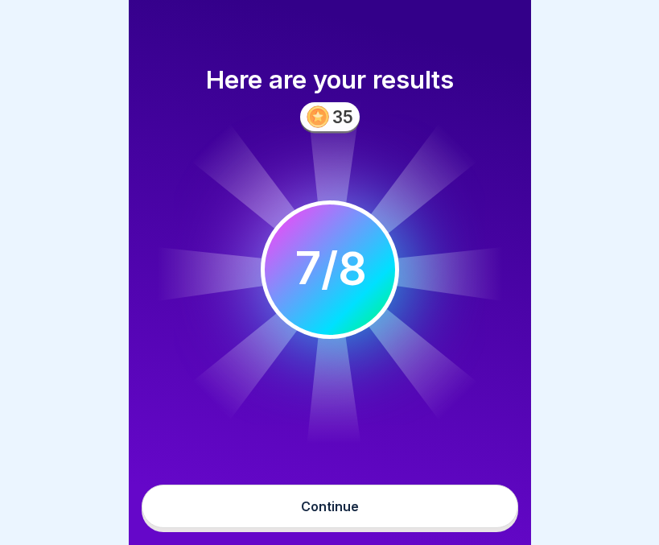
click at [362, 517] on button "Continue" at bounding box center [330, 505] width 377 height 43
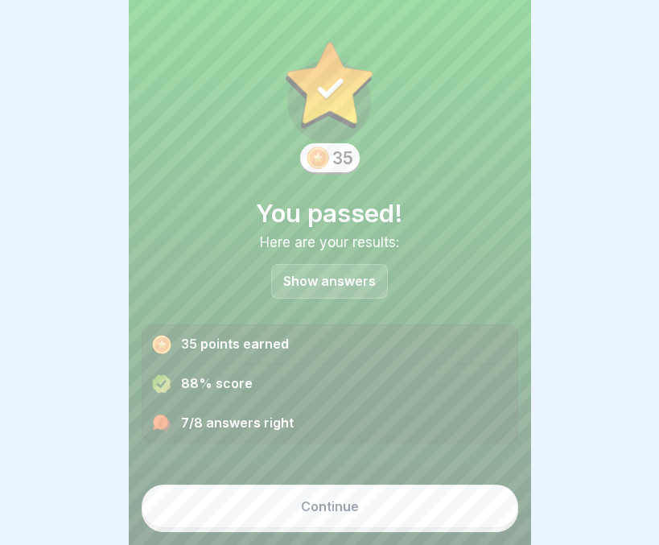
click at [325, 275] on p "Show answers" at bounding box center [329, 281] width 93 height 14
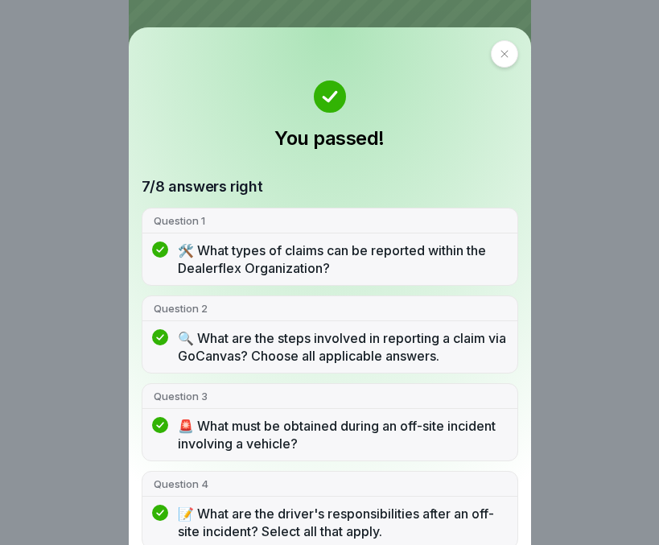
click at [493, 65] on div at bounding box center [504, 53] width 27 height 27
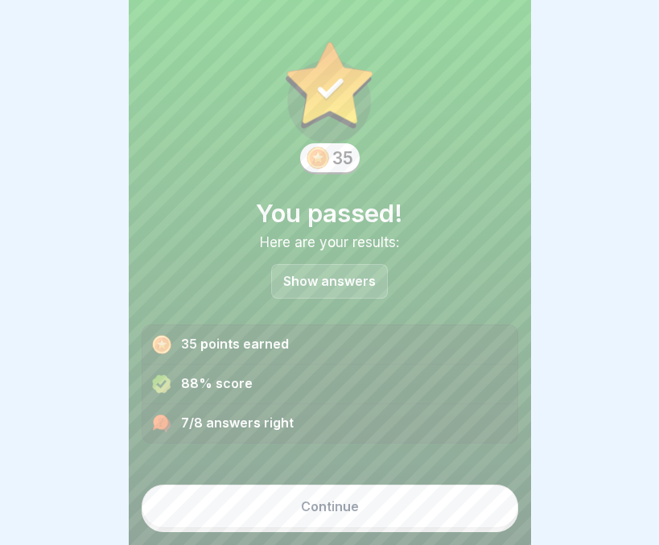
click at [355, 517] on button "Continue" at bounding box center [330, 505] width 377 height 43
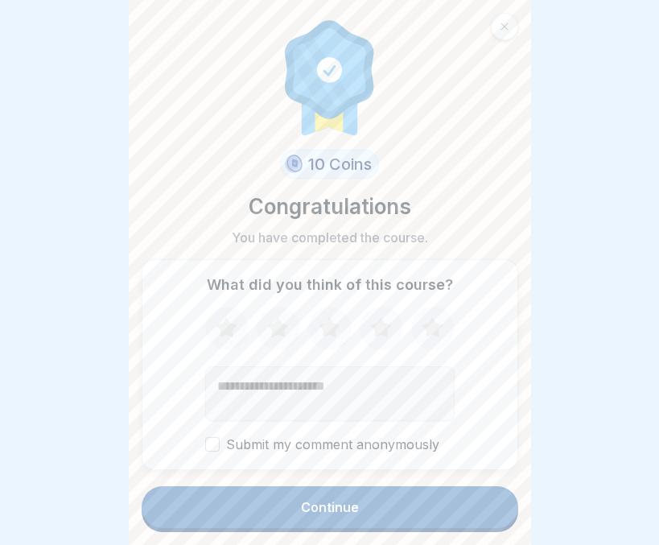
click at [355, 517] on button "Continue" at bounding box center [330, 507] width 377 height 42
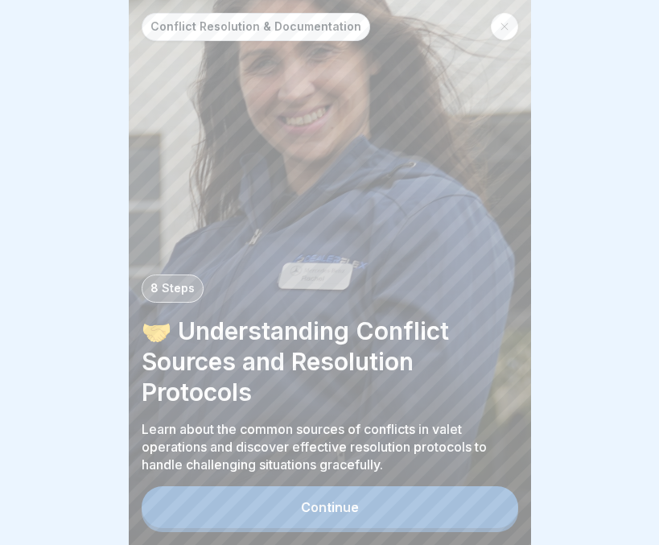
click at [332, 514] on div "Continue" at bounding box center [330, 507] width 58 height 14
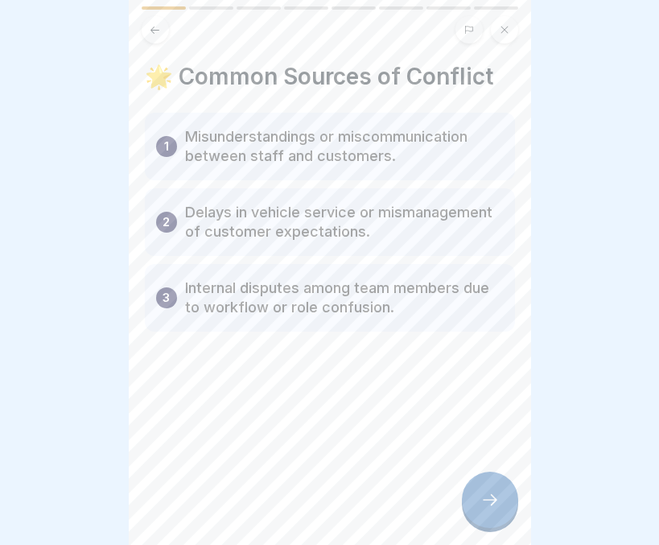
click at [474, 505] on div at bounding box center [490, 499] width 56 height 56
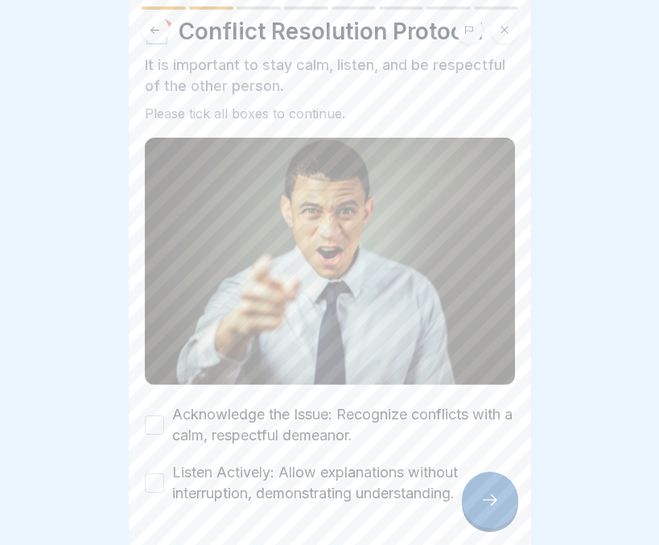
scroll to position [45, 0]
click at [156, 415] on button "Acknowledge the Issue: Recognize conflicts with a calm, respectful demeanor." at bounding box center [154, 424] width 19 height 19
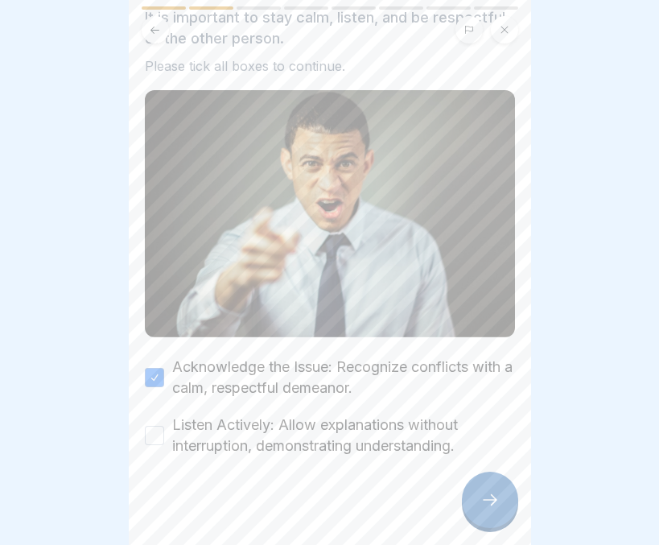
click at [150, 426] on button "Listen Actively: Allow explanations without interruption, demonstrating underst…" at bounding box center [154, 435] width 19 height 19
click at [492, 508] on icon at bounding box center [489, 499] width 19 height 19
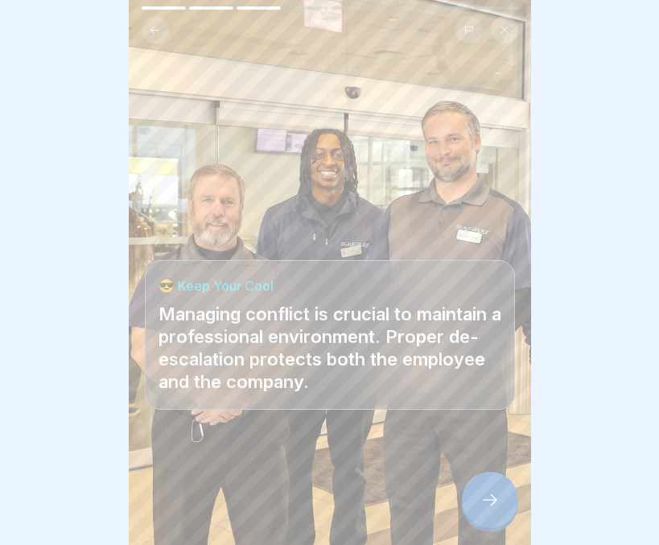
click at [486, 507] on icon at bounding box center [489, 499] width 19 height 19
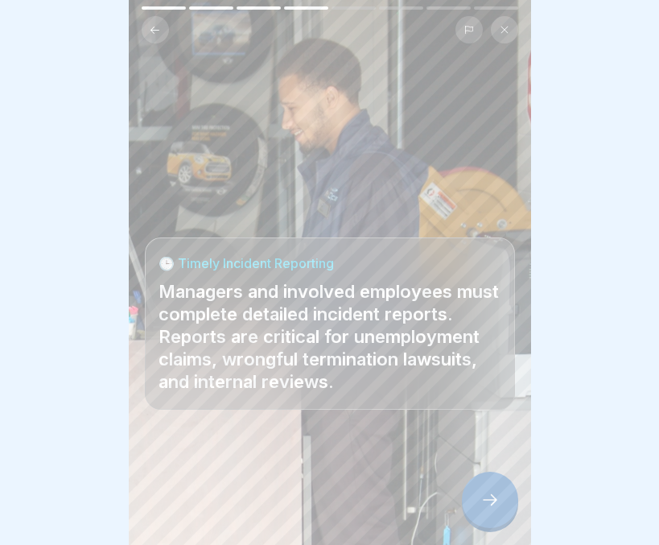
click at [486, 507] on icon at bounding box center [489, 499] width 19 height 19
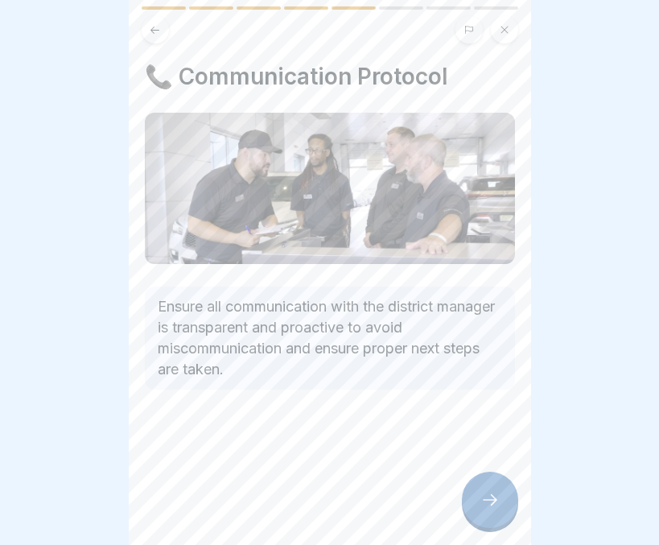
click at [486, 507] on icon at bounding box center [489, 499] width 19 height 19
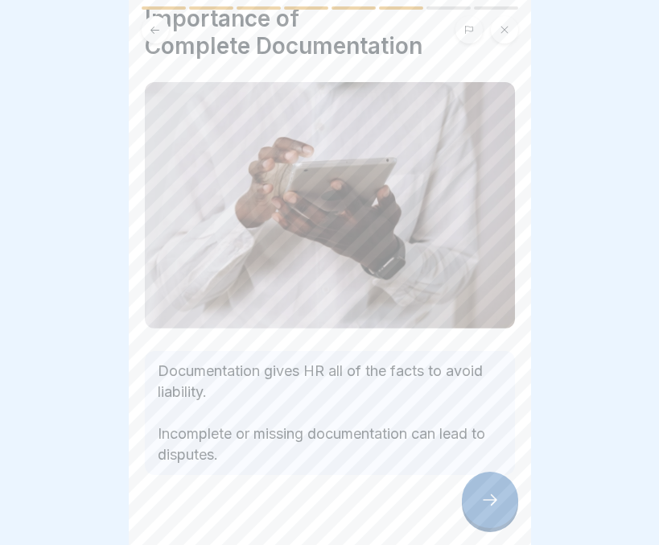
scroll to position [60, 0]
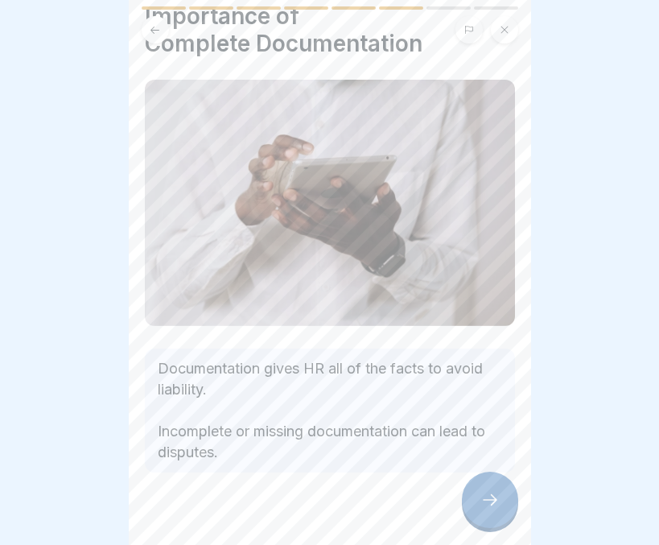
click at [504, 517] on div at bounding box center [490, 499] width 56 height 56
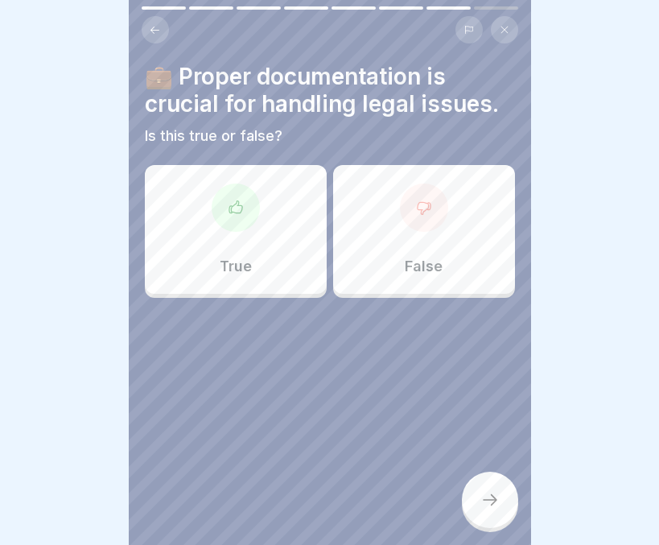
click at [212, 225] on div "True" at bounding box center [236, 229] width 182 height 129
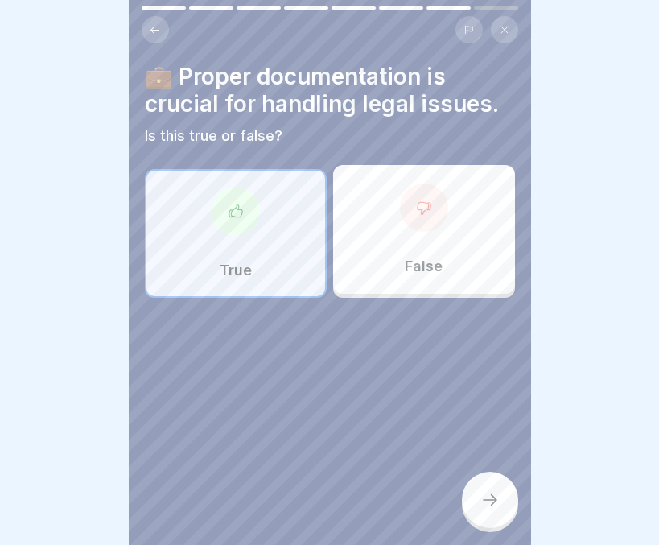
click at [479, 487] on div at bounding box center [490, 499] width 56 height 56
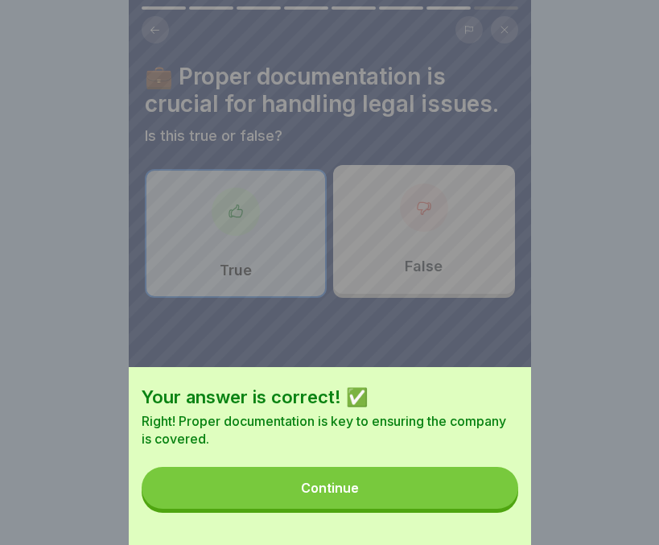
click at [414, 498] on button "Continue" at bounding box center [330, 488] width 377 height 42
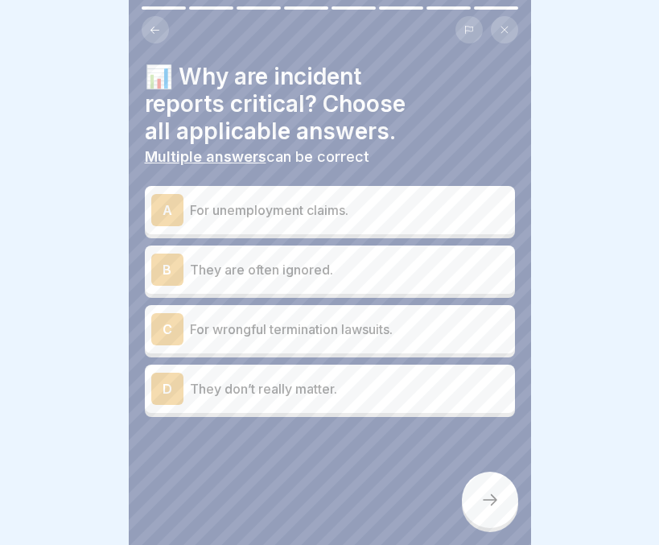
click at [271, 321] on p "For wrongful termination lawsuits." at bounding box center [349, 328] width 319 height 19
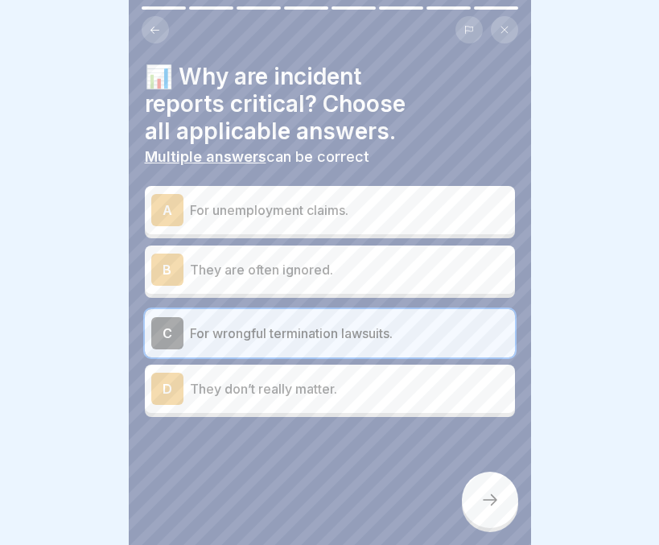
click at [249, 213] on p "For unemployment claims." at bounding box center [349, 209] width 319 height 19
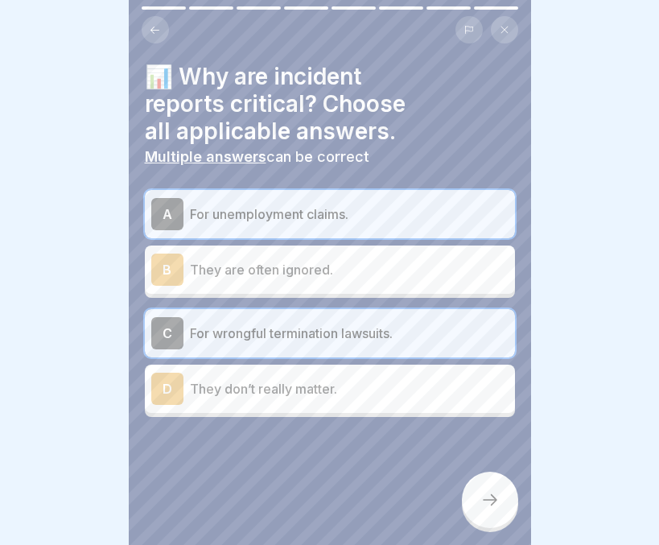
click at [481, 508] on icon at bounding box center [489, 499] width 19 height 19
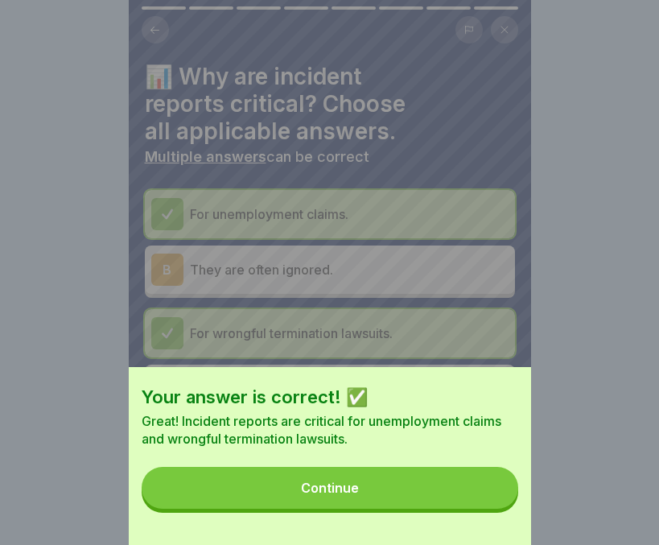
click at [425, 494] on button "Continue" at bounding box center [330, 488] width 377 height 42
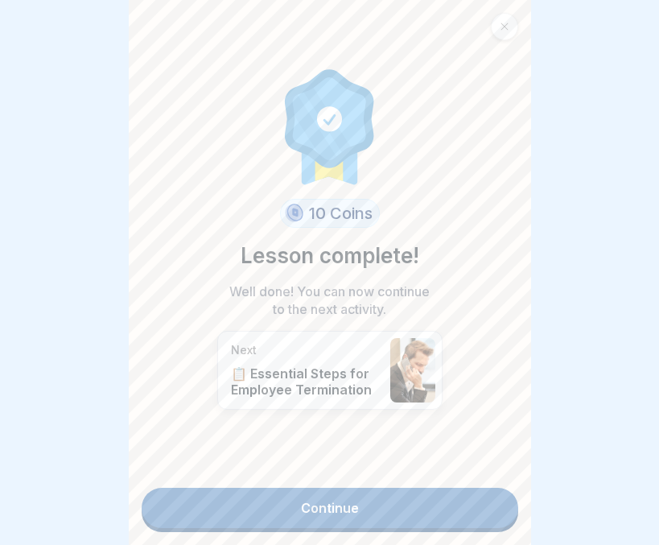
click at [406, 504] on link "Continue" at bounding box center [330, 508] width 377 height 40
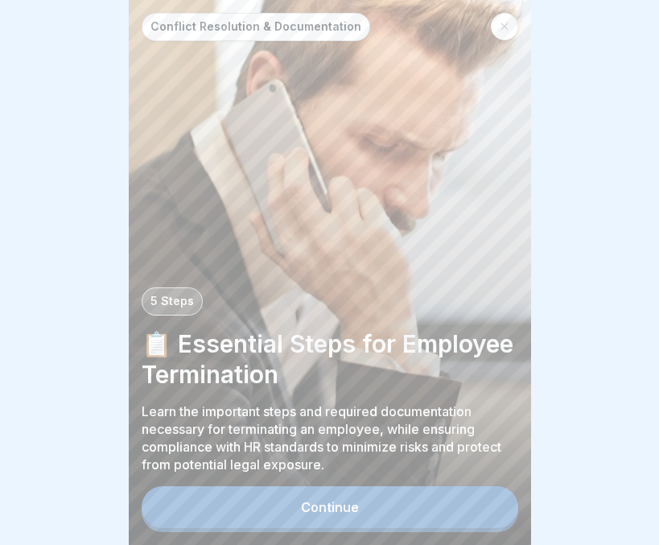
click at [537, 261] on div at bounding box center [329, 272] width 659 height 545
click at [591, 19] on div at bounding box center [329, 272] width 659 height 545
click at [418, 517] on div "Conflict Resolution & Documentation 5 Steps 📋 Essential Steps for Employee Term…" at bounding box center [330, 272] width 402 height 545
click at [418, 517] on button "Continue" at bounding box center [330, 507] width 377 height 42
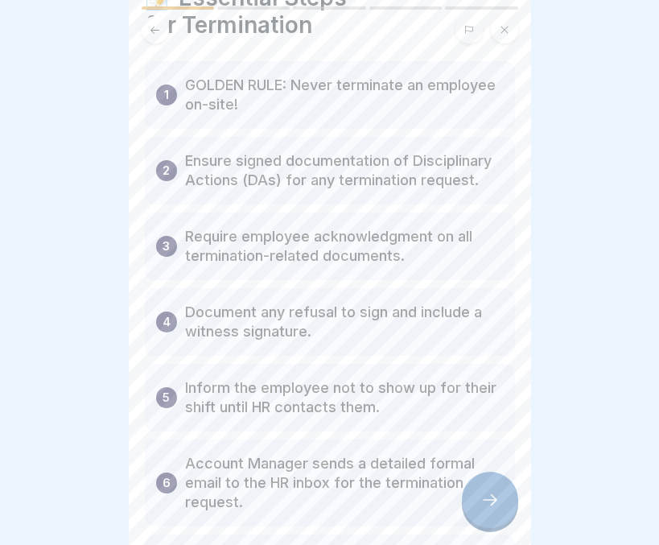
scroll to position [80, 0]
click at [426, 394] on div "5 Inform the employee not to show up for their shift until HR contacts them." at bounding box center [330, 397] width 370 height 68
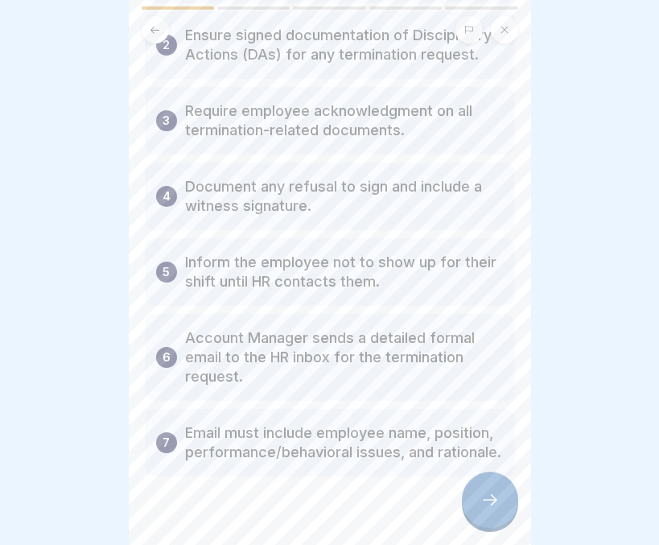
scroll to position [197, 0]
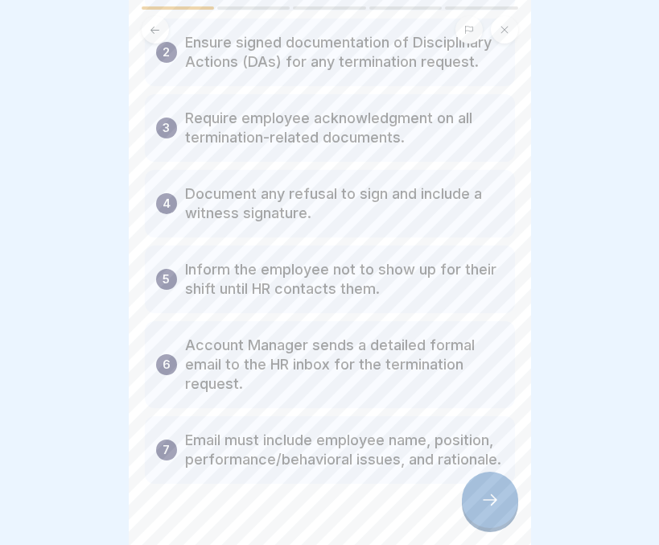
click at [426, 393] on p "Account Manager sends a detailed formal email to the HR inbox for the terminati…" at bounding box center [344, 364] width 319 height 58
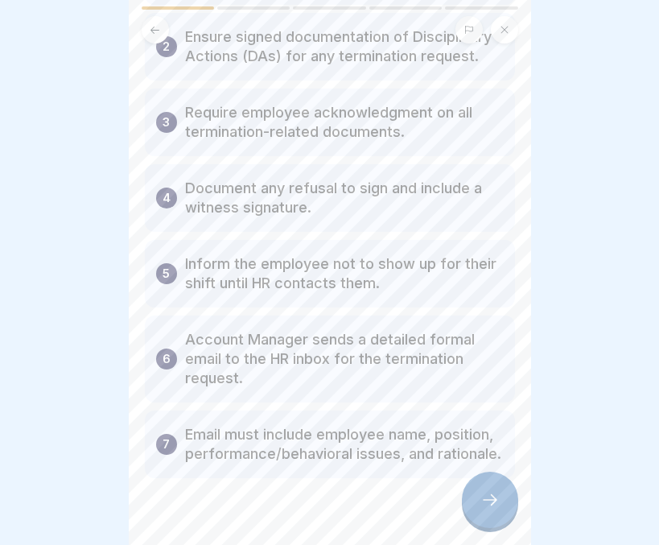
scroll to position [204, 0]
click at [466, 510] on div at bounding box center [490, 499] width 56 height 56
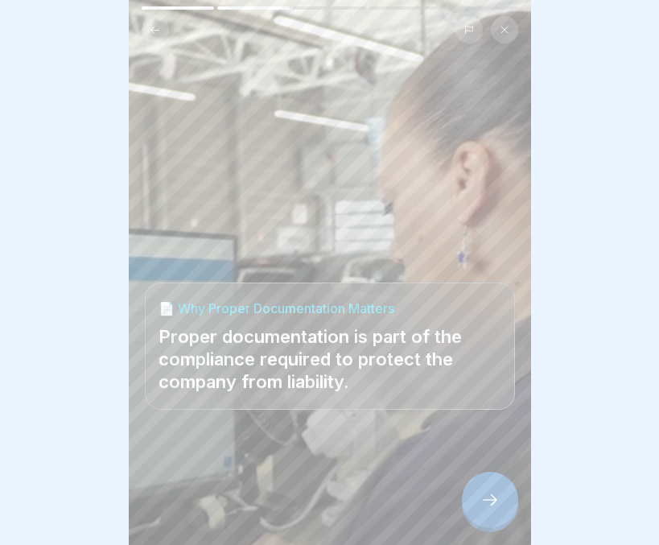
scroll to position [12, 0]
click at [482, 484] on div at bounding box center [490, 499] width 56 height 56
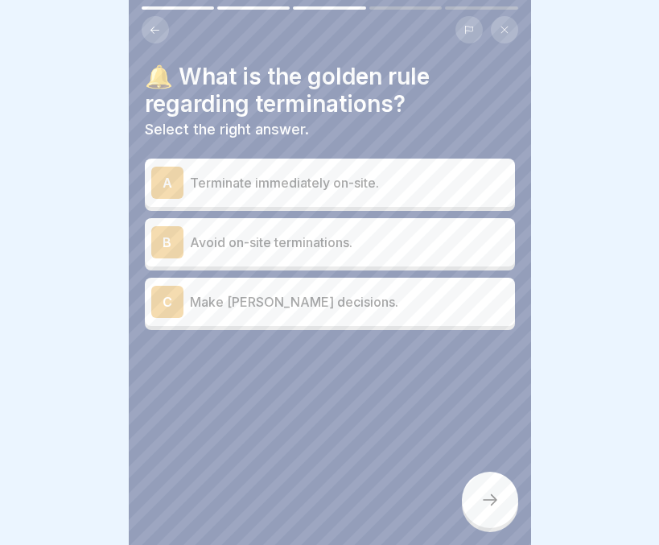
click at [384, 233] on p "Avoid on-site terminations." at bounding box center [349, 242] width 319 height 19
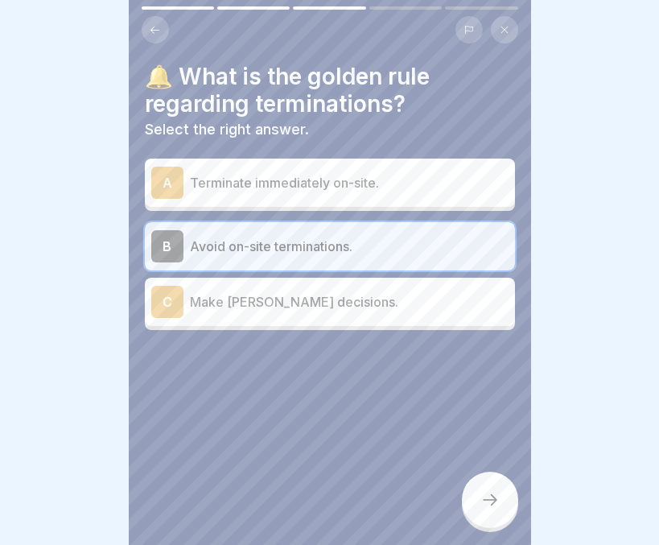
click at [478, 506] on div at bounding box center [490, 499] width 56 height 56
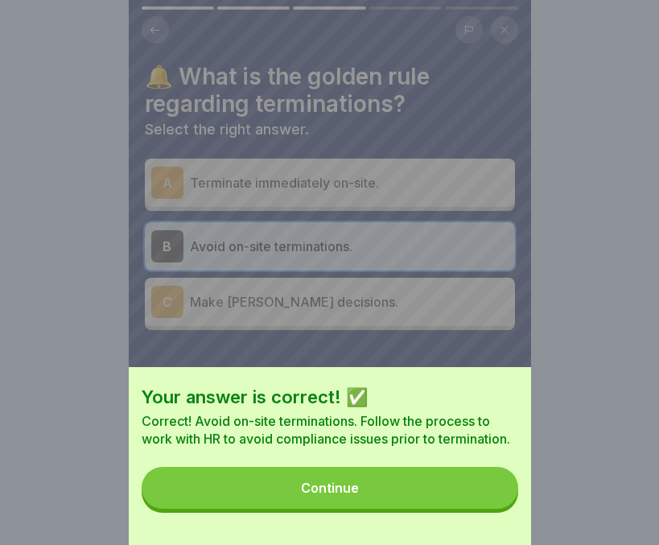
click at [419, 507] on button "Continue" at bounding box center [330, 488] width 377 height 42
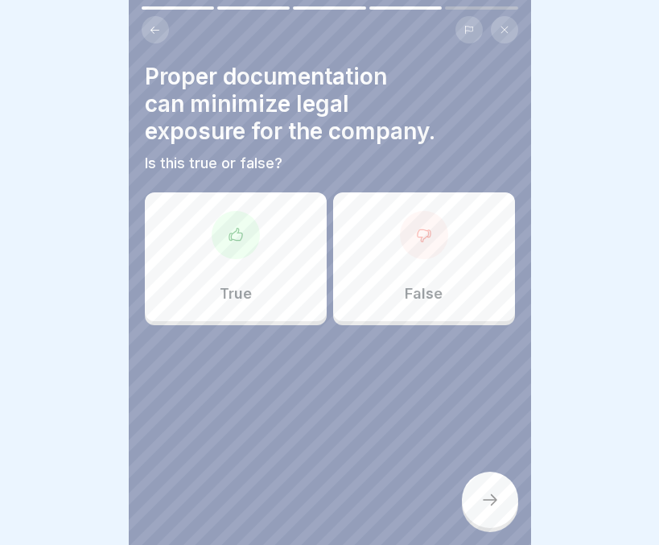
click at [271, 264] on div "True" at bounding box center [236, 256] width 182 height 129
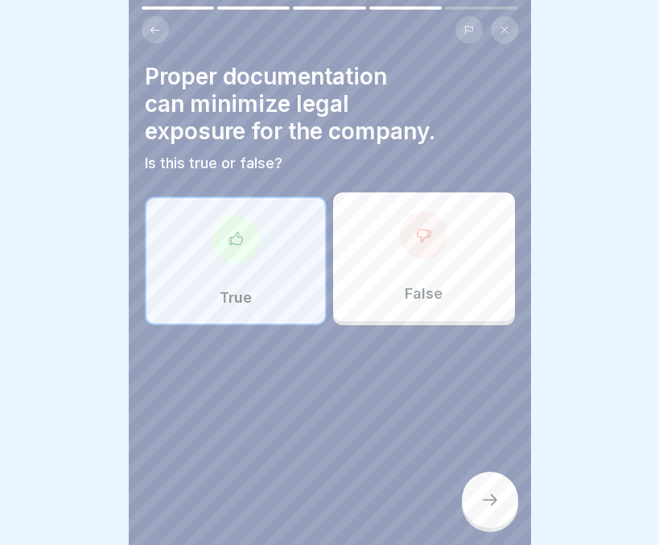
click at [488, 508] on icon at bounding box center [489, 499] width 19 height 19
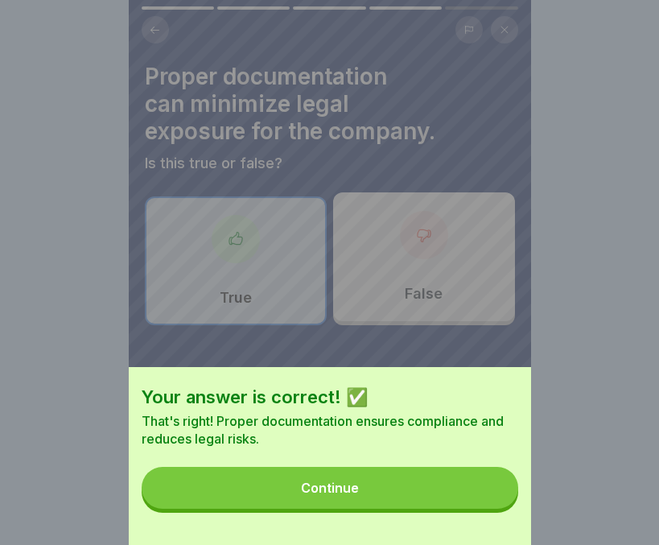
click at [437, 500] on button "Continue" at bounding box center [330, 488] width 377 height 42
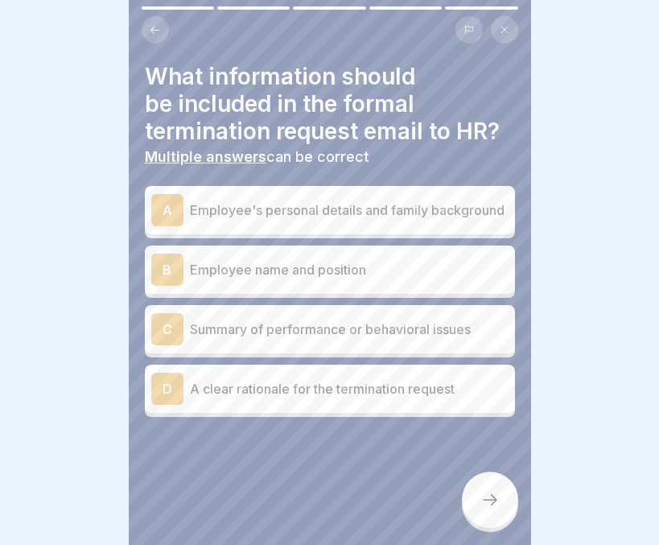
click at [321, 261] on p "Employee name and position" at bounding box center [349, 269] width 319 height 19
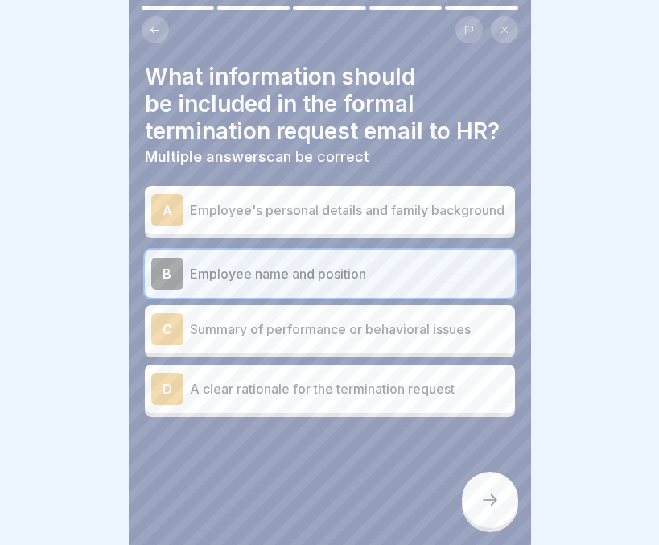
click at [325, 328] on p "Summary of performance or behavioral issues" at bounding box center [349, 328] width 319 height 19
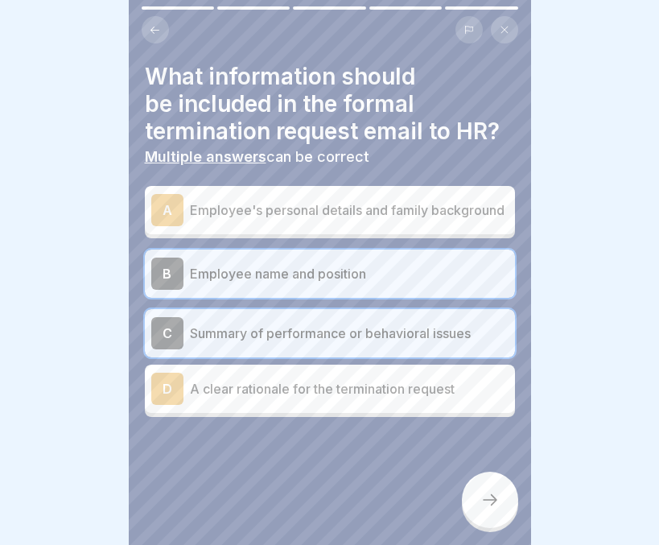
click at [311, 393] on div "D A clear rationale for the termination request" at bounding box center [329, 388] width 357 height 32
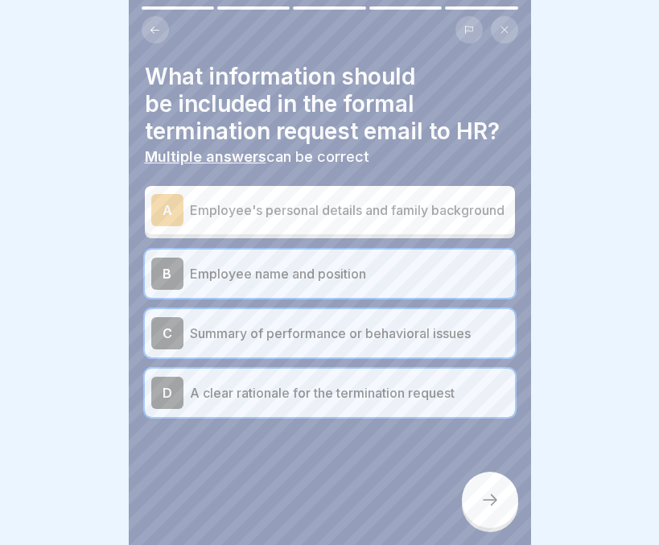
click at [493, 503] on icon at bounding box center [489, 499] width 19 height 19
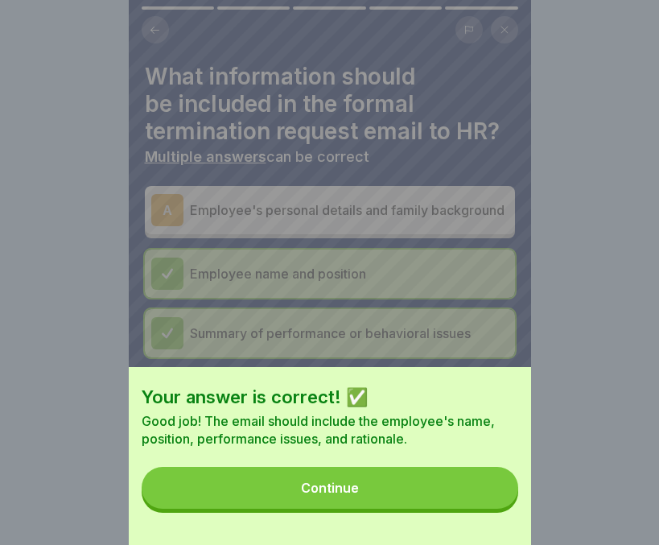
click at [409, 502] on button "Continue" at bounding box center [330, 488] width 377 height 42
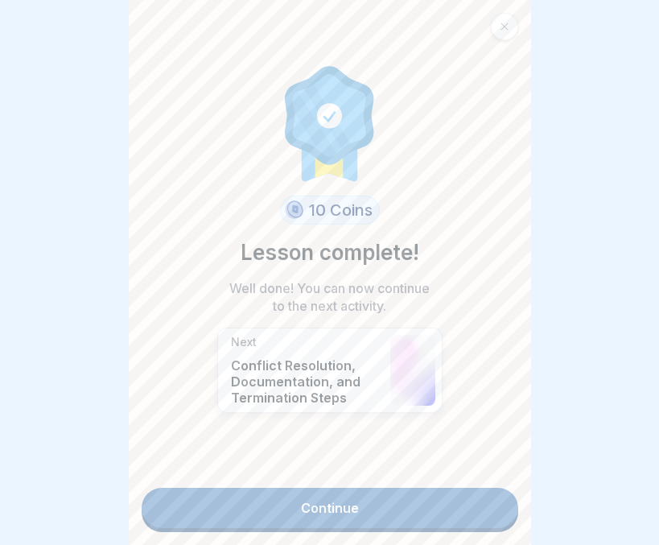
click at [336, 499] on link "Continue" at bounding box center [330, 508] width 377 height 40
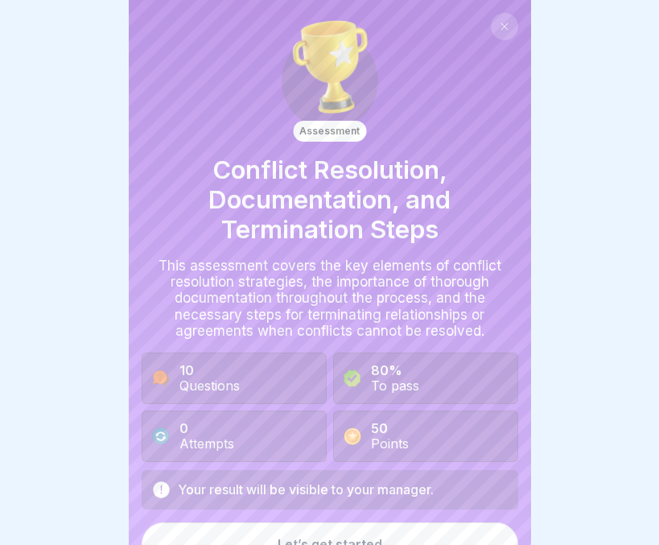
scroll to position [26, 0]
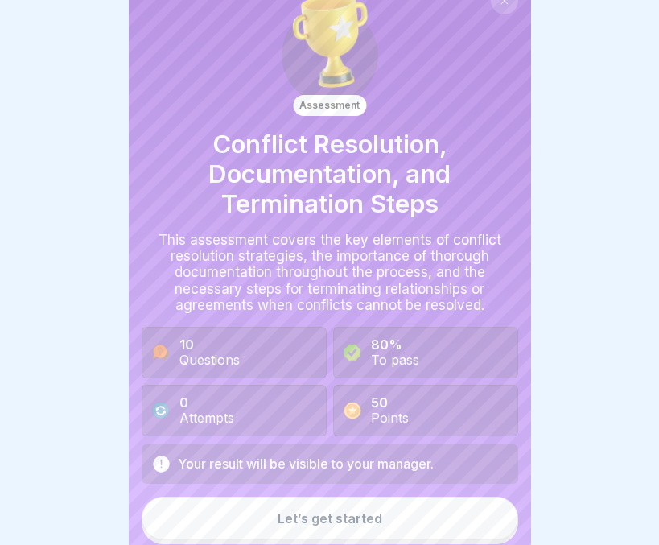
click at [338, 511] on div "Let’s get started" at bounding box center [330, 518] width 105 height 14
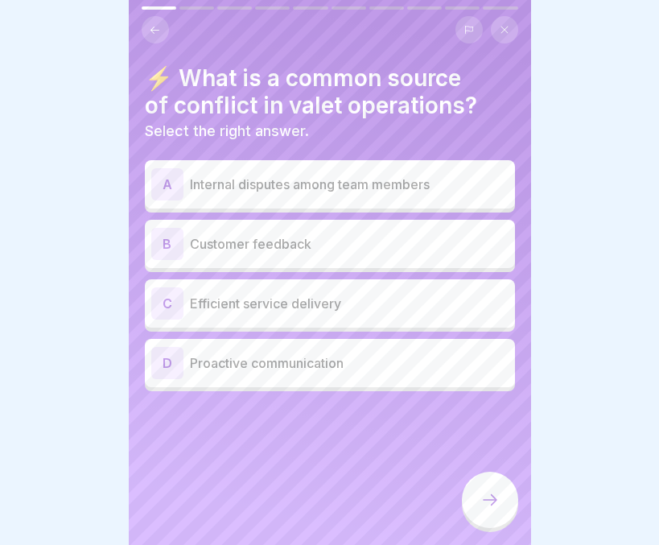
click at [344, 176] on p "Internal disputes among team members" at bounding box center [349, 184] width 319 height 19
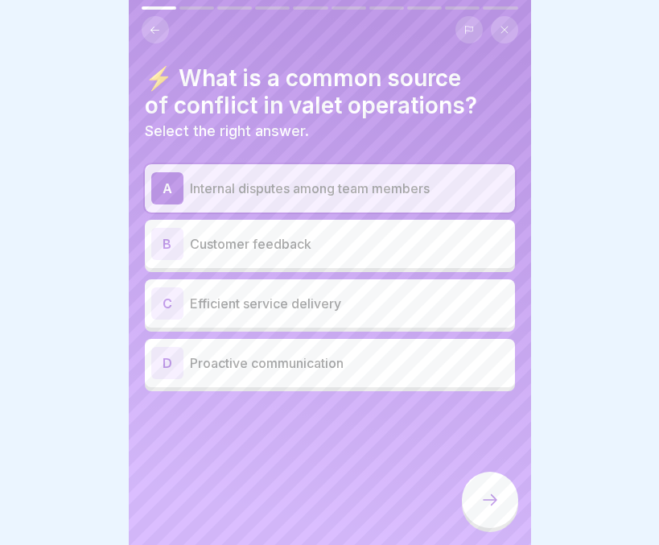
click at [491, 503] on icon at bounding box center [489, 499] width 19 height 19
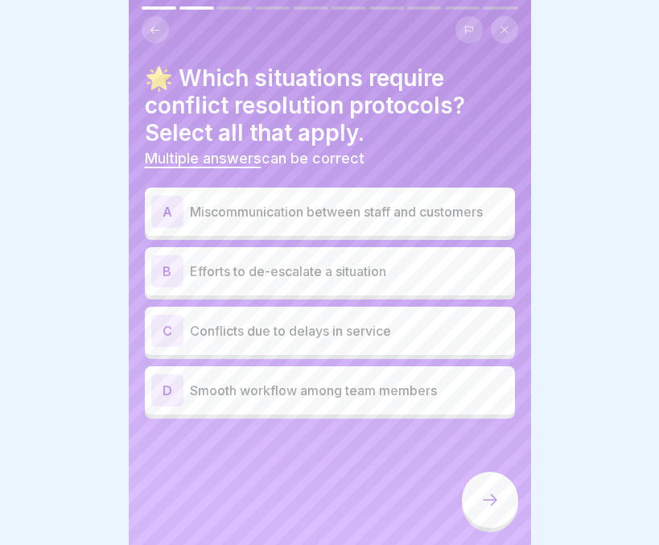
click at [372, 216] on div "A Miscommunication between staff and customers" at bounding box center [330, 211] width 370 height 48
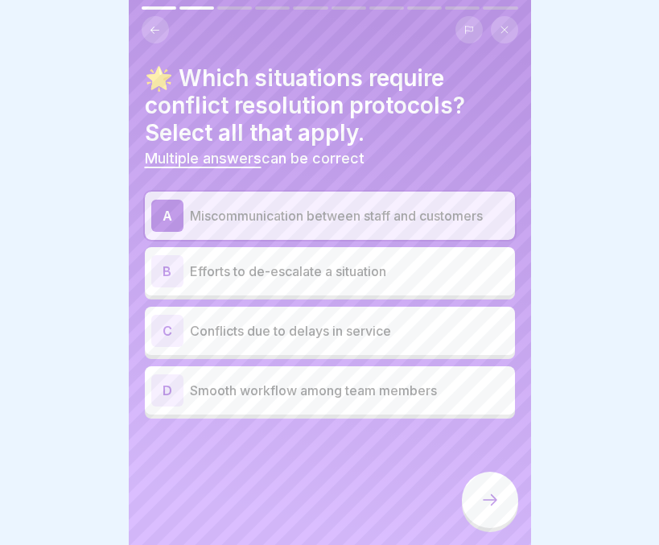
click at [286, 321] on p "Conflicts due to delays in service" at bounding box center [349, 330] width 319 height 19
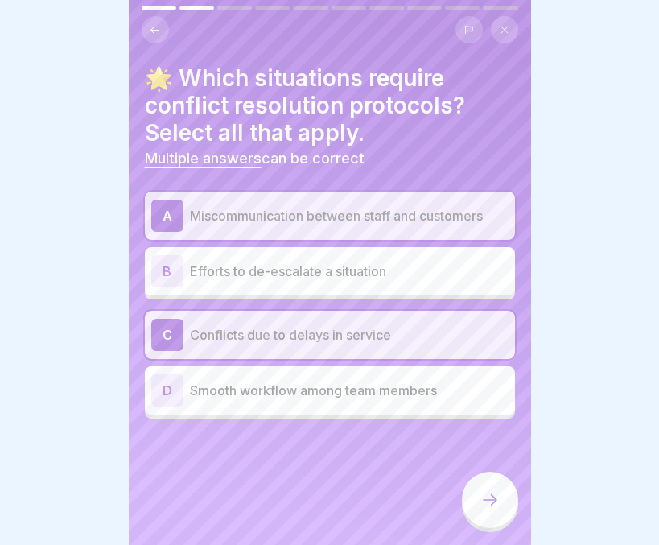
click at [305, 268] on p "Efforts to de-escalate a situation" at bounding box center [349, 270] width 319 height 19
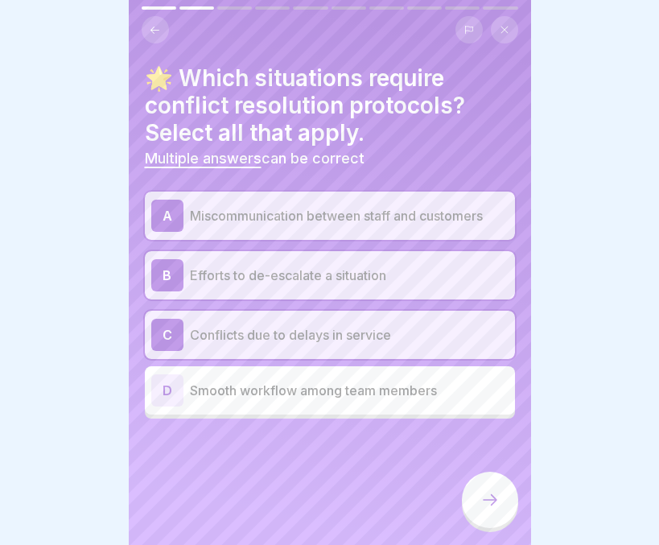
click at [498, 504] on icon at bounding box center [489, 499] width 19 height 19
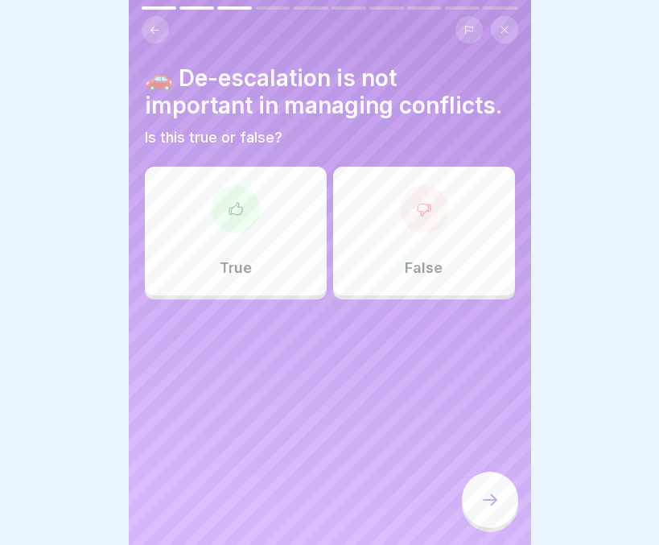
click at [450, 270] on div "False" at bounding box center [424, 231] width 182 height 129
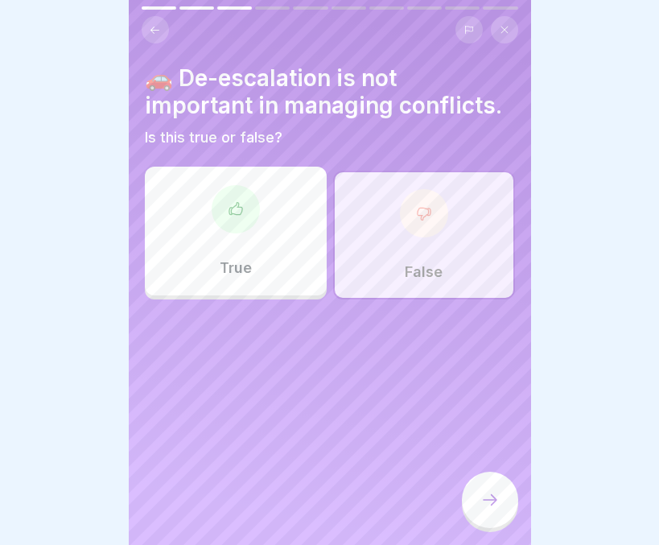
click at [485, 501] on icon at bounding box center [489, 499] width 19 height 19
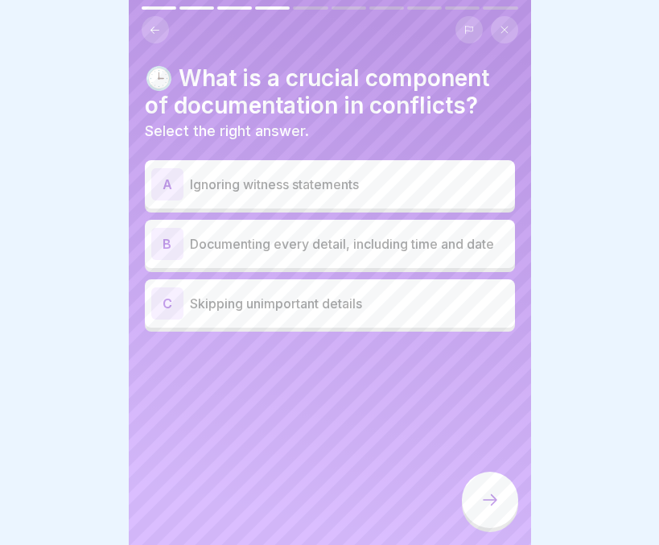
click at [286, 234] on p "Documenting every detail, including time and date" at bounding box center [349, 243] width 319 height 19
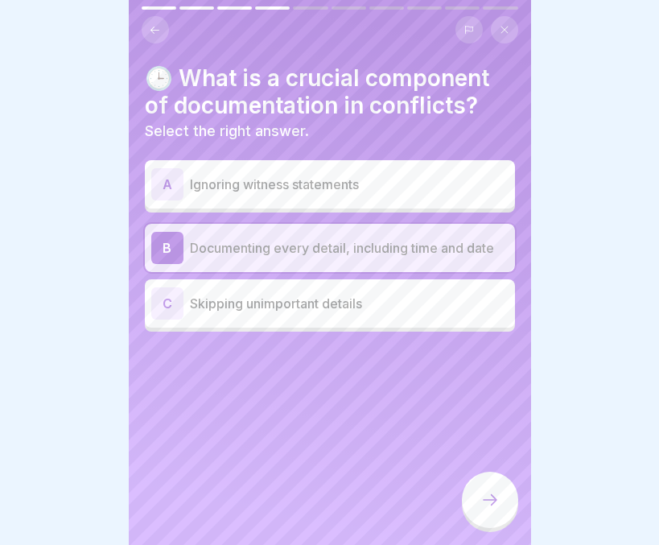
click at [484, 484] on div at bounding box center [490, 499] width 56 height 56
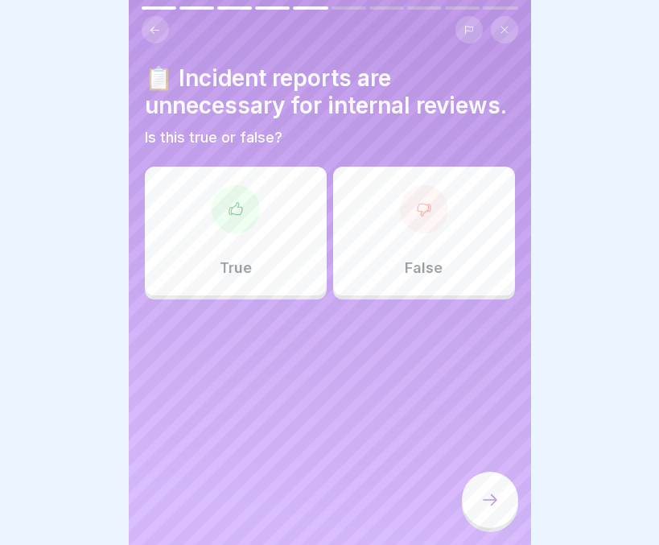
click at [445, 254] on div "False" at bounding box center [424, 231] width 182 height 129
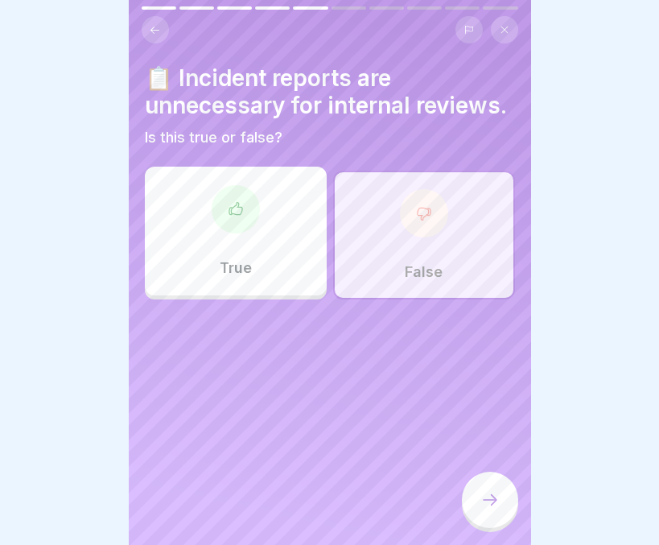
click at [492, 481] on div at bounding box center [490, 499] width 56 height 56
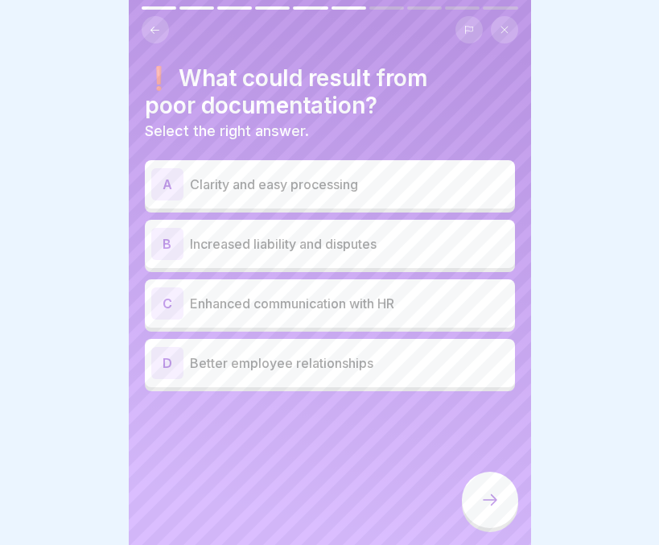
click at [270, 241] on div "B Increased liability and disputes" at bounding box center [329, 244] width 357 height 32
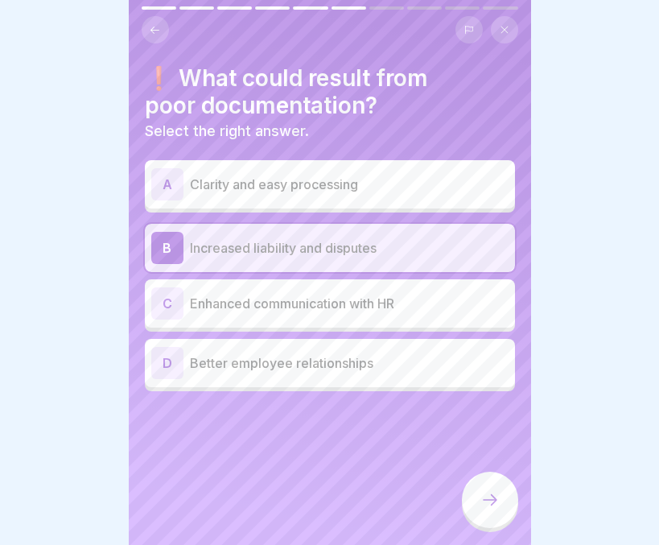
click at [487, 500] on icon at bounding box center [489, 499] width 19 height 19
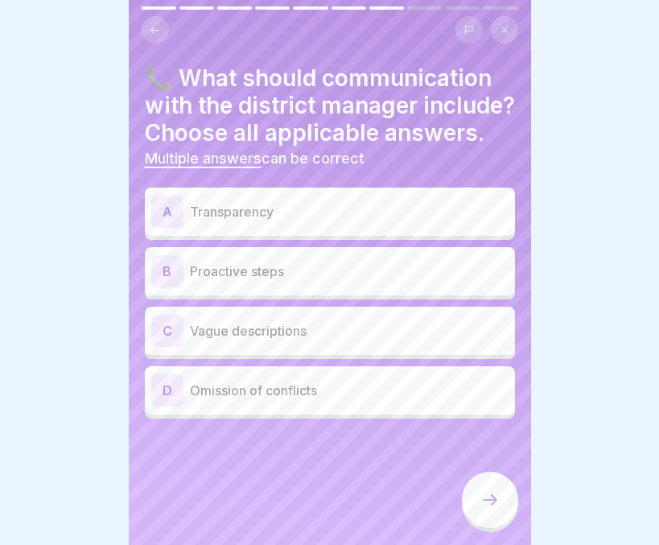
click at [263, 220] on p "Transparency" at bounding box center [349, 211] width 319 height 19
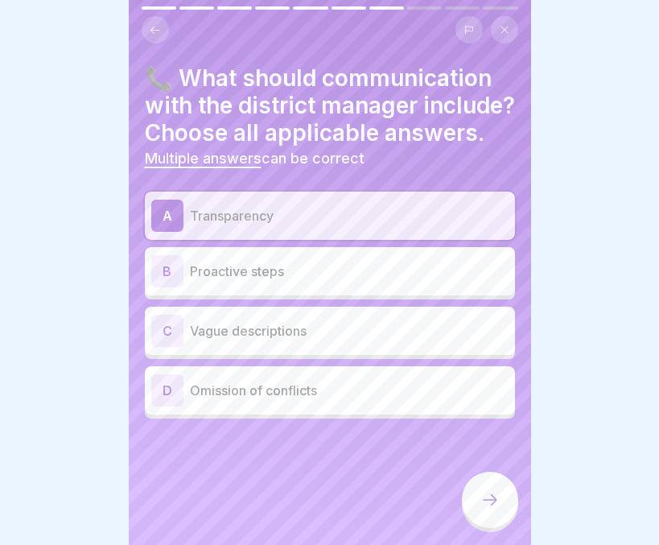
click at [257, 287] on div "B Proactive steps" at bounding box center [329, 271] width 357 height 32
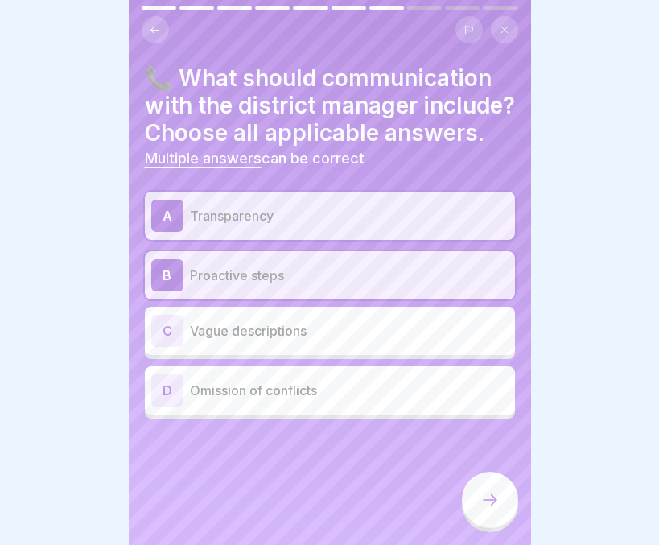
click at [487, 486] on div at bounding box center [490, 499] width 56 height 56
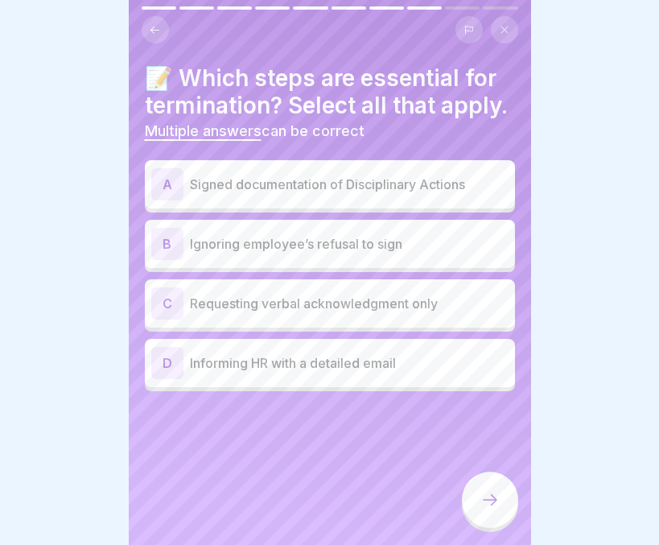
click at [362, 194] on p "Signed documentation of Disciplinary Actions" at bounding box center [349, 184] width 319 height 19
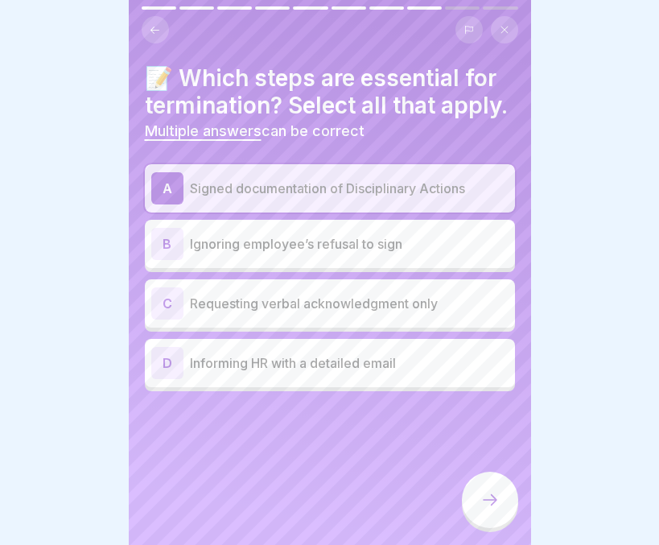
click at [269, 313] on p "Requesting verbal acknowledgment only" at bounding box center [349, 303] width 319 height 19
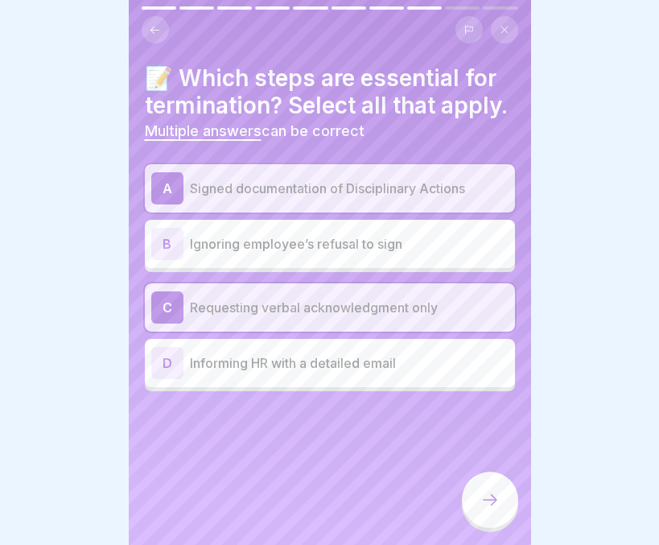
click at [264, 372] on p "Informing HR with a detailed email" at bounding box center [349, 362] width 319 height 19
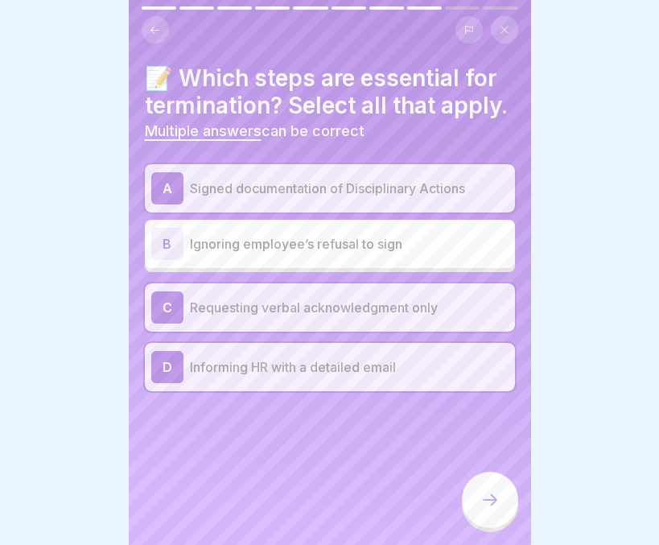
click at [172, 323] on div "C" at bounding box center [167, 307] width 32 height 32
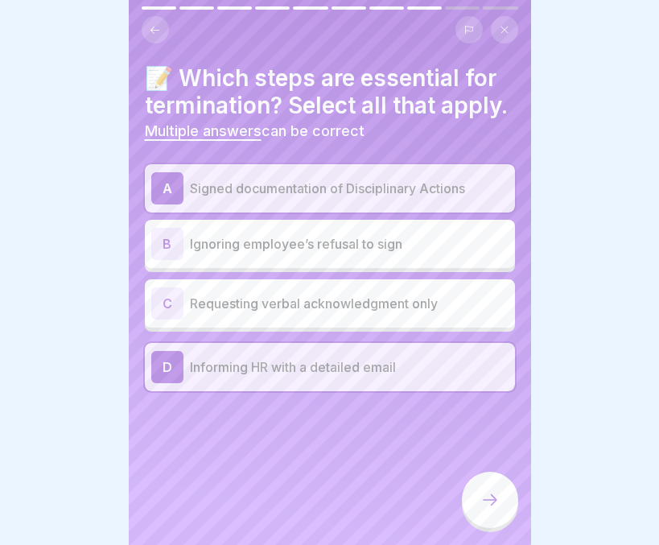
click at [483, 501] on icon at bounding box center [489, 499] width 19 height 19
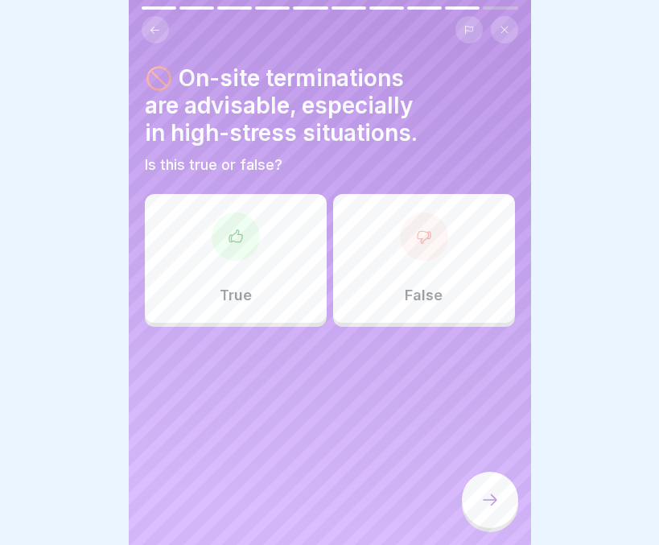
click at [401, 242] on div at bounding box center [424, 236] width 48 height 48
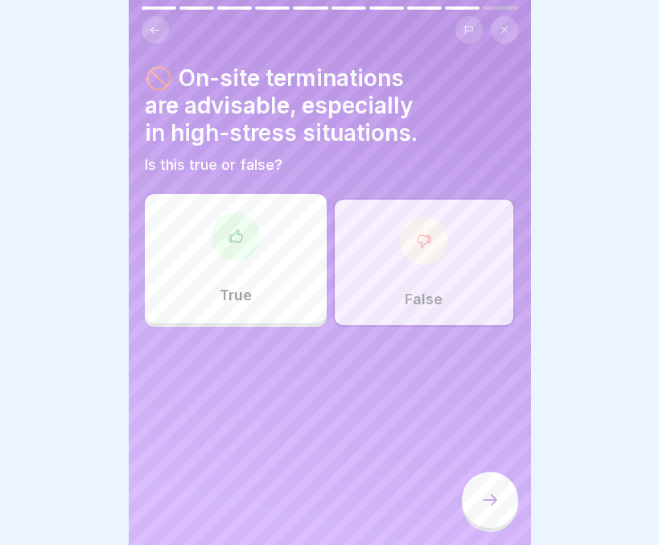
click at [492, 495] on icon at bounding box center [489, 499] width 19 height 19
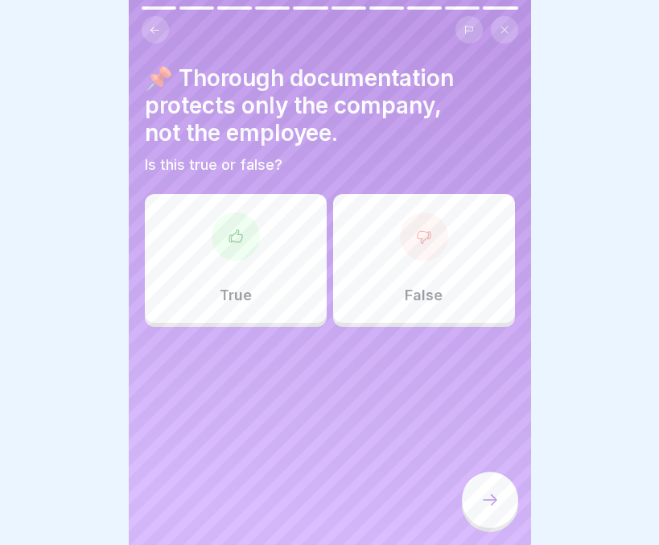
click at [233, 288] on p "True" at bounding box center [236, 295] width 32 height 18
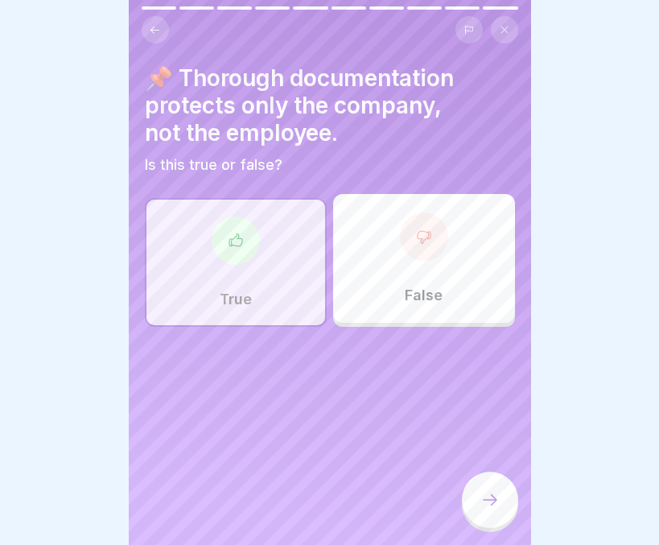
click at [504, 501] on div at bounding box center [490, 499] width 56 height 56
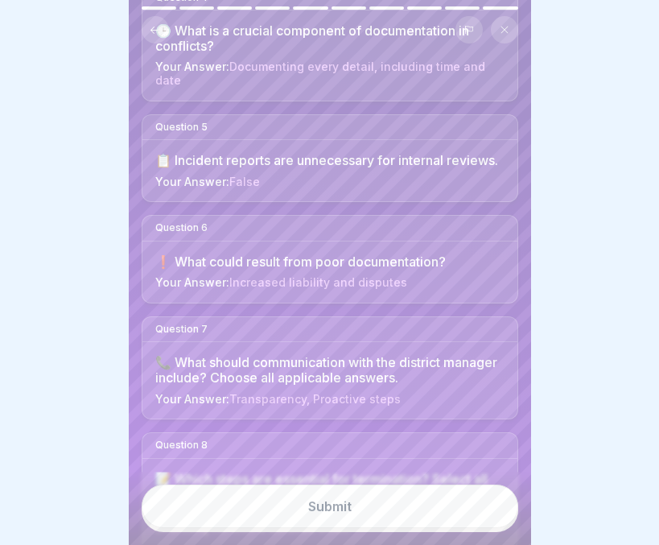
scroll to position [562, 0]
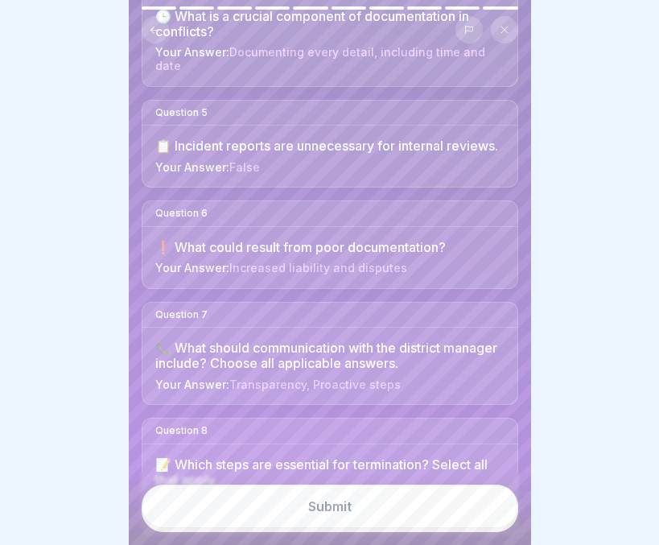
click at [356, 517] on button "Submit" at bounding box center [330, 505] width 377 height 43
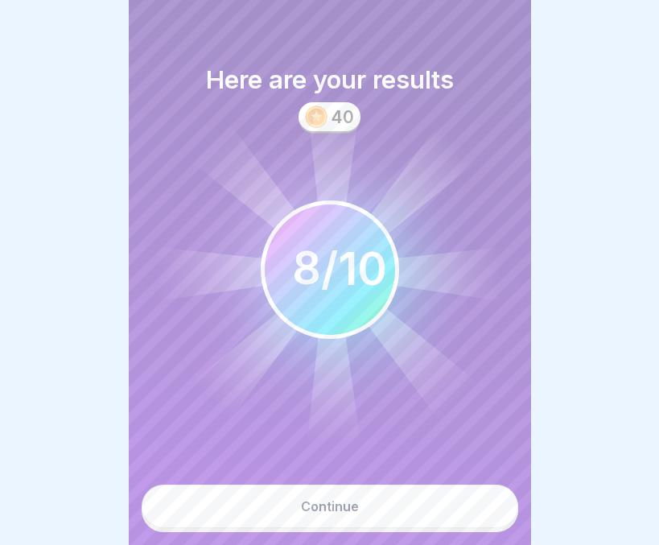
click at [356, 517] on button "Continue" at bounding box center [330, 505] width 377 height 43
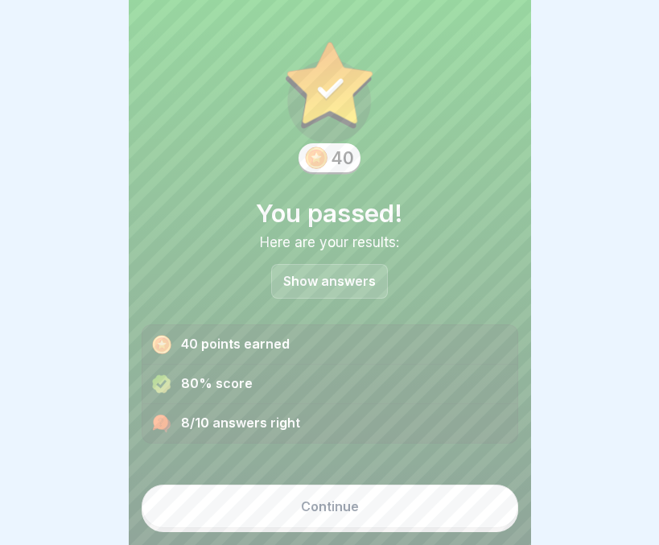
click at [323, 274] on p "Show answers" at bounding box center [329, 281] width 93 height 14
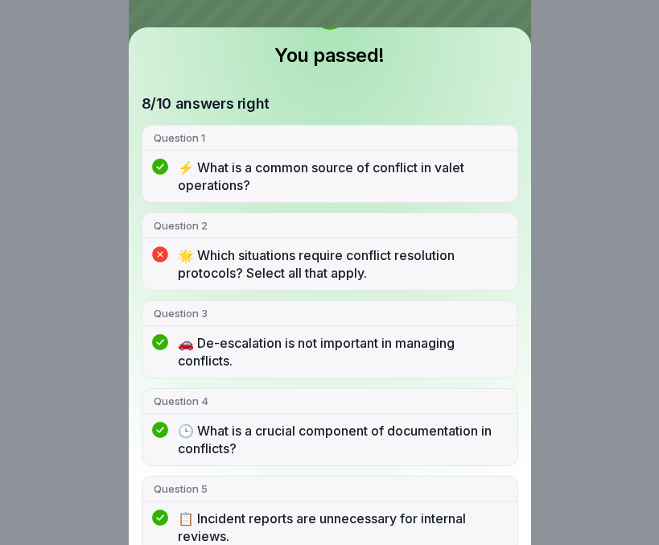
scroll to position [0, 0]
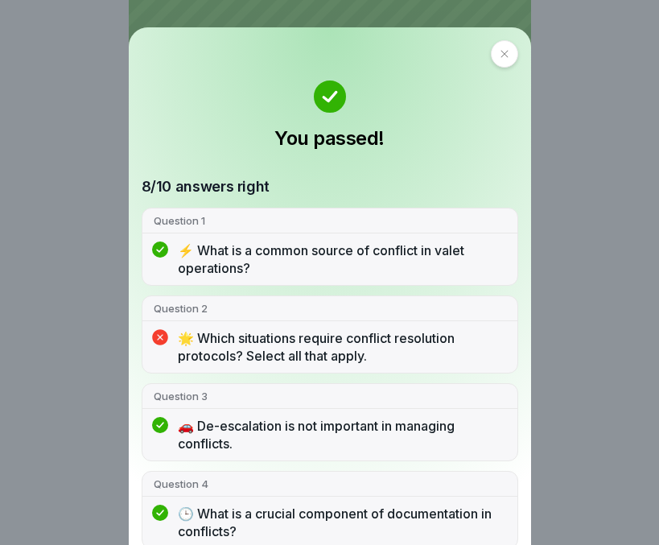
click at [493, 62] on div at bounding box center [504, 53] width 27 height 27
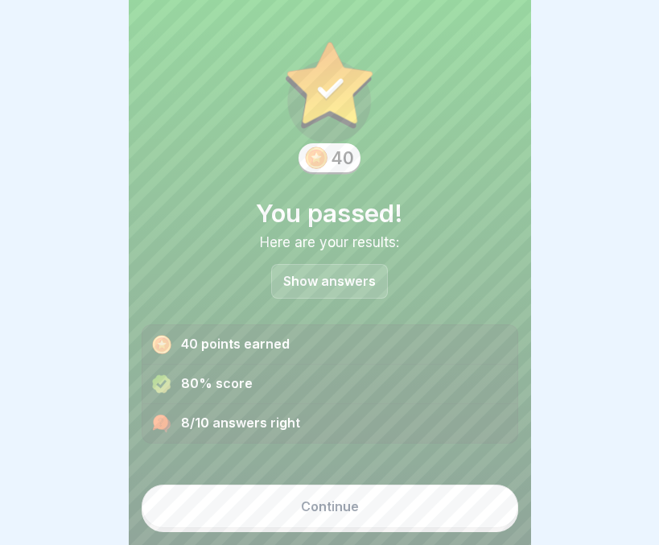
click at [317, 503] on div "Continue" at bounding box center [330, 506] width 58 height 14
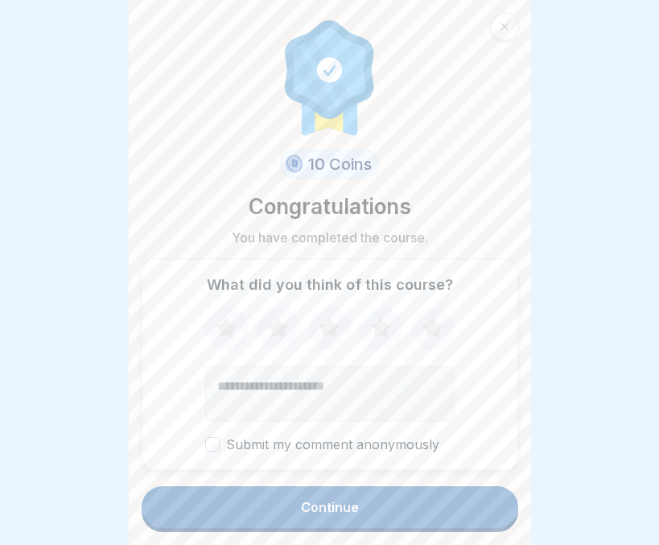
click at [317, 503] on div "Continue" at bounding box center [330, 507] width 58 height 14
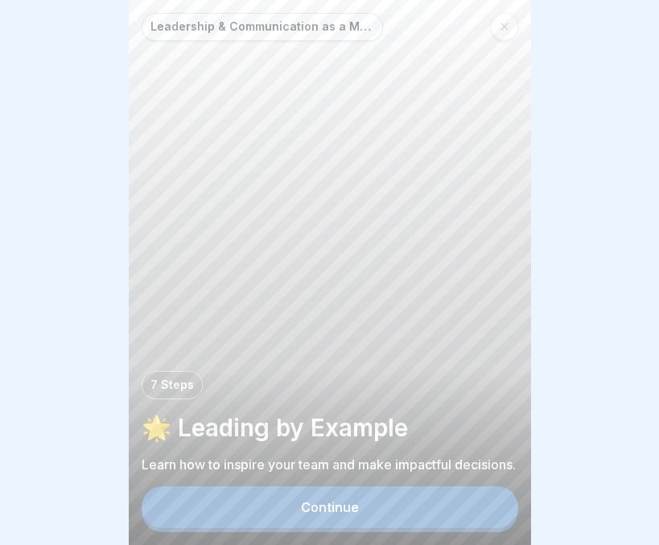
click at [317, 503] on div "Continue" at bounding box center [330, 507] width 58 height 14
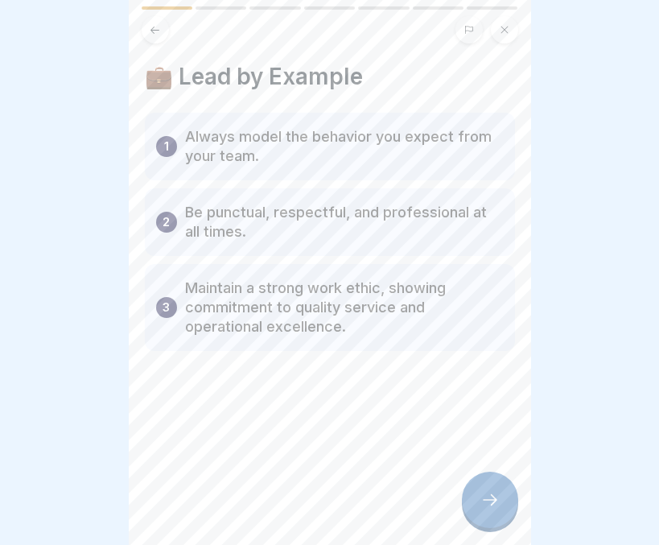
click at [82, 178] on div at bounding box center [329, 272] width 659 height 545
click at [490, 499] on icon at bounding box center [489, 499] width 19 height 19
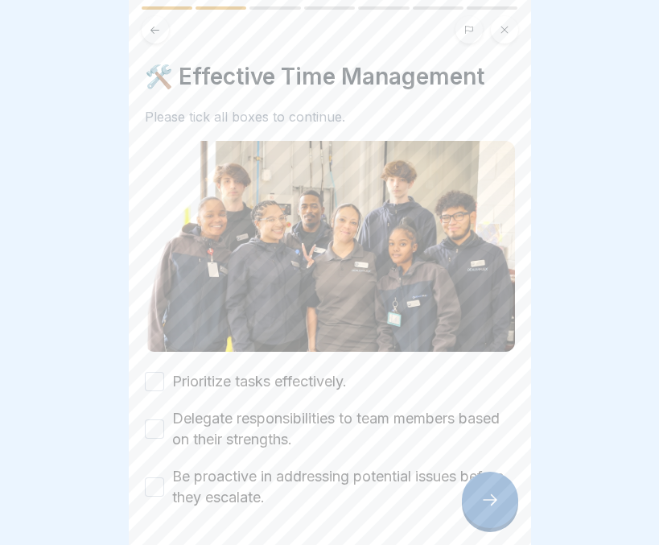
click at [154, 372] on button "Prioritize tasks effectively." at bounding box center [154, 381] width 19 height 19
click at [153, 419] on button "Delegate responsibilities to team members based on their strengths." at bounding box center [154, 428] width 19 height 19
click at [151, 477] on button "Be proactive in addressing potential issues before they escalate." at bounding box center [154, 486] width 19 height 19
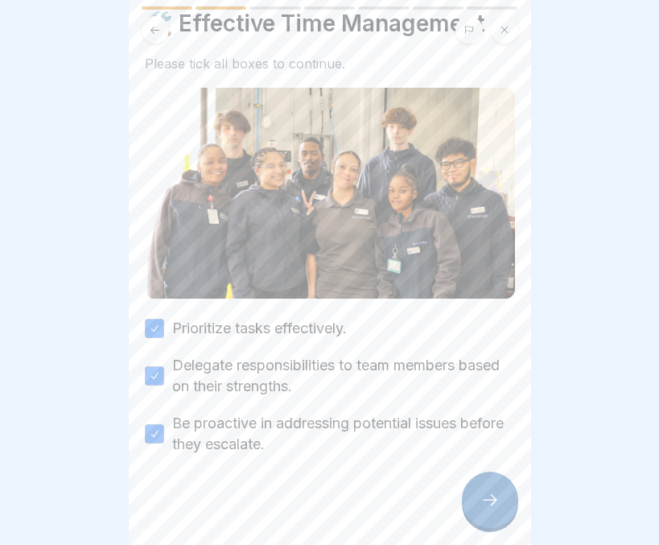
scroll to position [53, 0]
click at [472, 493] on div at bounding box center [490, 499] width 56 height 56
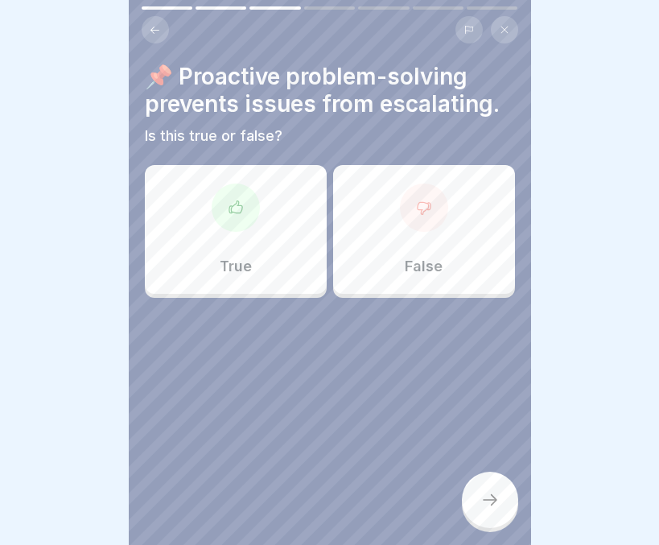
click at [244, 257] on p "True" at bounding box center [236, 266] width 32 height 18
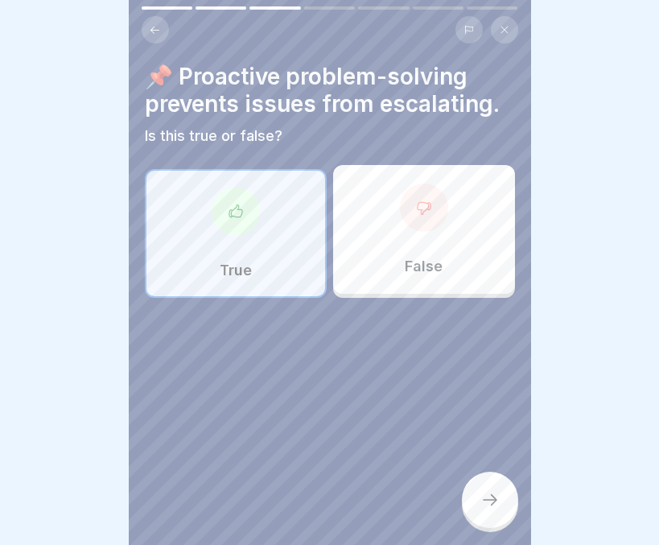
click at [484, 511] on div at bounding box center [490, 499] width 56 height 56
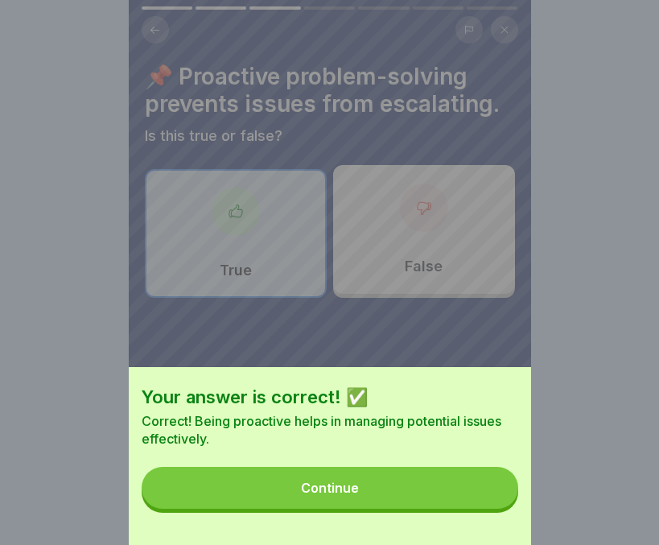
click at [430, 504] on button "Continue" at bounding box center [330, 488] width 377 height 42
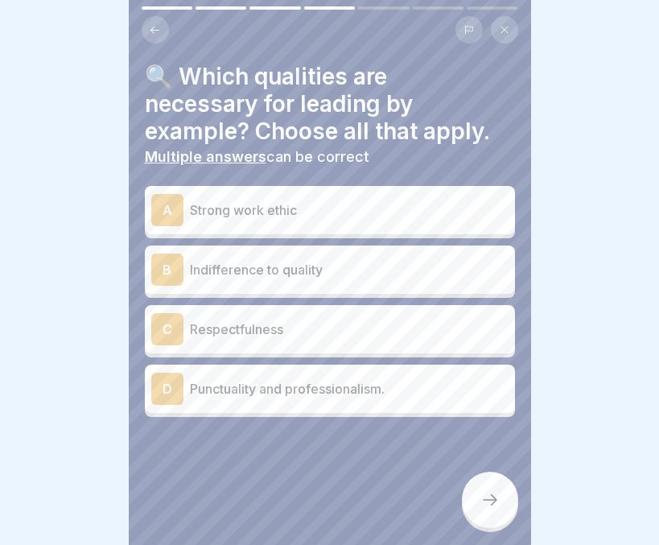
click at [297, 200] on p "Strong work ethic" at bounding box center [349, 209] width 319 height 19
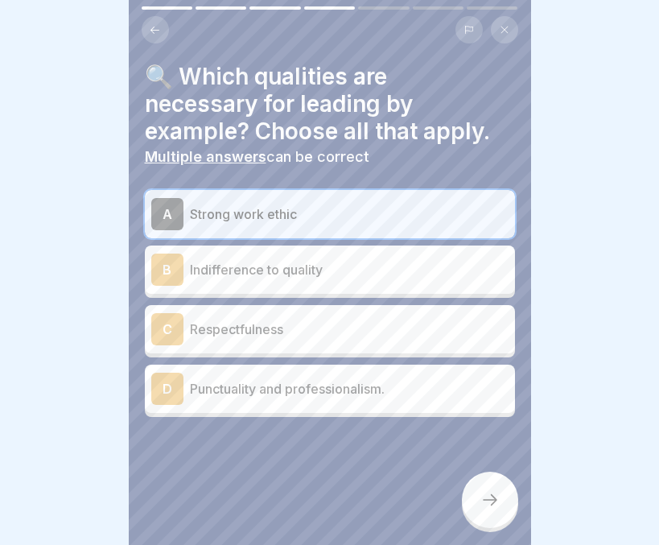
click at [315, 313] on div "C Respectfulness" at bounding box center [329, 329] width 357 height 32
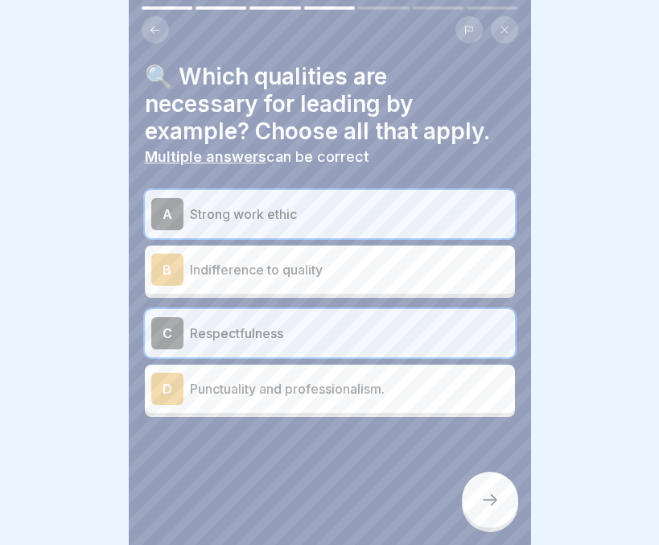
click at [311, 379] on p "Punctuality and professionalism." at bounding box center [349, 388] width 319 height 19
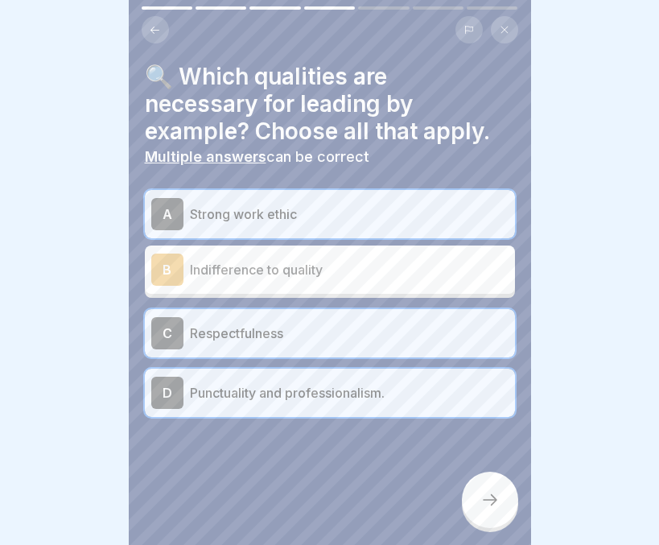
click at [471, 490] on div at bounding box center [490, 499] width 56 height 56
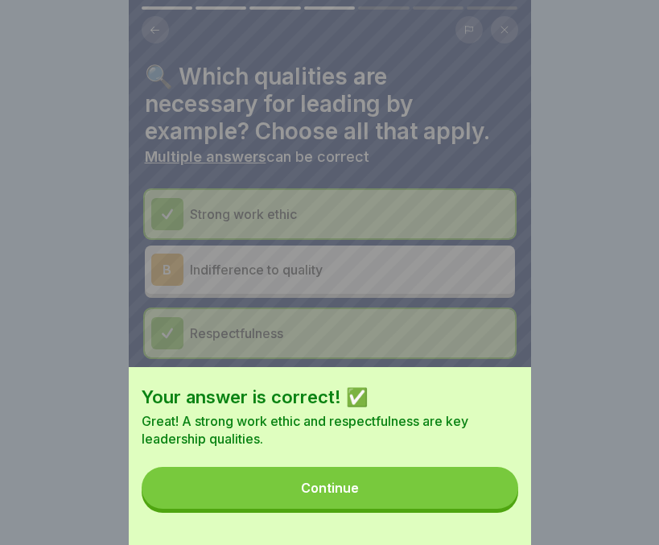
click at [438, 498] on button "Continue" at bounding box center [330, 488] width 377 height 42
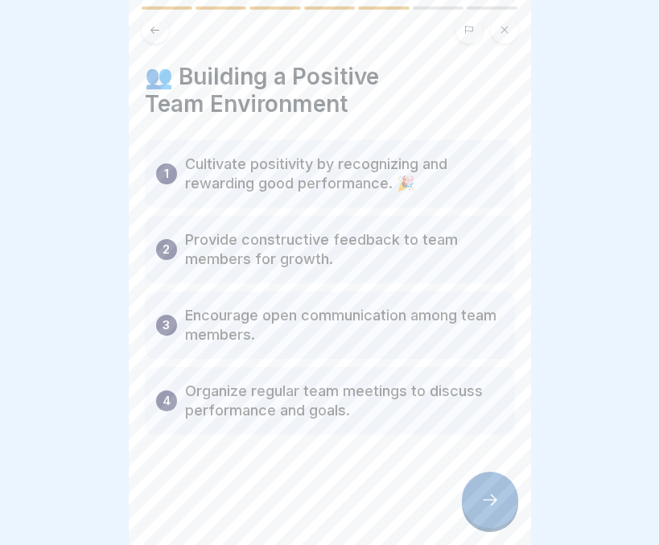
click at [479, 492] on div at bounding box center [490, 499] width 56 height 56
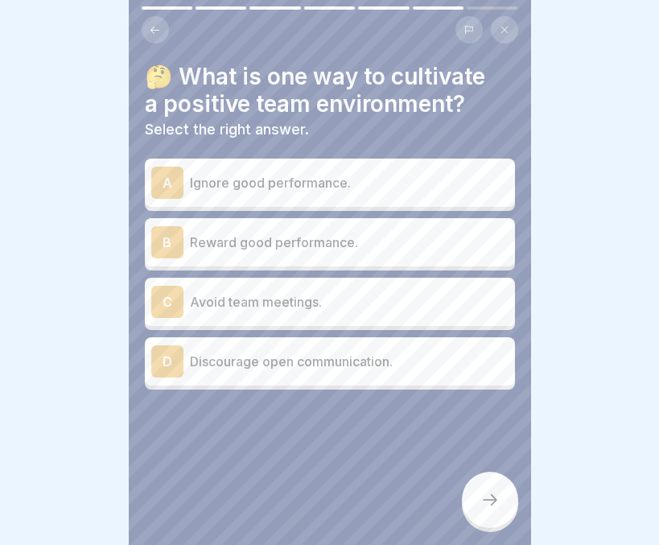
click at [429, 233] on p "Reward good performance." at bounding box center [349, 242] width 319 height 19
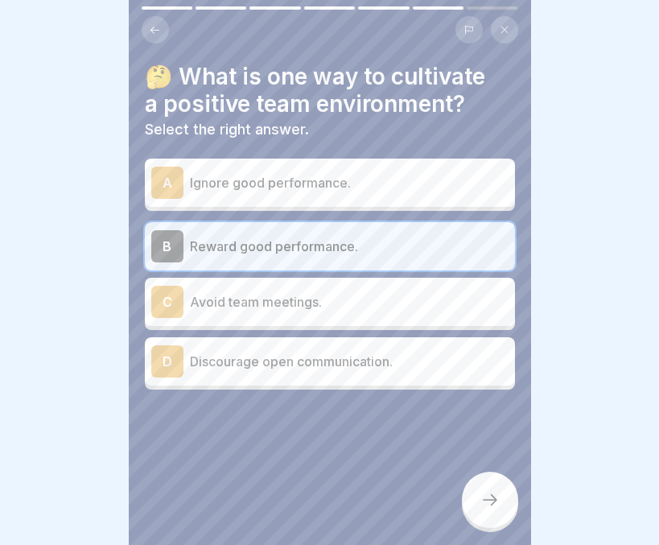
click at [496, 504] on icon at bounding box center [489, 499] width 19 height 19
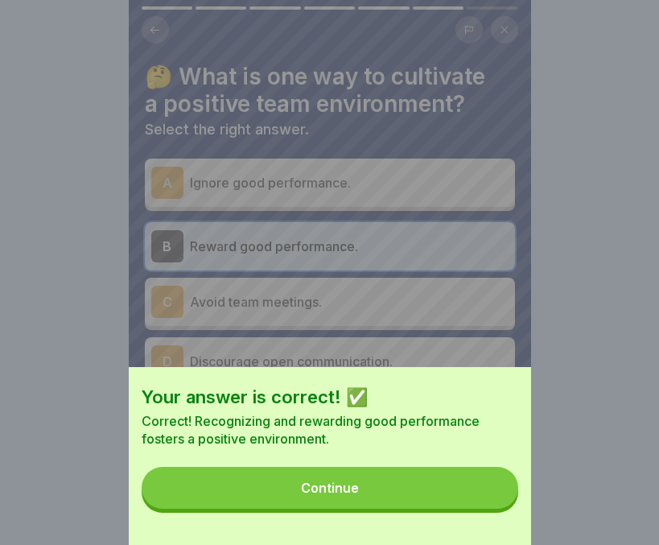
click at [477, 504] on button "Continue" at bounding box center [330, 488] width 377 height 42
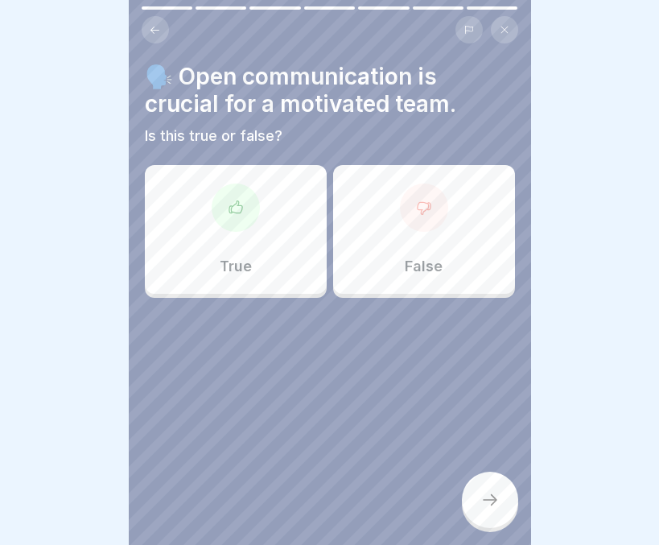
click at [268, 243] on div "True" at bounding box center [236, 229] width 182 height 129
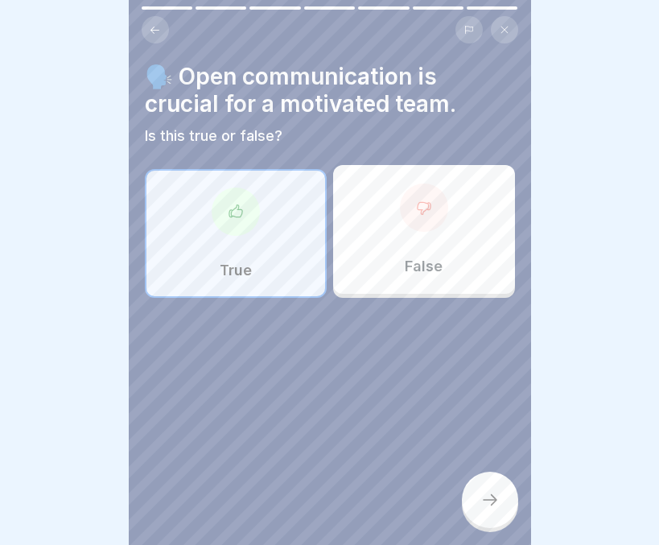
click at [484, 492] on div at bounding box center [490, 499] width 56 height 56
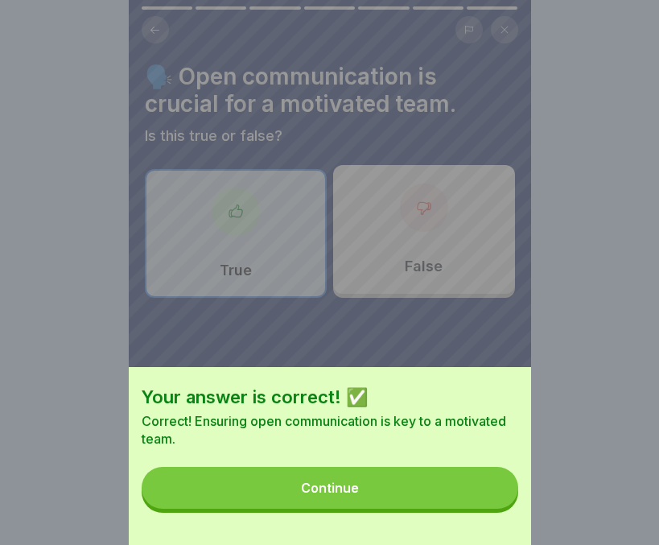
click at [484, 492] on button "Continue" at bounding box center [330, 488] width 377 height 42
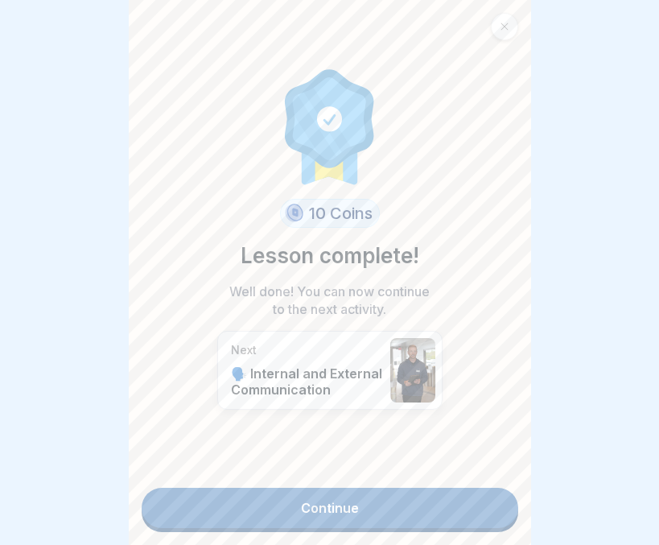
click at [364, 492] on link "Continue" at bounding box center [330, 508] width 377 height 40
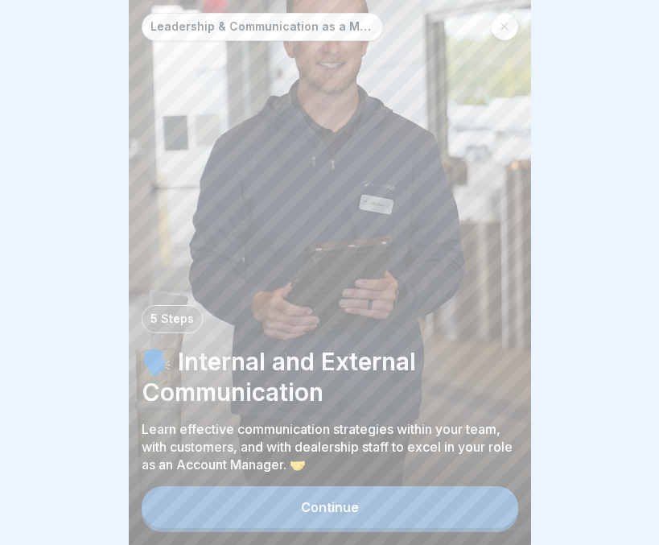
click at [324, 514] on div "Continue" at bounding box center [330, 507] width 58 height 14
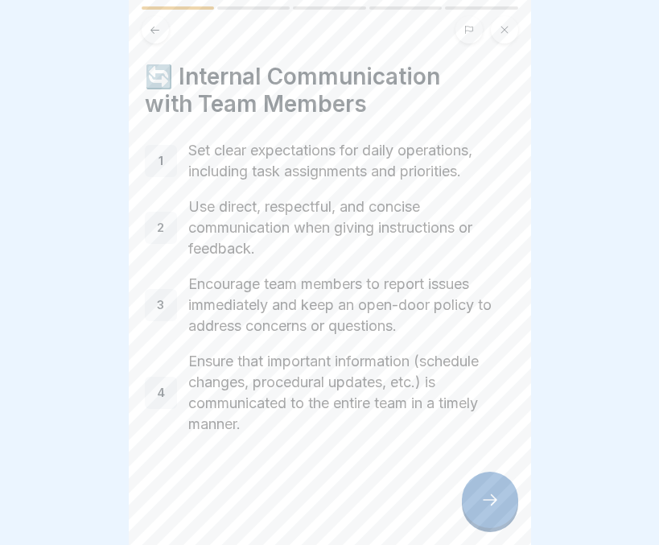
scroll to position [12, 0]
click at [483, 512] on div at bounding box center [490, 499] width 56 height 56
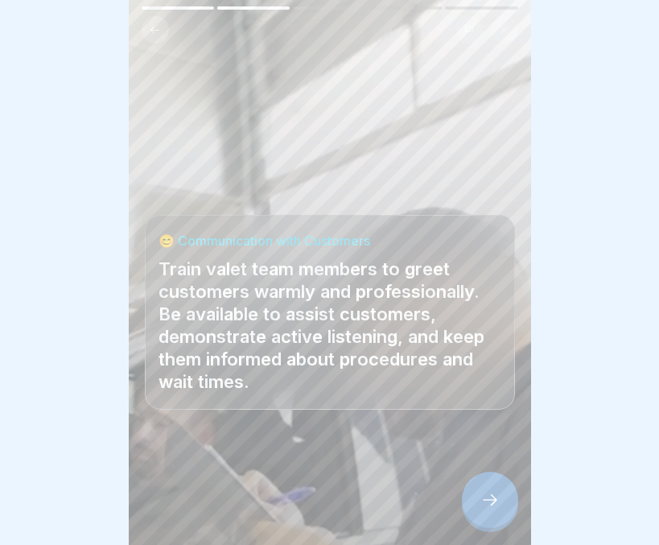
click at [483, 512] on div at bounding box center [490, 499] width 56 height 56
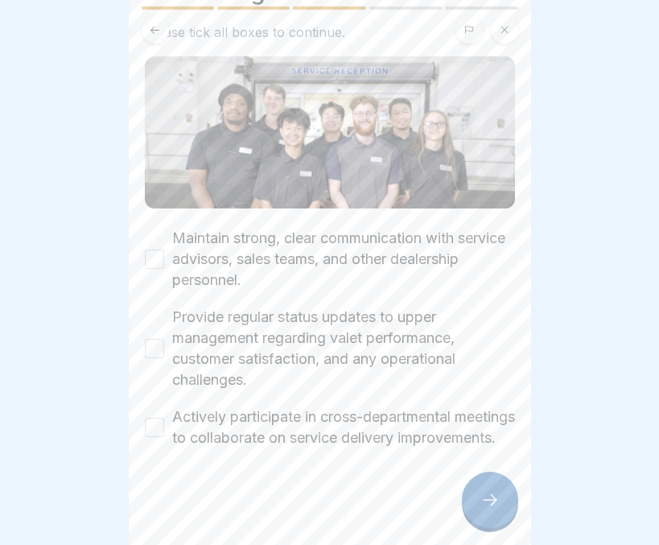
scroll to position [155, 0]
click at [154, 249] on button "Maintain strong, clear communication with service advisors, sales teams, and ot…" at bounding box center [154, 258] width 19 height 19
click at [150, 339] on button "Provide regular status updates to upper management regarding valet performance,…" at bounding box center [154, 348] width 19 height 19
click at [150, 418] on button "Actively participate in cross-departmental meetings to collaborate on service d…" at bounding box center [154, 427] width 19 height 19
click at [475, 502] on div at bounding box center [490, 499] width 56 height 56
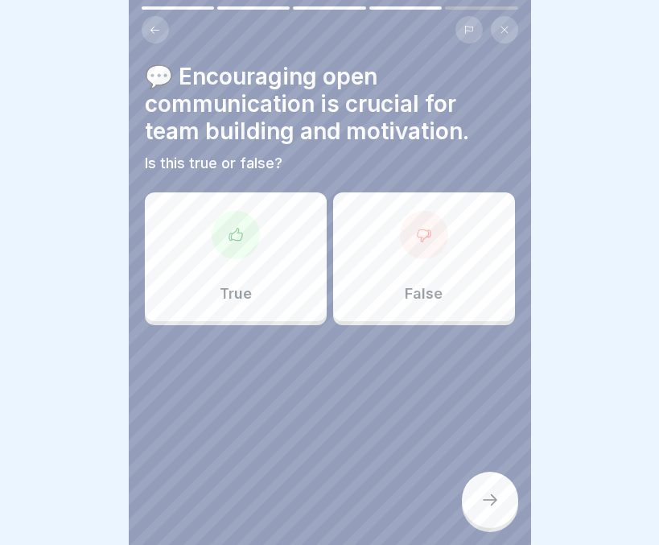
click at [288, 286] on div "True" at bounding box center [236, 256] width 182 height 129
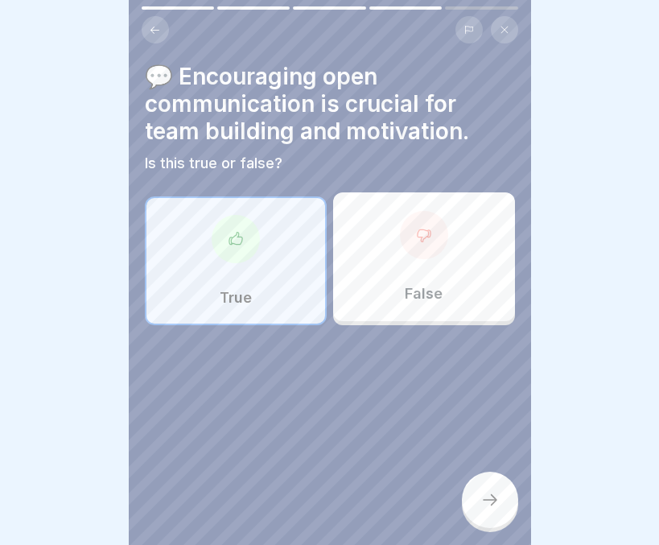
click at [496, 485] on div at bounding box center [490, 499] width 56 height 56
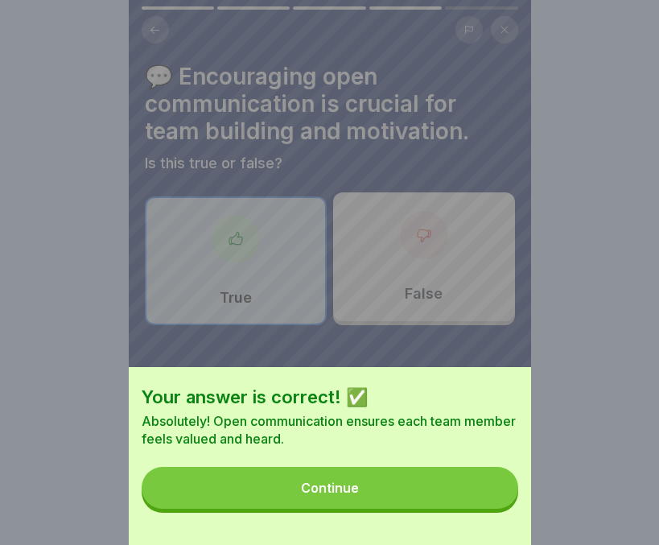
click at [418, 496] on button "Continue" at bounding box center [330, 488] width 377 height 42
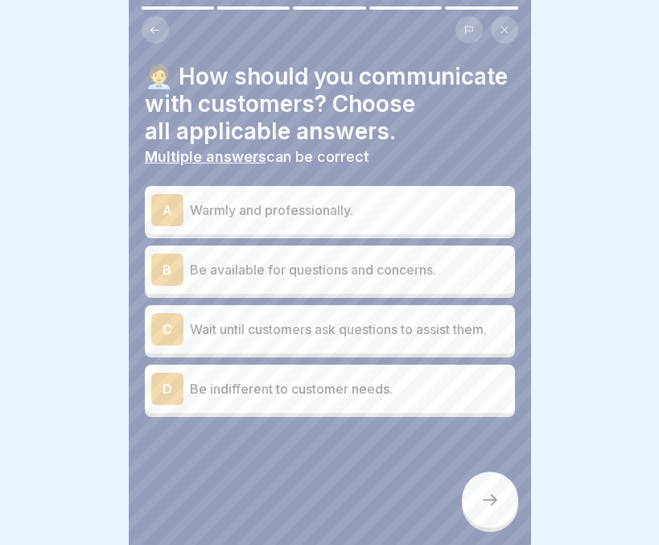
click at [404, 194] on div "A Warmly and professionally." at bounding box center [329, 210] width 357 height 32
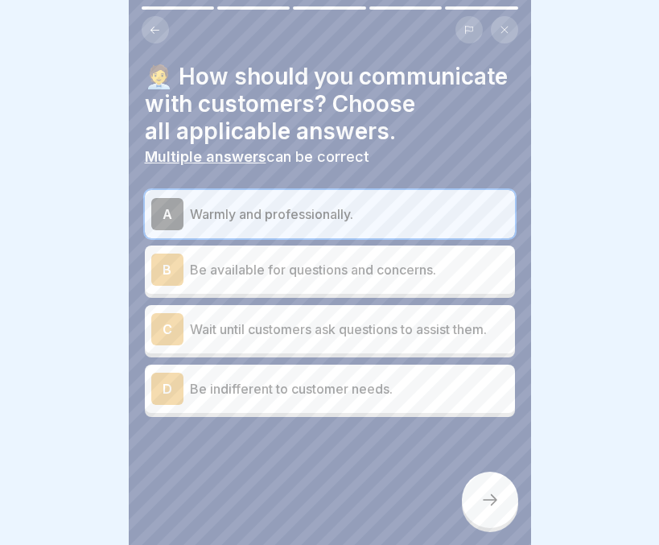
click at [408, 260] on p "Be available for questions and concerns." at bounding box center [349, 269] width 319 height 19
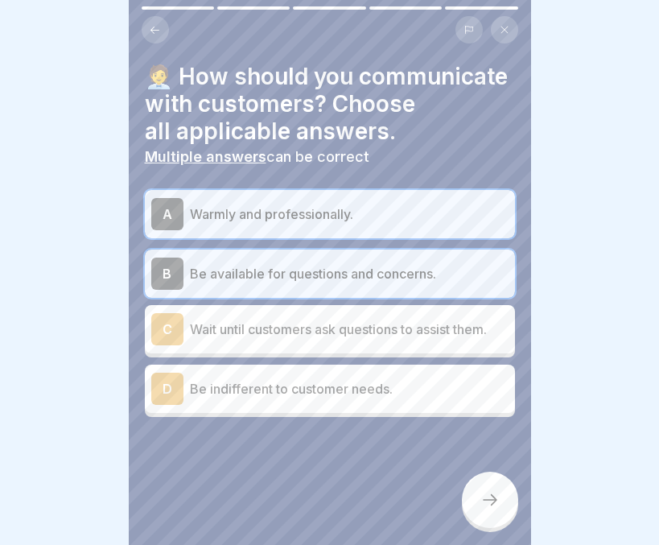
click at [393, 319] on p "Wait until customers ask questions to assist them." at bounding box center [349, 328] width 319 height 19
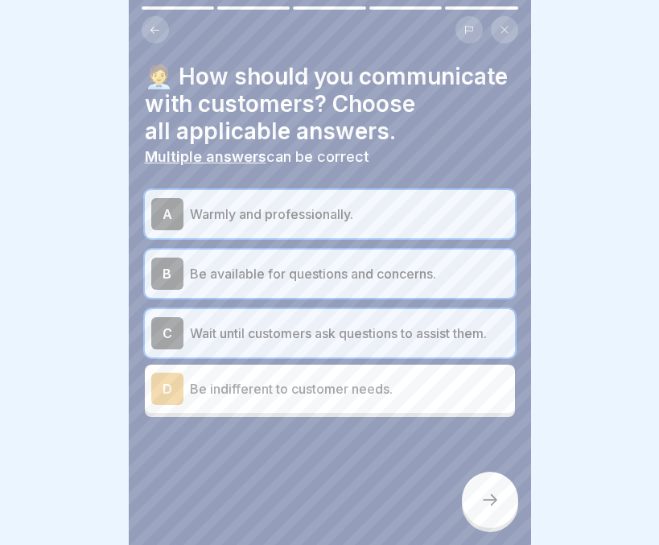
click at [488, 497] on icon at bounding box center [489, 499] width 19 height 19
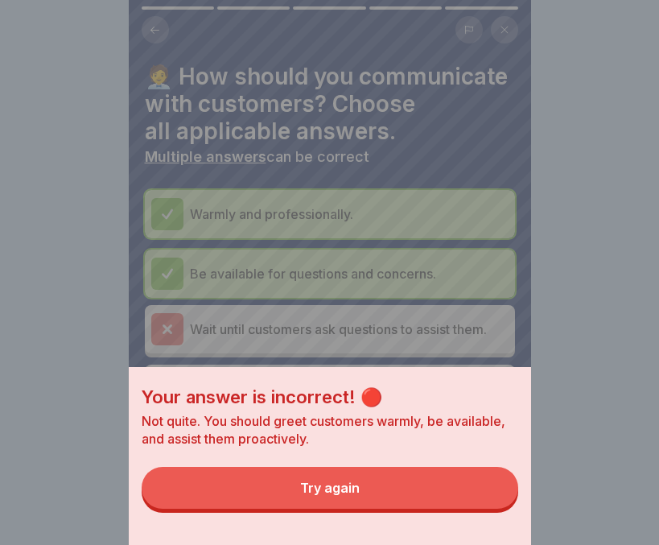
click at [426, 493] on button "Try again" at bounding box center [330, 488] width 377 height 42
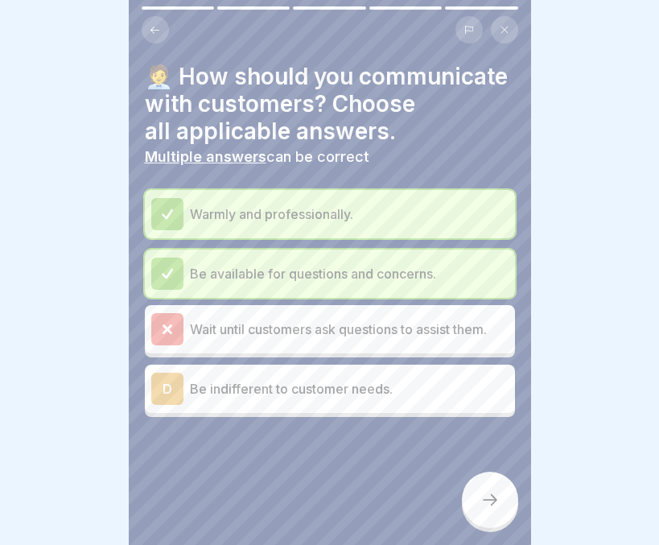
click at [485, 495] on icon at bounding box center [489, 499] width 19 height 19
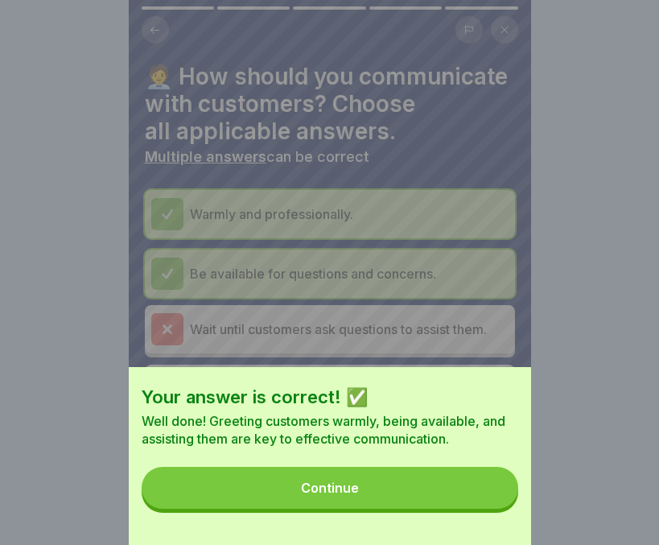
click at [447, 497] on button "Continue" at bounding box center [330, 488] width 377 height 42
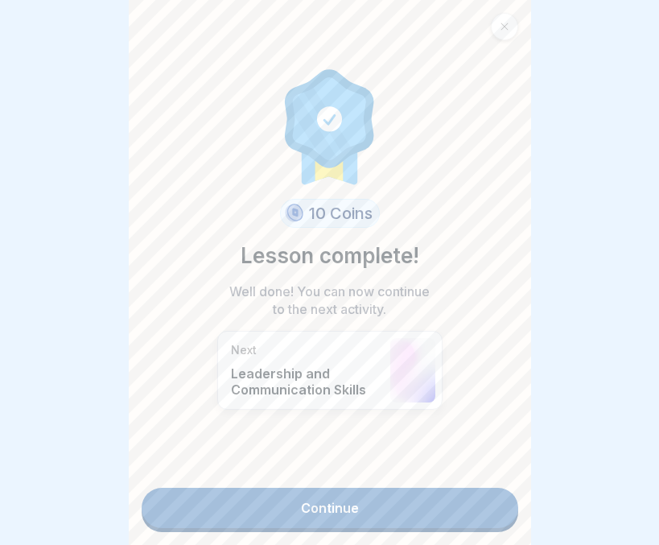
click at [447, 497] on link "Continue" at bounding box center [330, 508] width 377 height 40
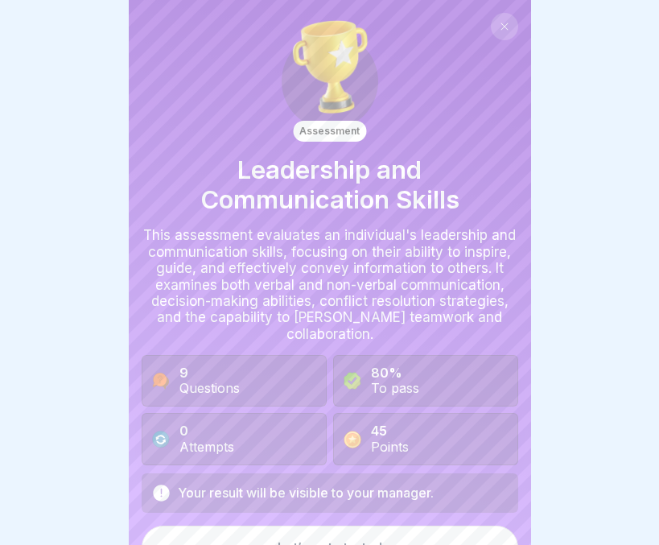
scroll to position [29, 0]
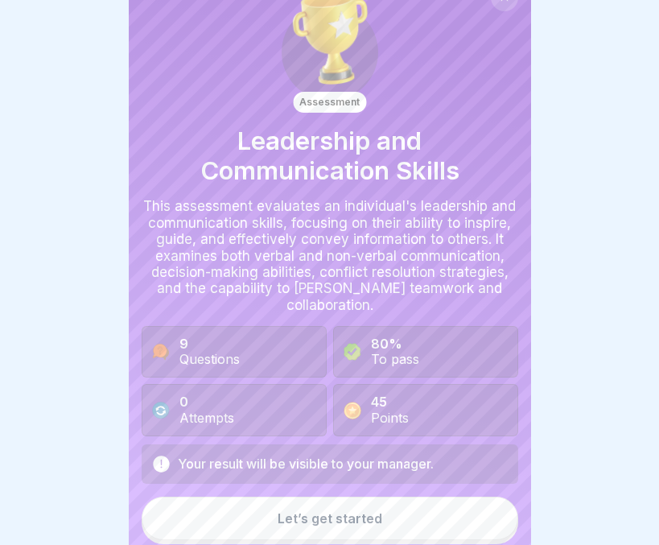
click at [391, 510] on button "Let’s get started" at bounding box center [330, 517] width 377 height 43
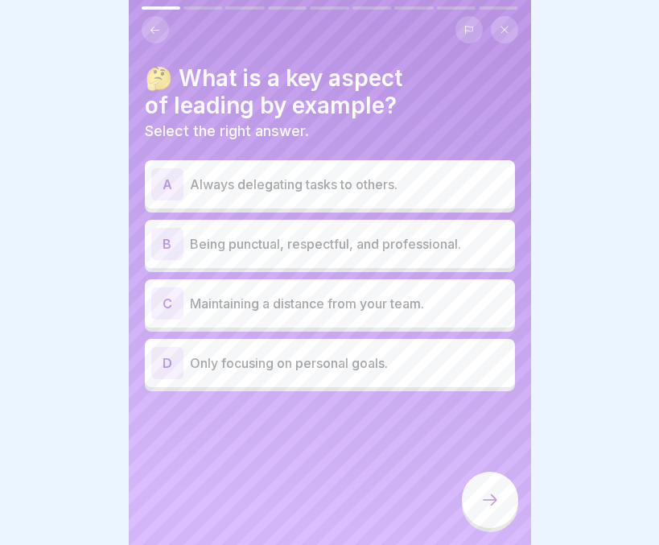
click at [381, 240] on p "Being punctual, respectful, and professional." at bounding box center [349, 243] width 319 height 19
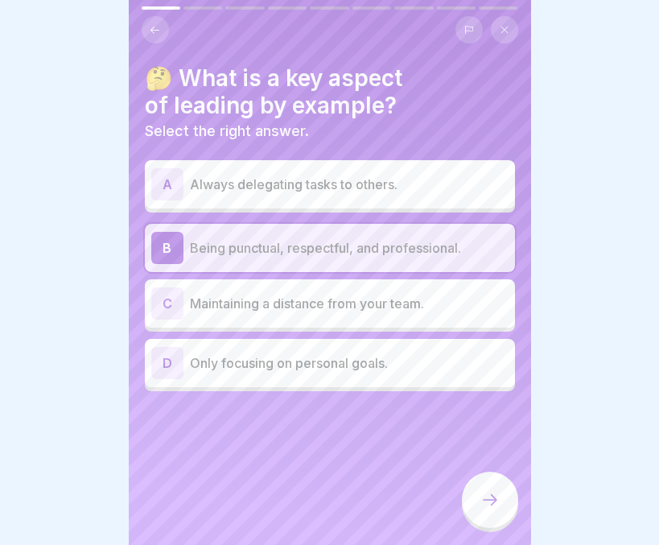
click at [471, 488] on div at bounding box center [490, 499] width 56 height 56
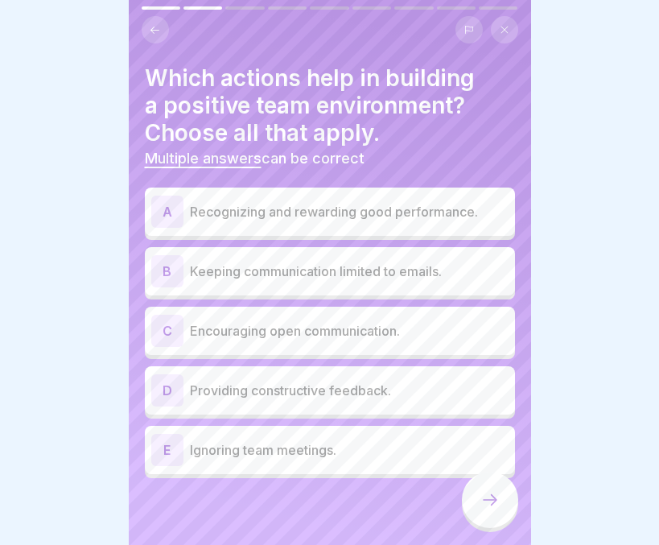
click at [412, 208] on p "Recognizing and rewarding good performance." at bounding box center [349, 211] width 319 height 19
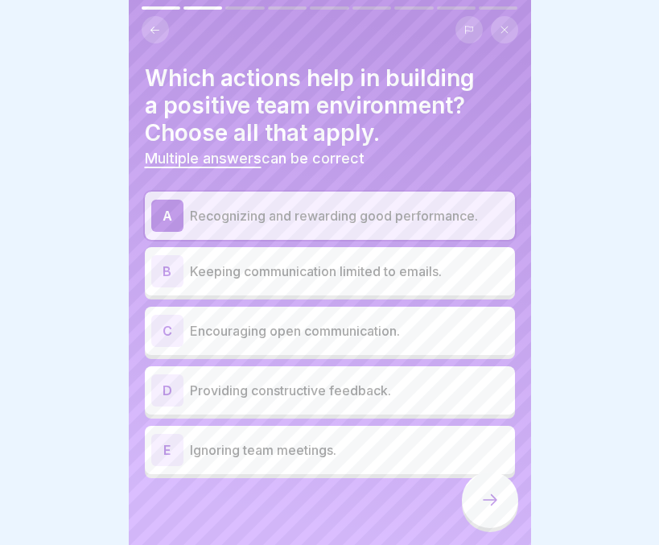
click at [365, 321] on p "Encouraging open communication." at bounding box center [349, 330] width 319 height 19
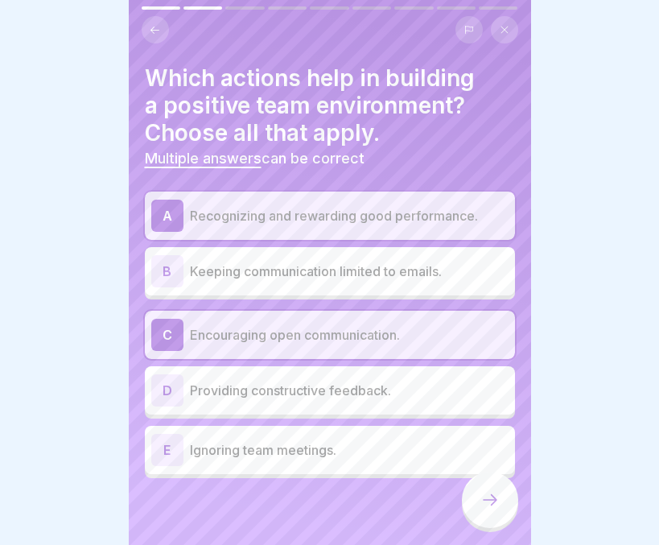
click at [502, 508] on div at bounding box center [490, 499] width 56 height 56
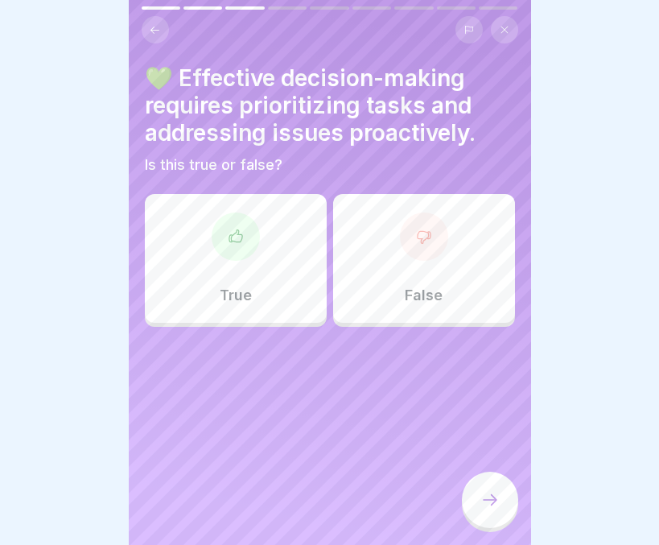
click at [272, 285] on div "True" at bounding box center [236, 258] width 182 height 129
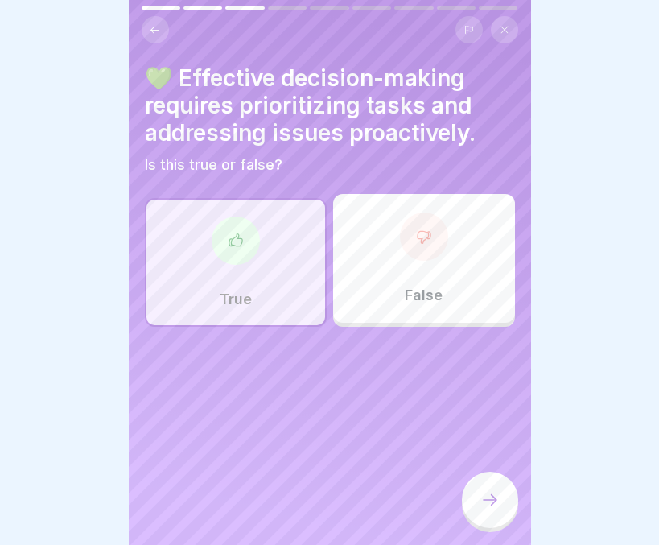
click at [493, 489] on div at bounding box center [490, 499] width 56 height 56
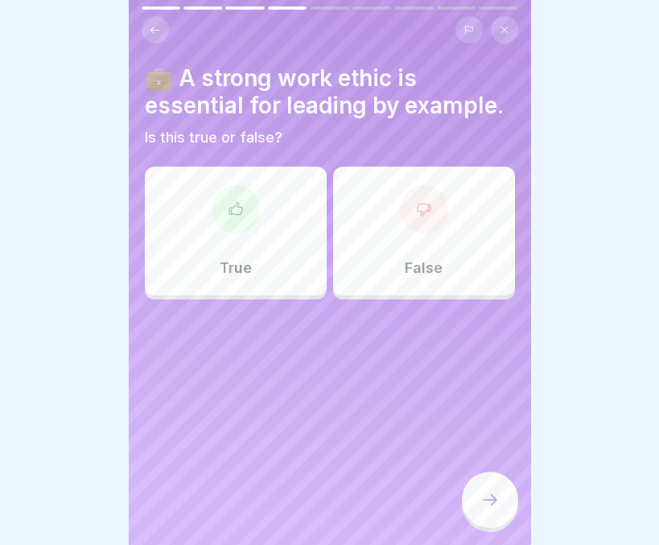
click at [280, 268] on div "True" at bounding box center [236, 231] width 182 height 129
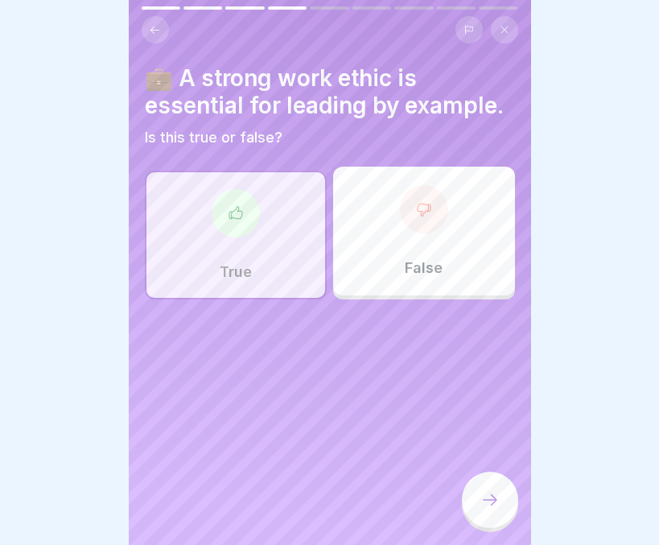
click at [484, 486] on div at bounding box center [490, 499] width 56 height 56
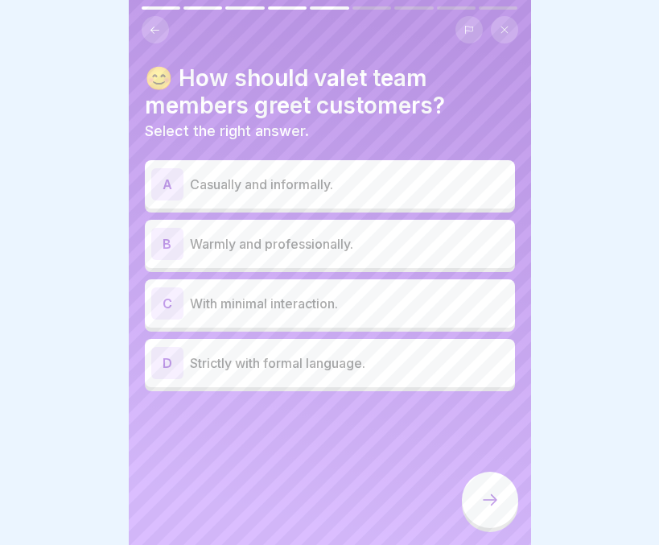
click at [369, 238] on p "Warmly and professionally." at bounding box center [349, 243] width 319 height 19
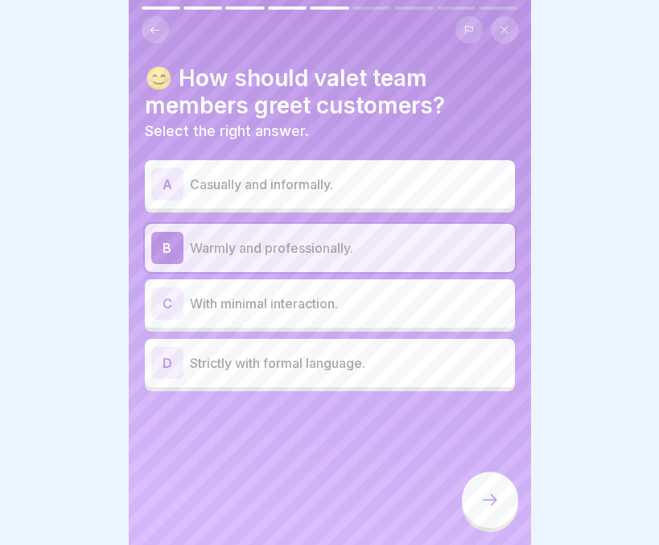
click at [486, 493] on icon at bounding box center [489, 499] width 19 height 19
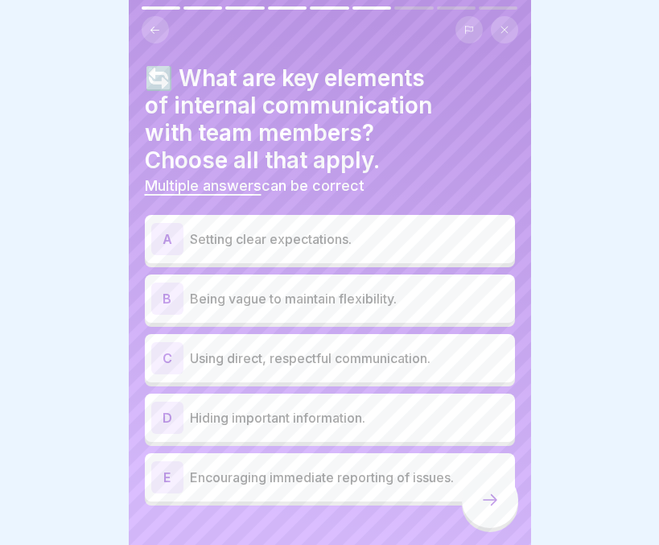
click at [287, 229] on p "Setting clear expectations." at bounding box center [349, 238] width 319 height 19
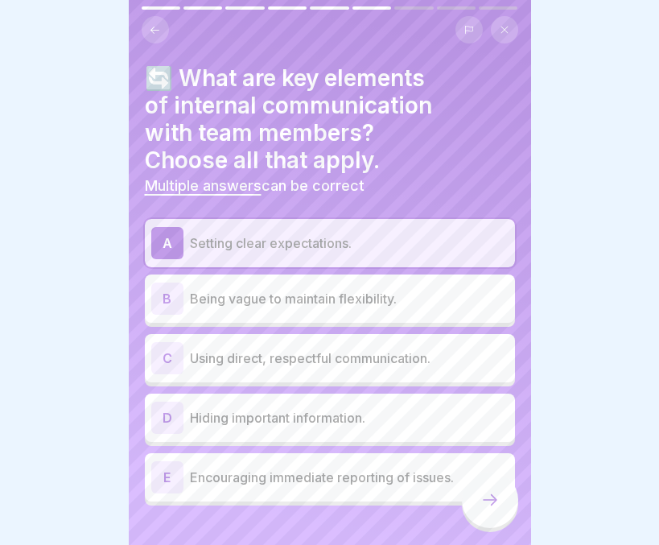
click at [286, 348] on p "Using direct, respectful communication." at bounding box center [349, 357] width 319 height 19
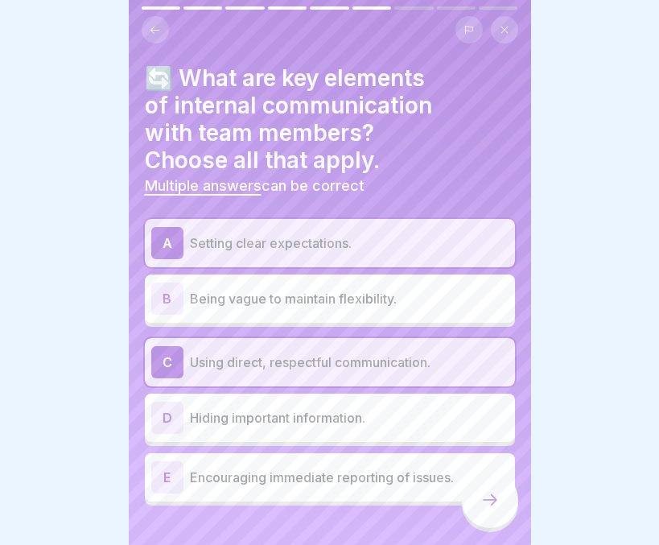
scroll to position [25, 0]
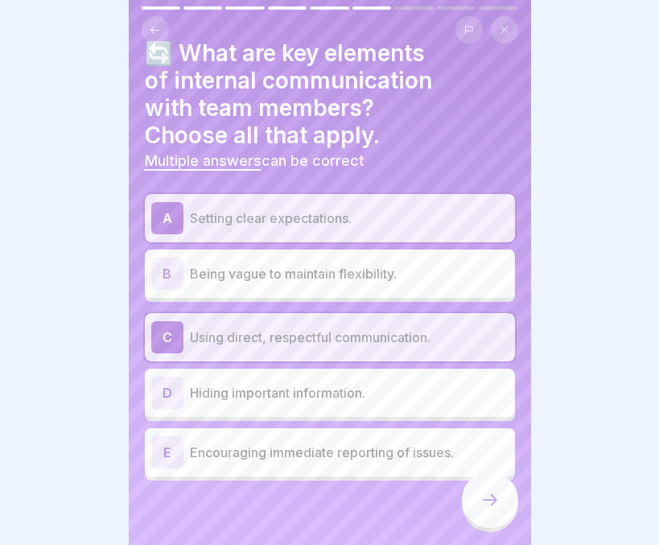
click at [286, 442] on p "Encouraging immediate reporting of issues." at bounding box center [349, 451] width 319 height 19
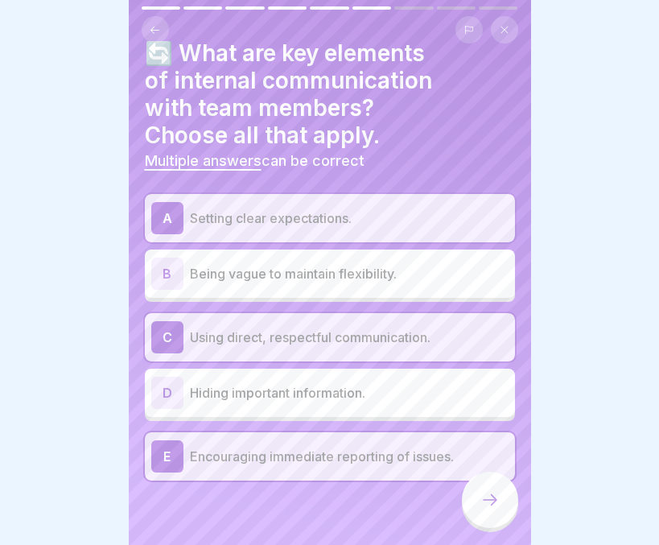
click at [473, 509] on div at bounding box center [490, 499] width 56 height 56
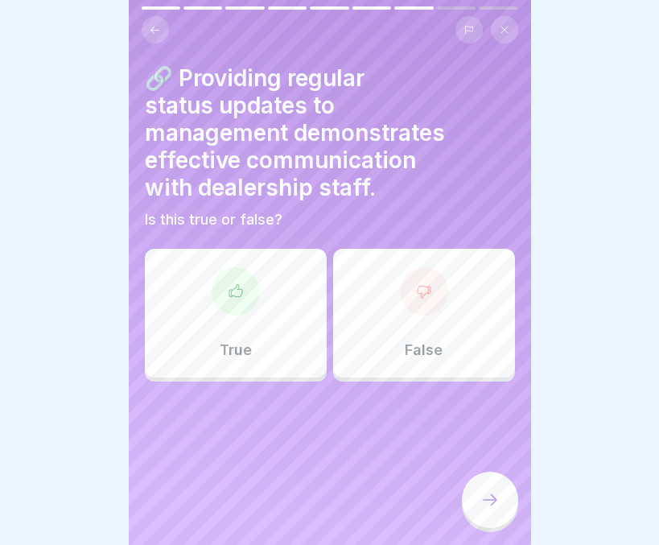
click at [242, 341] on p "True" at bounding box center [236, 350] width 32 height 18
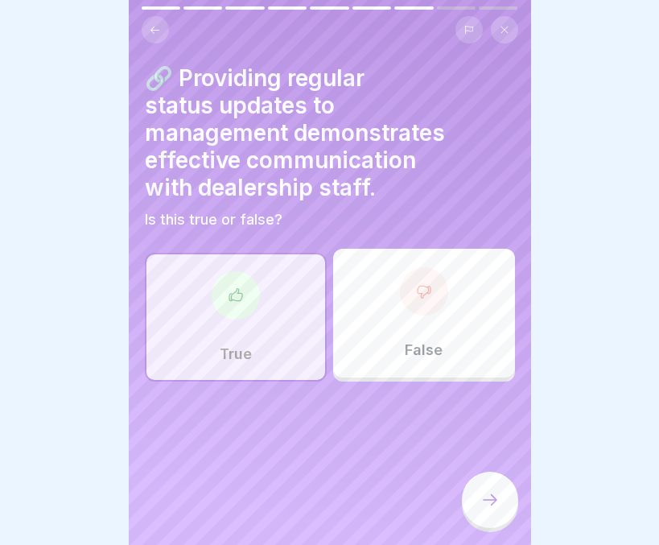
click at [490, 490] on div at bounding box center [490, 499] width 56 height 56
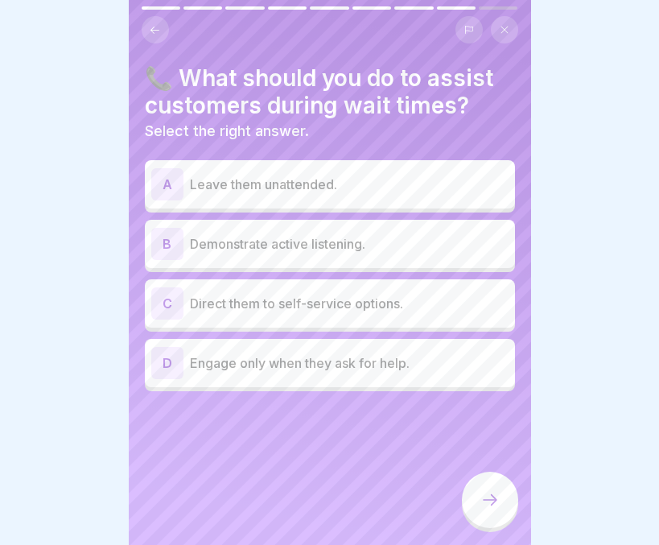
click at [356, 234] on p "Demonstrate active listening." at bounding box center [349, 243] width 319 height 19
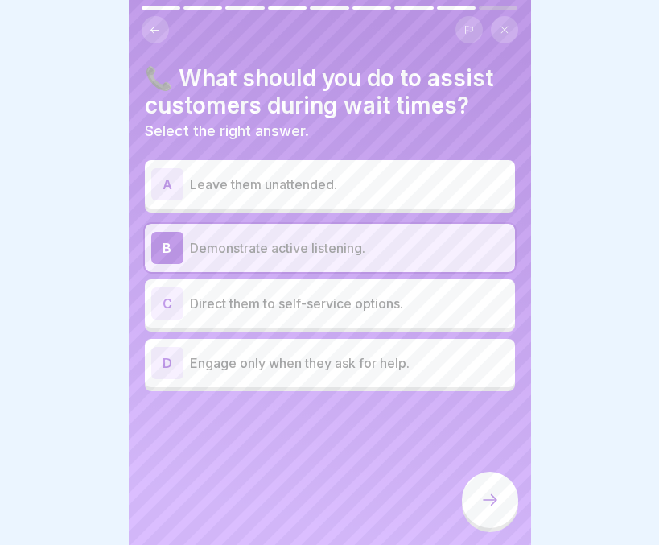
click at [484, 499] on icon at bounding box center [489, 499] width 19 height 19
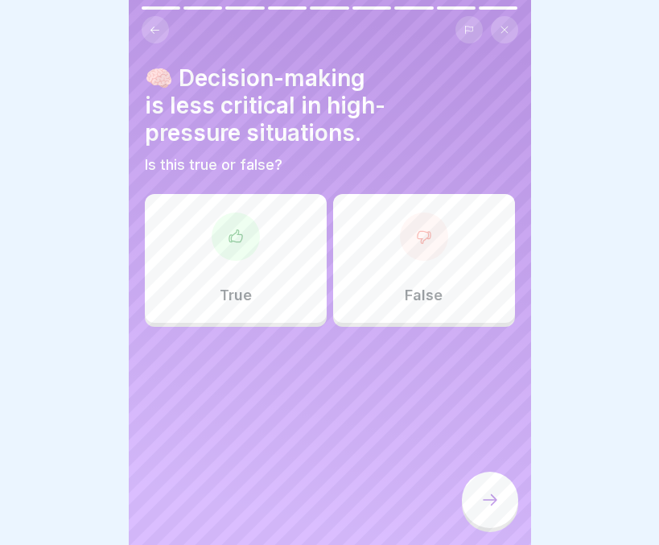
click at [395, 242] on div "False" at bounding box center [424, 258] width 182 height 129
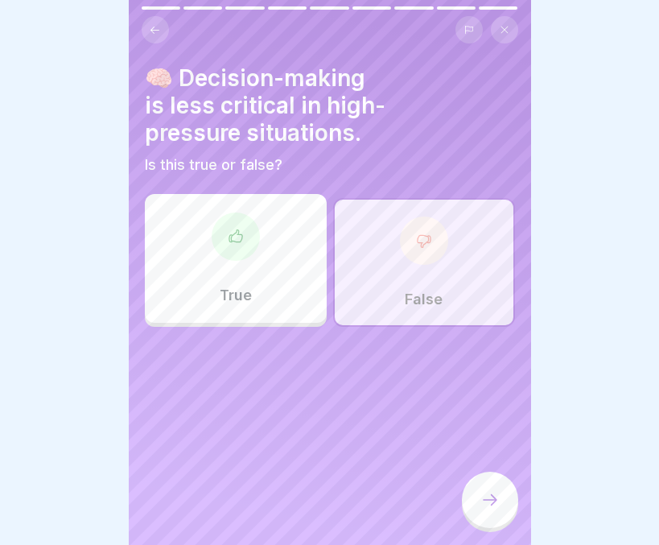
click at [495, 488] on div at bounding box center [490, 499] width 56 height 56
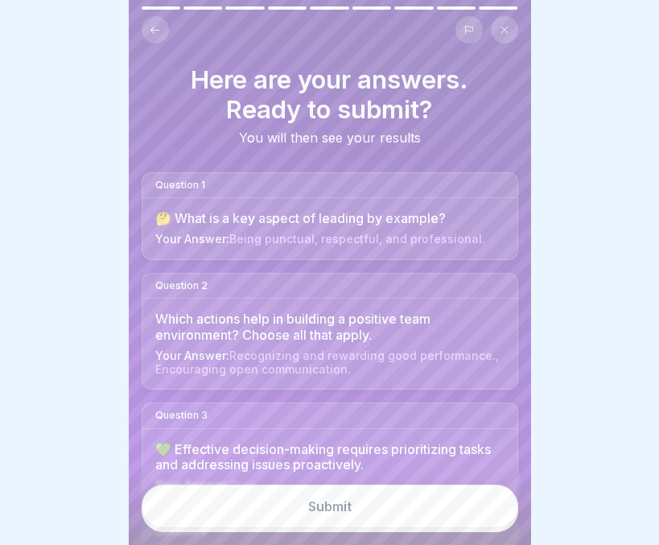
click at [383, 497] on button "Submit" at bounding box center [330, 505] width 377 height 43
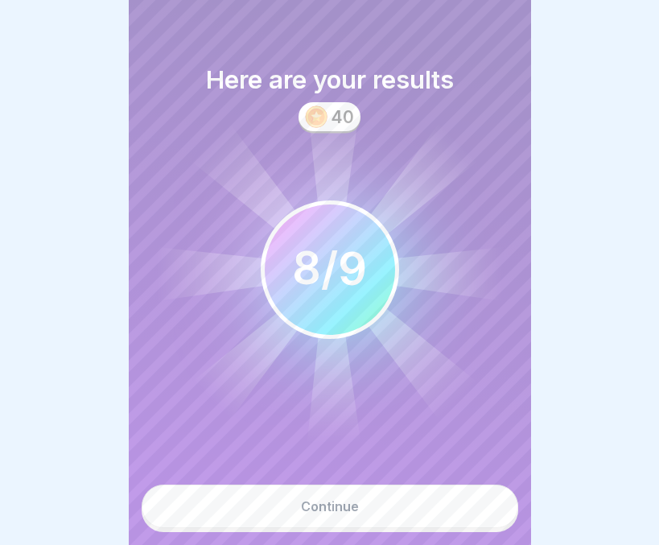
click at [344, 512] on div "Continue" at bounding box center [330, 506] width 58 height 14
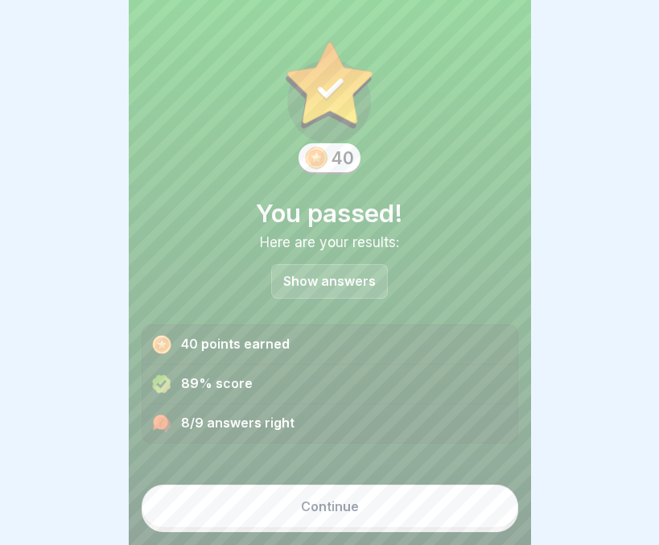
click at [341, 278] on div "Show answers" at bounding box center [329, 281] width 117 height 35
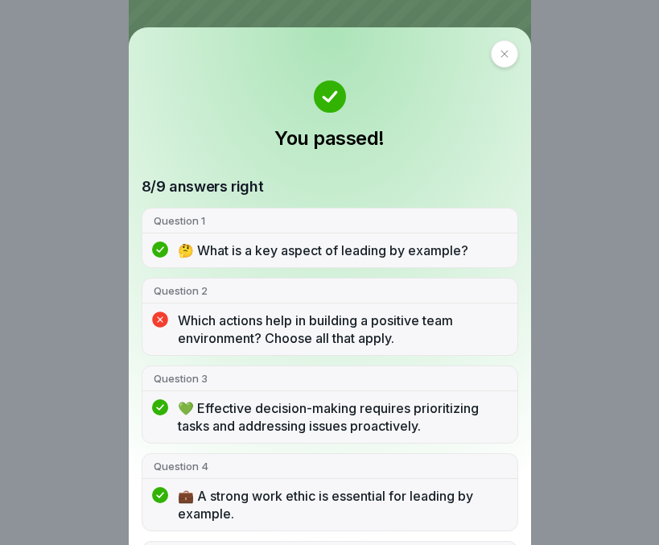
click at [330, 313] on p "Which actions help in building a positive team environment? Choose all that app…" at bounding box center [342, 328] width 328 height 35
drag, startPoint x: 332, startPoint y: 325, endPoint x: 507, endPoint y: 54, distance: 322.5
click at [507, 54] on div "You passed! 8/9 answers right Question 1 🤔 What is a key aspect of leading by e…" at bounding box center [330, 285] width 402 height 517
click at [507, 54] on div at bounding box center [504, 53] width 27 height 27
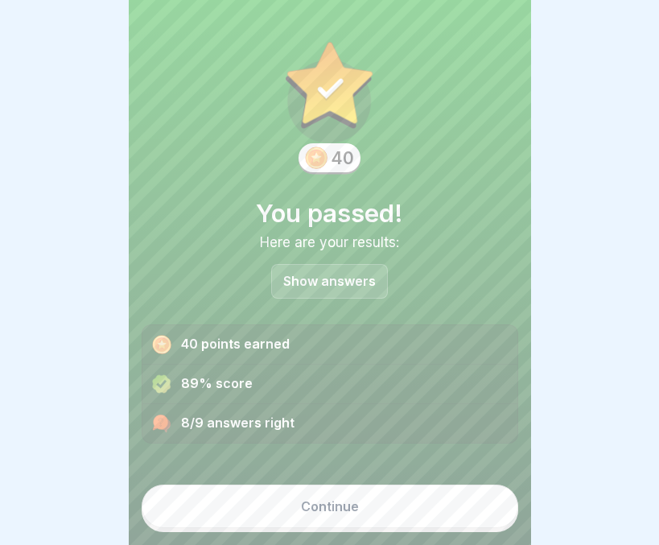
click at [319, 515] on button "Continue" at bounding box center [330, 505] width 377 height 43
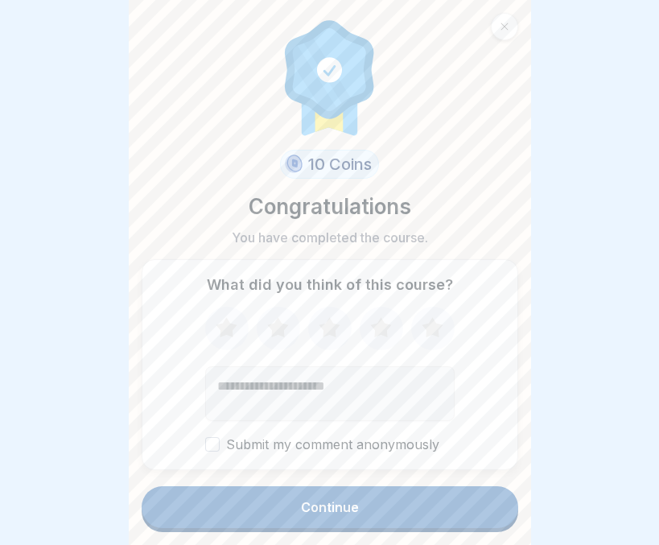
click at [319, 515] on button "Continue" at bounding box center [330, 507] width 377 height 42
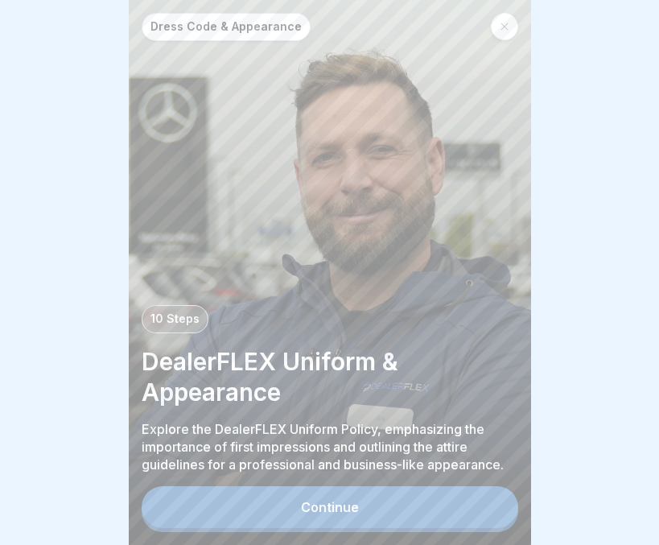
click at [378, 13] on div "Dress Code & Appearance" at bounding box center [330, 27] width 377 height 28
click at [419, 498] on button "Continue" at bounding box center [330, 507] width 377 height 42
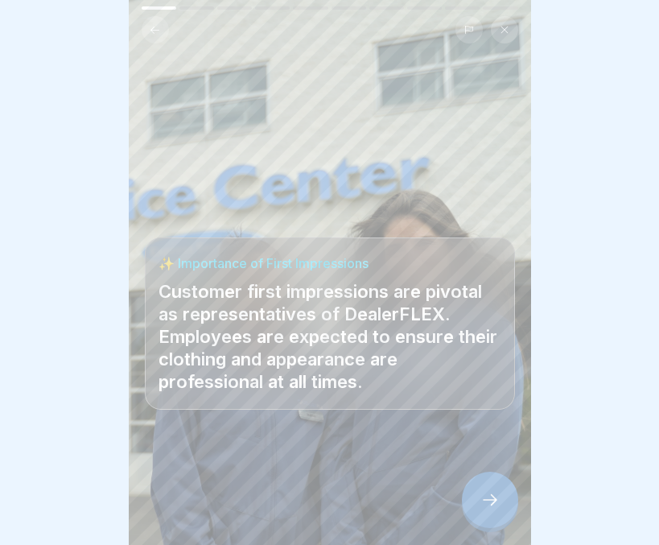
click at [491, 504] on icon at bounding box center [489, 499] width 19 height 19
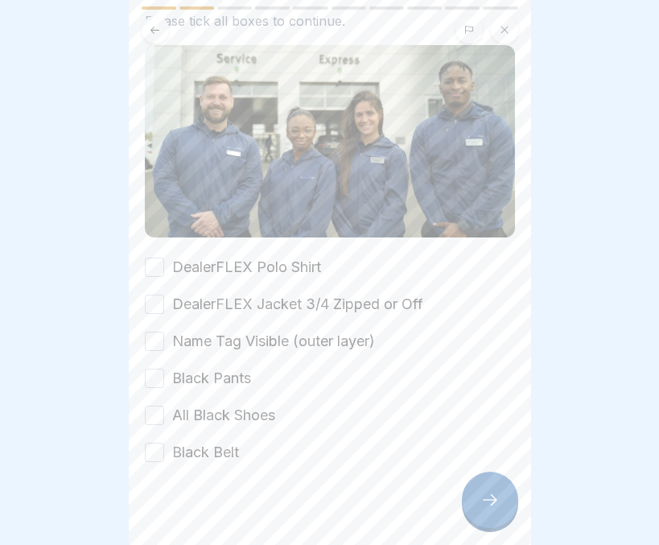
scroll to position [97, 0]
click at [155, 257] on button "DealerFLEX Polo Shirt" at bounding box center [154, 266] width 19 height 19
click at [154, 294] on button "DealerFLEX Jacket 3/4 Zipped or Off" at bounding box center [154, 303] width 19 height 19
click at [160, 331] on button "Name Tag Visible (outer layer)" at bounding box center [154, 340] width 19 height 19
click at [163, 368] on button "Black Pants" at bounding box center [154, 377] width 19 height 19
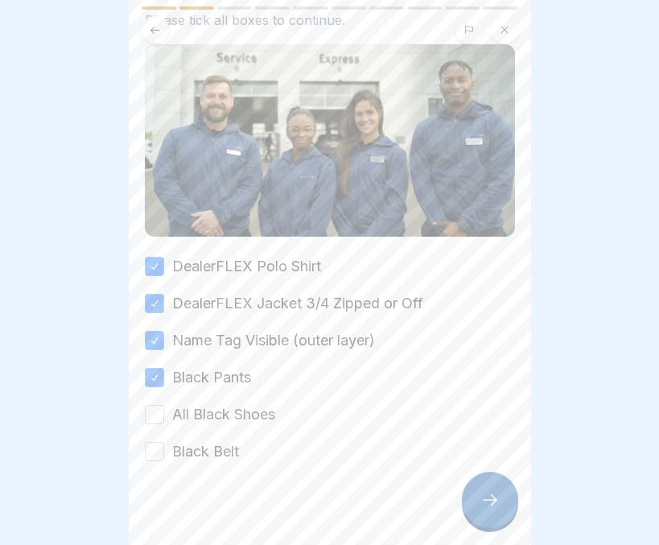
click at [159, 405] on button "All Black Shoes" at bounding box center [154, 414] width 19 height 19
click at [151, 442] on button "Black Belt" at bounding box center [154, 451] width 19 height 19
click at [483, 504] on icon at bounding box center [489, 499] width 19 height 19
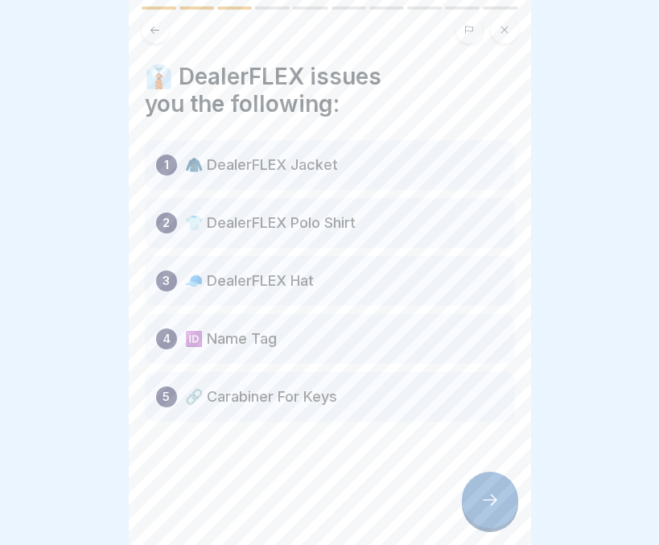
click at [479, 500] on div at bounding box center [490, 499] width 56 height 56
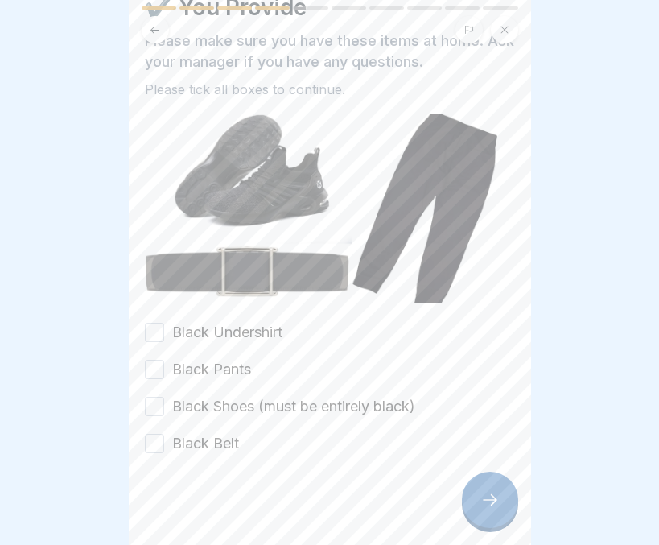
scroll to position [68, 0]
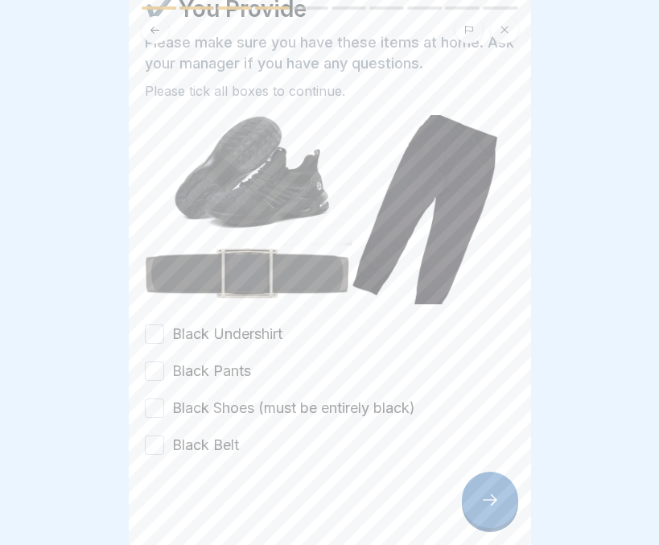
click at [149, 324] on button "Black Undershirt" at bounding box center [154, 333] width 19 height 19
drag, startPoint x: 151, startPoint y: 355, endPoint x: 150, endPoint y: 398, distance: 43.5
click at [150, 398] on div "Black Undershirt Black Pants Black Shoes (must be entirely black) Black Belt" at bounding box center [330, 389] width 370 height 132
click at [150, 398] on button "Black Shoes (must be entirely black)" at bounding box center [154, 407] width 19 height 19
click at [150, 361] on button "Black Pants" at bounding box center [154, 370] width 19 height 19
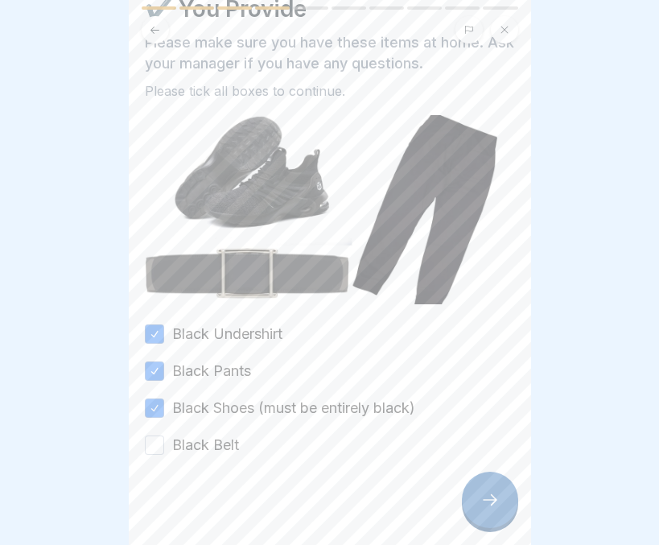
click at [146, 435] on button "Black Belt" at bounding box center [154, 444] width 19 height 19
click at [475, 500] on div at bounding box center [490, 499] width 56 height 56
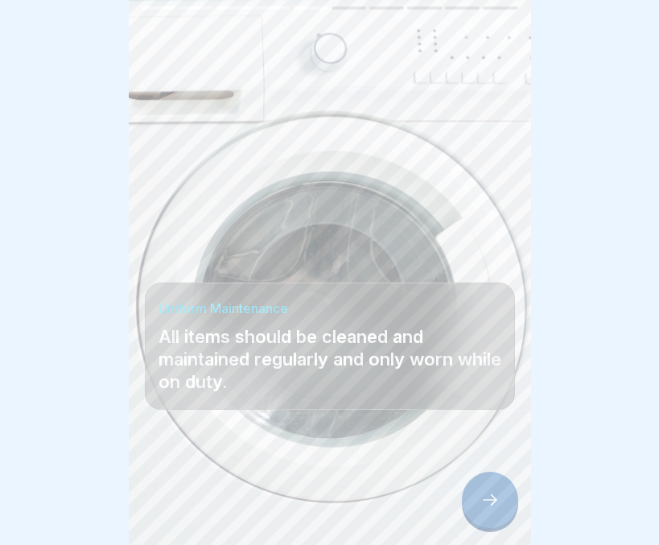
click at [478, 500] on div at bounding box center [490, 499] width 56 height 56
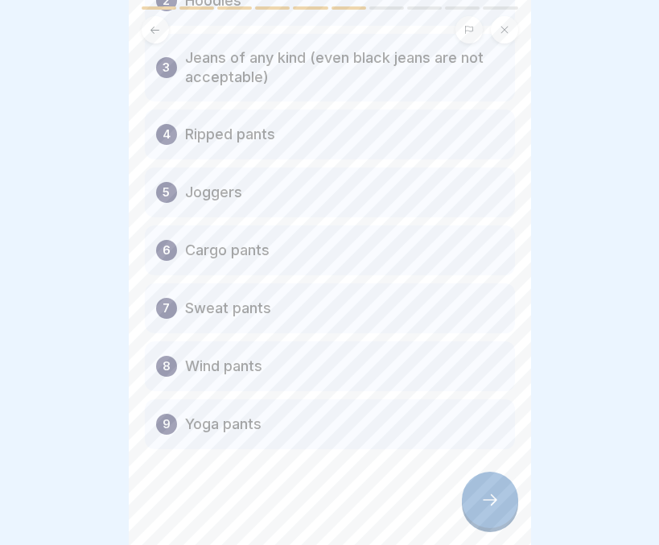
scroll to position [223, 0]
click at [488, 500] on icon at bounding box center [489, 499] width 19 height 19
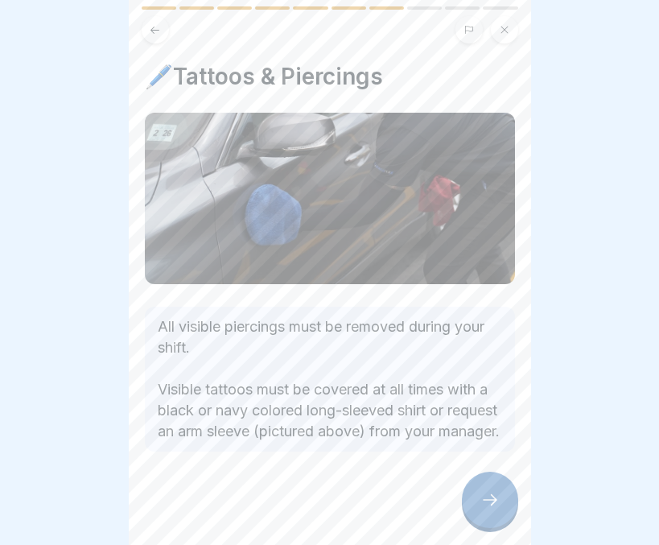
click at [487, 498] on icon at bounding box center [489, 499] width 19 height 19
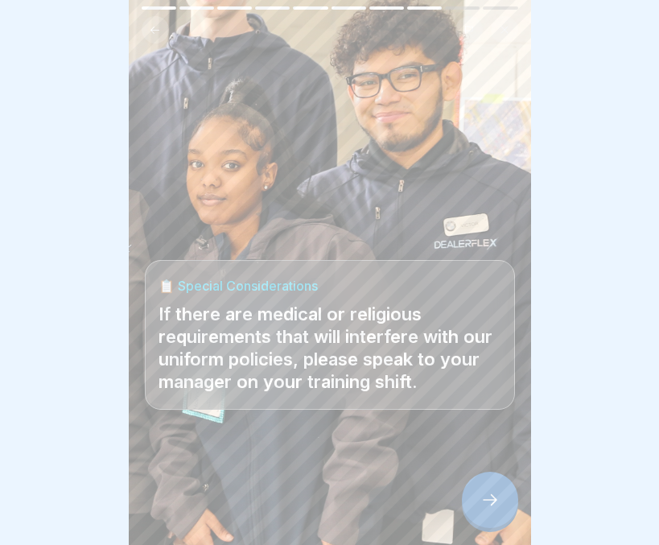
click at [487, 498] on icon at bounding box center [489, 499] width 19 height 19
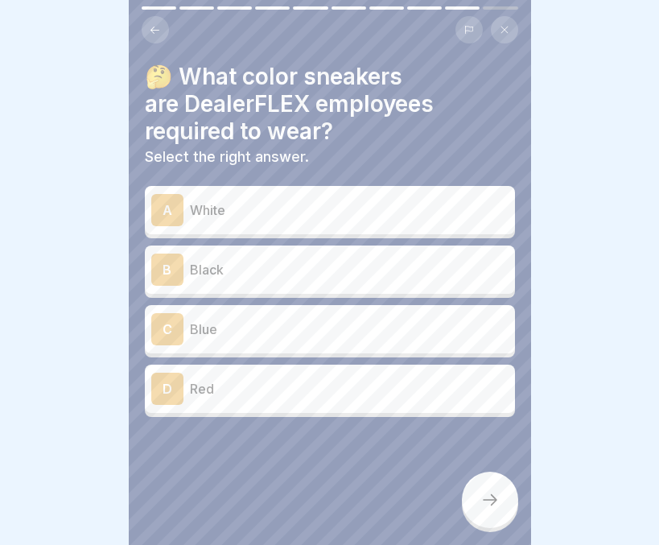
click at [237, 260] on p "Black" at bounding box center [349, 269] width 319 height 19
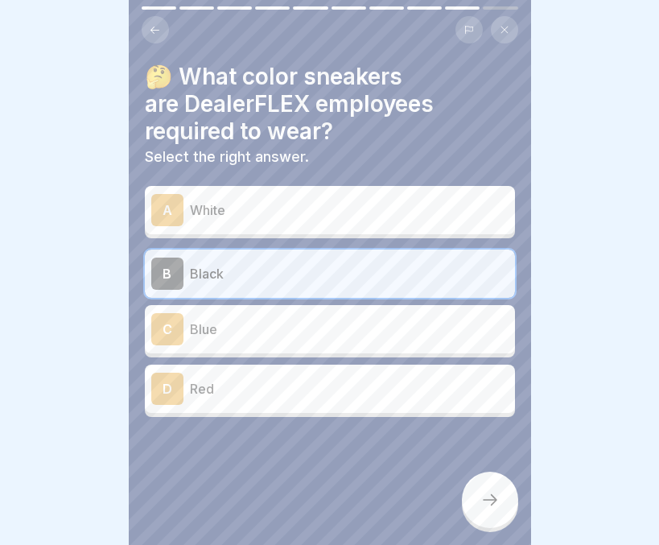
click at [477, 490] on div at bounding box center [490, 499] width 56 height 56
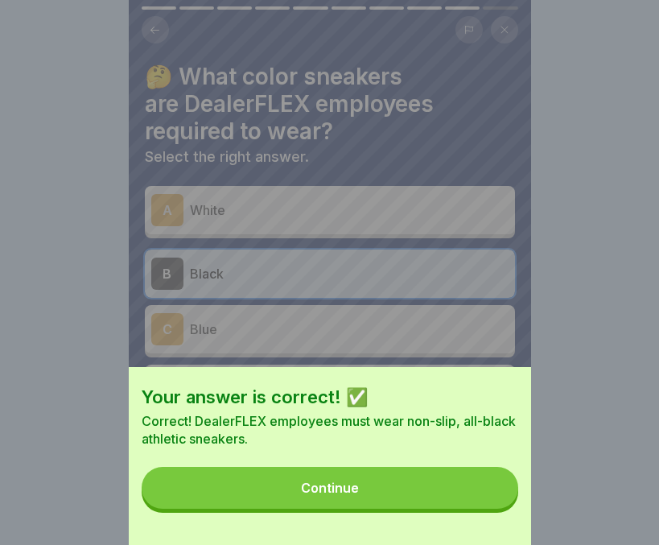
click at [423, 504] on button "Continue" at bounding box center [330, 488] width 377 height 42
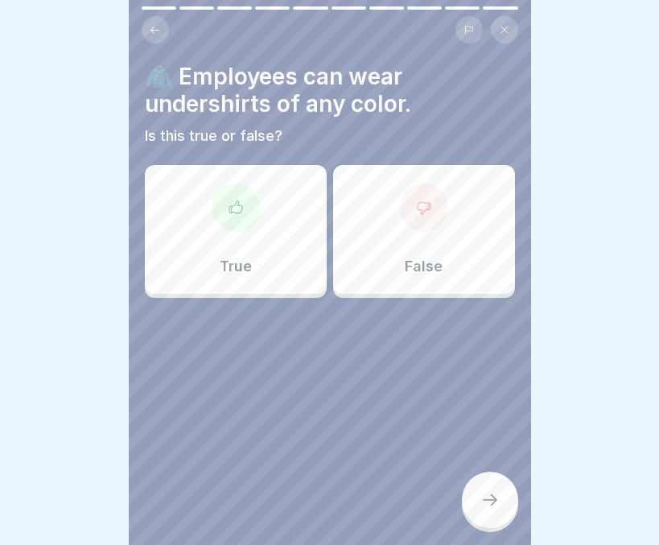
click at [430, 257] on p "False" at bounding box center [424, 266] width 38 height 18
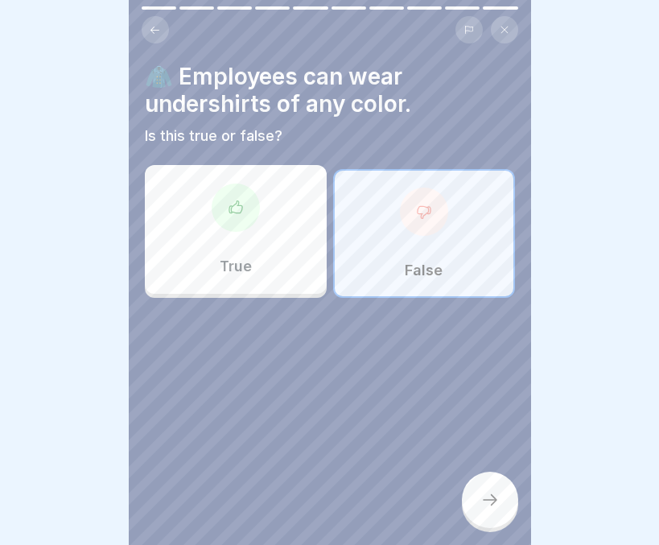
click at [484, 484] on div at bounding box center [490, 499] width 56 height 56
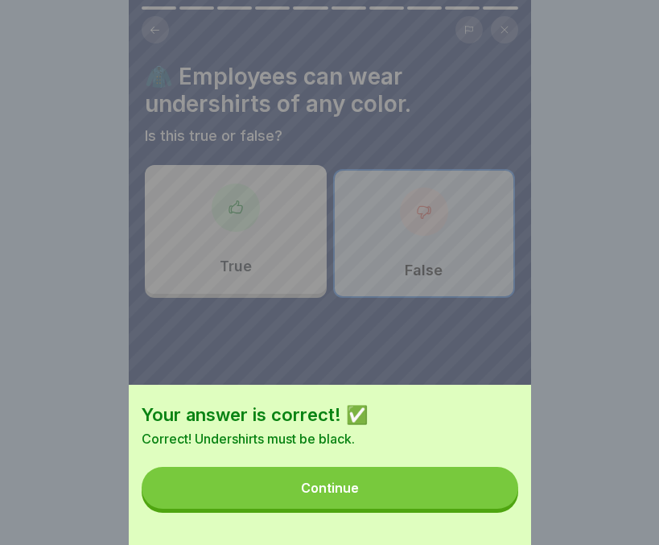
click at [438, 502] on button "Continue" at bounding box center [330, 488] width 377 height 42
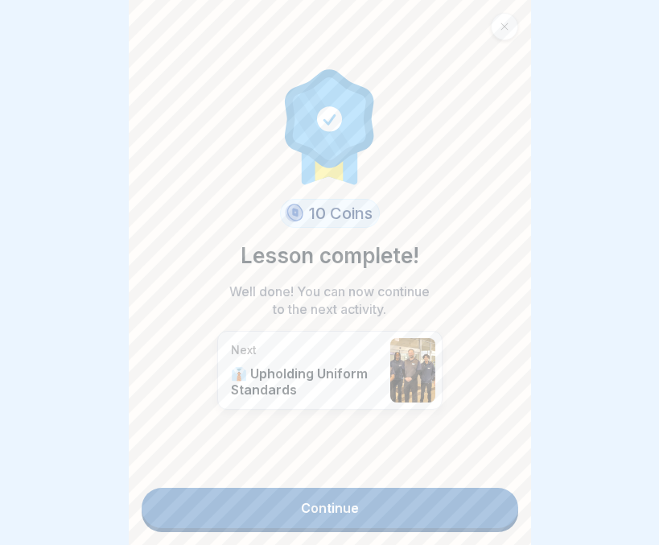
click at [387, 493] on link "Continue" at bounding box center [330, 508] width 377 height 40
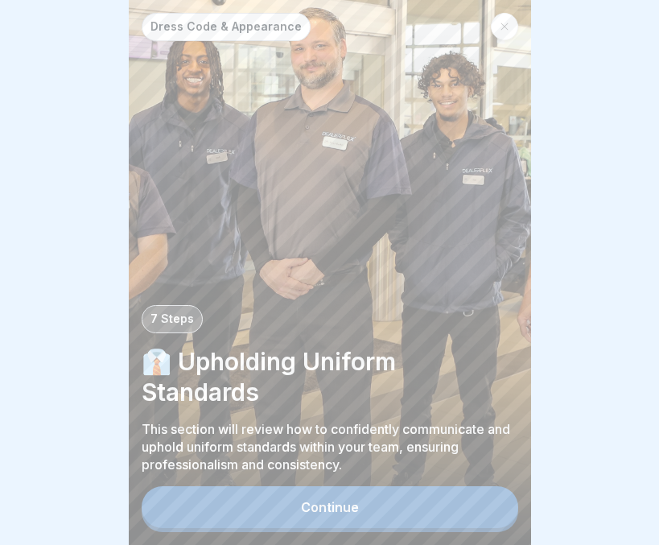
click at [387, 493] on button "Continue" at bounding box center [330, 507] width 377 height 42
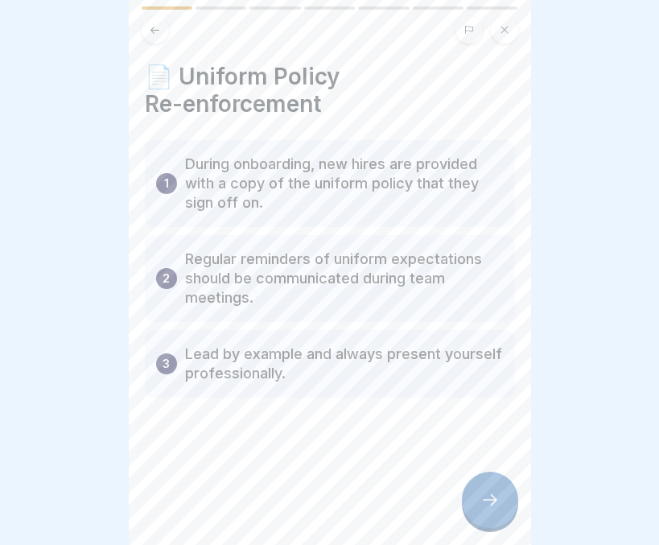
click at [484, 491] on div at bounding box center [490, 499] width 56 height 56
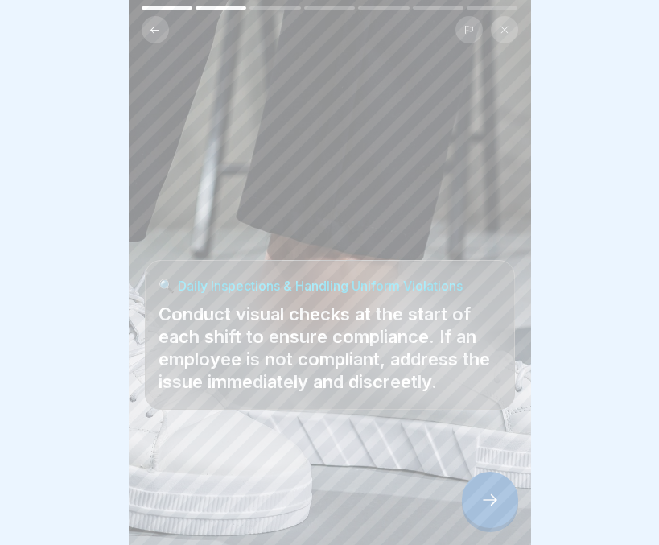
click at [484, 491] on div at bounding box center [490, 499] width 56 height 56
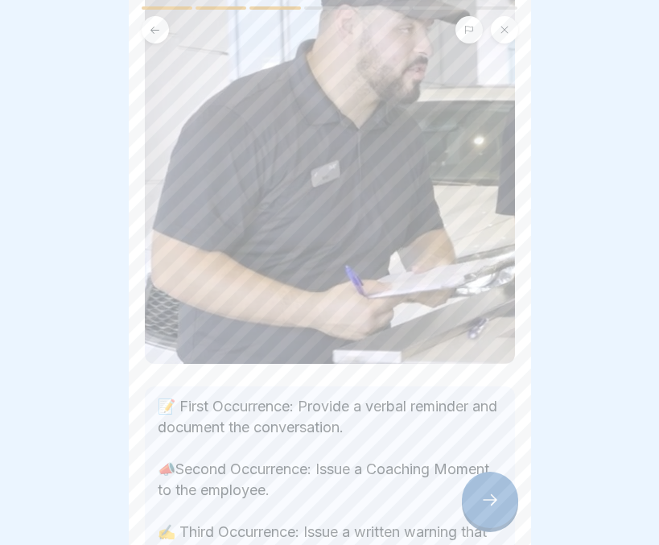
scroll to position [356, 0]
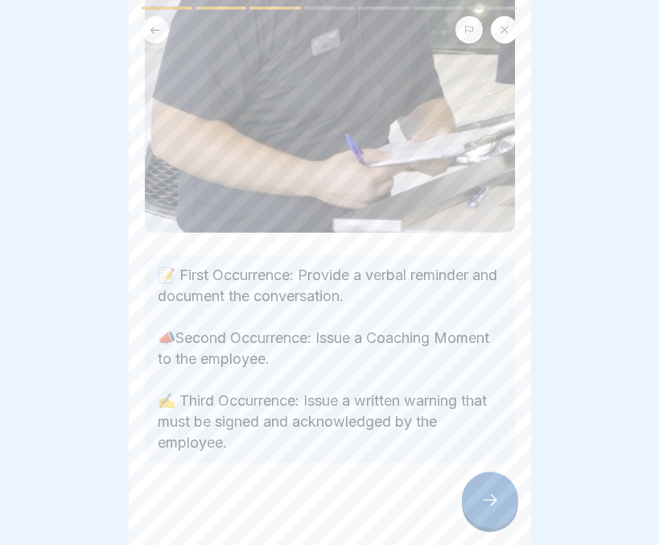
click at [475, 511] on div at bounding box center [490, 499] width 56 height 56
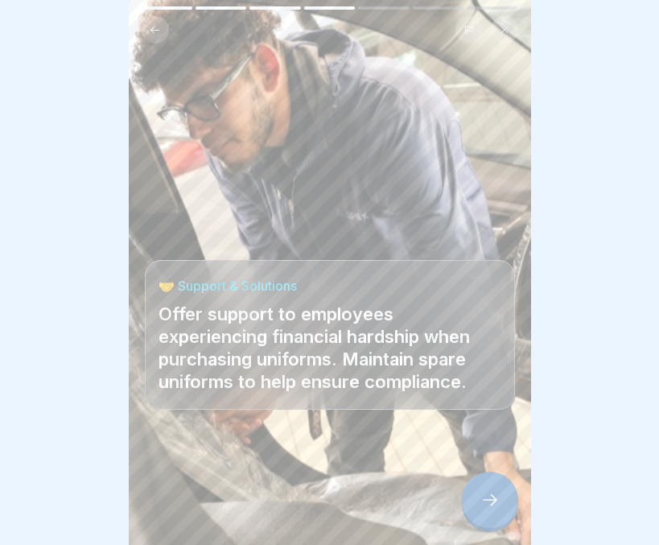
click at [494, 509] on icon at bounding box center [489, 499] width 19 height 19
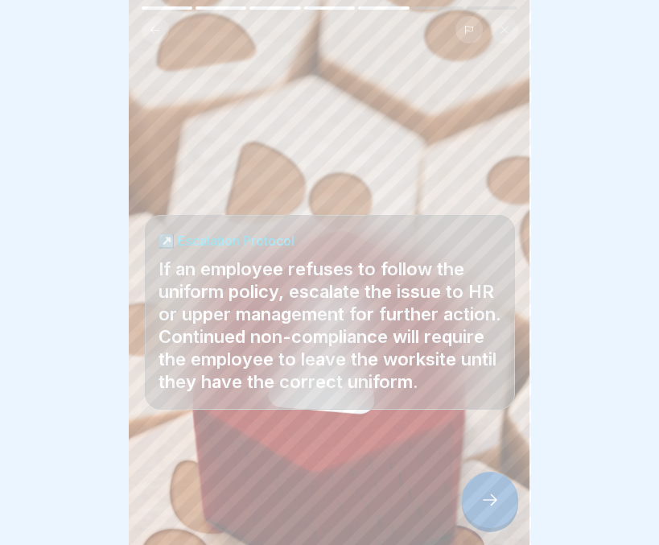
click at [494, 509] on icon at bounding box center [489, 499] width 19 height 19
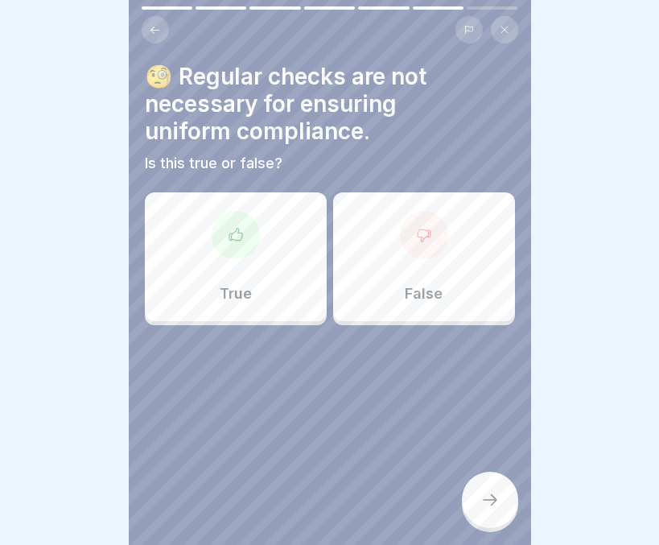
click at [457, 298] on div "False" at bounding box center [424, 256] width 182 height 129
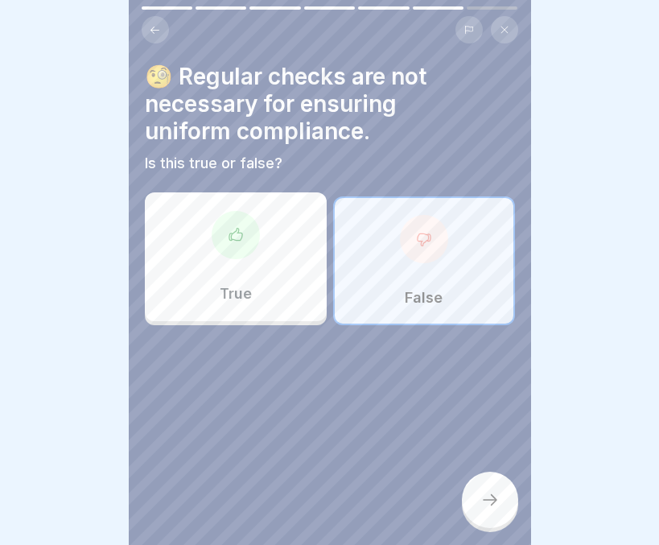
click at [475, 504] on div at bounding box center [490, 499] width 56 height 56
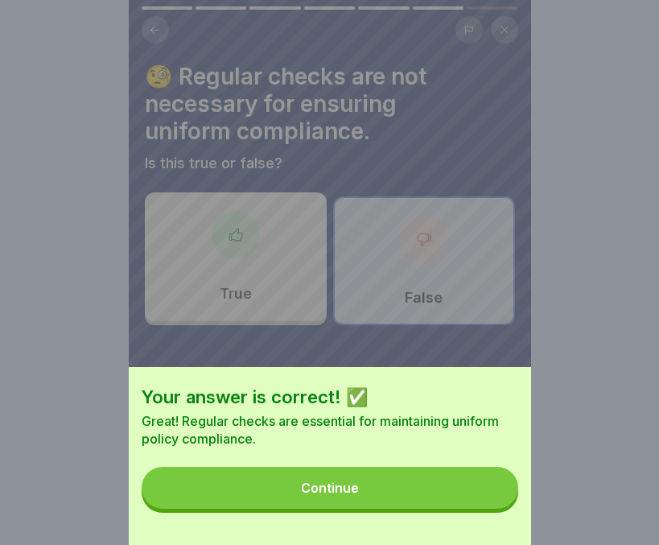
click at [422, 495] on button "Continue" at bounding box center [330, 488] width 377 height 42
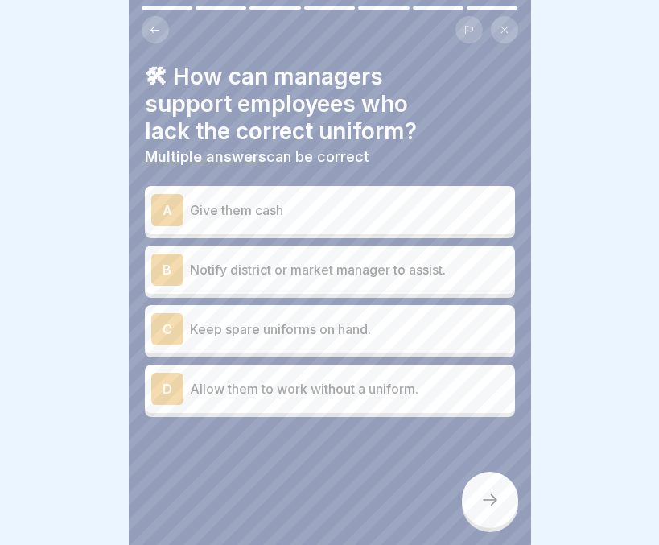
click at [381, 334] on p "Keep spare uniforms on hand." at bounding box center [349, 328] width 319 height 19
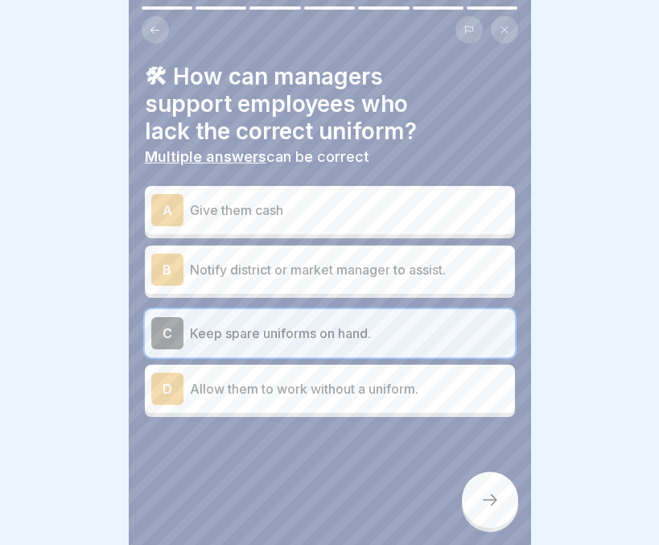
click at [397, 265] on p "Notify district or market manager to assist." at bounding box center [349, 269] width 319 height 19
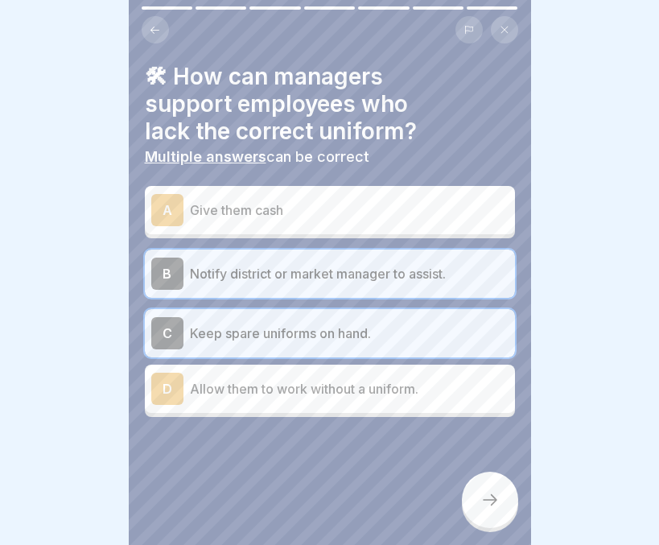
click at [480, 509] on icon at bounding box center [489, 499] width 19 height 19
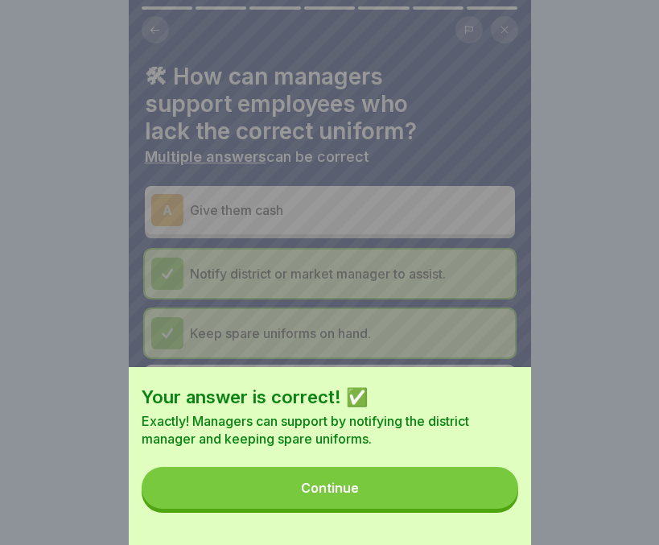
click at [402, 504] on button "Continue" at bounding box center [330, 488] width 377 height 42
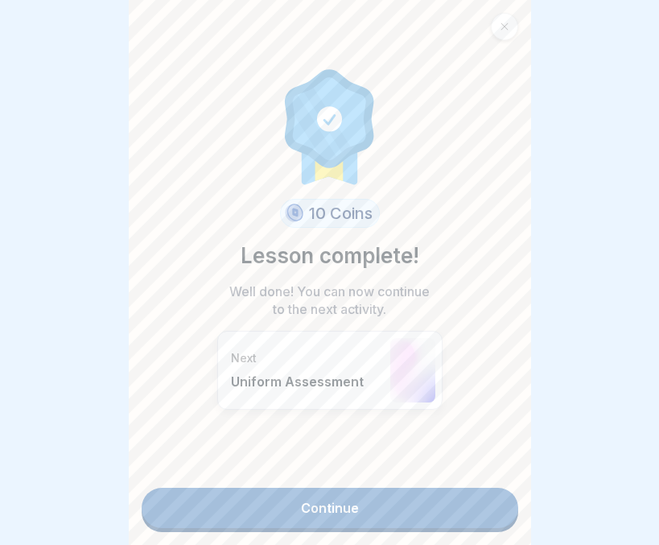
click at [402, 504] on link "Continue" at bounding box center [330, 508] width 377 height 40
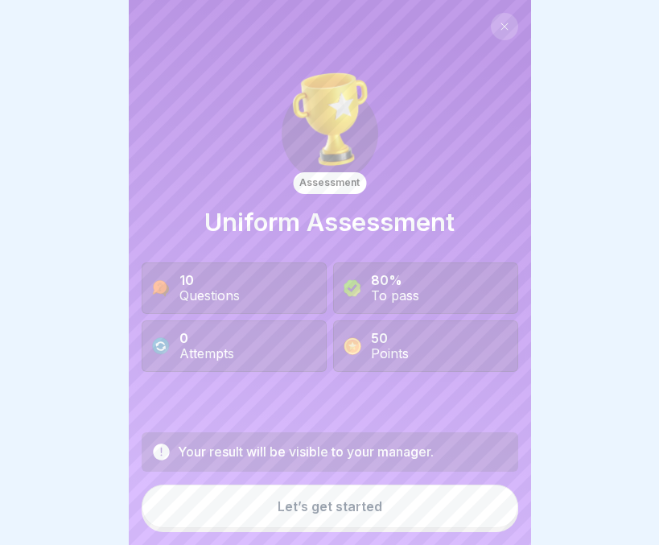
click at [356, 513] on div "Let’s get started" at bounding box center [330, 506] width 105 height 14
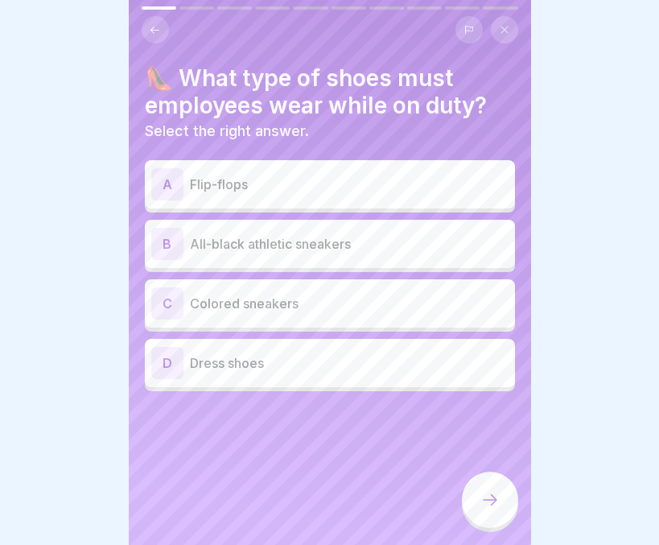
click at [372, 241] on p "All-black athletic sneakers" at bounding box center [349, 243] width 319 height 19
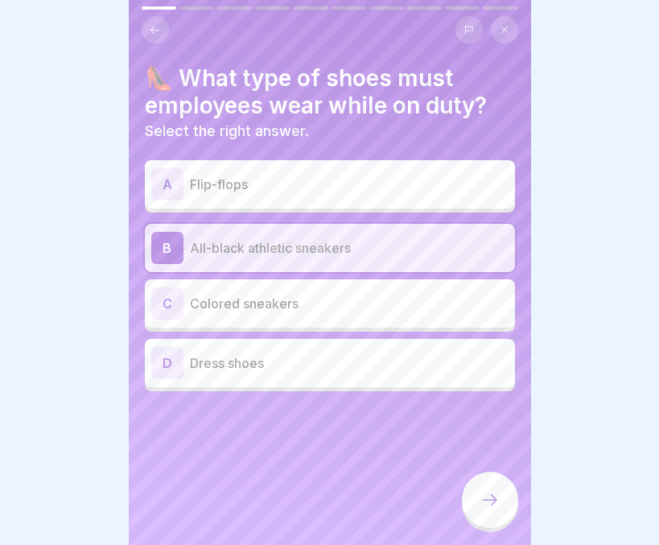
click at [488, 509] on icon at bounding box center [489, 499] width 19 height 19
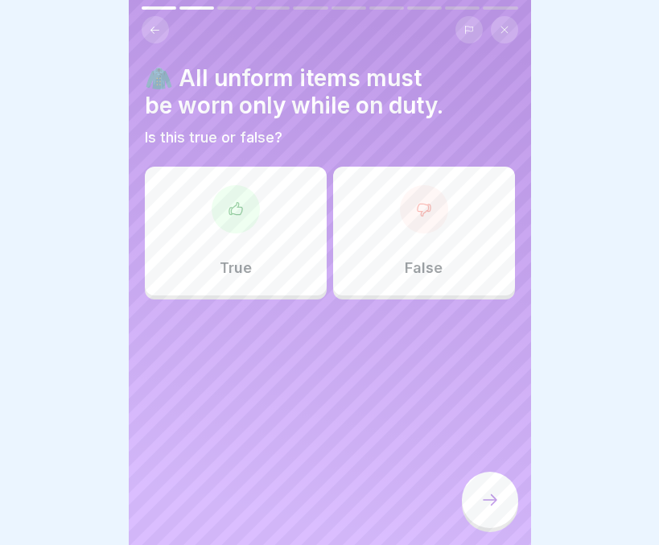
click at [291, 257] on div "True" at bounding box center [236, 231] width 182 height 129
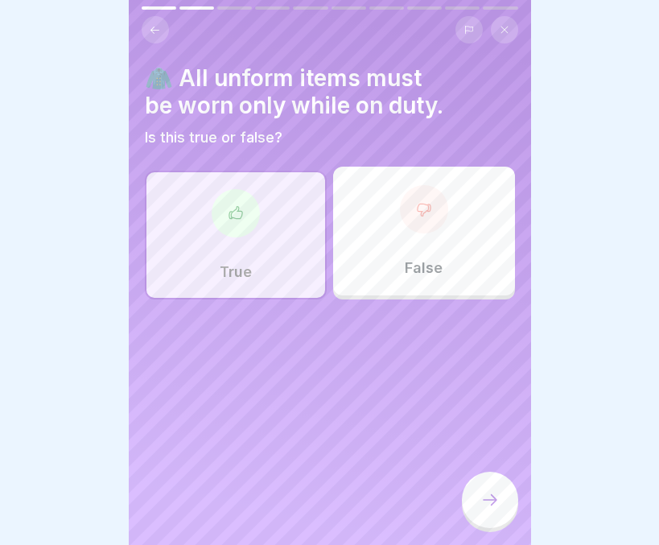
click at [478, 498] on div at bounding box center [490, 499] width 56 height 56
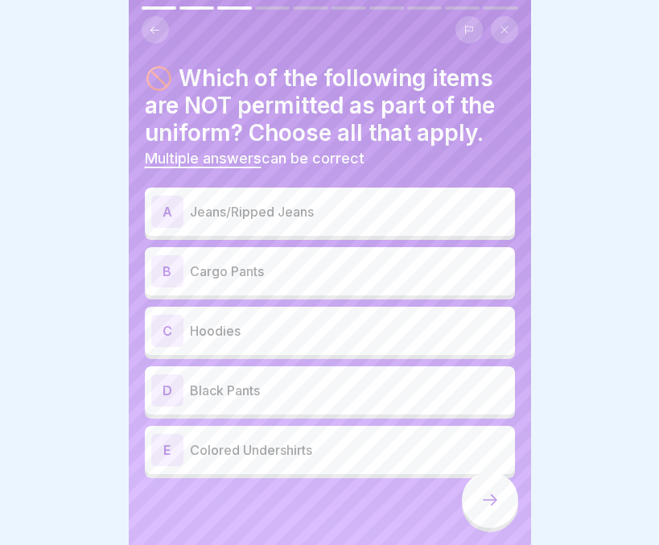
click at [430, 231] on div "A Jeans/Ripped Jeans" at bounding box center [330, 211] width 370 height 48
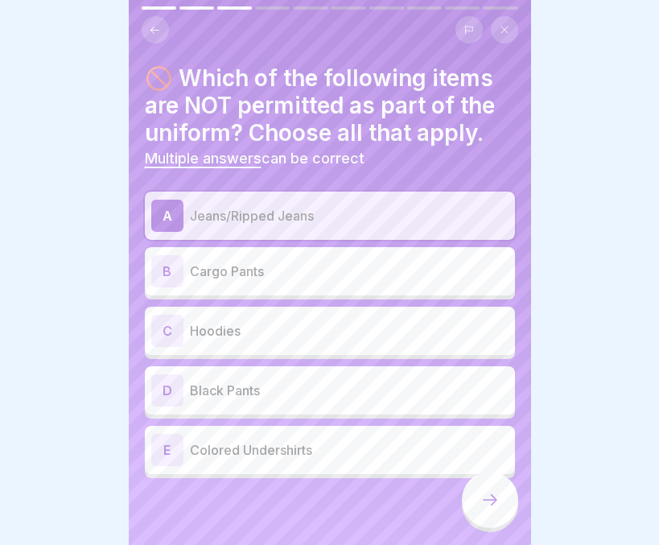
click at [415, 274] on p "Cargo Pants" at bounding box center [349, 270] width 319 height 19
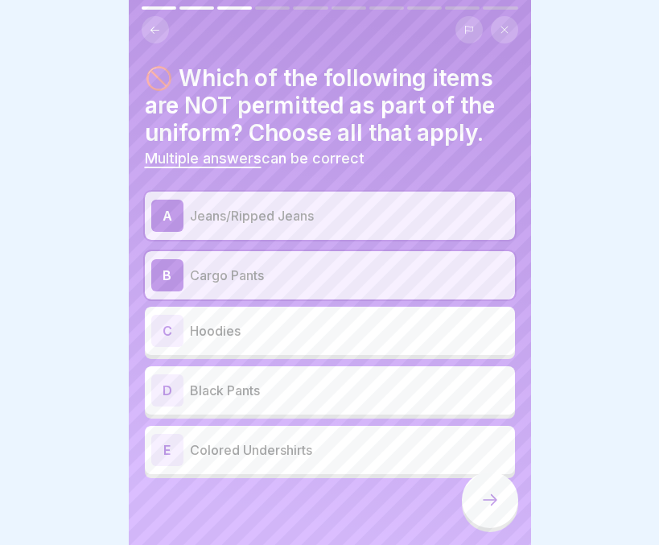
click at [381, 345] on div "C Hoodies" at bounding box center [329, 331] width 357 height 32
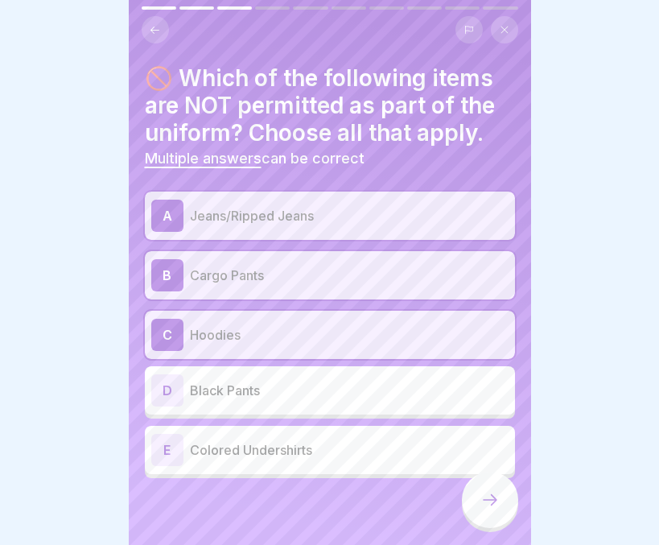
click at [326, 448] on p "Colored Undershirts" at bounding box center [349, 449] width 319 height 19
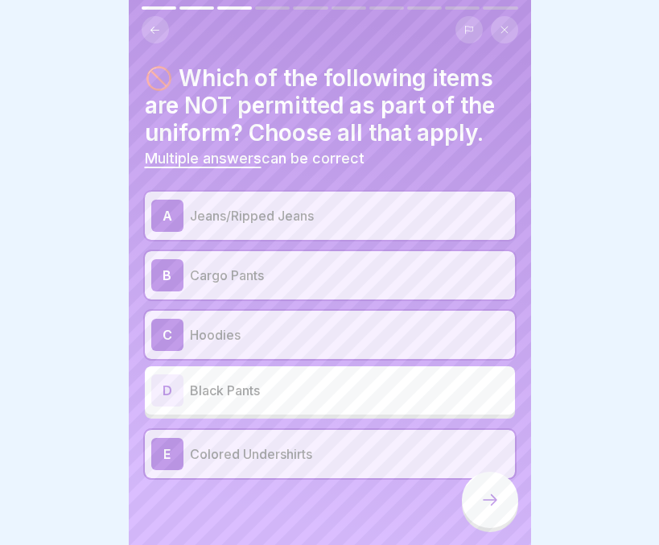
click at [489, 509] on icon at bounding box center [489, 499] width 19 height 19
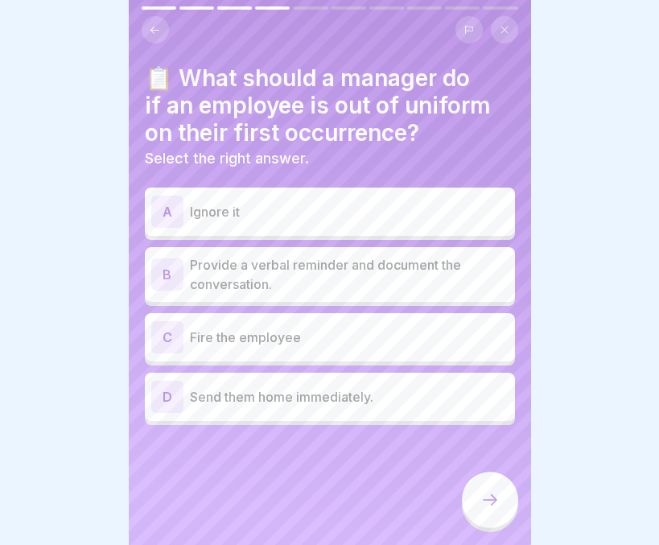
click at [378, 270] on p "Provide a verbal reminder and document the conversation." at bounding box center [349, 274] width 319 height 39
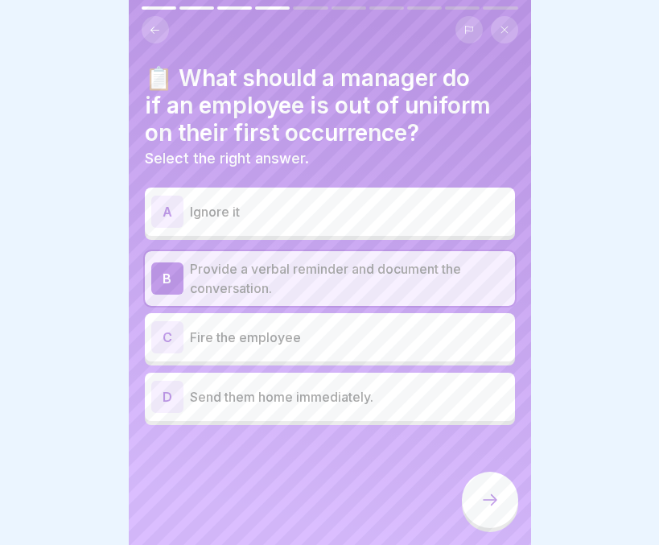
click at [495, 509] on icon at bounding box center [489, 499] width 19 height 19
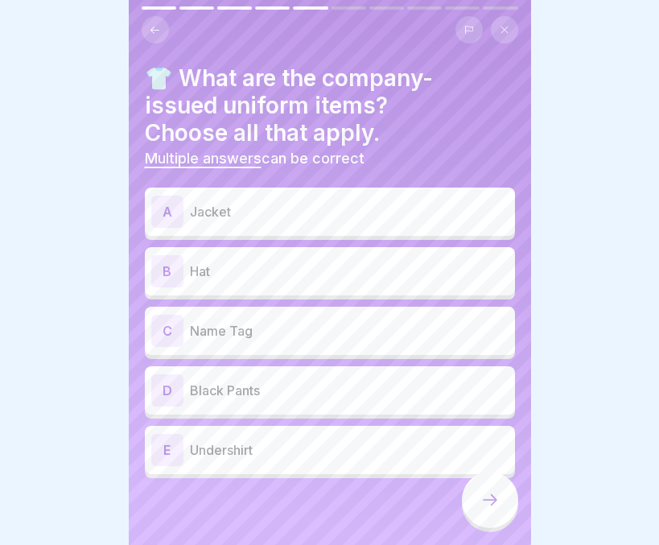
click at [326, 268] on div "A Jacket B Hat C Name Tag D Black Pants E Undershirt" at bounding box center [330, 334] width 370 height 286
click at [326, 268] on p "Hat" at bounding box center [349, 270] width 319 height 19
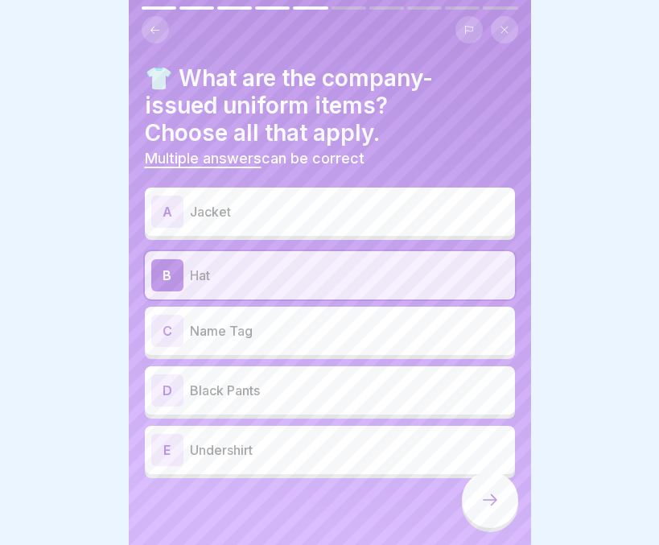
click at [327, 212] on p "Jacket" at bounding box center [349, 211] width 319 height 19
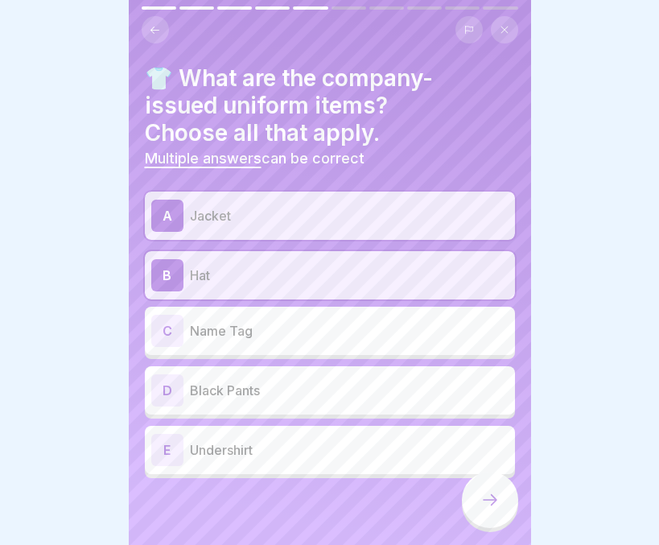
click at [298, 342] on div "C Name Tag" at bounding box center [329, 331] width 357 height 32
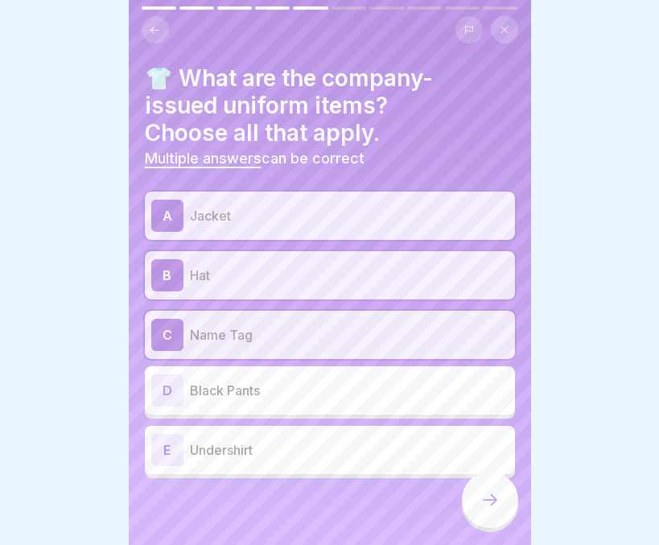
click at [484, 528] on div at bounding box center [490, 499] width 56 height 56
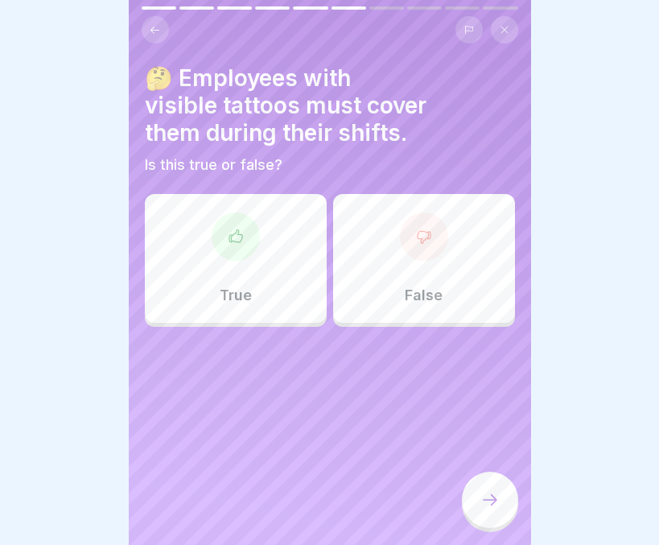
click at [249, 278] on div "True" at bounding box center [236, 258] width 182 height 129
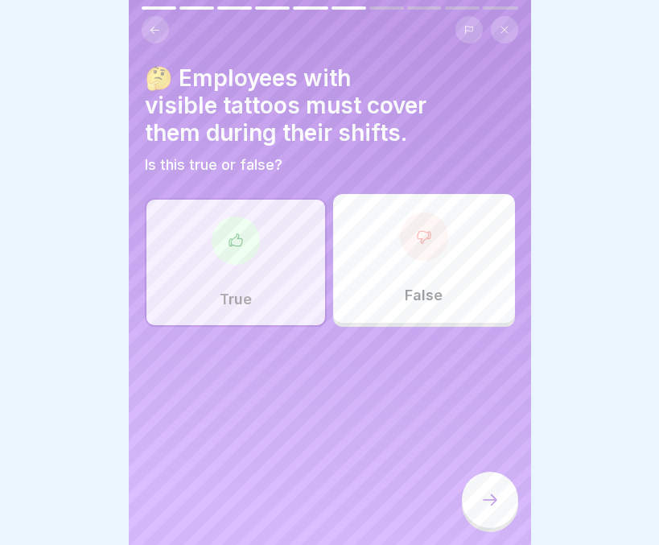
click at [471, 510] on div at bounding box center [490, 499] width 56 height 56
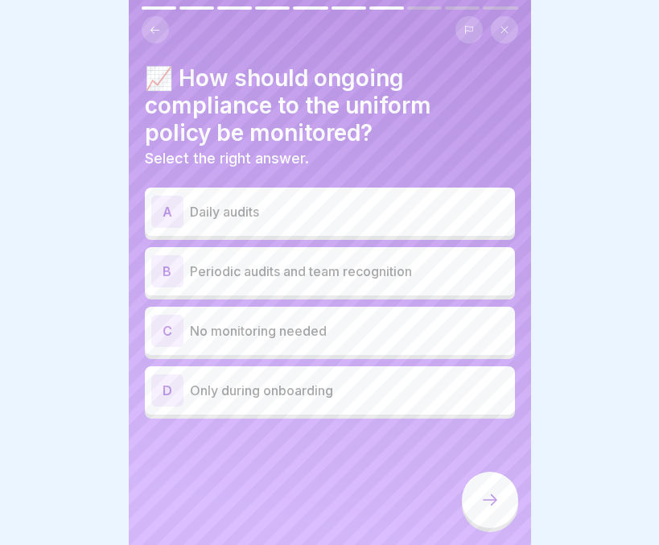
click at [332, 208] on p "Daily audits" at bounding box center [349, 211] width 319 height 19
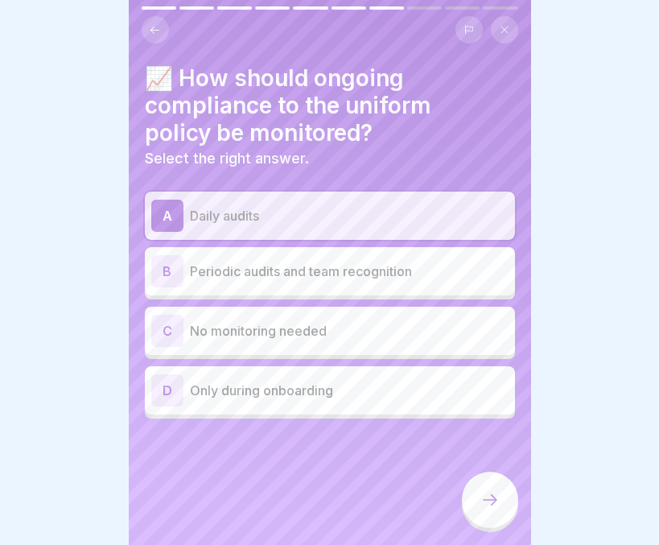
click at [484, 509] on icon at bounding box center [489, 499] width 19 height 19
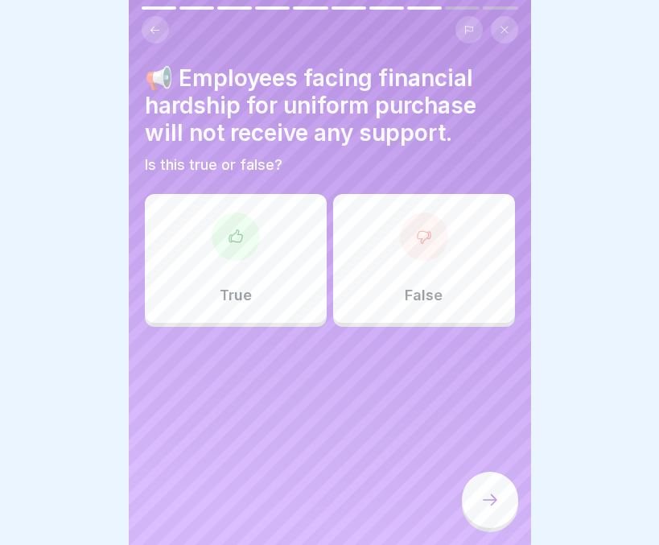
click at [438, 272] on div "False" at bounding box center [424, 258] width 182 height 129
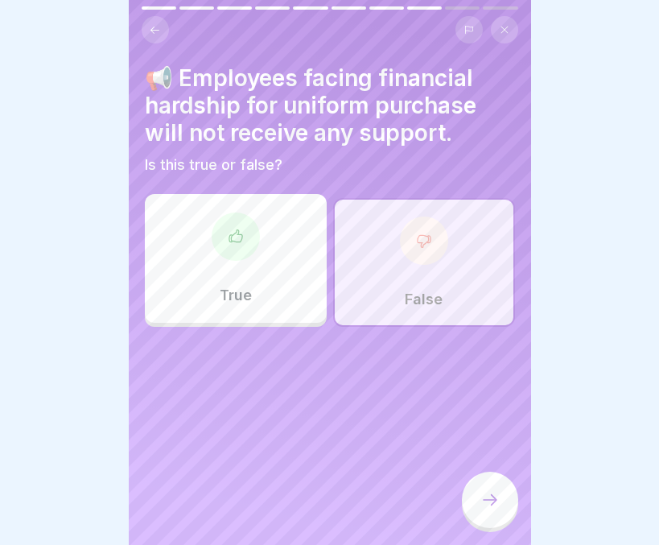
click at [480, 509] on icon at bounding box center [489, 499] width 19 height 19
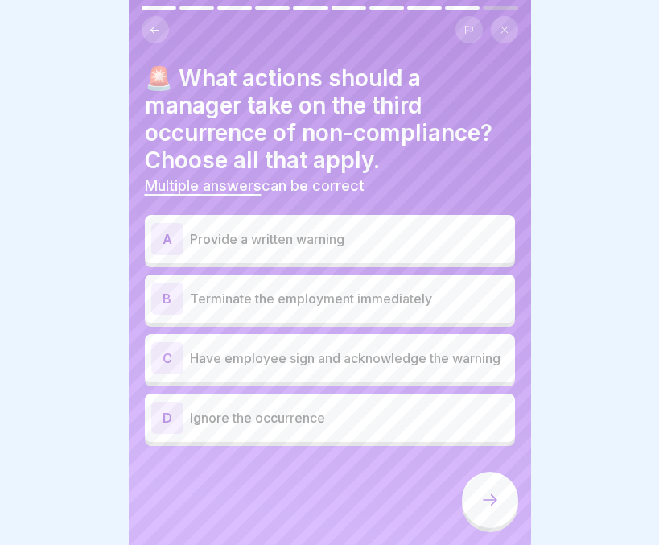
click at [365, 368] on p "Have employee sign and acknowledge the warning" at bounding box center [349, 357] width 319 height 19
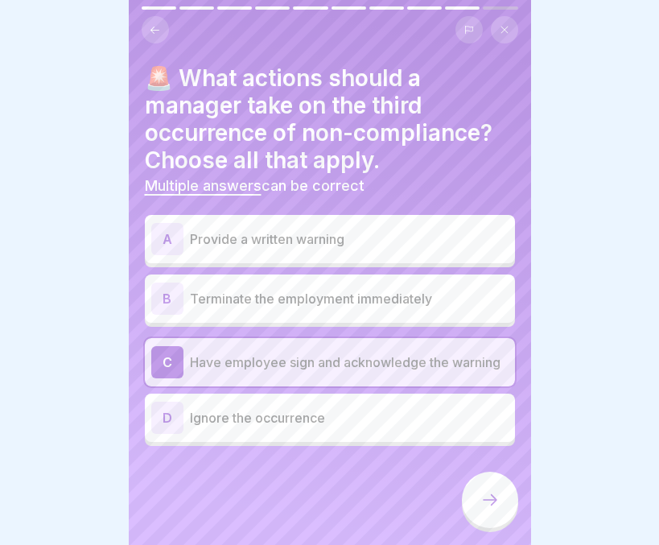
click at [339, 245] on p "Provide a written warning" at bounding box center [349, 238] width 319 height 19
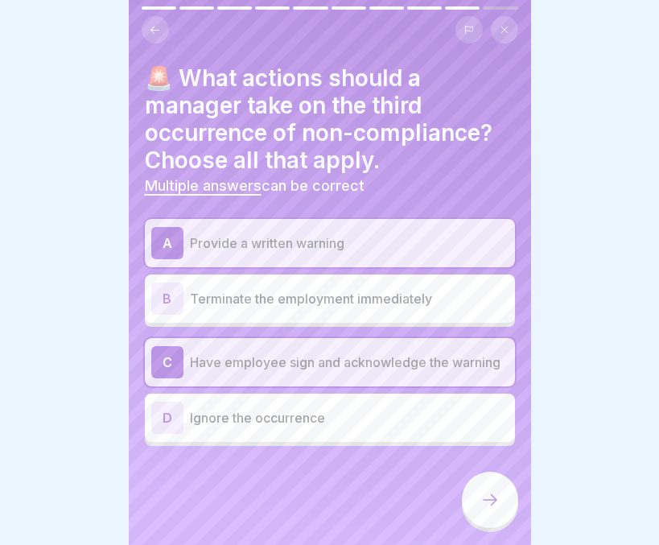
click at [483, 509] on icon at bounding box center [489, 499] width 19 height 19
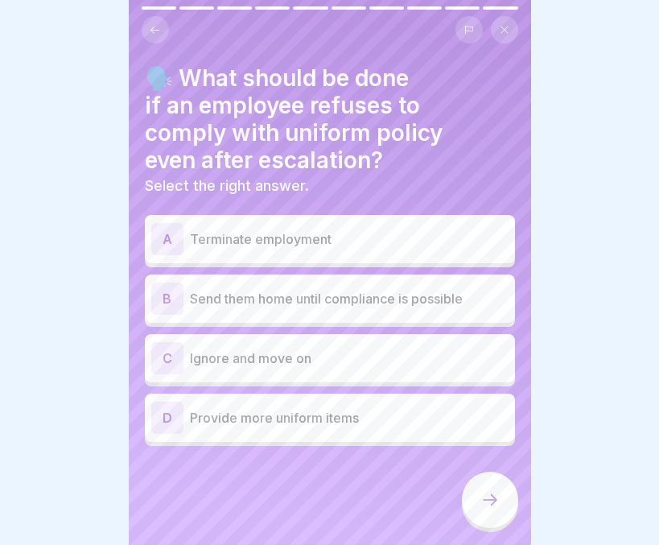
click at [363, 307] on p "Send them home until compliance is possible" at bounding box center [349, 298] width 319 height 19
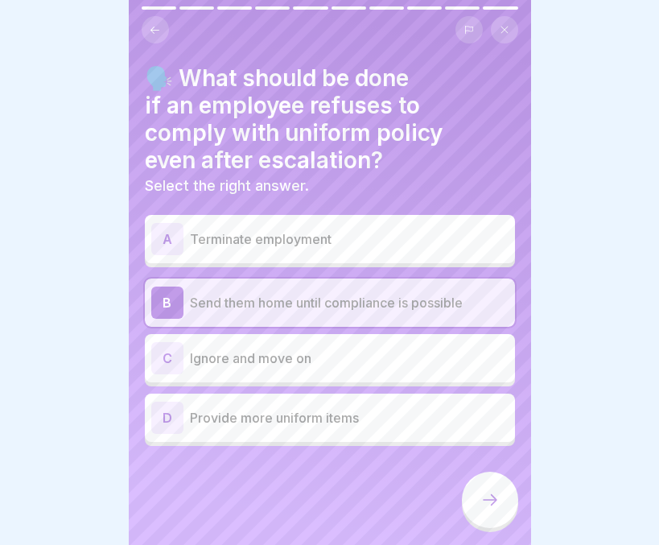
click at [492, 509] on icon at bounding box center [489, 499] width 19 height 19
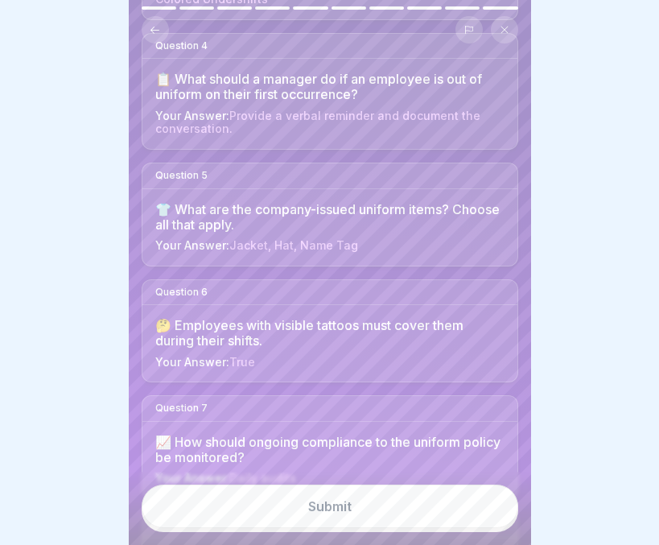
scroll to position [487, 0]
click at [336, 528] on button "Submit" at bounding box center [330, 505] width 377 height 43
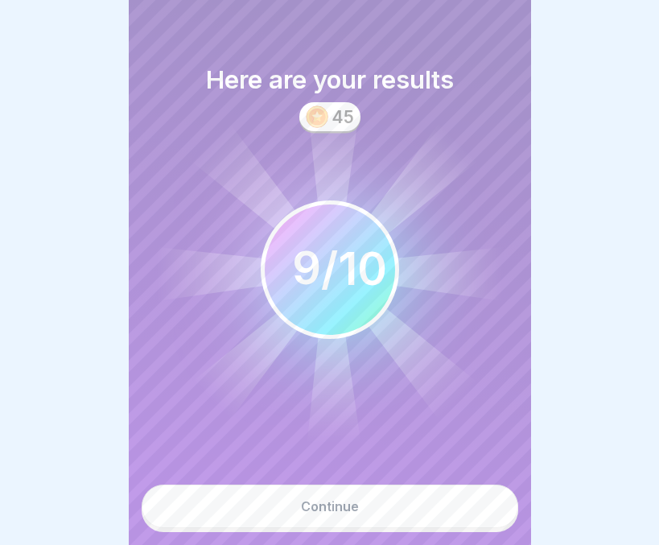
click at [336, 528] on button "Continue" at bounding box center [330, 505] width 377 height 43
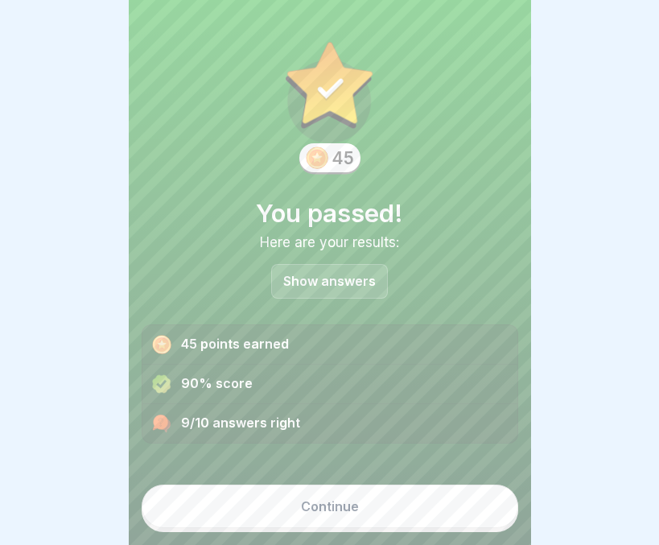
scroll to position [12, 0]
click at [346, 274] on p "Show answers" at bounding box center [329, 281] width 93 height 14
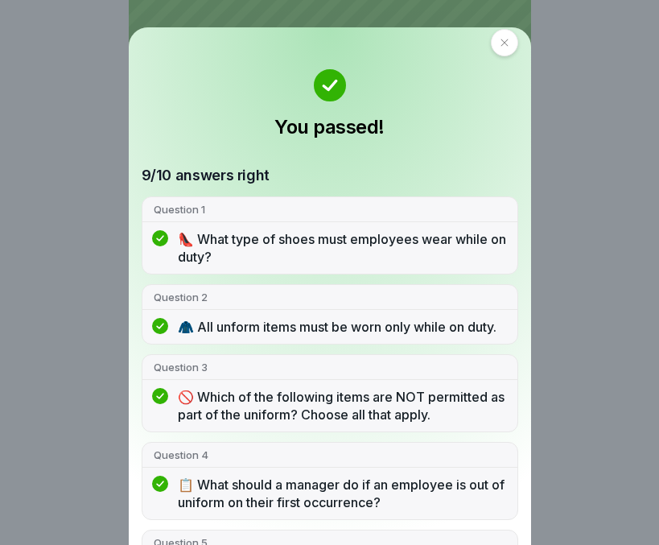
scroll to position [0, 0]
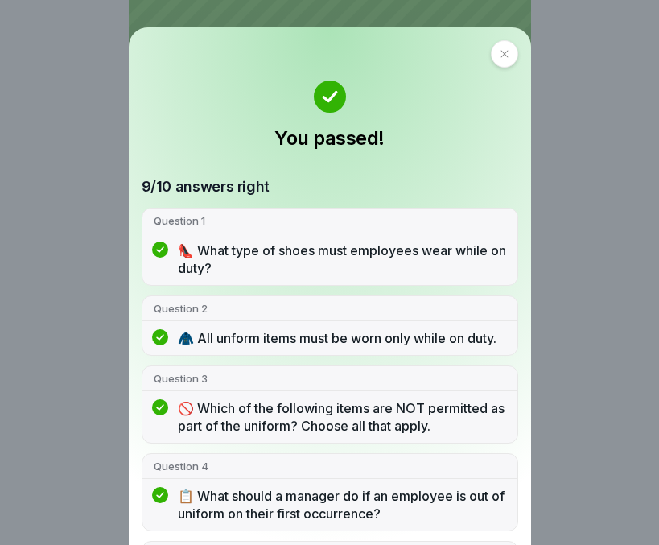
click at [500, 56] on icon at bounding box center [505, 54] width 10 height 10
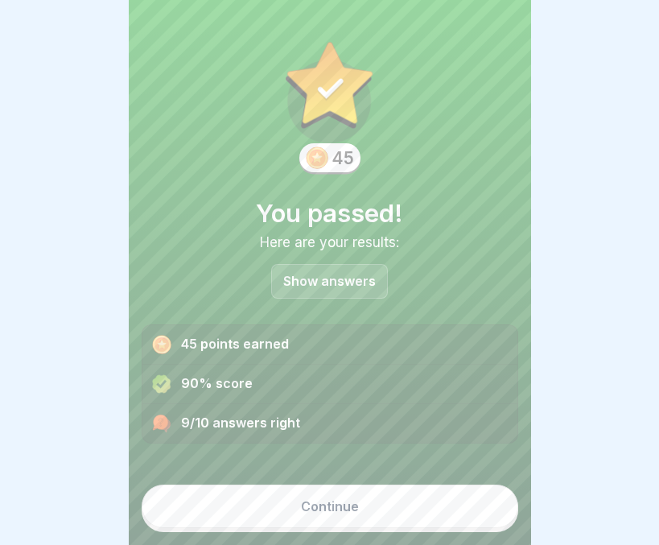
click at [320, 498] on button "Continue" at bounding box center [330, 505] width 377 height 43
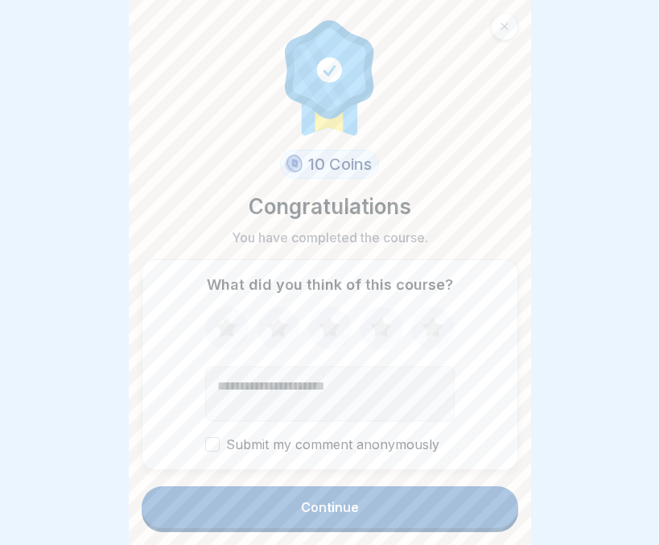
click at [320, 498] on button "Continue" at bounding box center [330, 507] width 377 height 42
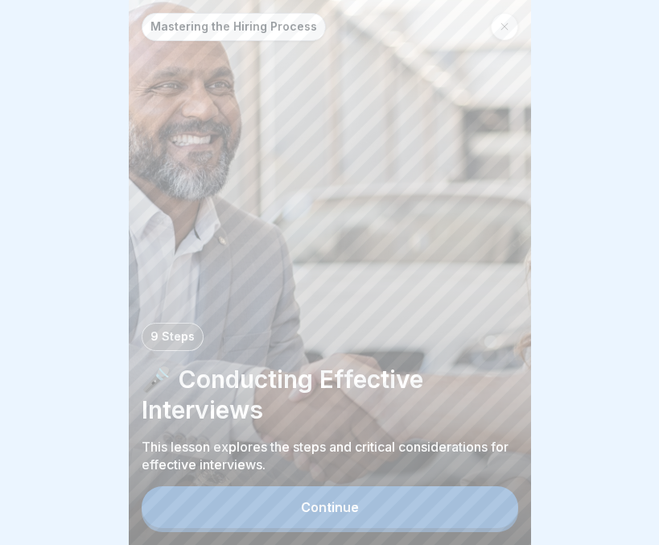
click at [140, 297] on div "Mastering the Hiring Process 9 Steps 🎤 Conducting Effective Interviews This les…" at bounding box center [330, 272] width 402 height 545
click at [310, 506] on div "Continue" at bounding box center [330, 507] width 58 height 14
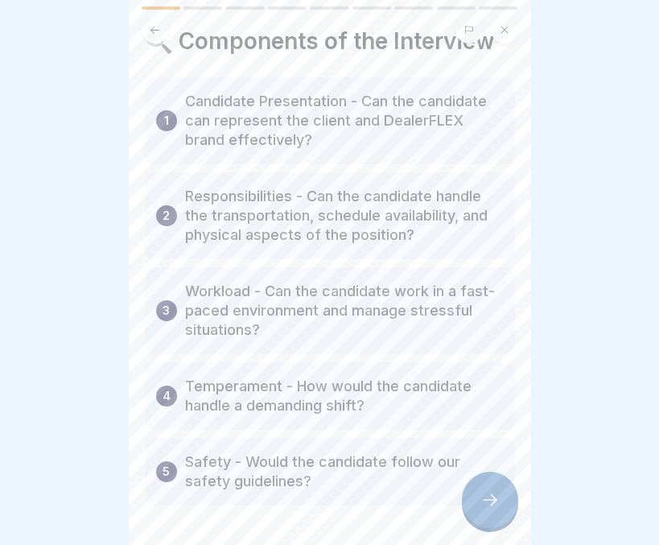
scroll to position [35, 0]
click at [466, 507] on div at bounding box center [490, 499] width 56 height 56
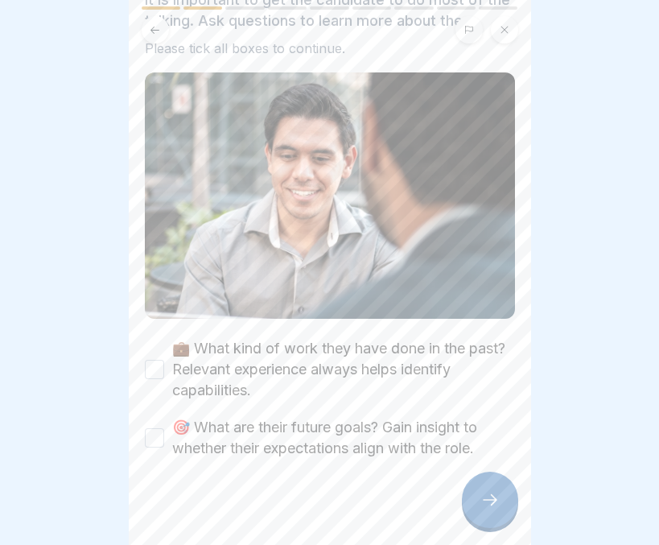
scroll to position [134, 0]
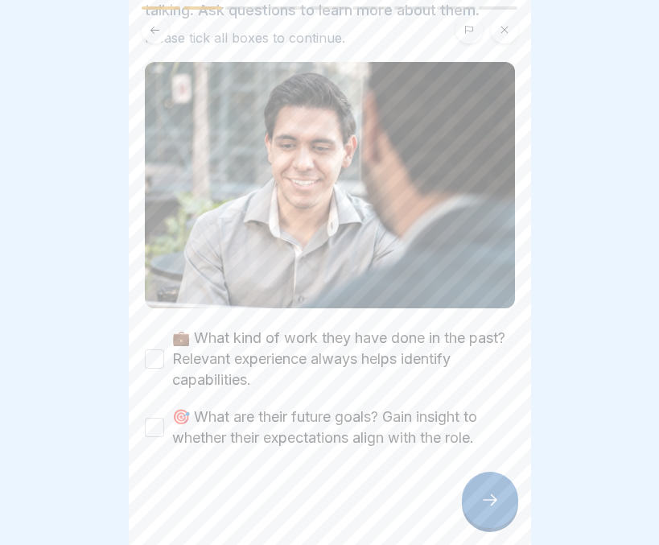
click at [482, 504] on icon at bounding box center [489, 499] width 19 height 19
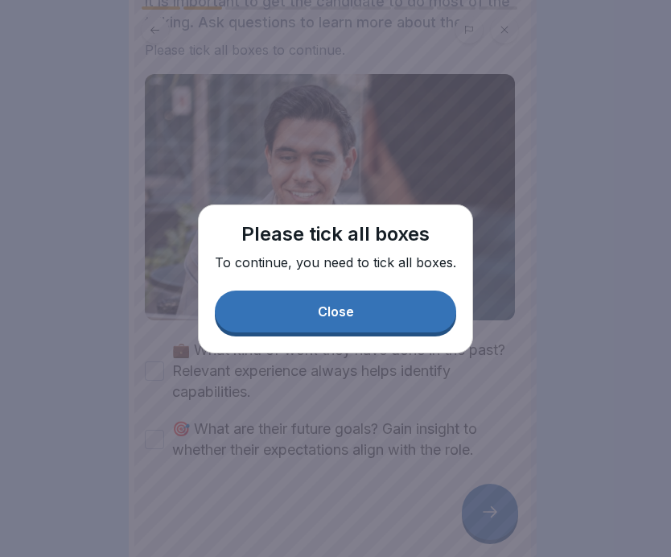
click at [347, 315] on div "Close" at bounding box center [336, 311] width 36 height 14
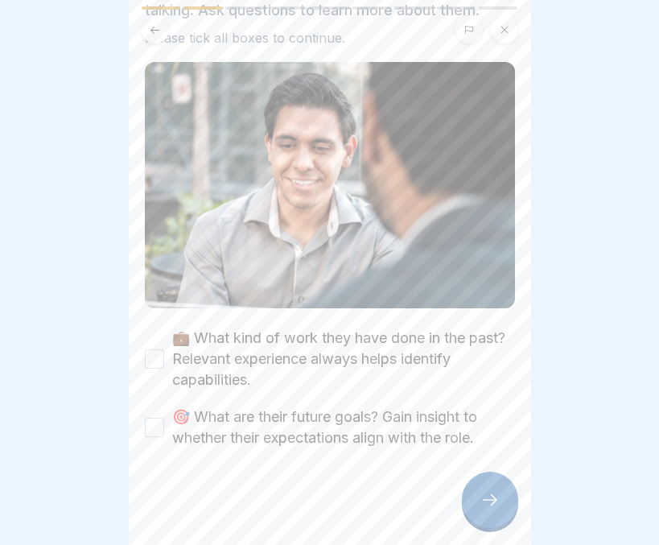
click at [152, 357] on button "💼 What kind of work they have done in the past? Relevant experience always help…" at bounding box center [154, 358] width 19 height 19
click at [150, 424] on button "🎯 What are their future goals? Gain insight to whether their expectations align…" at bounding box center [154, 427] width 19 height 19
click at [482, 509] on icon at bounding box center [489, 499] width 19 height 19
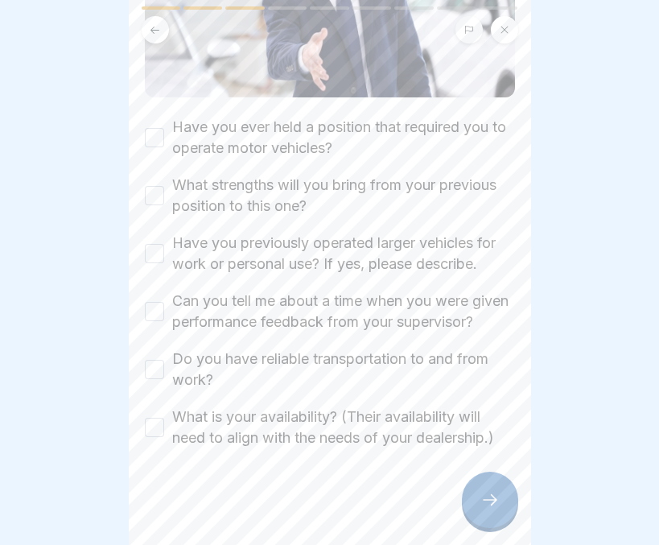
scroll to position [12, 0]
click at [143, 406] on div "❓Additional Questions Below are additional questions to ask the candidate to pu…" at bounding box center [330, 272] width 402 height 545
click at [148, 418] on button "What is your availability? (Their availability will need to align with the need…" at bounding box center [154, 427] width 19 height 19
click at [154, 360] on button "Do you have reliable transportation to and from work?" at bounding box center [154, 369] width 19 height 19
click at [152, 302] on button "Can you tell me about a time when you were given performance feedback from your…" at bounding box center [154, 311] width 19 height 19
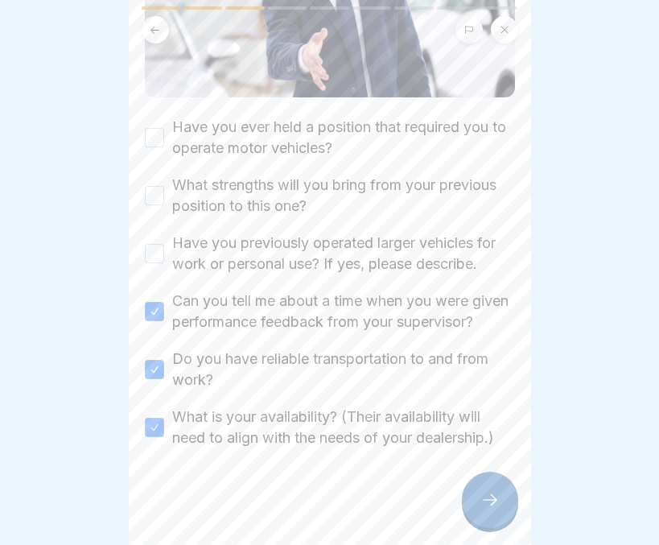
click at [145, 244] on button "Have you previously operated larger vehicles for work or personal use? If yes, …" at bounding box center [154, 253] width 19 height 19
click at [153, 186] on button "What strengths will you bring from your previous position to this one?" at bounding box center [154, 195] width 19 height 19
click at [150, 128] on button "Have you ever held a position that required you to operate motor vehicles?" at bounding box center [154, 137] width 19 height 19
click at [489, 505] on icon at bounding box center [489, 499] width 19 height 19
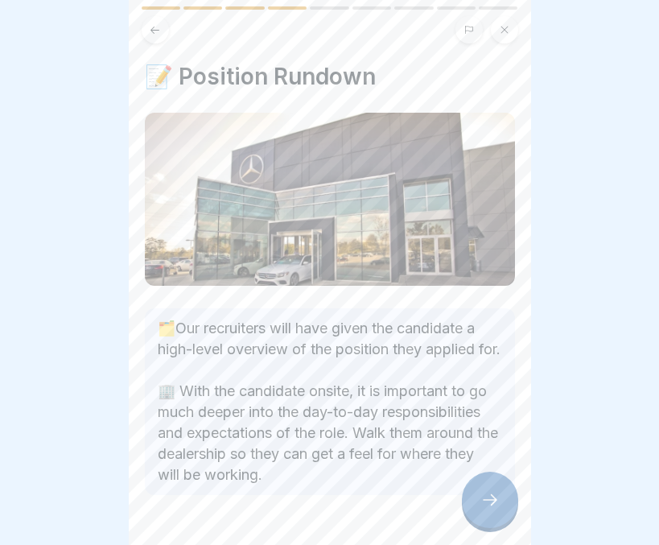
scroll to position [62, 0]
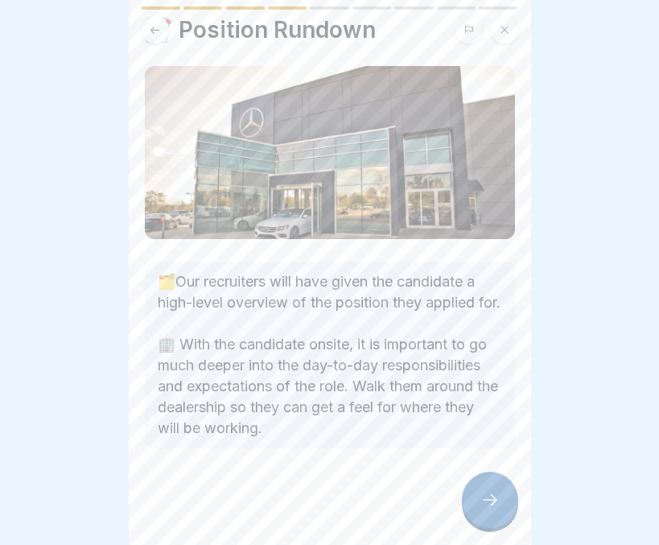
click at [475, 494] on div at bounding box center [490, 499] width 56 height 56
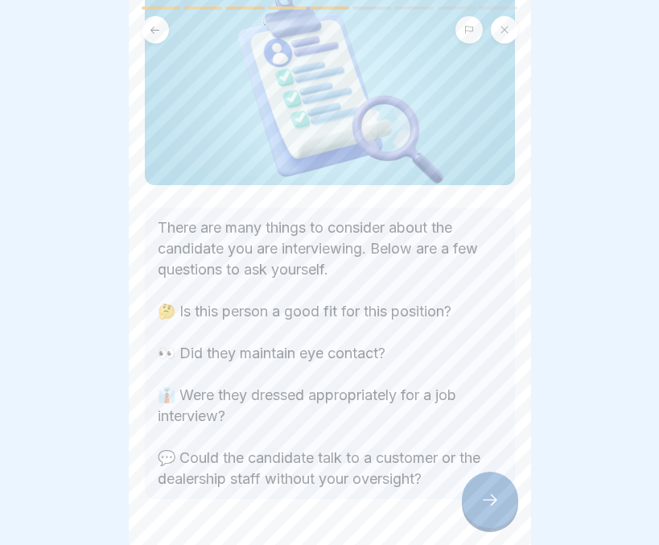
scroll to position [142, 0]
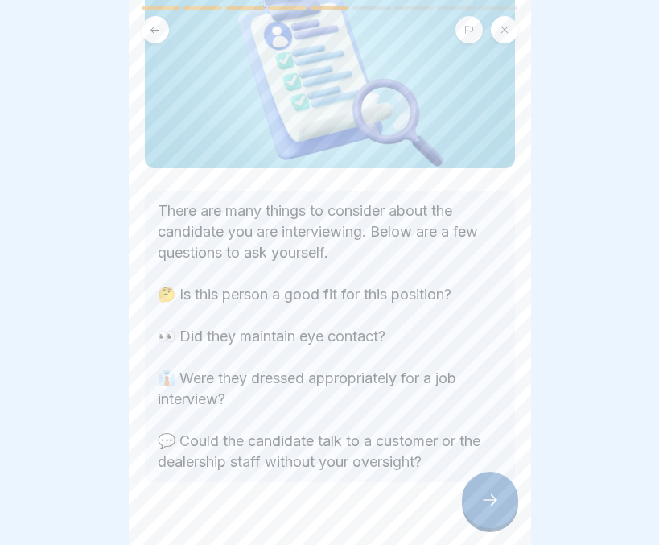
click at [480, 496] on icon at bounding box center [489, 499] width 19 height 19
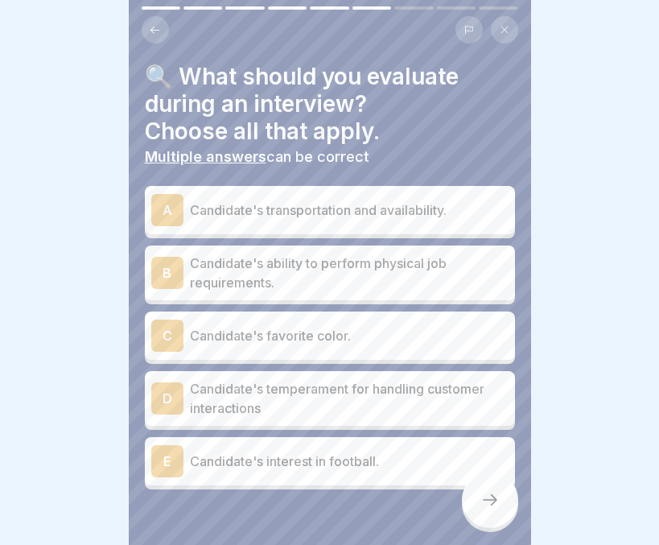
click at [422, 265] on p "Candidate's ability to perform physical job requirements." at bounding box center [349, 272] width 319 height 39
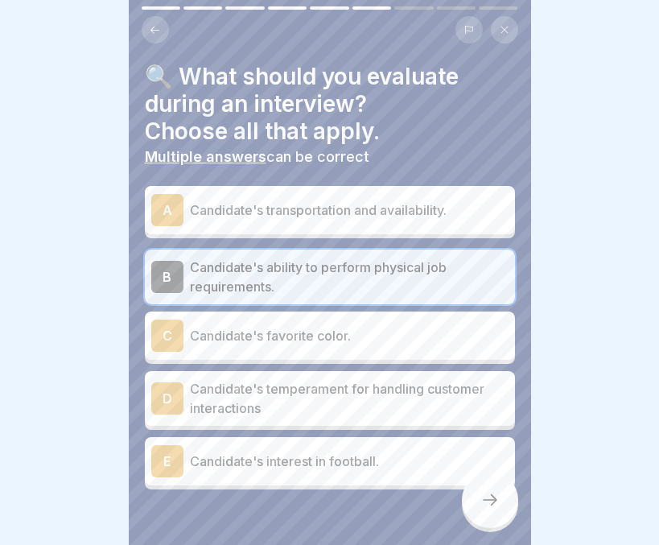
click at [379, 390] on p "Candidate's temperament for handling customer interactions" at bounding box center [349, 398] width 319 height 39
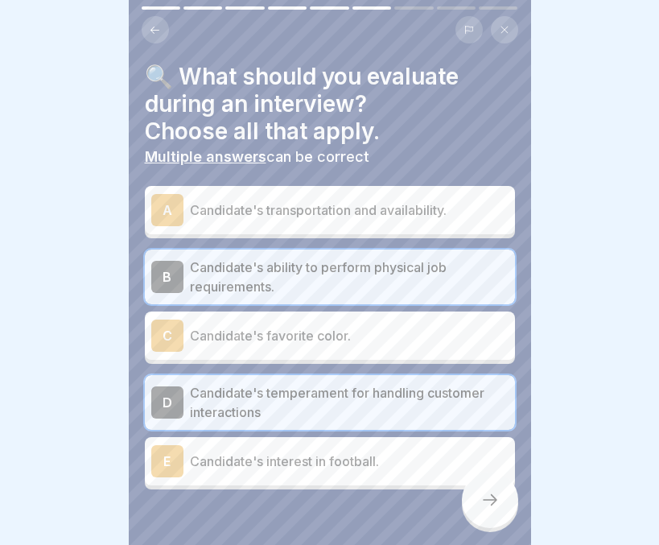
click at [384, 200] on p "Candidate's transportation and availability." at bounding box center [349, 209] width 319 height 19
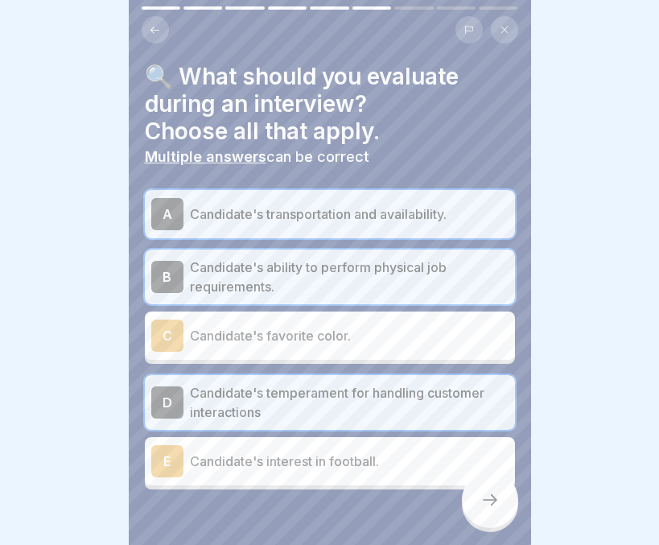
scroll to position [41, 0]
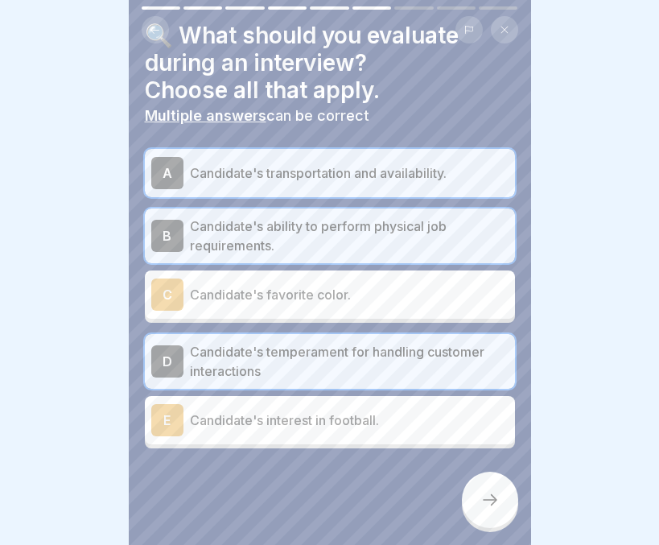
click at [480, 500] on icon at bounding box center [489, 499] width 19 height 19
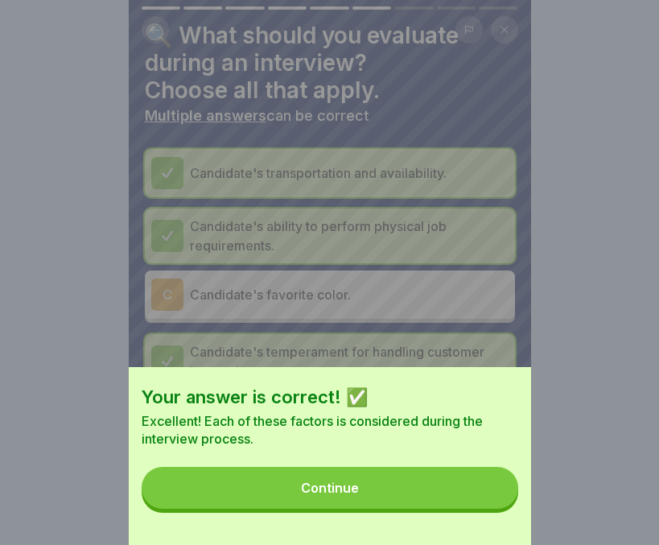
click at [427, 502] on button "Continue" at bounding box center [330, 488] width 377 height 42
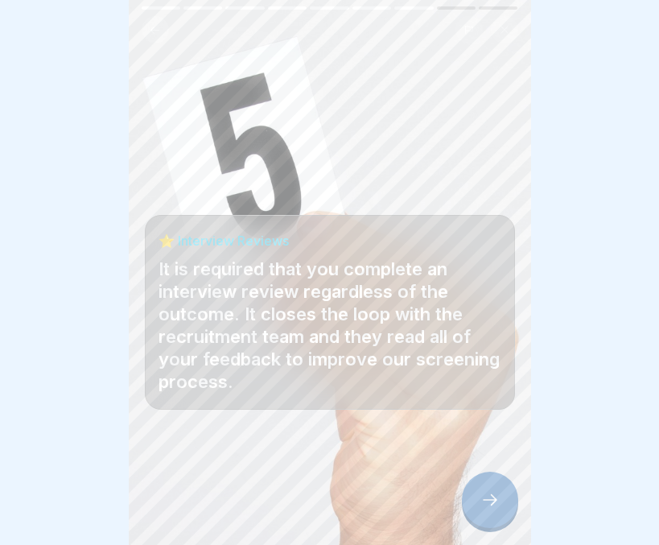
click at [481, 493] on icon at bounding box center [489, 499] width 19 height 19
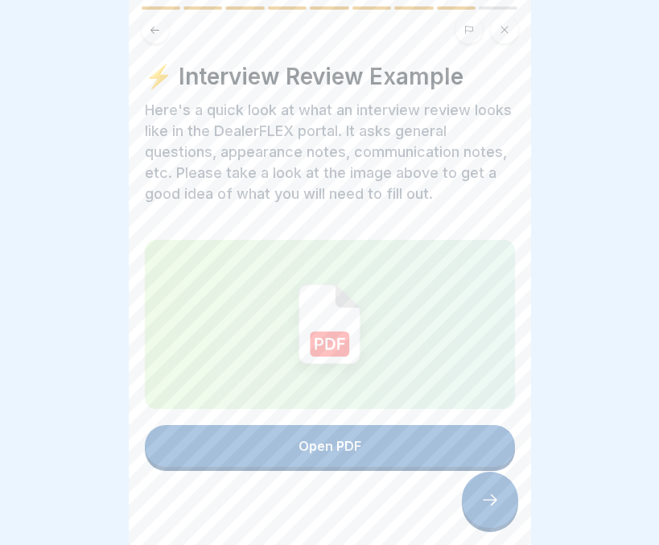
click at [419, 425] on button "Open PDF" at bounding box center [330, 446] width 370 height 42
click at [490, 503] on icon at bounding box center [489, 499] width 19 height 19
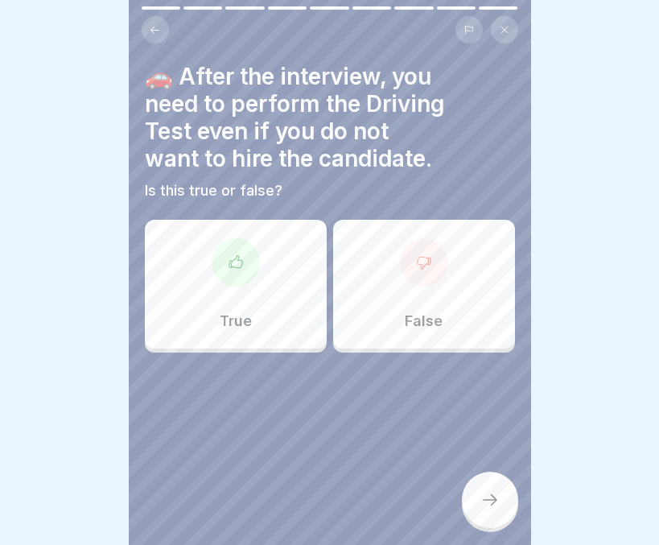
click at [270, 317] on div "True" at bounding box center [236, 284] width 182 height 129
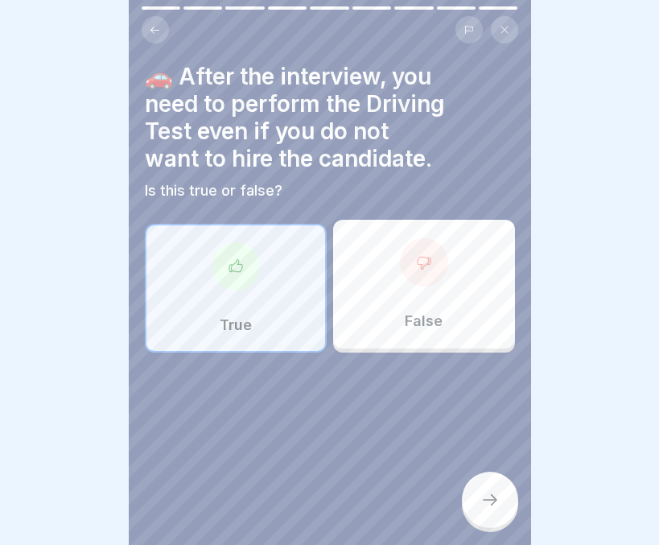
click at [485, 487] on div at bounding box center [490, 499] width 56 height 56
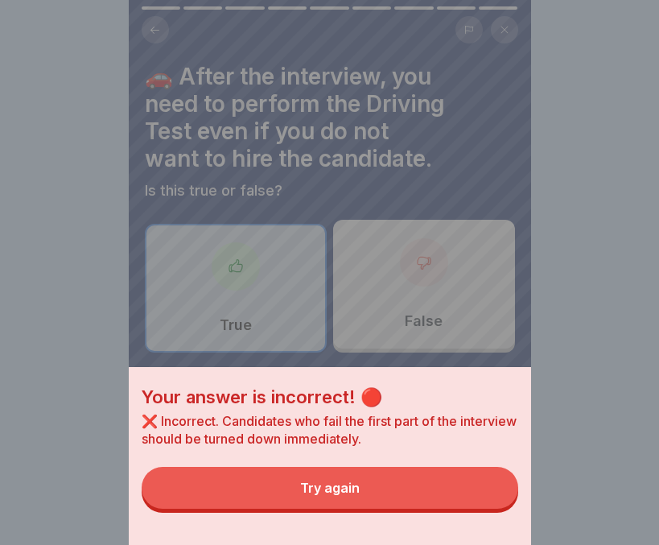
click at [392, 499] on button "Try again" at bounding box center [330, 488] width 377 height 42
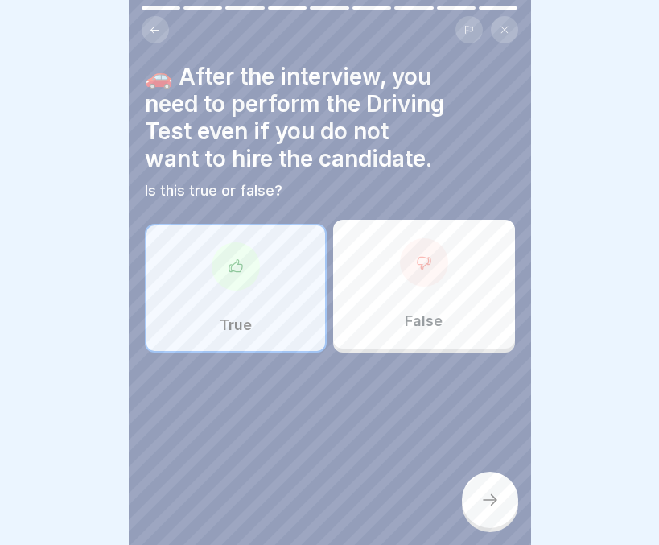
click at [405, 315] on p "False" at bounding box center [424, 321] width 38 height 18
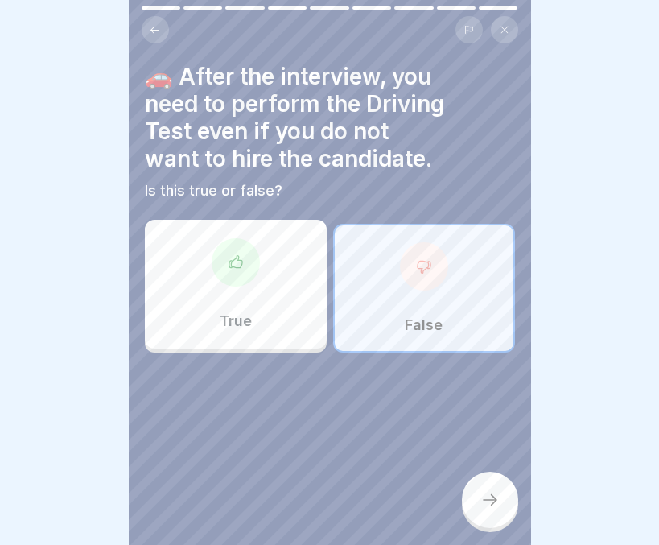
click at [493, 499] on icon at bounding box center [489, 499] width 19 height 19
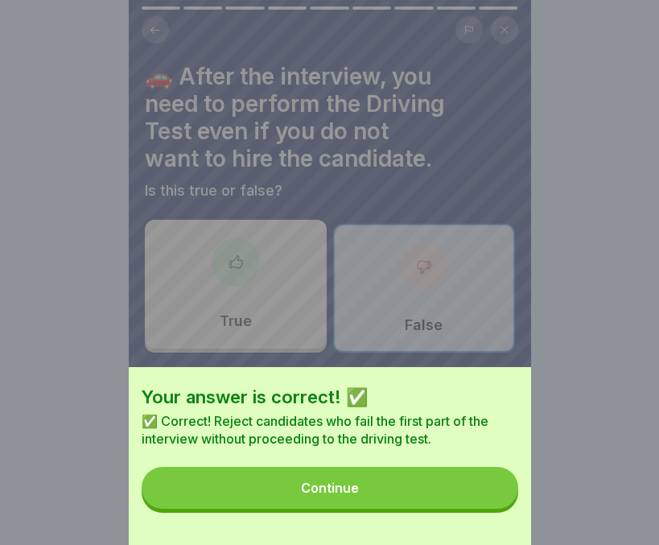
click at [307, 492] on button "Continue" at bounding box center [330, 488] width 377 height 42
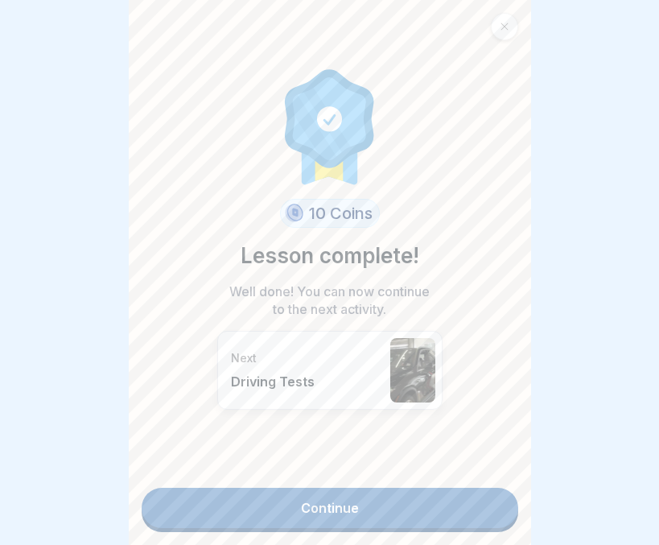
click at [334, 495] on link "Continue" at bounding box center [330, 508] width 377 height 40
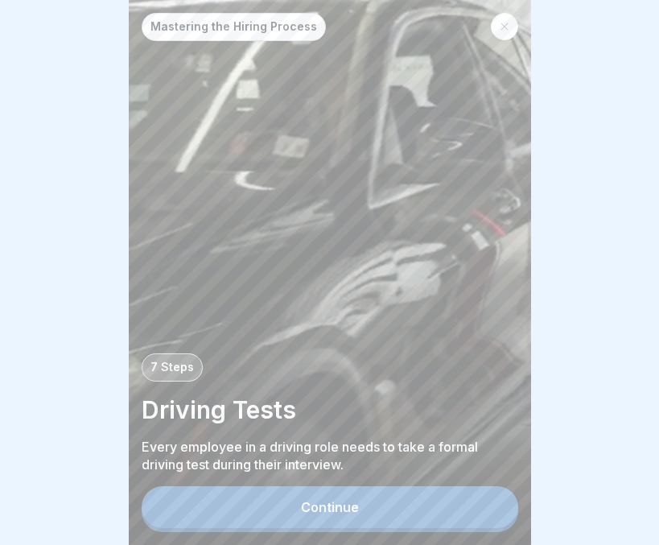
click at [341, 502] on div "Continue" at bounding box center [330, 507] width 58 height 14
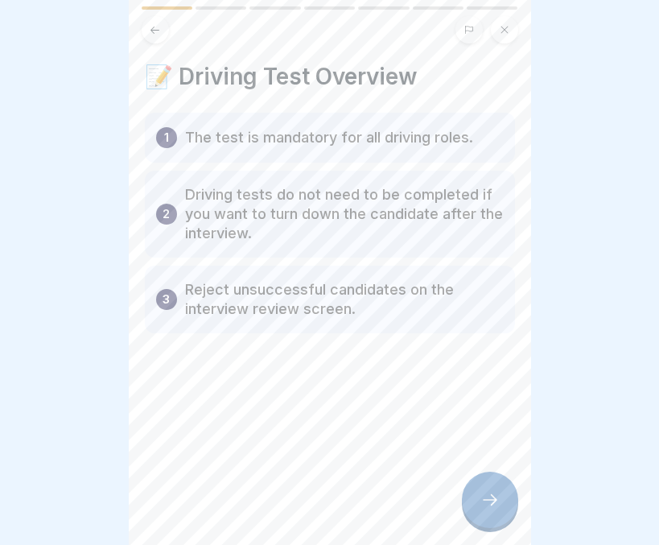
click at [471, 500] on div at bounding box center [490, 499] width 56 height 56
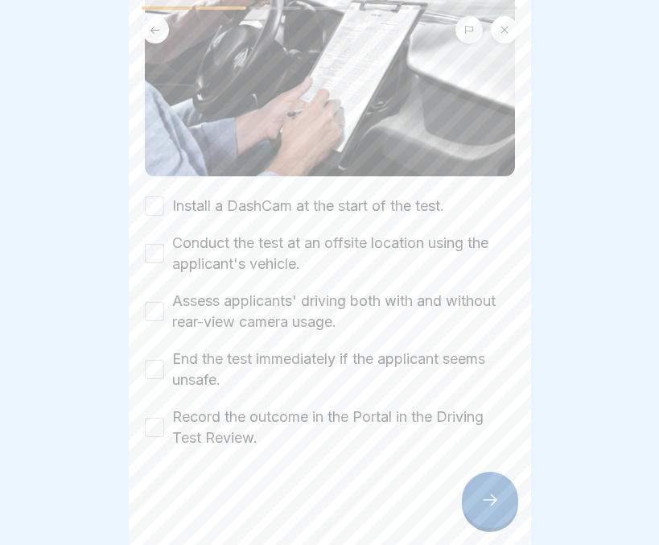
scroll to position [233, 0]
click at [156, 196] on button "Install a DashCam at the start of the test." at bounding box center [154, 205] width 19 height 19
click at [156, 244] on button "Conduct the test at an offsite location using the applicant's vehicle." at bounding box center [154, 253] width 19 height 19
click at [159, 302] on button "Assess applicants' driving both with and without rear-view camera usage." at bounding box center [154, 311] width 19 height 19
click at [158, 360] on button "End the test immediately if the applicant seems unsafe." at bounding box center [154, 369] width 19 height 19
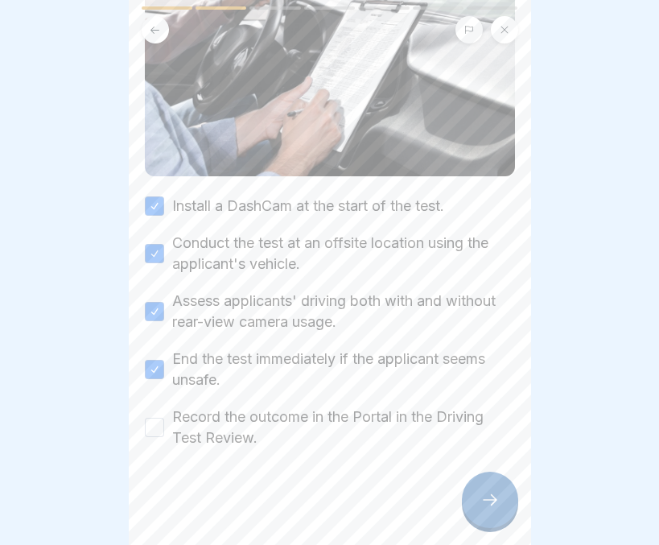
click at [154, 418] on button "Record the outcome in the Portal in the Driving Test Review." at bounding box center [154, 427] width 19 height 19
click at [468, 487] on div at bounding box center [490, 499] width 56 height 56
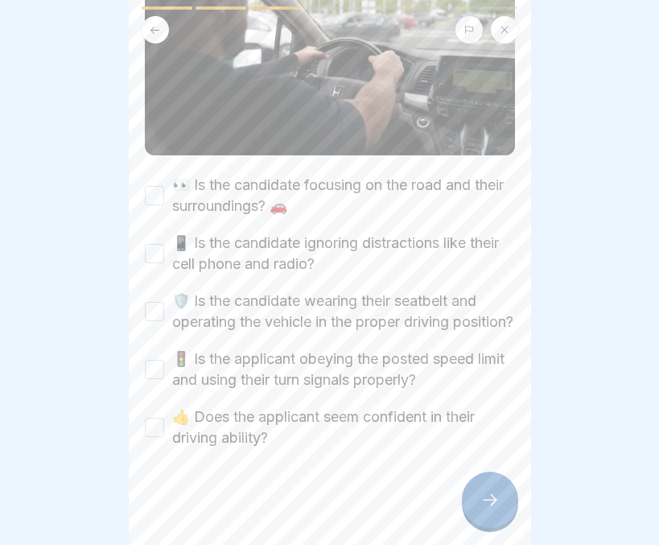
scroll to position [287, 0]
click at [155, 186] on button "👀 Is the candidate focusing on the road and their surroundings? 🚗" at bounding box center [154, 195] width 19 height 19
click at [154, 244] on button "📱 Is the candidate ignoring distractions like their cell phone and radio?" at bounding box center [154, 253] width 19 height 19
click at [163, 302] on button "🛡️ Is the candidate wearing their seatbelt and operating the vehicle in the pro…" at bounding box center [154, 311] width 19 height 19
click at [155, 360] on button "🚦 Is the applicant obeying the posted speed limit and using their turn signals …" at bounding box center [154, 369] width 19 height 19
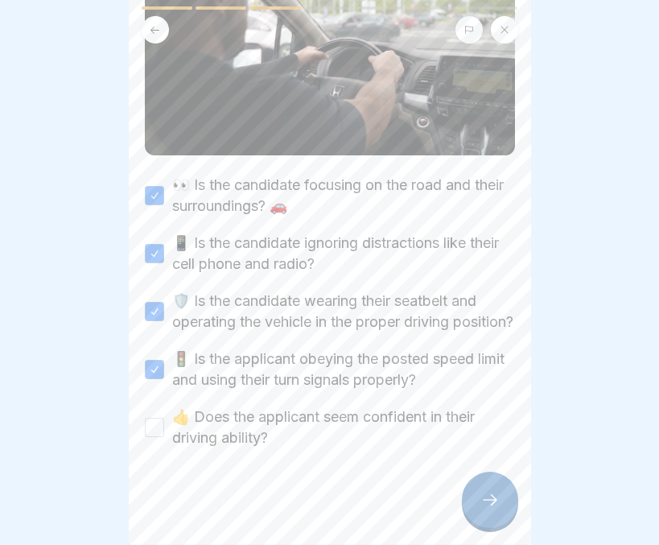
click at [150, 418] on button "👍 Does the applicant seem confident in their driving ability?" at bounding box center [154, 427] width 19 height 19
click at [485, 494] on icon at bounding box center [489, 499] width 19 height 19
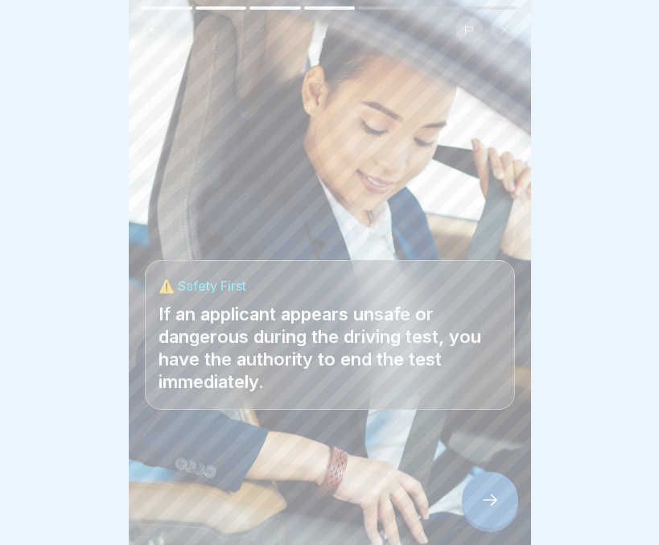
click at [494, 496] on icon at bounding box center [489, 499] width 19 height 19
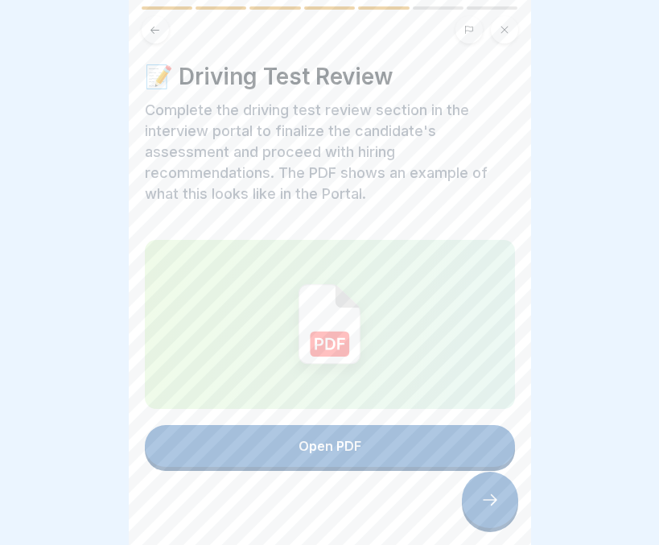
click at [432, 441] on button "Open PDF" at bounding box center [330, 446] width 370 height 42
click at [507, 501] on div at bounding box center [490, 499] width 56 height 56
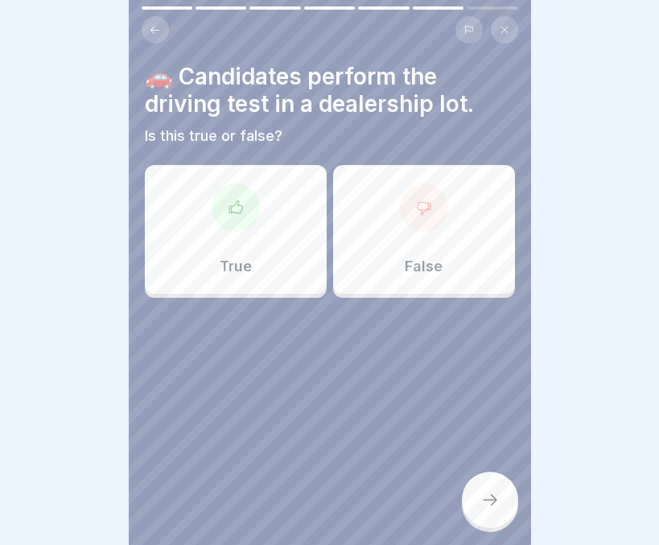
click at [345, 229] on div "False" at bounding box center [424, 229] width 182 height 129
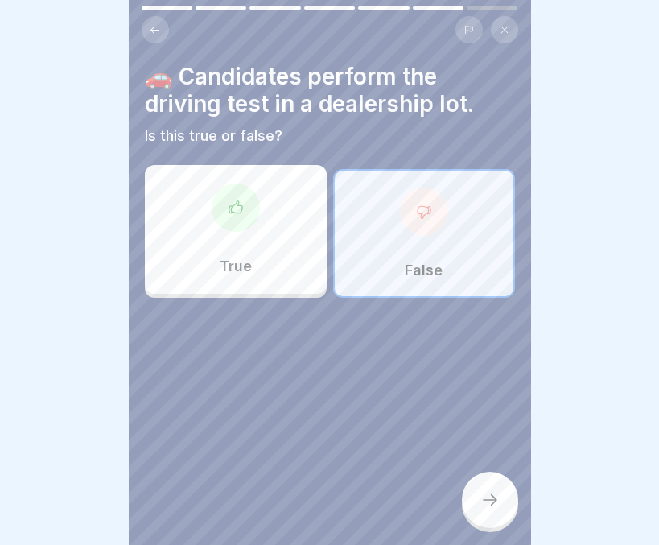
click at [482, 490] on div at bounding box center [490, 499] width 56 height 56
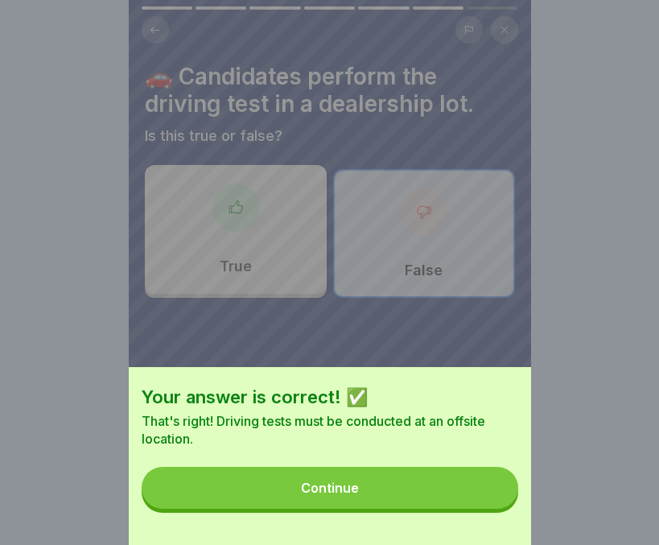
click at [416, 495] on button "Continue" at bounding box center [330, 488] width 377 height 42
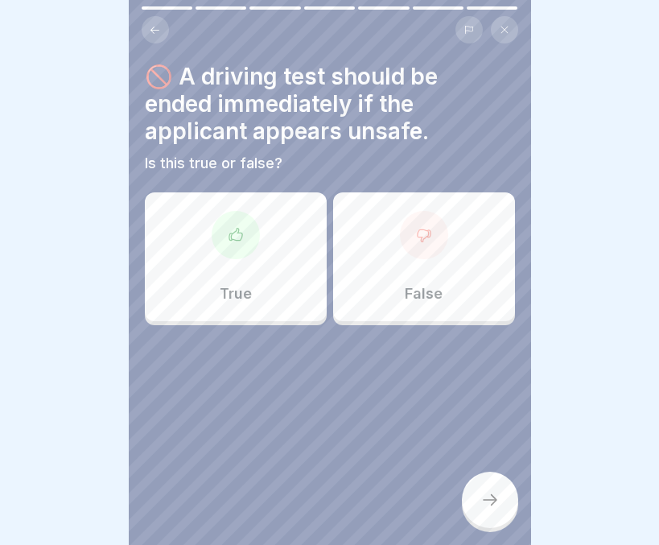
click at [268, 272] on div "True" at bounding box center [236, 256] width 182 height 129
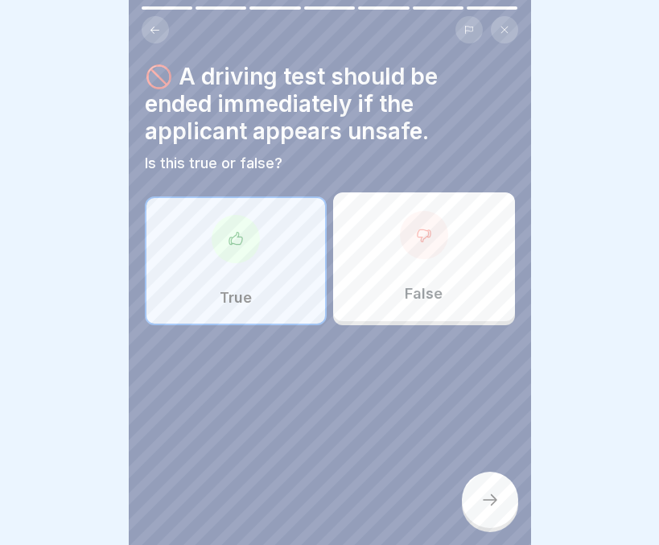
click at [475, 497] on div at bounding box center [490, 499] width 56 height 56
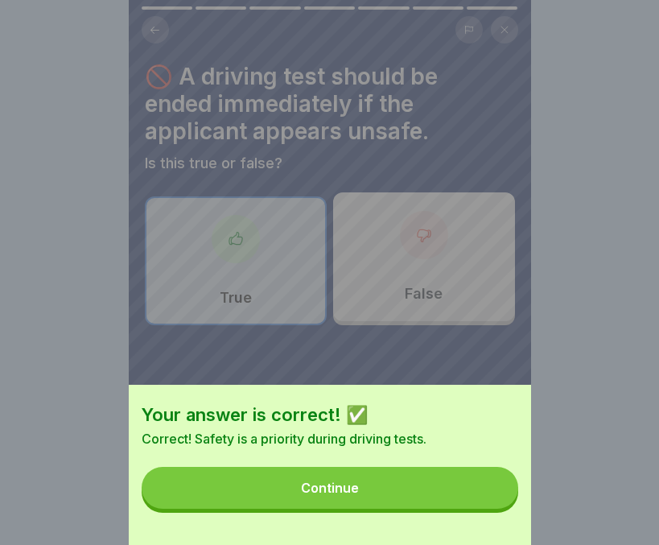
click at [426, 508] on button "Continue" at bounding box center [330, 488] width 377 height 42
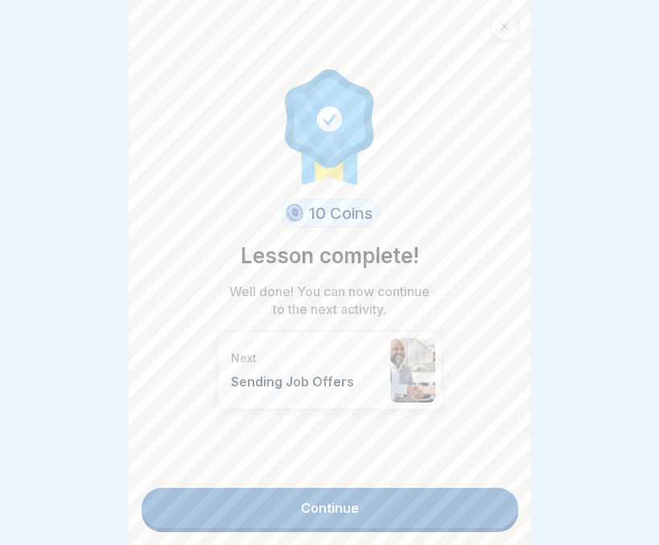
click at [346, 490] on link "Continue" at bounding box center [330, 508] width 377 height 40
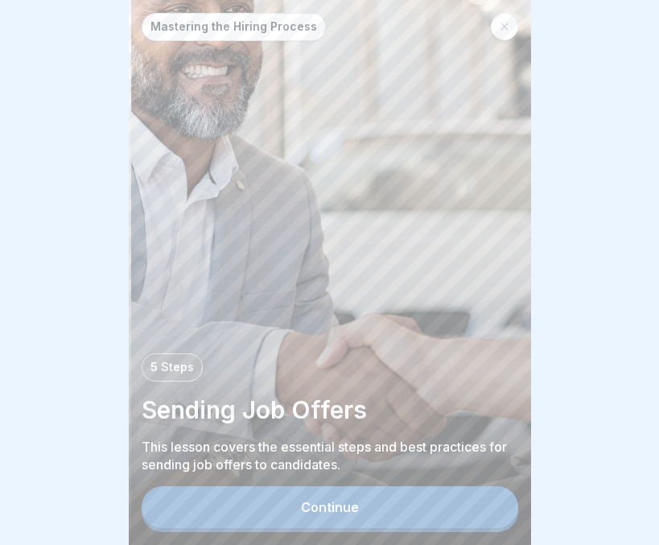
click at [344, 507] on div "Continue" at bounding box center [330, 507] width 58 height 14
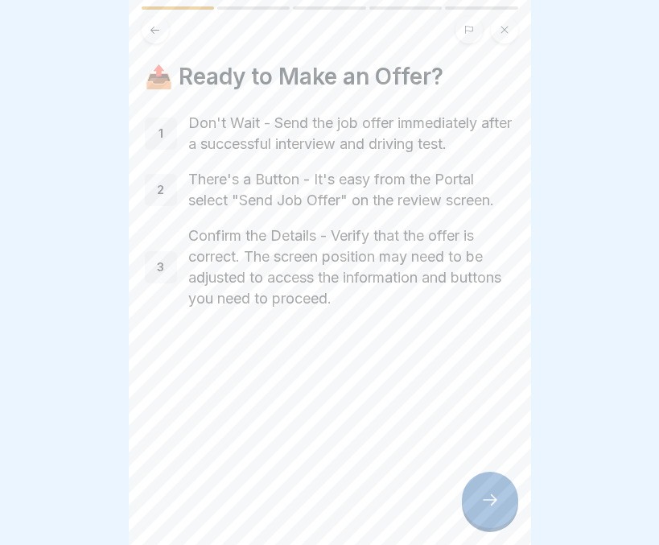
click at [466, 495] on div at bounding box center [490, 499] width 56 height 56
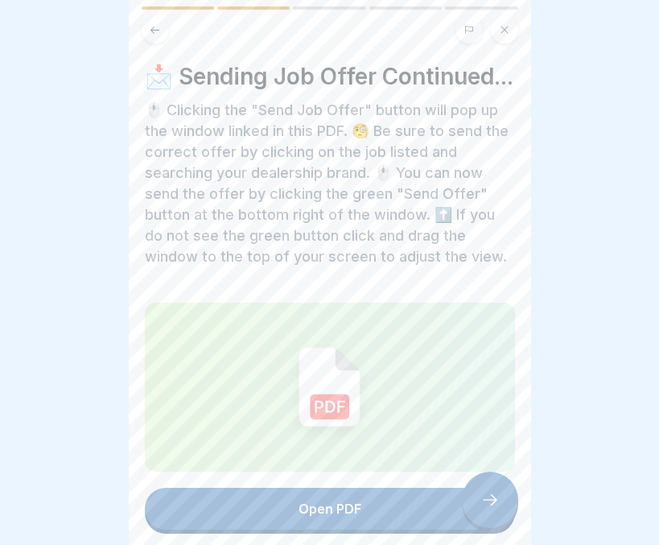
click at [397, 518] on button "Open PDF" at bounding box center [330, 509] width 370 height 42
click at [481, 486] on div at bounding box center [490, 499] width 56 height 56
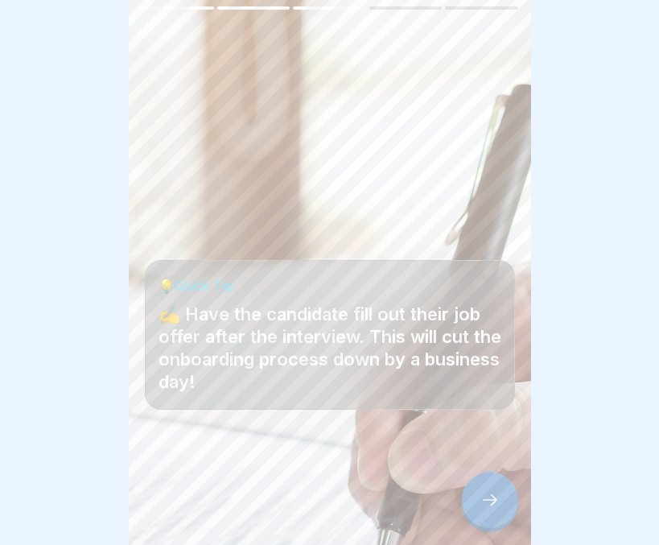
click at [497, 504] on icon at bounding box center [489, 499] width 19 height 19
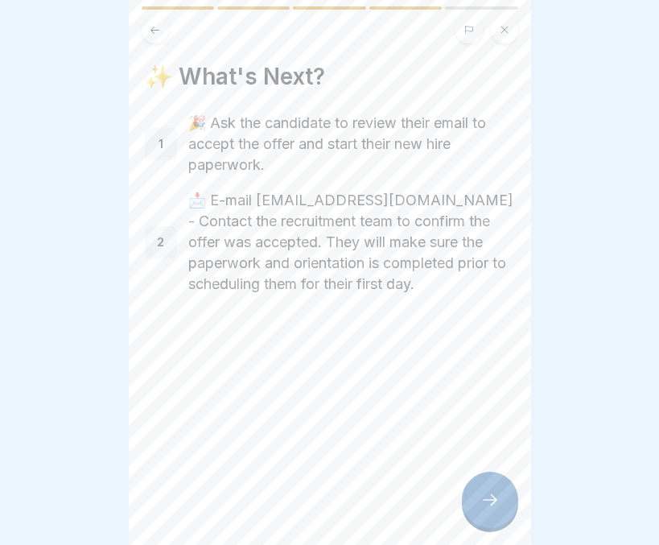
click at [497, 504] on icon at bounding box center [489, 499] width 19 height 19
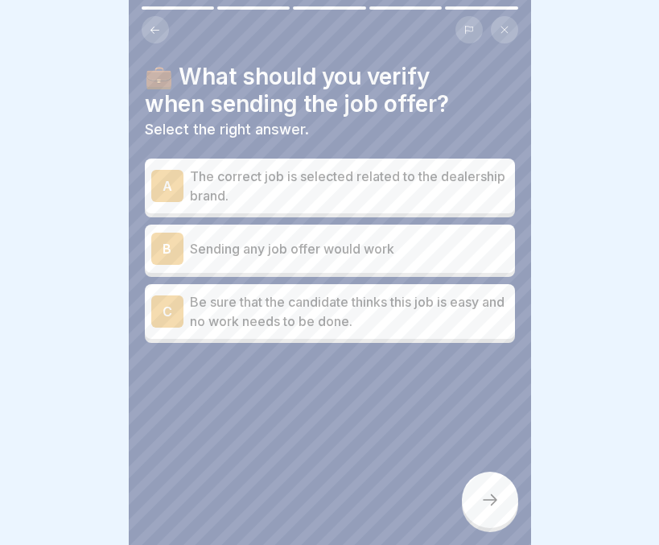
click at [402, 169] on p "The correct job is selected related to the dealership brand." at bounding box center [349, 186] width 319 height 39
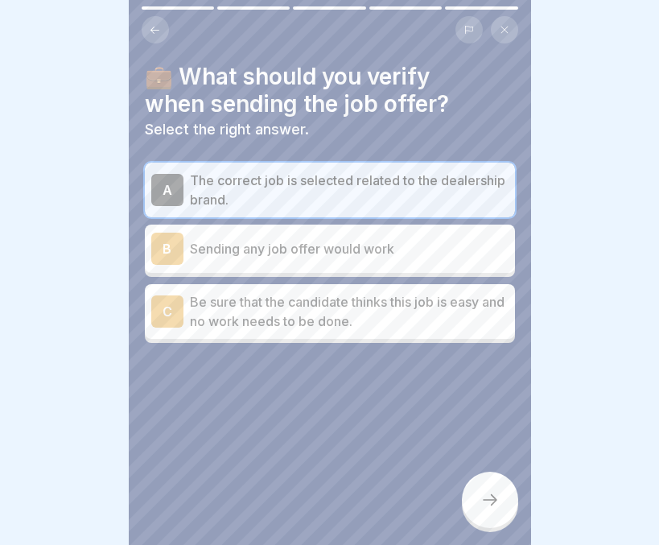
click at [488, 493] on icon at bounding box center [489, 499] width 19 height 19
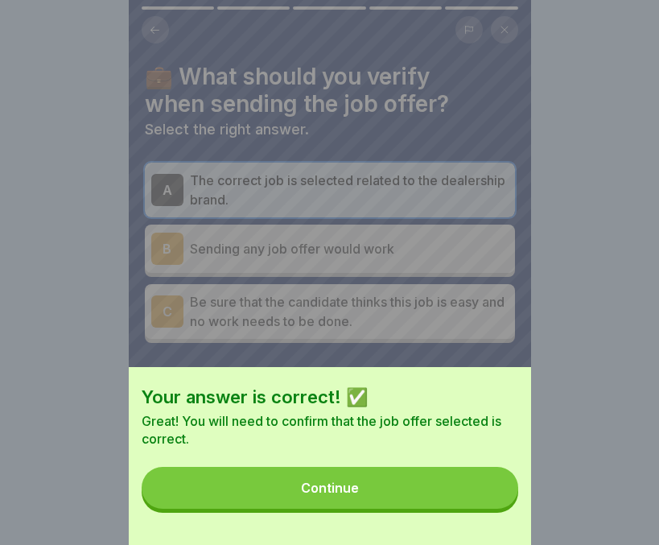
click at [389, 507] on button "Continue" at bounding box center [330, 488] width 377 height 42
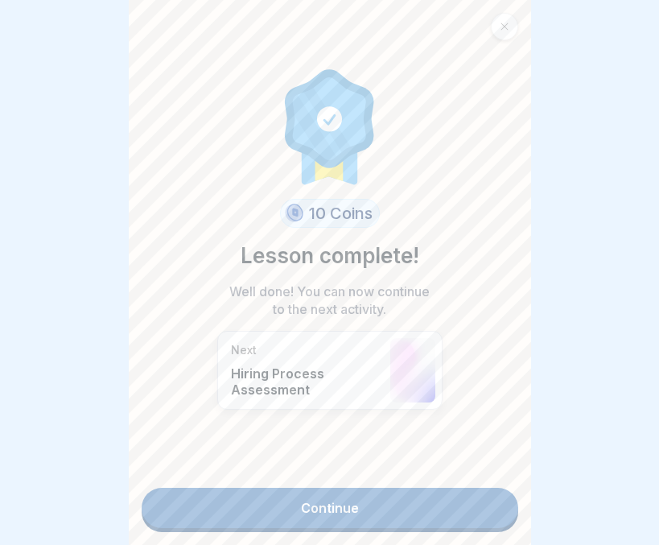
click at [358, 496] on link "Continue" at bounding box center [330, 508] width 377 height 40
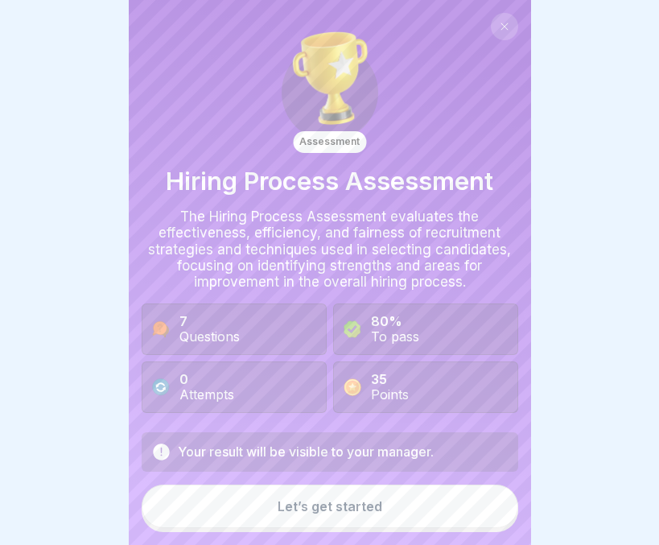
click at [358, 496] on button "Let’s get started" at bounding box center [330, 505] width 377 height 43
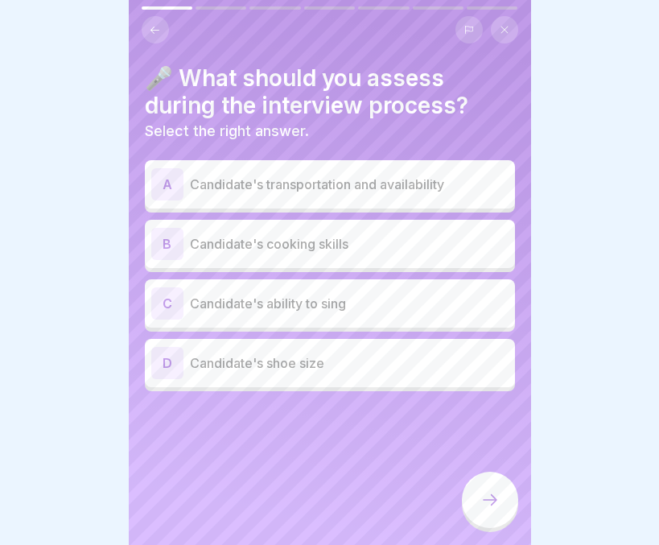
click at [351, 175] on p "Candidate's transportation and availability" at bounding box center [349, 184] width 319 height 19
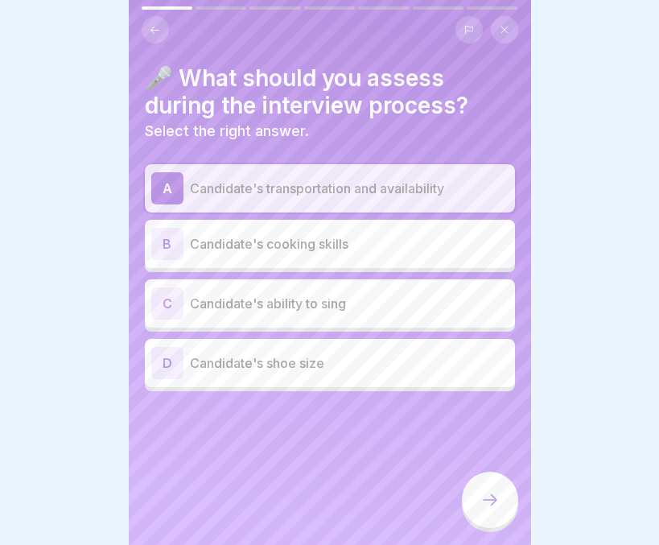
click at [490, 511] on div at bounding box center [490, 499] width 56 height 56
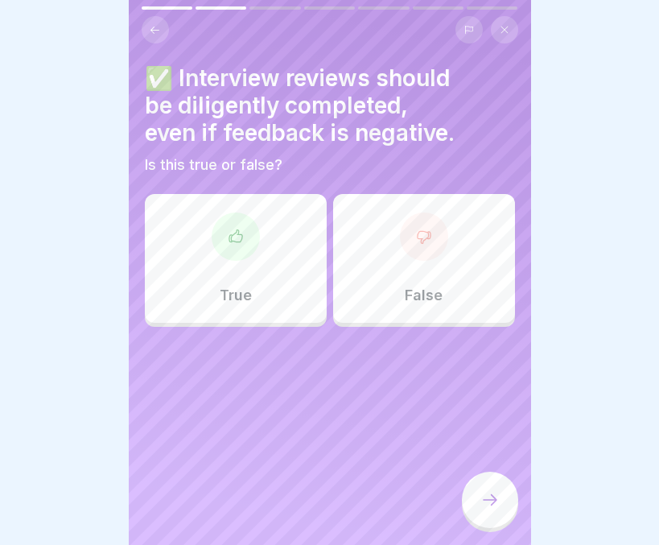
click at [234, 286] on p "True" at bounding box center [236, 295] width 32 height 18
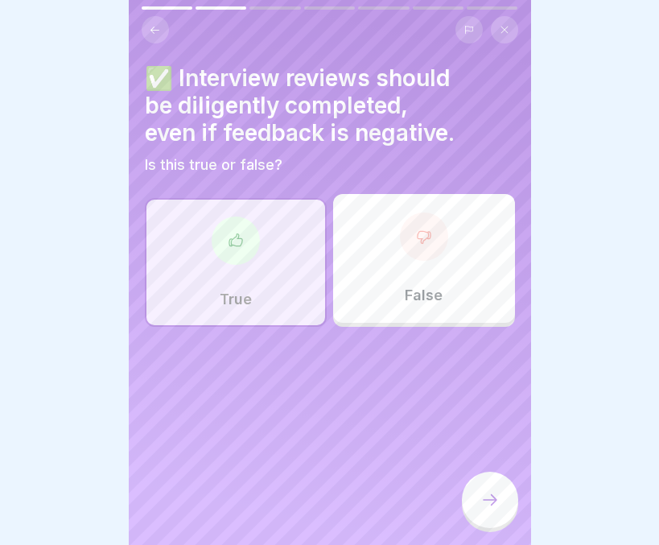
click at [487, 496] on icon at bounding box center [489, 499] width 19 height 19
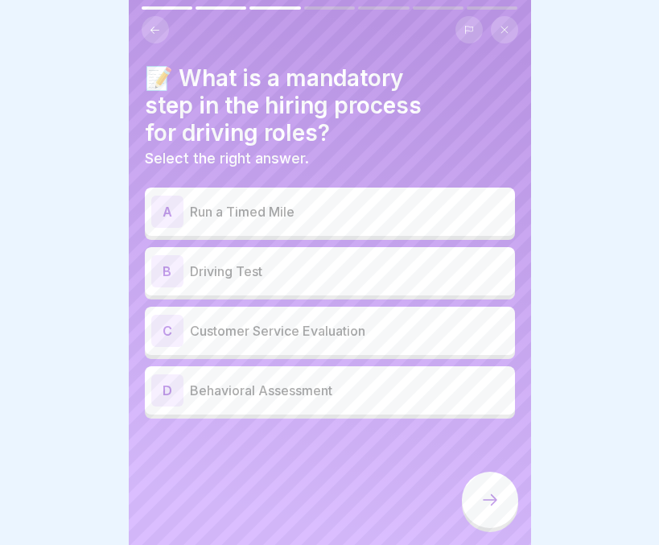
click at [348, 261] on p "Driving Test" at bounding box center [349, 270] width 319 height 19
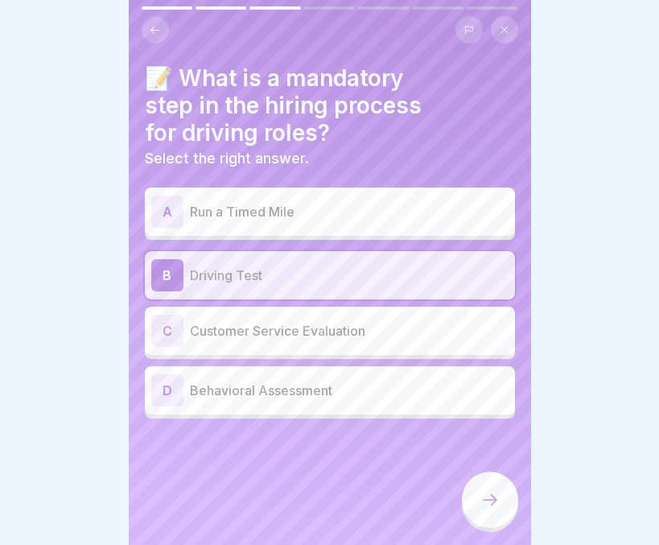
click at [489, 500] on icon at bounding box center [489, 499] width 19 height 19
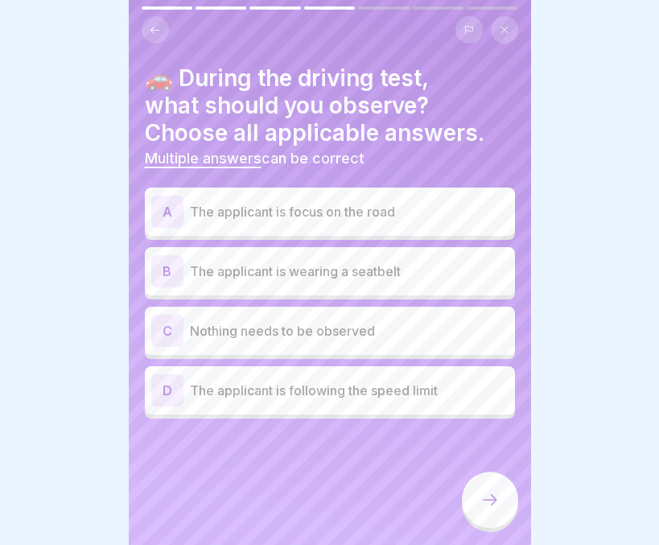
click at [403, 204] on p "The applicant is focus on the road" at bounding box center [349, 211] width 319 height 19
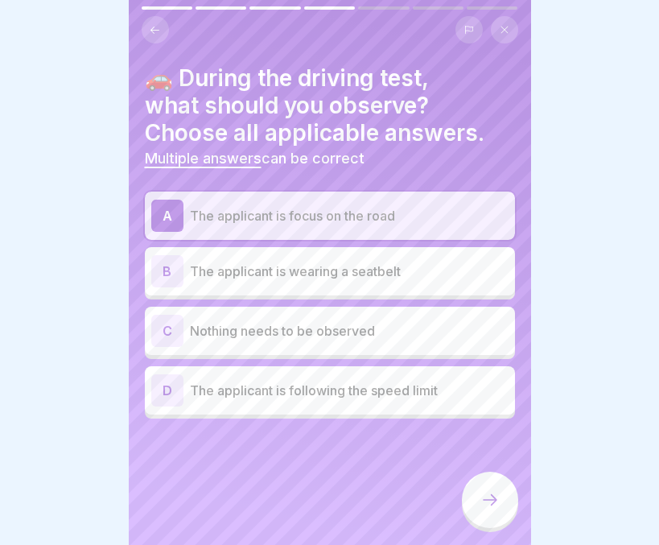
click at [392, 261] on p "The applicant is wearing a seatbelt" at bounding box center [349, 270] width 319 height 19
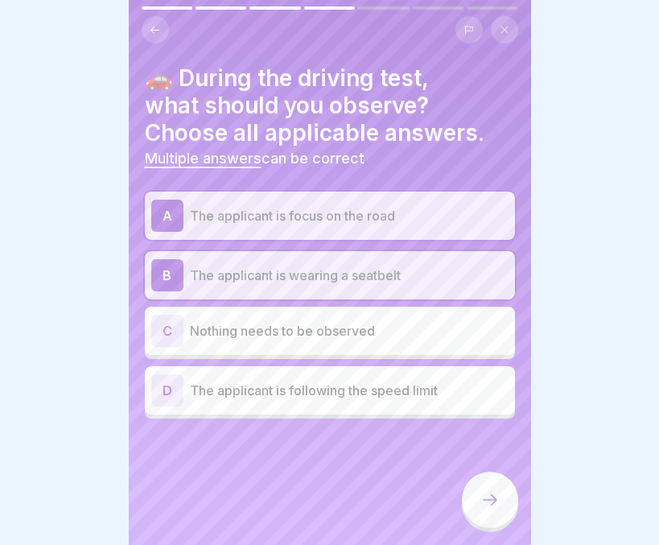
click at [380, 381] on p "The applicant is following the speed limit" at bounding box center [349, 390] width 319 height 19
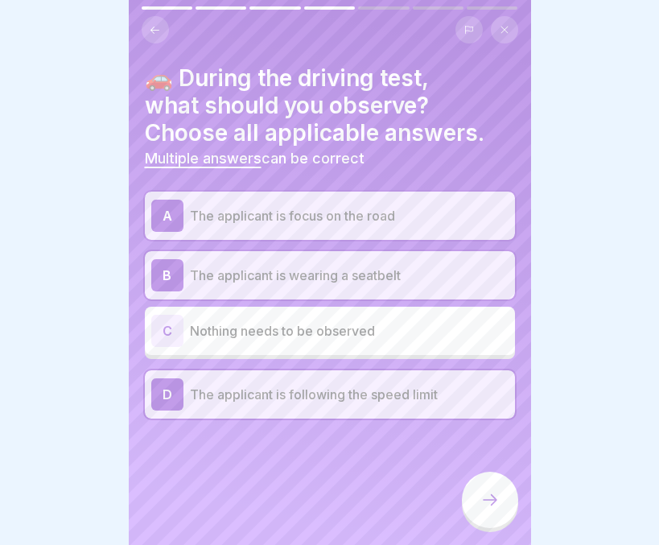
click at [479, 488] on div at bounding box center [490, 499] width 56 height 56
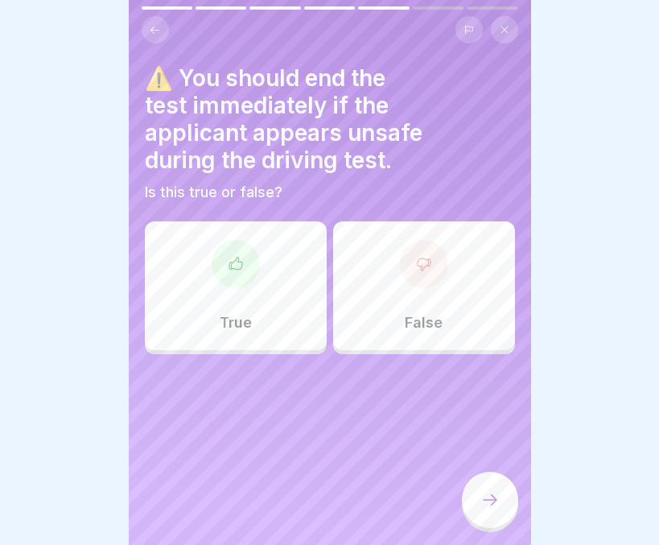
click at [241, 314] on p "True" at bounding box center [236, 323] width 32 height 18
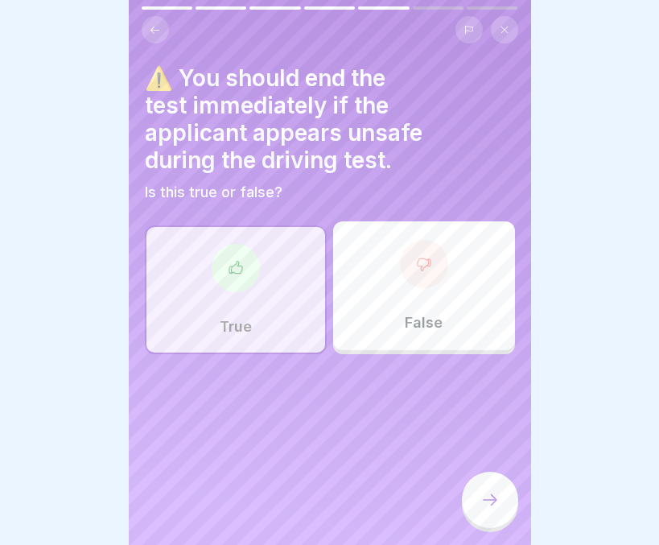
click at [492, 513] on div at bounding box center [490, 499] width 56 height 56
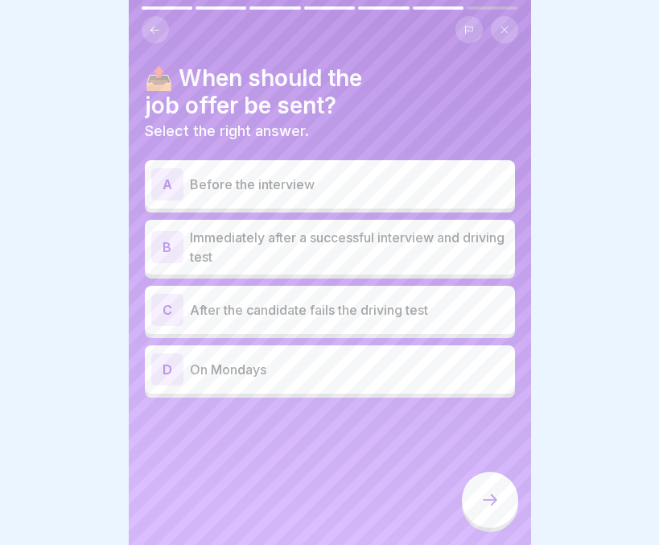
click at [394, 243] on p "Immediately after a successful interview and driving test" at bounding box center [349, 247] width 319 height 39
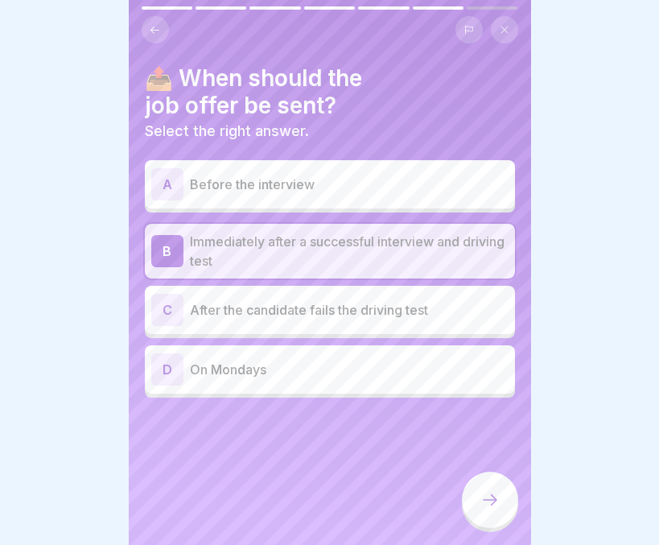
click at [496, 496] on icon at bounding box center [489, 499] width 19 height 19
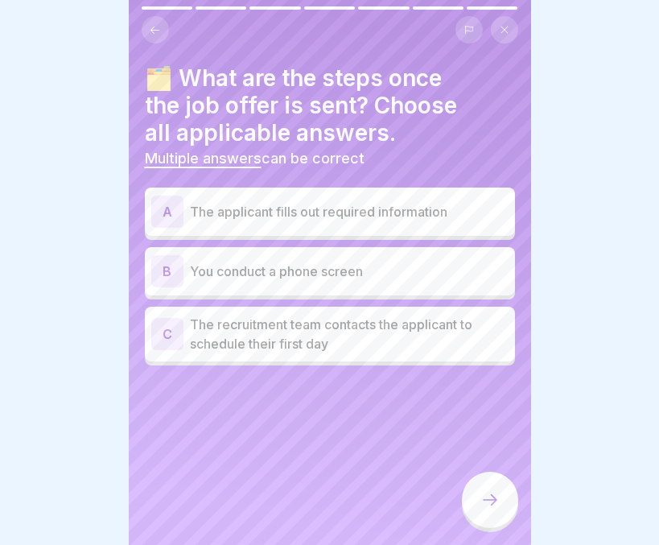
click at [418, 202] on p "The applicant fills out required information" at bounding box center [349, 211] width 319 height 19
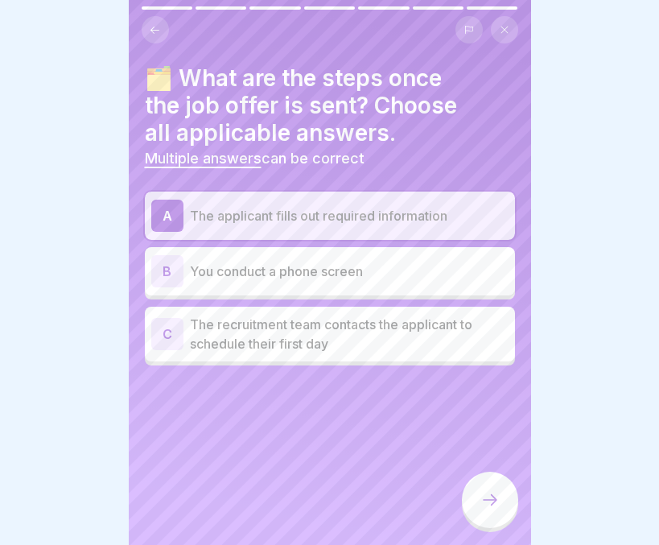
click at [382, 325] on p "The recruitment team contacts the applicant to schedule their first day" at bounding box center [349, 334] width 319 height 39
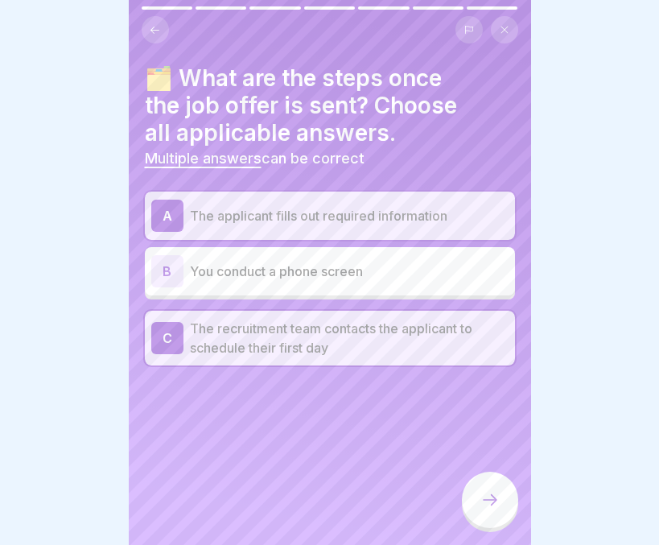
click at [485, 486] on div at bounding box center [490, 499] width 56 height 56
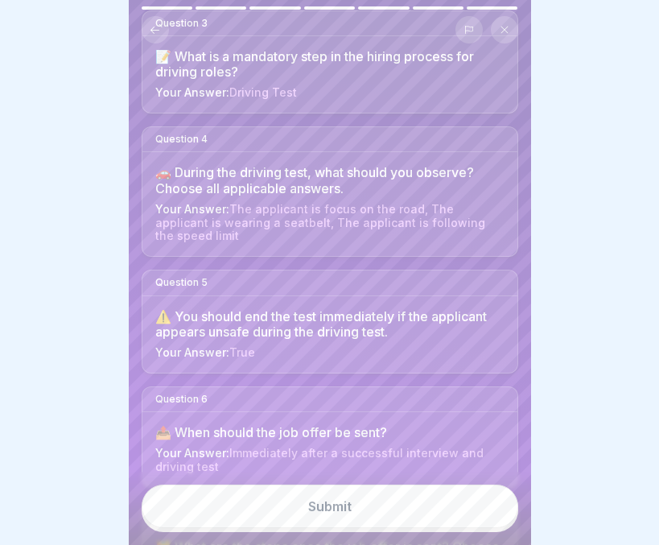
scroll to position [381, 0]
click at [354, 501] on button "Submit" at bounding box center [330, 505] width 377 height 43
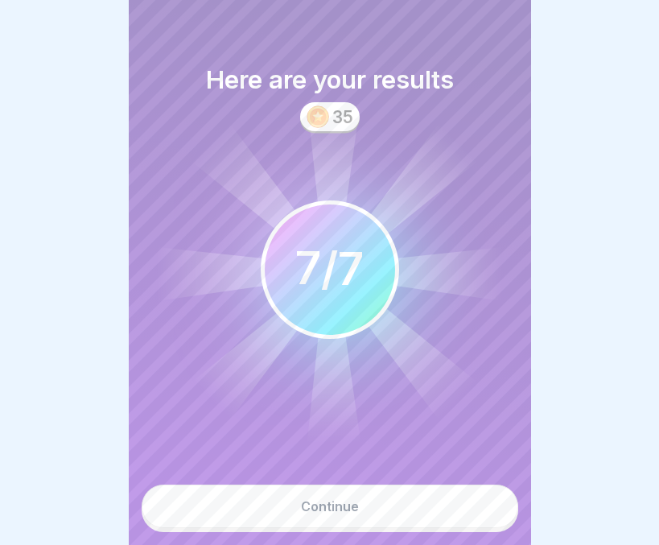
click at [308, 505] on div "Continue" at bounding box center [330, 506] width 58 height 14
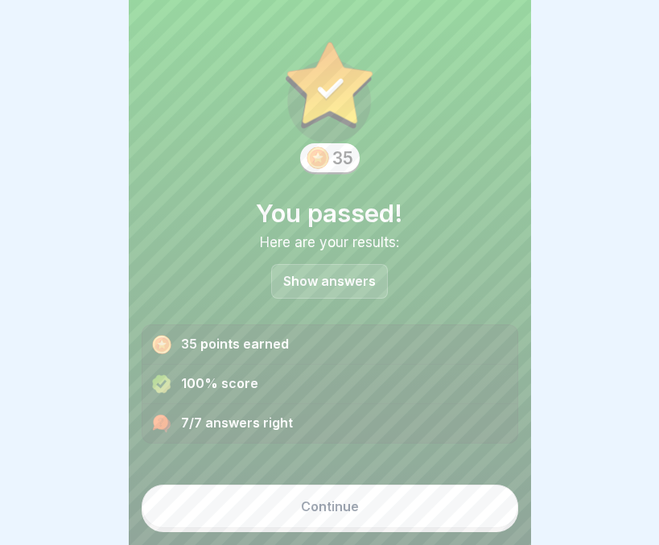
click at [308, 505] on div "Continue" at bounding box center [330, 506] width 58 height 14
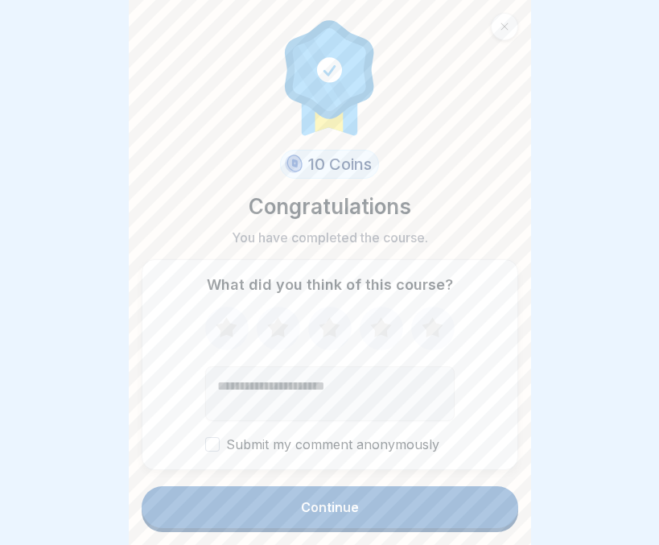
click at [308, 505] on div "Continue" at bounding box center [330, 507] width 58 height 14
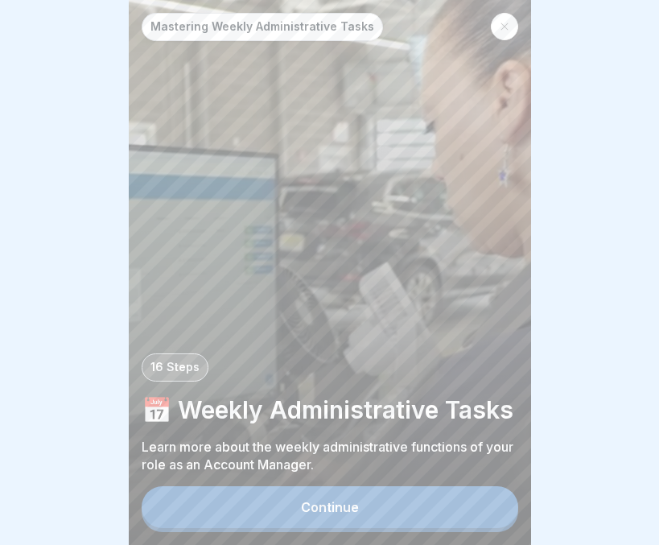
click at [391, 507] on button "Continue" at bounding box center [330, 507] width 377 height 42
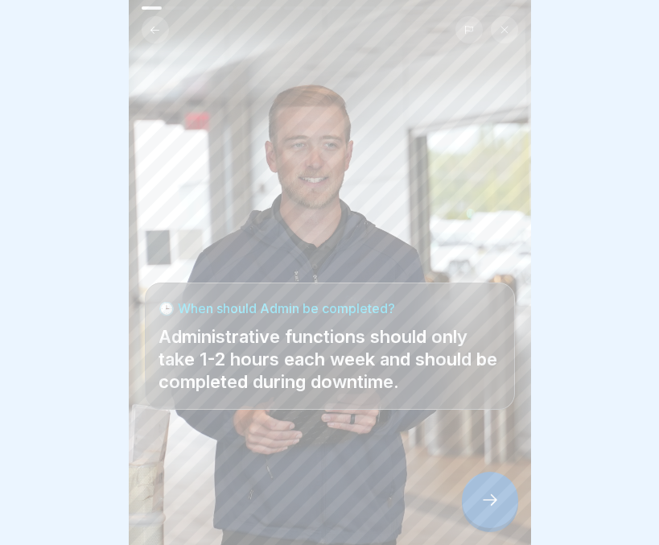
click at [477, 496] on div at bounding box center [490, 499] width 56 height 56
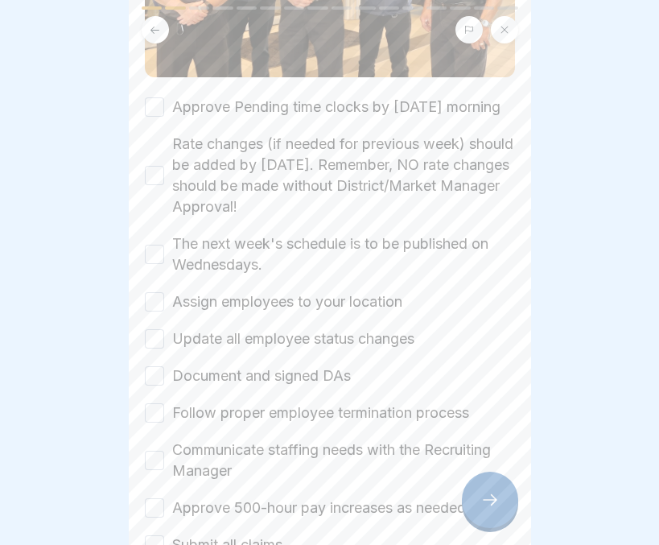
scroll to position [322, 0]
click at [160, 98] on button "Approve Pending time clocks by [DATE] morning" at bounding box center [154, 107] width 19 height 19
click at [151, 173] on button "Rate changes (if needed for previous week) should be added by [DATE]. Remember,…" at bounding box center [154, 176] width 19 height 19
click at [153, 254] on button "The next week's schedule is to be published on Wednesdays." at bounding box center [154, 254] width 19 height 19
click at [154, 305] on button "Assign employees to your location" at bounding box center [154, 302] width 19 height 19
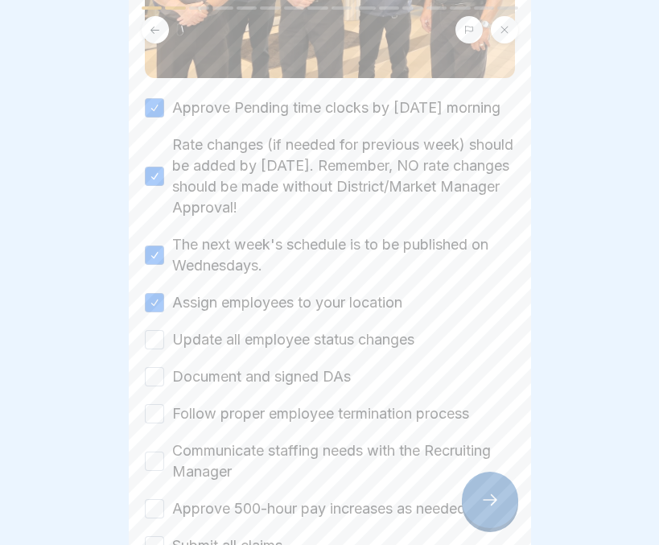
click at [158, 345] on button "Update all employee status changes" at bounding box center [154, 339] width 19 height 19
click at [158, 378] on button "Document and signed DAs" at bounding box center [154, 376] width 19 height 19
click at [159, 412] on button "Follow proper employee termination process" at bounding box center [154, 413] width 19 height 19
click at [156, 454] on button "Communicate staffing needs with the Recruiting Manager" at bounding box center [154, 460] width 19 height 19
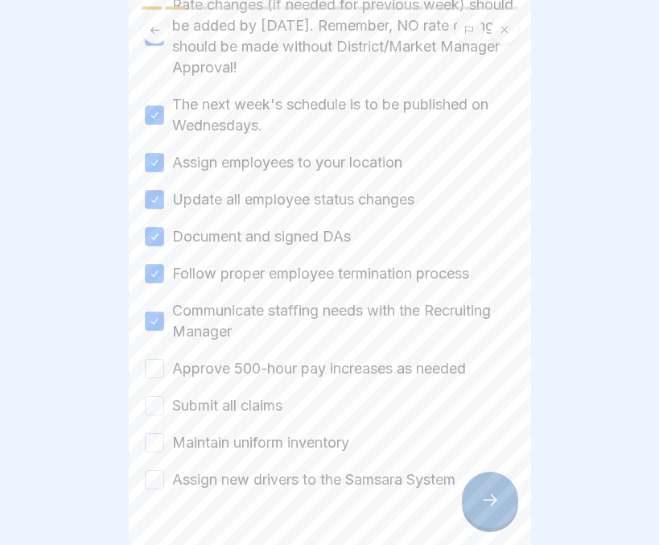
scroll to position [463, 0]
click at [149, 369] on button "Approve 500-hour pay increases as needed" at bounding box center [154, 367] width 19 height 19
click at [154, 406] on button "Submit all claims" at bounding box center [154, 404] width 19 height 19
click at [156, 445] on button "Maintain uniform inventory" at bounding box center [154, 441] width 19 height 19
click at [158, 483] on button "Assign new drivers to the Samsara System" at bounding box center [154, 478] width 19 height 19
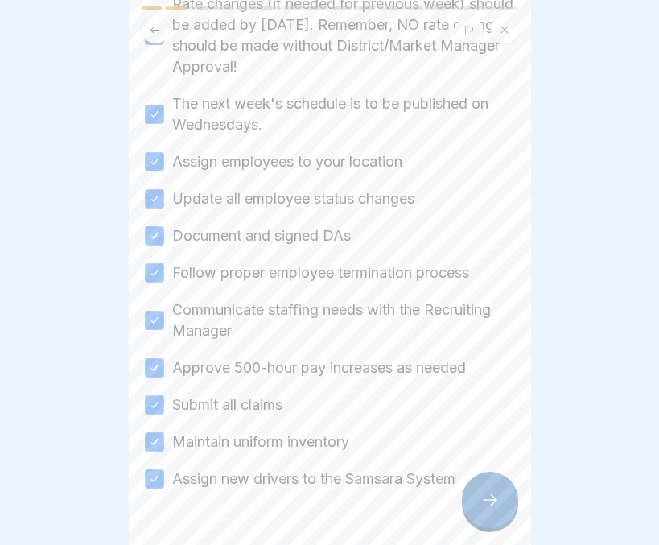
scroll to position [517, 0]
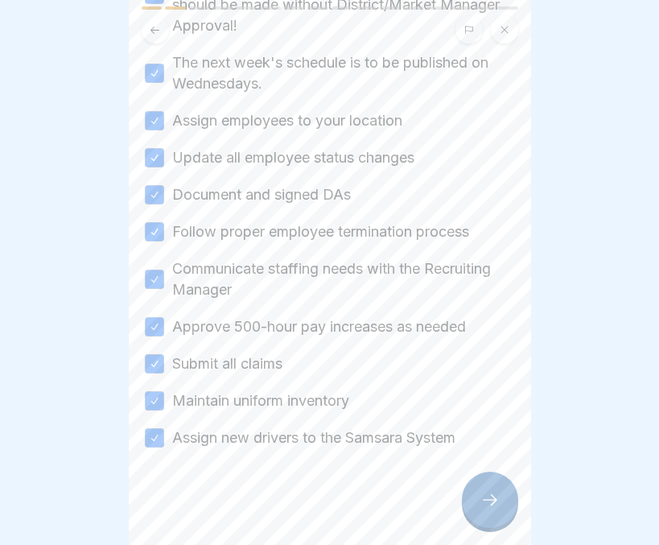
click at [471, 507] on div at bounding box center [490, 499] width 56 height 56
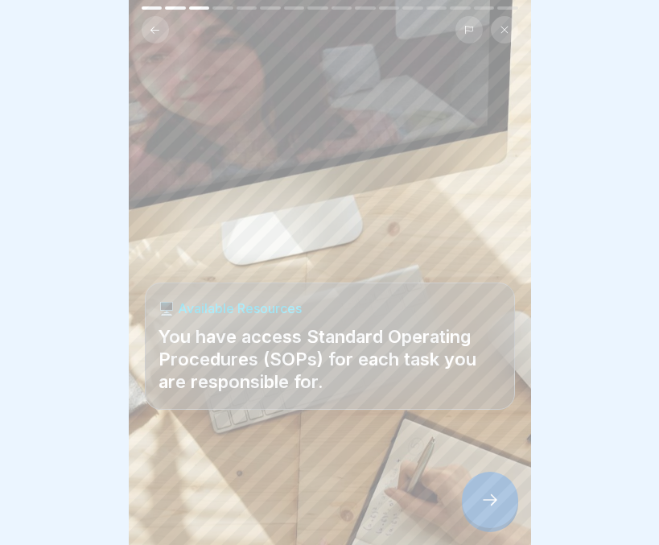
click at [484, 496] on icon at bounding box center [489, 499] width 19 height 19
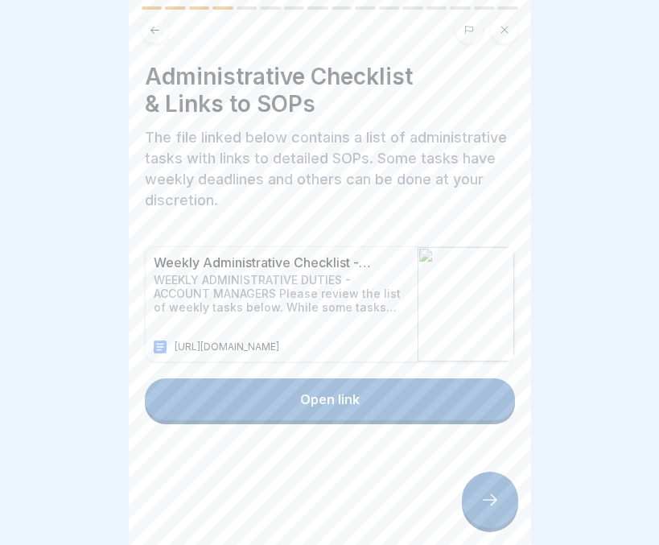
scroll to position [0, 0]
click at [348, 401] on div "Open link" at bounding box center [330, 399] width 60 height 14
click at [487, 505] on icon at bounding box center [489, 499] width 19 height 19
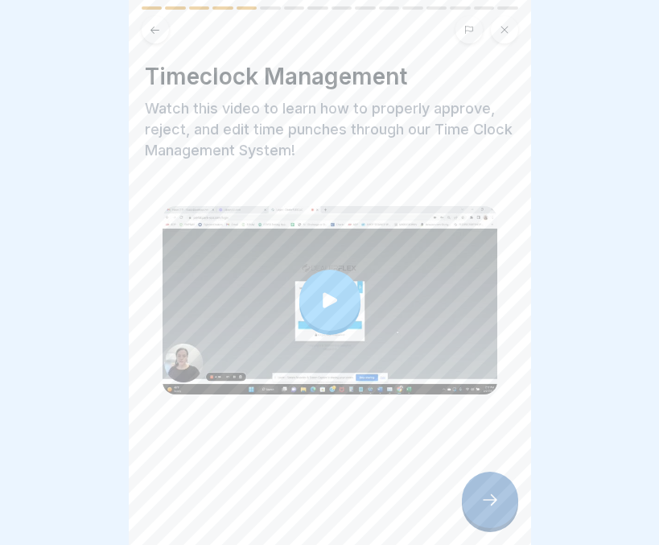
click at [487, 505] on icon at bounding box center [489, 499] width 19 height 19
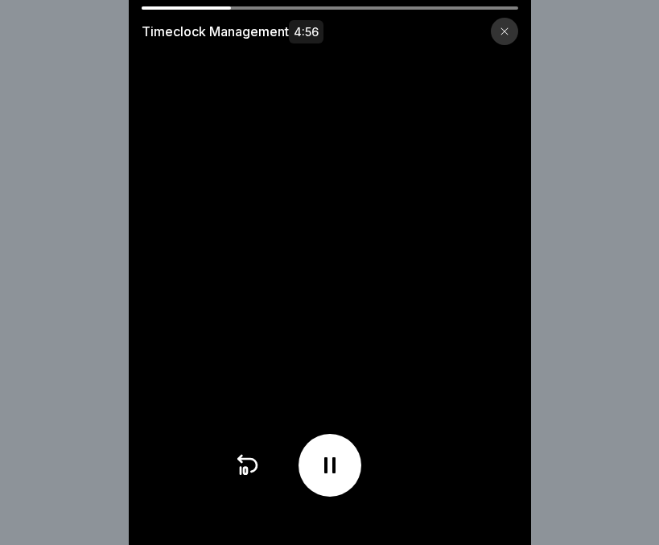
scroll to position [12, 0]
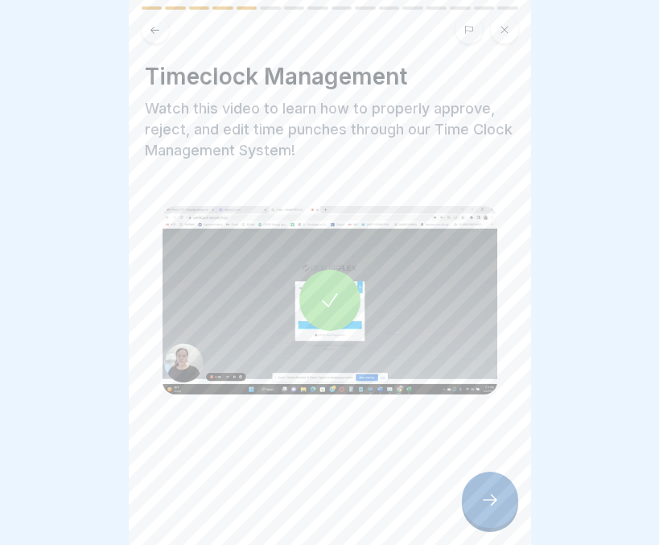
click at [492, 500] on icon at bounding box center [489, 499] width 19 height 19
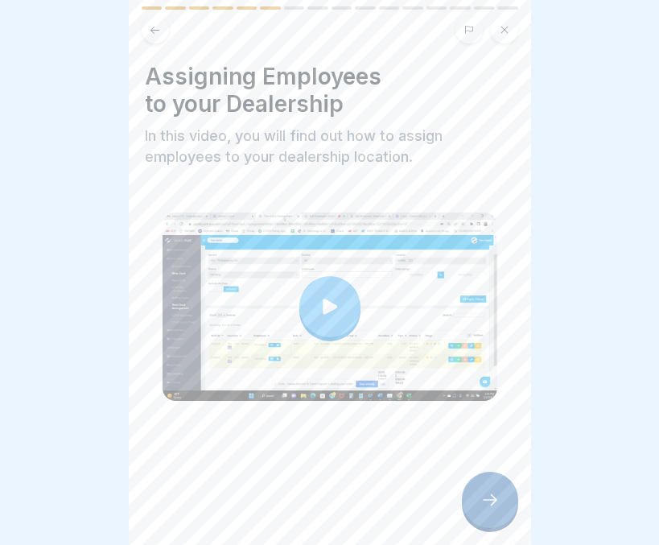
click at [489, 498] on icon at bounding box center [489, 499] width 19 height 19
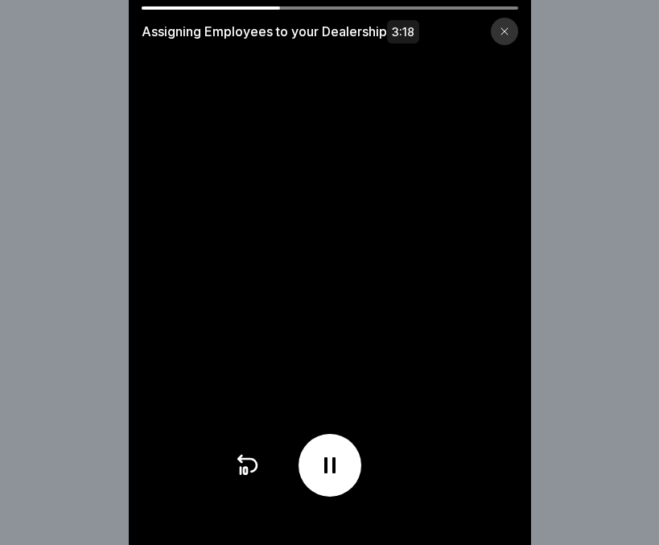
click at [337, 477] on icon at bounding box center [330, 465] width 26 height 26
click at [337, 474] on icon at bounding box center [330, 465] width 16 height 18
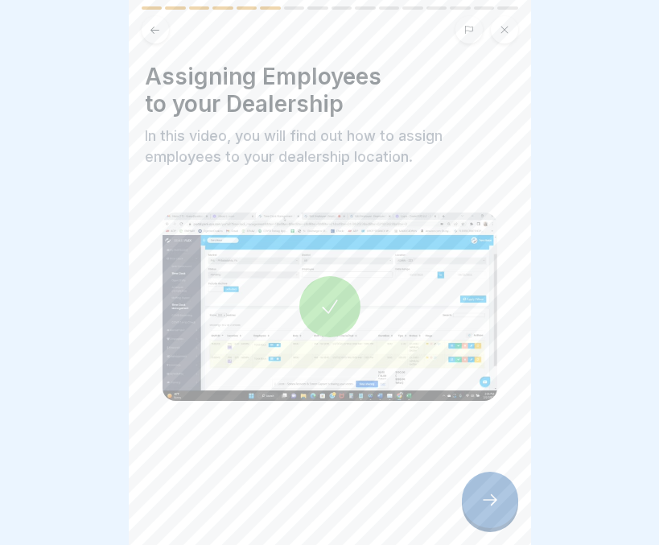
click at [478, 506] on div at bounding box center [490, 499] width 56 height 56
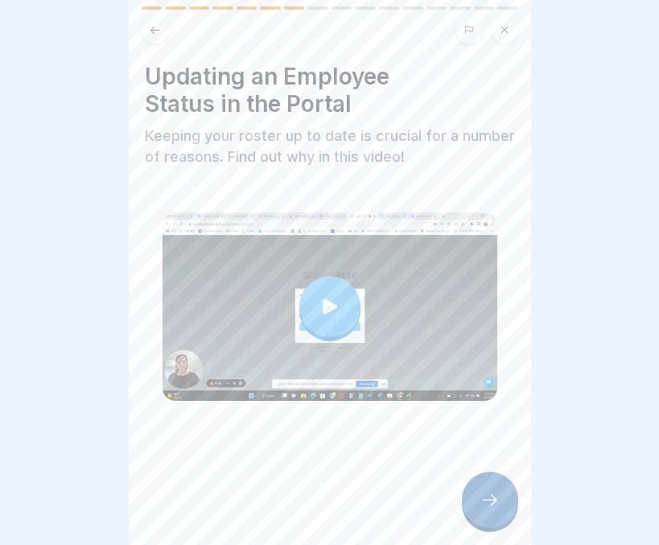
click at [486, 502] on icon at bounding box center [489, 499] width 19 height 19
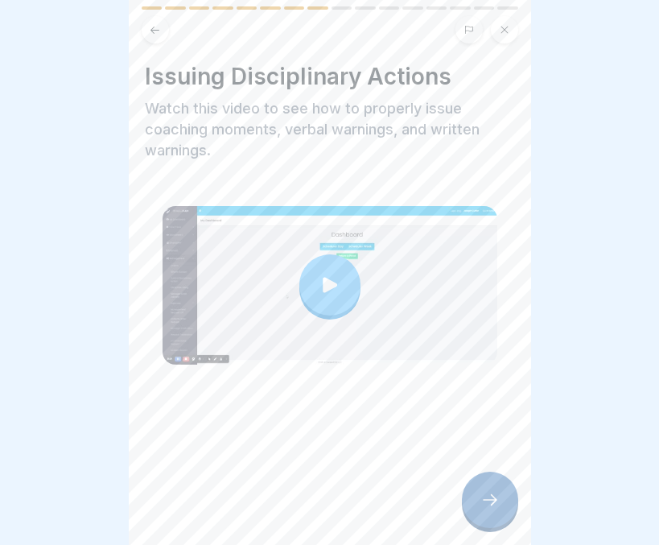
click at [496, 504] on icon at bounding box center [489, 499] width 19 height 19
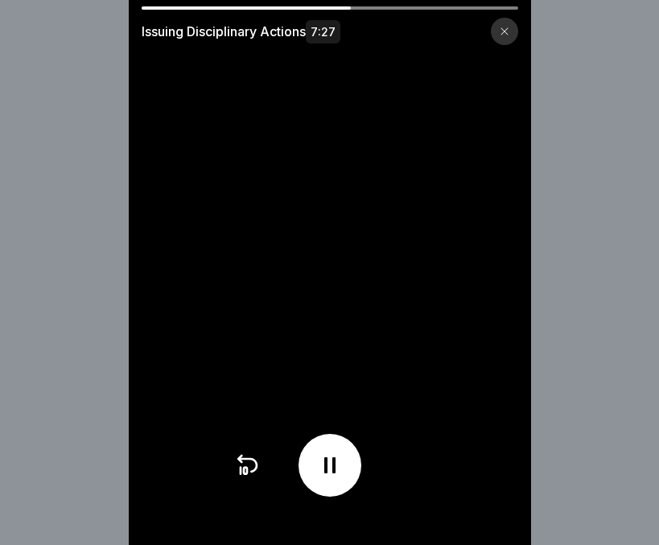
click at [338, 469] on icon at bounding box center [330, 465] width 26 height 26
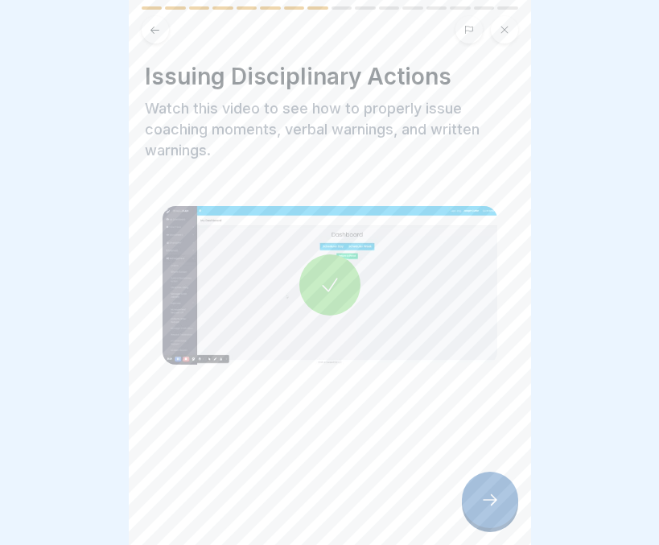
click at [500, 516] on div at bounding box center [490, 499] width 56 height 56
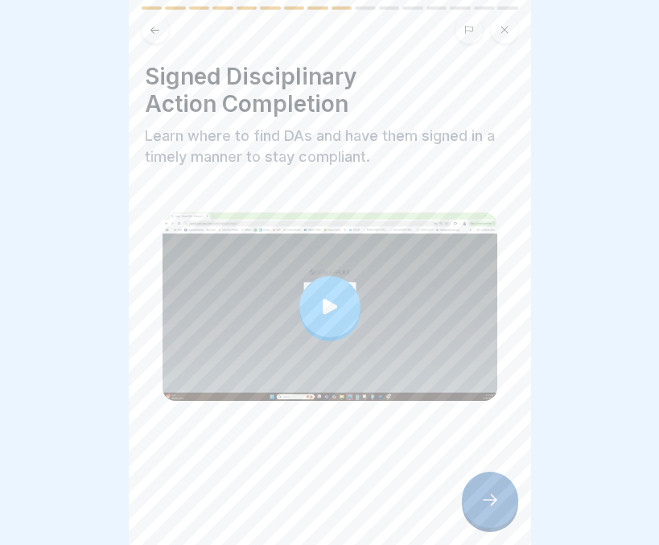
click at [480, 508] on icon at bounding box center [489, 499] width 19 height 19
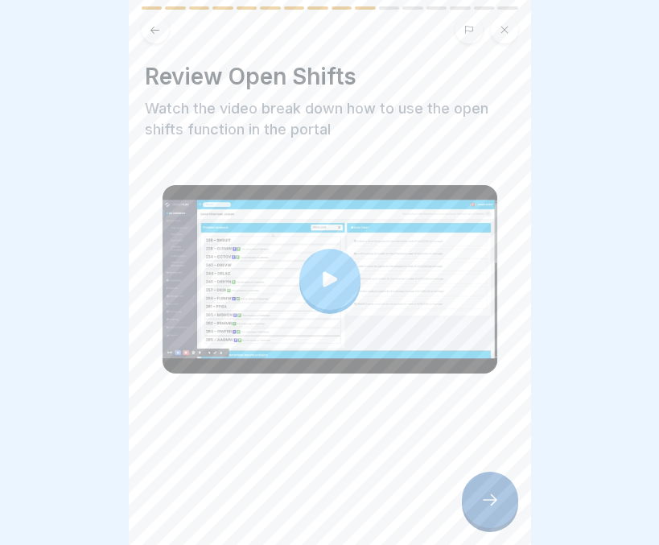
click at [480, 508] on icon at bounding box center [489, 499] width 19 height 19
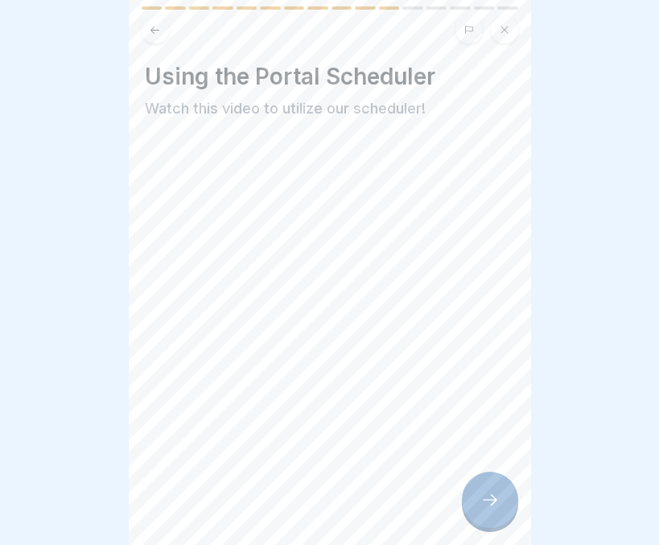
click at [480, 508] on icon at bounding box center [489, 499] width 19 height 19
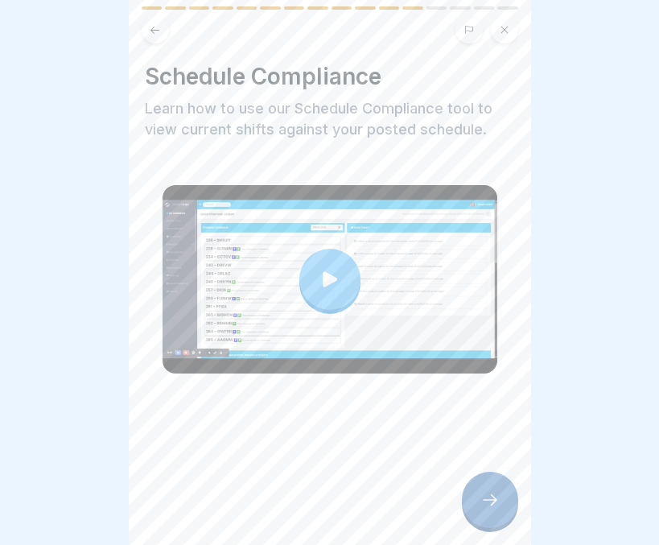
click at [480, 508] on icon at bounding box center [489, 499] width 19 height 19
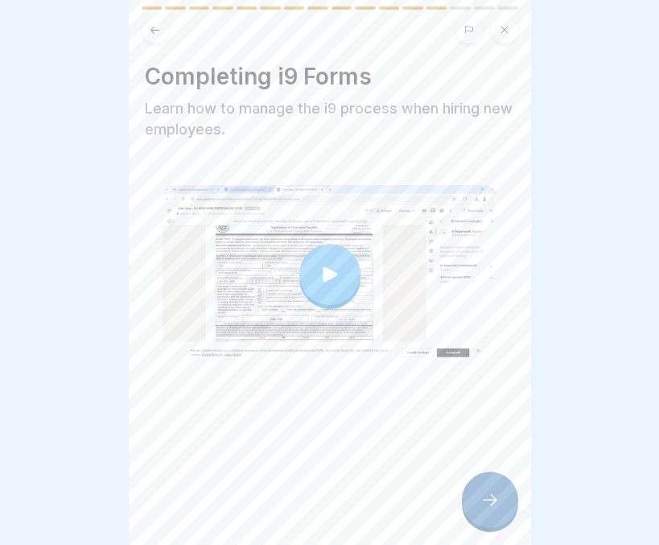
click at [480, 508] on icon at bounding box center [489, 499] width 19 height 19
click at [479, 504] on div at bounding box center [490, 499] width 56 height 56
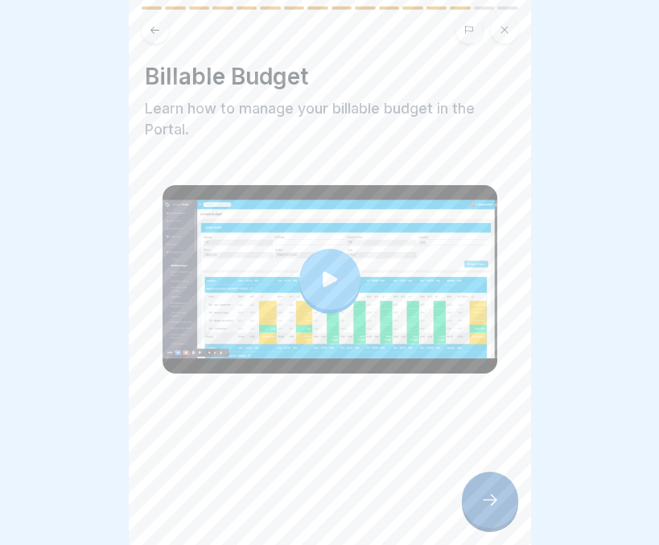
click at [481, 506] on icon at bounding box center [489, 499] width 19 height 19
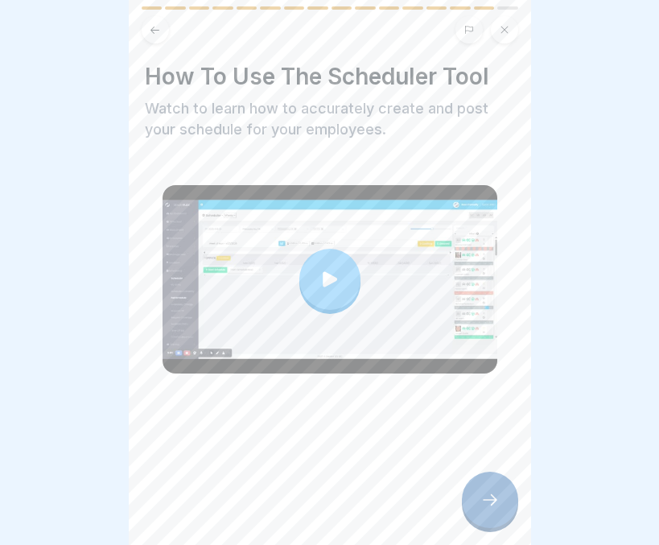
click at [481, 506] on icon at bounding box center [489, 499] width 19 height 19
click at [484, 509] on icon at bounding box center [489, 499] width 19 height 19
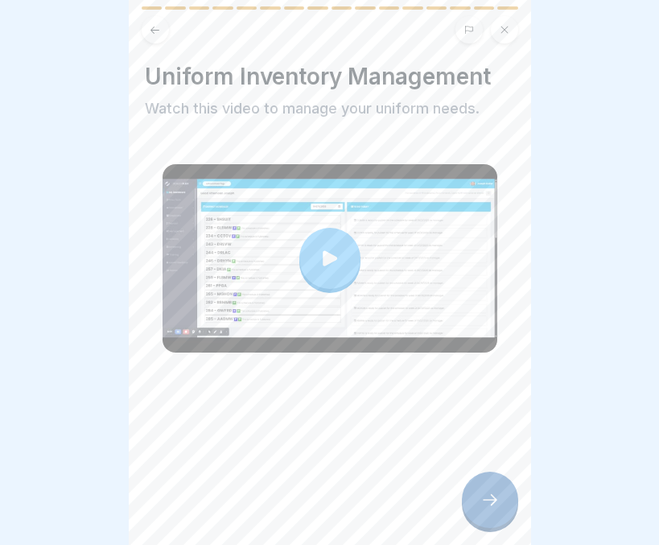
click at [484, 509] on icon at bounding box center [489, 499] width 19 height 19
